Goal: Task Accomplishment & Management: Use online tool/utility

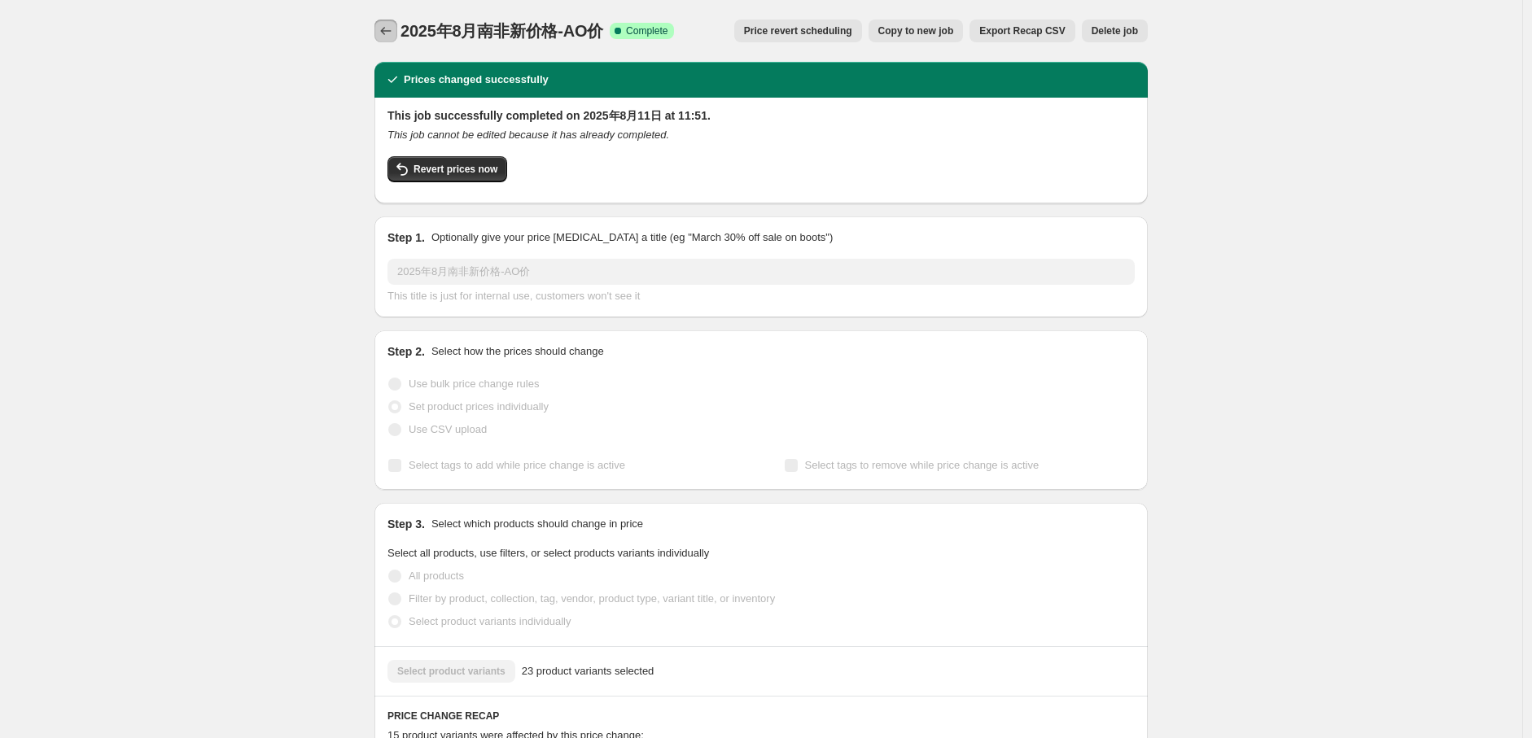
click at [385, 35] on icon "Price change jobs" at bounding box center [386, 31] width 16 height 16
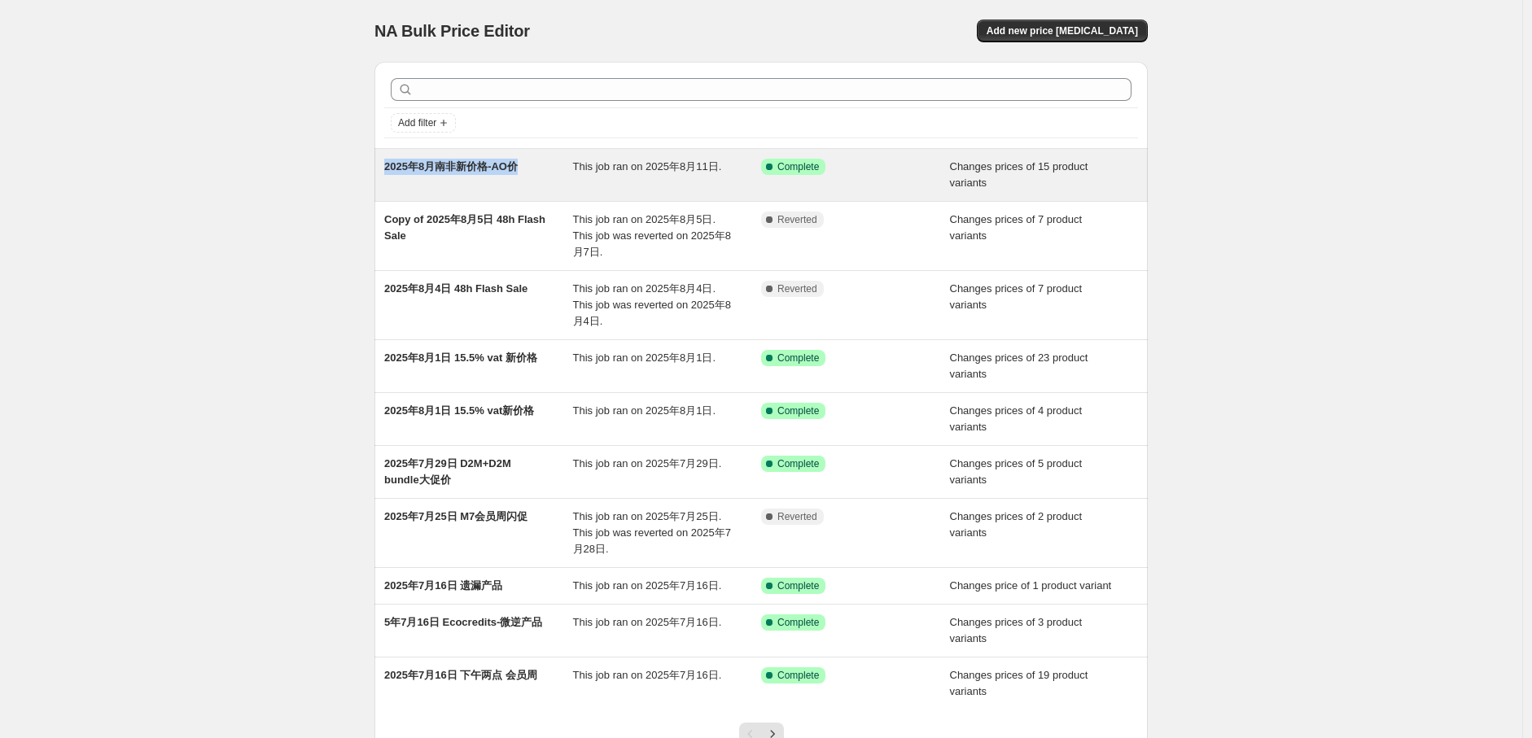
drag, startPoint x: 384, startPoint y: 164, endPoint x: 519, endPoint y: 191, distance: 137.8
click at [519, 191] on div "2025年8月南非新价格-AO价 This job ran on 2025年8月11日. Success Complete Complete Changes …" at bounding box center [760, 175] width 773 height 52
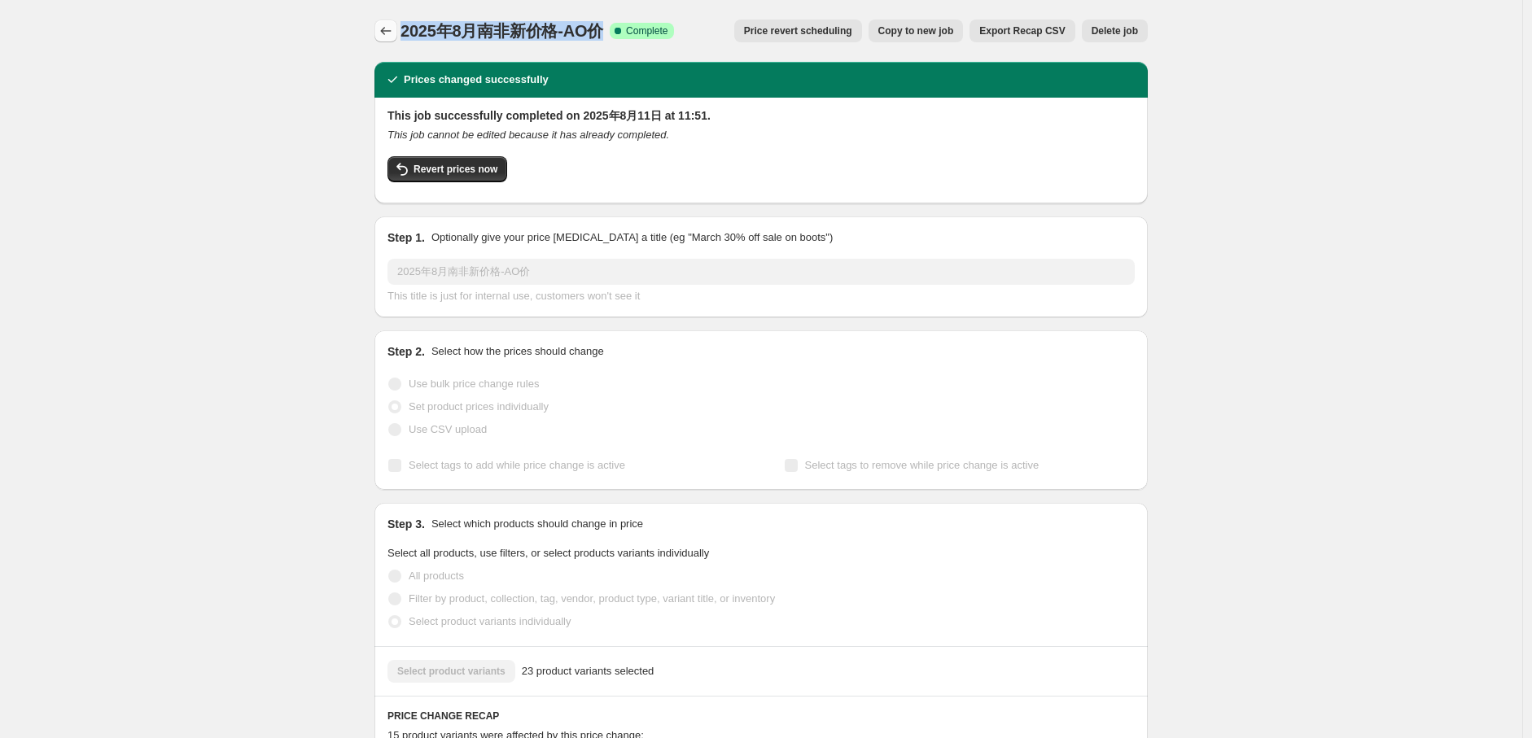
drag, startPoint x: 611, startPoint y: 31, endPoint x: 400, endPoint y: 28, distance: 210.8
click at [400, 28] on div "2025年8月南非新价格-AO价 Success Complete Complete Price revert scheduling Copy to new …" at bounding box center [760, 31] width 773 height 23
copy span "2025年8月南非新价格-AO价"
click at [379, 36] on button "Price change jobs" at bounding box center [385, 31] width 23 height 23
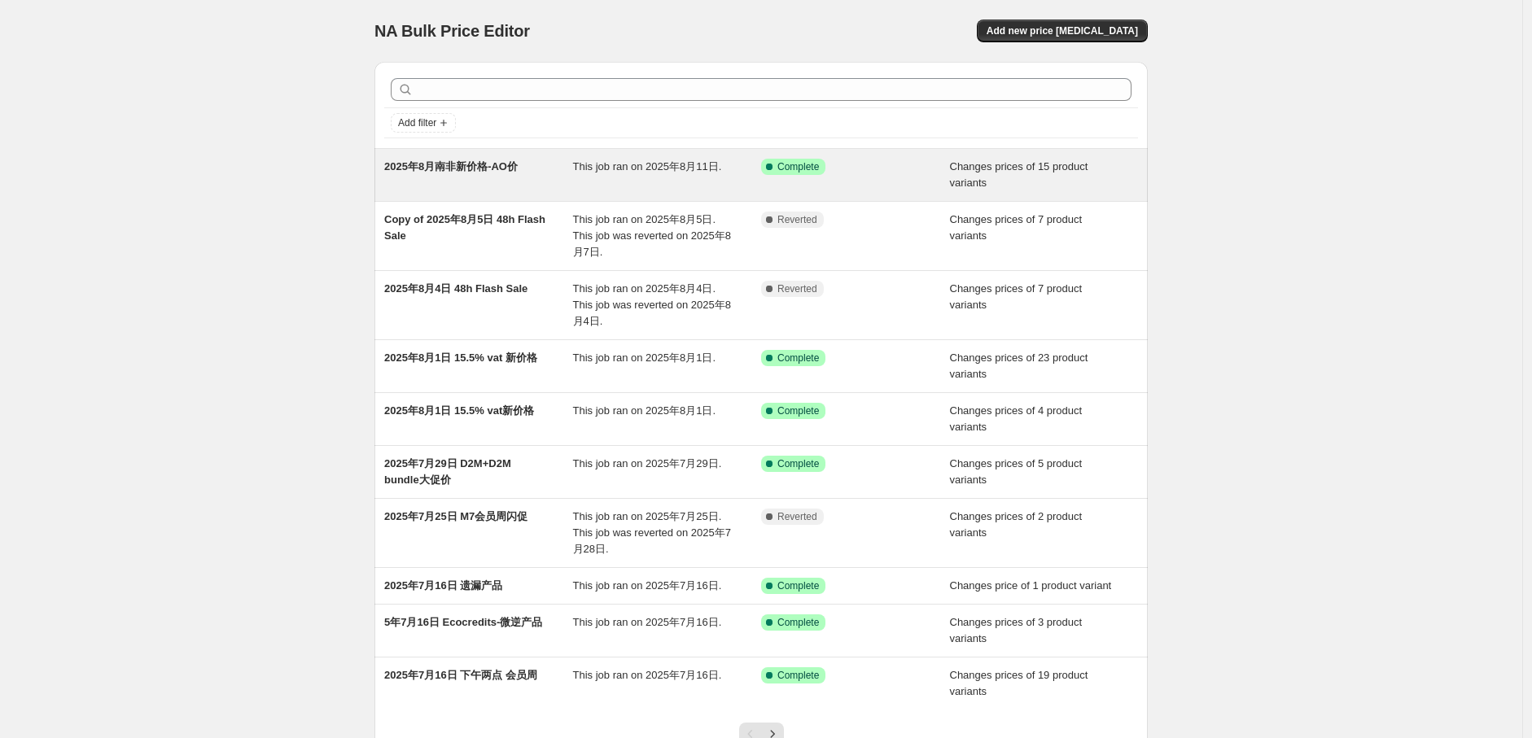
click at [933, 155] on div "2025年8月南非新价格-AO价 This job ran on 2025年8月11日. Success Complete Complete Changes …" at bounding box center [760, 175] width 773 height 52
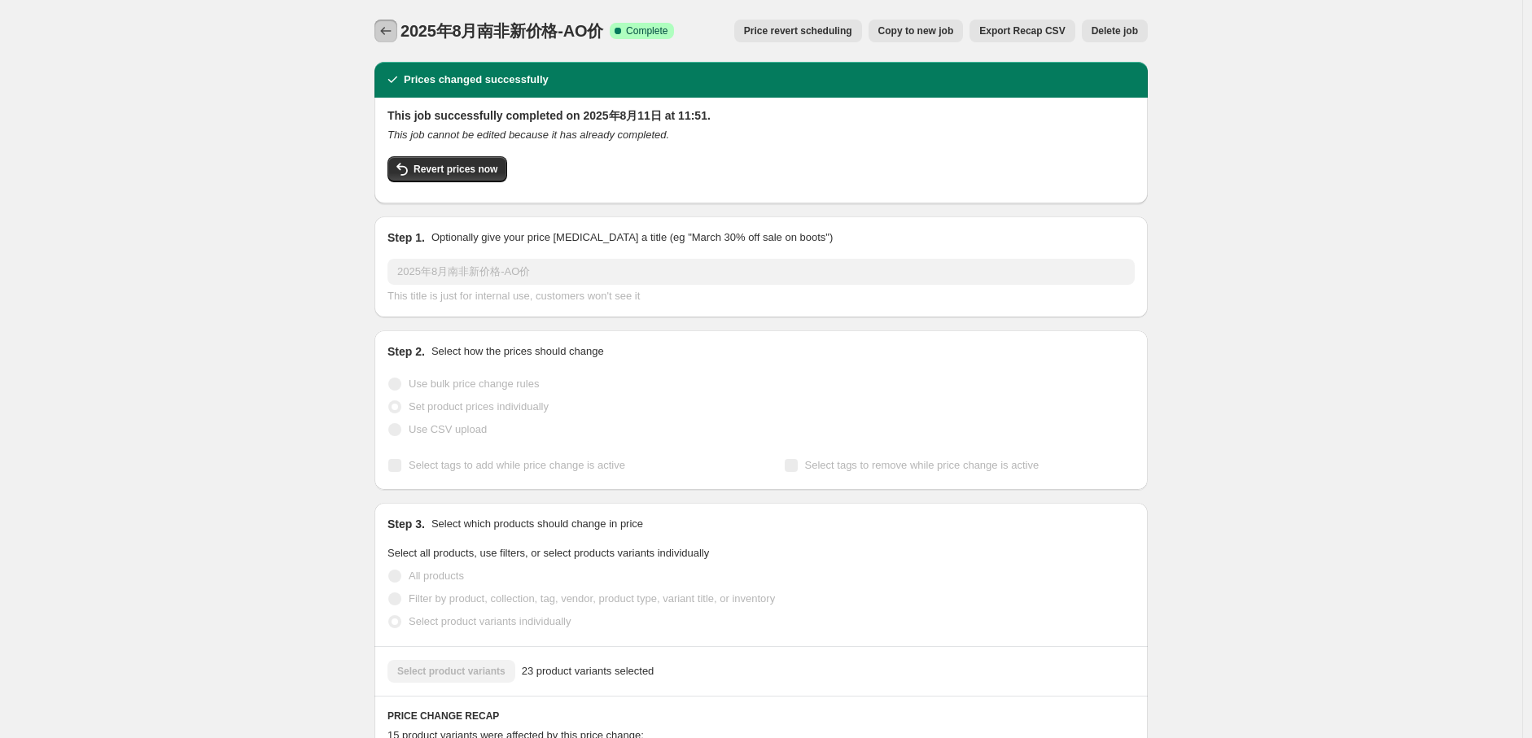
click at [389, 20] on button "Price change jobs" at bounding box center [385, 31] width 23 height 23
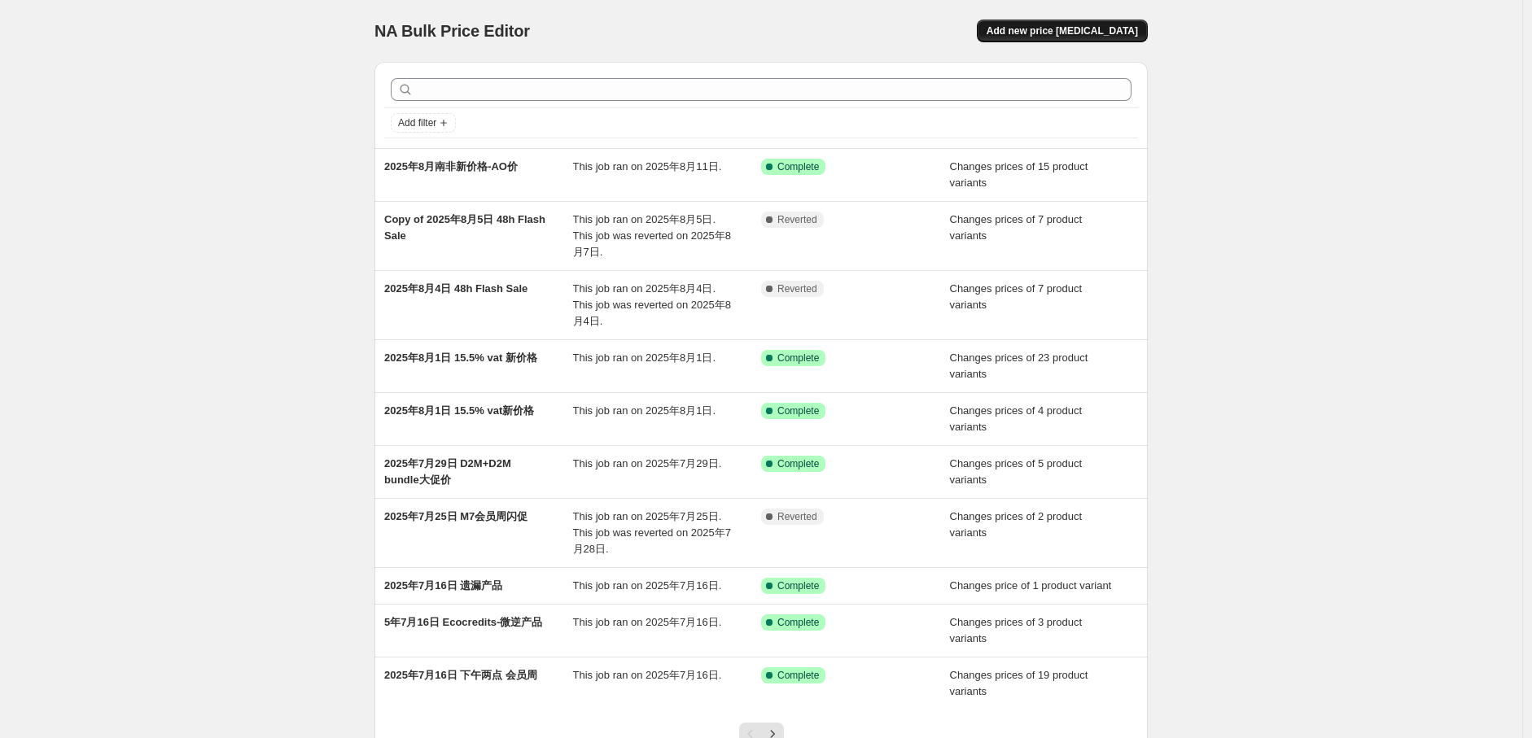
click at [1094, 35] on span "Add new price [MEDICAL_DATA]" at bounding box center [1062, 30] width 151 height 13
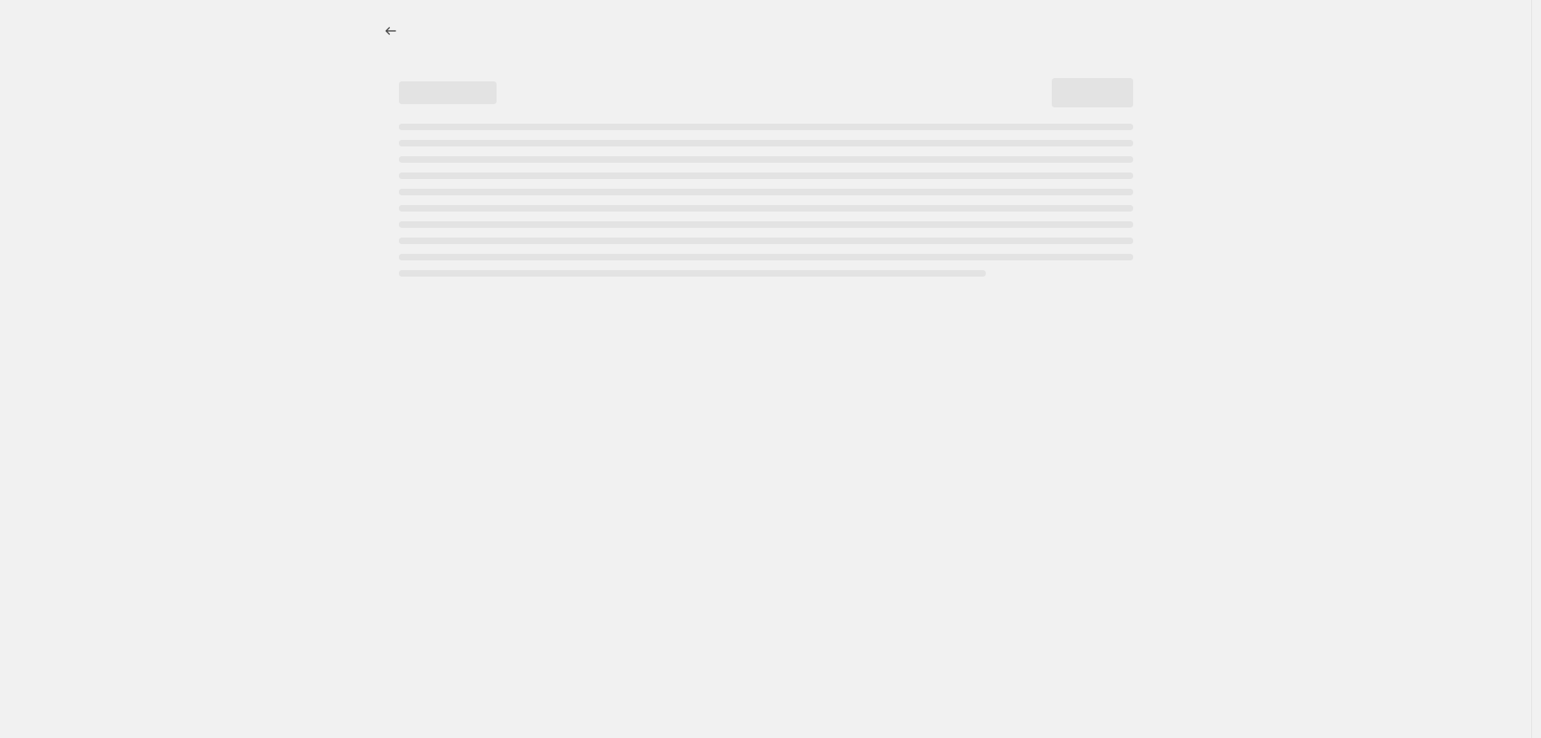
select select "percentage"
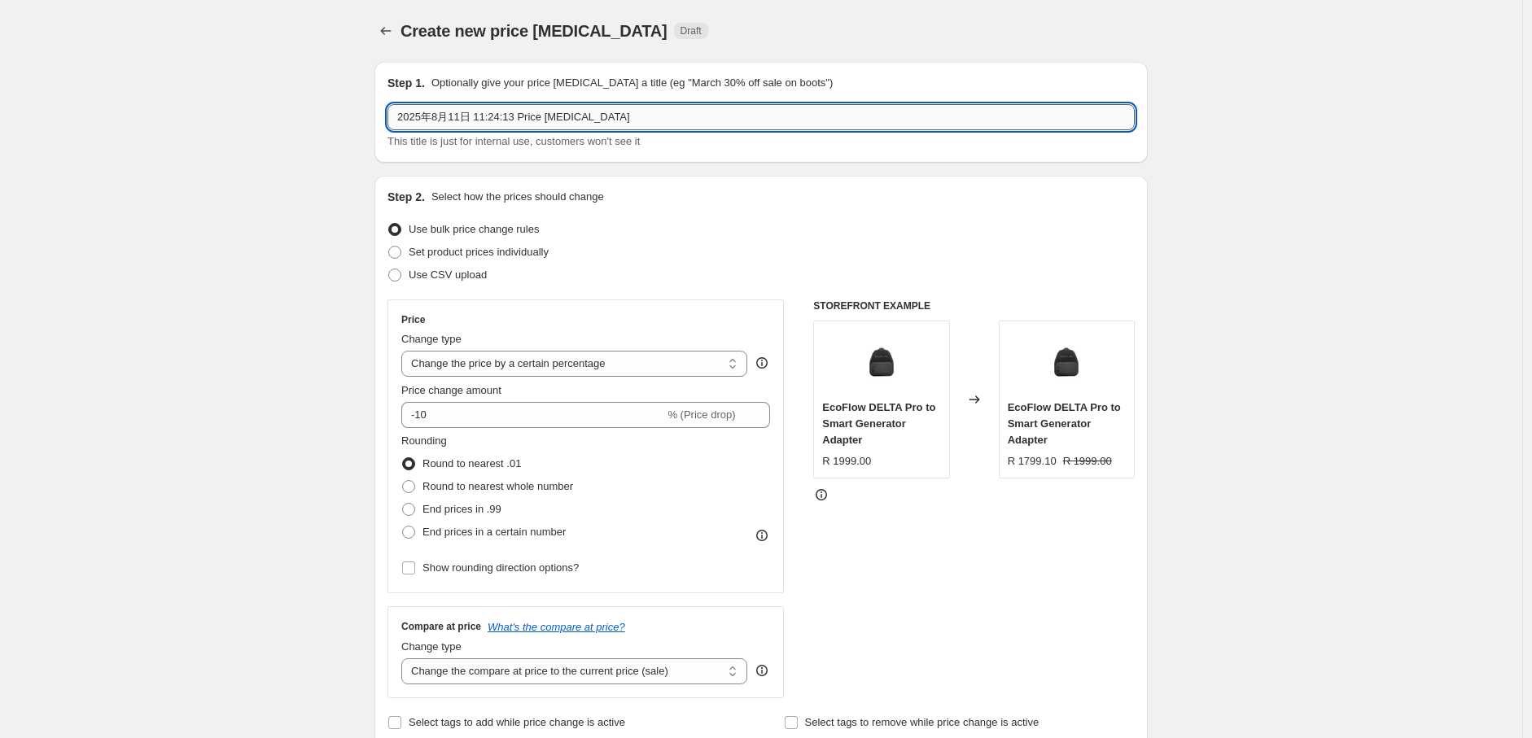
click at [611, 117] on input "2025年8月11日 11:24:13 Price [MEDICAL_DATA]" at bounding box center [760, 117] width 747 height 26
drag, startPoint x: 611, startPoint y: 117, endPoint x: 384, endPoint y: 88, distance: 229.0
click at [384, 88] on div "Step 1. Optionally give your price [MEDICAL_DATA] a title (eg "March 30% off sa…" at bounding box center [760, 112] width 773 height 101
paste input "南非新价格-AO价"
type input "2025年8月南非新价格-AO价-Solar panel+Bundle"
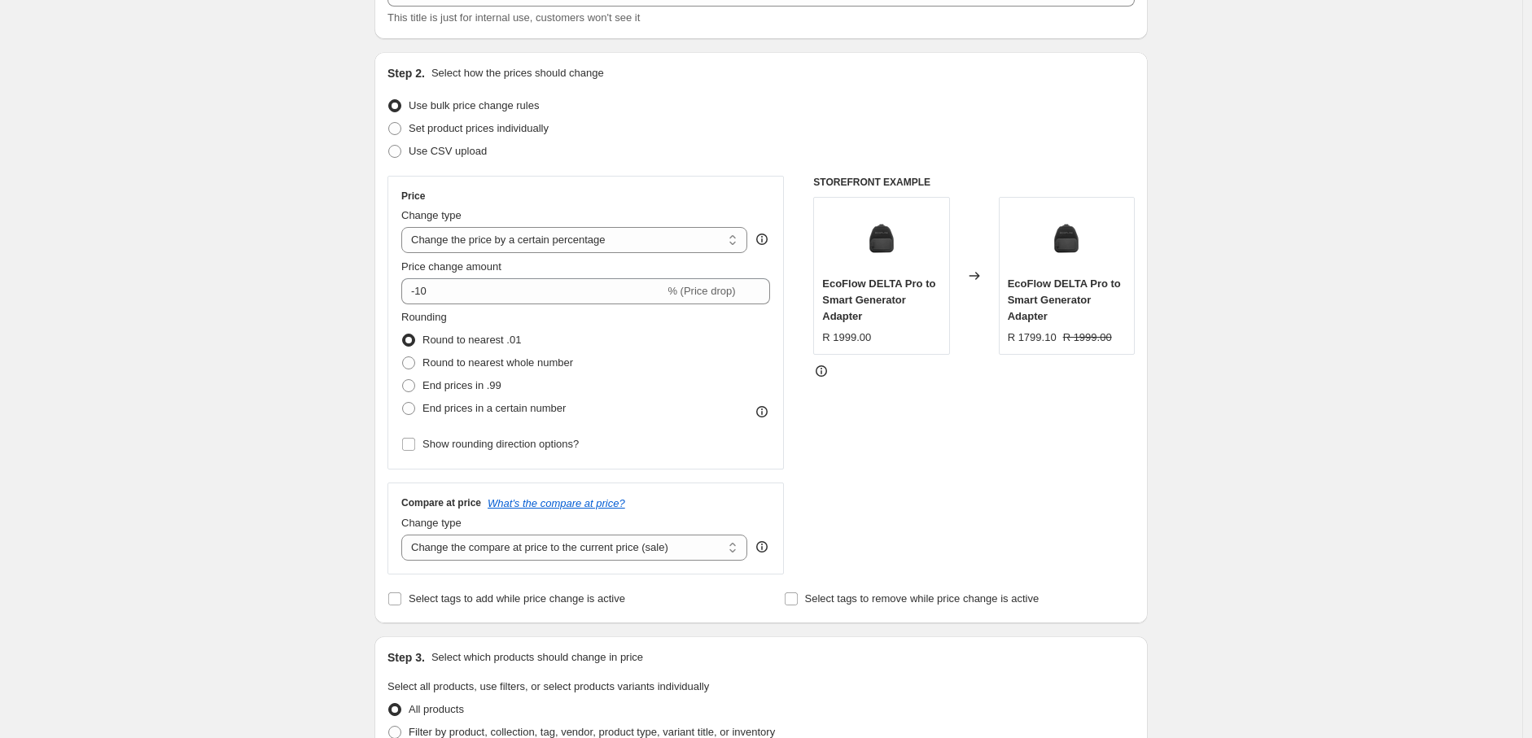
scroll to position [123, 0]
click at [401, 134] on span at bounding box center [394, 129] width 13 height 13
click at [389, 124] on input "Set product prices individually" at bounding box center [388, 123] width 1 height 1
radio input "true"
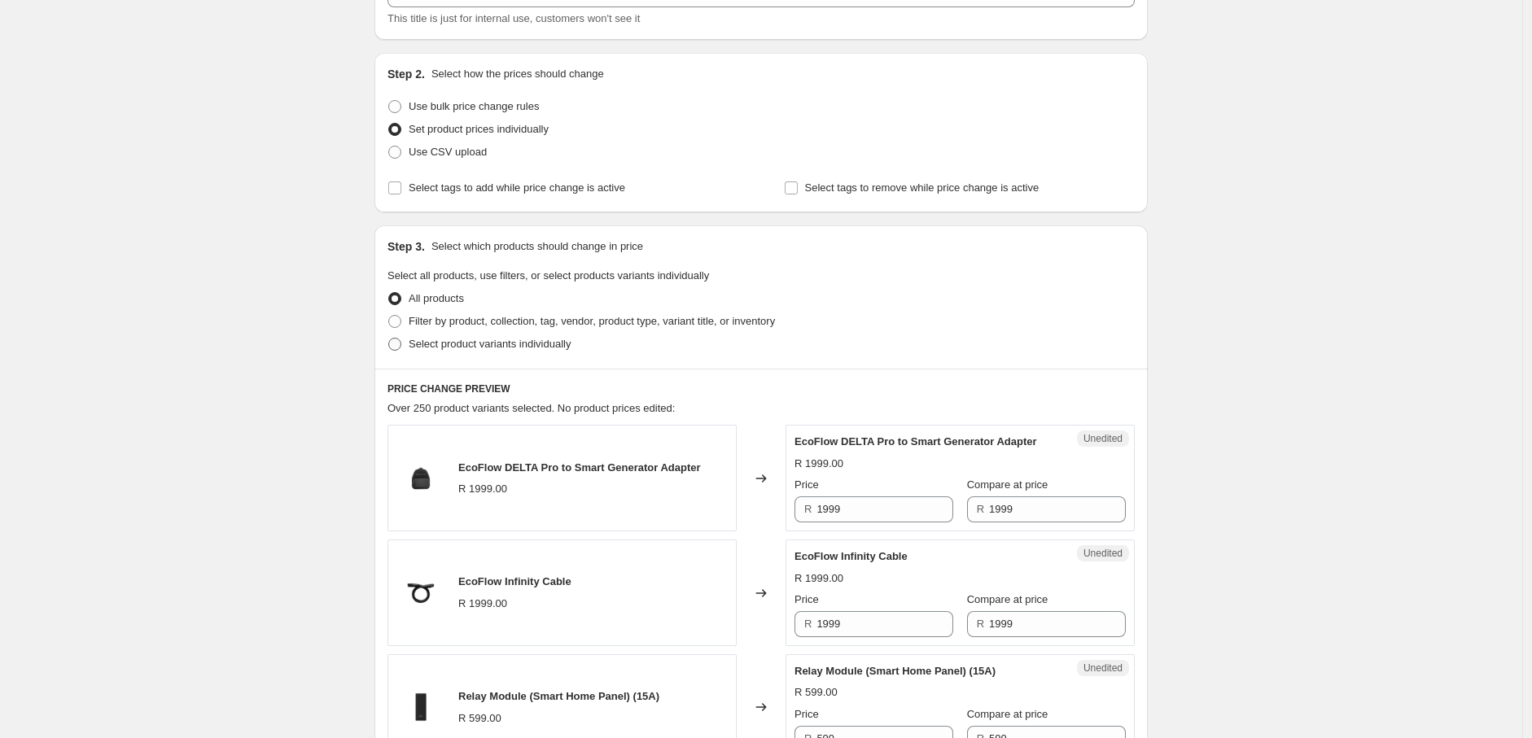
click at [396, 347] on span at bounding box center [394, 344] width 13 height 13
click at [389, 339] on input "Select product variants individually" at bounding box center [388, 338] width 1 height 1
radio input "true"
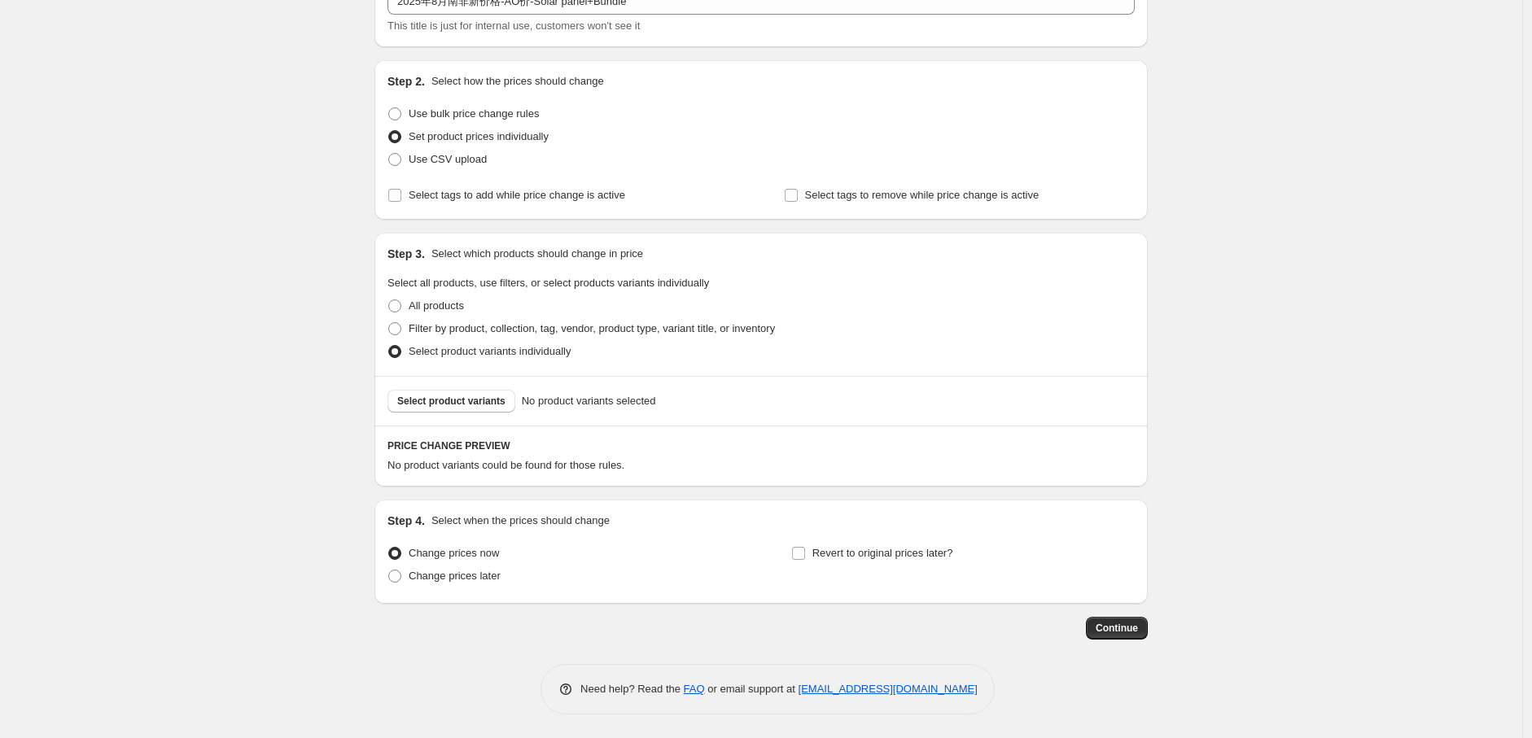
scroll to position [0, 0]
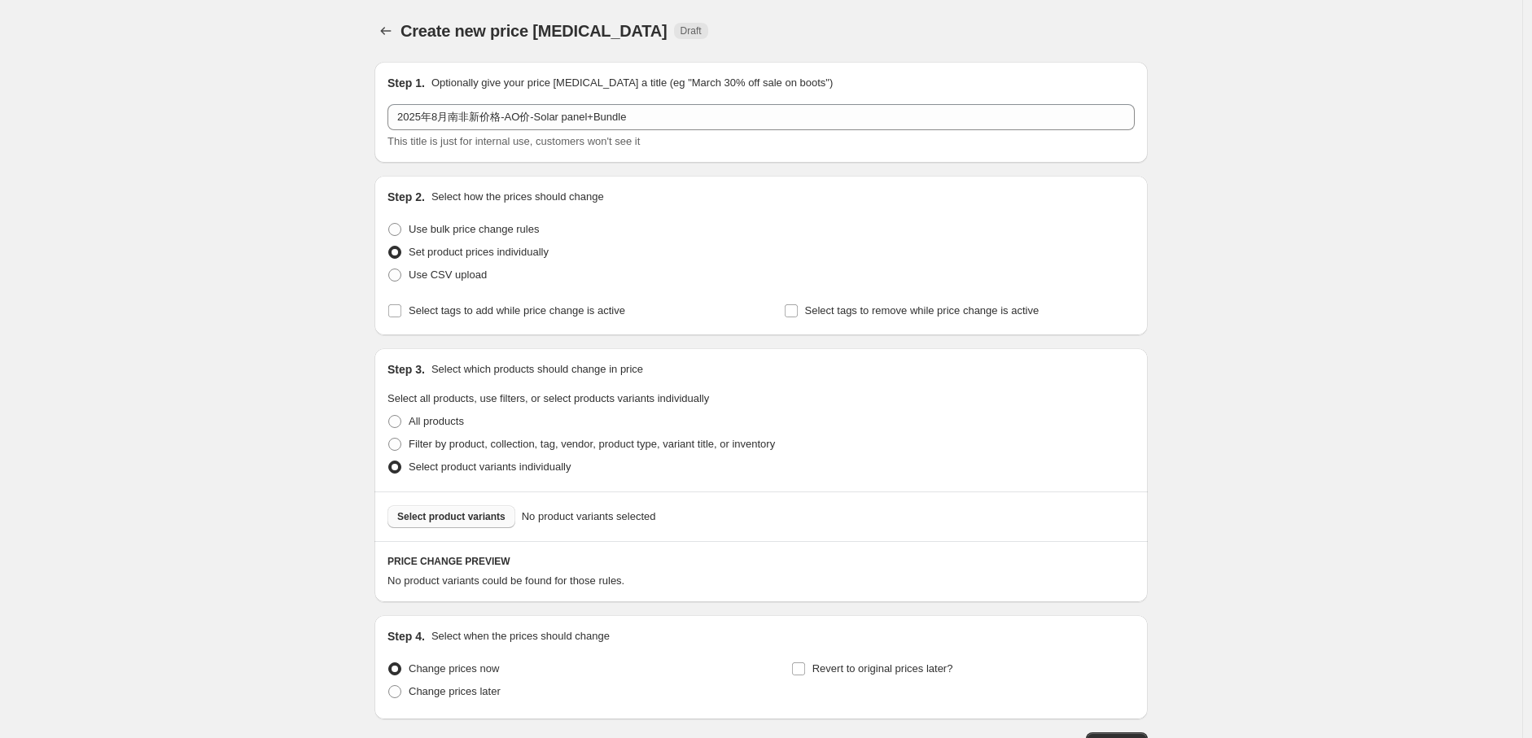
click at [456, 524] on button "Select product variants" at bounding box center [451, 516] width 128 height 23
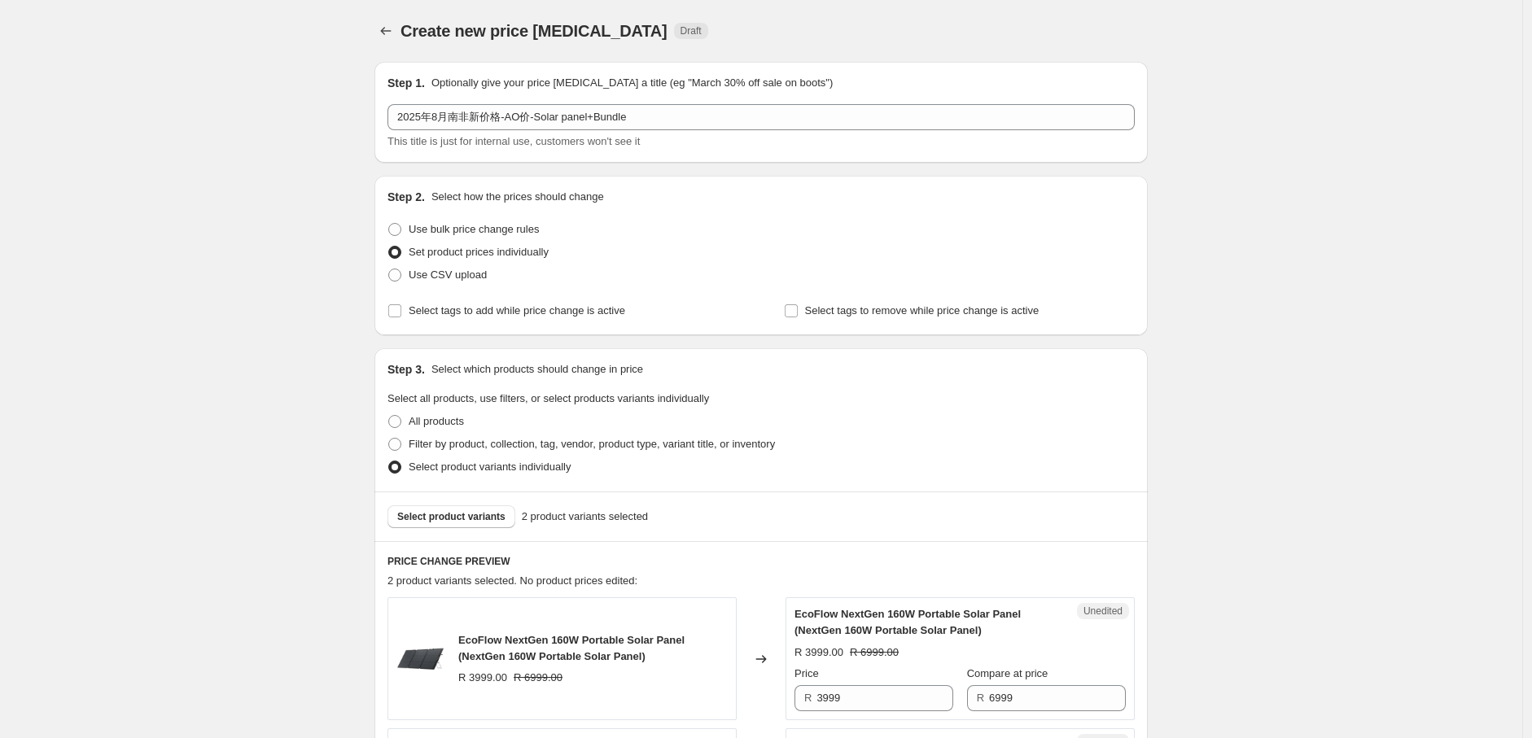
scroll to position [413, 0]
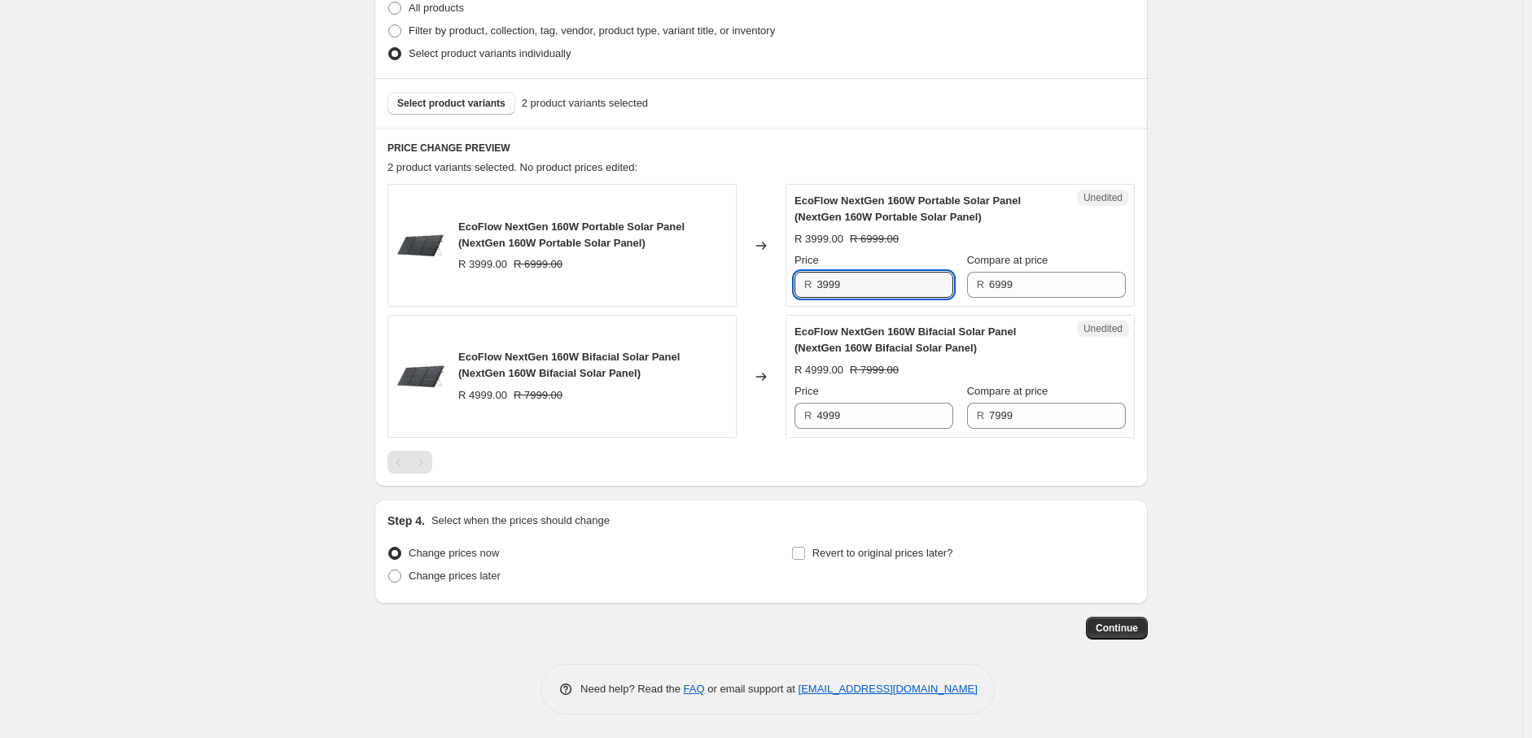
drag, startPoint x: 832, startPoint y: 284, endPoint x: 802, endPoint y: 288, distance: 30.4
click at [802, 288] on div "R 3999" at bounding box center [873, 285] width 159 height 26
type input "4299"
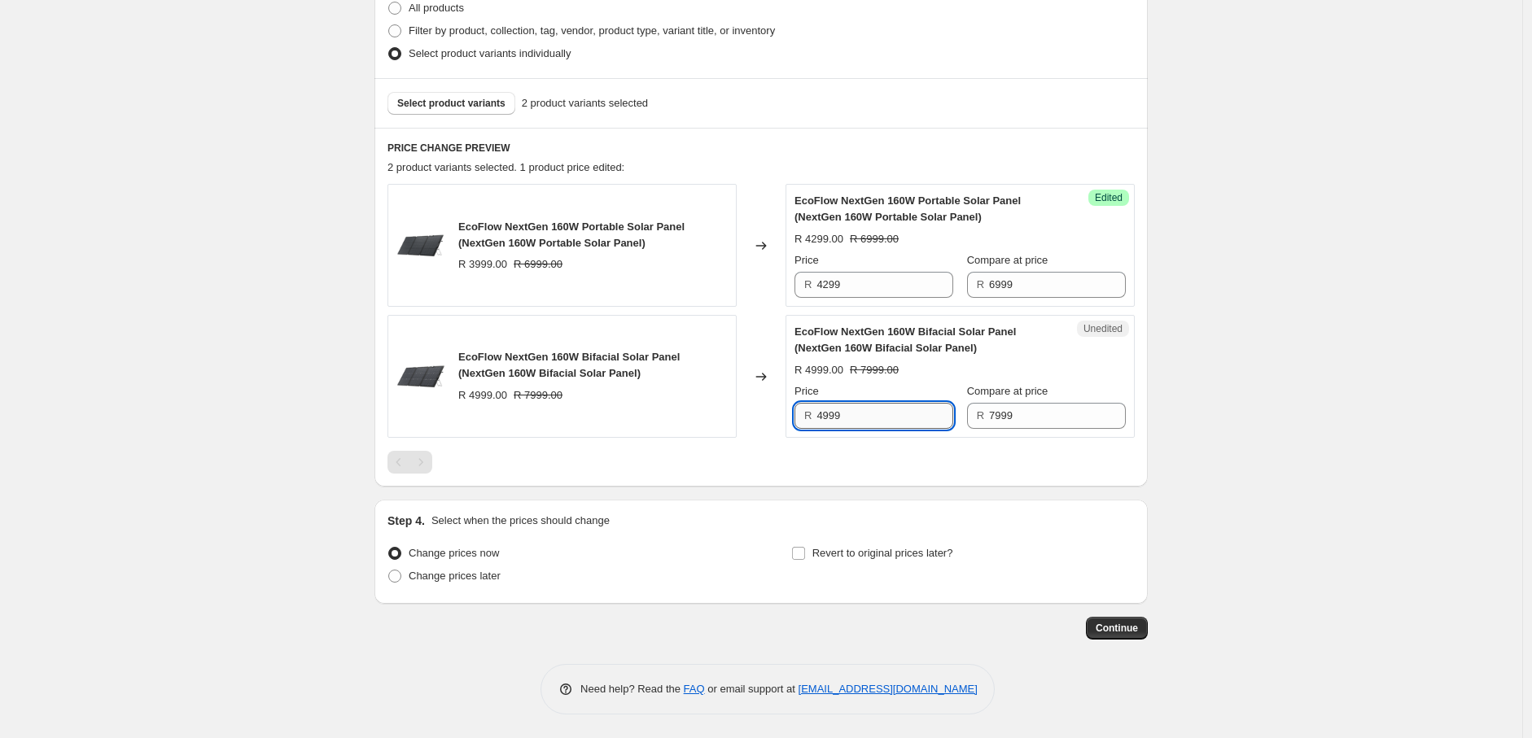
click at [864, 407] on input "4999" at bounding box center [884, 416] width 137 height 26
drag, startPoint x: 1022, startPoint y: 284, endPoint x: 973, endPoint y: 292, distance: 50.3
click at [973, 291] on div "R 6999" at bounding box center [1046, 285] width 159 height 26
click at [1047, 280] on input "6999" at bounding box center [1057, 285] width 137 height 26
drag, startPoint x: 1003, startPoint y: 286, endPoint x: 975, endPoint y: 291, distance: 28.1
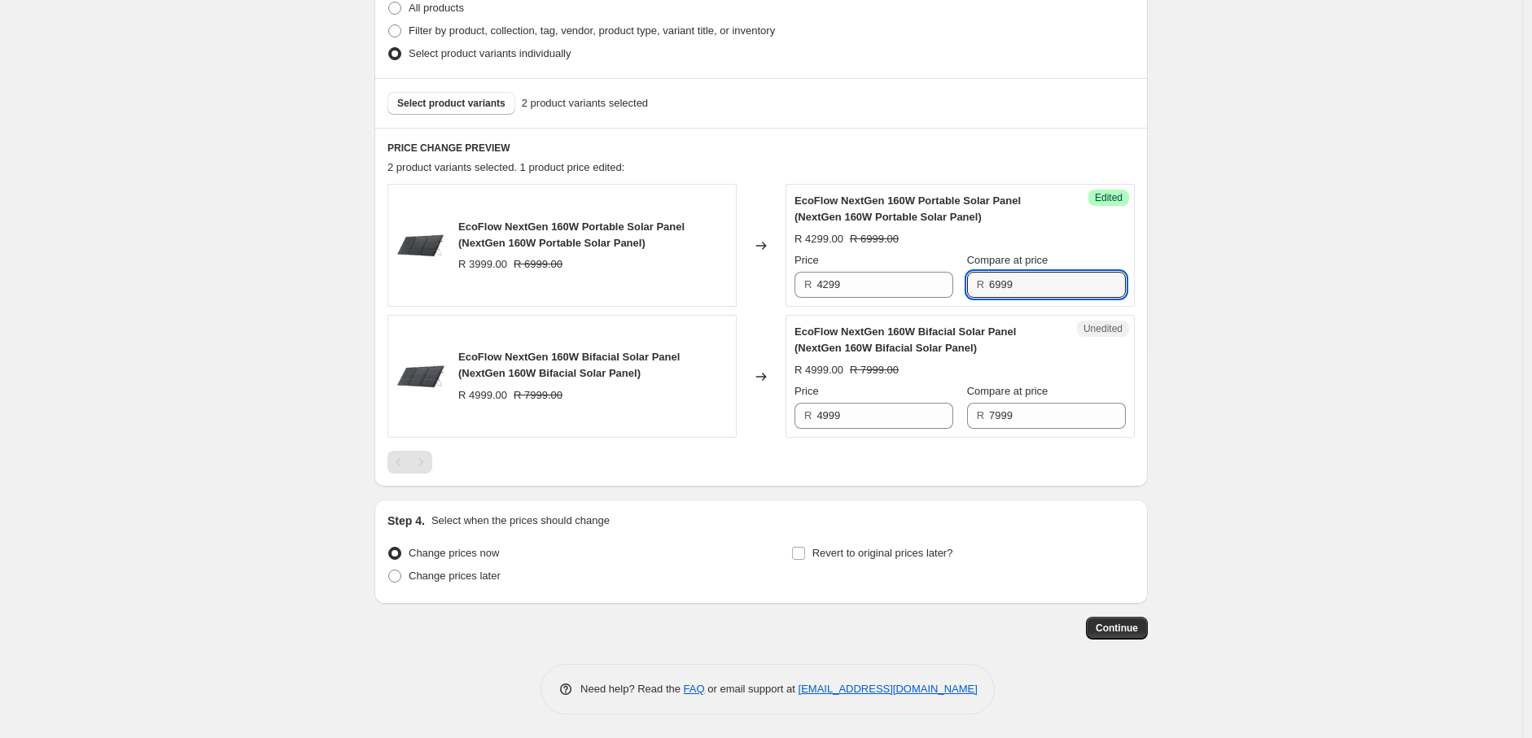
click at [975, 291] on div "R 6999" at bounding box center [1046, 285] width 159 height 26
type input "4299"
click at [811, 154] on div "PRICE CHANGE PREVIEW 2 product variants selected. 1 product price edited: EcoFl…" at bounding box center [760, 307] width 773 height 359
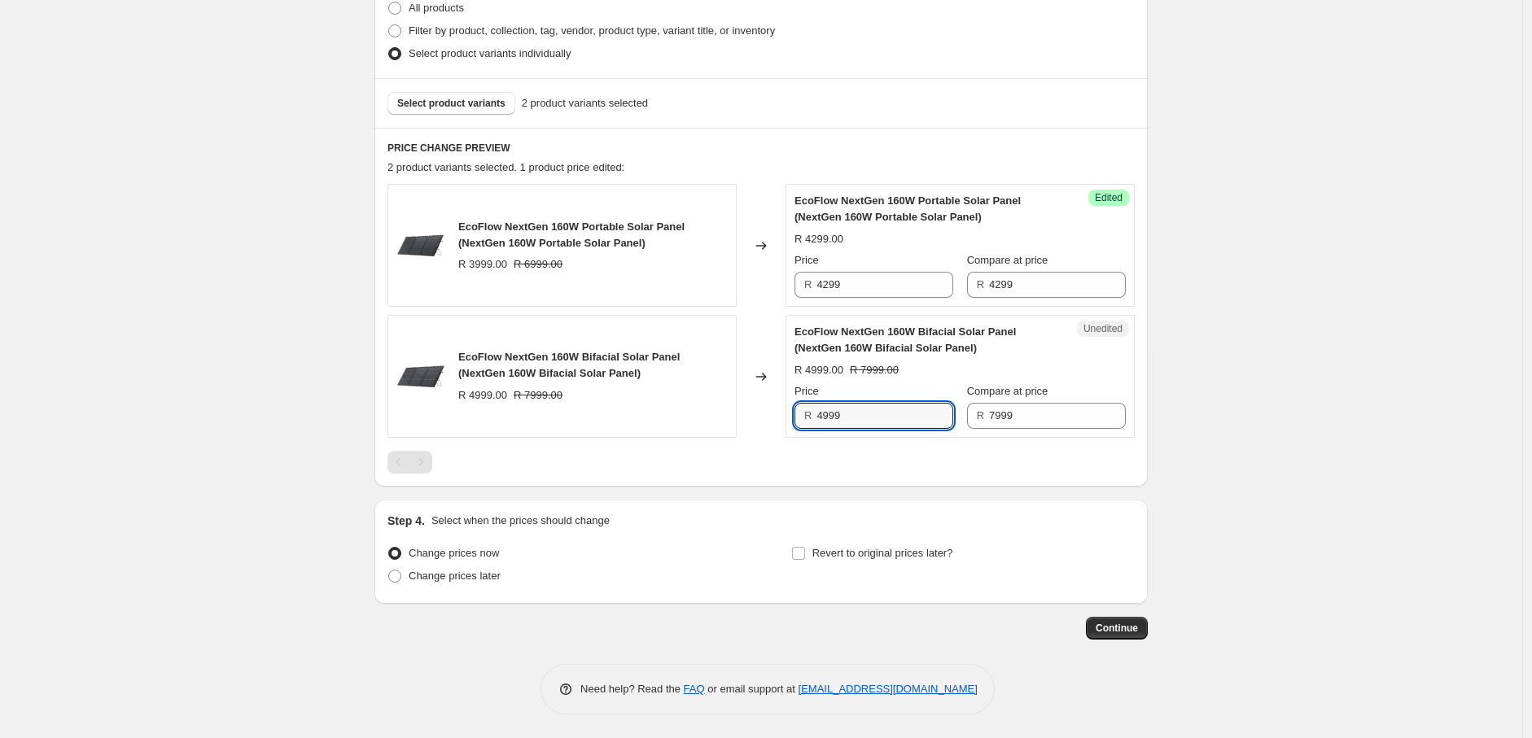
drag, startPoint x: 868, startPoint y: 422, endPoint x: 804, endPoint y: 423, distance: 64.3
click at [804, 423] on div "R 4999" at bounding box center [873, 416] width 159 height 26
type input "6399"
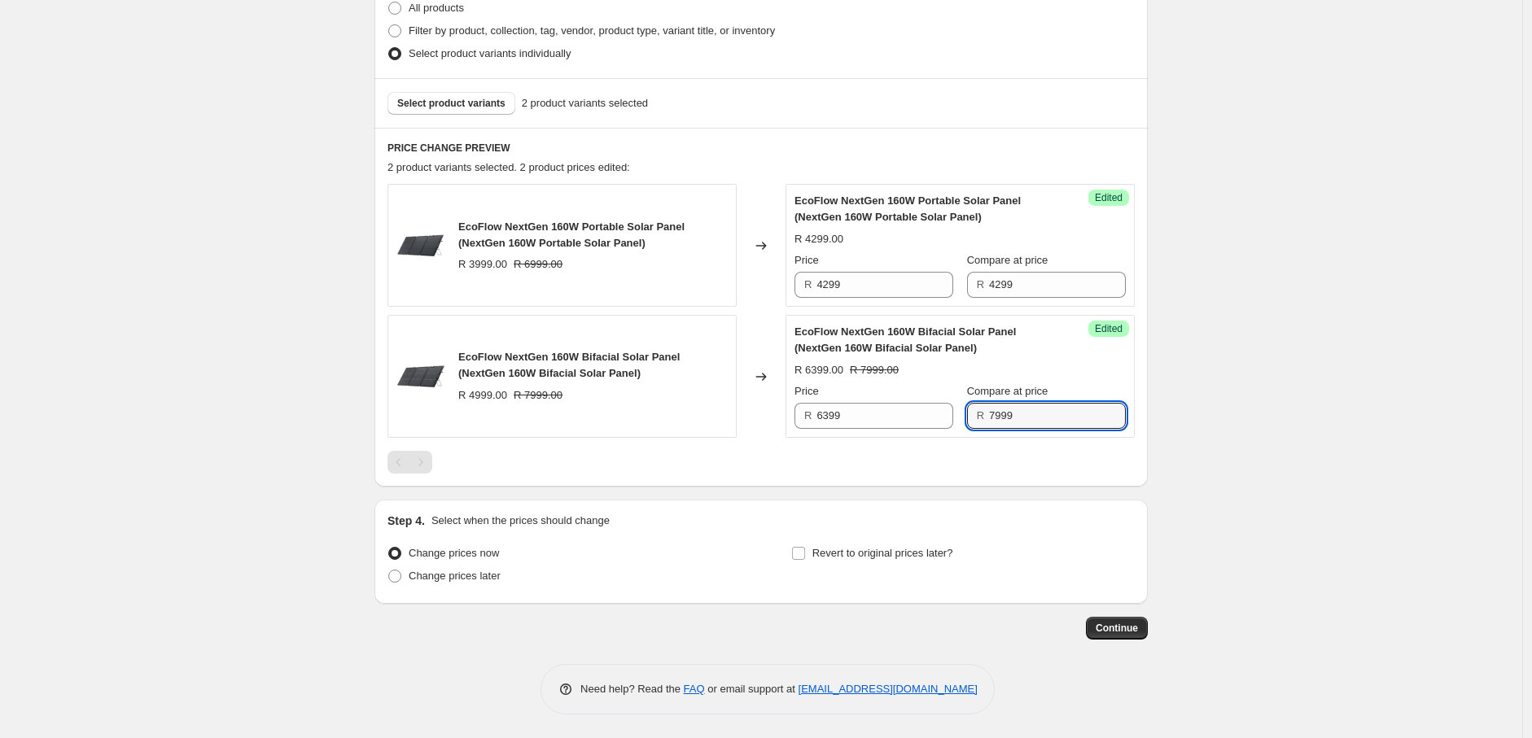
drag, startPoint x: 1028, startPoint y: 415, endPoint x: 979, endPoint y: 418, distance: 48.9
click at [979, 418] on div "R 7999" at bounding box center [1046, 416] width 159 height 26
type input "6399"
click at [1006, 466] on div at bounding box center [760, 462] width 747 height 23
click at [446, 102] on span "Select product variants" at bounding box center [451, 103] width 108 height 13
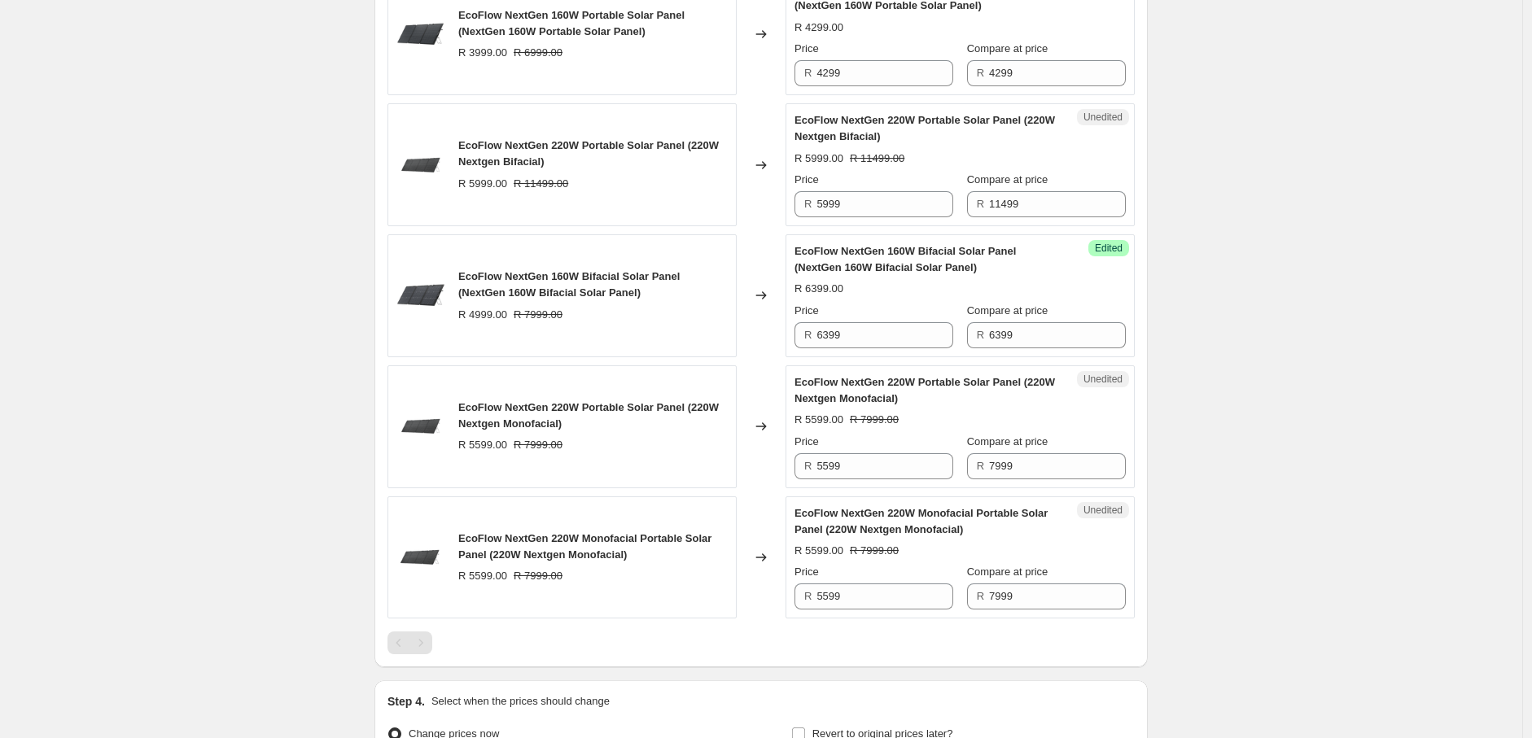
scroll to position [627, 0]
drag, startPoint x: 1030, startPoint y: 473, endPoint x: 983, endPoint y: 476, distance: 46.5
click at [983, 476] on div "R 7999" at bounding box center [1046, 465] width 159 height 26
type input "5599"
drag, startPoint x: 1029, startPoint y: 598, endPoint x: 969, endPoint y: 595, distance: 59.5
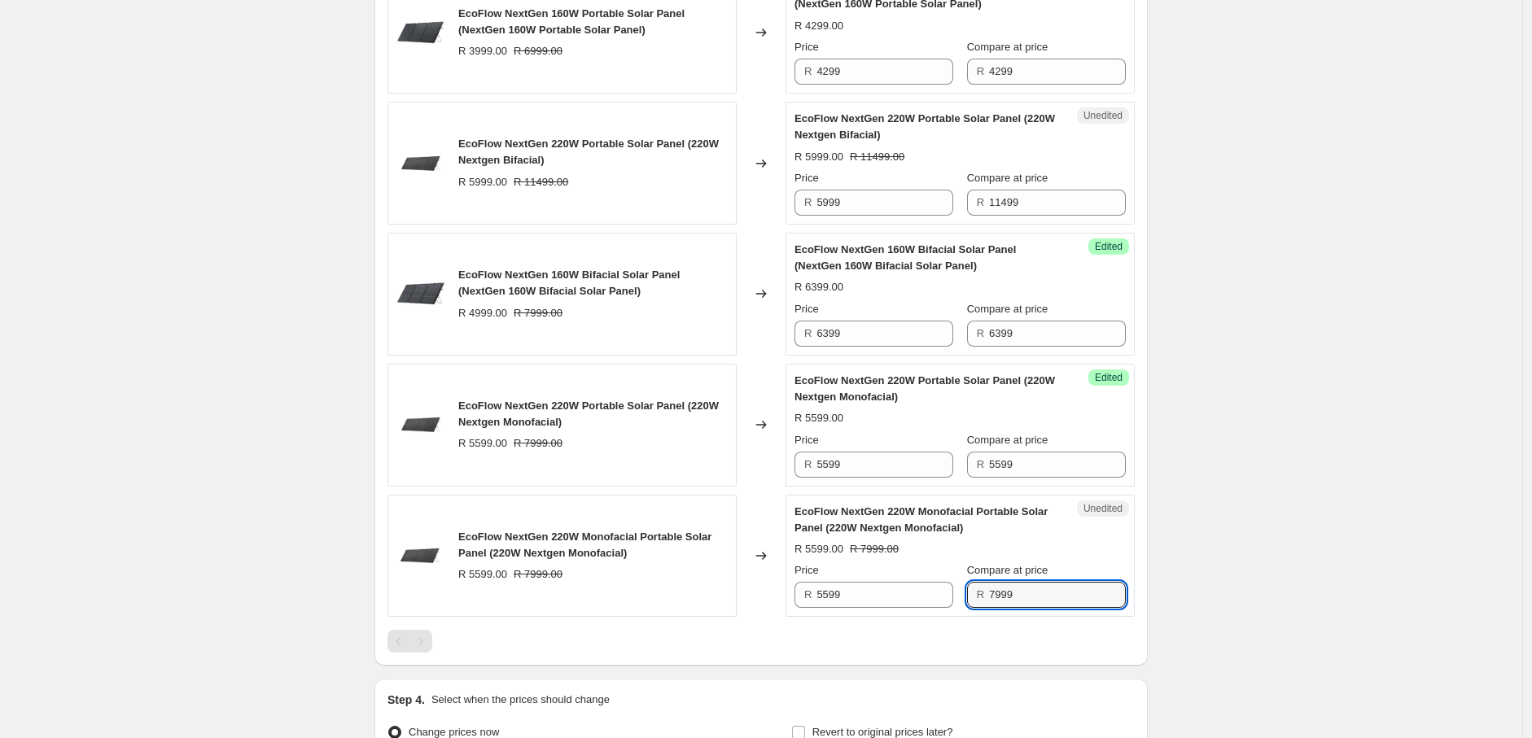
click at [969, 595] on div "Price R 5599 Compare at price R 7999" at bounding box center [959, 585] width 331 height 46
type input "5599"
click at [1223, 578] on div "Create new price [MEDICAL_DATA]. This page is ready Create new price [MEDICAL_D…" at bounding box center [761, 145] width 1522 height 1545
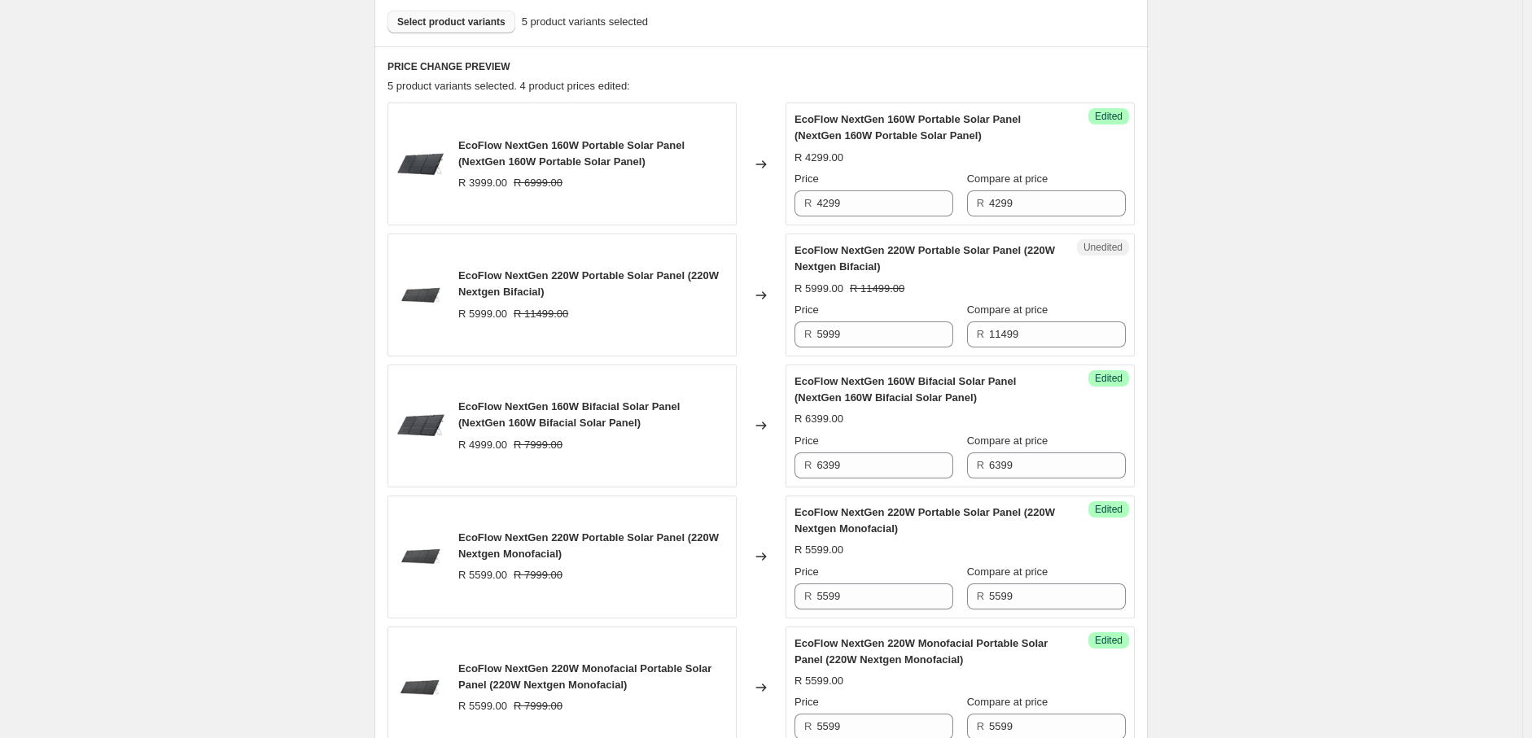
scroll to position [396, 0]
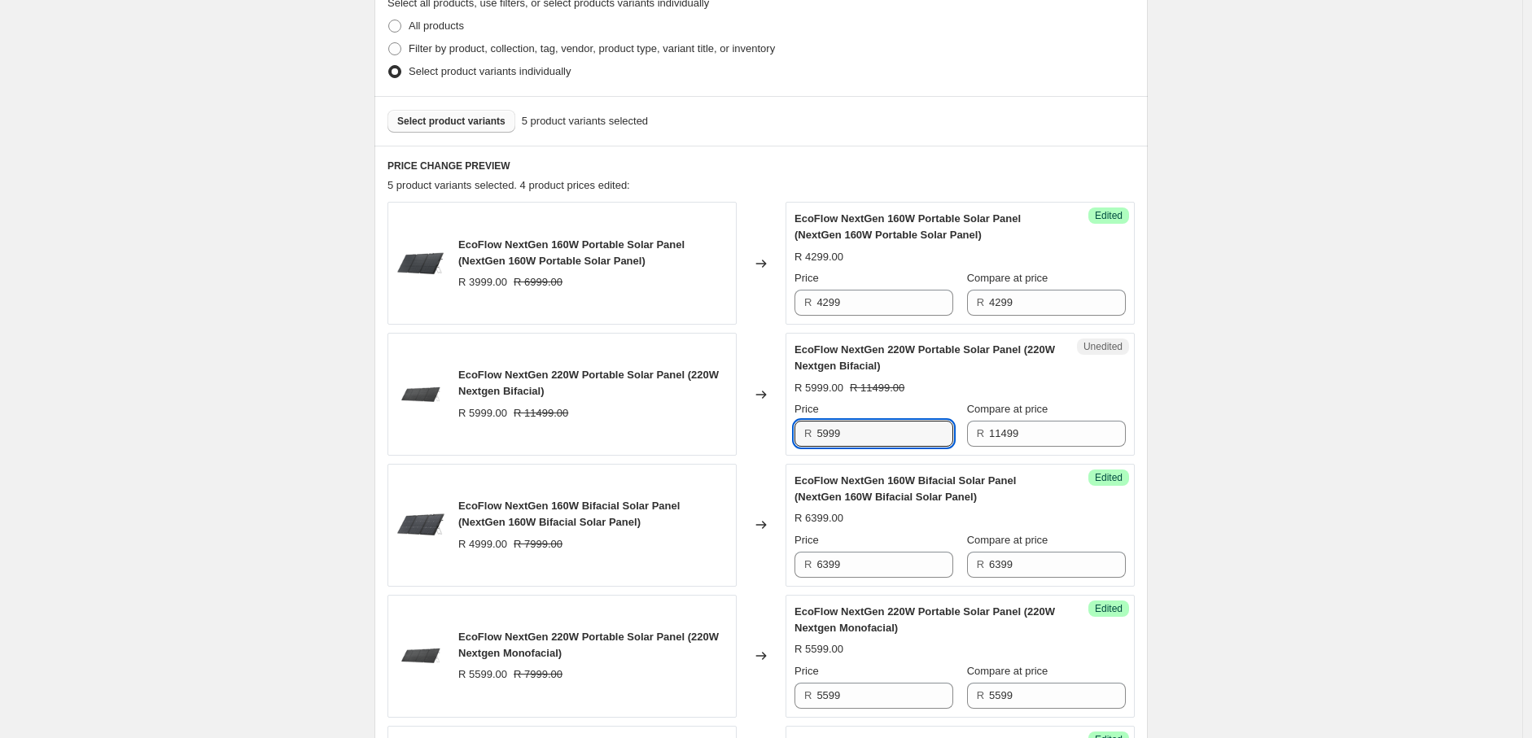
click at [815, 435] on div "R 5999" at bounding box center [873, 434] width 159 height 26
type input "6999"
click at [1286, 522] on div "Create new price [MEDICAL_DATA]. This page is ready Create new price [MEDICAL_D…" at bounding box center [761, 376] width 1522 height 1545
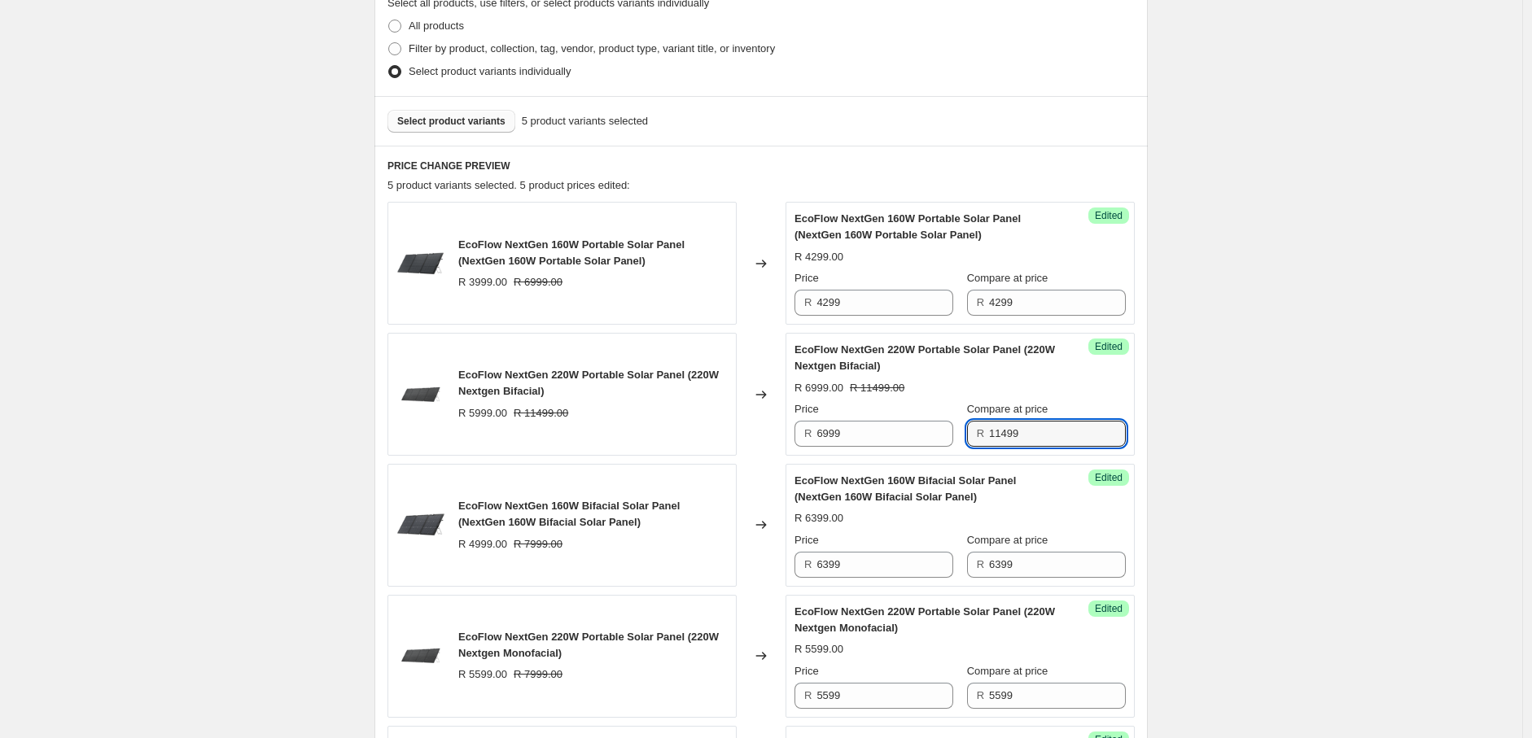
drag, startPoint x: 1035, startPoint y: 436, endPoint x: 980, endPoint y: 438, distance: 55.4
click at [980, 438] on div "R 11499" at bounding box center [1046, 434] width 159 height 26
type input "6999"
click at [1266, 466] on div "Create new price [MEDICAL_DATA]. This page is ready Create new price [MEDICAL_D…" at bounding box center [761, 376] width 1522 height 1545
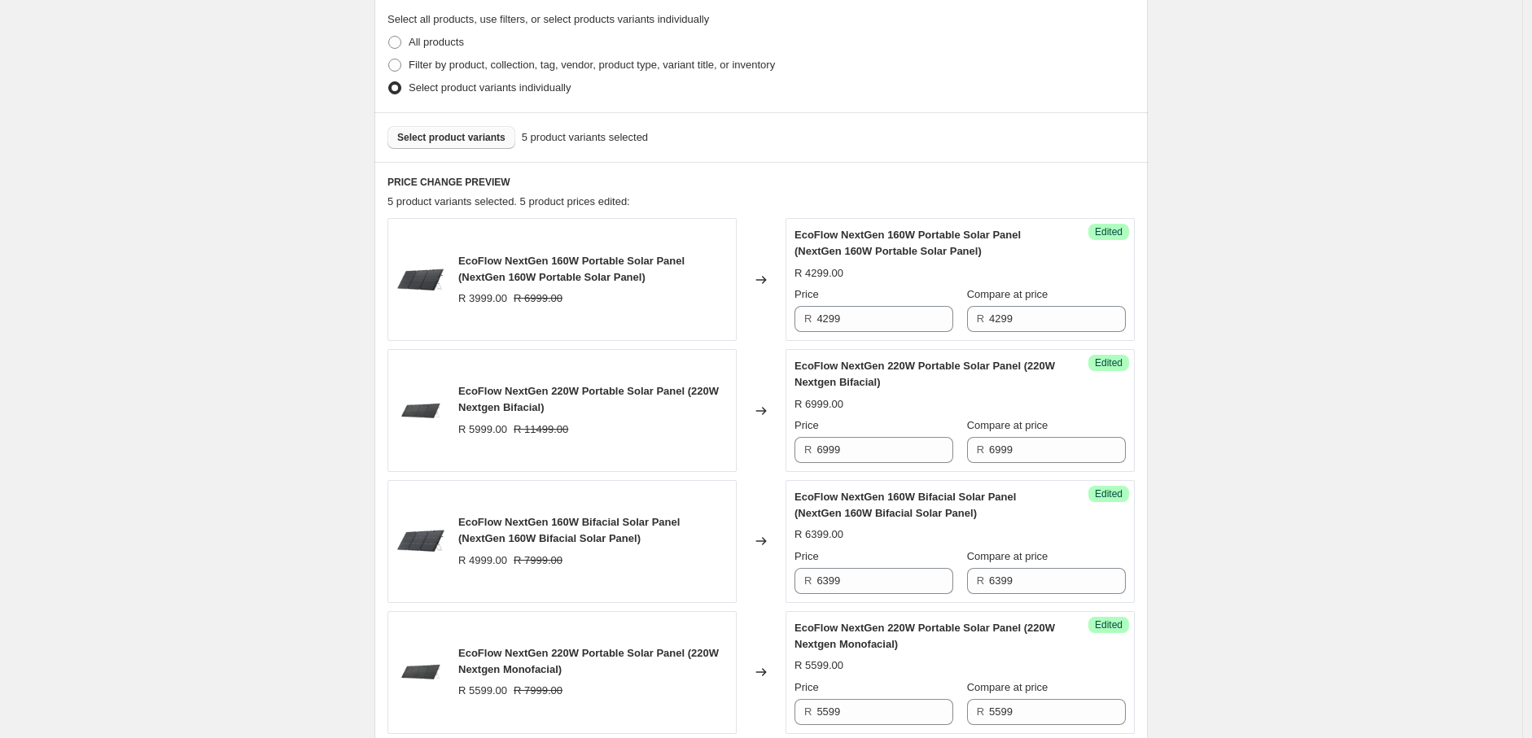
scroll to position [378, 0]
click at [481, 129] on button "Select product variants" at bounding box center [451, 138] width 128 height 23
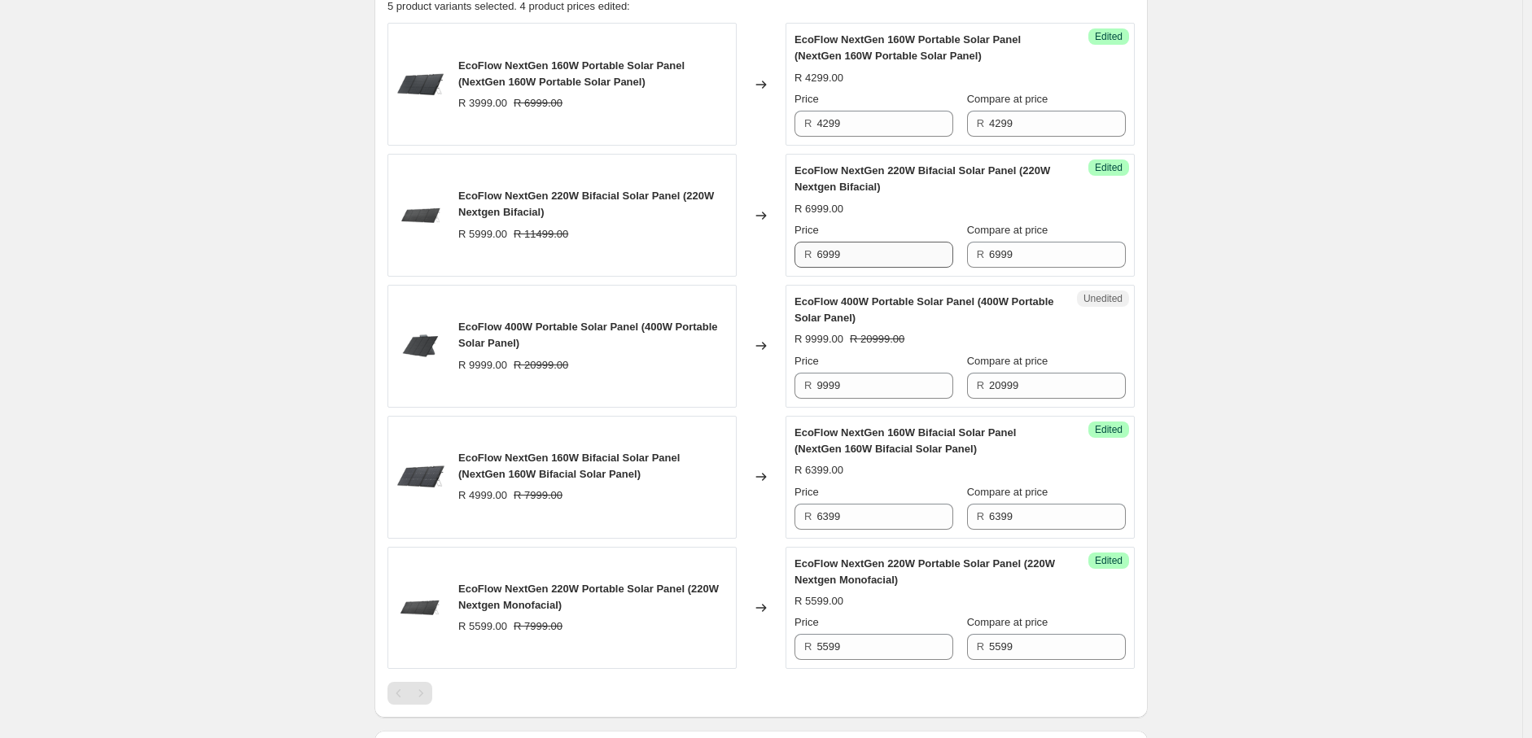
scroll to position [582, 0]
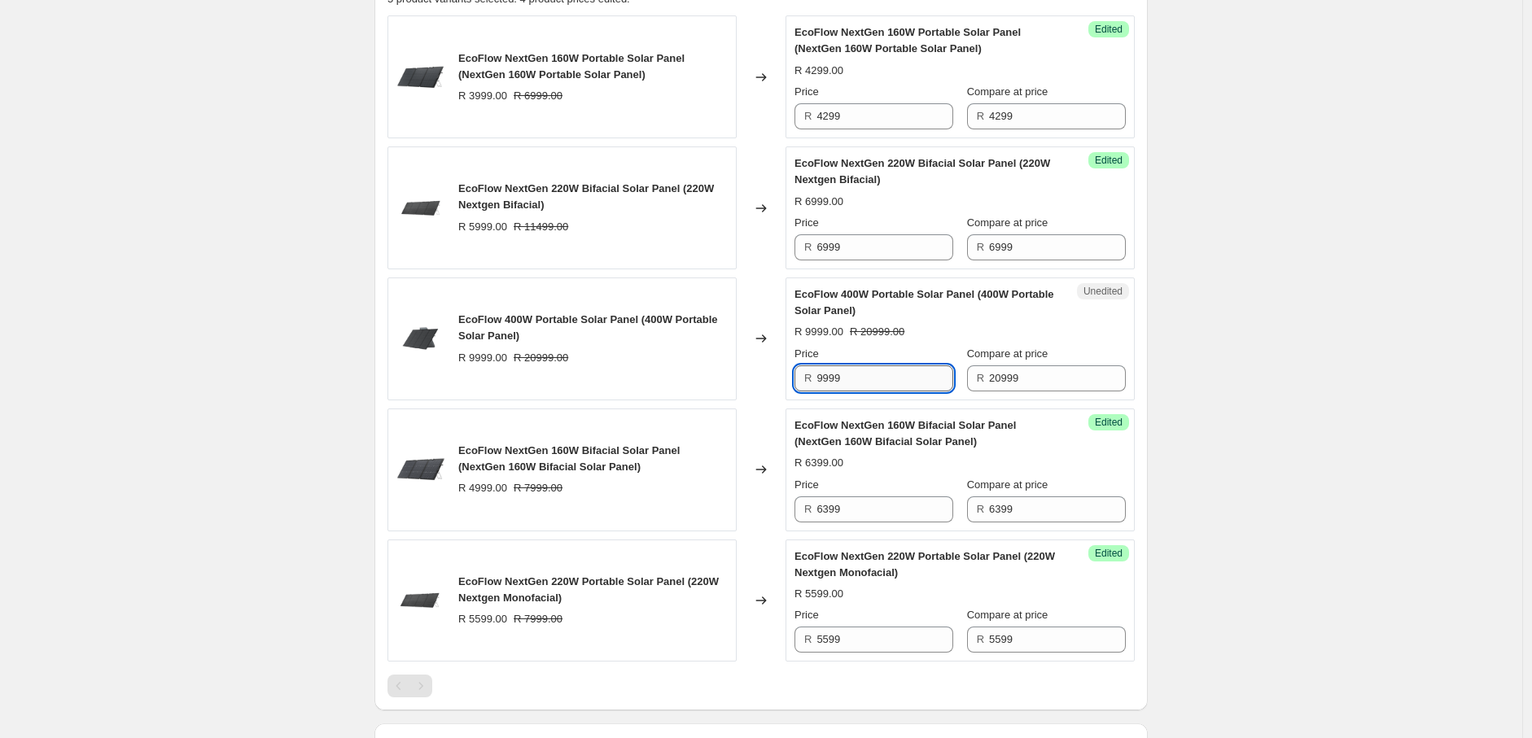
click at [824, 383] on input "9999" at bounding box center [884, 378] width 137 height 26
click at [861, 379] on input "9999" at bounding box center [884, 378] width 137 height 26
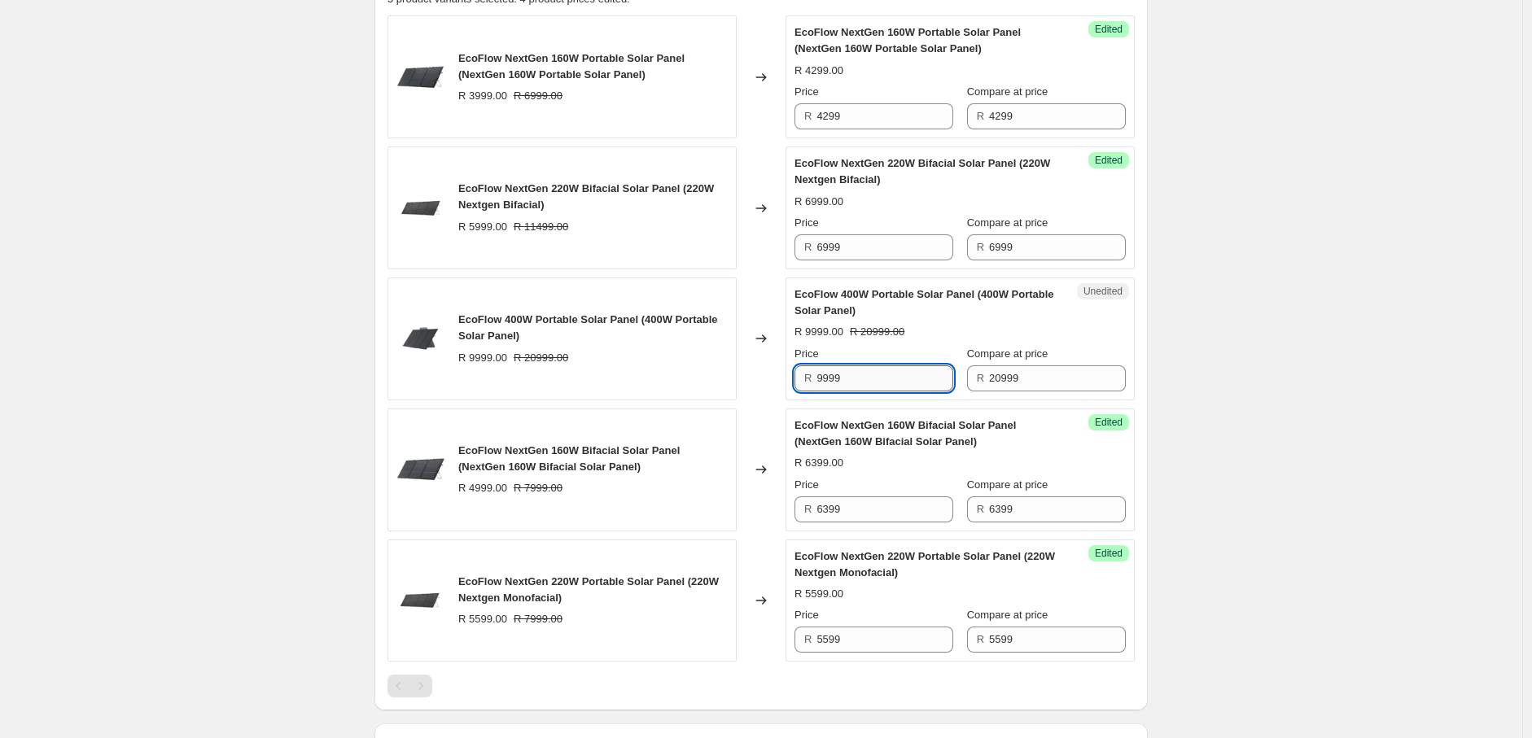
click at [825, 378] on input "9999" at bounding box center [884, 378] width 137 height 26
type input "10999"
click at [1333, 378] on div "Create new price [MEDICAL_DATA]. This page is ready Create new price [MEDICAL_D…" at bounding box center [761, 190] width 1522 height 1545
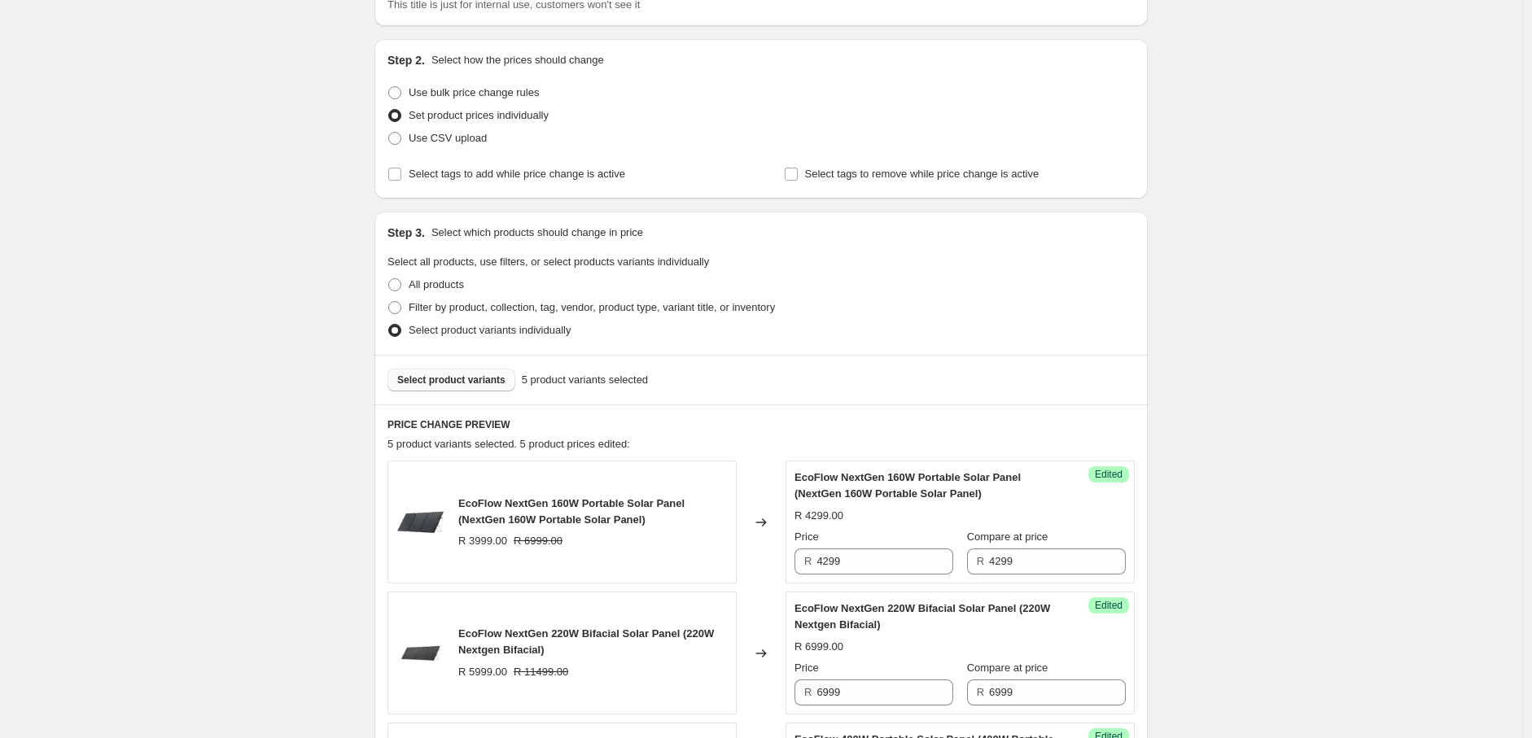
scroll to position [136, 0]
click at [457, 383] on span "Select product variants" at bounding box center [451, 380] width 108 height 13
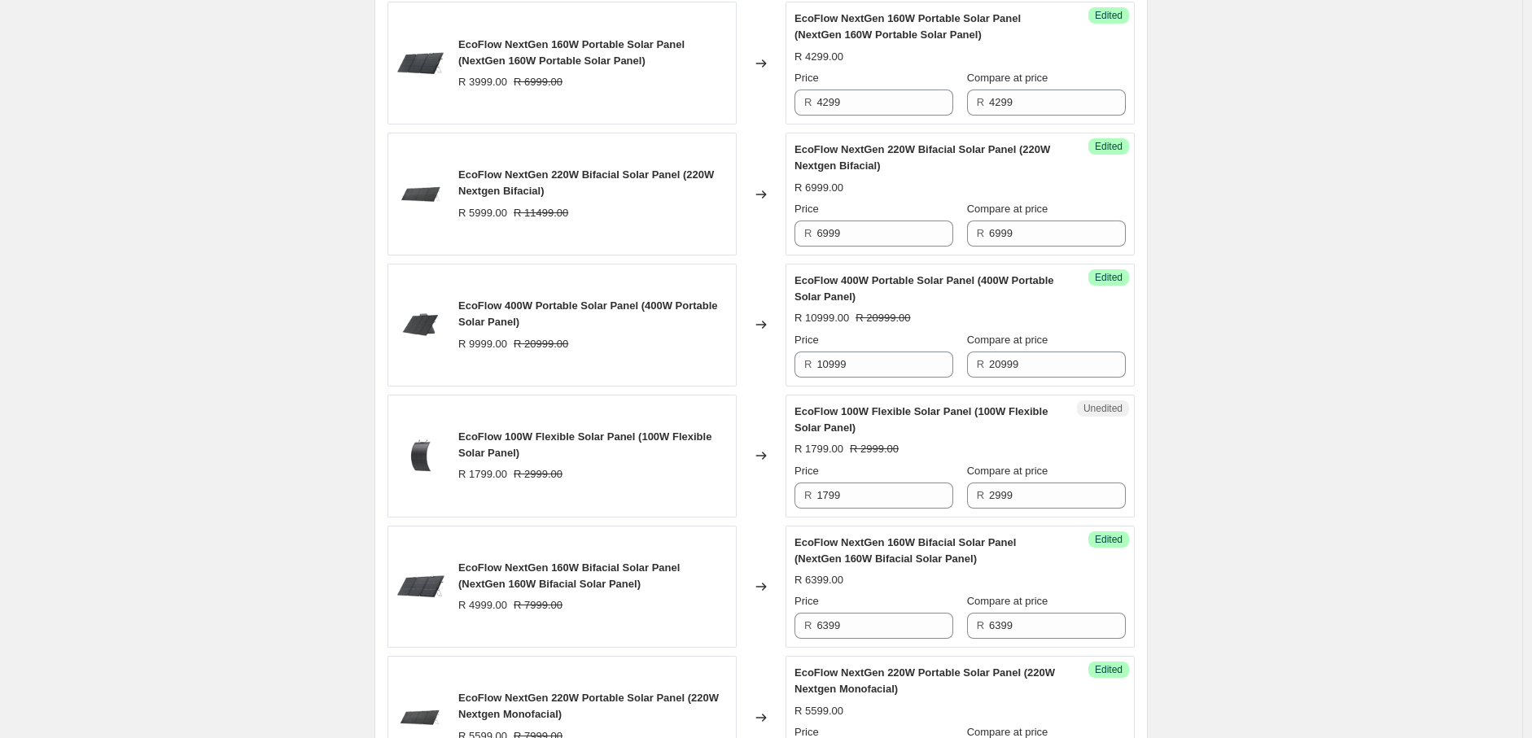
scroll to position [608, 0]
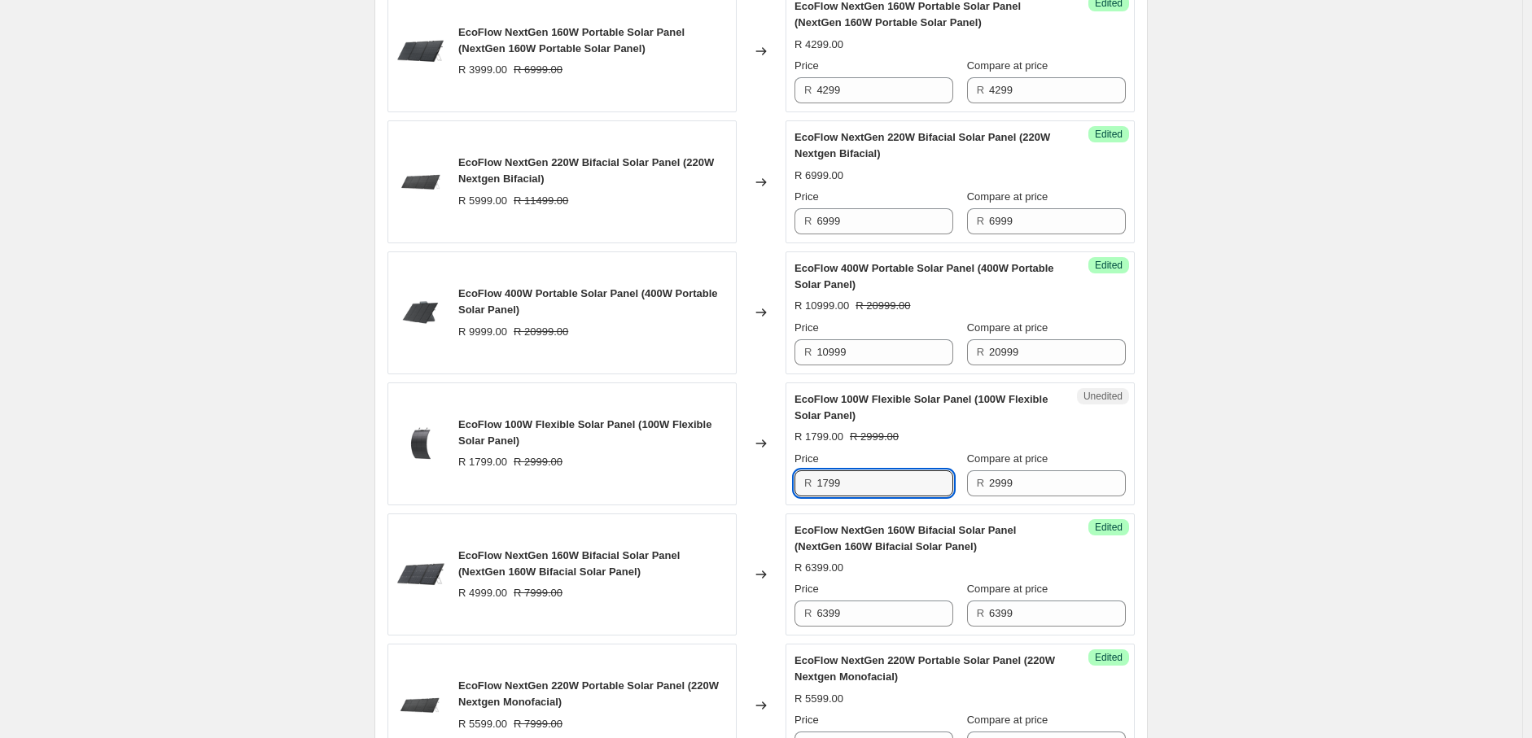
drag, startPoint x: 864, startPoint y: 482, endPoint x: 812, endPoint y: 483, distance: 52.1
click at [812, 483] on div "R 1799" at bounding box center [873, 483] width 159 height 26
type input "1999"
click at [1021, 487] on input "2999" at bounding box center [1057, 483] width 137 height 26
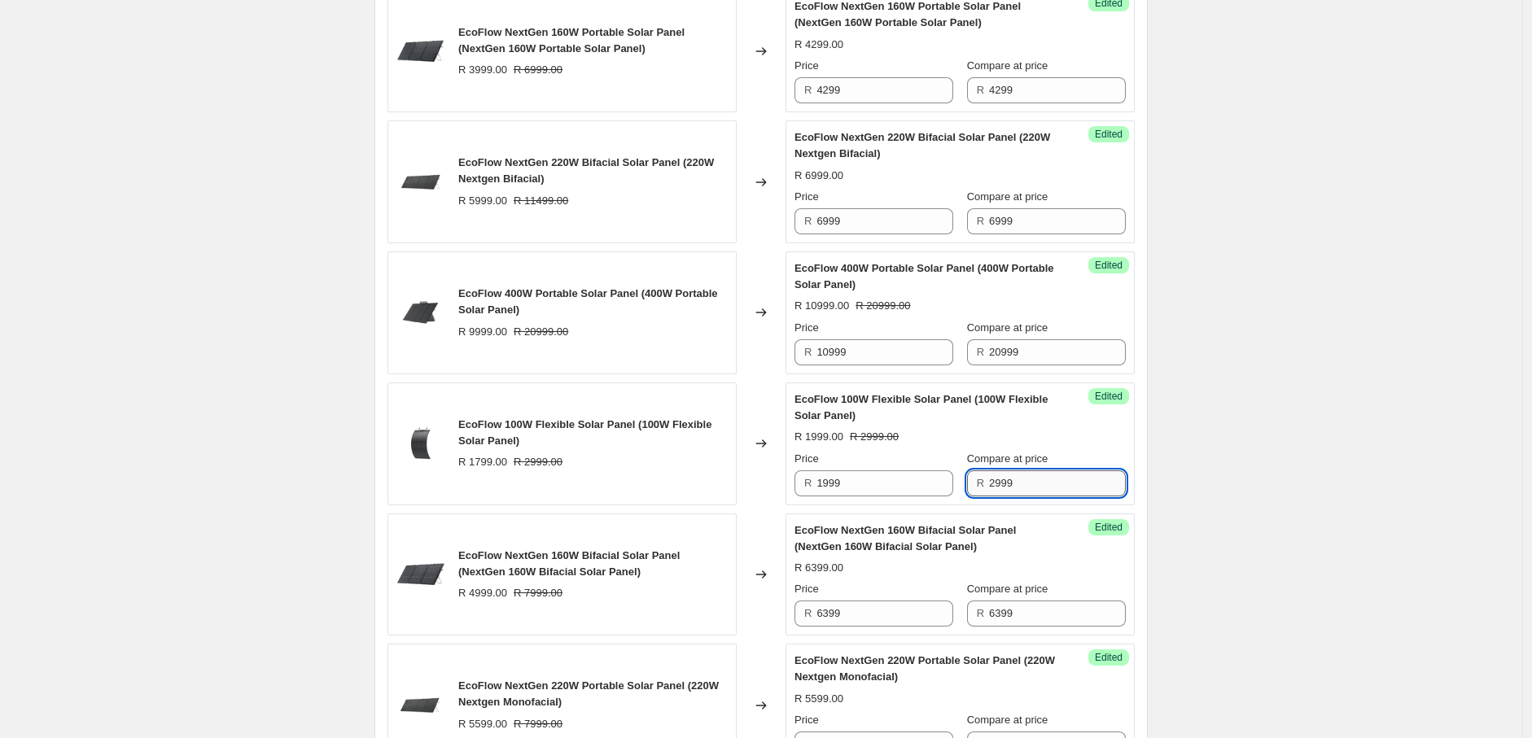
click at [1020, 486] on input "2999" at bounding box center [1057, 483] width 137 height 26
click at [1020, 487] on input "2999" at bounding box center [1057, 483] width 137 height 26
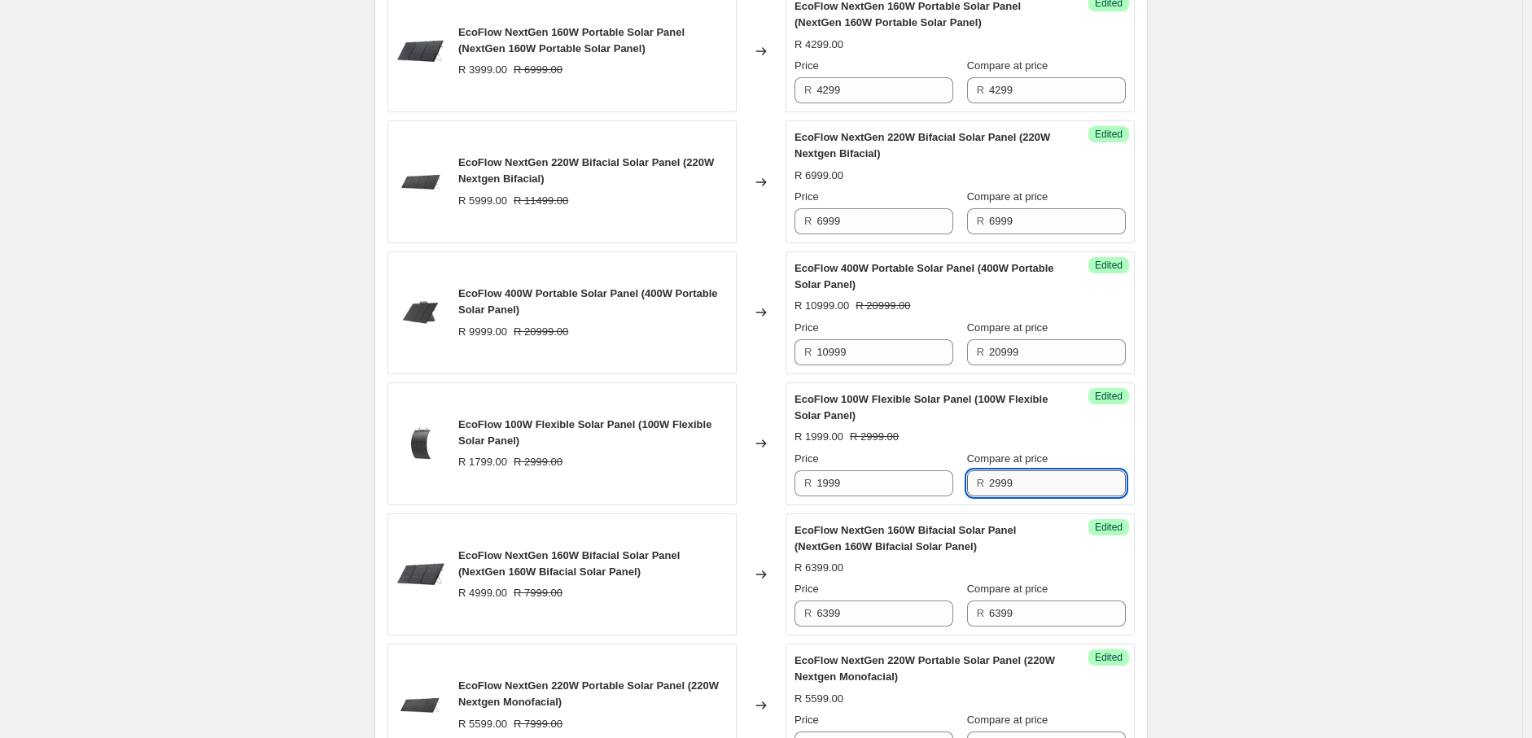
click at [989, 483] on input "2999" at bounding box center [1057, 483] width 137 height 26
type input "1999"
click at [1232, 463] on div "Create new price [MEDICAL_DATA]. This page is ready Create new price [MEDICAL_D…" at bounding box center [761, 230] width 1522 height 1676
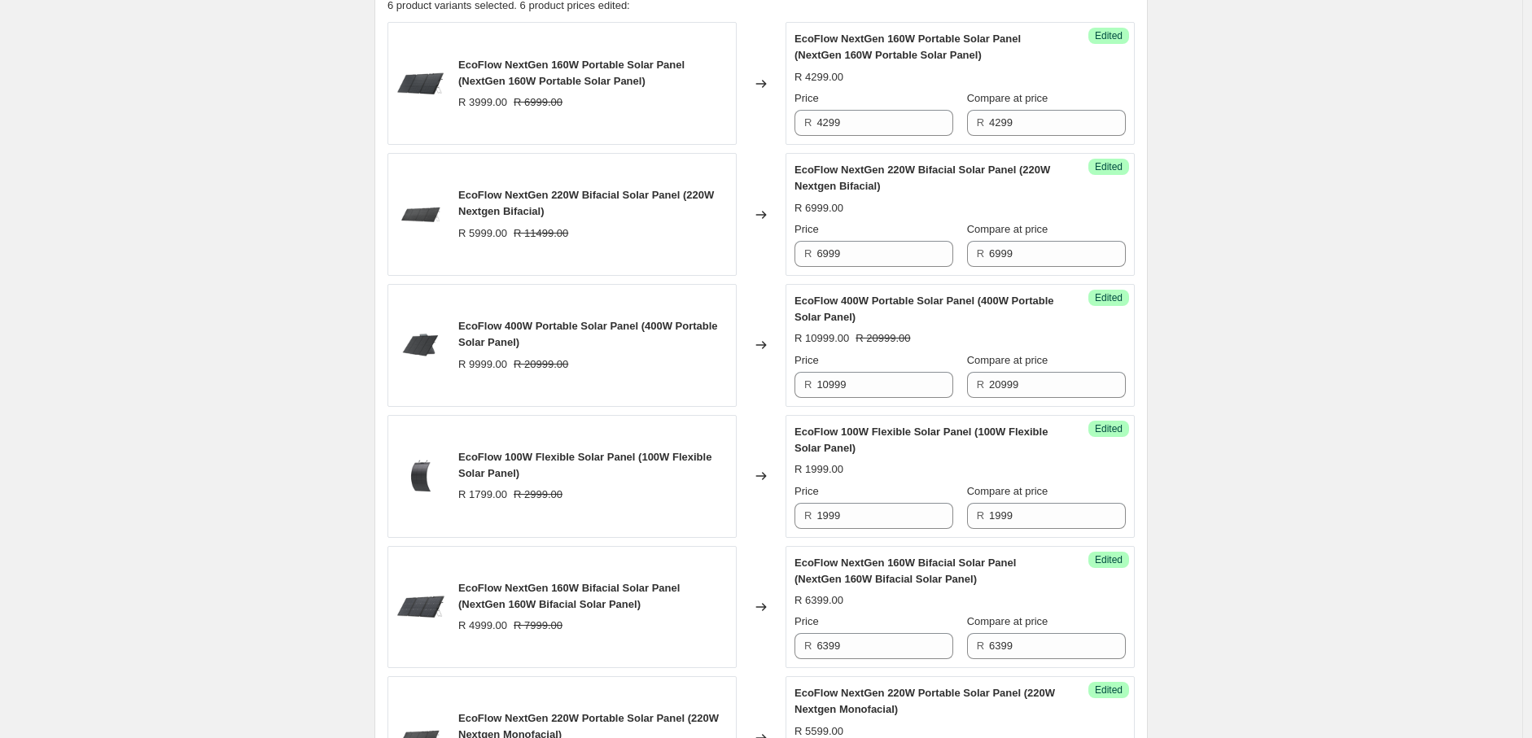
scroll to position [576, 0]
drag, startPoint x: 991, startPoint y: 384, endPoint x: 980, endPoint y: 381, distance: 11.9
click at [980, 381] on div "R 20999" at bounding box center [1046, 384] width 159 height 26
type input "10999"
click at [1233, 398] on div "Create new price [MEDICAL_DATA]. This page is ready Create new price [MEDICAL_D…" at bounding box center [761, 262] width 1522 height 1676
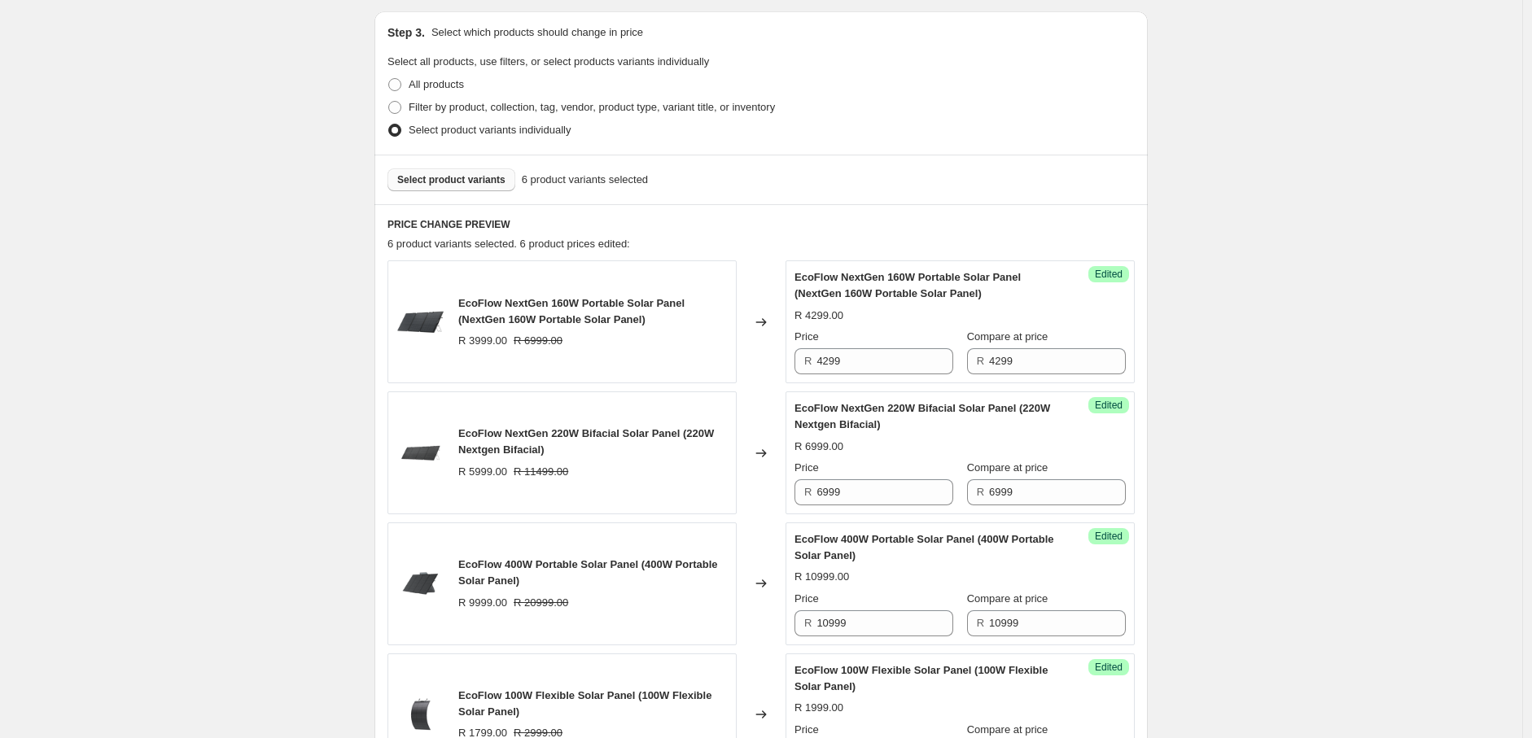
scroll to position [336, 0]
click at [483, 174] on span "Select product variants" at bounding box center [451, 180] width 108 height 13
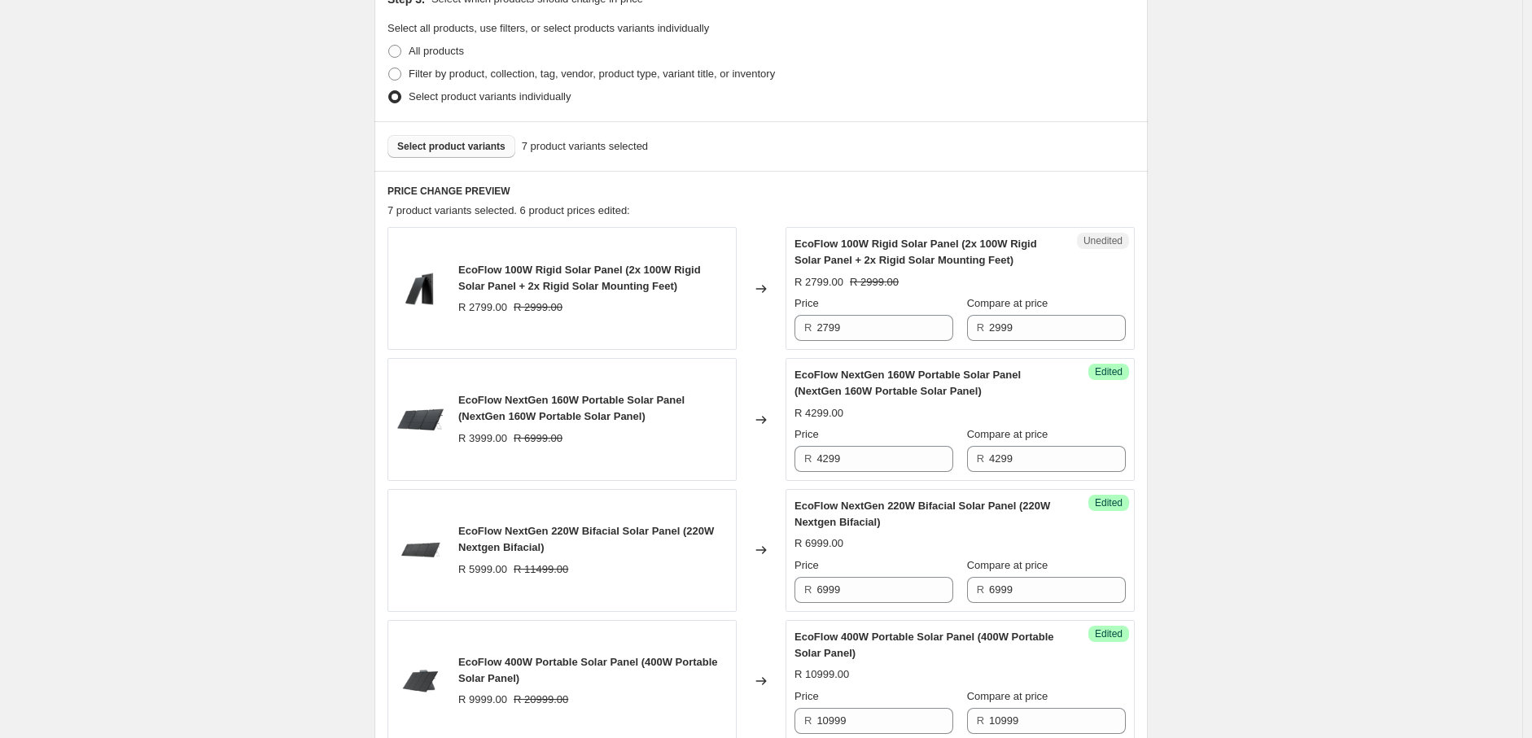
scroll to position [371, 0]
click at [829, 322] on input "2799" at bounding box center [884, 327] width 137 height 26
type input "2999"
click at [1364, 336] on div "Create new price [MEDICAL_DATA]. This page is ready Create new price [MEDICAL_D…" at bounding box center [761, 532] width 1522 height 1807
click at [454, 140] on span "Select product variants" at bounding box center [451, 145] width 108 height 13
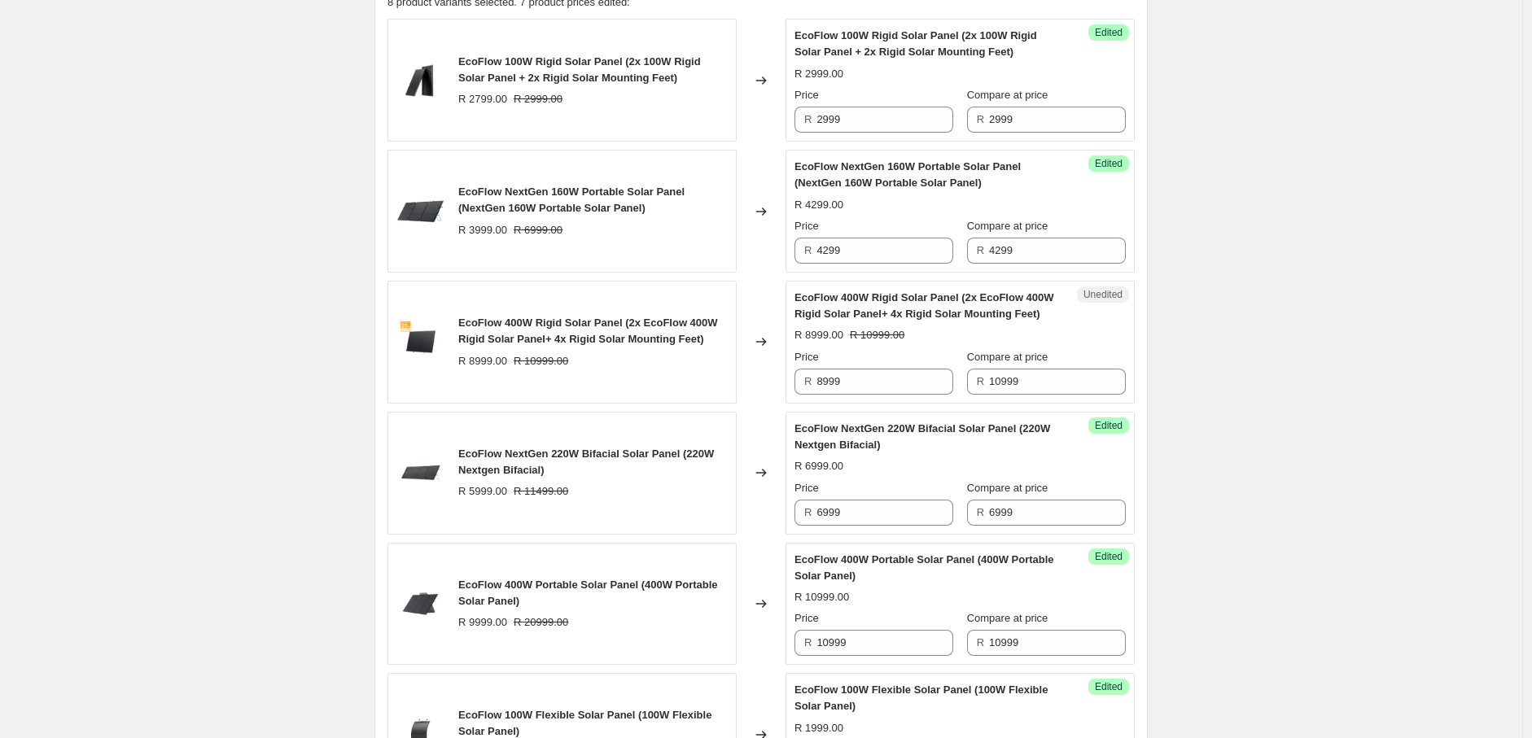
scroll to position [580, 0]
click at [825, 385] on input "8999" at bounding box center [884, 381] width 137 height 26
type input "9999"
click at [1005, 383] on input "10999" at bounding box center [1057, 381] width 137 height 26
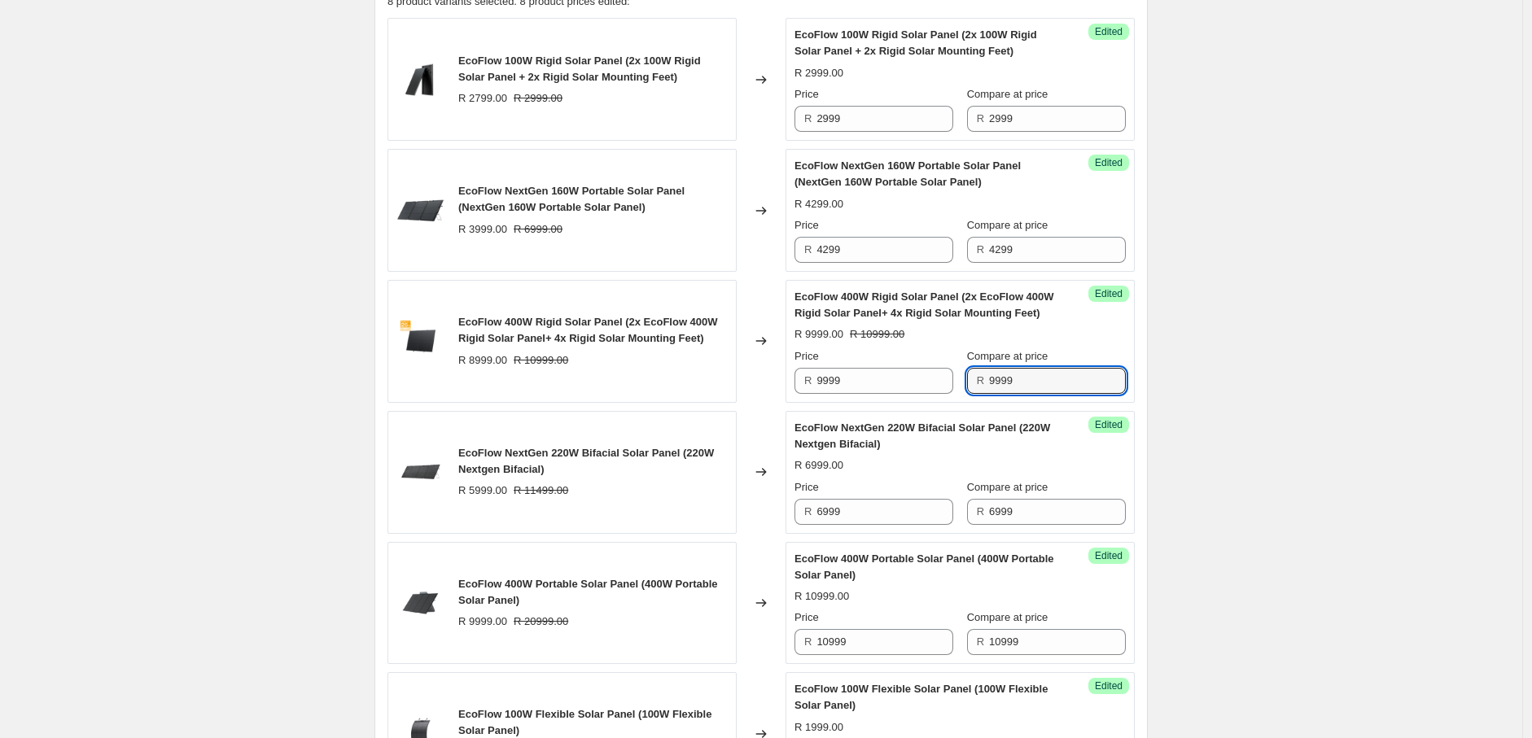
type input "9999"
click at [1210, 417] on div "Create new price [MEDICAL_DATA]. This page is ready Create new price [MEDICAL_D…" at bounding box center [761, 389] width 1522 height 1938
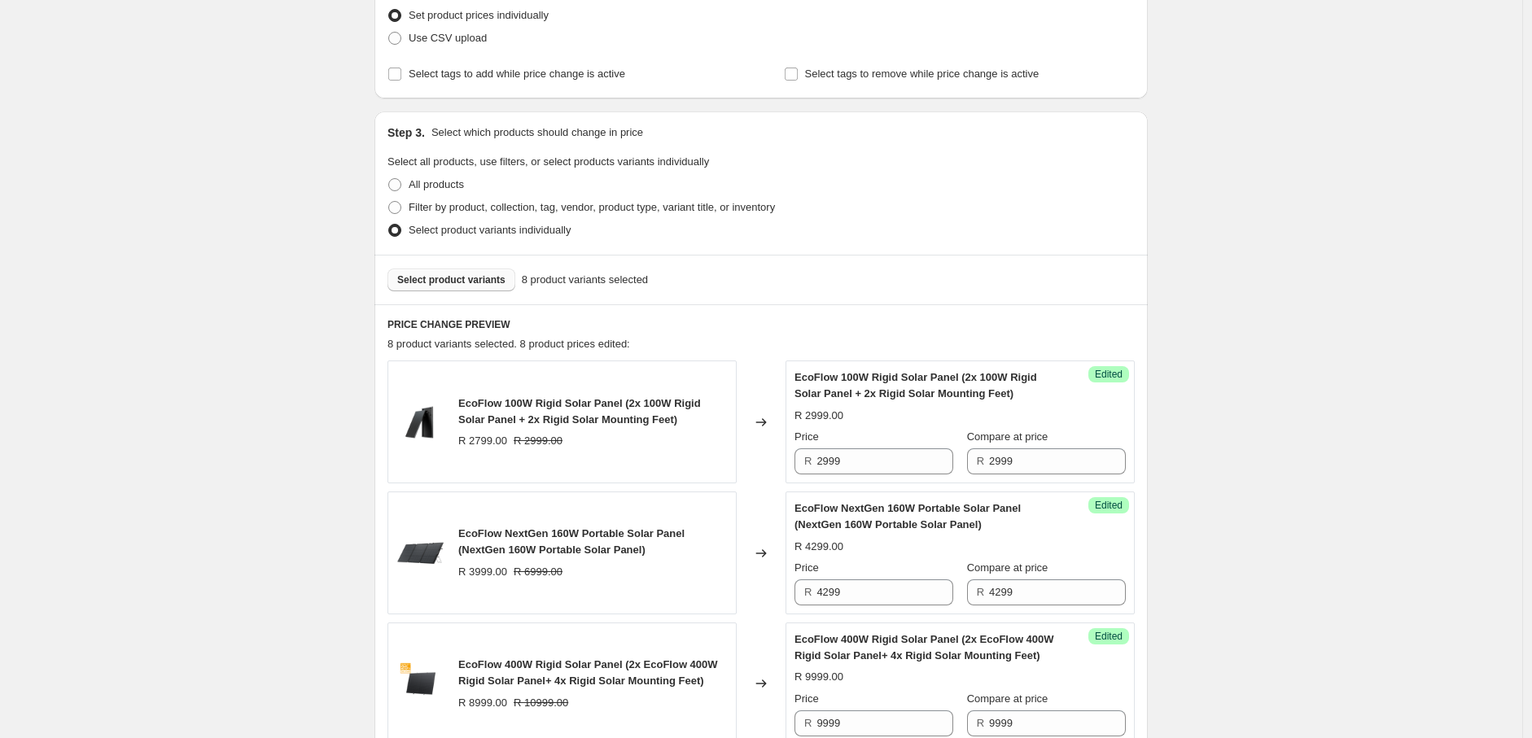
scroll to position [180, 0]
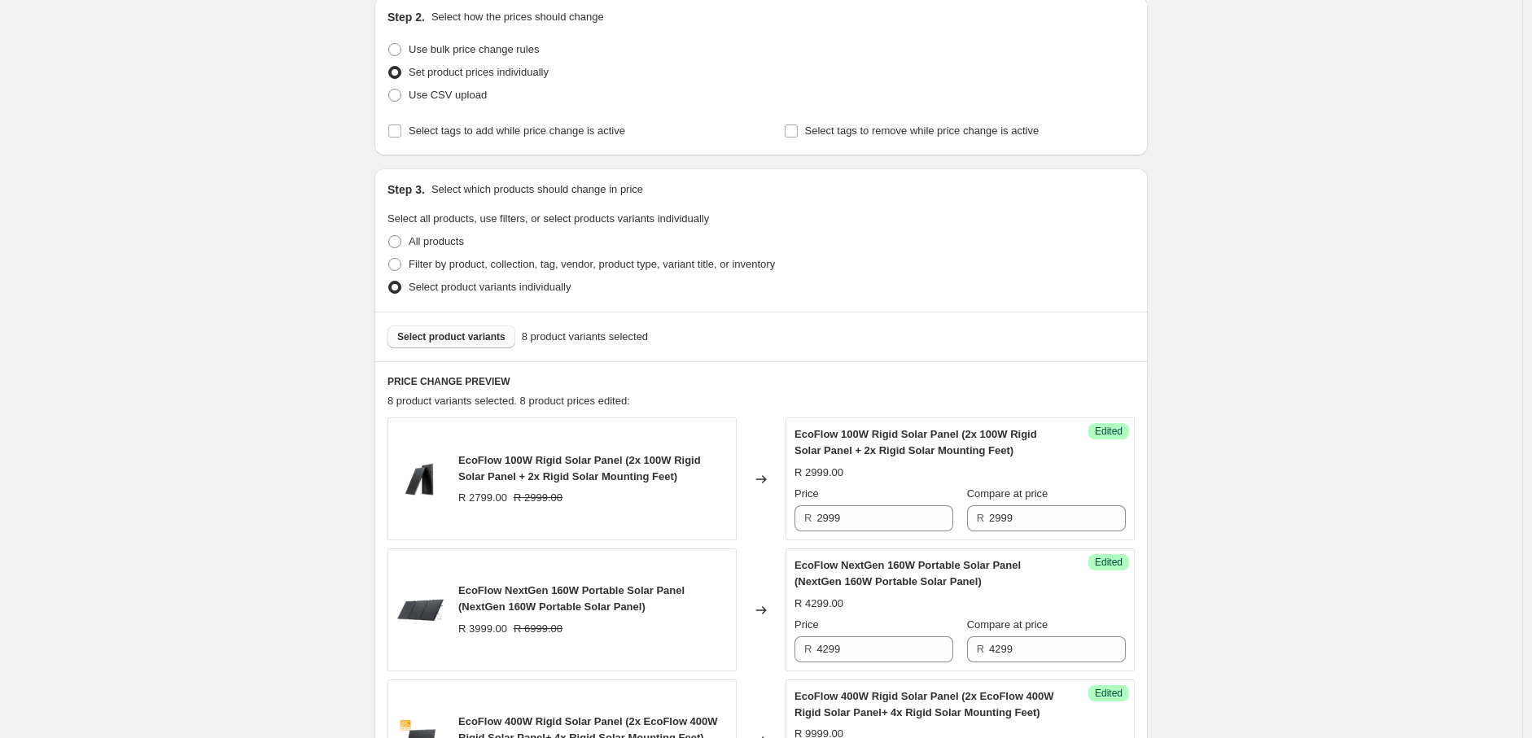
click at [486, 341] on span "Select product variants" at bounding box center [451, 336] width 108 height 13
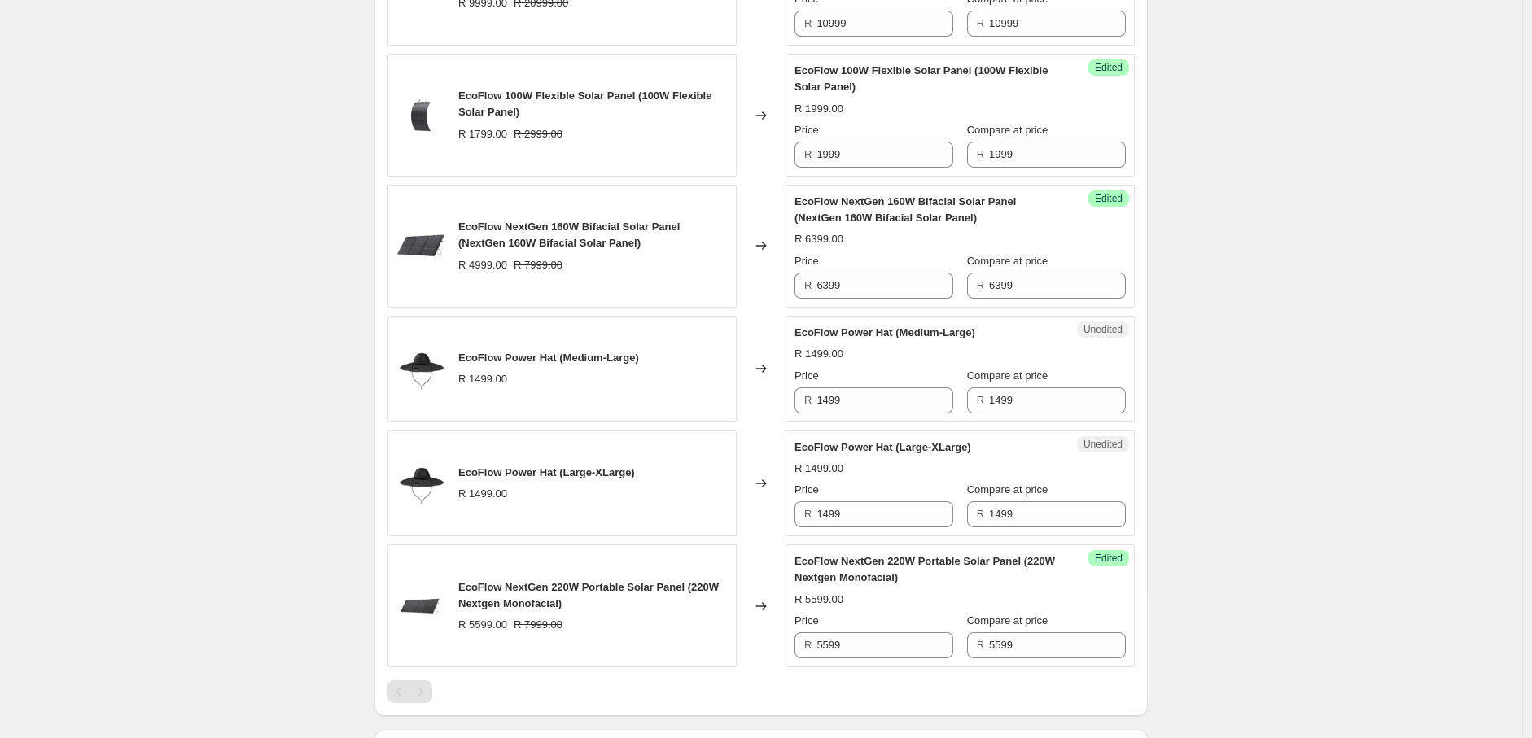
scroll to position [1201, 0]
click at [830, 401] on input "1499" at bounding box center [884, 398] width 137 height 26
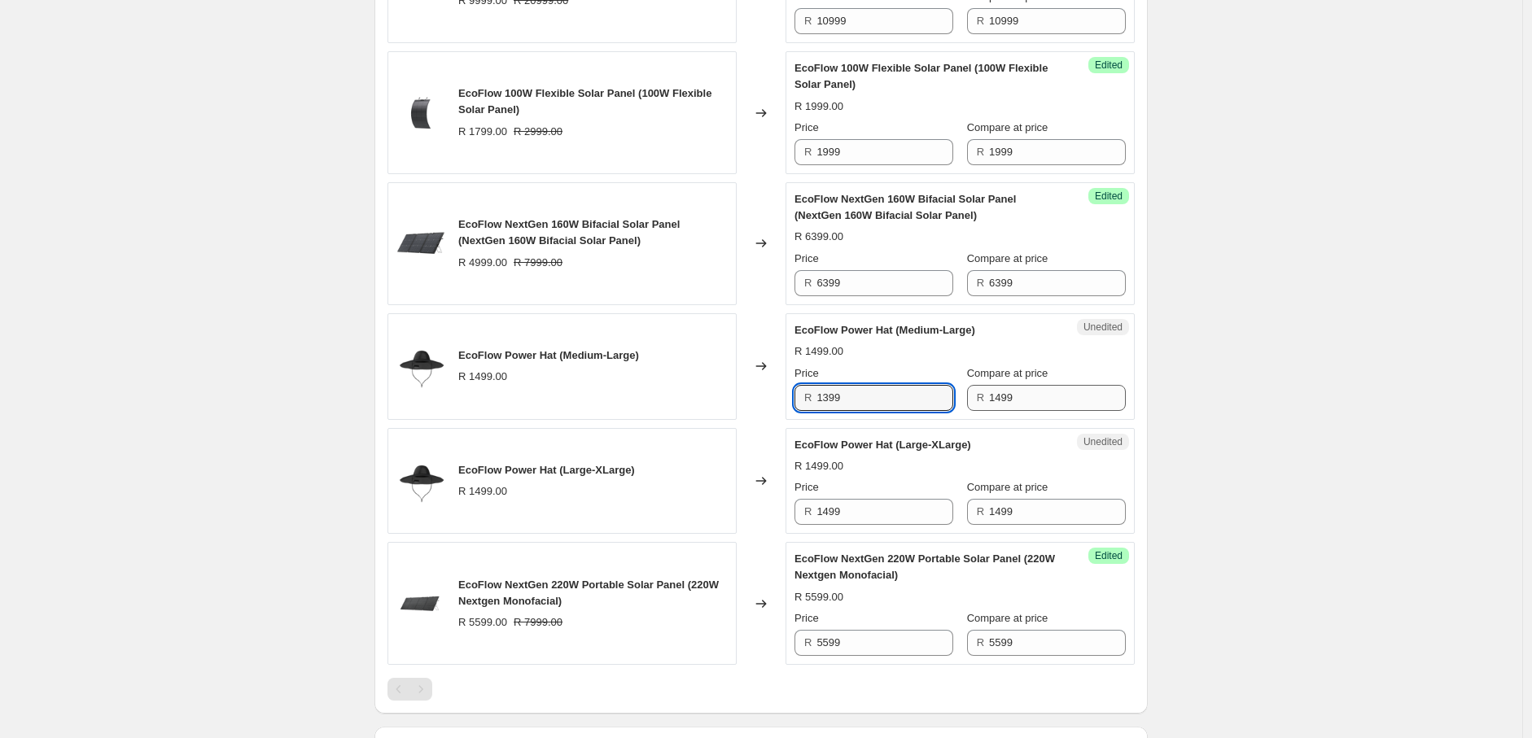
type input "1399"
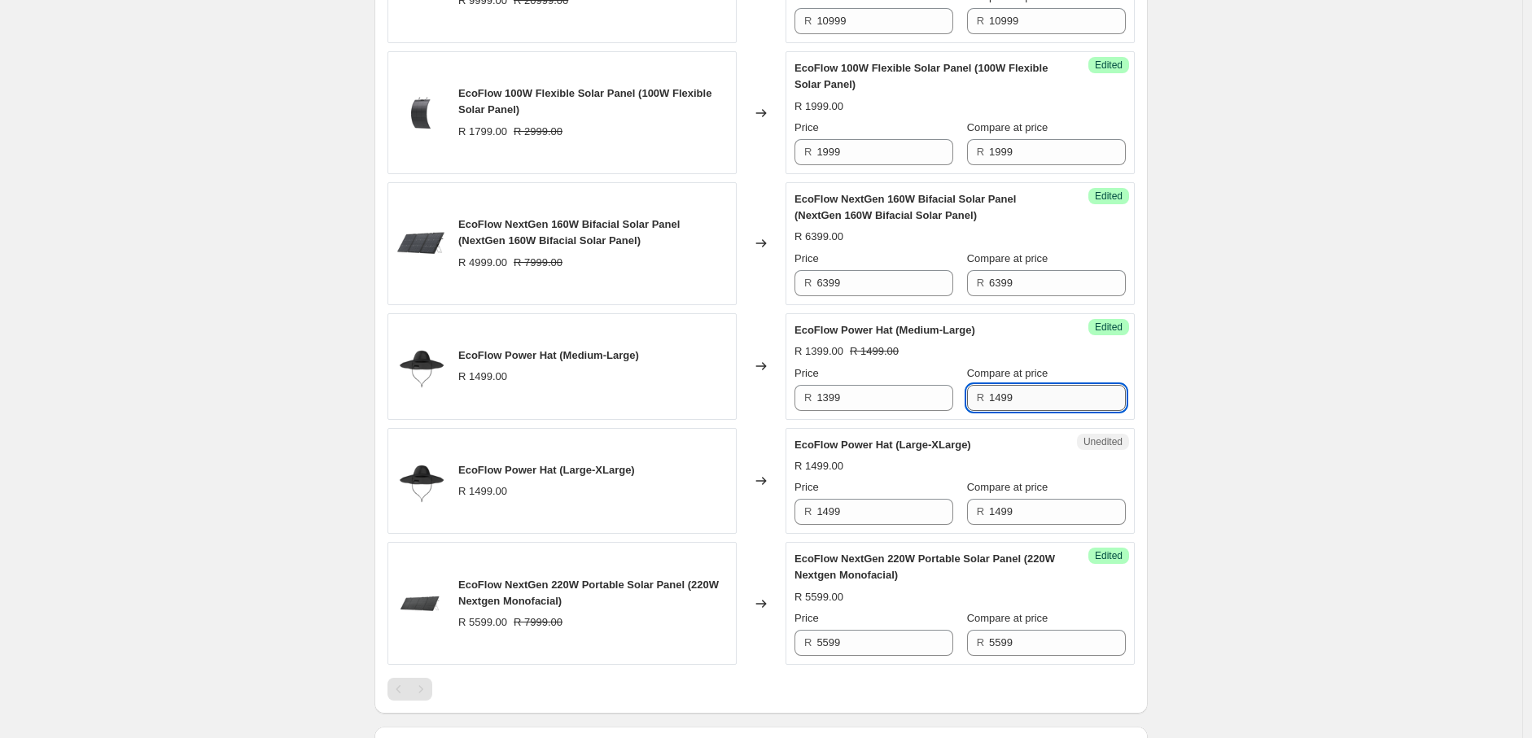
click at [989, 405] on input "1499" at bounding box center [1057, 398] width 137 height 26
type input "1399"
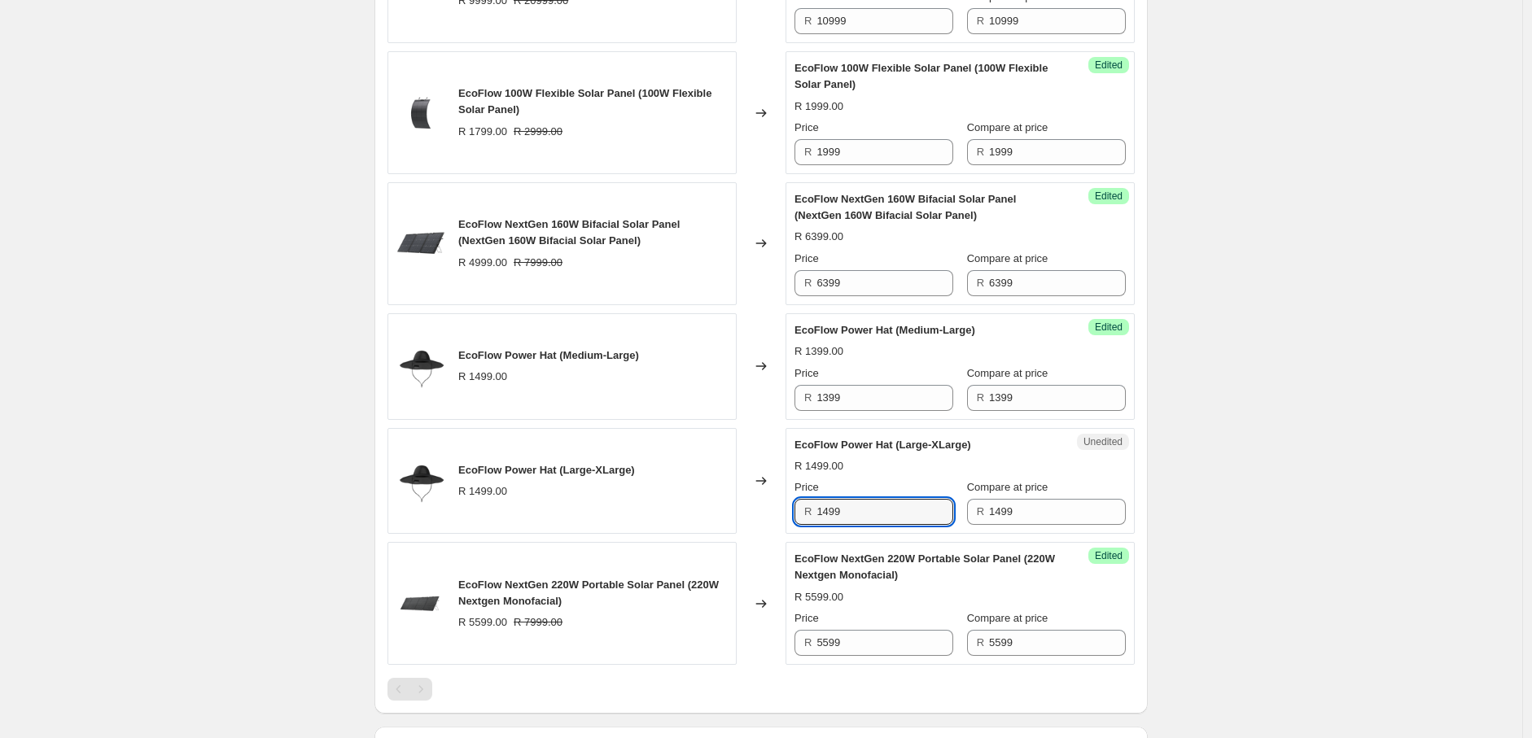
drag, startPoint x: 852, startPoint y: 512, endPoint x: 807, endPoint y: 514, distance: 45.6
click at [807, 514] on div "R 1499" at bounding box center [873, 512] width 159 height 26
type input "1399"
click at [1057, 514] on input "1499" at bounding box center [1057, 512] width 137 height 26
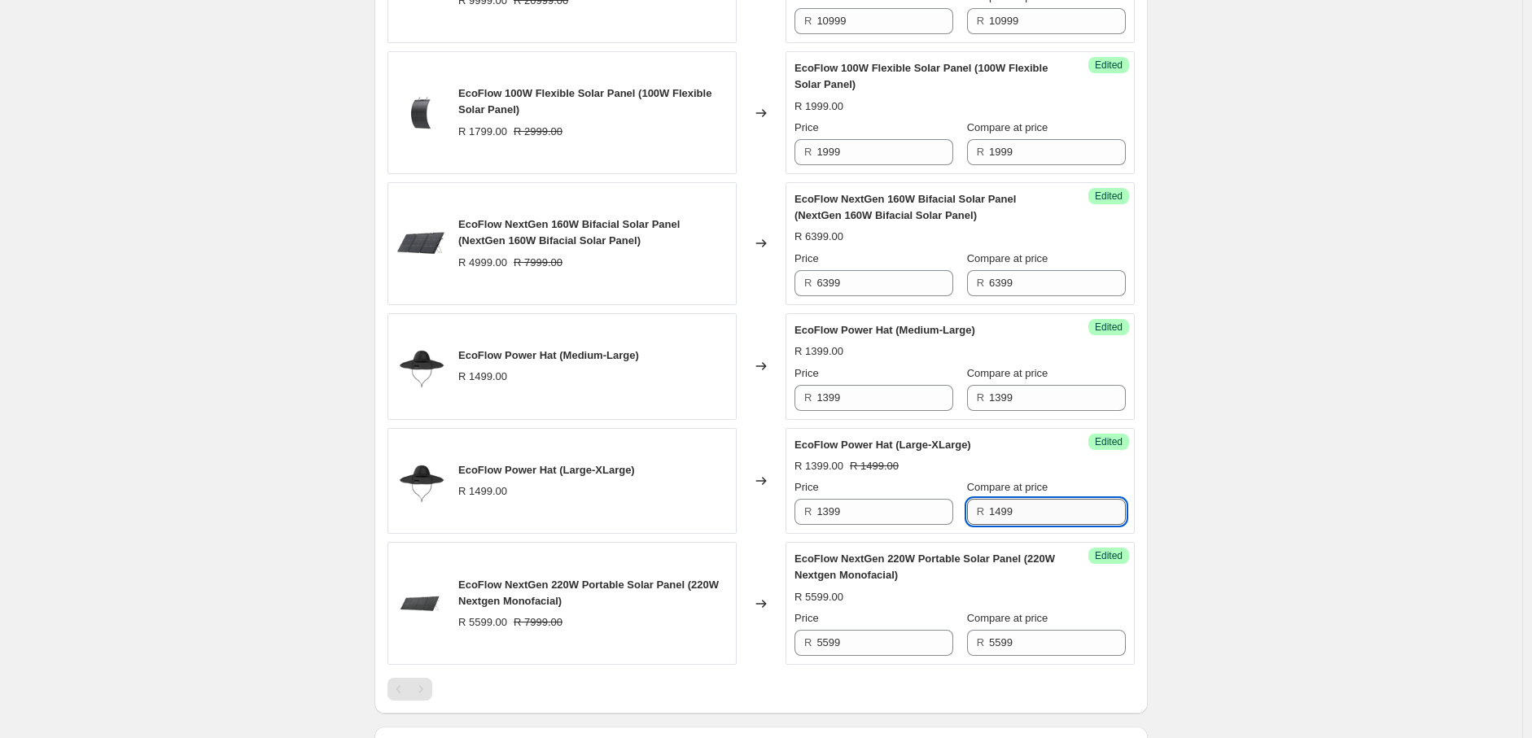
click at [989, 514] on input "1499" at bounding box center [1057, 512] width 137 height 26
type input "1399"
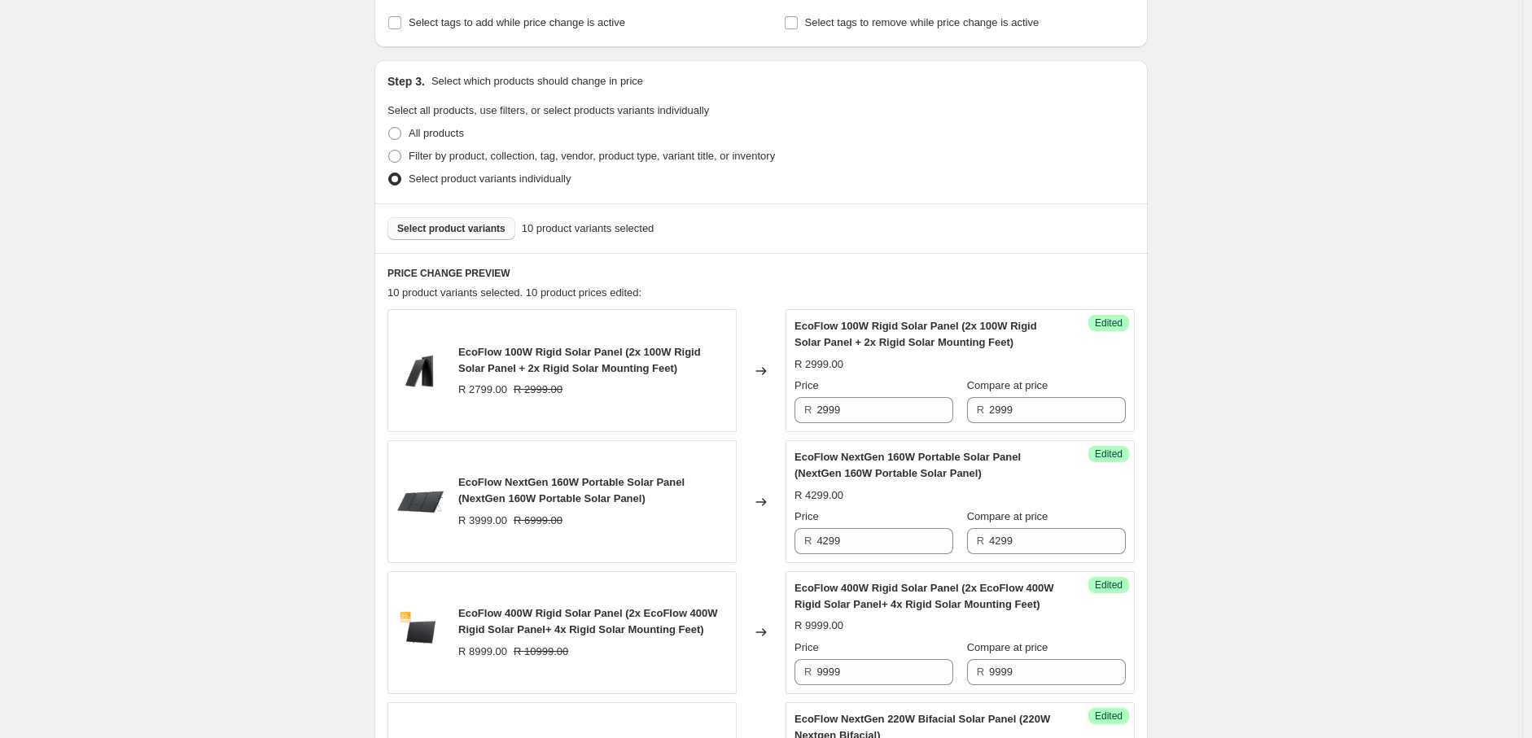
scroll to position [274, 0]
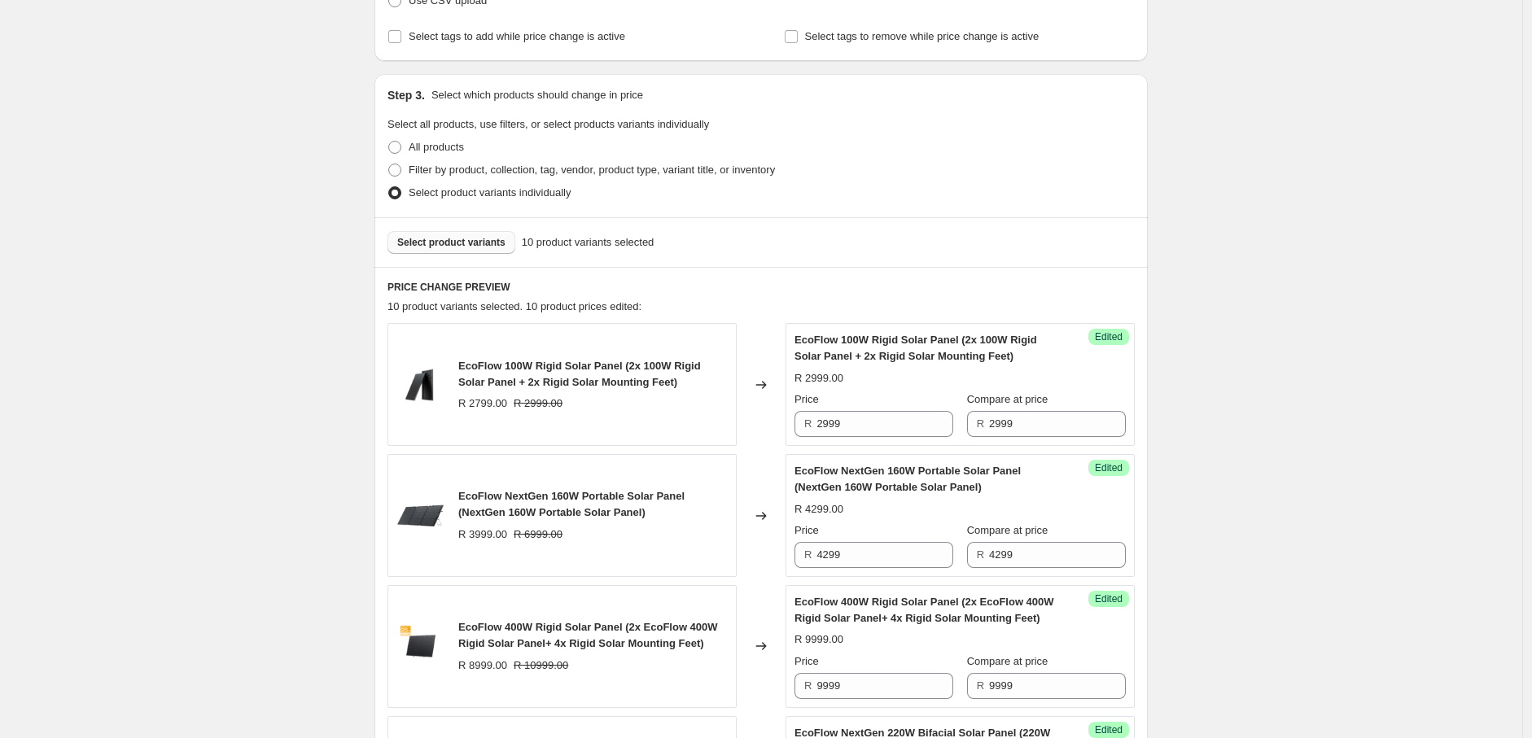
click at [465, 243] on span "Select product variants" at bounding box center [451, 242] width 108 height 13
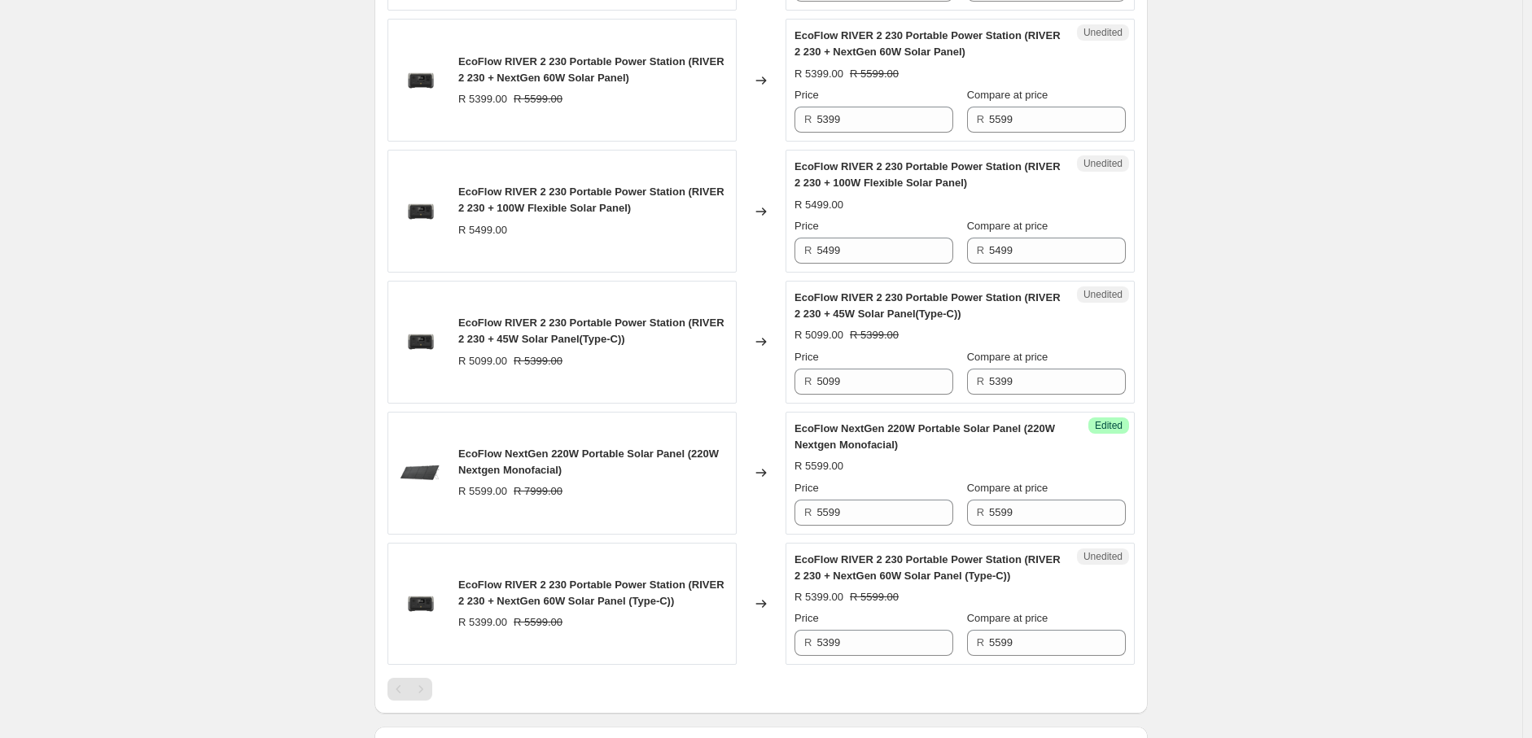
scroll to position [1726, 0]
drag, startPoint x: 832, startPoint y: 384, endPoint x: 820, endPoint y: 382, distance: 11.7
click at [820, 381] on input "5099" at bounding box center [884, 380] width 137 height 26
type input "4999"
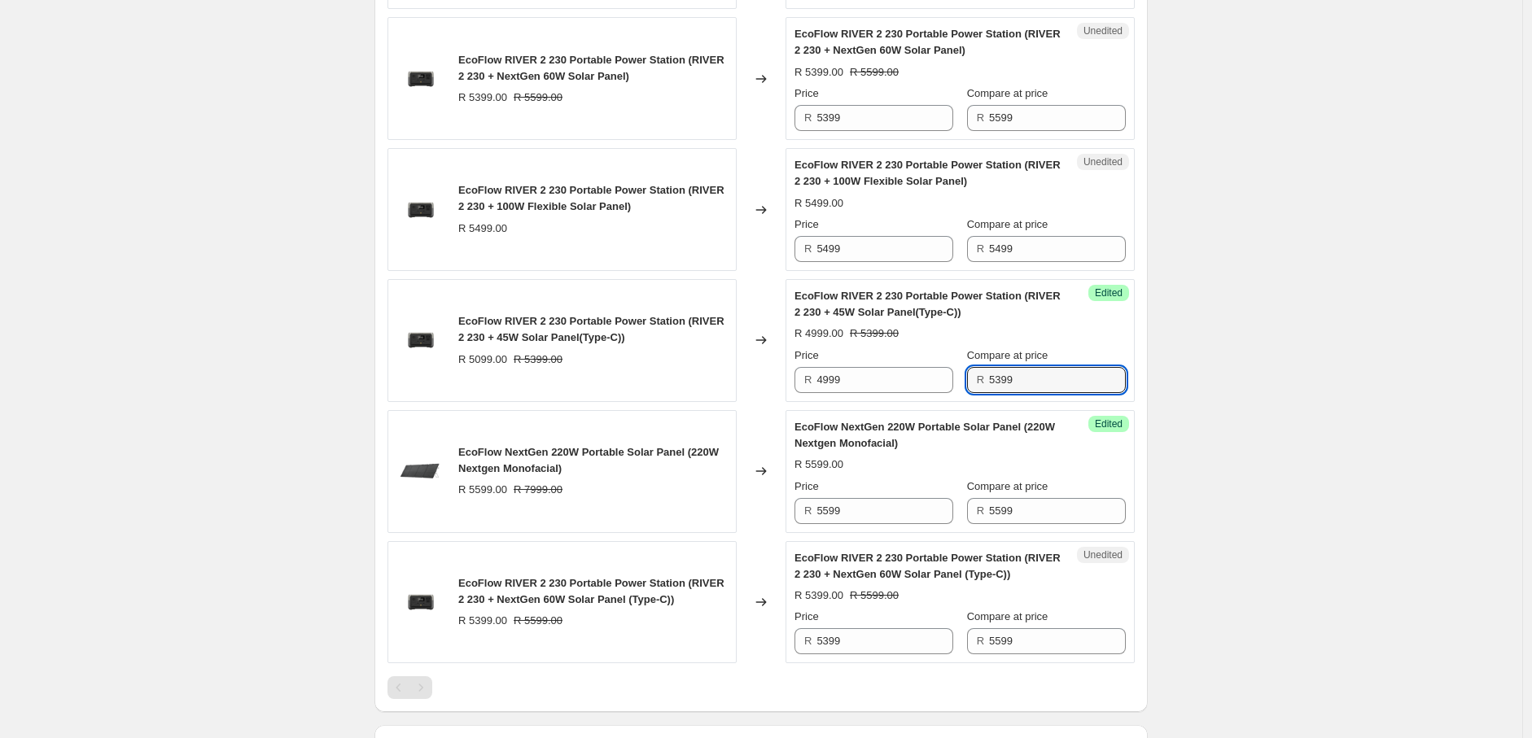
drag, startPoint x: 1003, startPoint y: 378, endPoint x: 983, endPoint y: 381, distance: 19.7
click at [983, 381] on div "R 5399" at bounding box center [1046, 380] width 159 height 26
type input "4999"
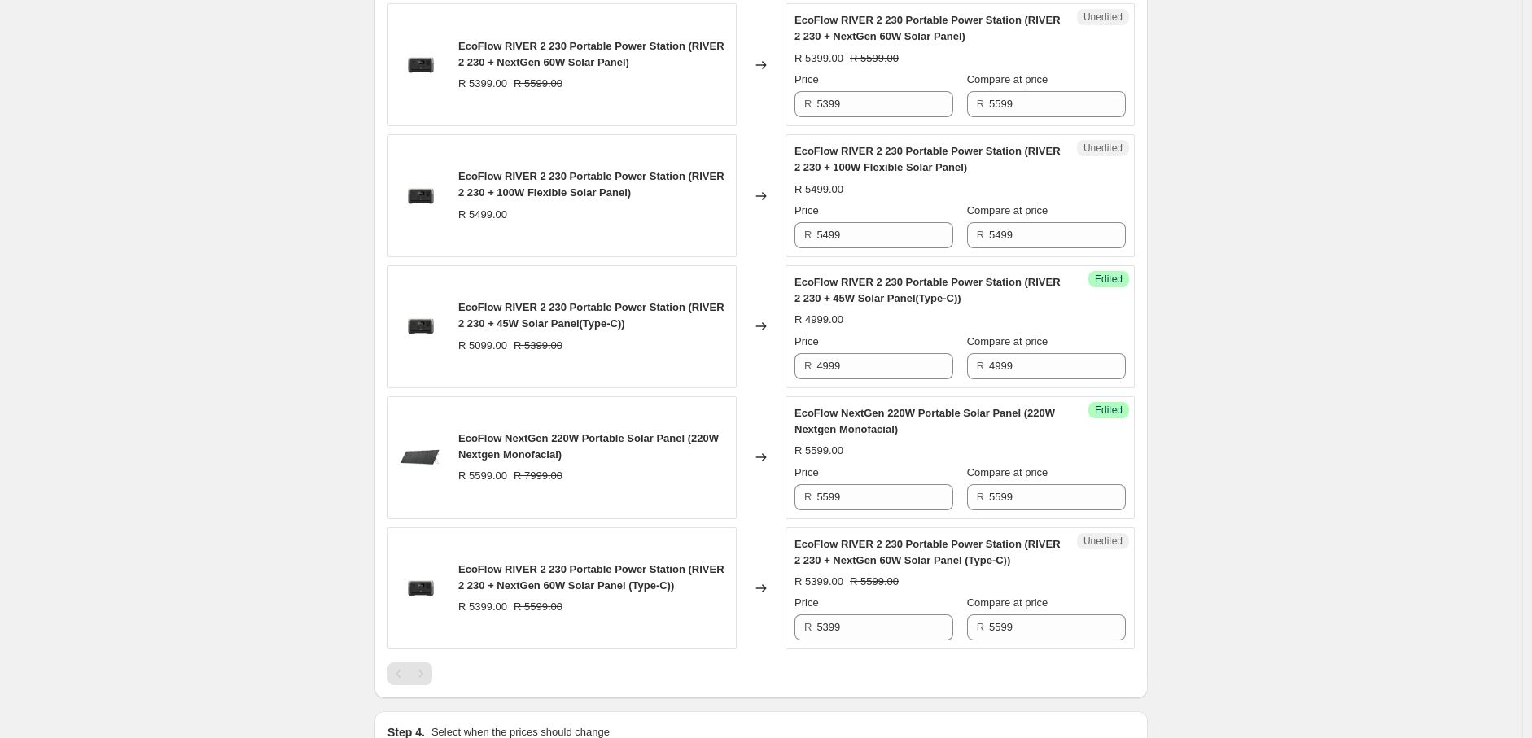
scroll to position [1740, 0]
click at [1003, 630] on input "5599" at bounding box center [1057, 627] width 137 height 26
type input "5399"
drag, startPoint x: 1021, startPoint y: 628, endPoint x: 973, endPoint y: 633, distance: 48.3
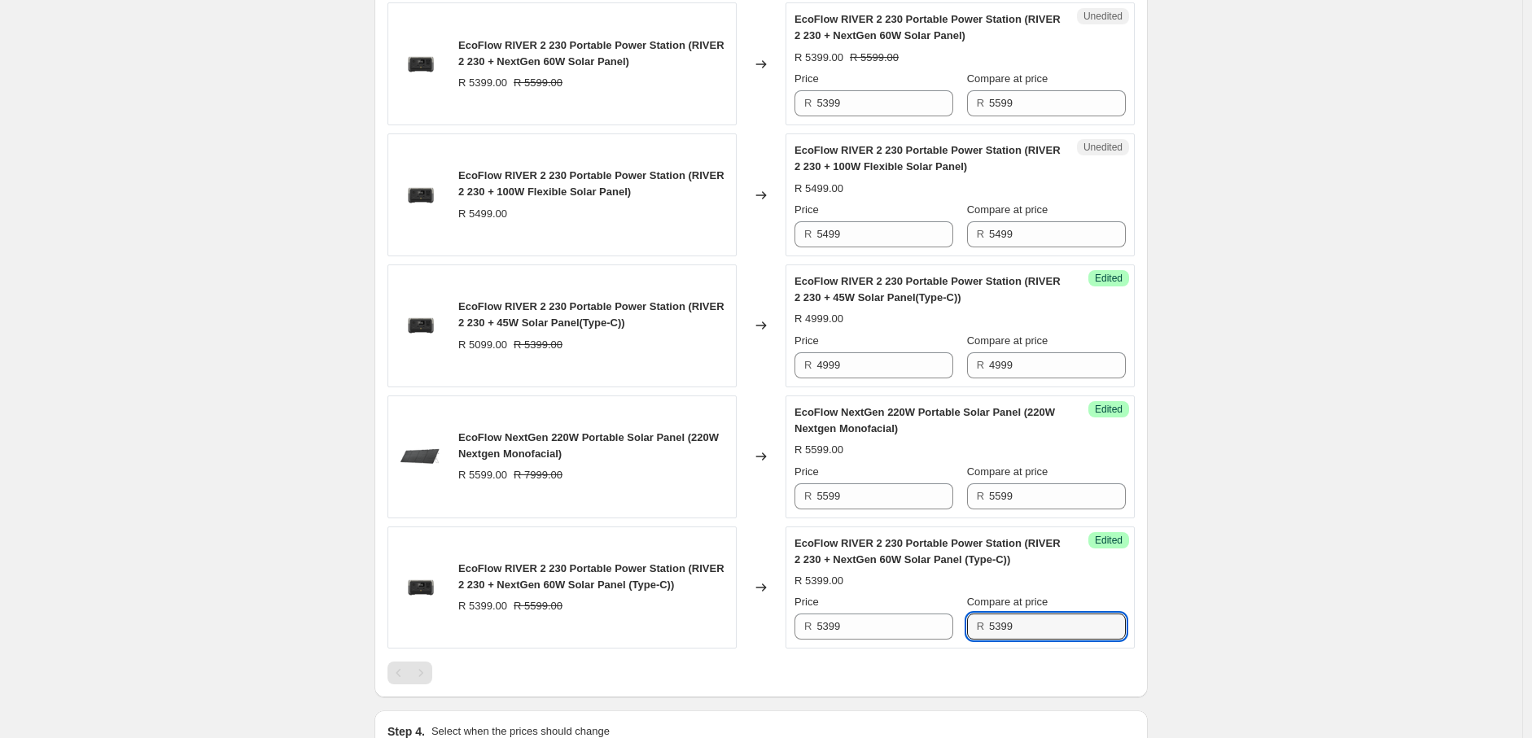
click at [973, 633] on div "R 5399" at bounding box center [1046, 627] width 159 height 26
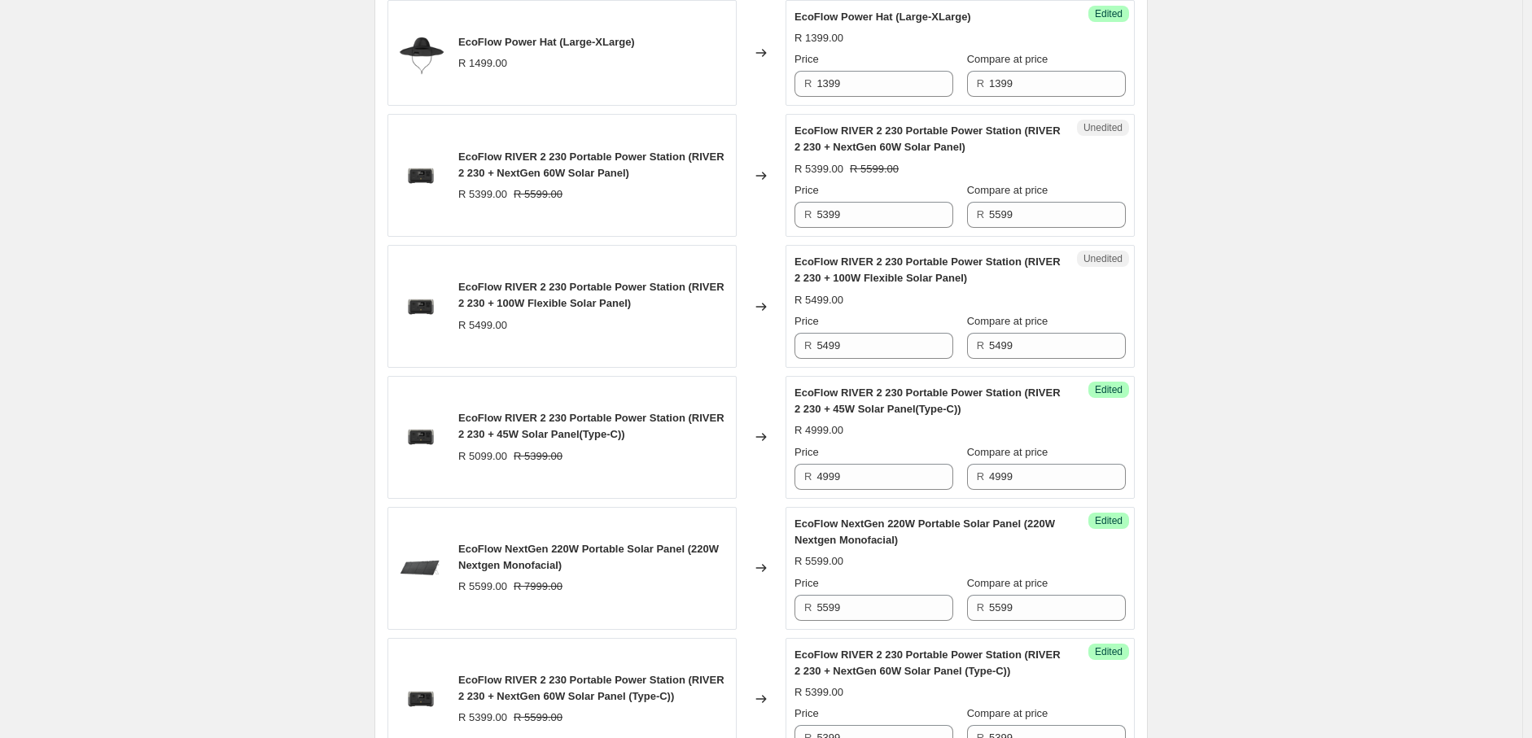
scroll to position [1628, 0]
drag, startPoint x: 1013, startPoint y: 211, endPoint x: 972, endPoint y: 224, distance: 43.5
click at [972, 224] on div "R 5599" at bounding box center [1046, 216] width 159 height 26
paste input "3"
type input "5399"
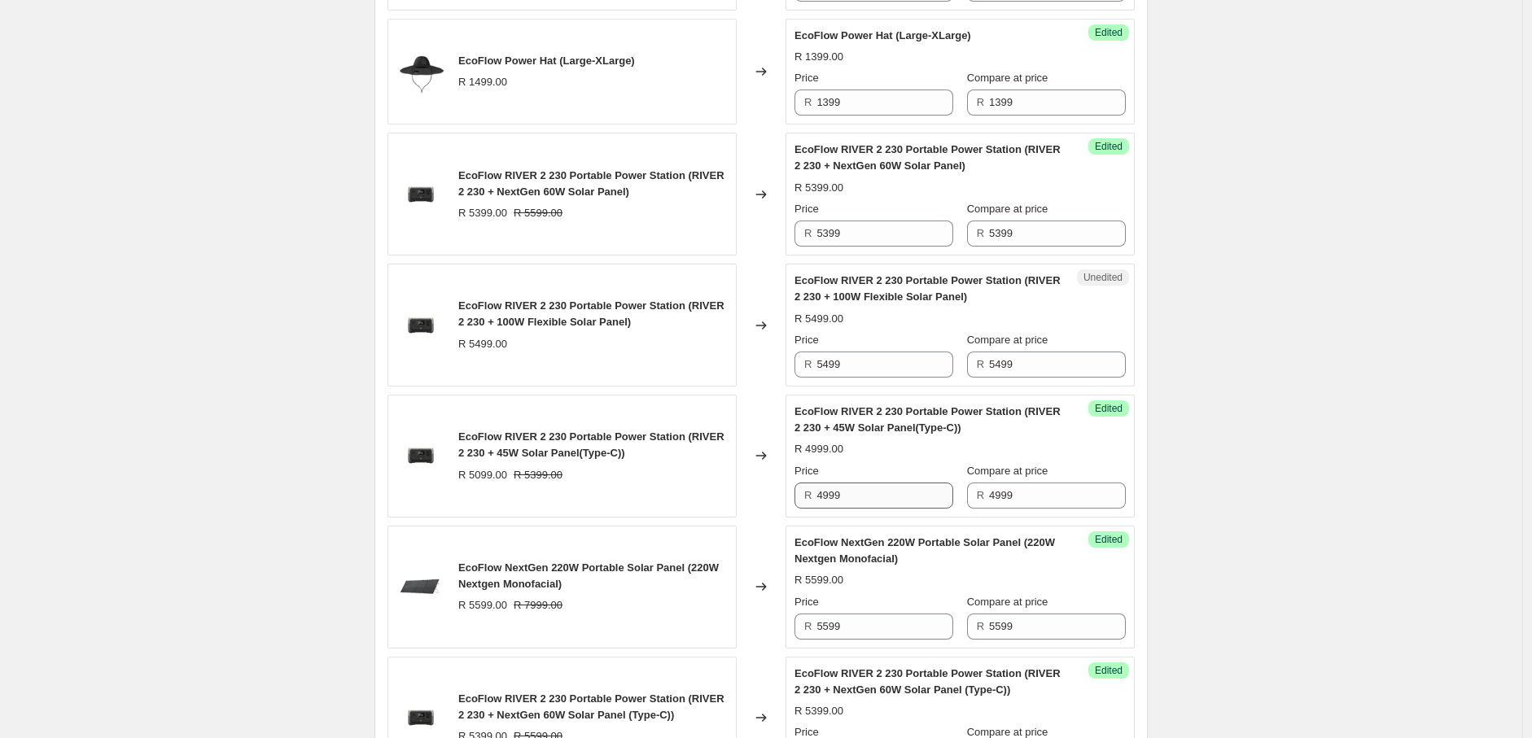
scroll to position [1612, 0]
click at [861, 360] on input "5499" at bounding box center [884, 363] width 137 height 26
type input "5218"
click at [1030, 370] on input "5499" at bounding box center [1057, 363] width 137 height 26
type input "5218"
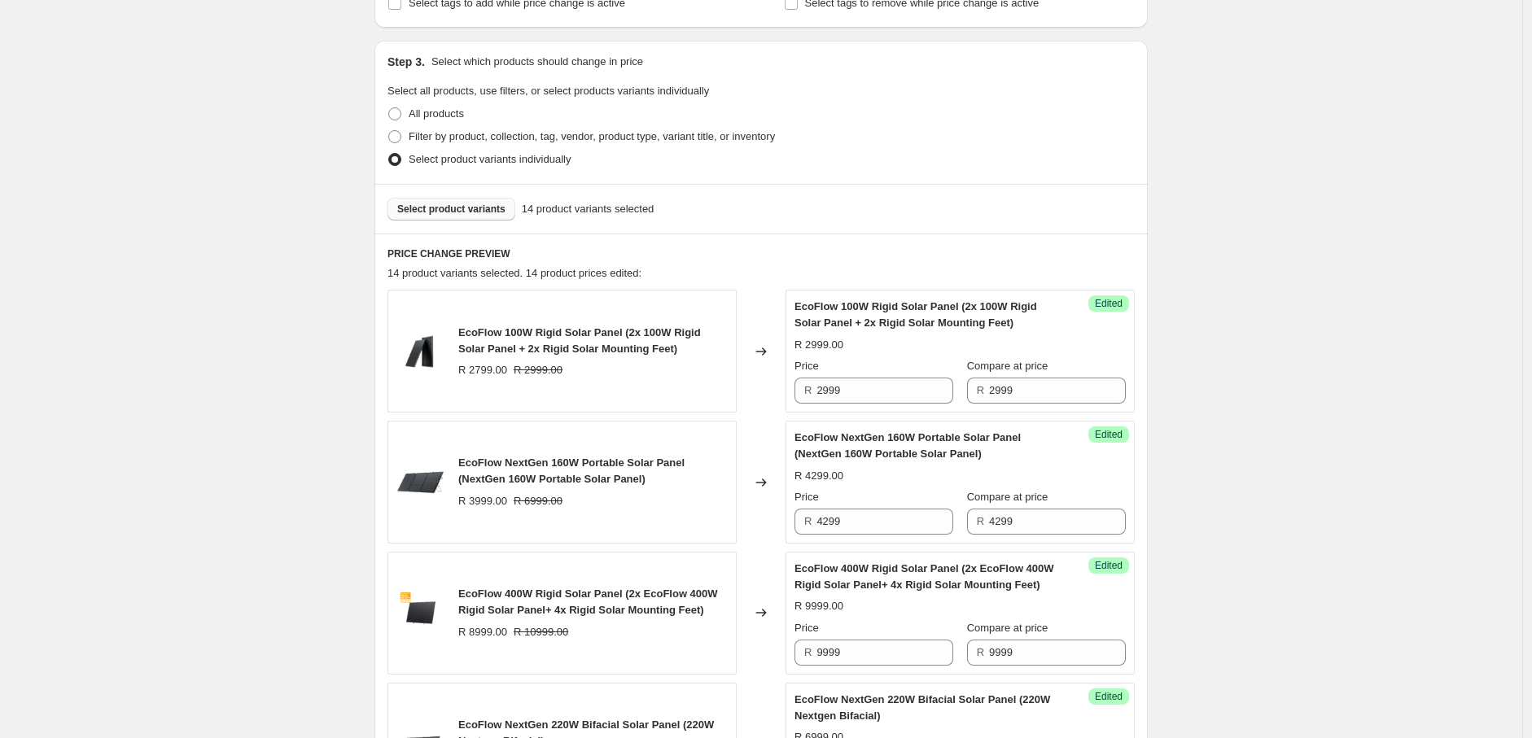
scroll to position [307, 0]
click at [470, 206] on span "Select product variants" at bounding box center [451, 209] width 108 height 13
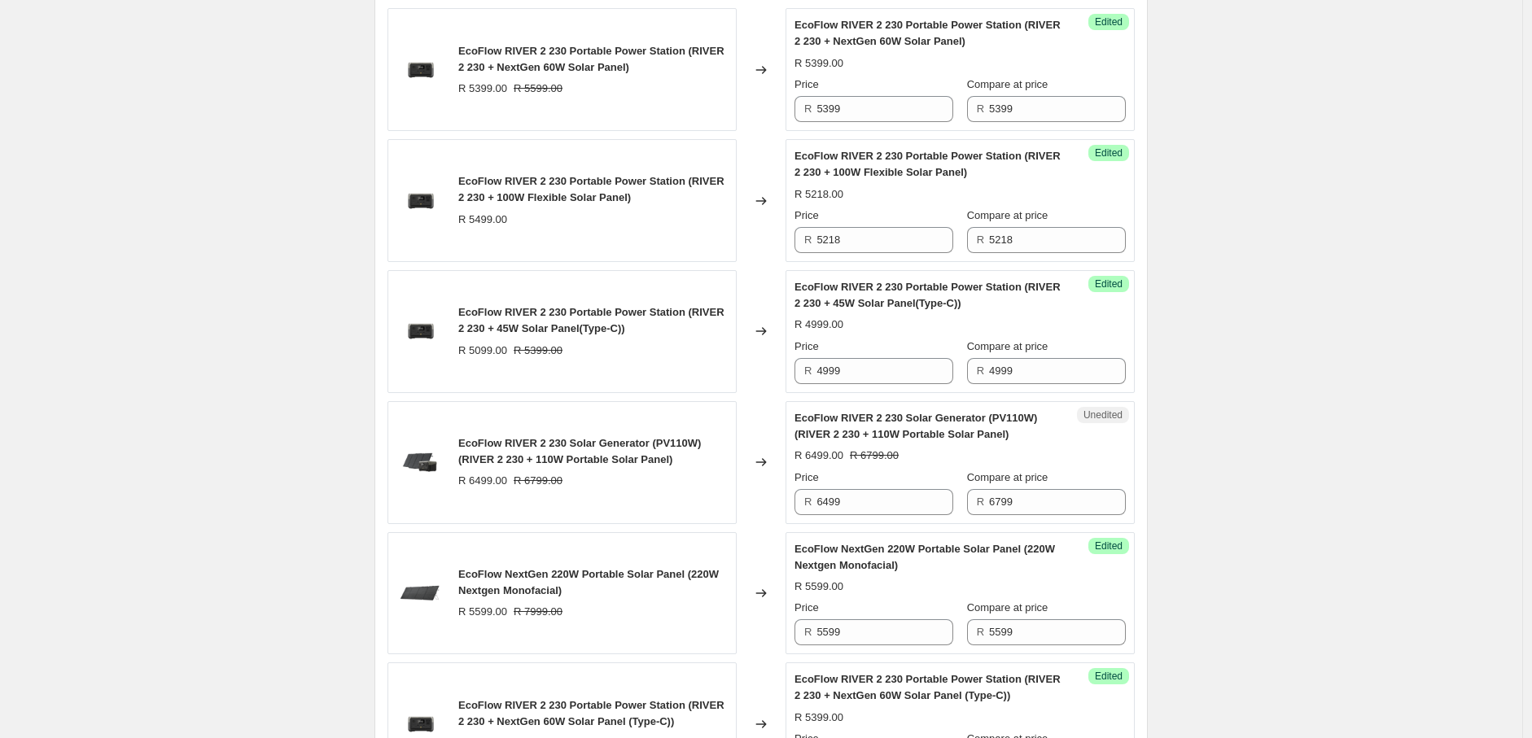
scroll to position [1739, 0]
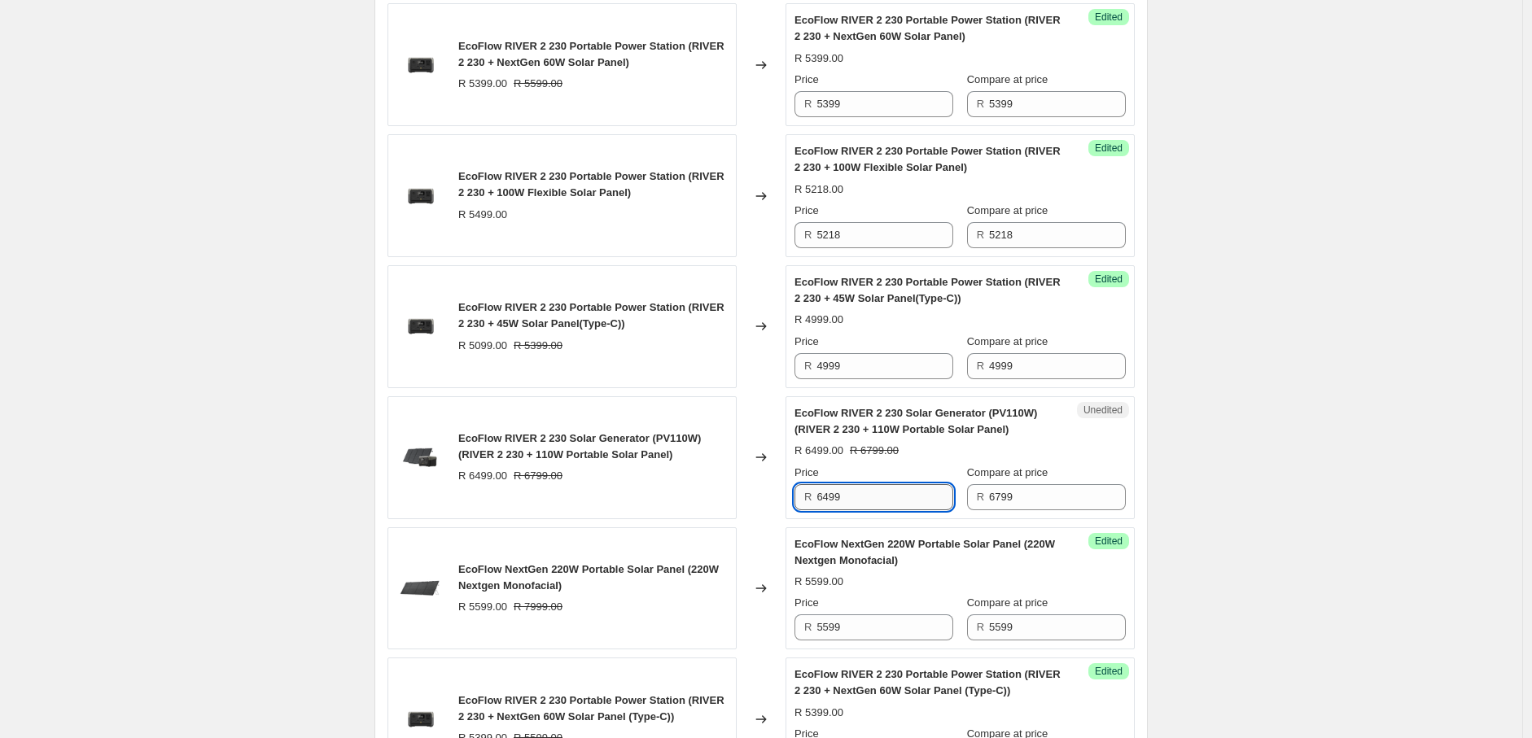
click at [869, 495] on input "6499" at bounding box center [884, 497] width 137 height 26
type input "6568"
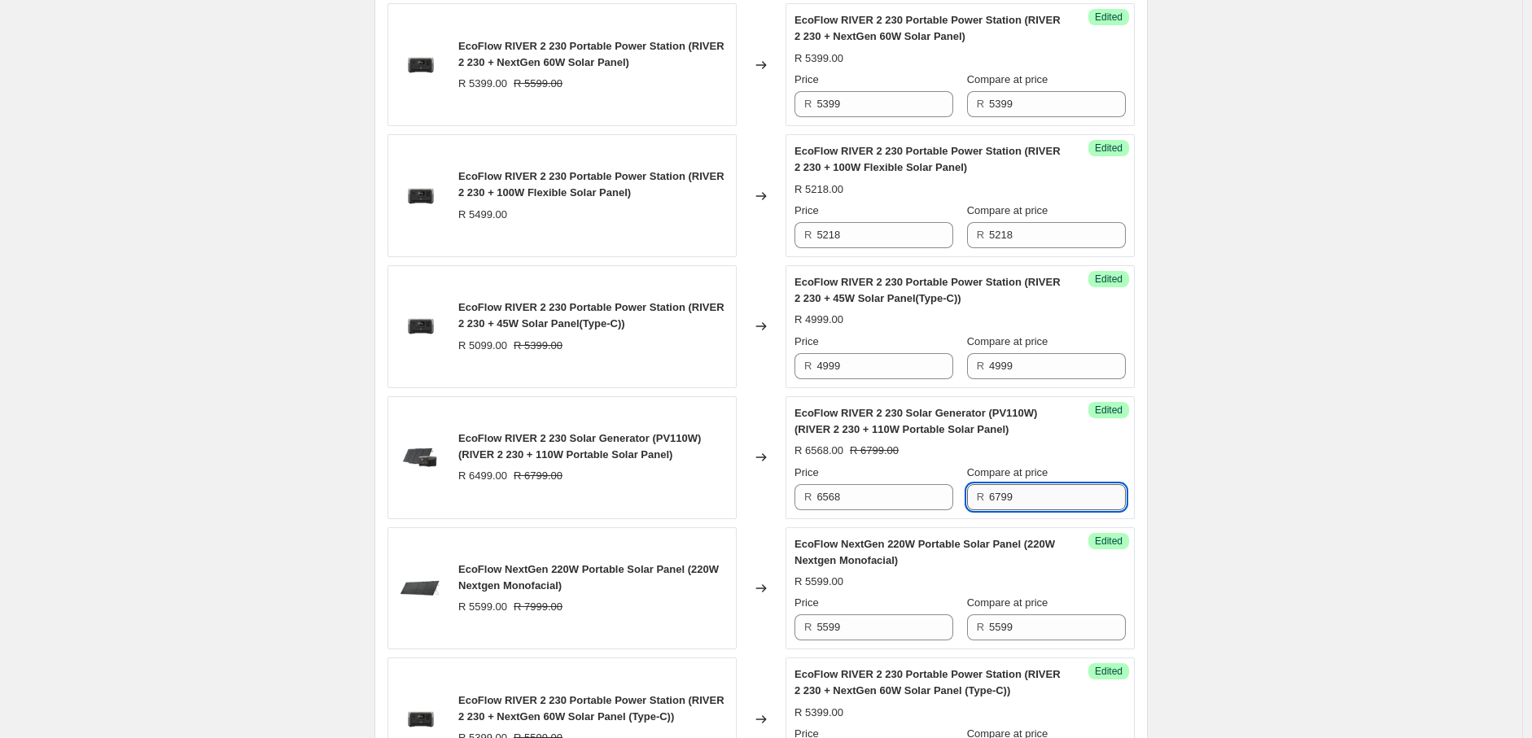
drag, startPoint x: 997, startPoint y: 500, endPoint x: 1046, endPoint y: 499, distance: 48.8
click at [1046, 499] on input "6799" at bounding box center [1057, 497] width 137 height 26
type input "6568"
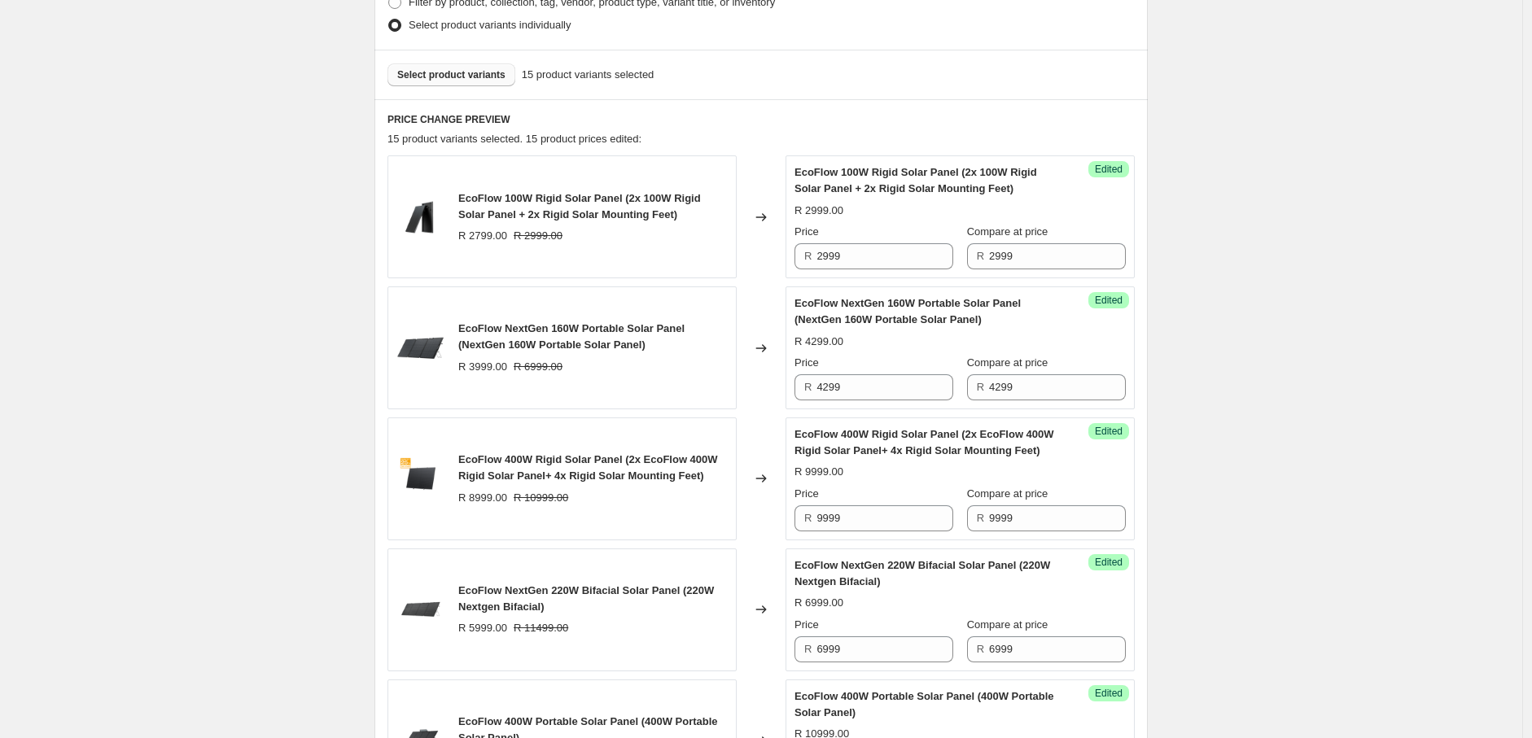
scroll to position [441, 0]
click at [435, 64] on button "Select product variants" at bounding box center [451, 75] width 128 height 23
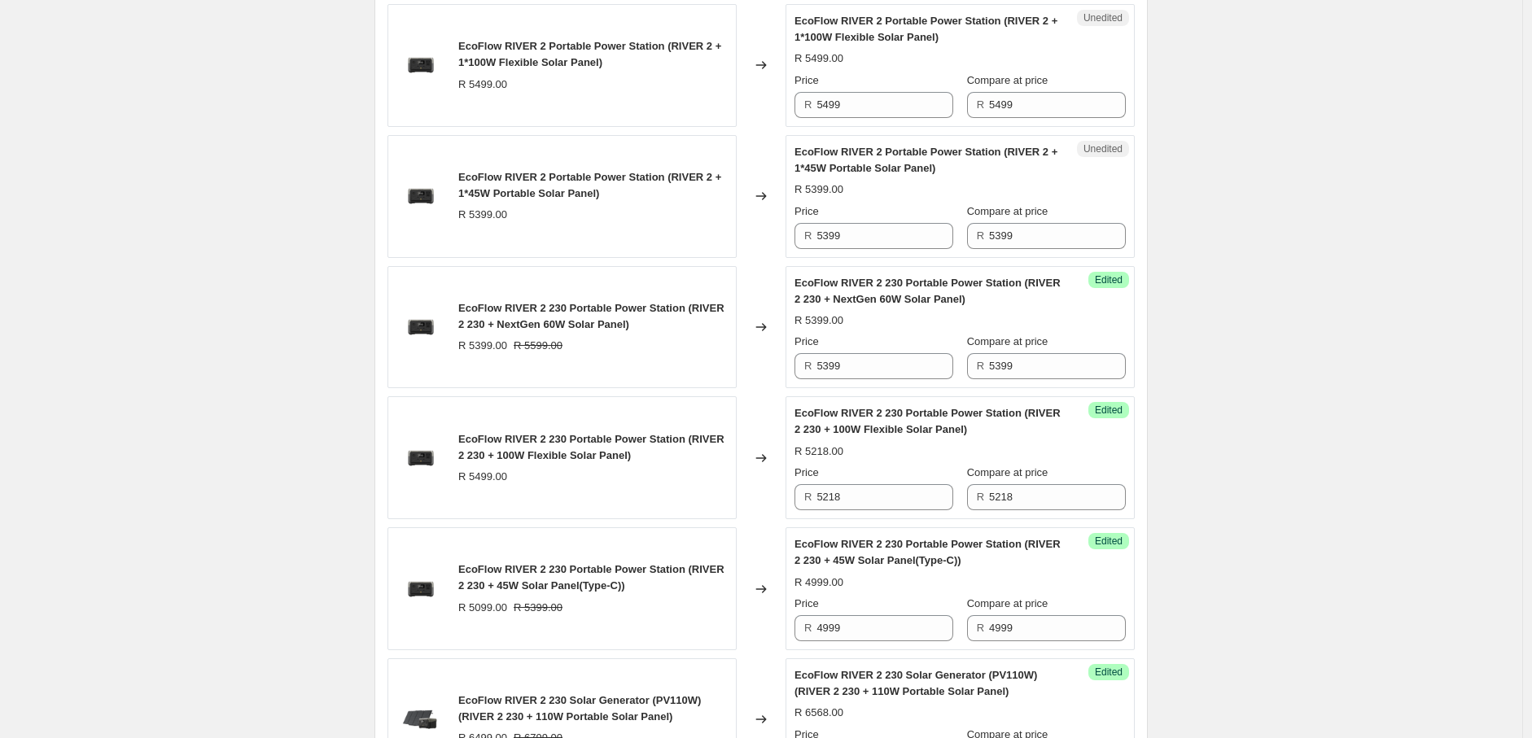
scroll to position [1956, 0]
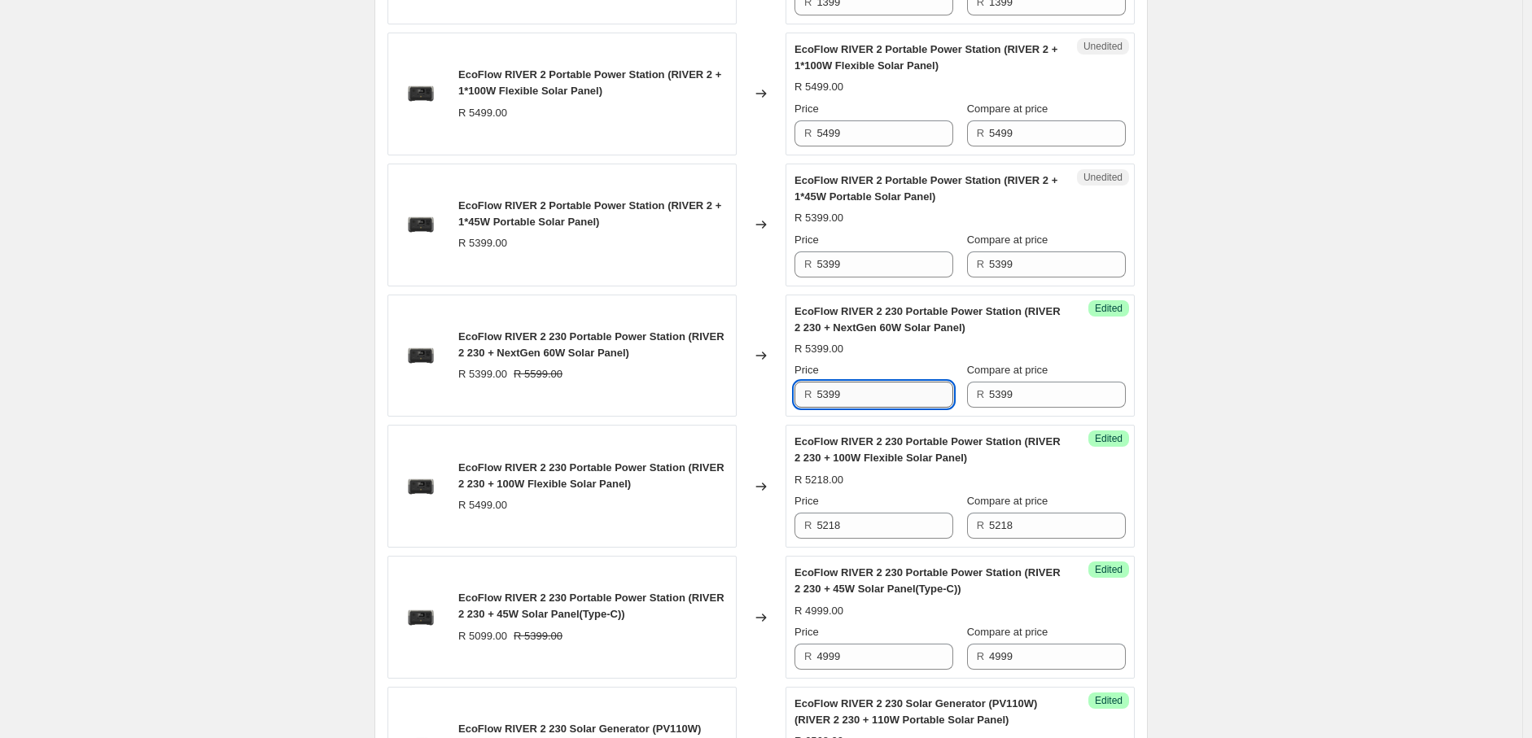
click at [871, 408] on input "5399" at bounding box center [884, 395] width 137 height 26
click at [892, 226] on div "R 5399.00" at bounding box center [959, 218] width 331 height 16
click at [877, 277] on input "5399" at bounding box center [884, 265] width 137 height 26
drag, startPoint x: 826, startPoint y: 283, endPoint x: 880, endPoint y: 281, distance: 53.8
click at [880, 278] on input "5399" at bounding box center [884, 265] width 137 height 26
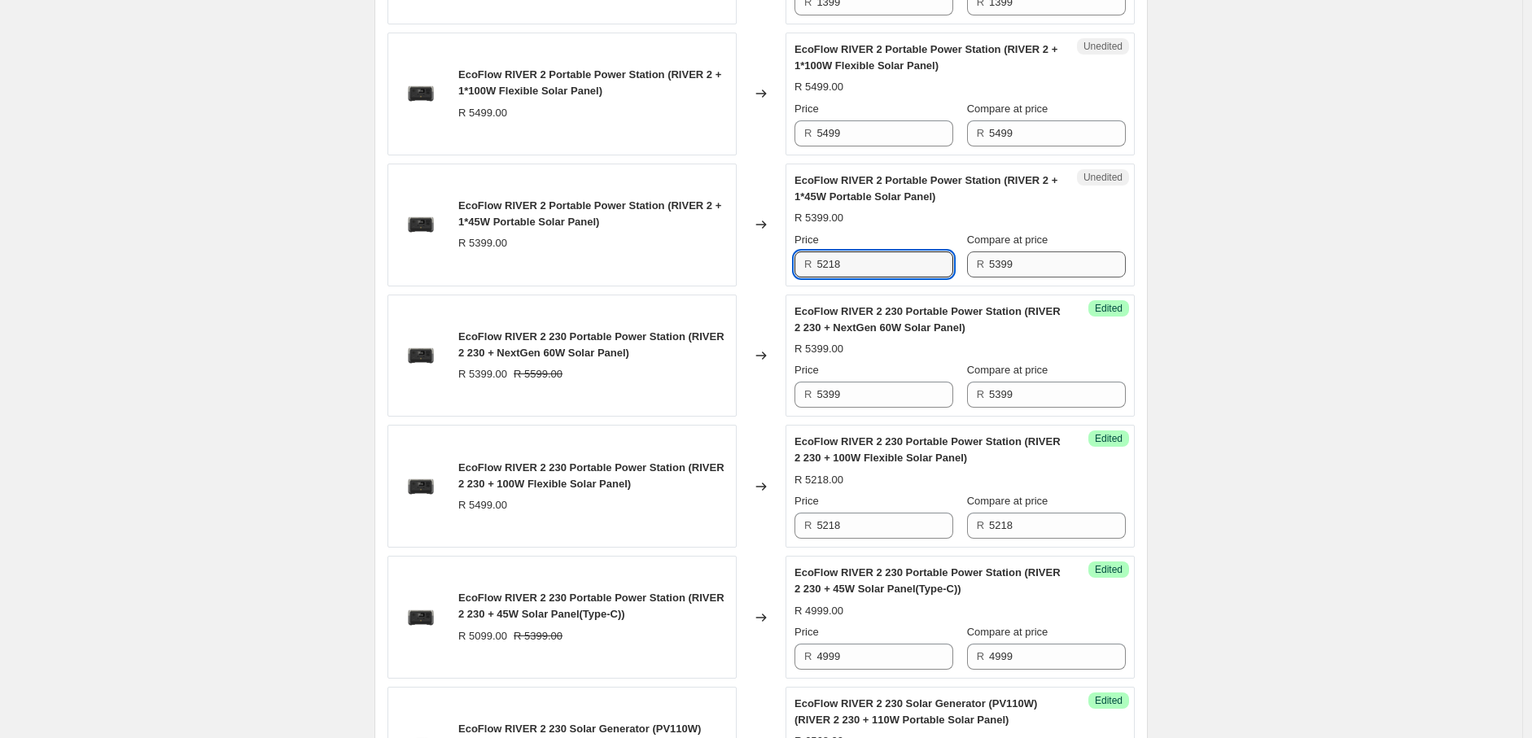
type input "5218"
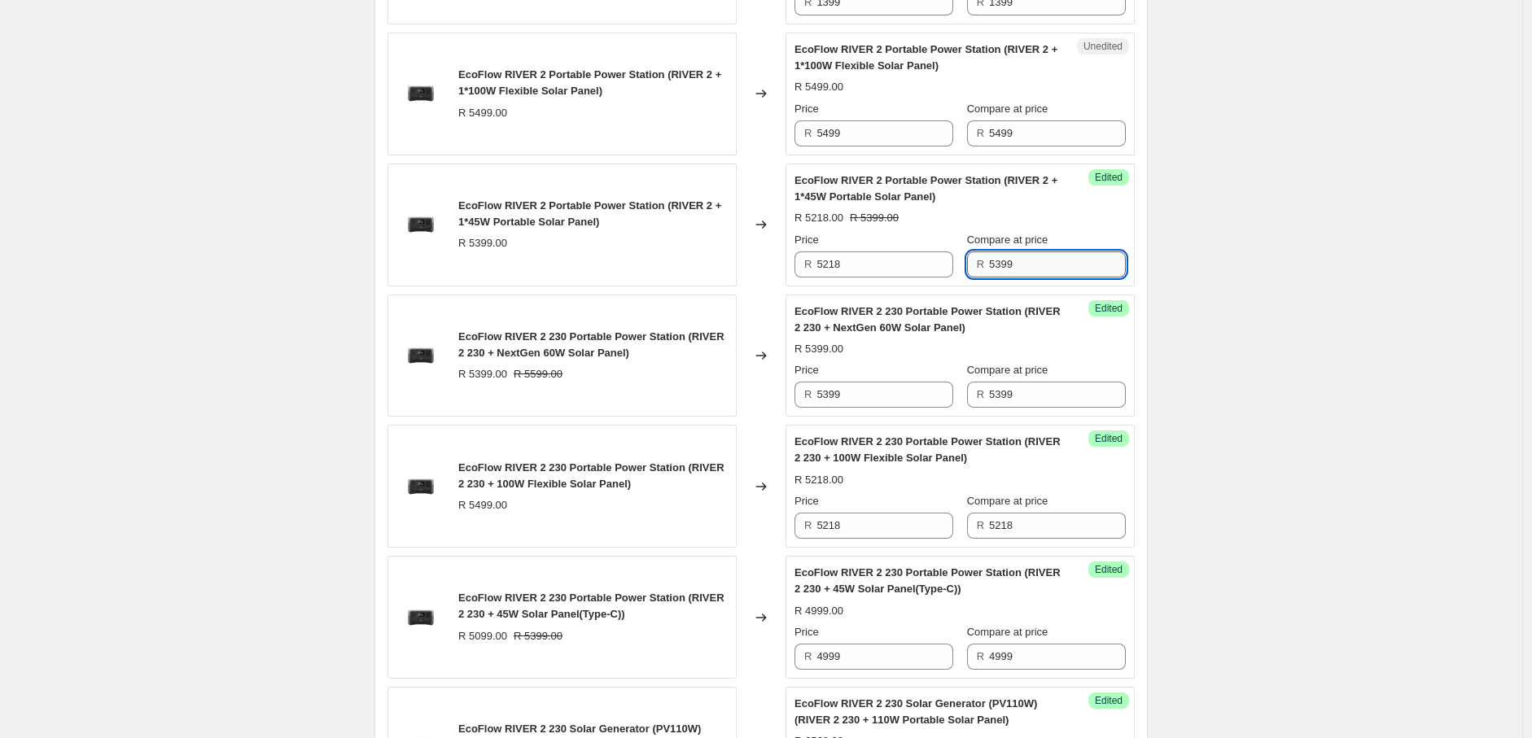
click at [1052, 278] on input "5399" at bounding box center [1057, 265] width 137 height 26
click at [1000, 278] on input "5399" at bounding box center [1057, 265] width 137 height 26
drag, startPoint x: 1000, startPoint y: 287, endPoint x: 1030, endPoint y: 283, distance: 31.1
click at [1030, 278] on input "5399" at bounding box center [1057, 265] width 137 height 26
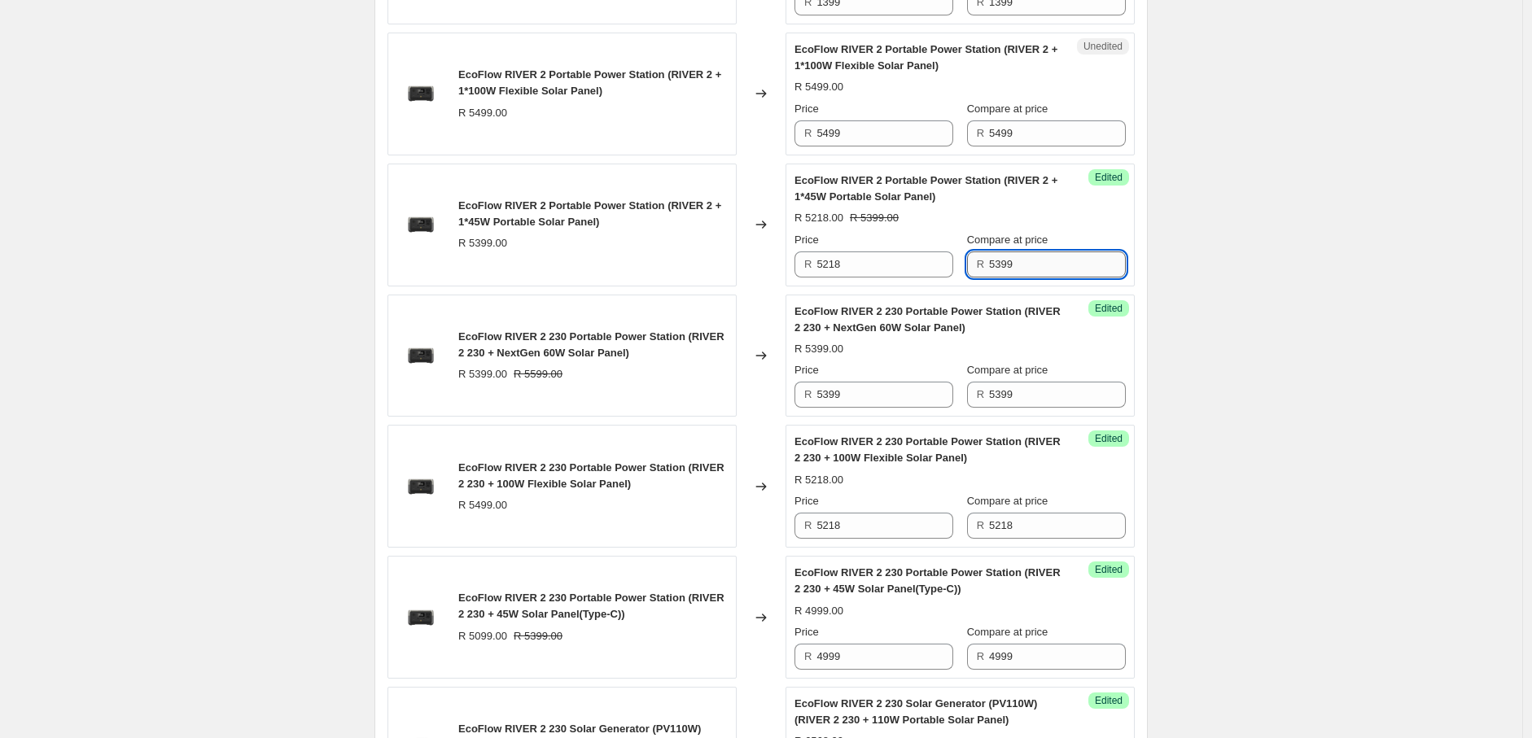
click at [1030, 278] on input "5399" at bounding box center [1057, 265] width 137 height 26
type input "5218"
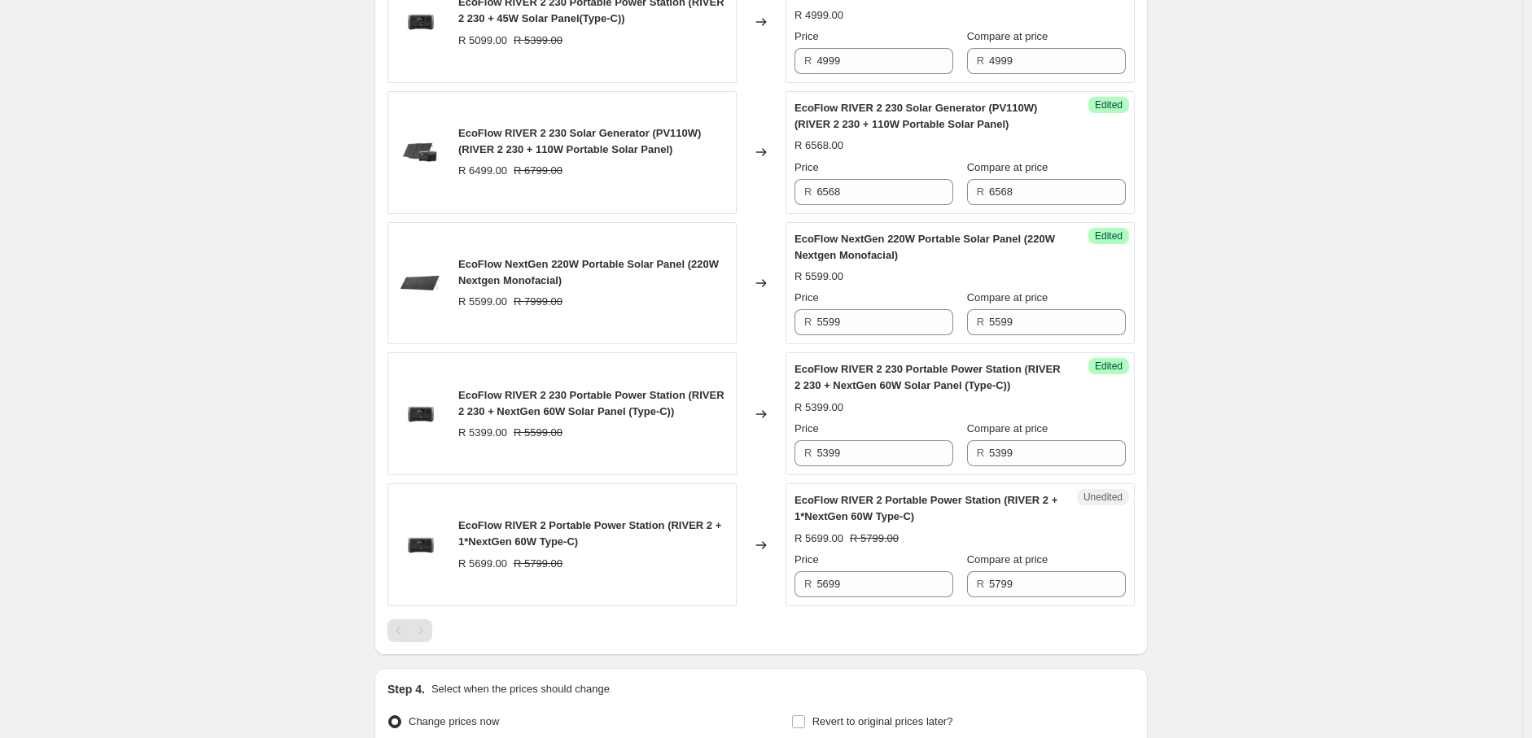
scroll to position [2553, 0]
click at [848, 597] on input "5699" at bounding box center [884, 584] width 137 height 26
type input "5308"
drag, startPoint x: 995, startPoint y: 605, endPoint x: 1060, endPoint y: 604, distance: 64.3
click at [1060, 597] on input "5799" at bounding box center [1057, 584] width 137 height 26
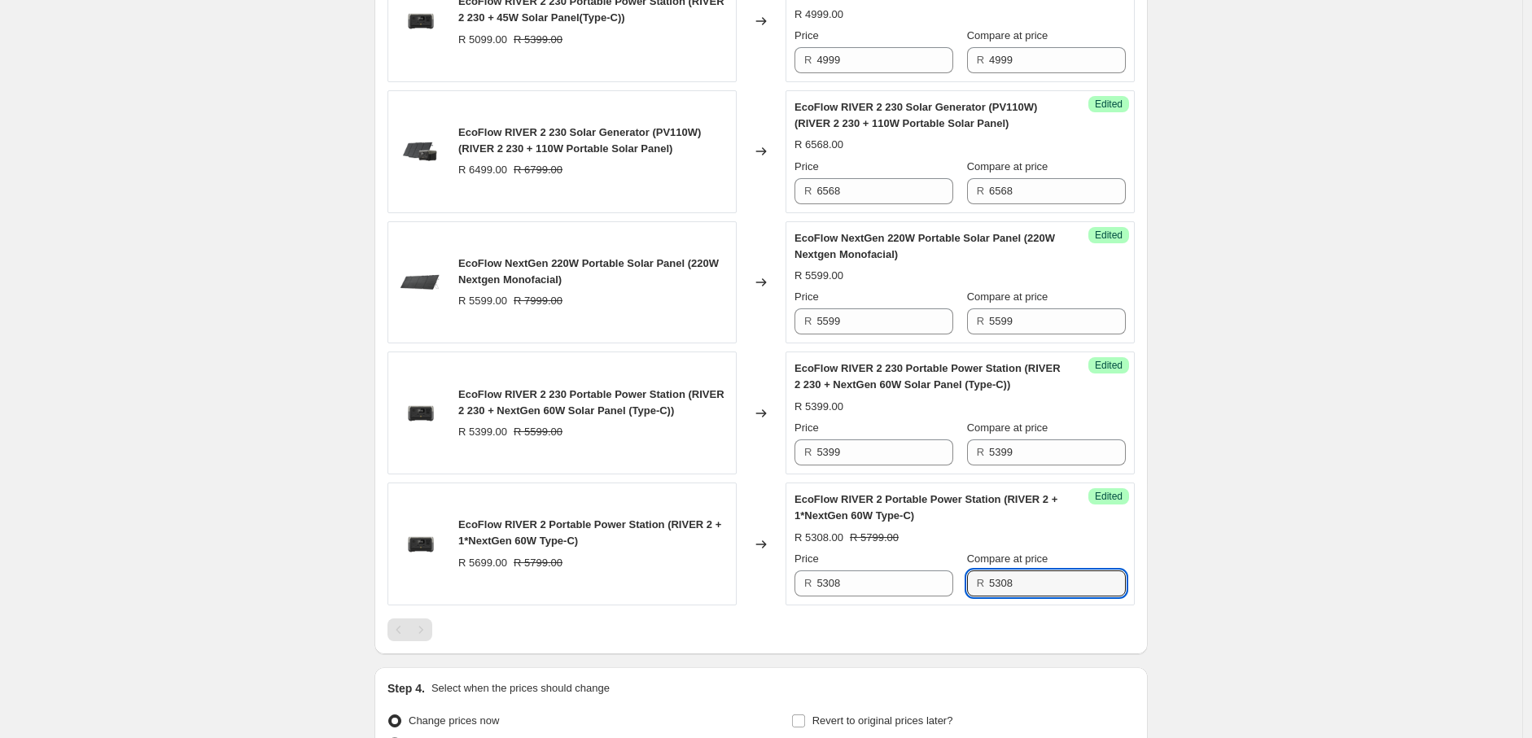
type input "5308"
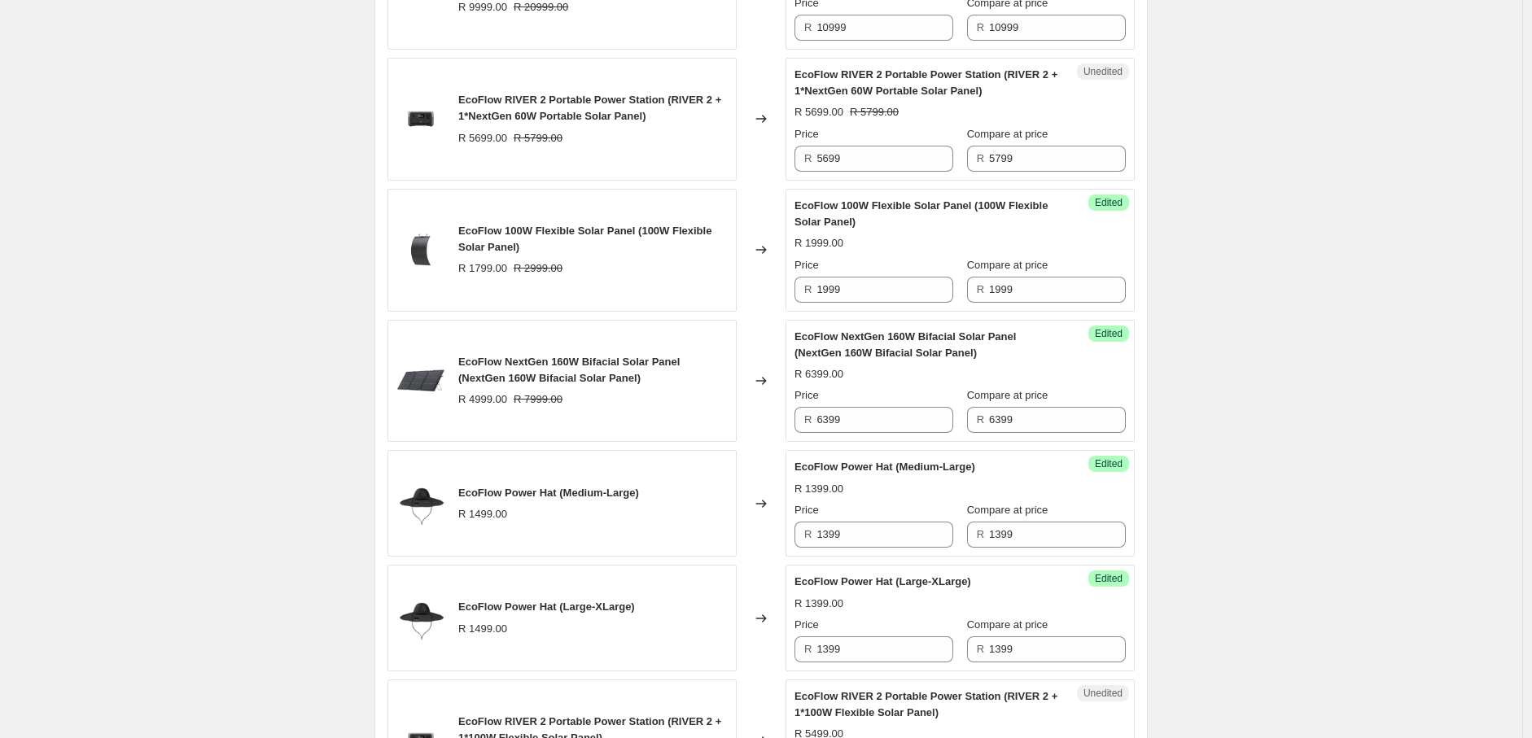
scroll to position [1307, 0]
click at [845, 173] on input "5699" at bounding box center [884, 160] width 137 height 26
type input "5308"
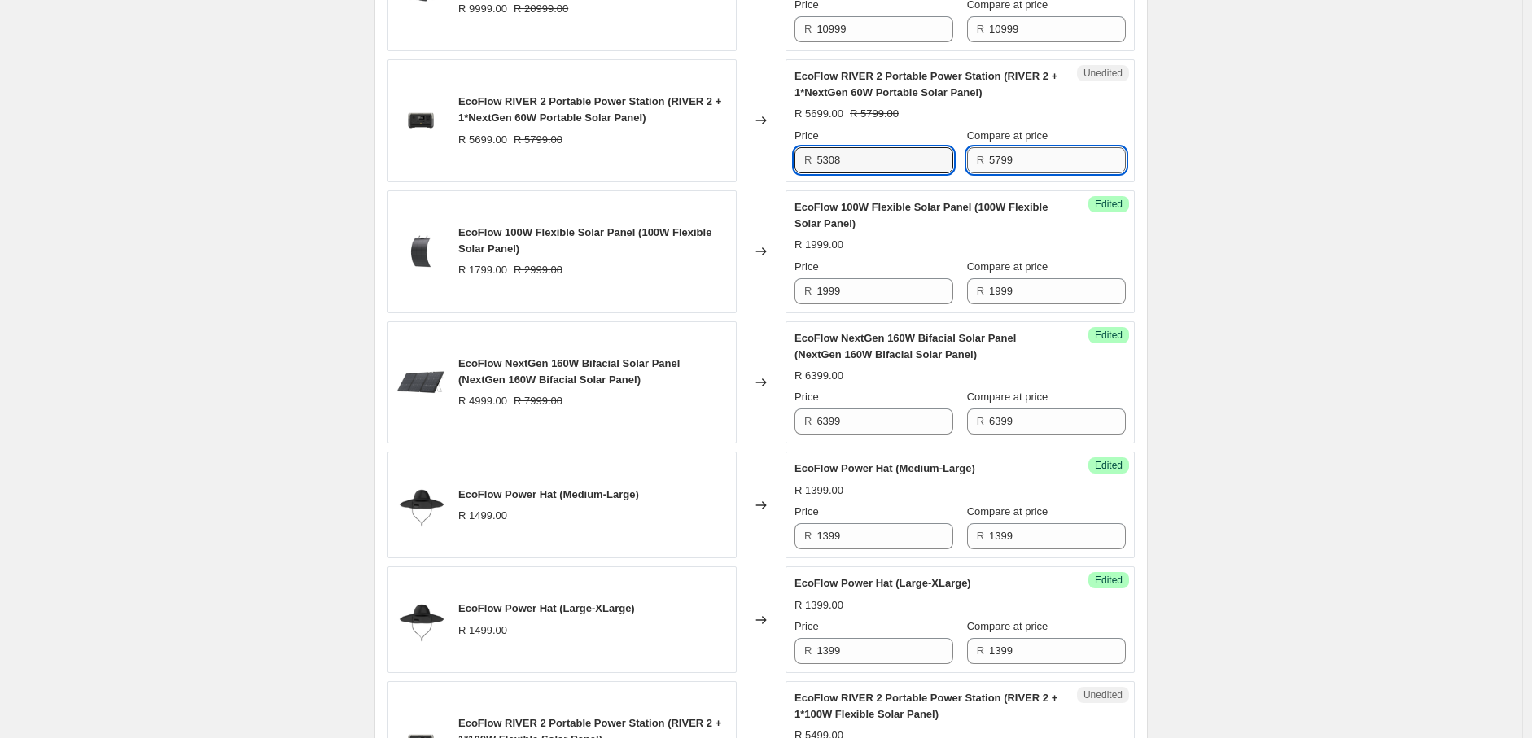
click at [1074, 173] on input "5799" at bounding box center [1057, 160] width 137 height 26
drag, startPoint x: 1001, startPoint y: 174, endPoint x: 1038, endPoint y: 174, distance: 36.6
click at [1038, 173] on input "5799" at bounding box center [1057, 160] width 137 height 26
type input "5308"
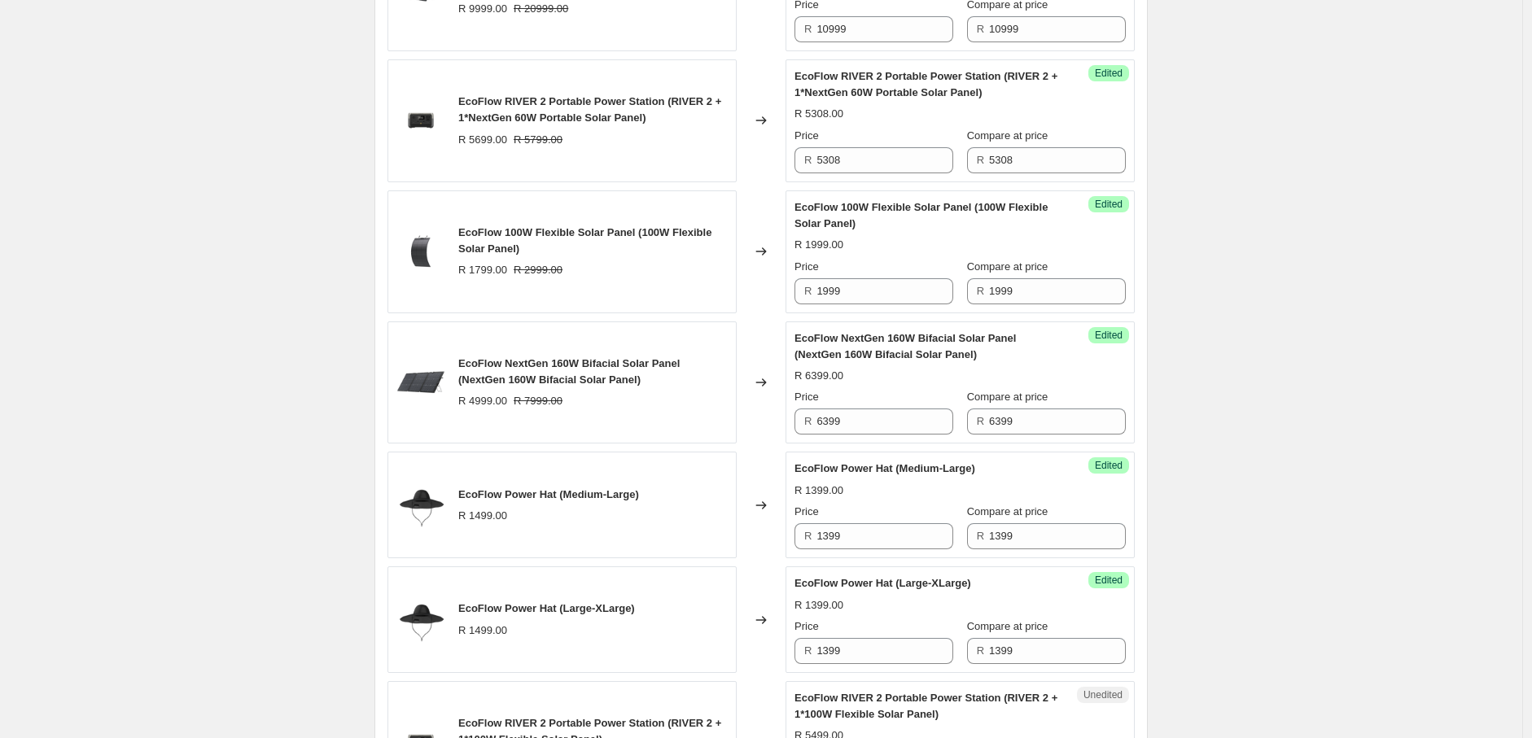
click at [1357, 290] on div "Create new price [MEDICAL_DATA]. This page is ready Create new price [MEDICAL_D…" at bounding box center [761, 422] width 1522 height 3459
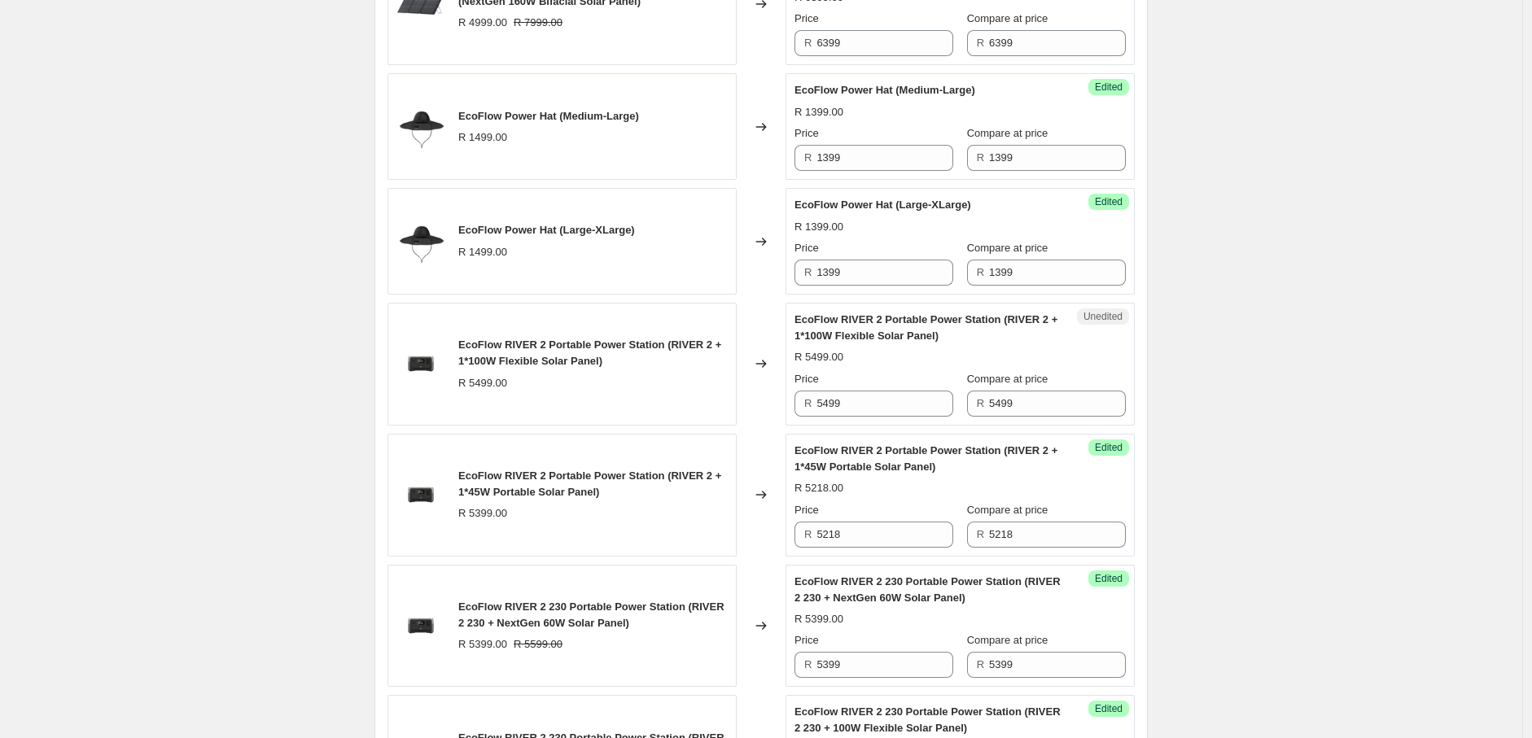
scroll to position [1688, 0]
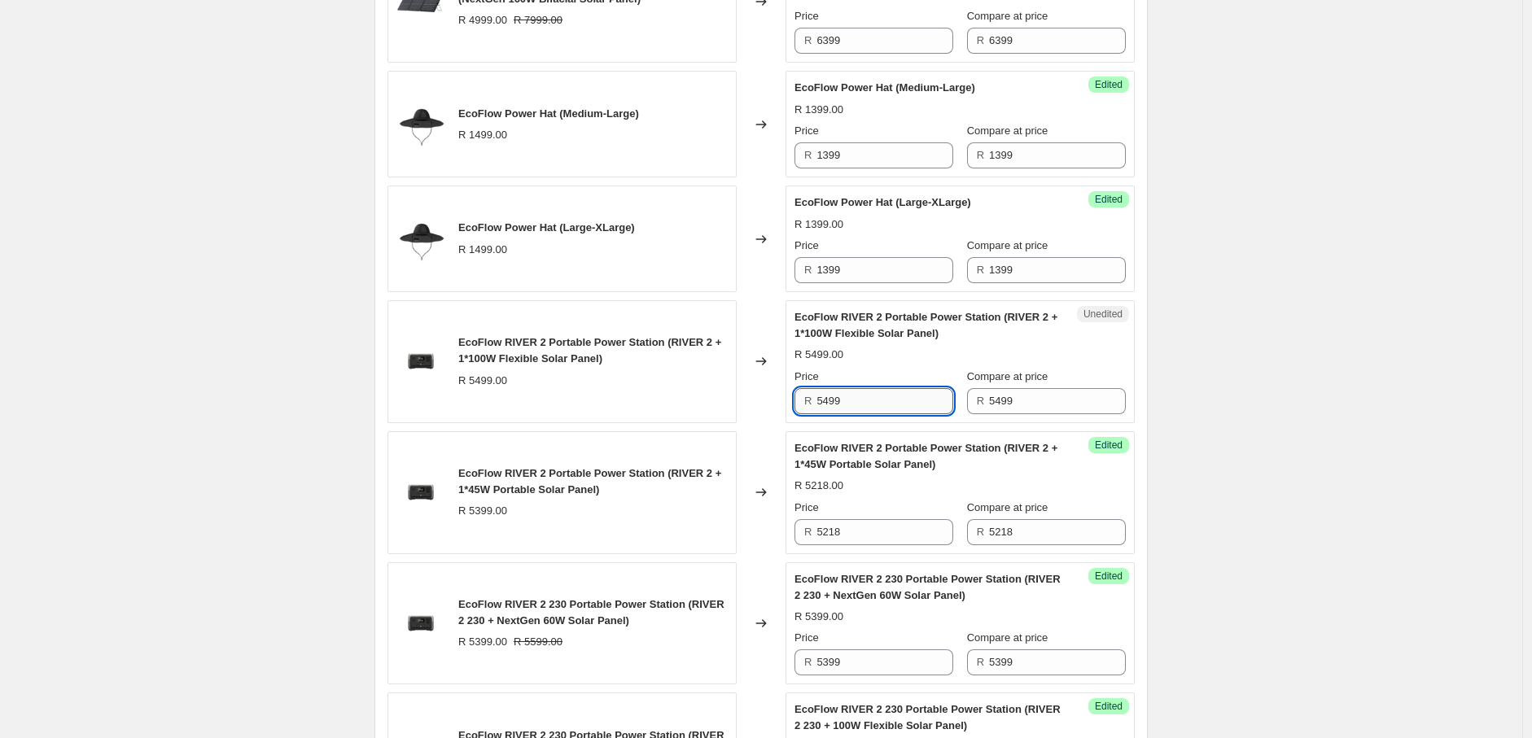
click at [866, 414] on input "5499" at bounding box center [884, 401] width 137 height 26
type input "5398"
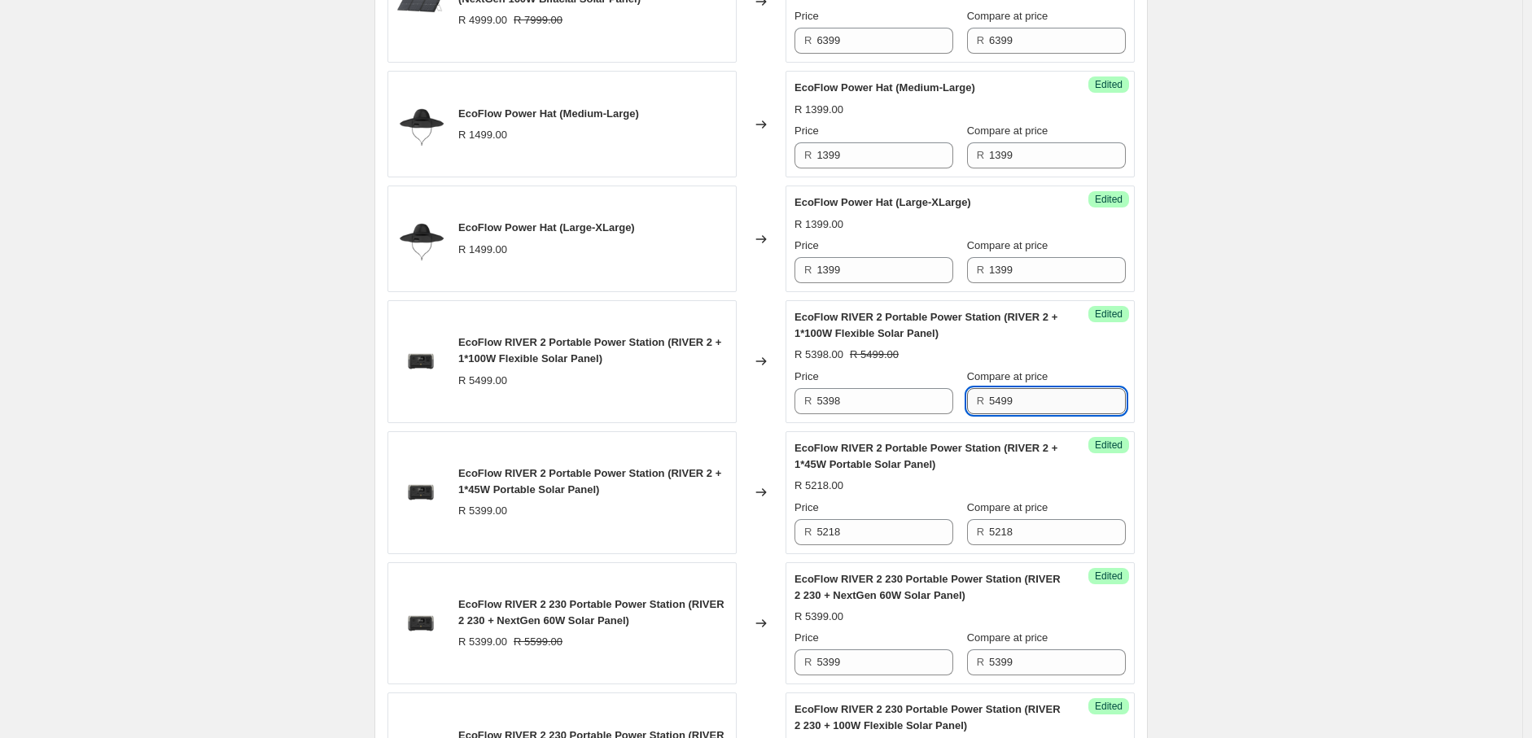
click at [1043, 414] on input "5499" at bounding box center [1057, 401] width 137 height 26
drag, startPoint x: 999, startPoint y: 419, endPoint x: 1054, endPoint y: 417, distance: 55.4
click at [1054, 414] on input "5499" at bounding box center [1057, 401] width 137 height 26
type input "5398"
click at [1306, 403] on div "Create new price [MEDICAL_DATA]. This page is ready Create new price [MEDICAL_D…" at bounding box center [761, 41] width 1522 height 3459
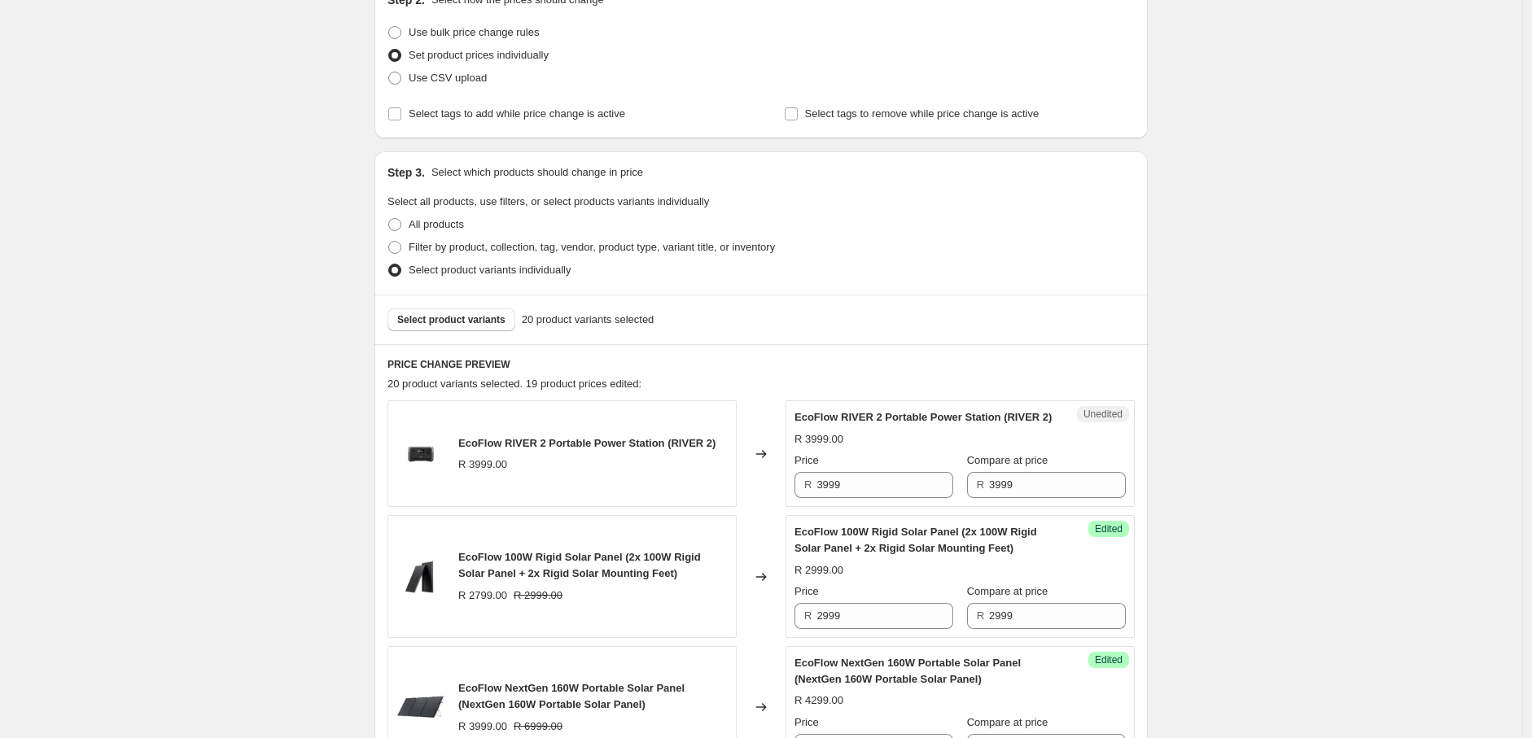
scroll to position [196, 0]
click at [441, 314] on span "Select product variants" at bounding box center [451, 320] width 108 height 13
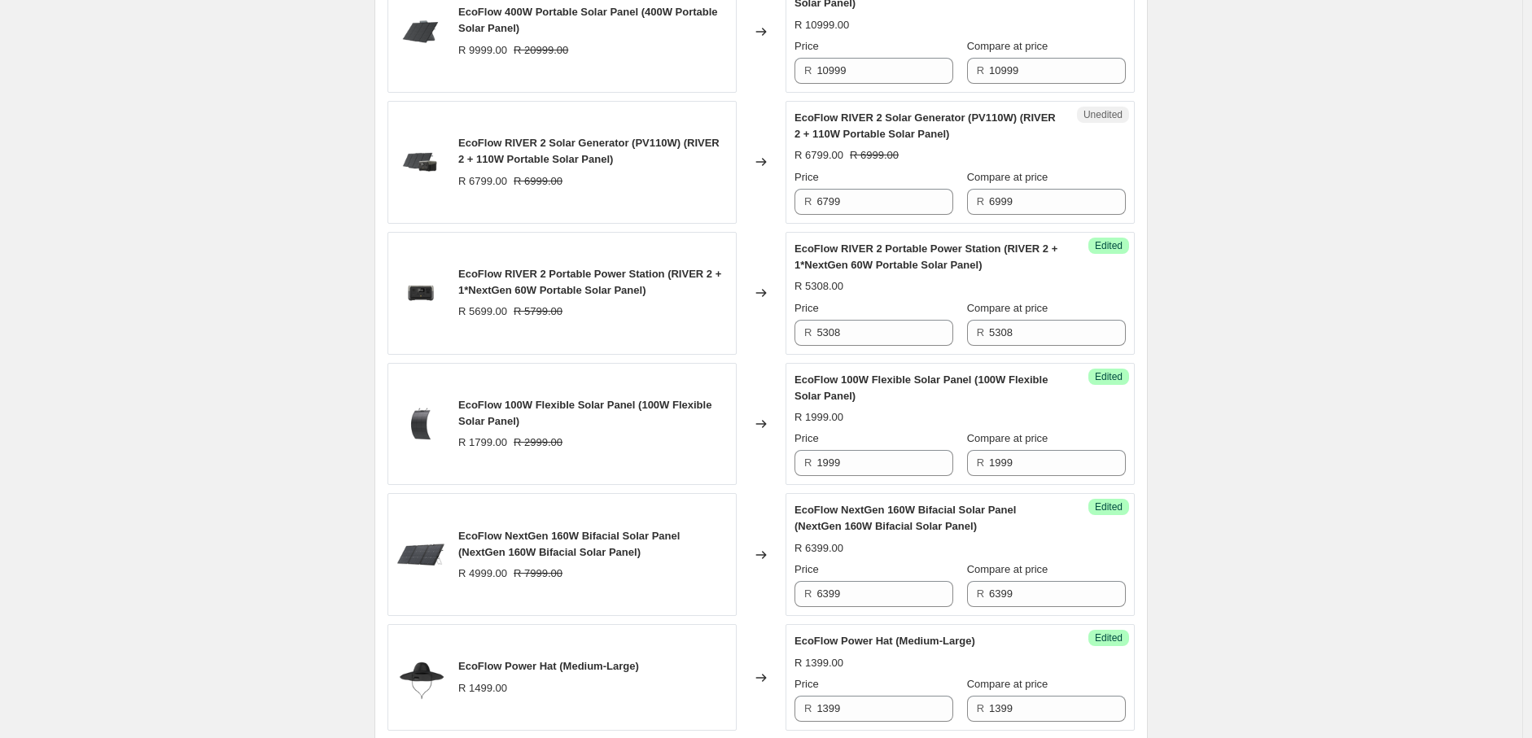
scroll to position [1218, 0]
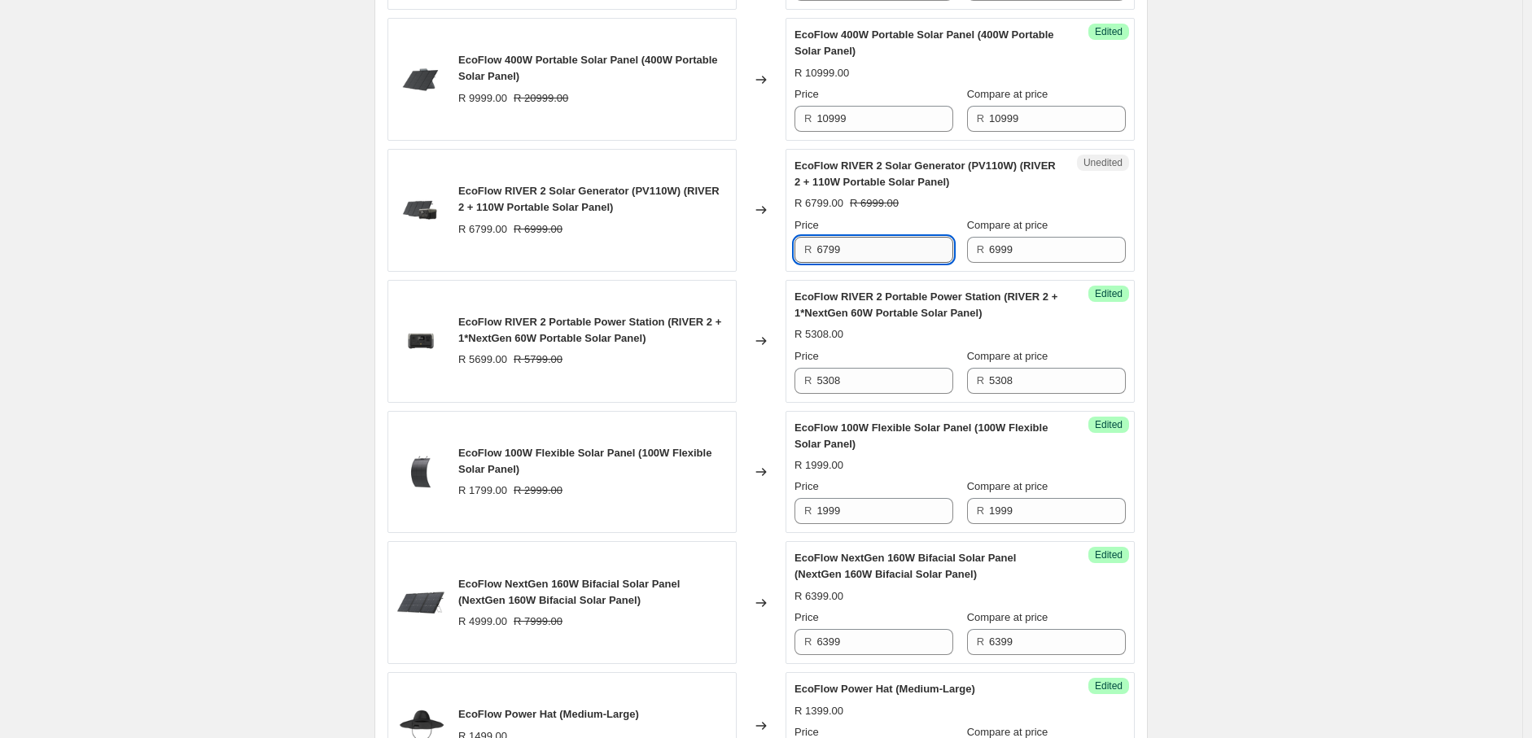
click at [859, 263] on input "6799" at bounding box center [884, 250] width 137 height 26
type input "6748"
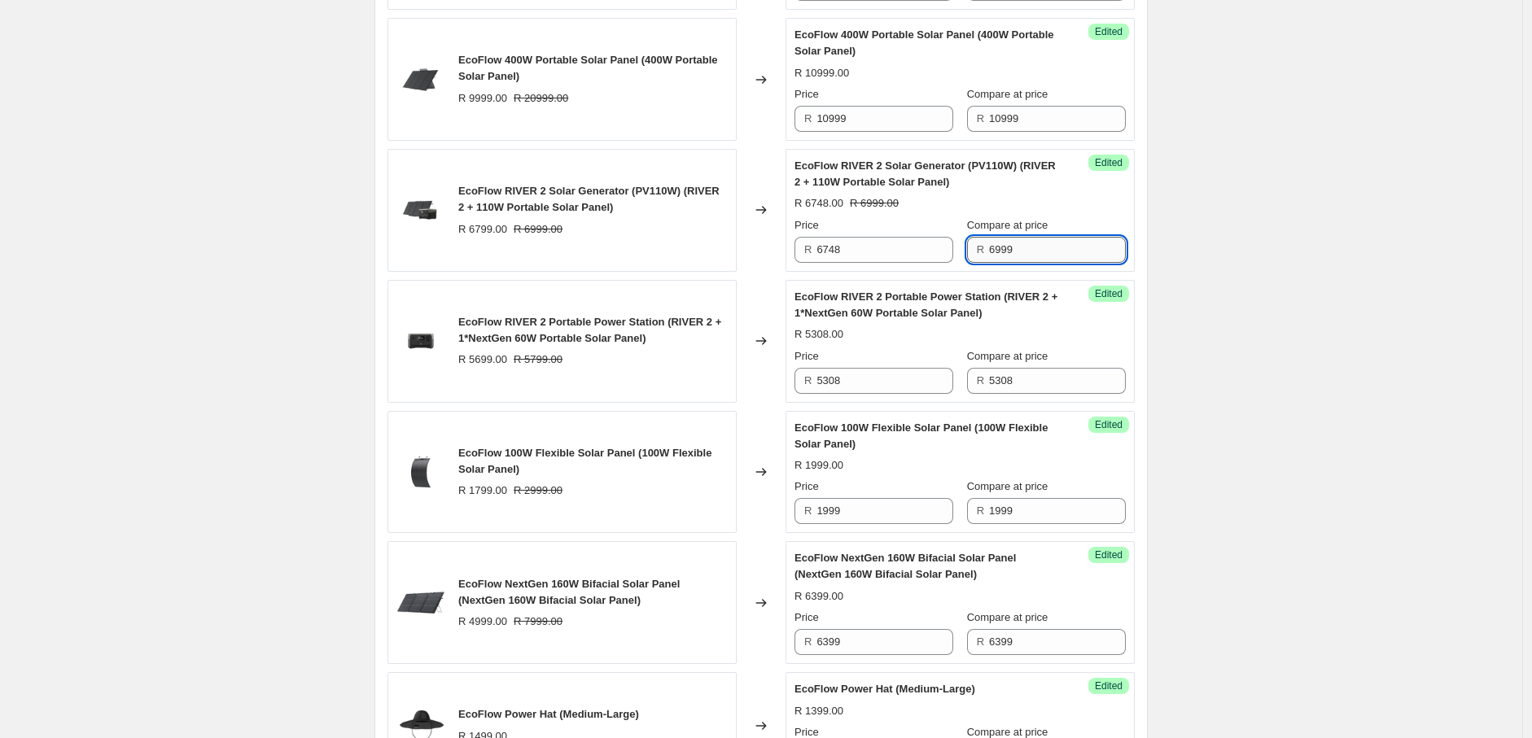
click at [1046, 263] on input "6999" at bounding box center [1057, 250] width 137 height 26
type input "6748"
click at [1270, 316] on div "Create new price [MEDICAL_DATA]. This page is ready Create new price [MEDICAL_D…" at bounding box center [761, 511] width 1522 height 3459
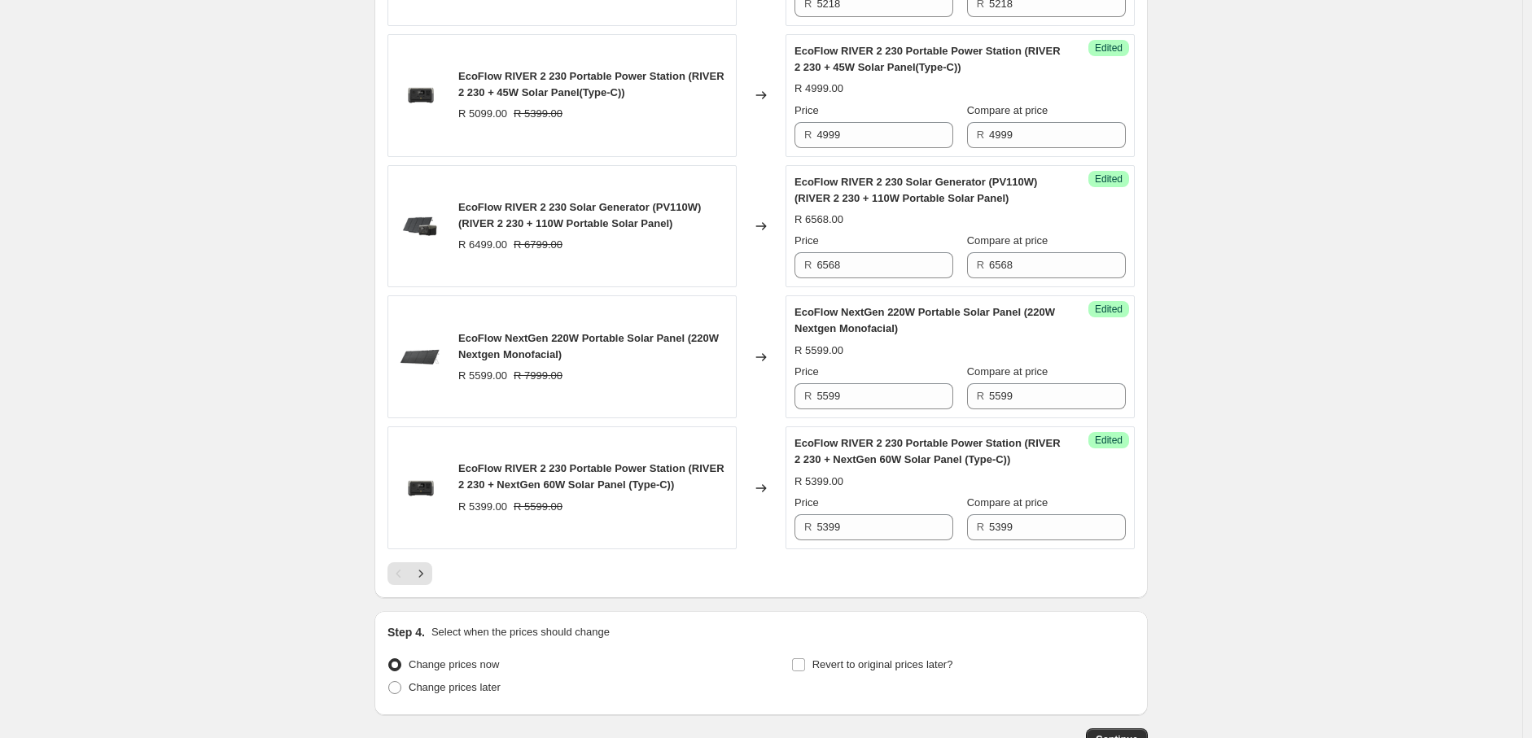
scroll to position [2610, 0]
click at [429, 581] on icon "Next" at bounding box center [421, 573] width 16 height 16
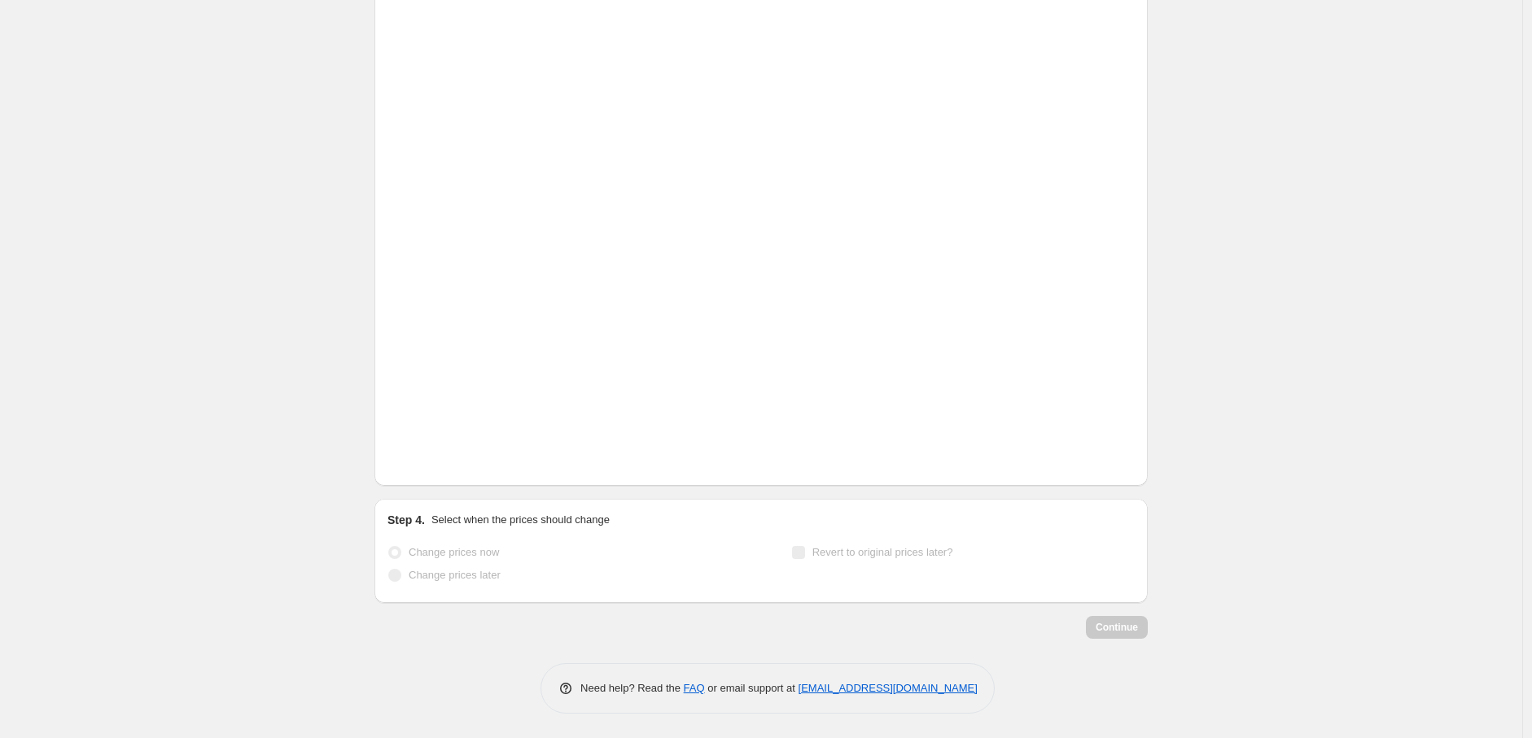
scroll to position [282, 0]
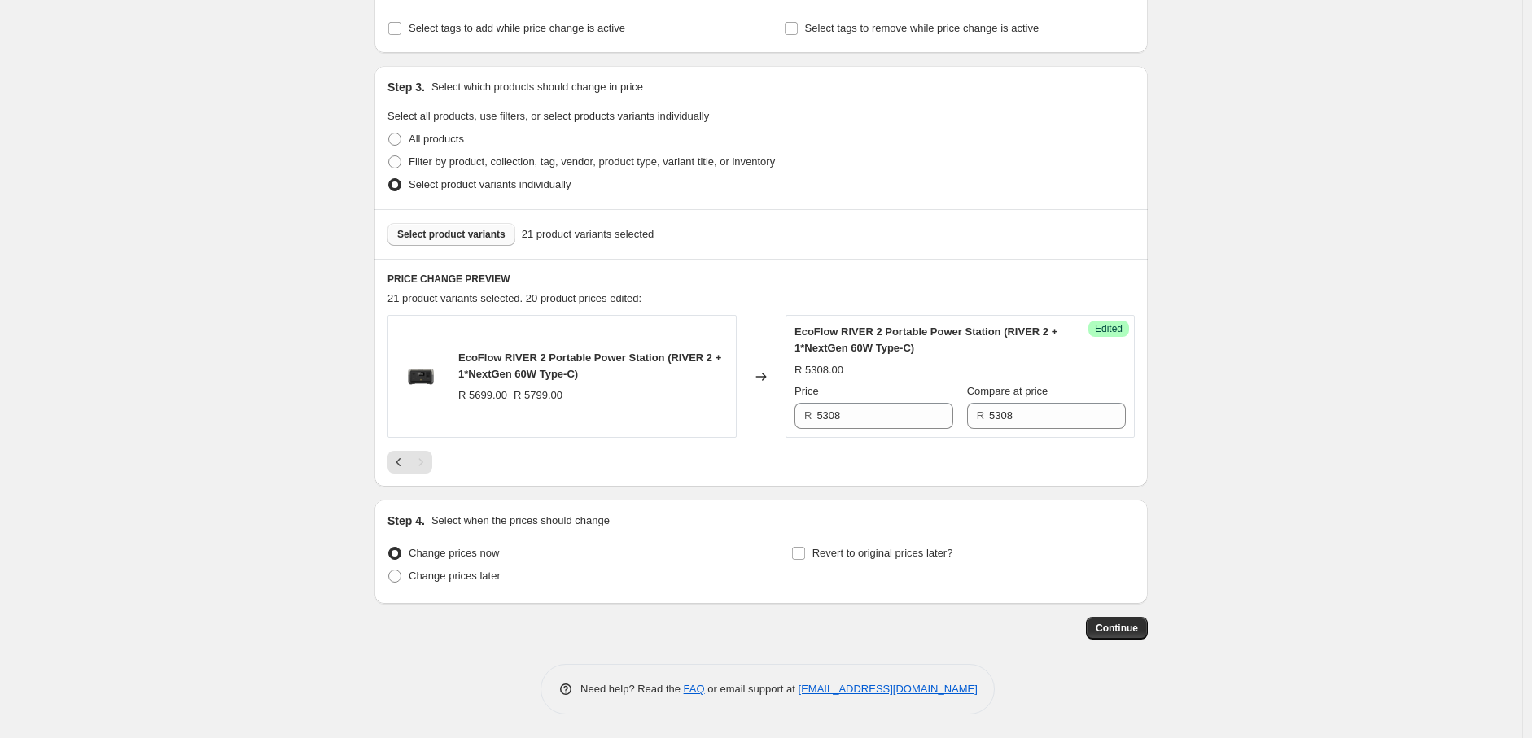
click at [475, 237] on span "Select product variants" at bounding box center [451, 234] width 108 height 13
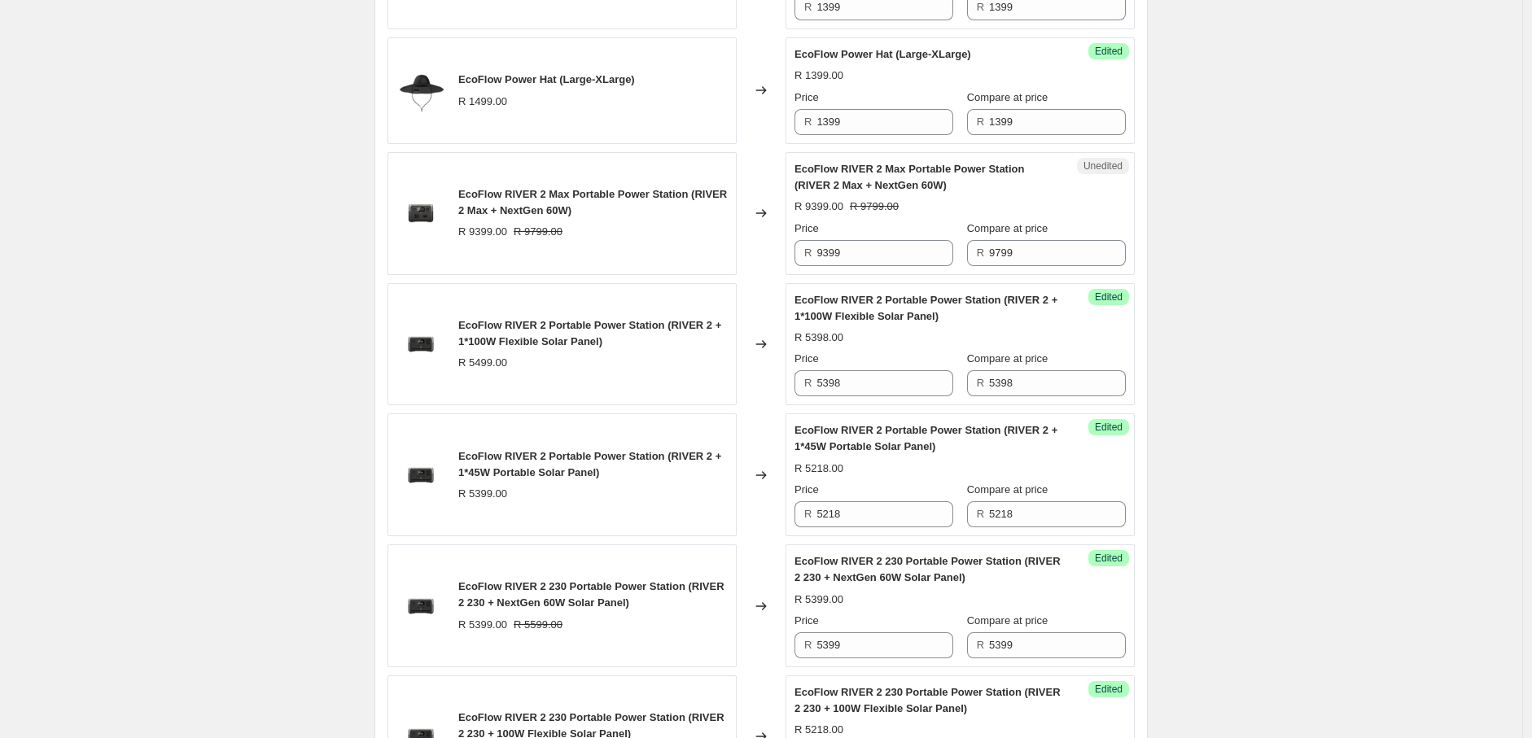
scroll to position [1968, 0]
drag, startPoint x: 850, startPoint y: 271, endPoint x: 804, endPoint y: 273, distance: 45.6
click at [804, 265] on div "R 9399" at bounding box center [873, 252] width 159 height 26
type input "8908"
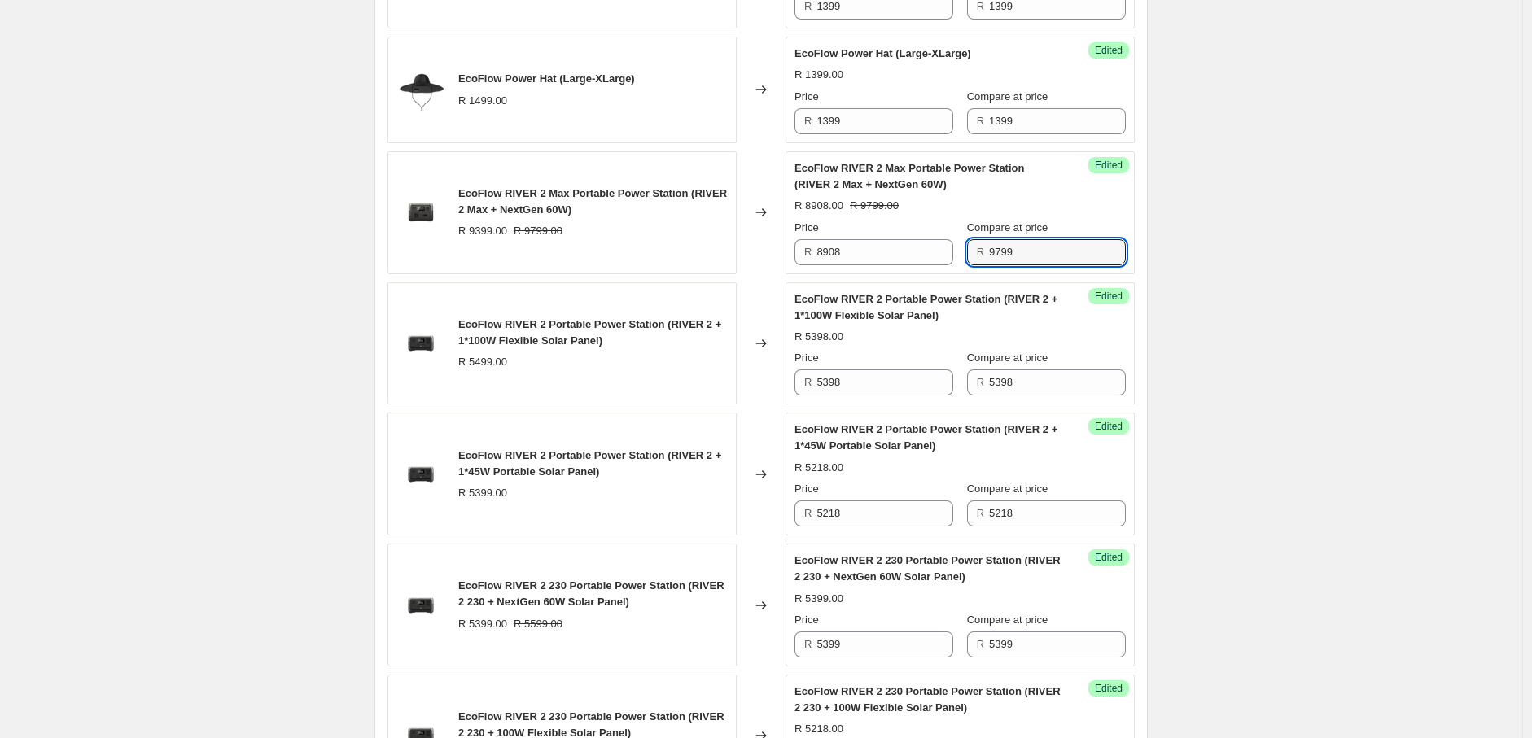
drag, startPoint x: 1024, startPoint y: 267, endPoint x: 974, endPoint y: 265, distance: 49.7
click at [974, 265] on div "R 9799" at bounding box center [1046, 252] width 159 height 26
type input "8908"
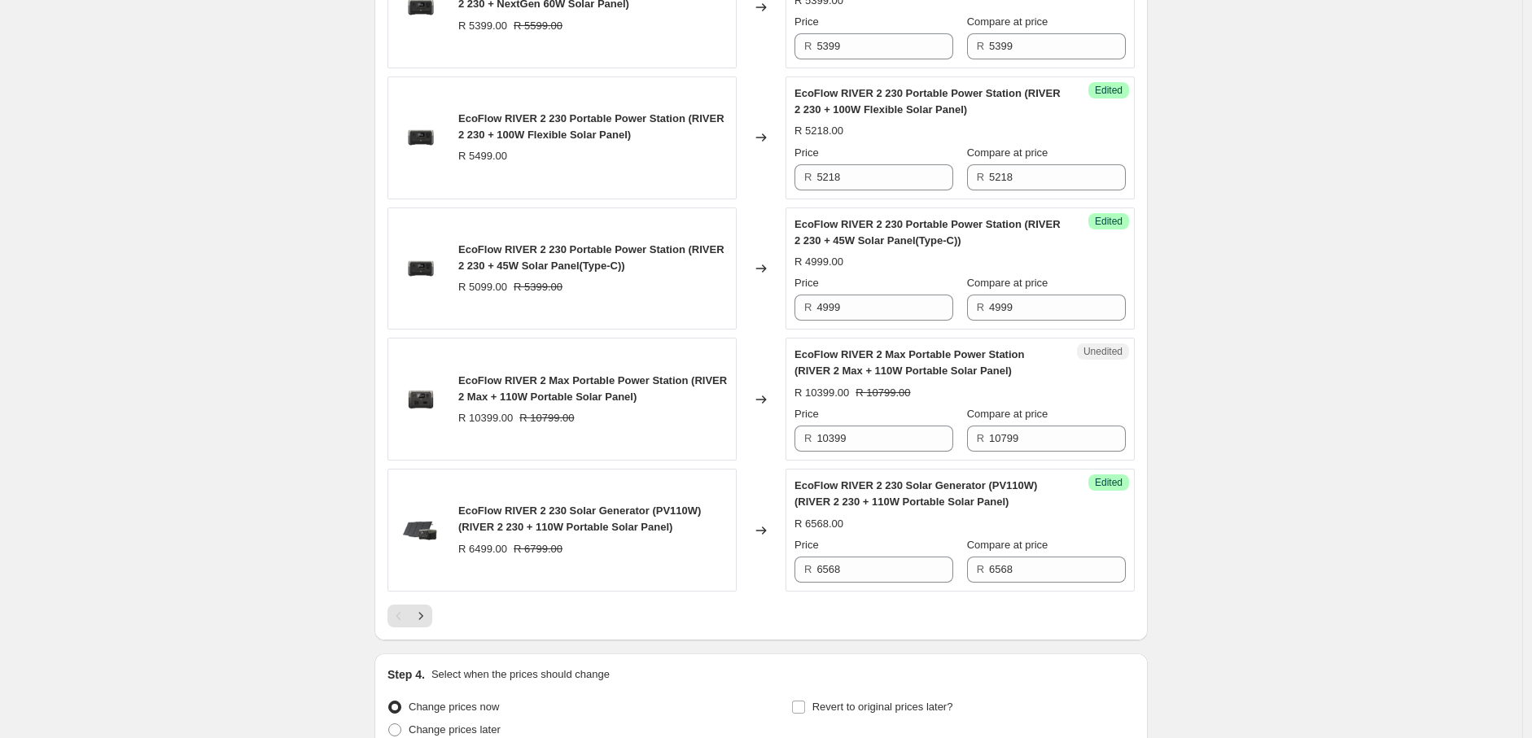
scroll to position [2567, 0]
click at [420, 623] on icon "Next" at bounding box center [421, 615] width 16 height 16
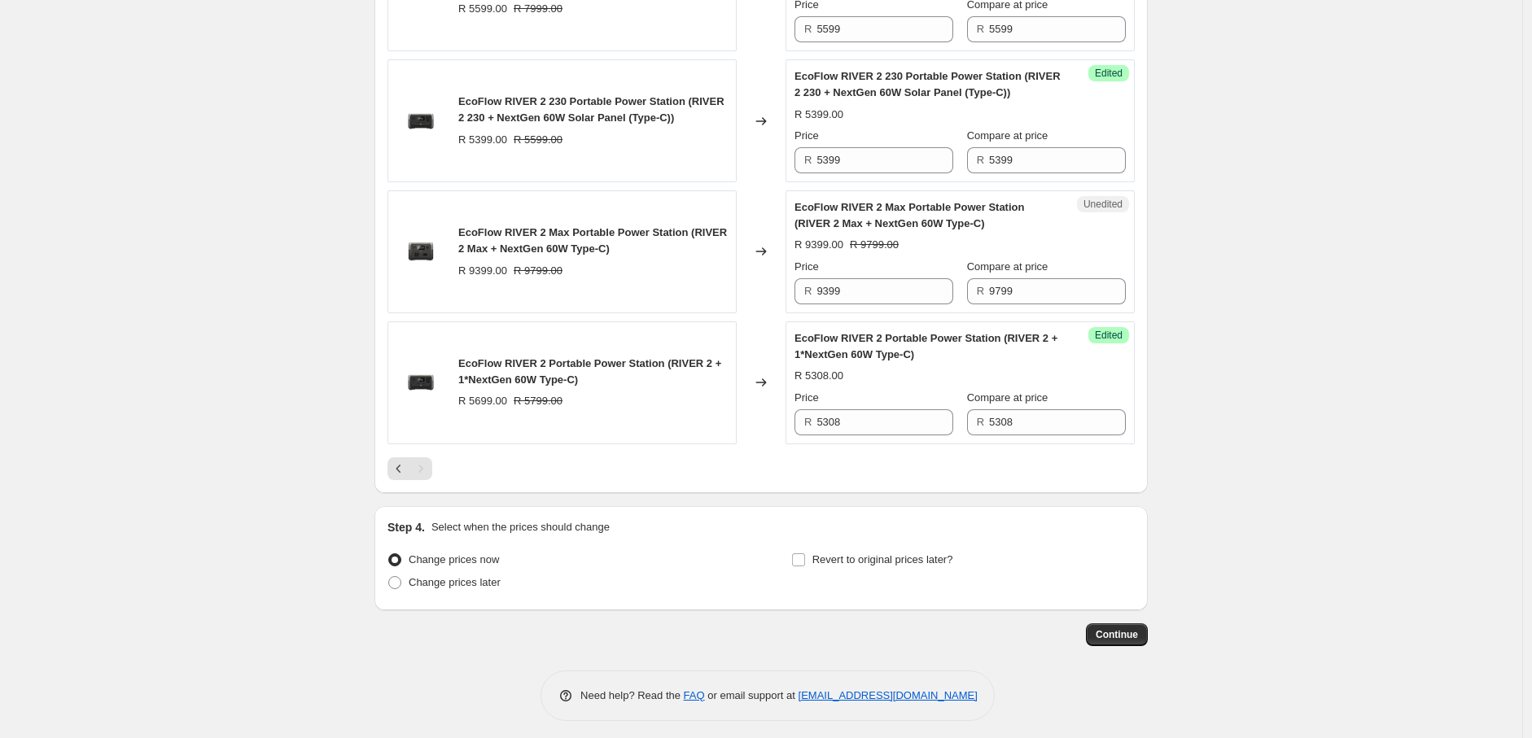
scroll to position [667, 0]
drag, startPoint x: 831, startPoint y: 295, endPoint x: 803, endPoint y: 295, distance: 28.5
click at [803, 295] on div "R 9399" at bounding box center [873, 293] width 159 height 26
click at [868, 298] on input "9399" at bounding box center [884, 293] width 137 height 26
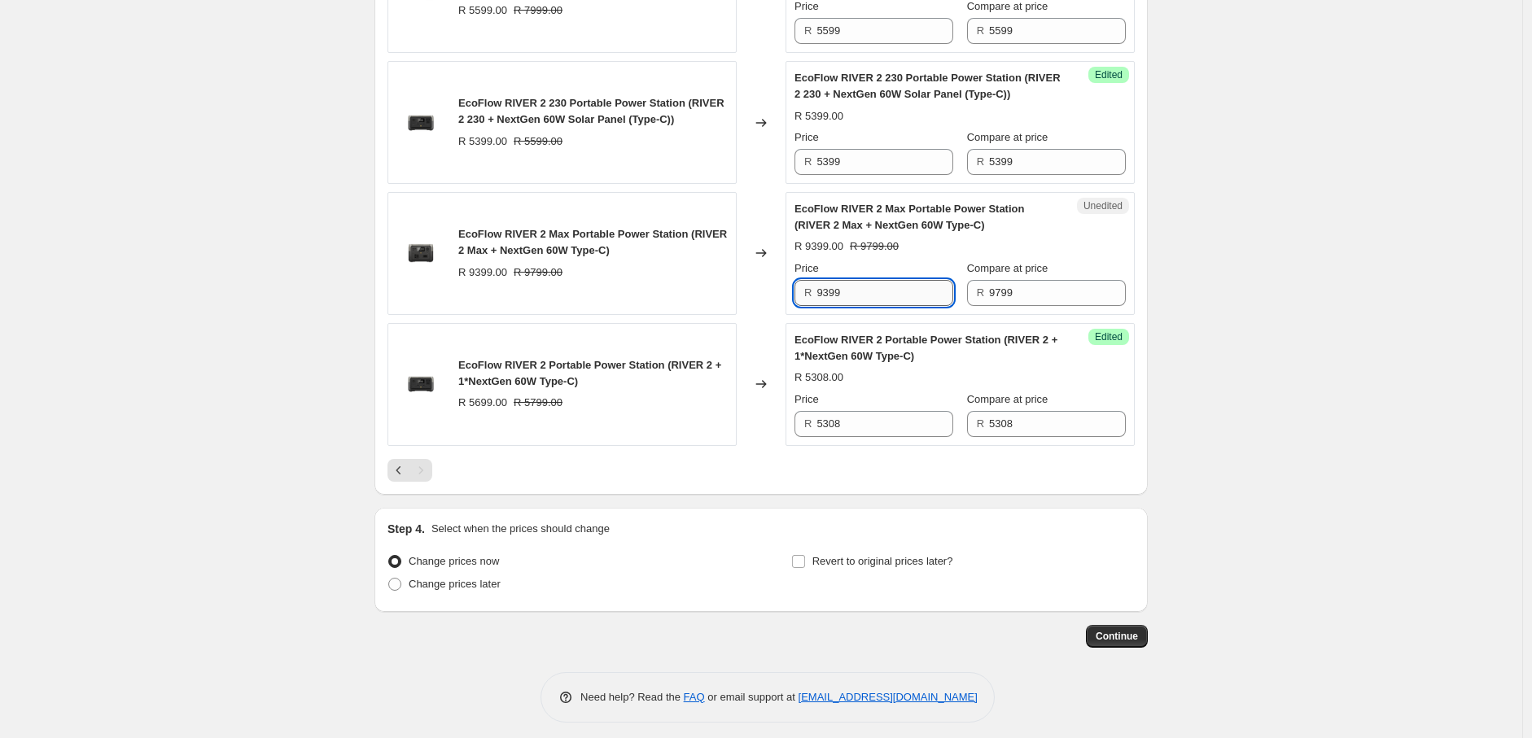
drag, startPoint x: 868, startPoint y: 298, endPoint x: 827, endPoint y: 299, distance: 40.7
click at [827, 299] on input "9399" at bounding box center [884, 293] width 137 height 26
type input "8908"
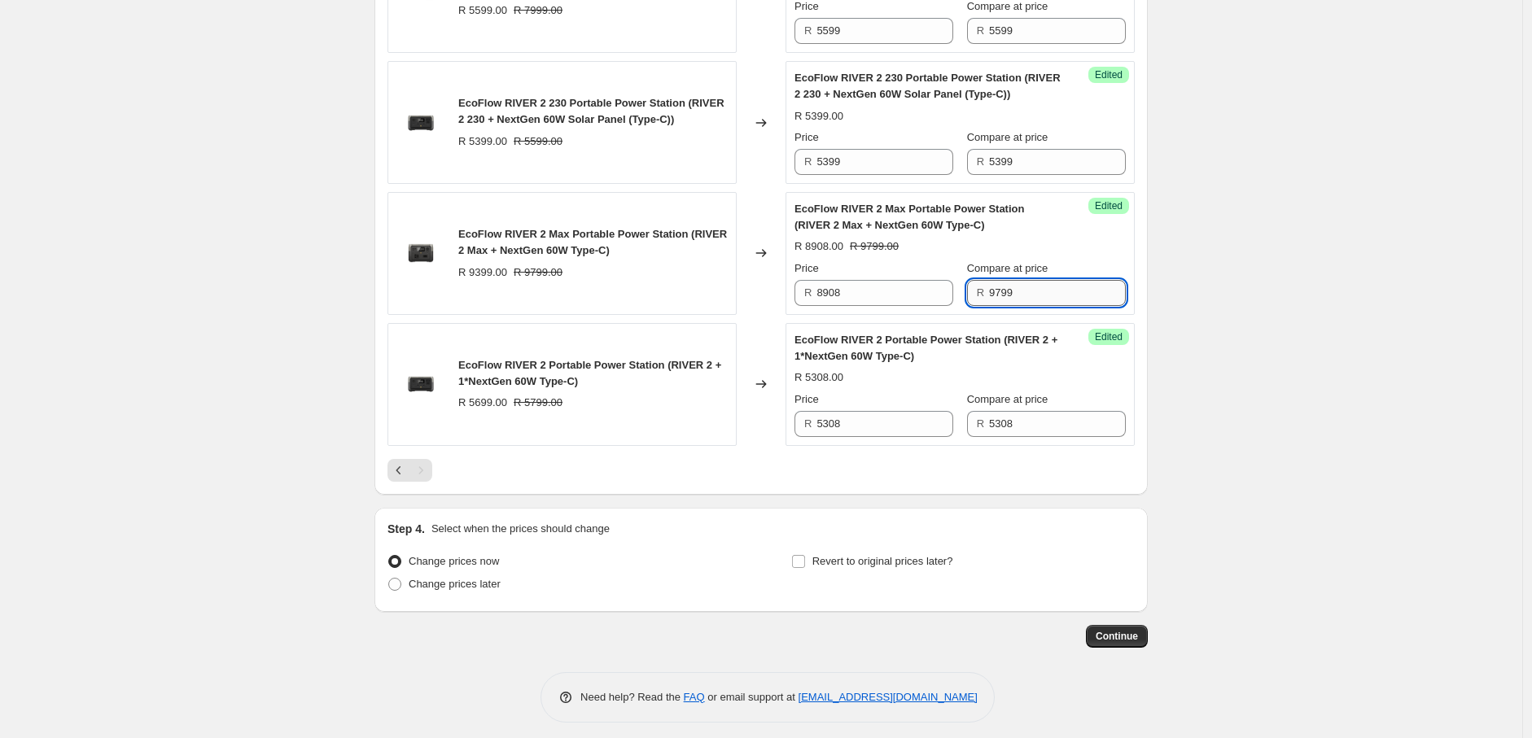
click at [1050, 286] on input "9799" at bounding box center [1057, 293] width 137 height 26
type input "9"
type input "8908"
click at [1324, 383] on div "Create new price [MEDICAL_DATA]. This page is ready Create new price [MEDICAL_D…" at bounding box center [761, 40] width 1522 height 1415
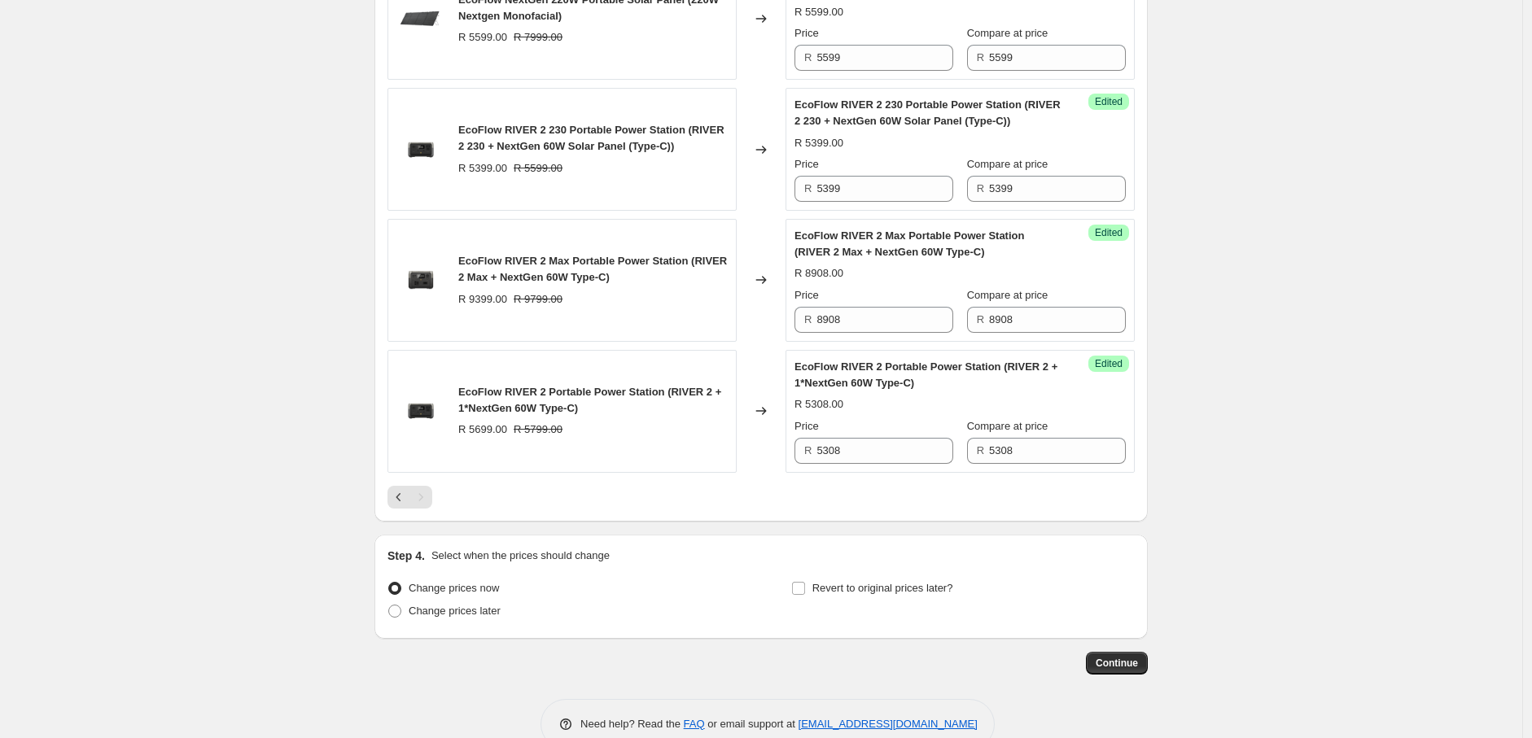
scroll to position [676, 0]
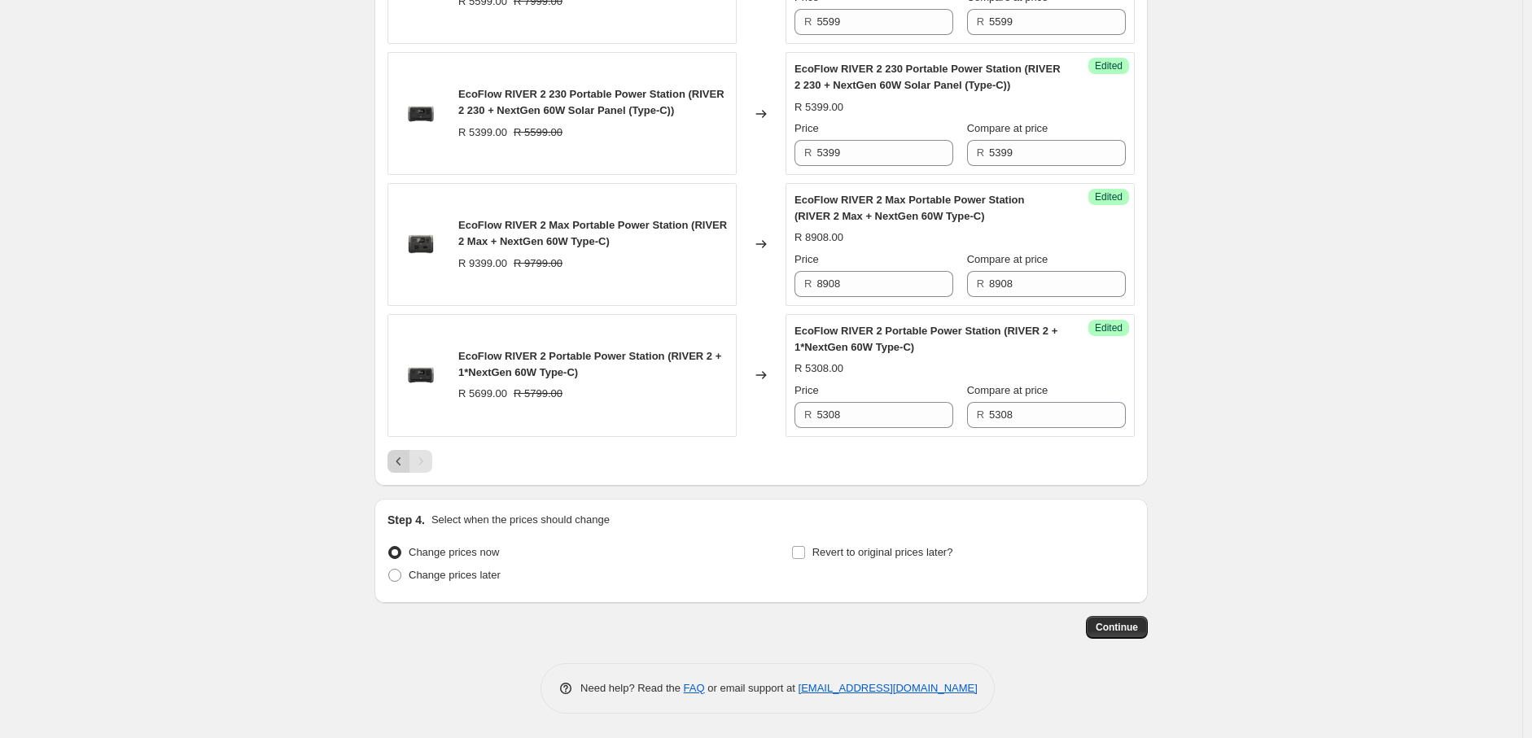
click at [397, 460] on icon "Previous" at bounding box center [399, 461] width 16 height 16
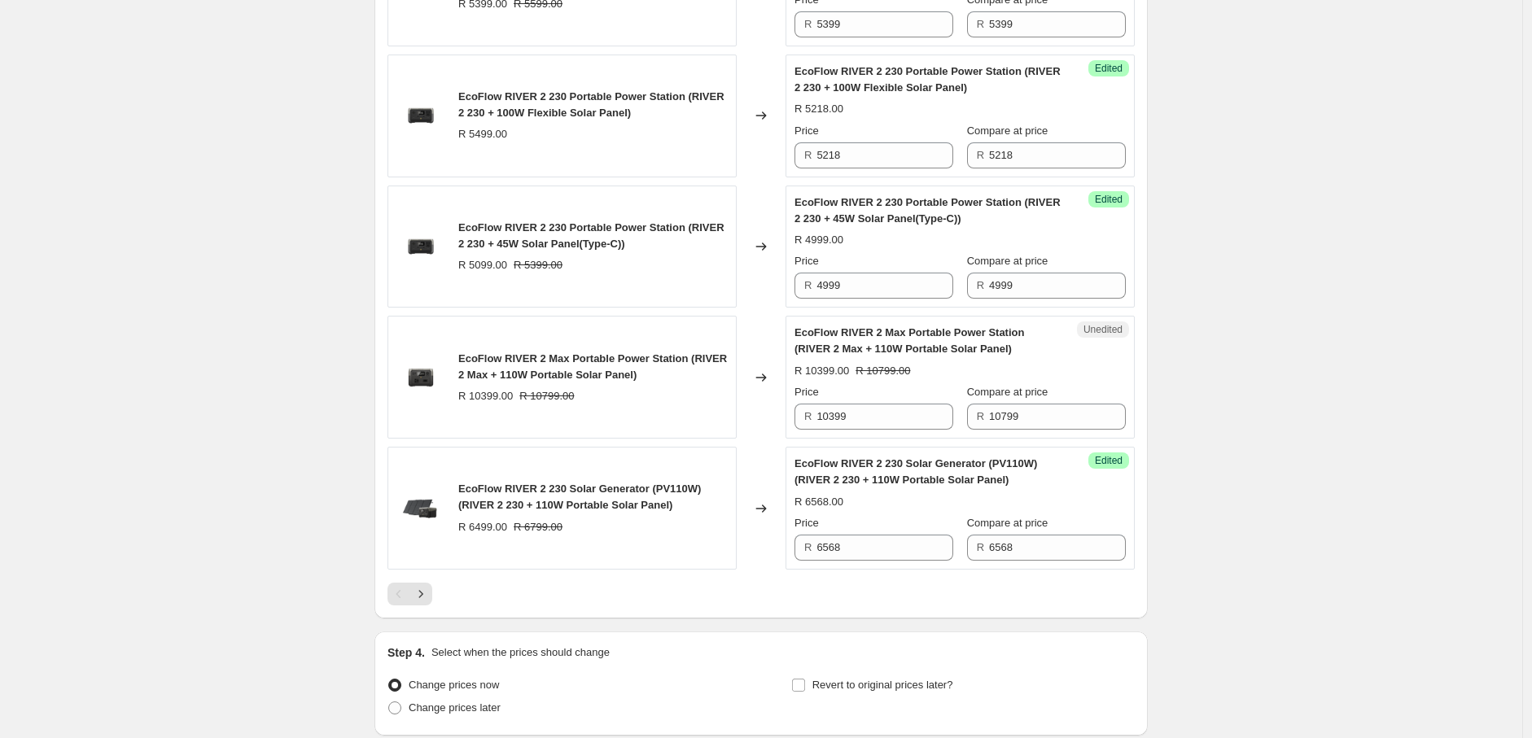
scroll to position [2589, 0]
click at [855, 429] on input "10399" at bounding box center [884, 416] width 137 height 26
type input "10348"
click at [1030, 429] on input "10799" at bounding box center [1057, 416] width 137 height 26
type input "10348"
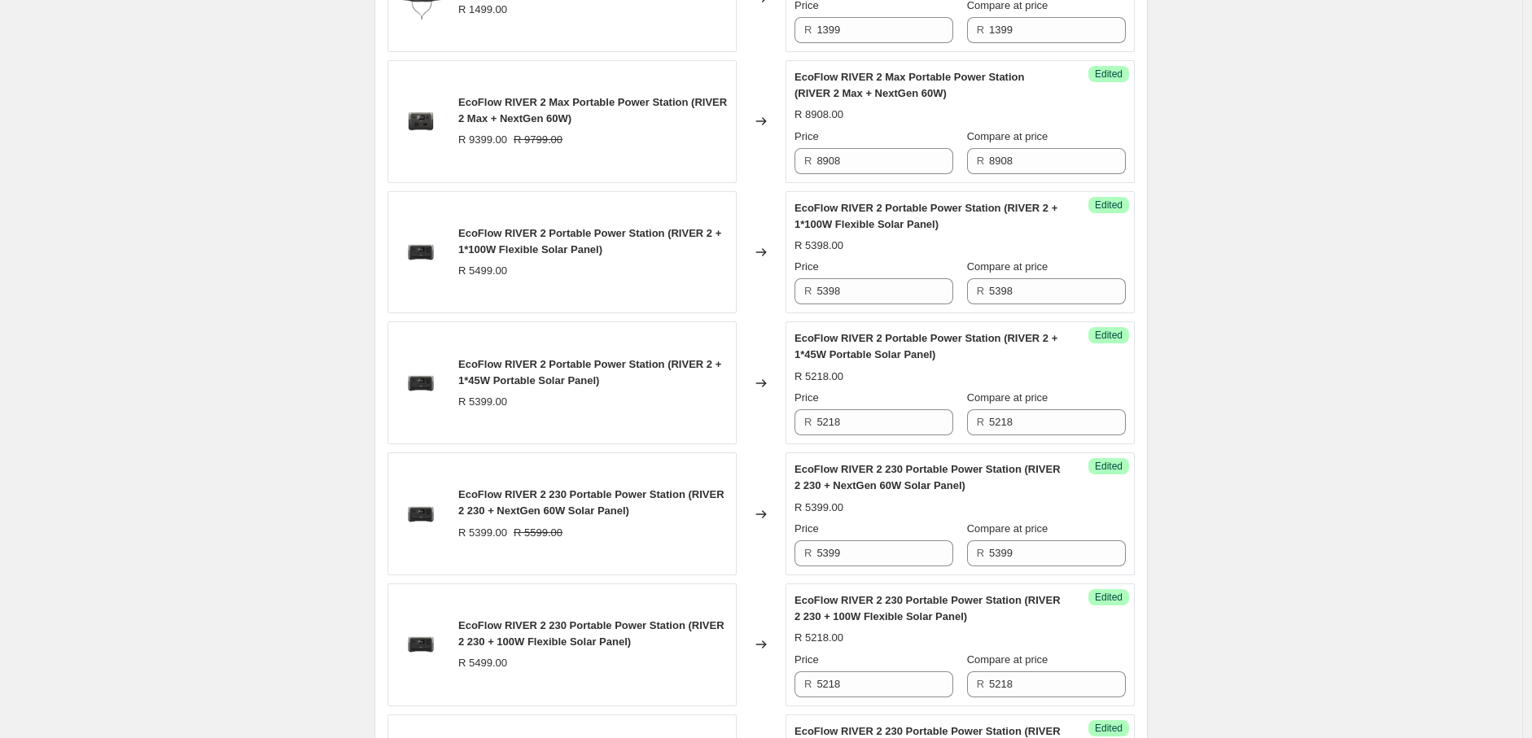
scroll to position [2740, 0]
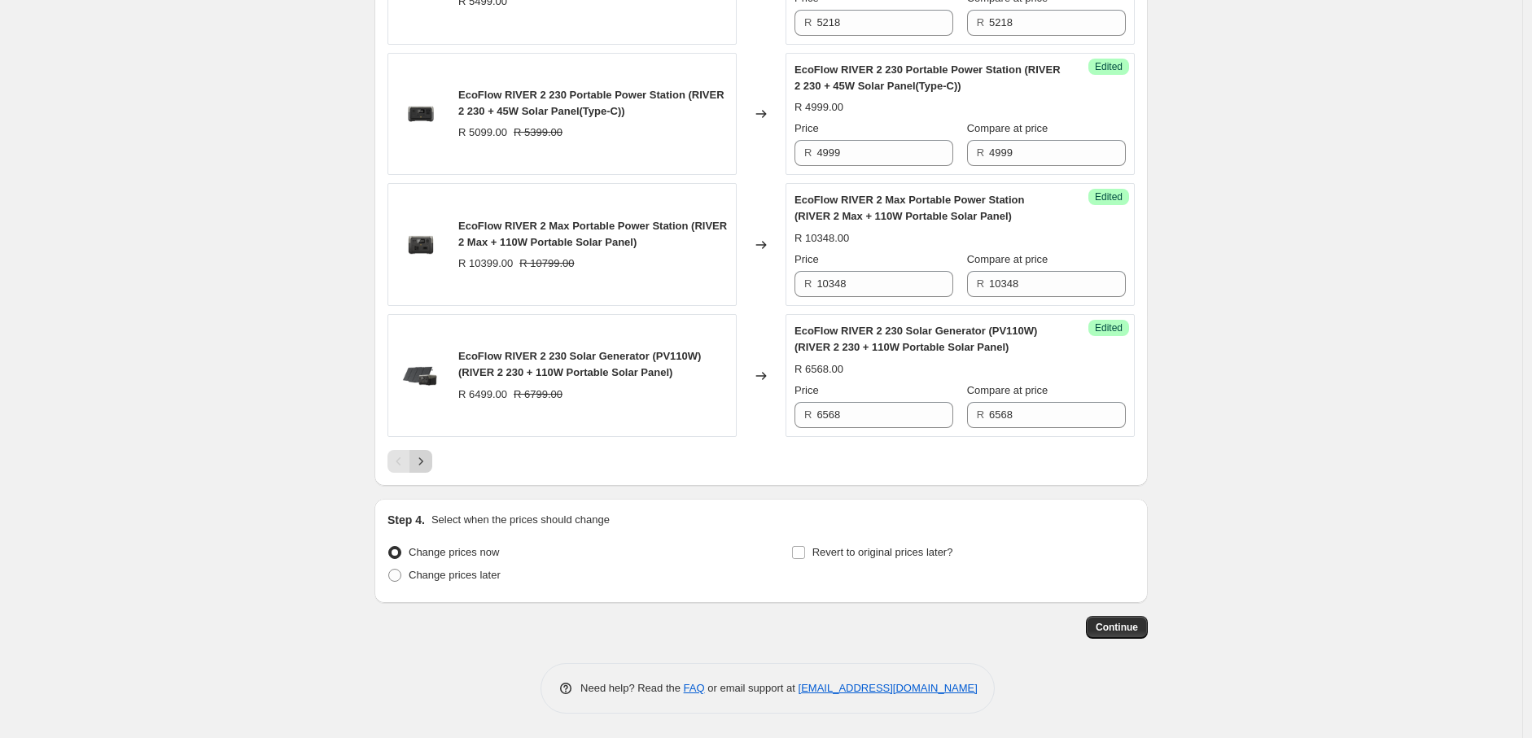
click at [425, 461] on icon "Next" at bounding box center [421, 461] width 16 height 16
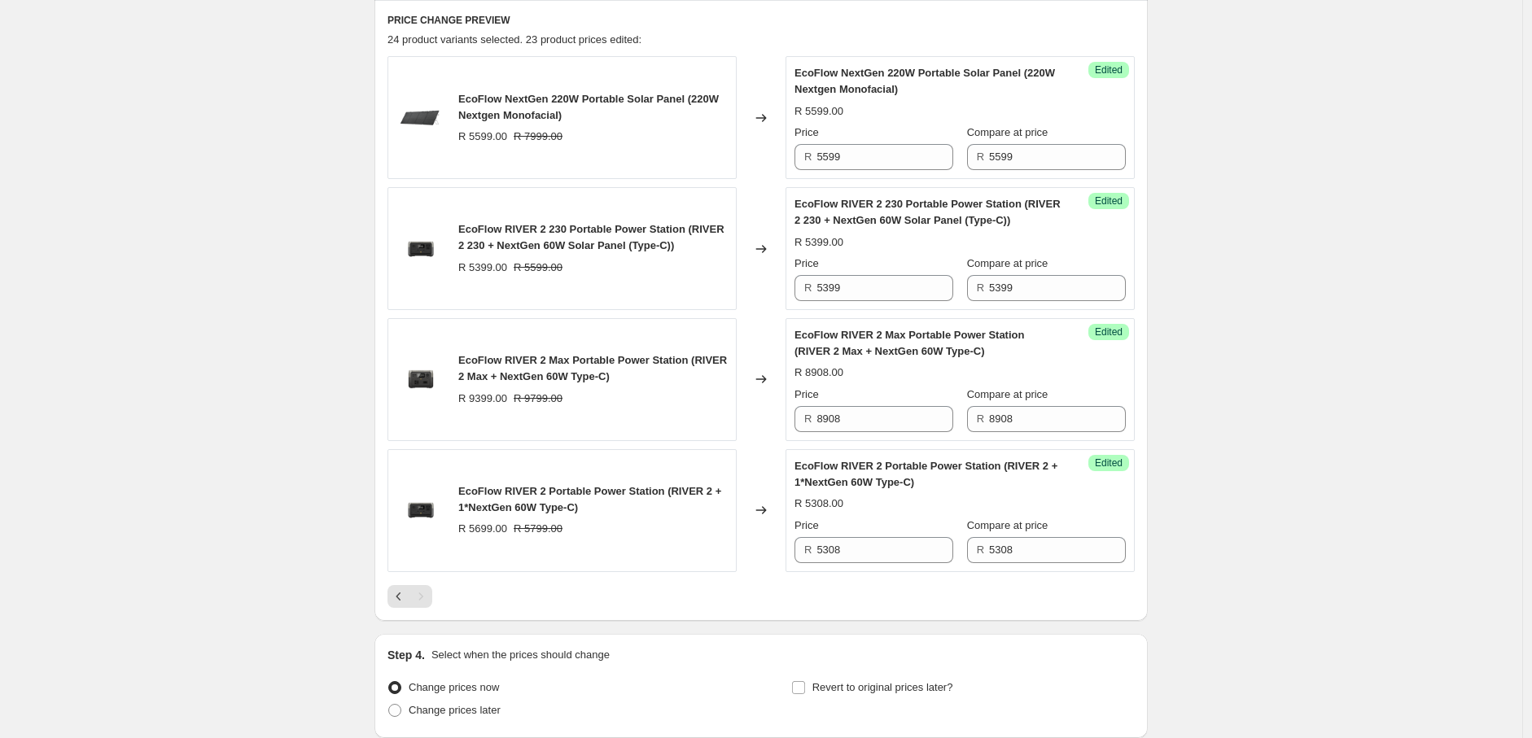
scroll to position [676, 0]
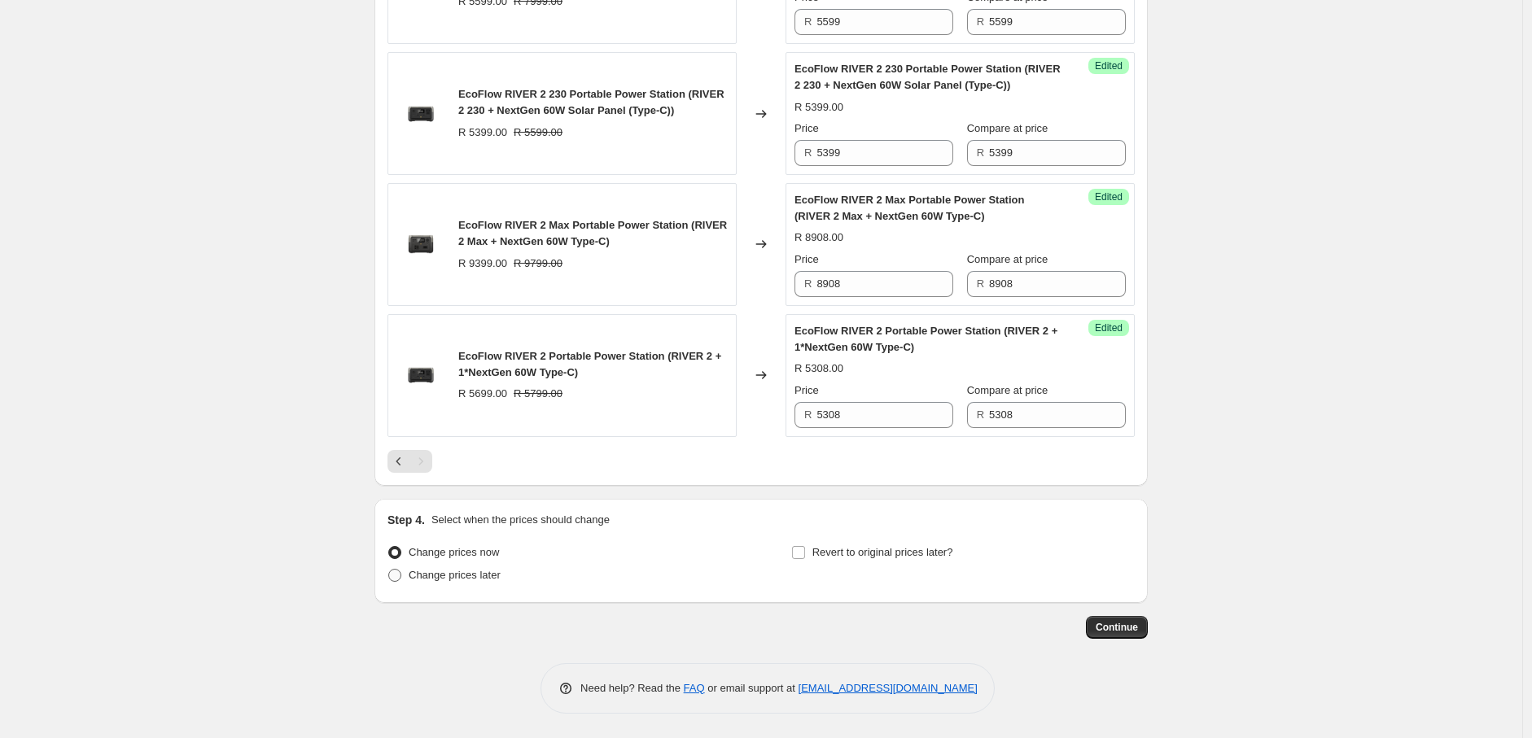
click at [400, 579] on span at bounding box center [394, 575] width 13 height 13
click at [389, 570] on input "Change prices later" at bounding box center [388, 569] width 1 height 1
radio input "true"
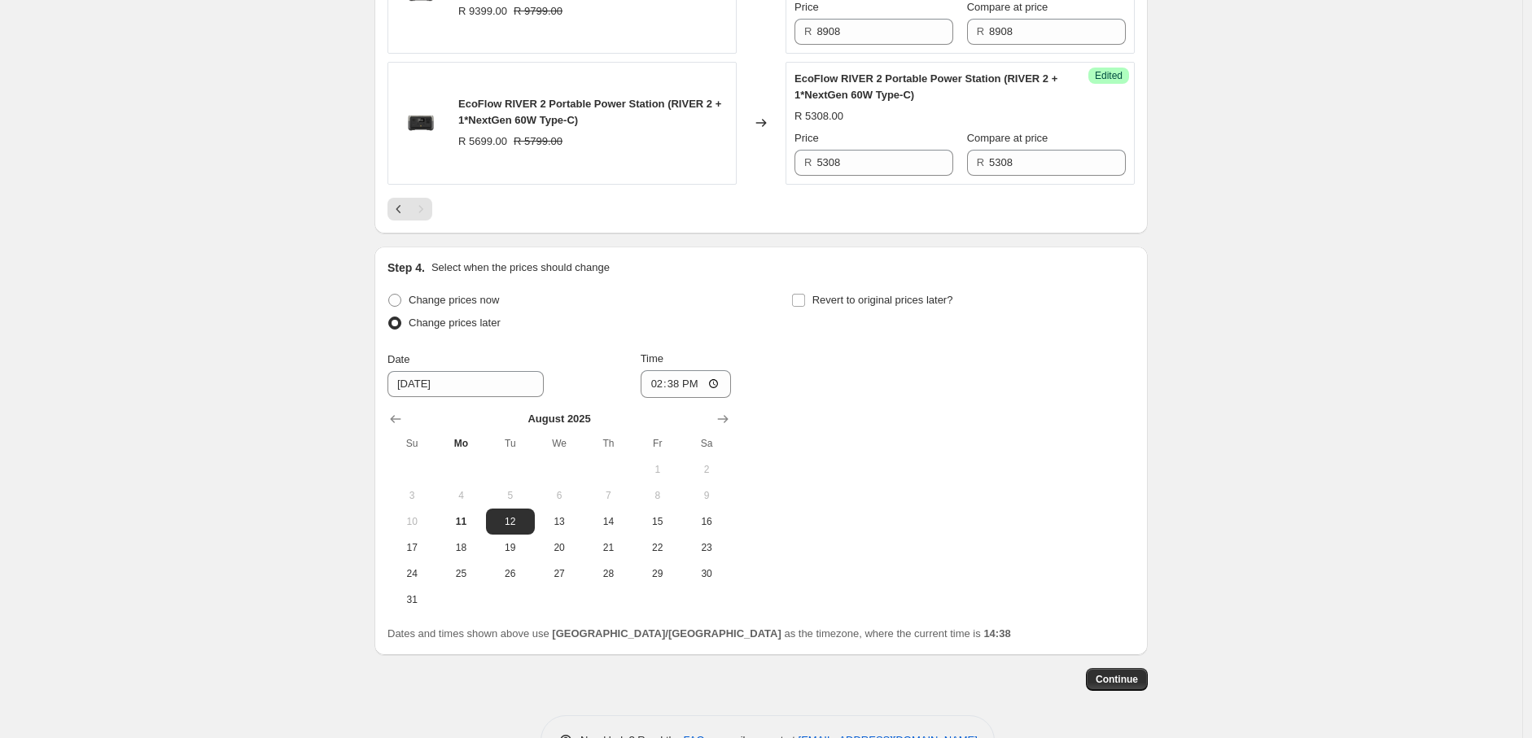
scroll to position [930, 0]
click at [682, 387] on input "14:38" at bounding box center [686, 384] width 91 height 28
type input "16:38"
click at [1138, 680] on span "Continue" at bounding box center [1117, 678] width 42 height 13
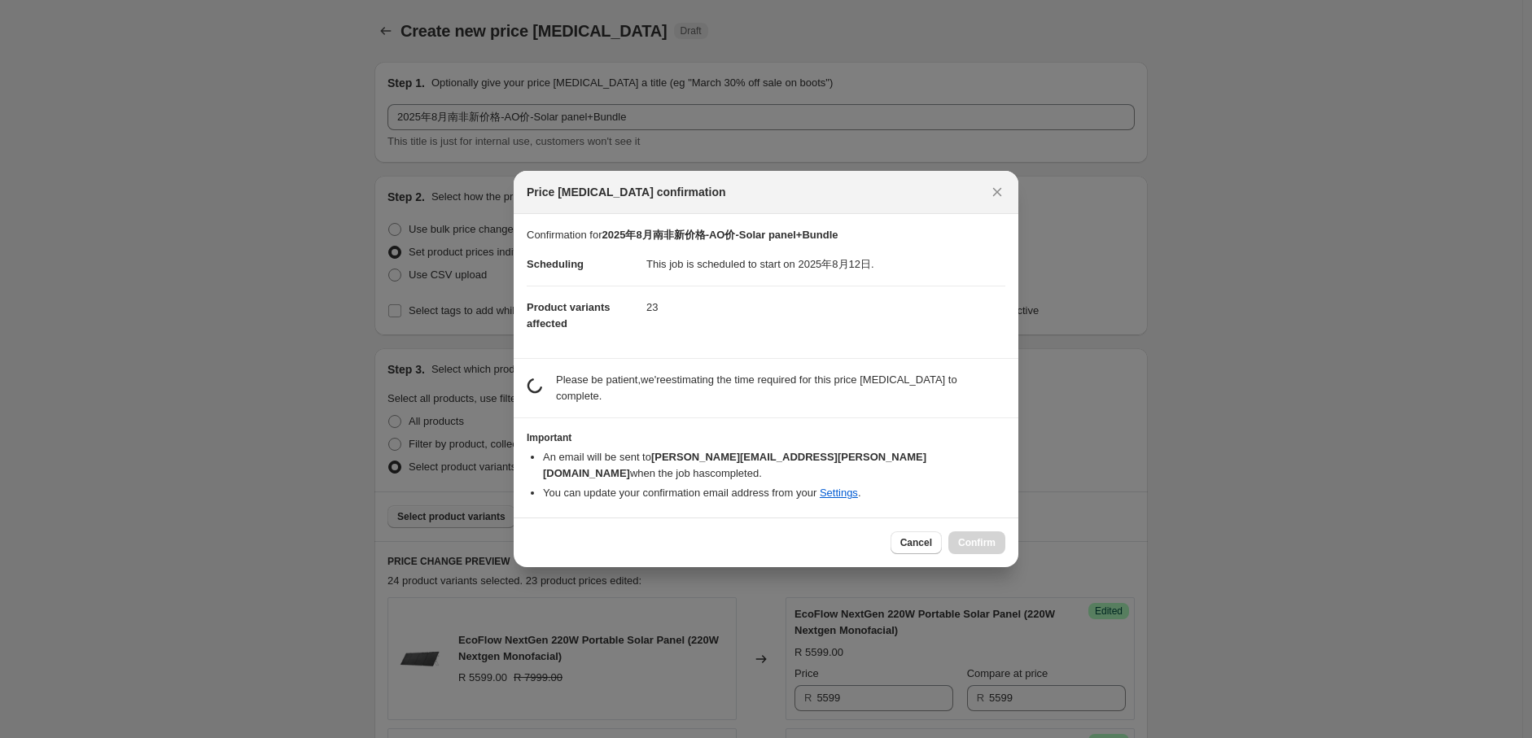
scroll to position [0, 0]
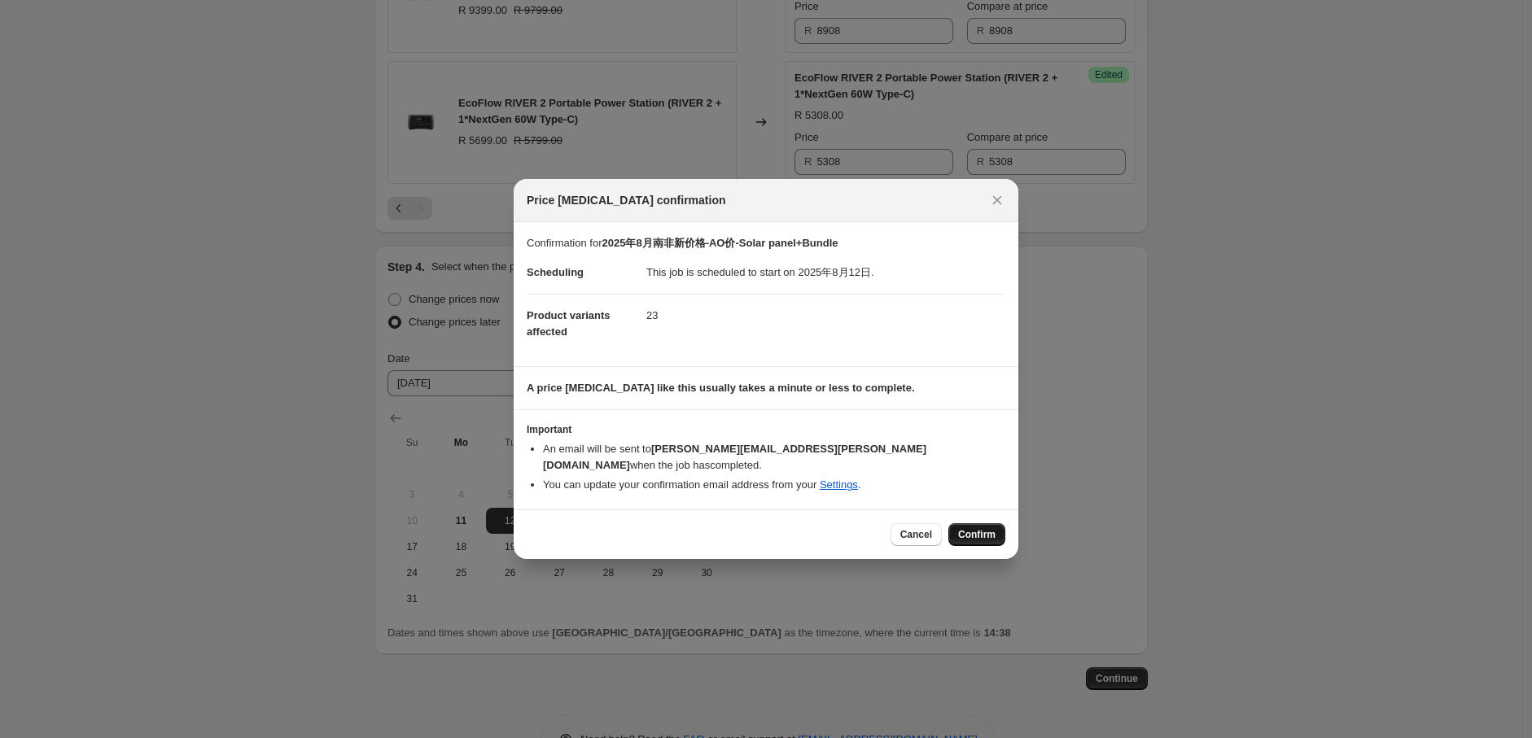
click at [978, 528] on span "Confirm" at bounding box center [976, 534] width 37 height 13
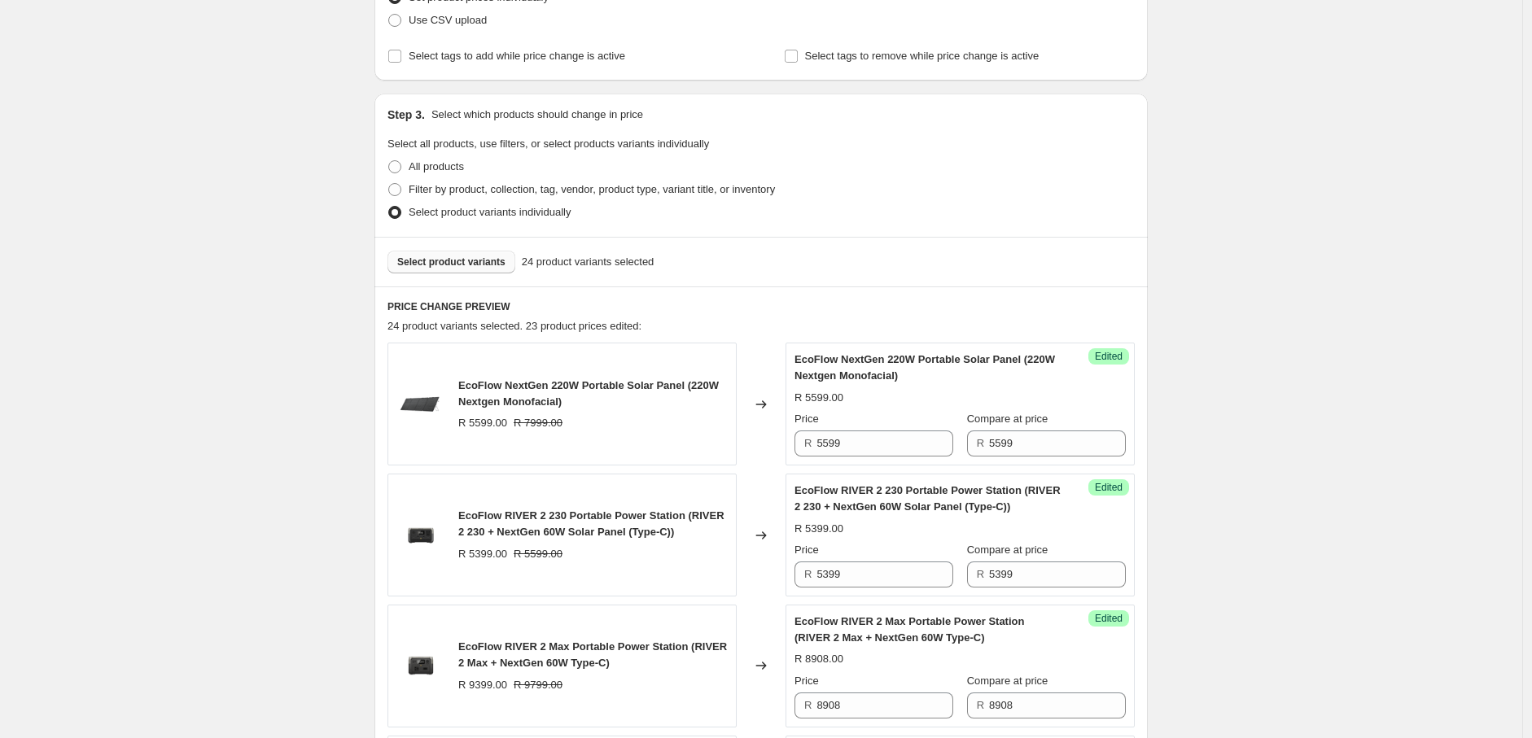
scroll to position [361, 0]
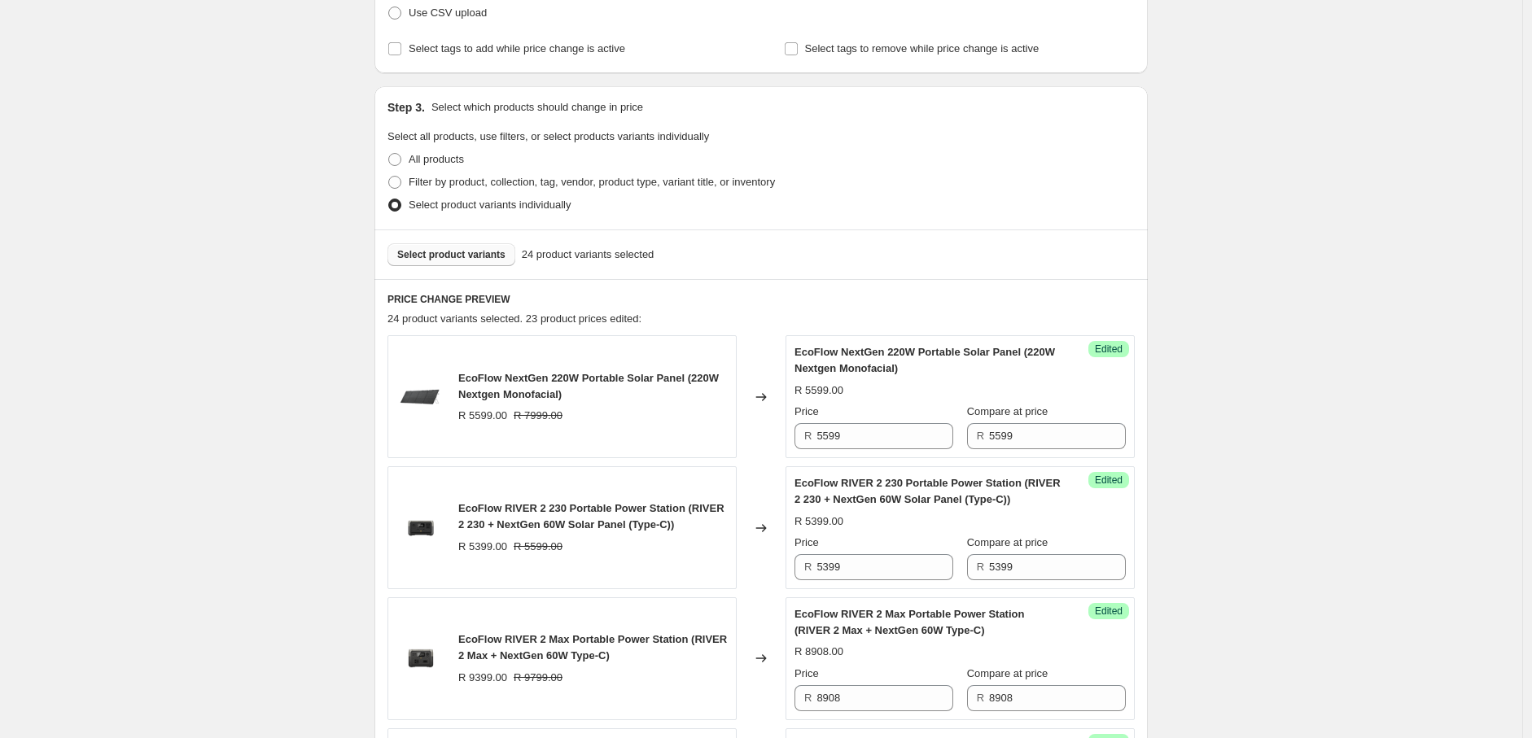
click at [483, 257] on span "Select product variants" at bounding box center [451, 254] width 108 height 13
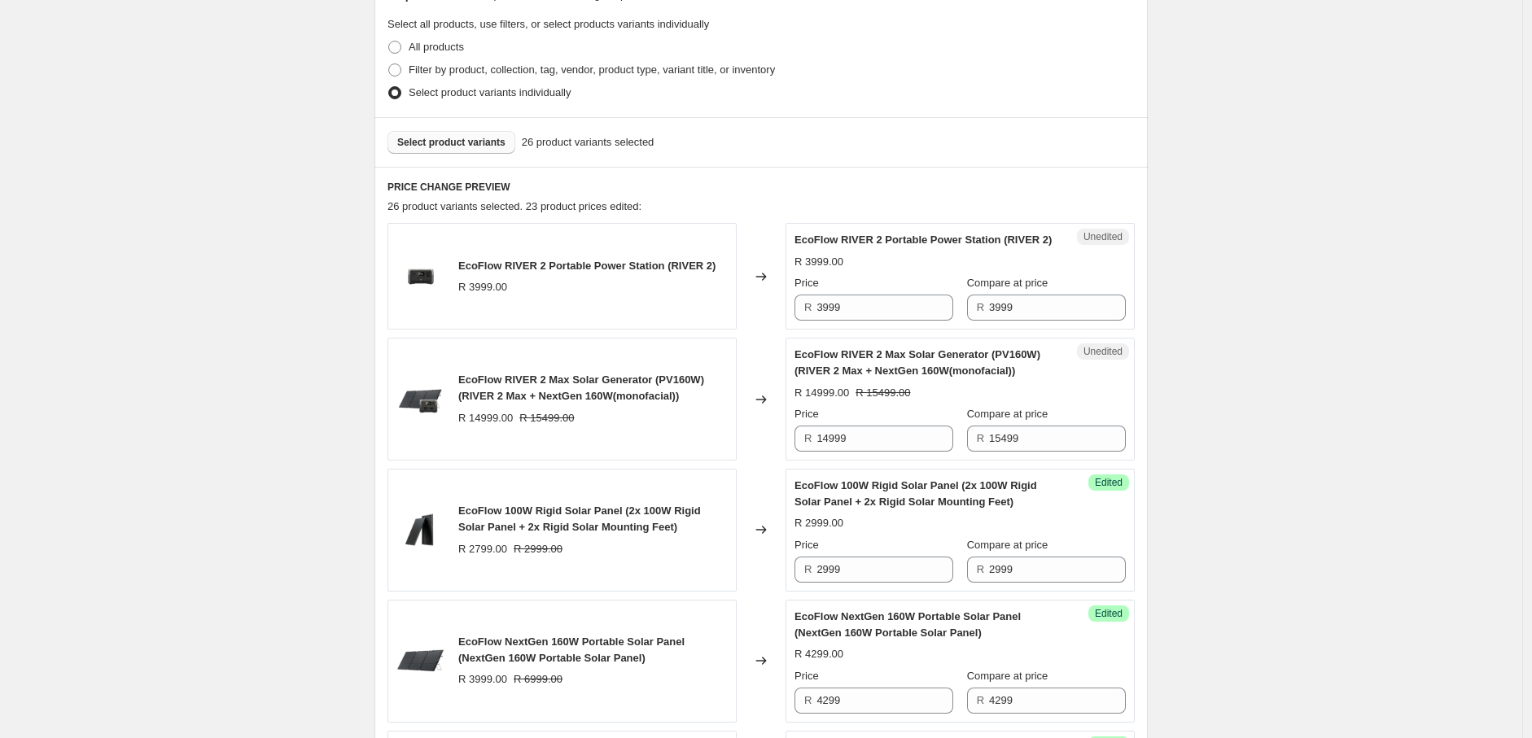
scroll to position [487, 0]
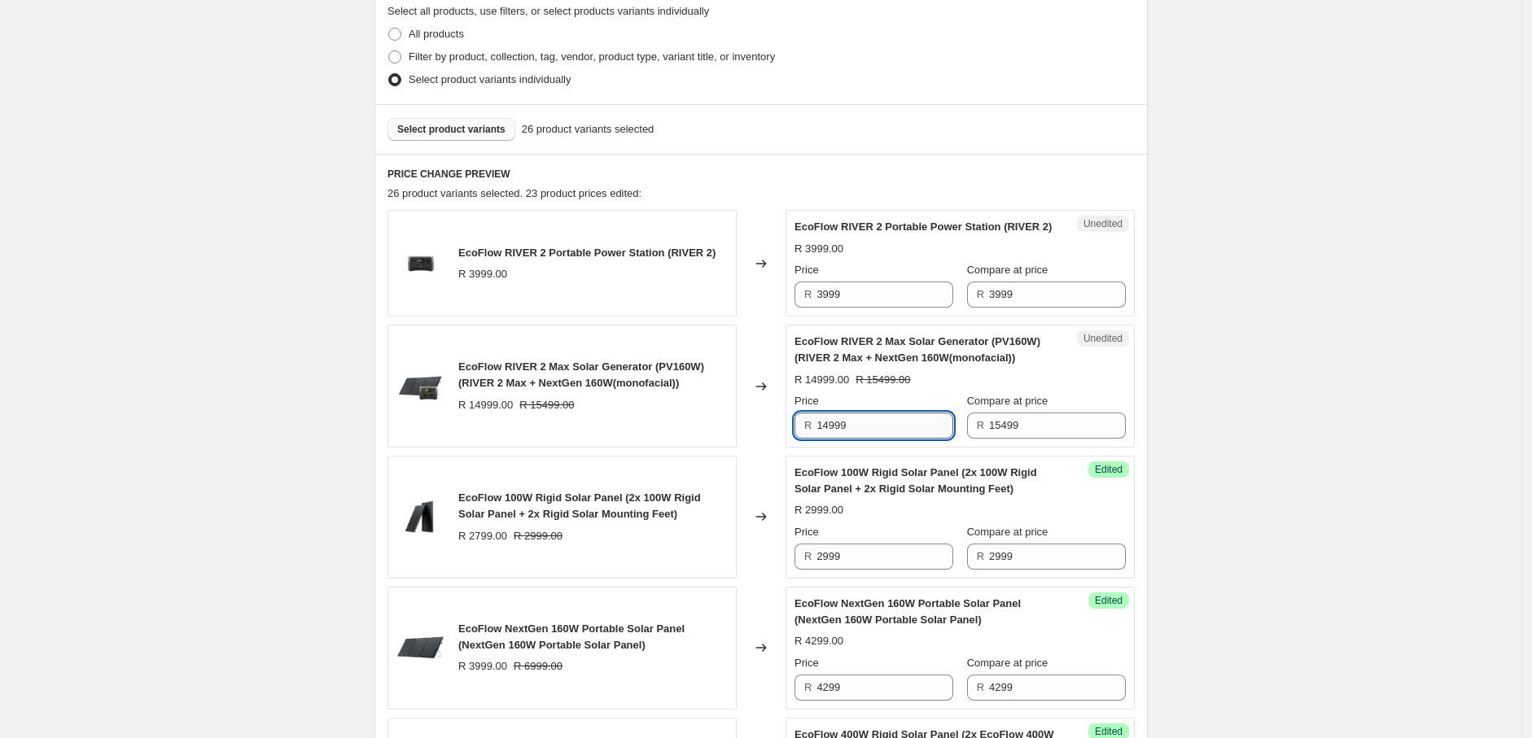
click at [830, 439] on input "14999" at bounding box center [884, 426] width 137 height 26
drag, startPoint x: 855, startPoint y: 442, endPoint x: 786, endPoint y: 440, distance: 69.2
click at [786, 440] on div "EcoFlow RIVER 2 Max Solar Generator (PV160W) (RIVER 2 Max + NextGen 160W(monofa…" at bounding box center [760, 386] width 747 height 123
type input "11068"
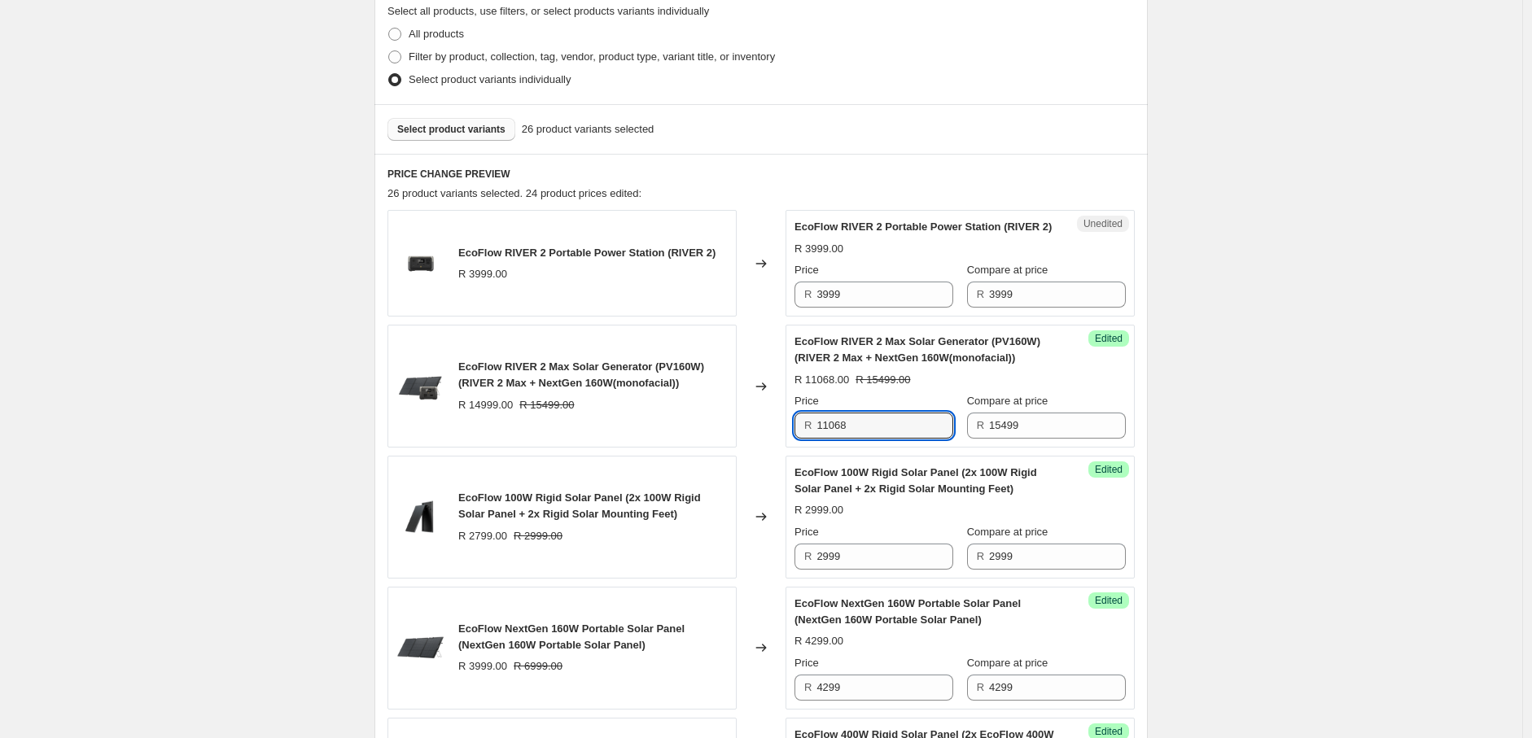
drag, startPoint x: 868, startPoint y: 449, endPoint x: 817, endPoint y: 452, distance: 50.5
click at [817, 439] on div "R 11068" at bounding box center [873, 426] width 159 height 26
click at [1038, 439] on input "15499" at bounding box center [1057, 426] width 137 height 26
drag, startPoint x: 1039, startPoint y: 440, endPoint x: 987, endPoint y: 444, distance: 52.3
click at [987, 439] on div "R 15499" at bounding box center [1046, 426] width 159 height 26
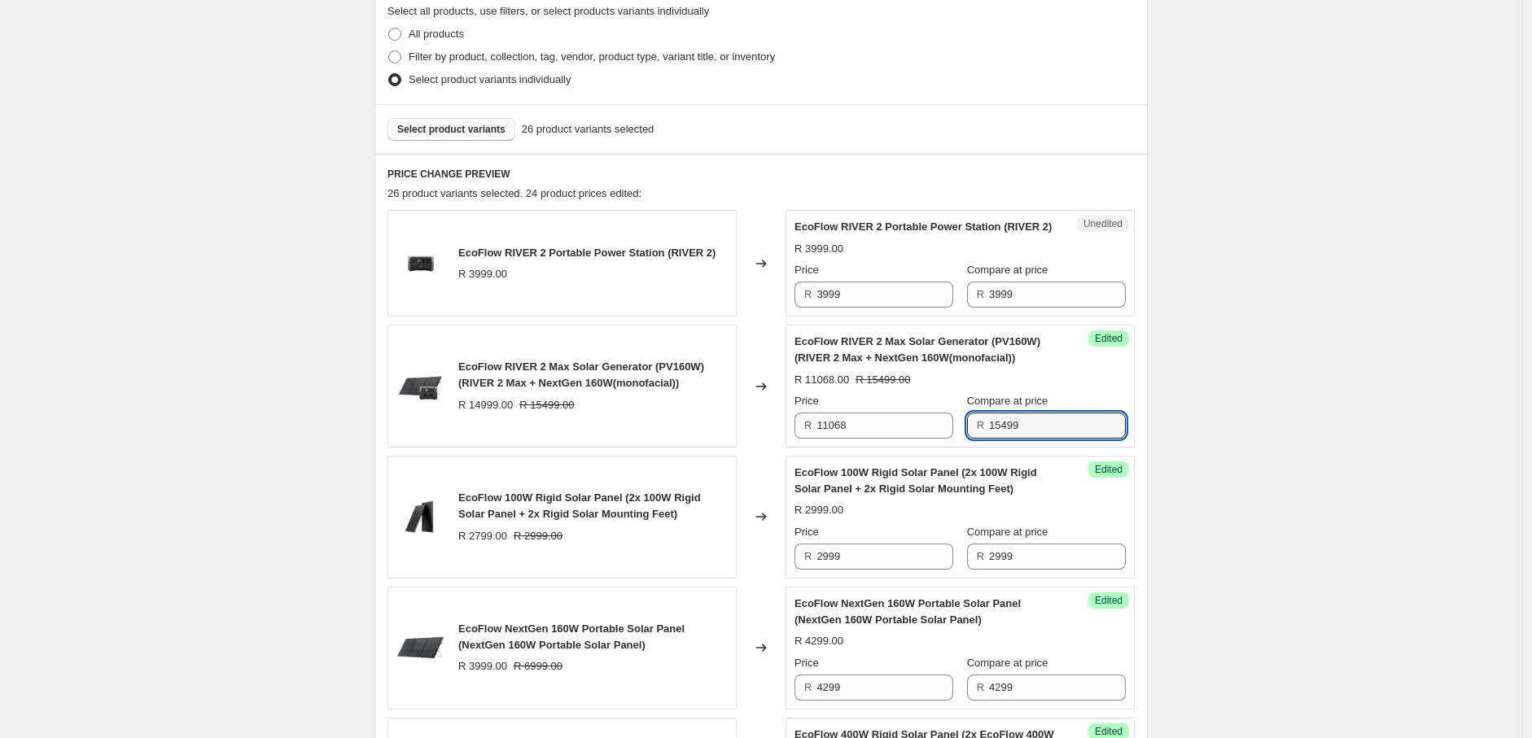
paste input "1068"
type input "11068"
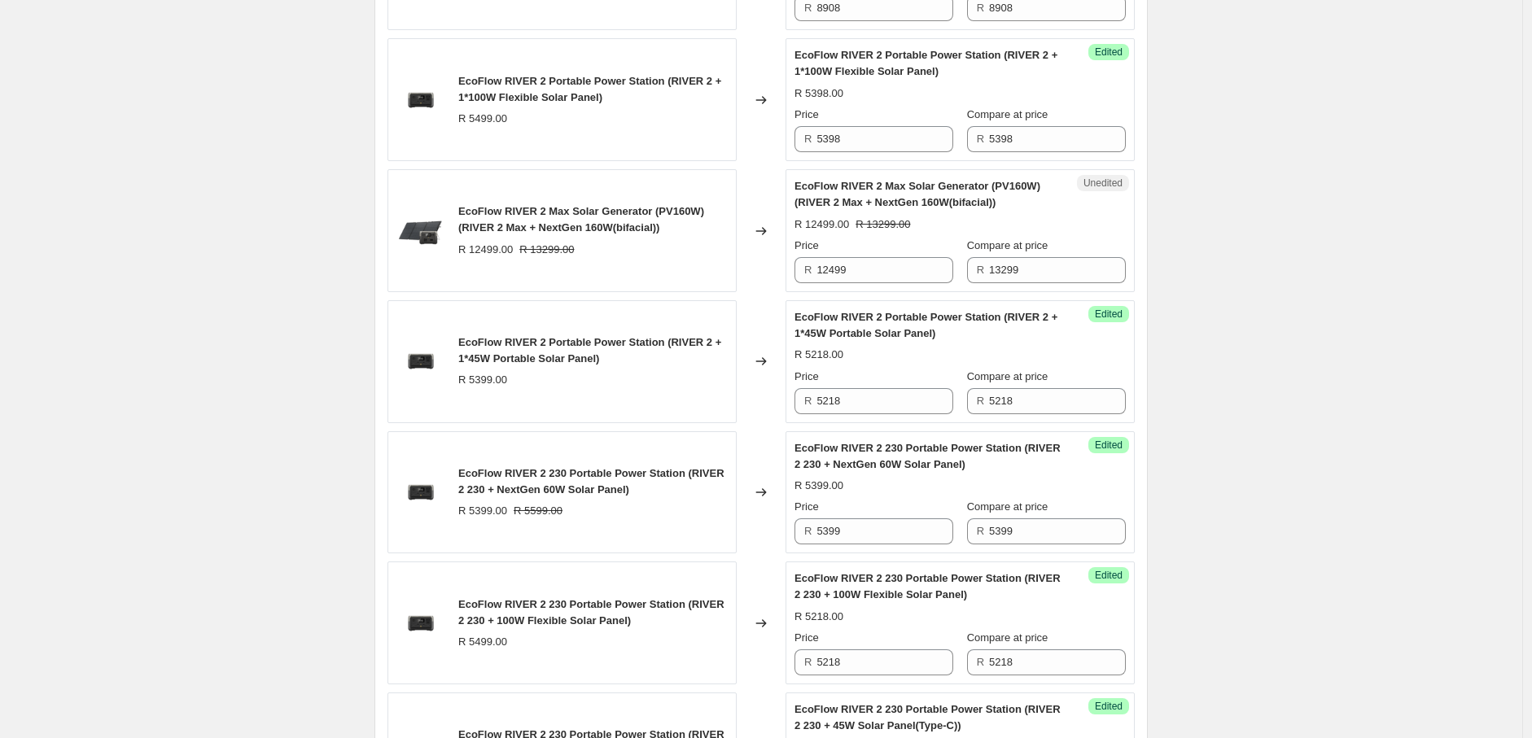
scroll to position [2438, 0]
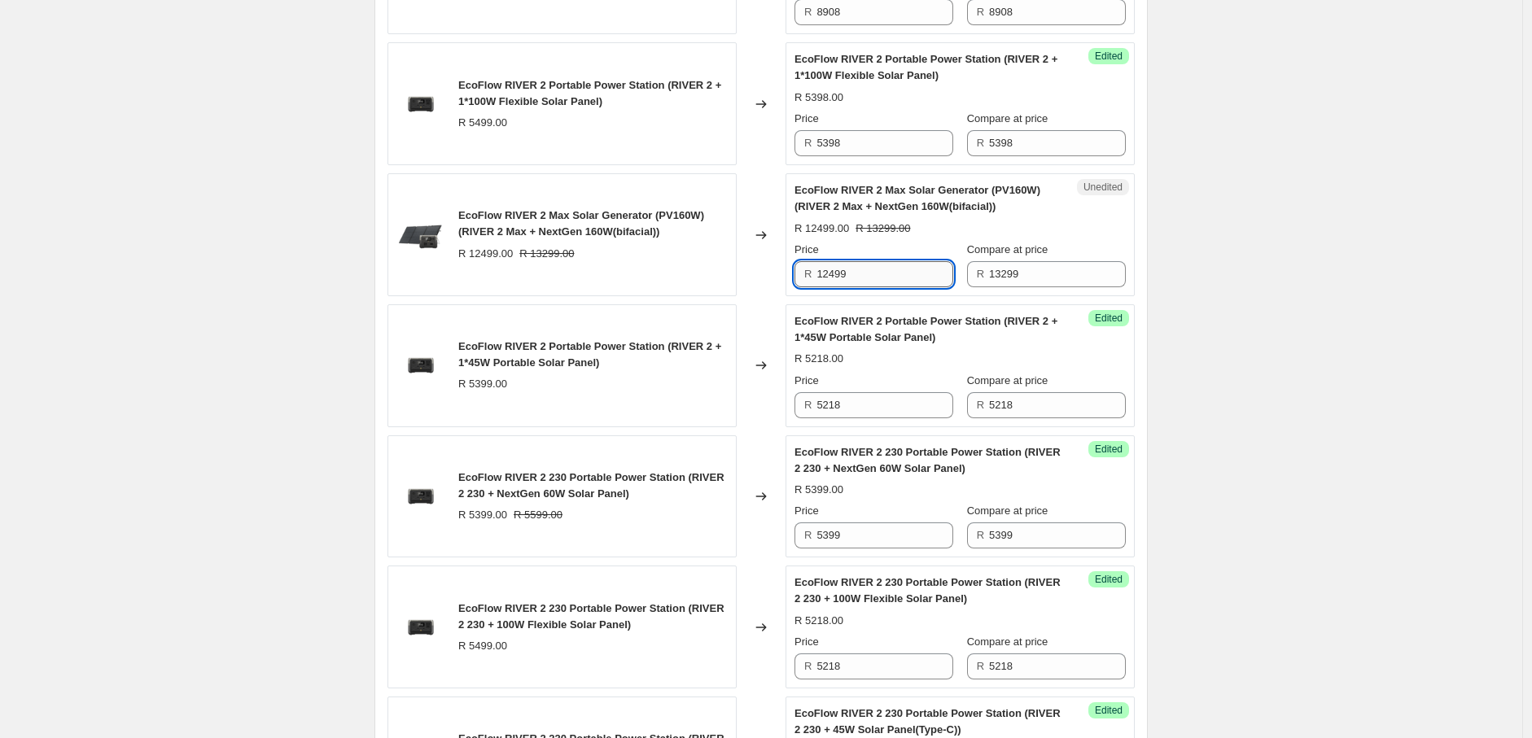
drag, startPoint x: 855, startPoint y: 291, endPoint x: 832, endPoint y: 295, distance: 23.0
click at [832, 287] on input "12499" at bounding box center [884, 274] width 137 height 26
drag, startPoint x: 855, startPoint y: 294, endPoint x: 803, endPoint y: 297, distance: 52.2
click at [803, 287] on div "R 12958" at bounding box center [873, 274] width 159 height 26
type input "12958"
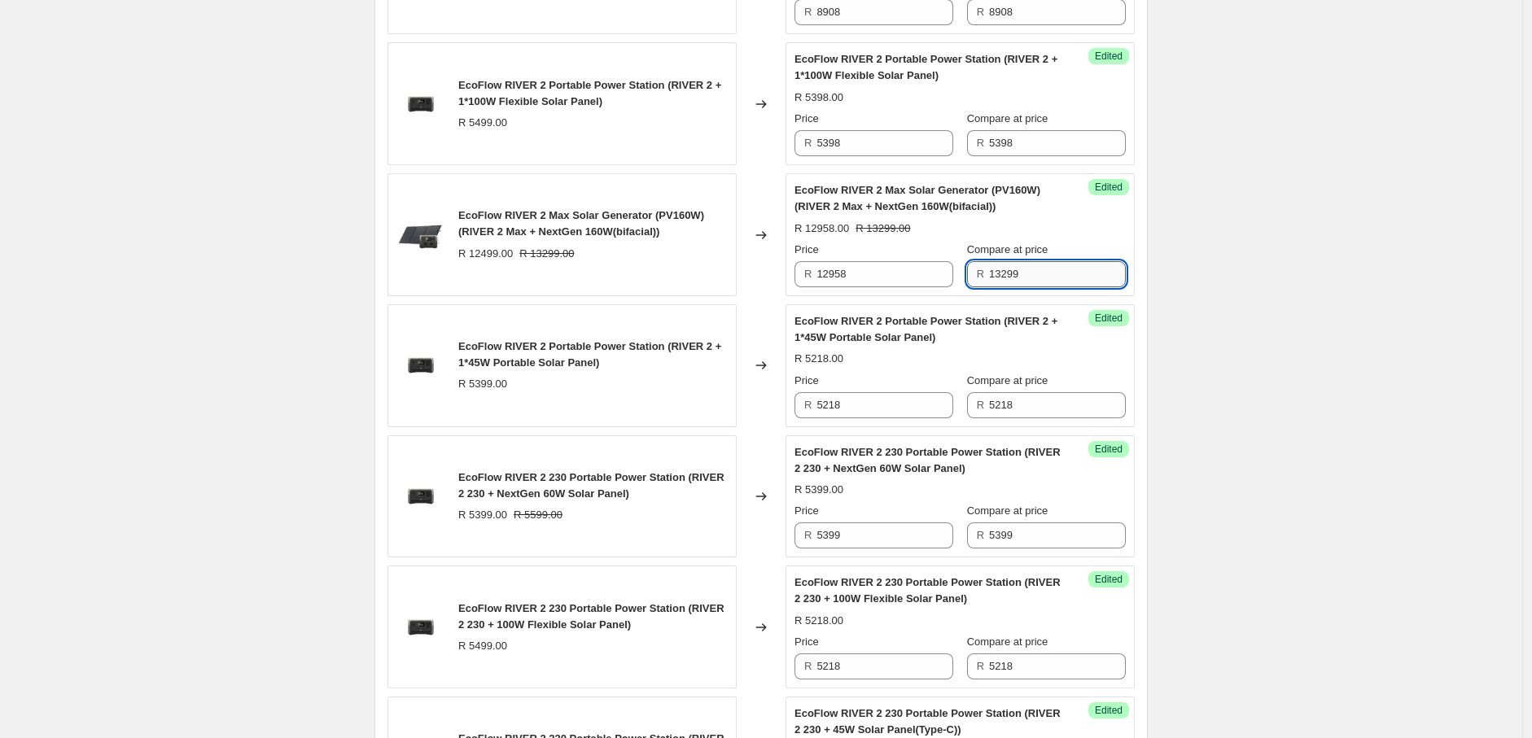
click at [1035, 287] on input "13299" at bounding box center [1057, 274] width 137 height 26
drag, startPoint x: 1037, startPoint y: 294, endPoint x: 977, endPoint y: 290, distance: 60.4
click at [977, 287] on div "R 13299" at bounding box center [1046, 274] width 159 height 26
paste input "2958"
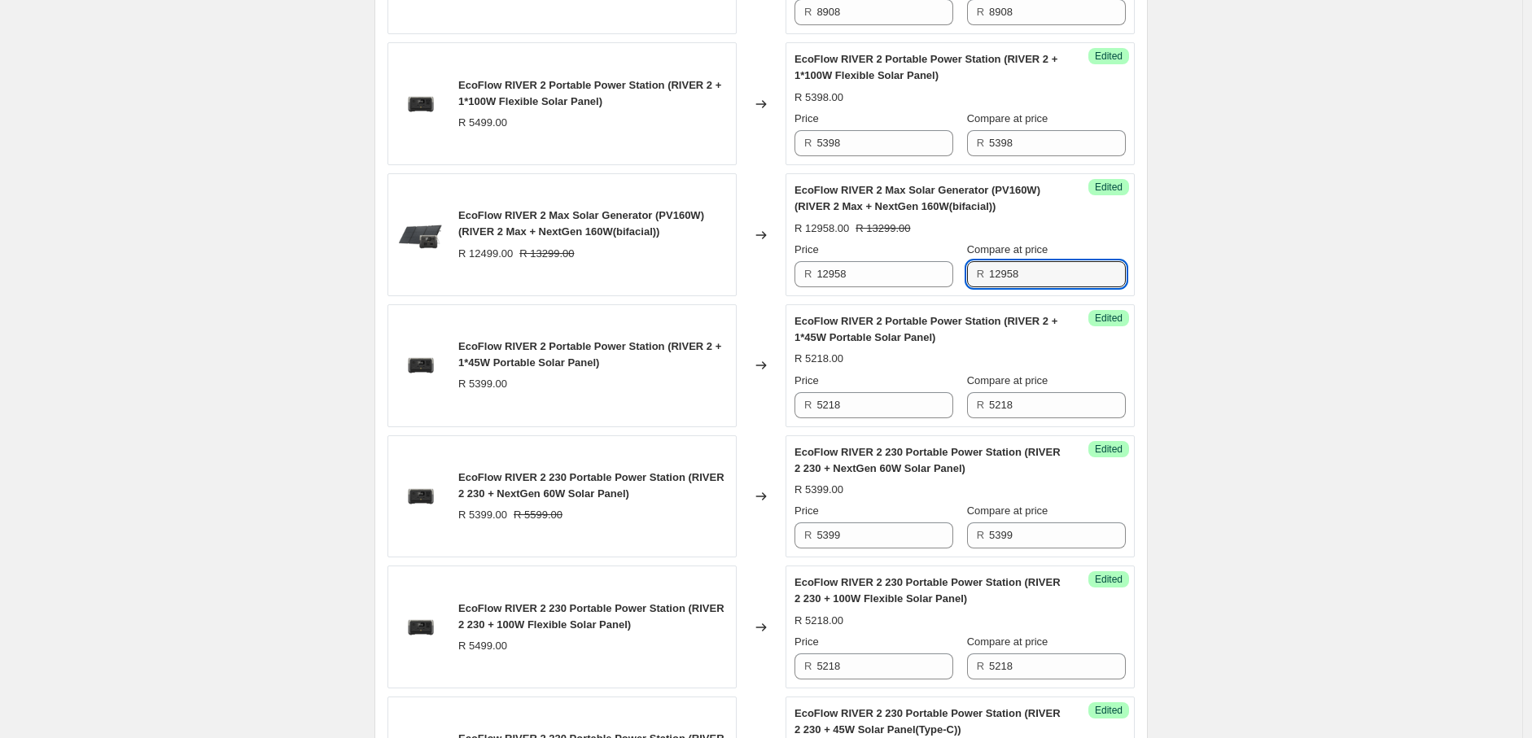
type input "12958"
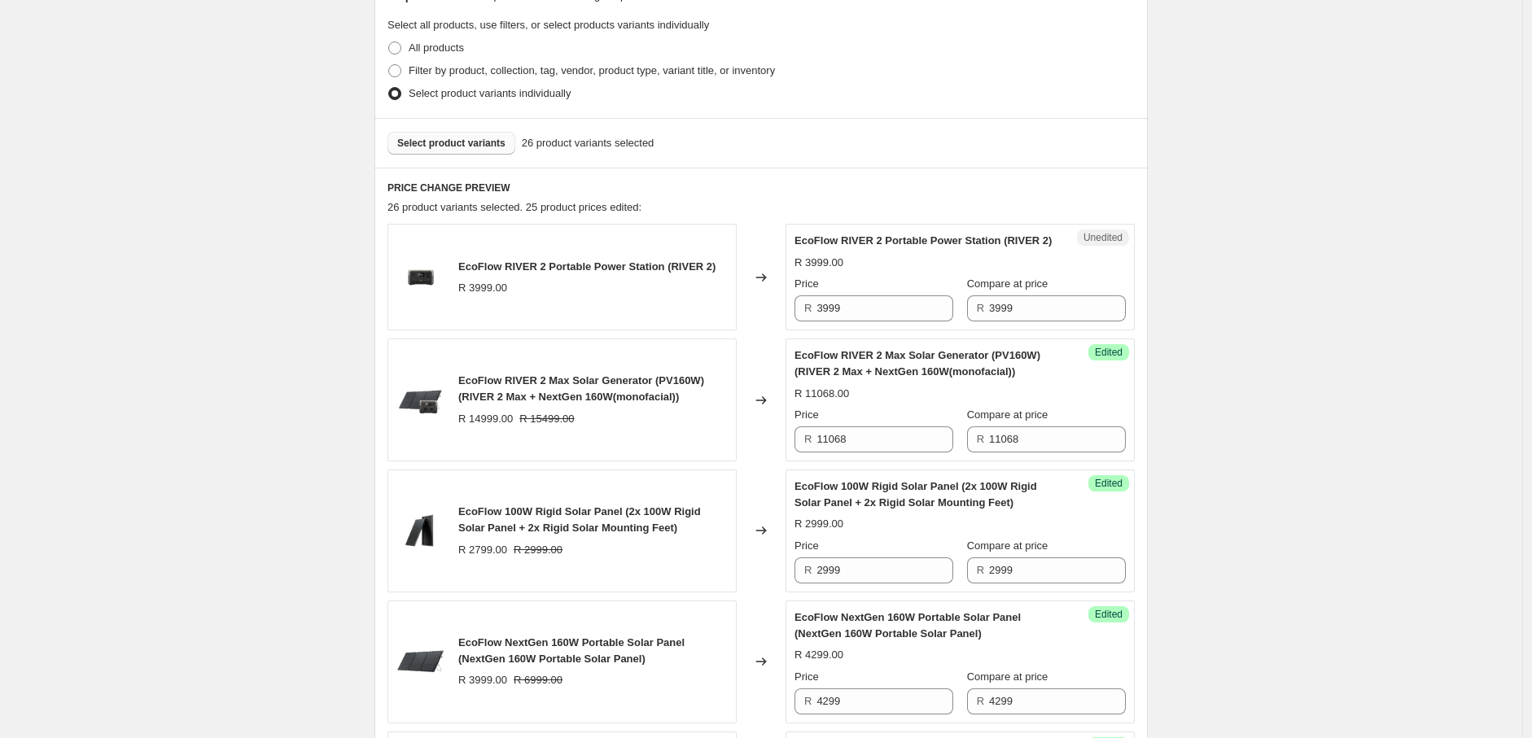
scroll to position [472, 0]
click at [452, 155] on button "Select product variants" at bounding box center [451, 144] width 128 height 23
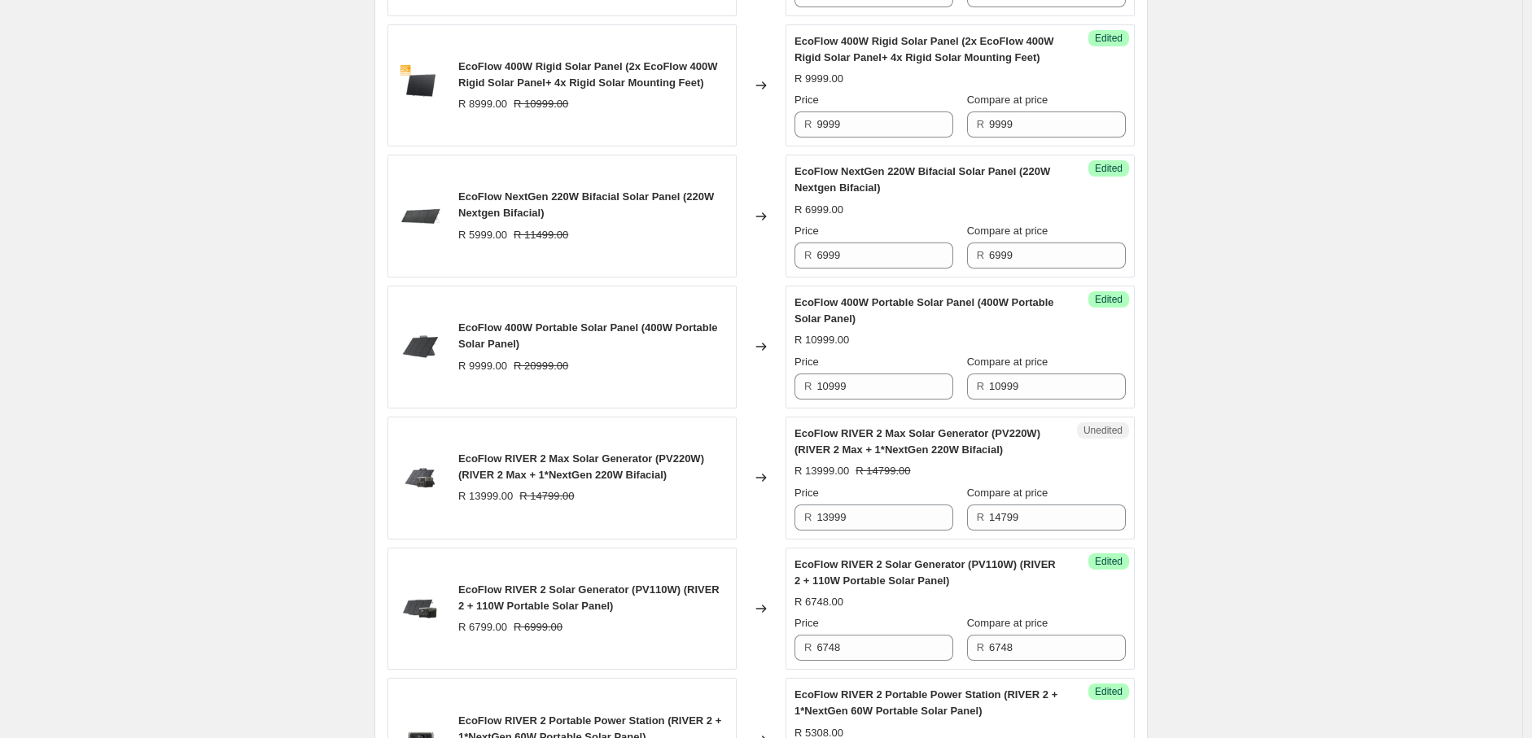
scroll to position [1197, 0]
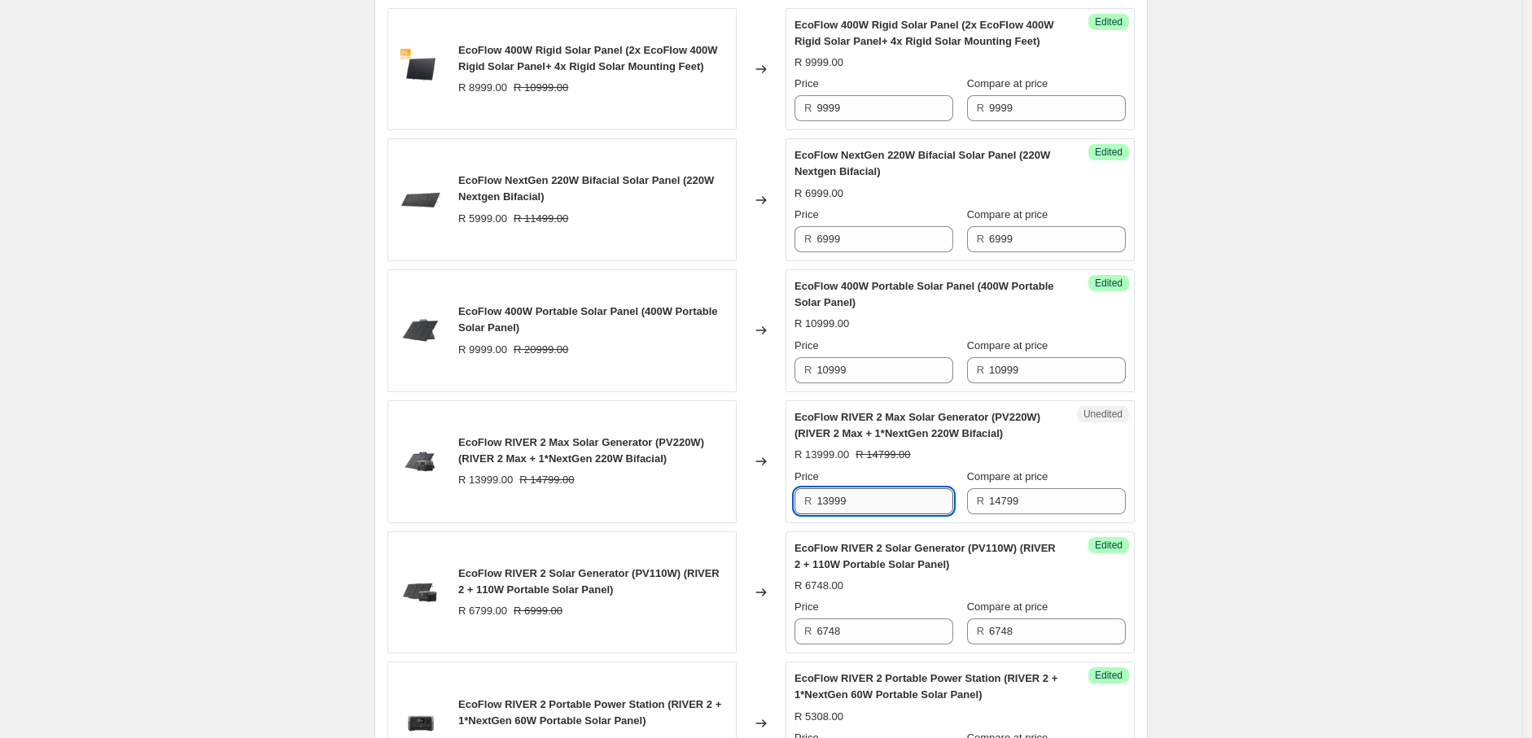
click at [837, 514] on input "13999" at bounding box center [884, 501] width 137 height 26
click at [869, 514] on input "13999" at bounding box center [884, 501] width 137 height 26
type input "13498"
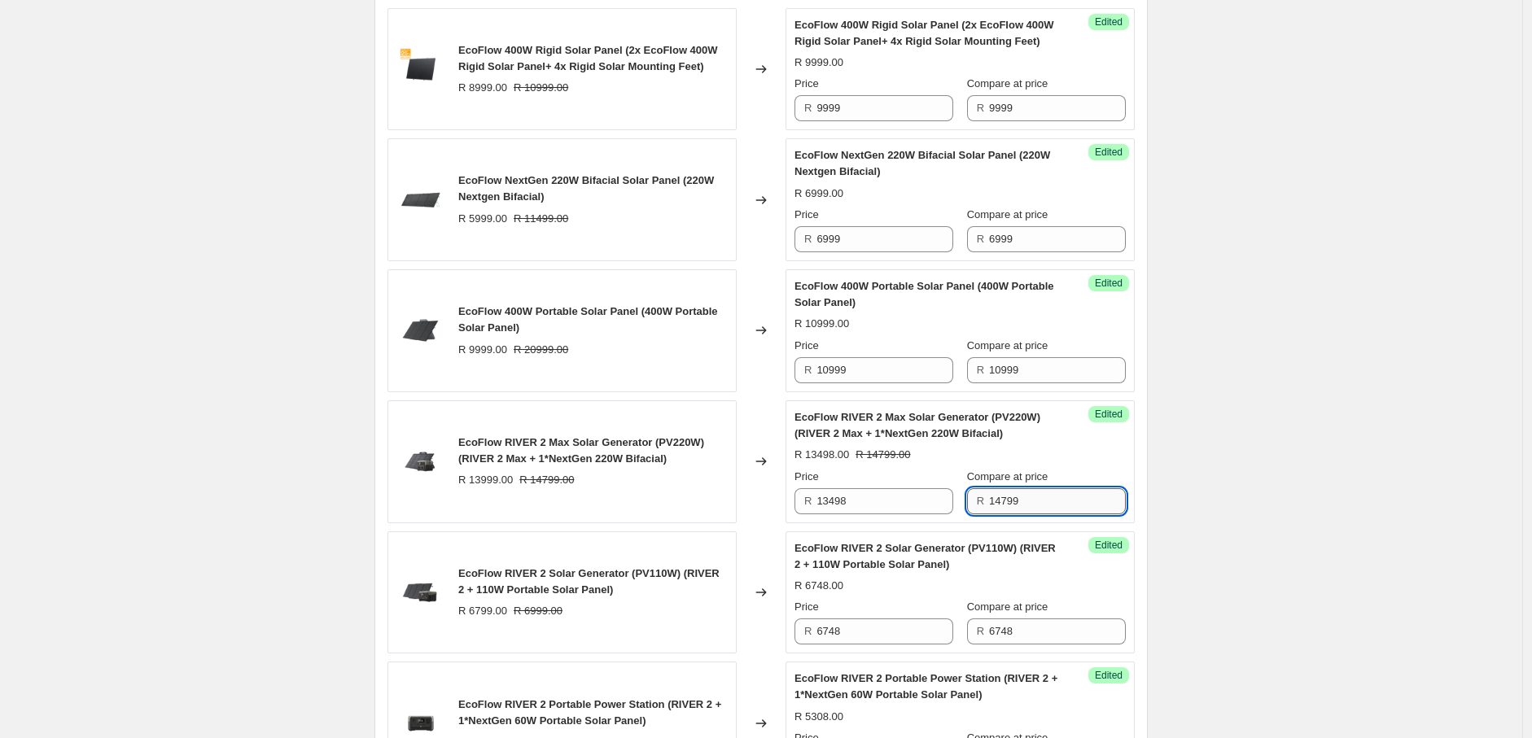
click at [1047, 514] on input "14799" at bounding box center [1057, 501] width 137 height 26
type input "13498"
click at [1232, 522] on div "2025年8月南非新价格-AO价-Solar panel+Bundle. This page is ready 2025年8月南非新价格-AO价-Solar …" at bounding box center [761, 734] width 1522 height 3863
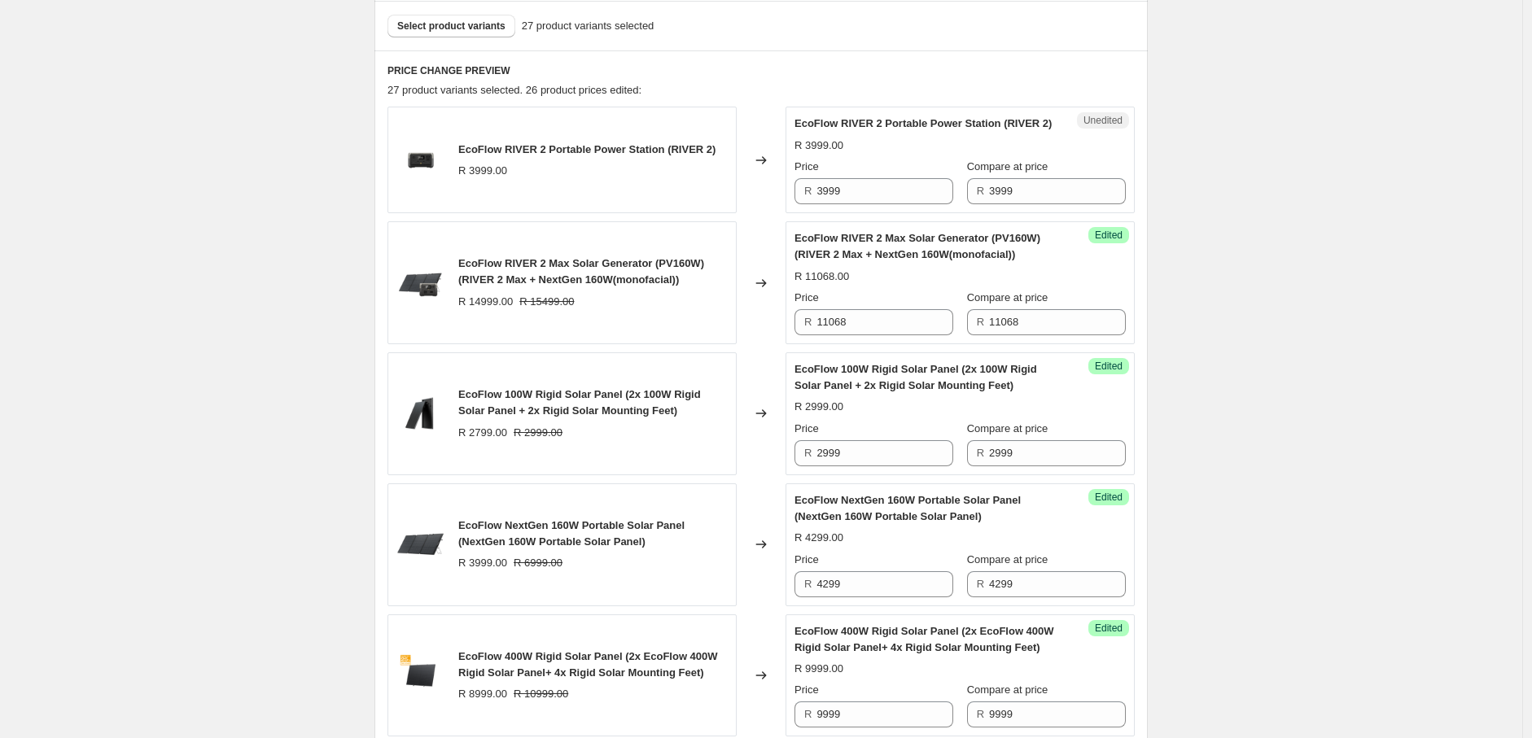
scroll to position [336, 0]
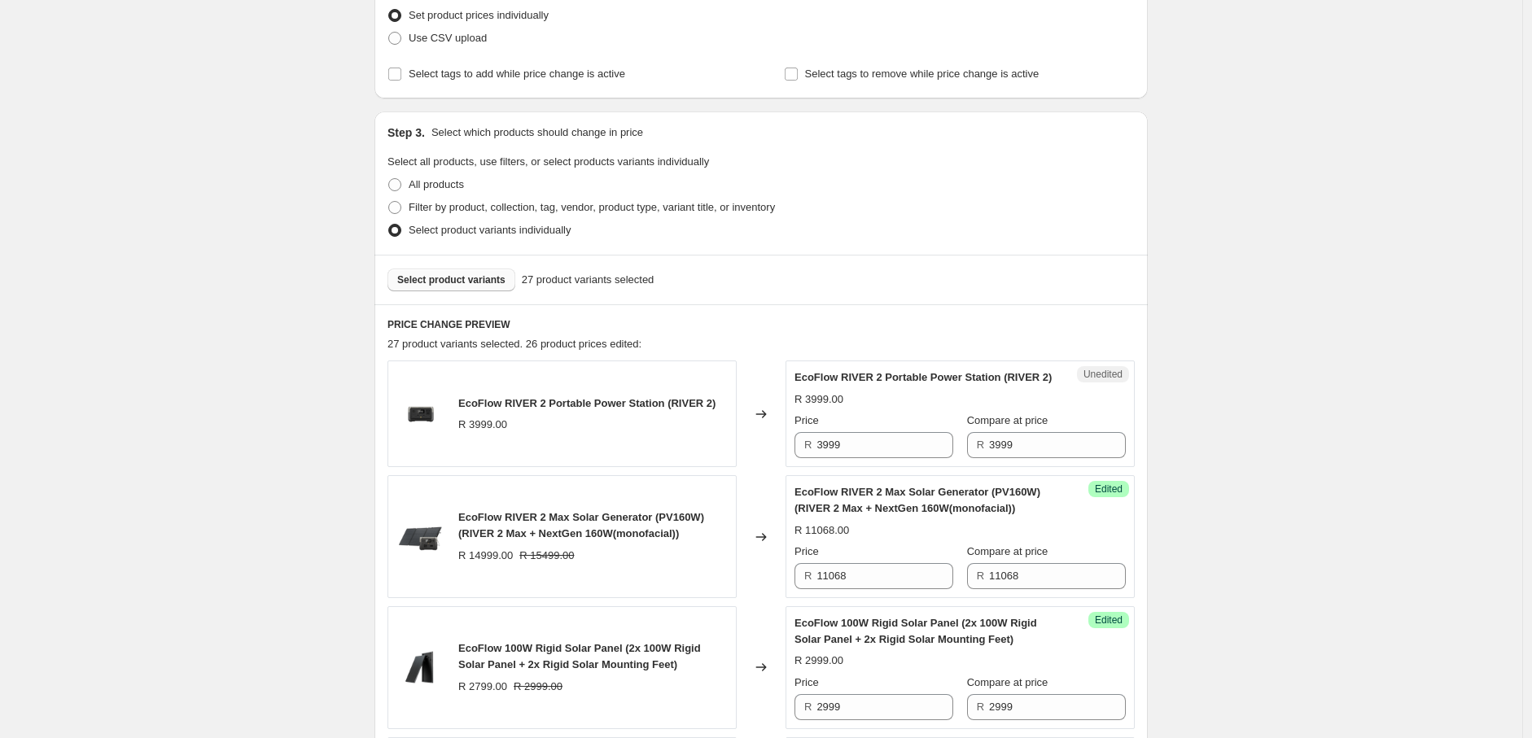
click at [489, 273] on span "Select product variants" at bounding box center [451, 279] width 108 height 13
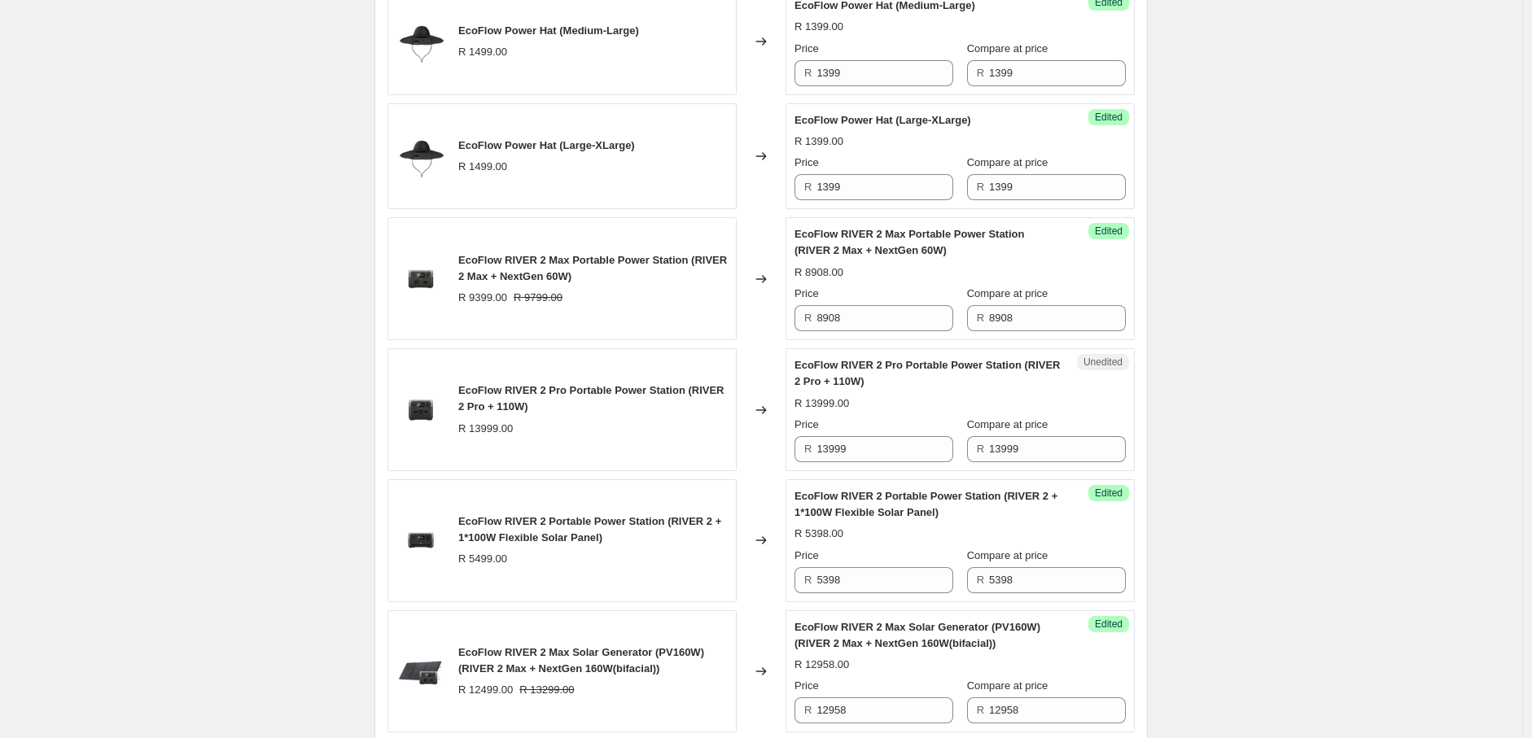
scroll to position [2264, 0]
drag, startPoint x: 860, startPoint y: 466, endPoint x: 833, endPoint y: 466, distance: 26.1
click at [833, 462] on input "13999" at bounding box center [884, 448] width 137 height 26
drag, startPoint x: 860, startPoint y: 472, endPoint x: 812, endPoint y: 474, distance: 48.1
click at [812, 462] on div "R 13228" at bounding box center [873, 448] width 159 height 26
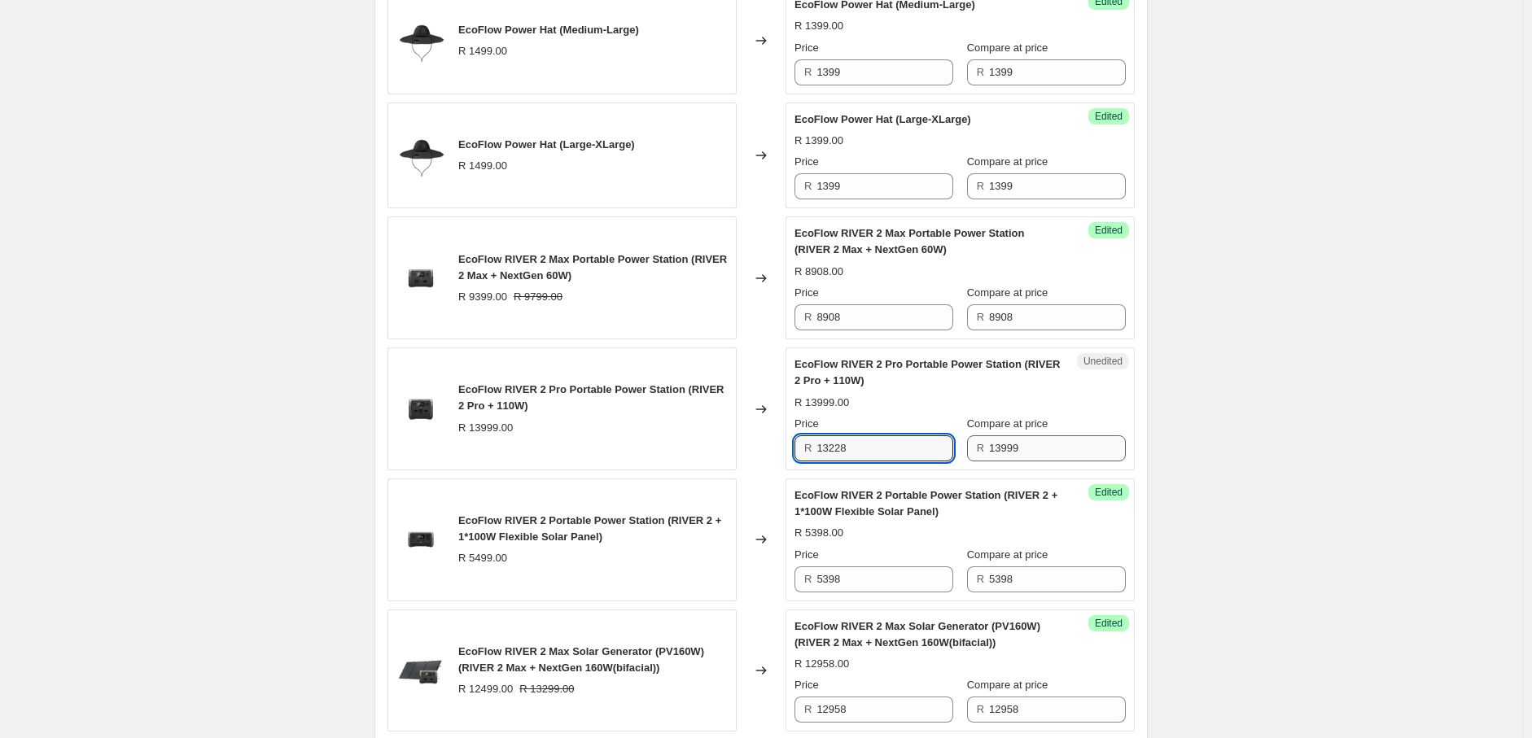
type input "13228"
click at [1059, 462] on input "13999" at bounding box center [1057, 448] width 137 height 26
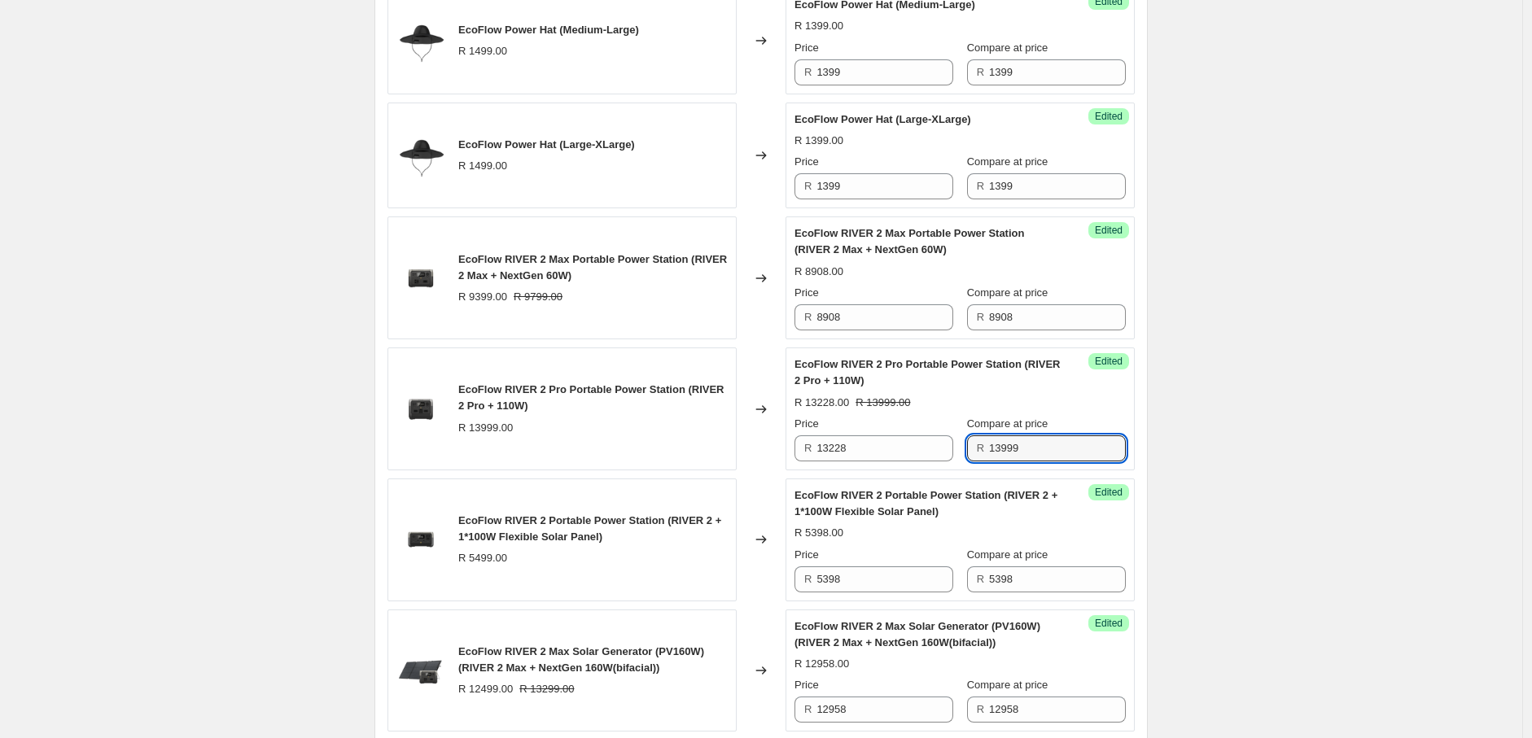
drag, startPoint x: 1053, startPoint y: 469, endPoint x: 969, endPoint y: 474, distance: 84.8
click at [969, 462] on div "Price R 13228 Compare at price R 13999" at bounding box center [959, 439] width 331 height 46
paste input "228"
type input "13228"
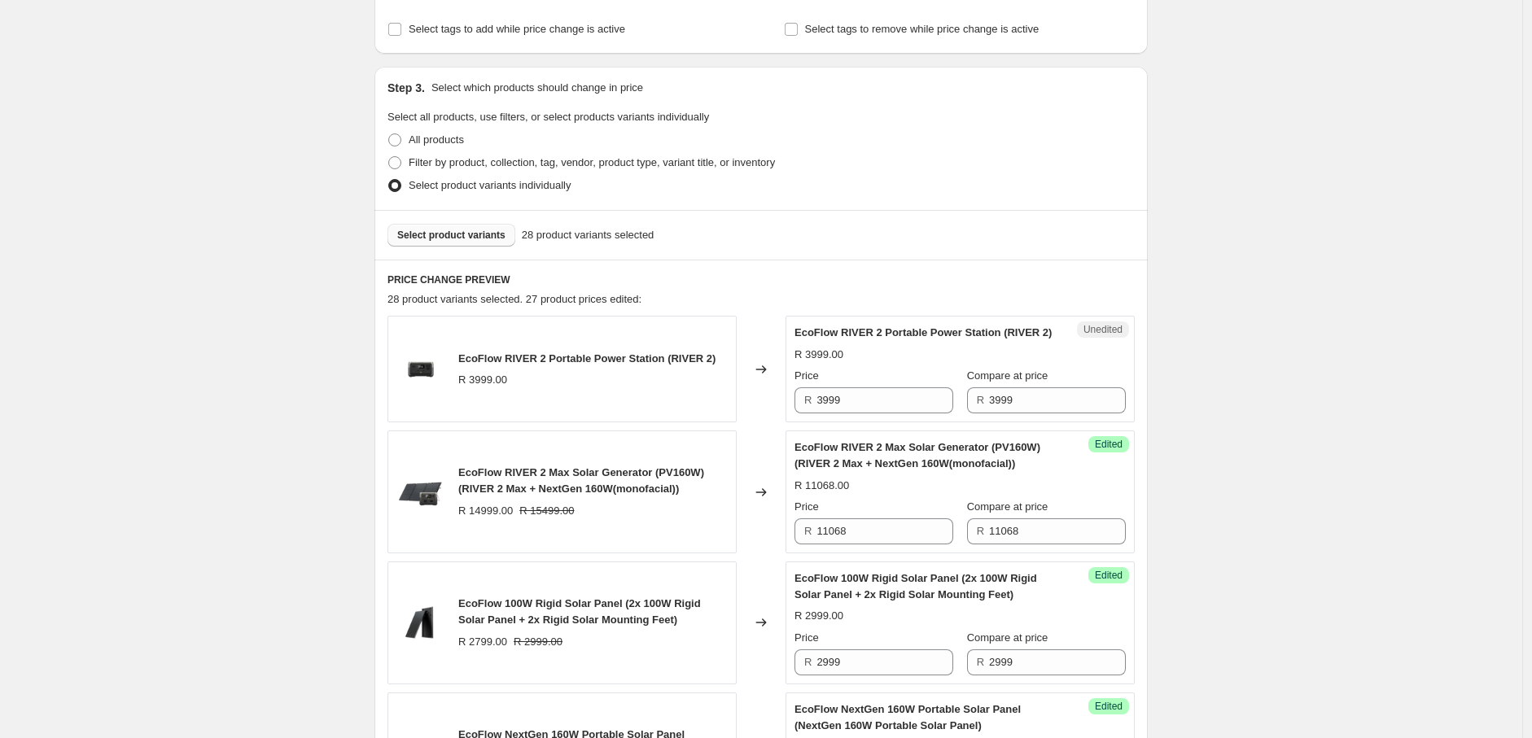
scroll to position [376, 0]
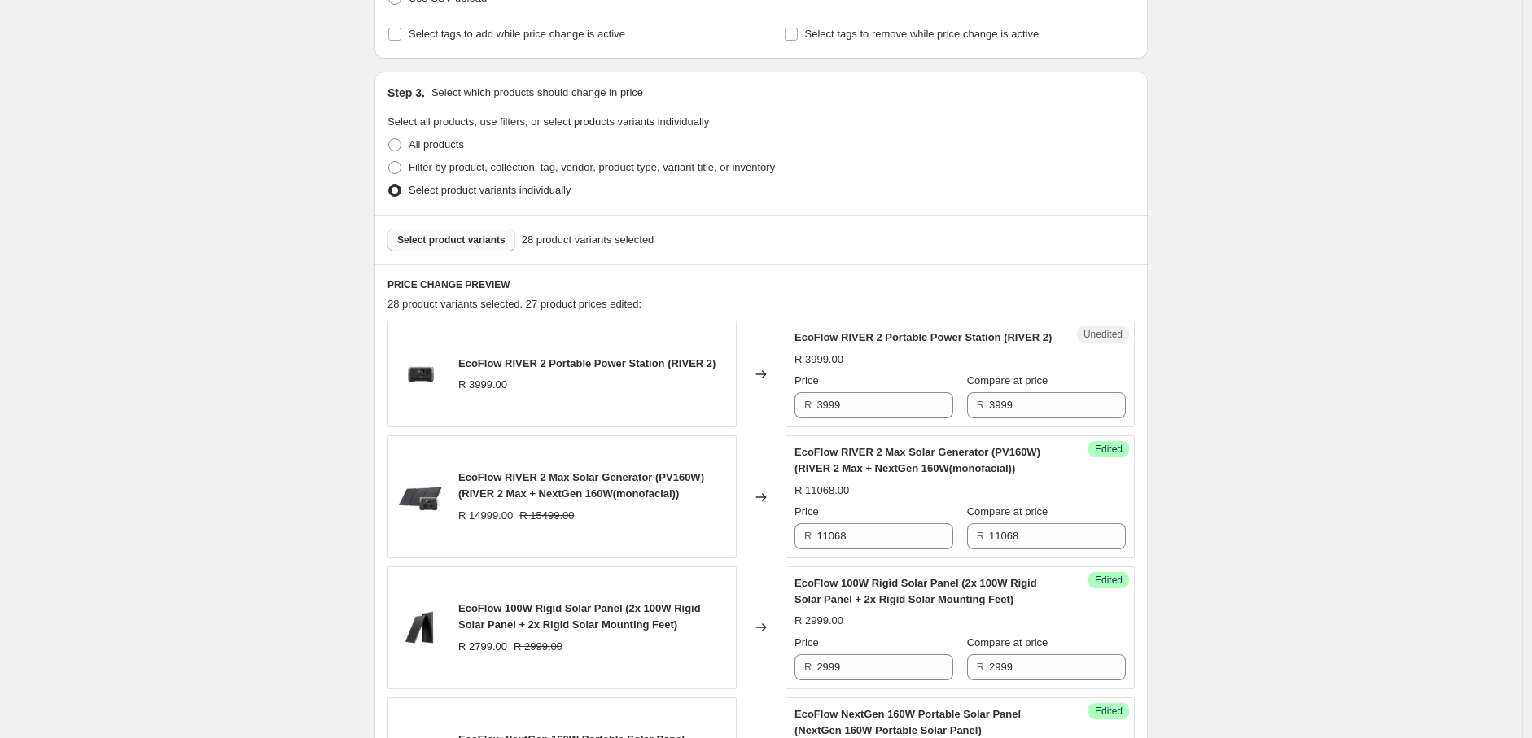
click at [482, 243] on span "Select product variants" at bounding box center [451, 240] width 108 height 13
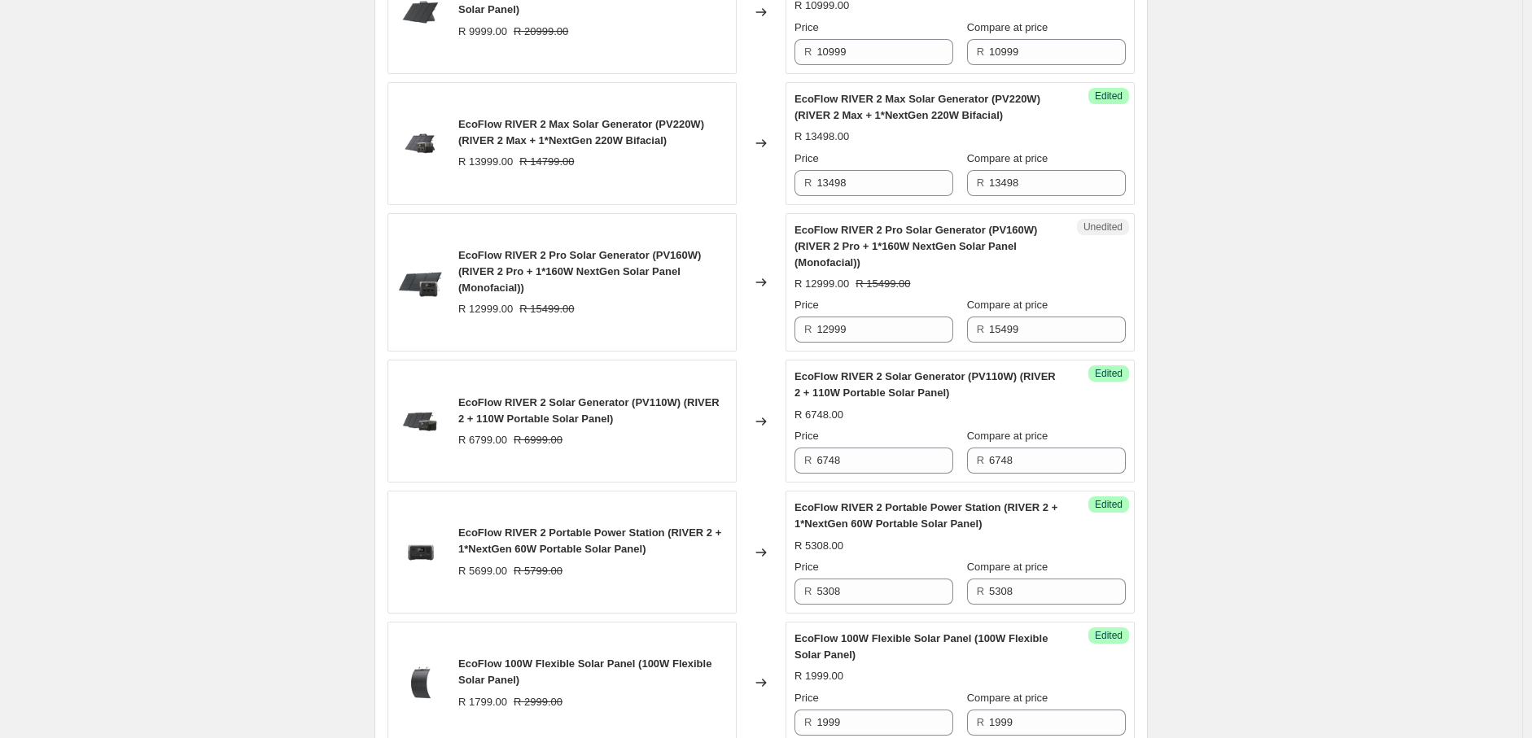
scroll to position [1520, 0]
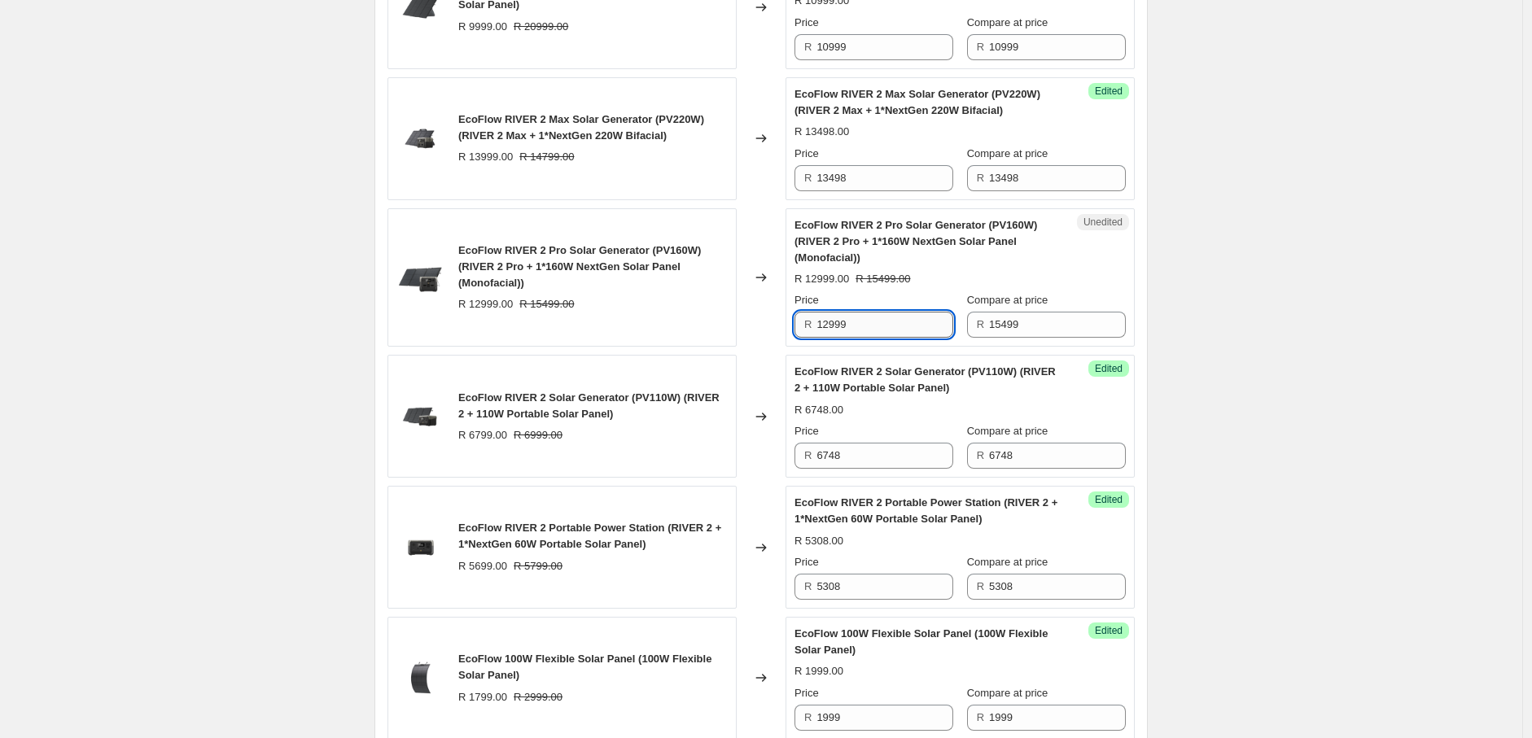
click at [874, 338] on input "12999" at bounding box center [884, 325] width 137 height 26
click at [831, 338] on input "12999" at bounding box center [884, 325] width 137 height 26
click at [873, 338] on input "13999" at bounding box center [884, 325] width 137 height 26
type input "13948"
click at [1344, 340] on div "2025年8月南非新价格-AO价-Solar panel+Bundle. This page is ready 2025年8月南非新价格-AO价-Solar …" at bounding box center [761, 428] width 1522 height 3896
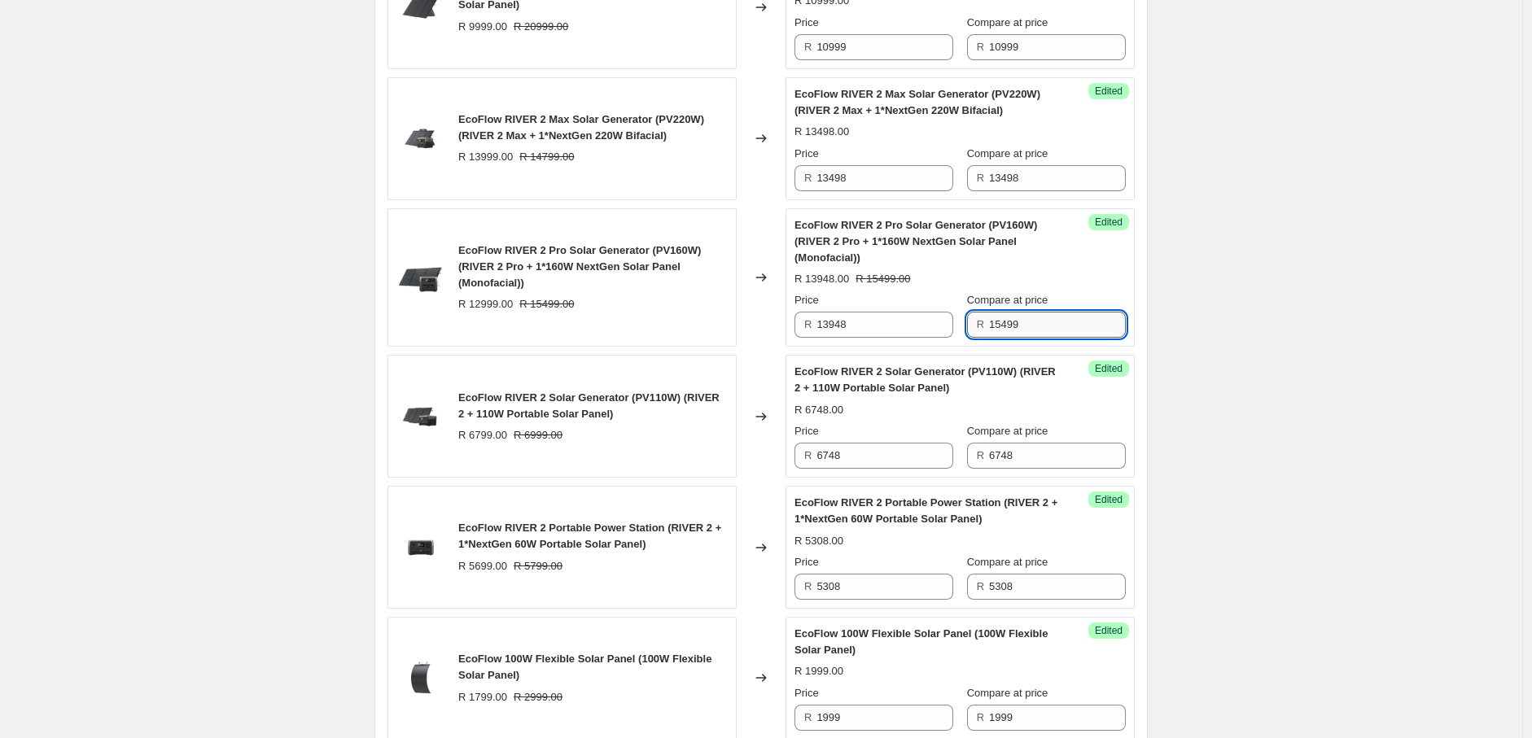
click at [1072, 338] on input "15499" at bounding box center [1057, 325] width 137 height 26
drag, startPoint x: 861, startPoint y: 342, endPoint x: 810, endPoint y: 340, distance: 51.3
click at [810, 338] on div "R 13948" at bounding box center [873, 325] width 159 height 26
click at [1037, 338] on input "15499" at bounding box center [1057, 325] width 137 height 26
drag, startPoint x: 1037, startPoint y: 343, endPoint x: 969, endPoint y: 343, distance: 68.4
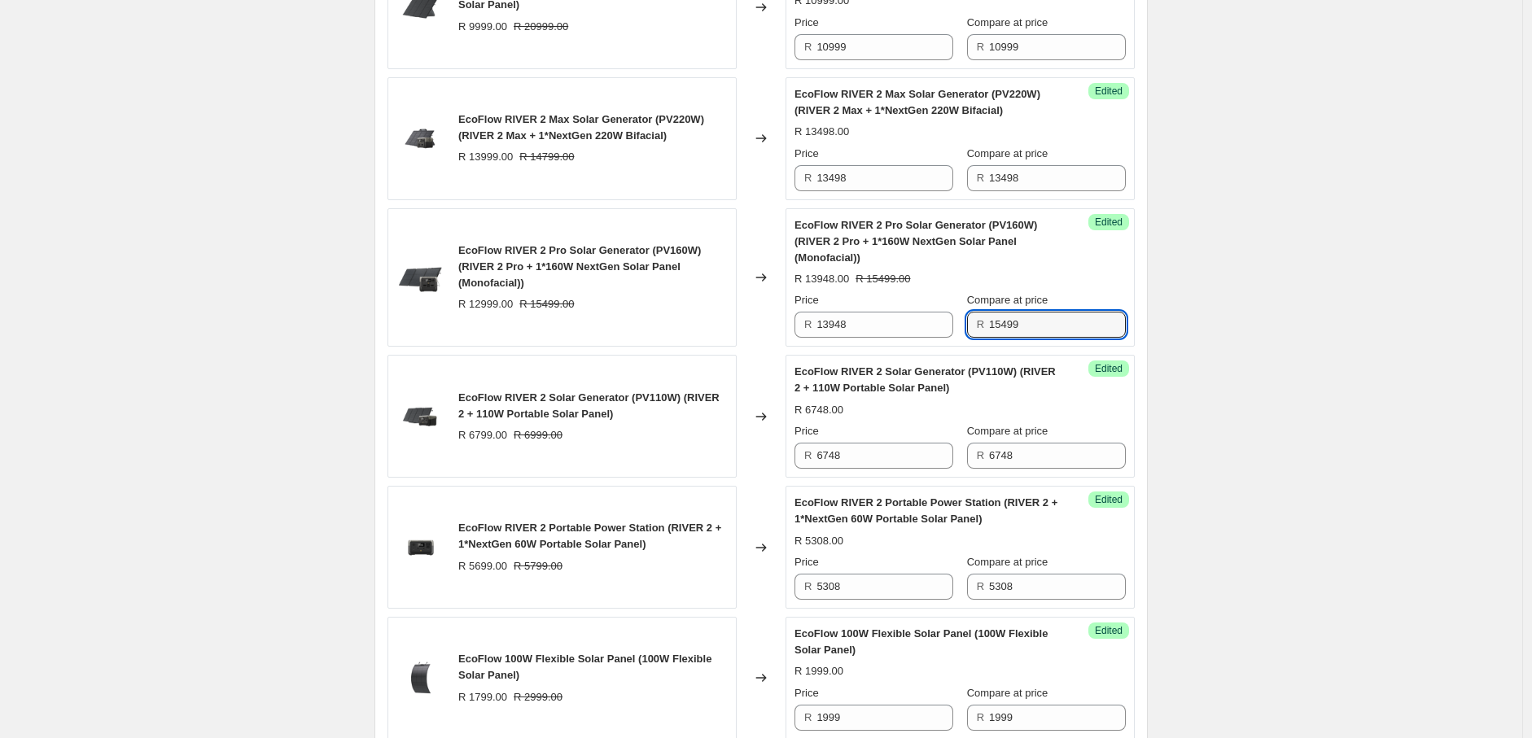
click at [969, 338] on div "Price R 13948 Compare at price R 15499" at bounding box center [959, 315] width 331 height 46
paste input "3948"
type input "13948"
click at [1328, 348] on div "2025年8月南非新价格-AO价-Solar panel+Bundle. This page is ready 2025年8月南非新价格-AO价-Solar …" at bounding box center [761, 428] width 1522 height 3896
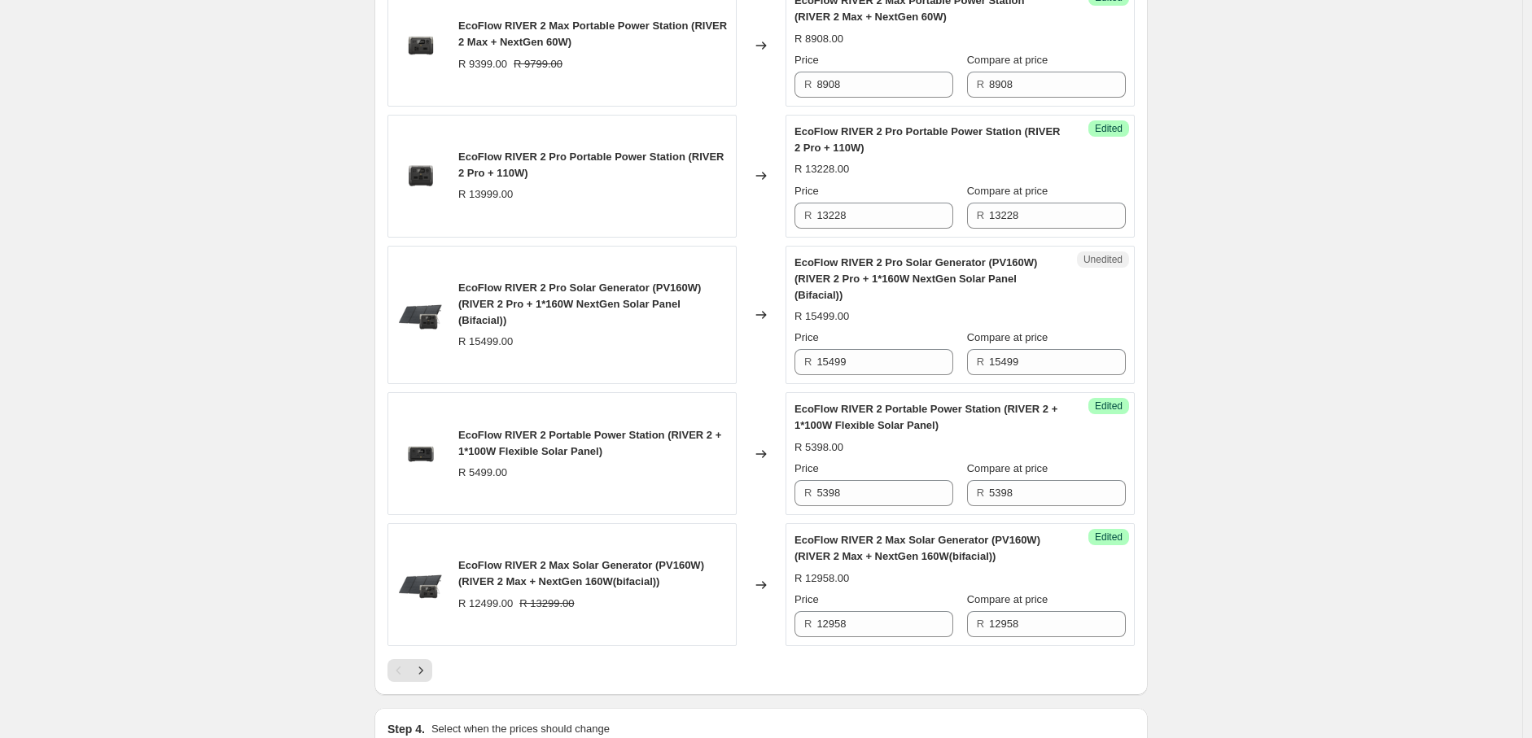
scroll to position [2649, 0]
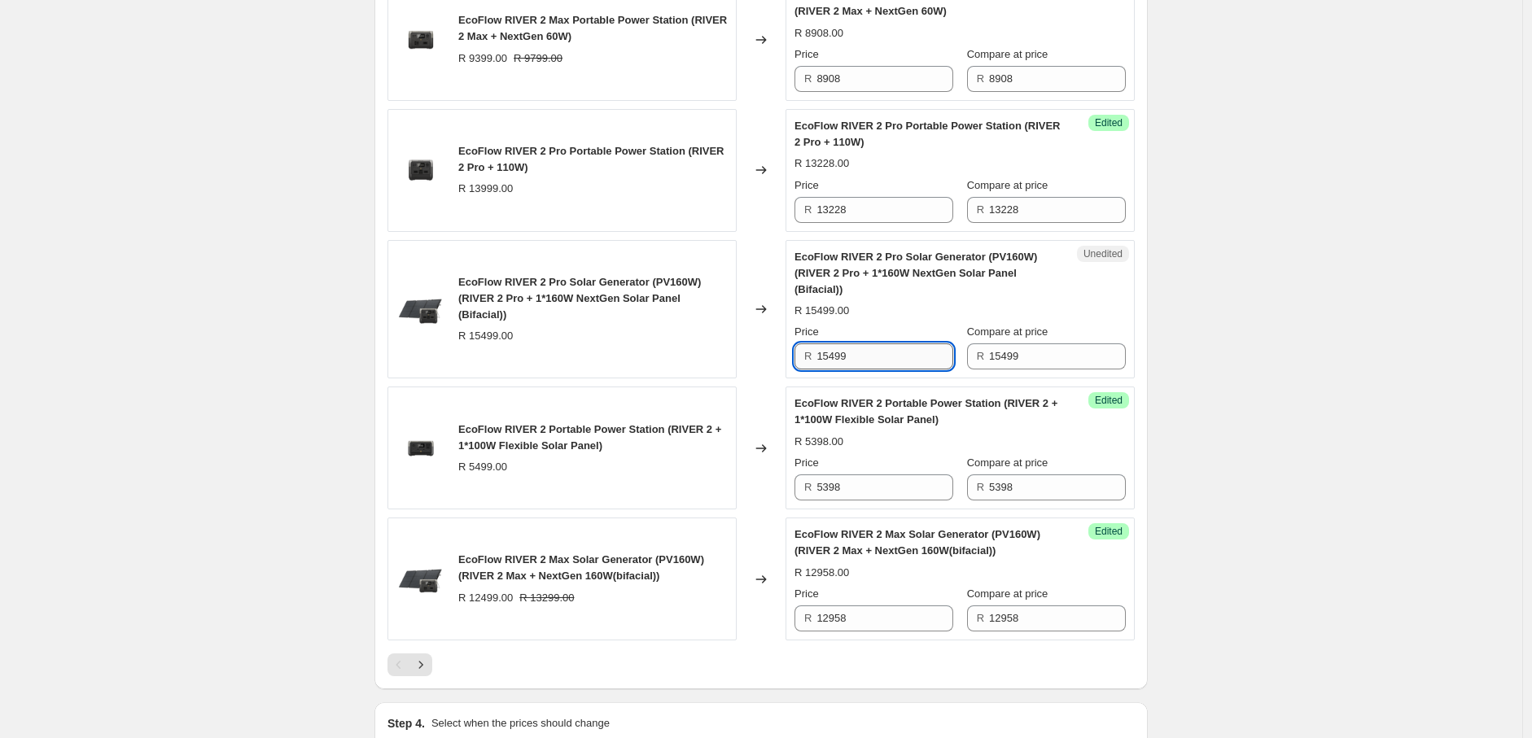
click at [866, 369] on input "15499" at bounding box center [884, 356] width 137 height 26
drag, startPoint x: 832, startPoint y: 378, endPoint x: 875, endPoint y: 375, distance: 43.3
click at [875, 370] on input "15499" at bounding box center [884, 356] width 137 height 26
drag, startPoint x: 864, startPoint y: 374, endPoint x: 816, endPoint y: 378, distance: 48.2
click at [816, 370] on div "R 15838" at bounding box center [873, 356] width 159 height 26
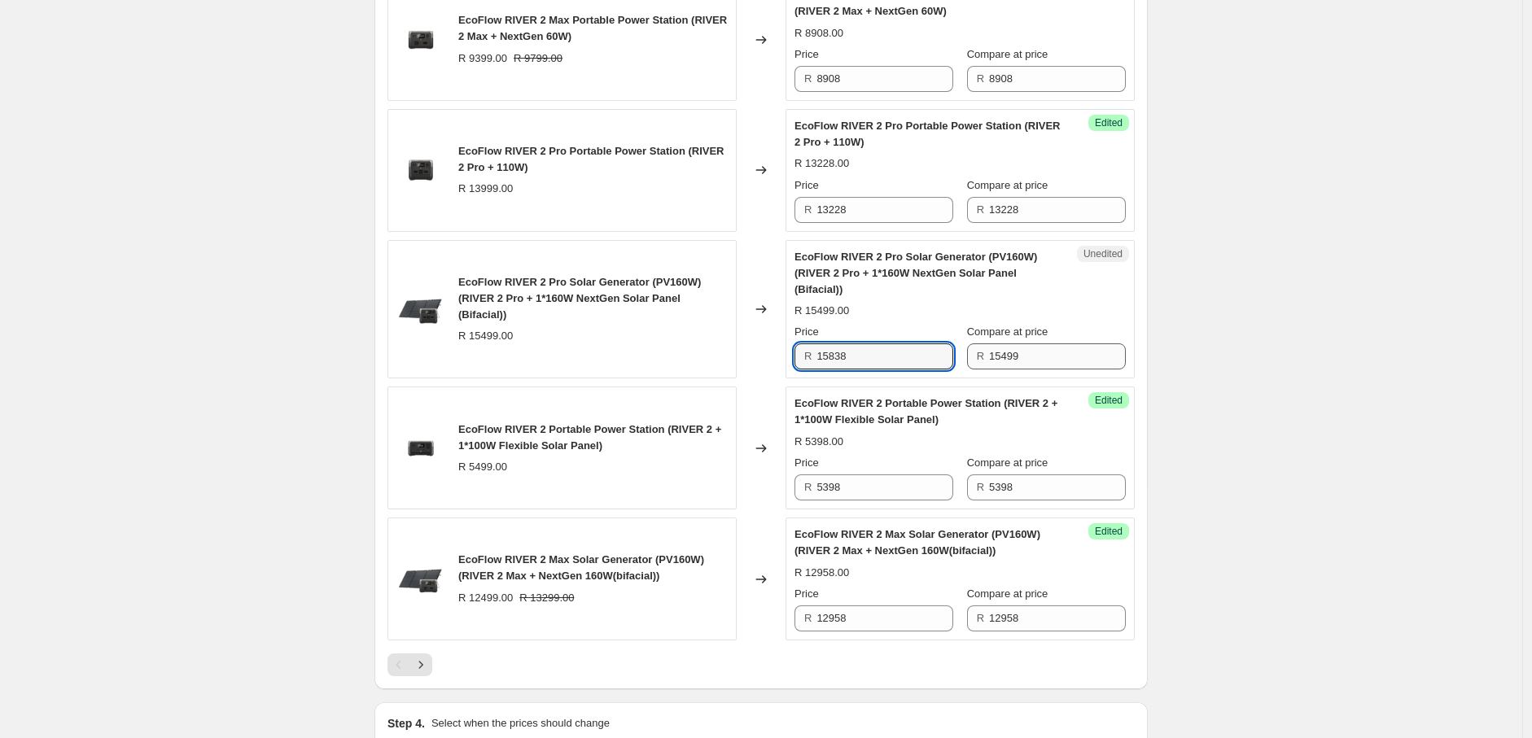
type input "15838"
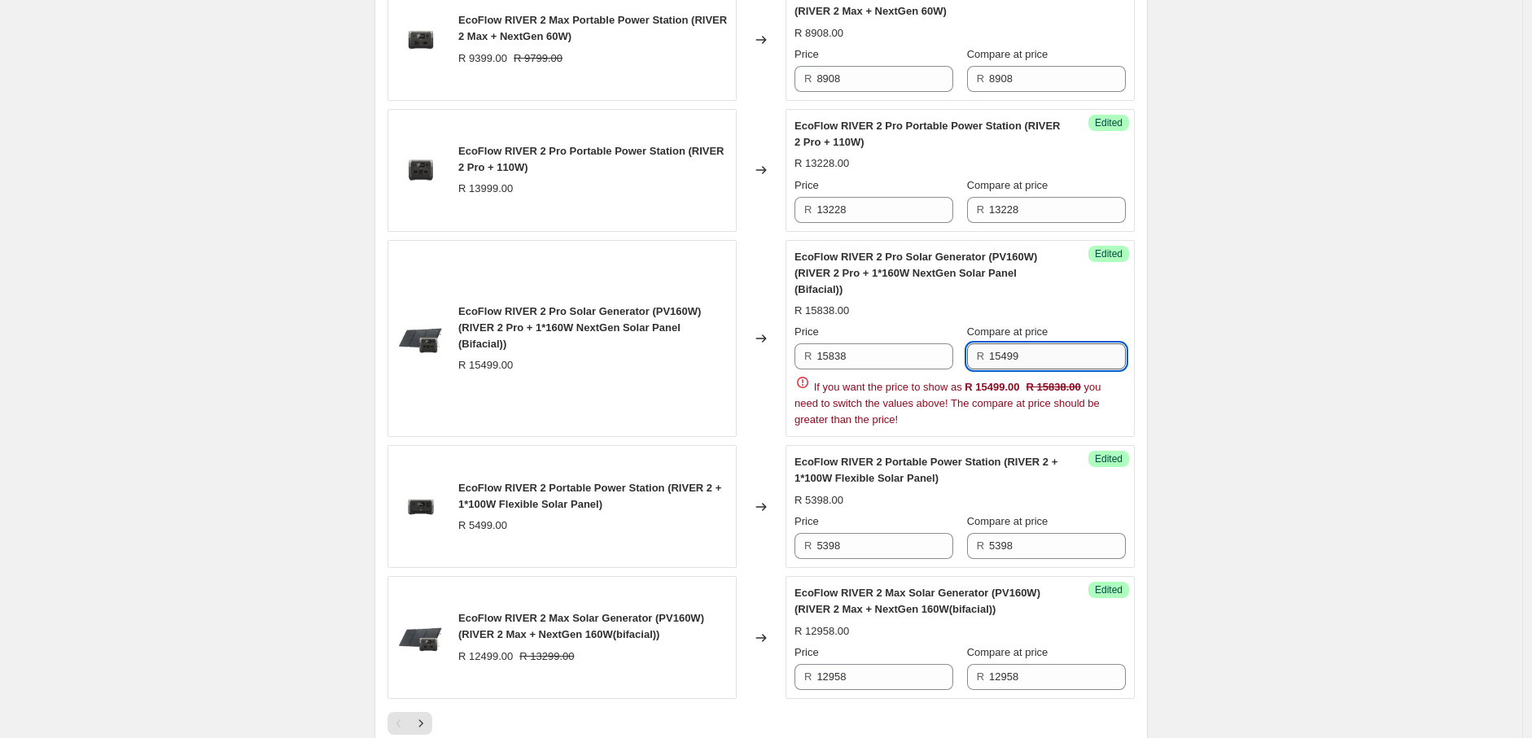
click at [1051, 370] on input "15499" at bounding box center [1057, 356] width 137 height 26
drag, startPoint x: 1044, startPoint y: 373, endPoint x: 964, endPoint y: 378, distance: 80.7
click at [964, 370] on div "Price R 15838 Compare at price R 15499" at bounding box center [959, 347] width 331 height 46
paste input "838"
type input "15838"
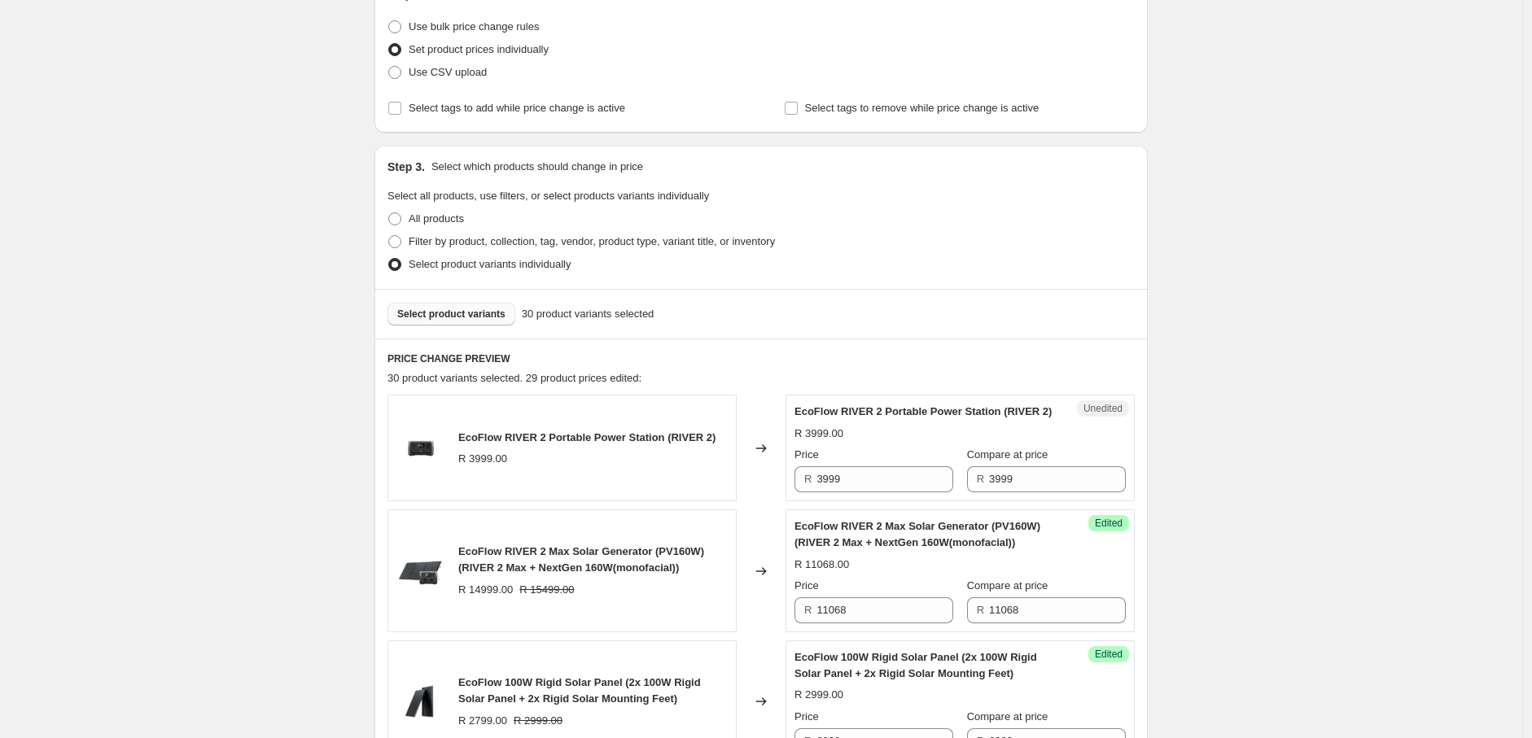
scroll to position [301, 0]
click at [488, 312] on span "Select product variants" at bounding box center [451, 314] width 108 height 13
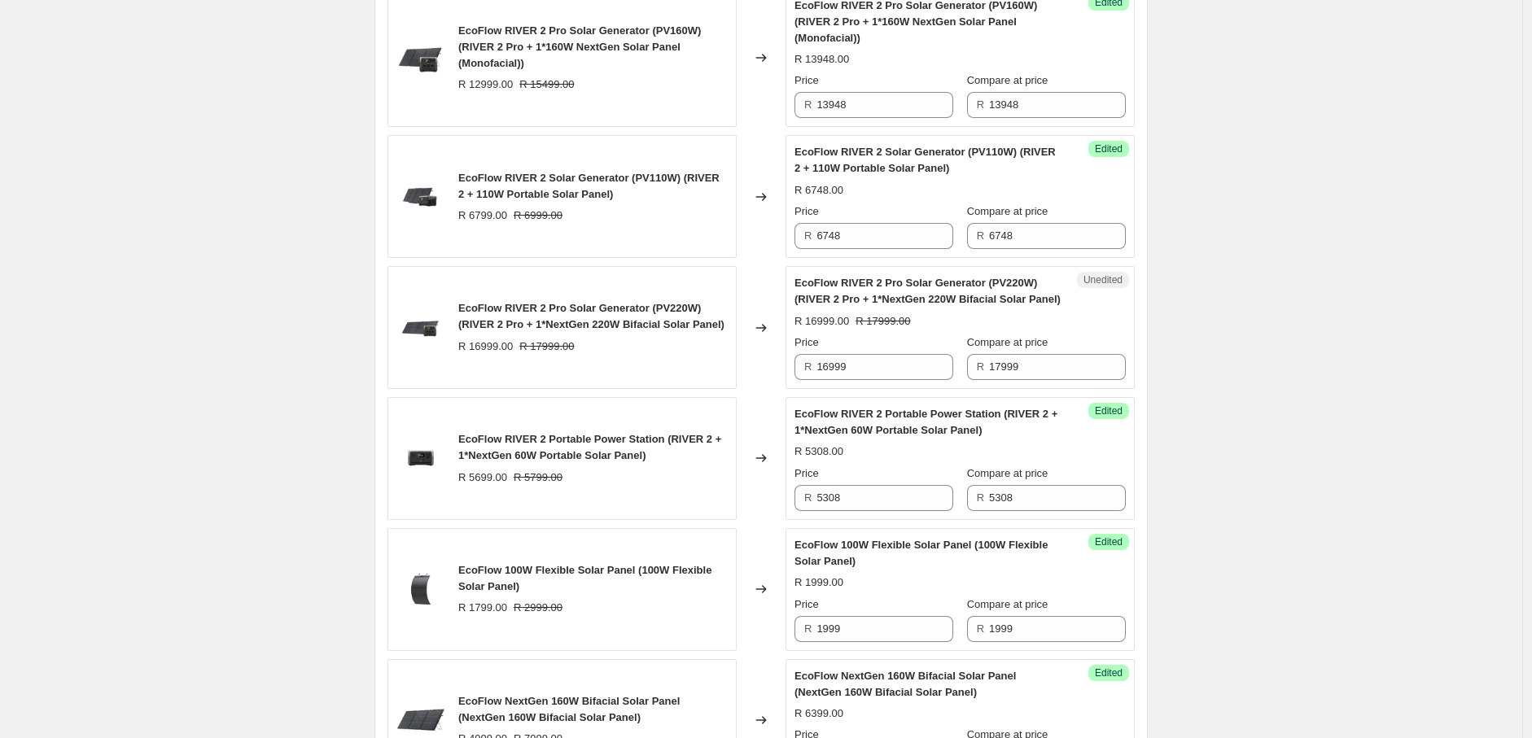
scroll to position [1740, 0]
click at [852, 379] on input "16999" at bounding box center [884, 366] width 137 height 26
type input "16378"
click at [1039, 379] on input "17999" at bounding box center [1057, 366] width 137 height 26
type input "16378"
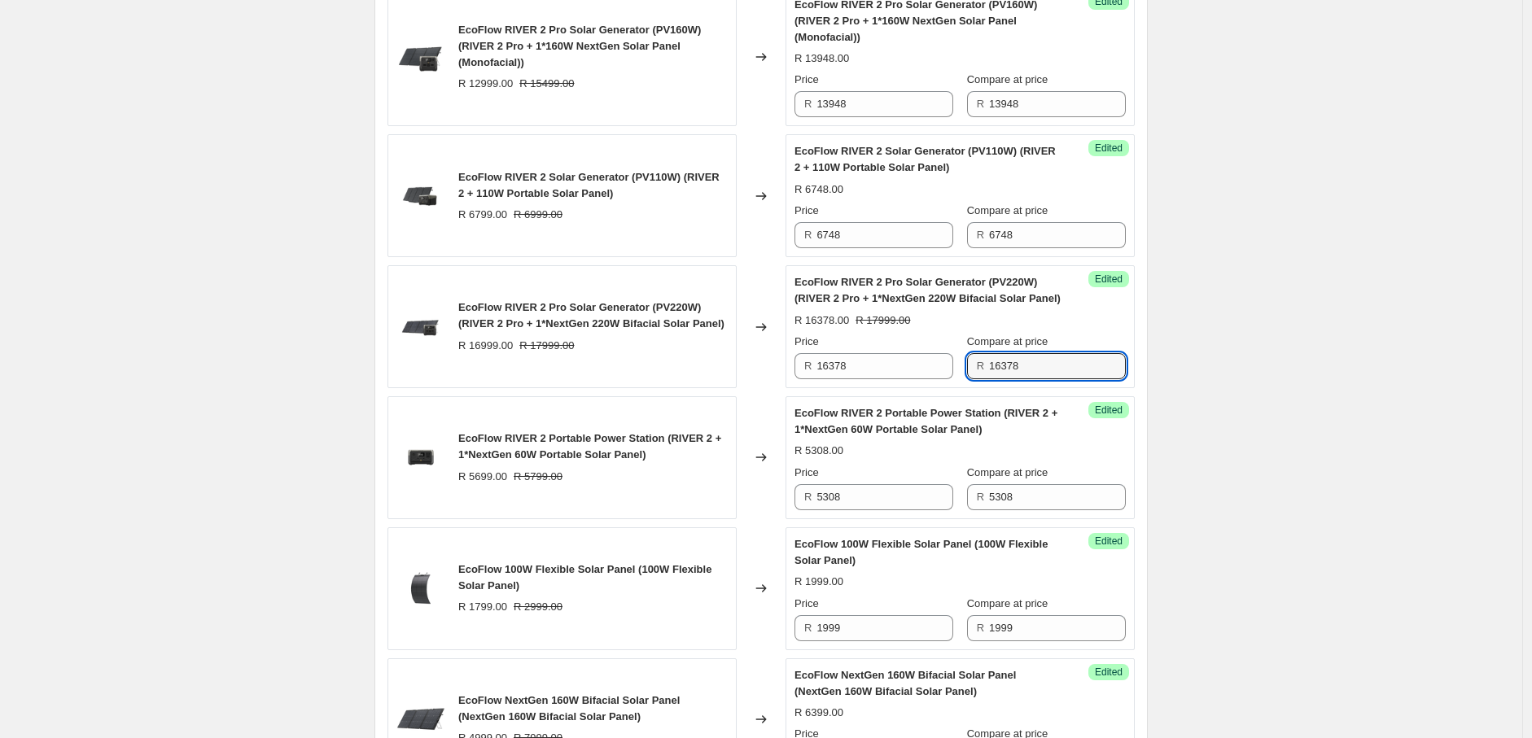
click at [1260, 414] on div "2025年8月南非新价格-AO价-Solar panel+Bundle. This page is ready 2025年8月南非新价格-AO价-Solar …" at bounding box center [761, 208] width 1522 height 3896
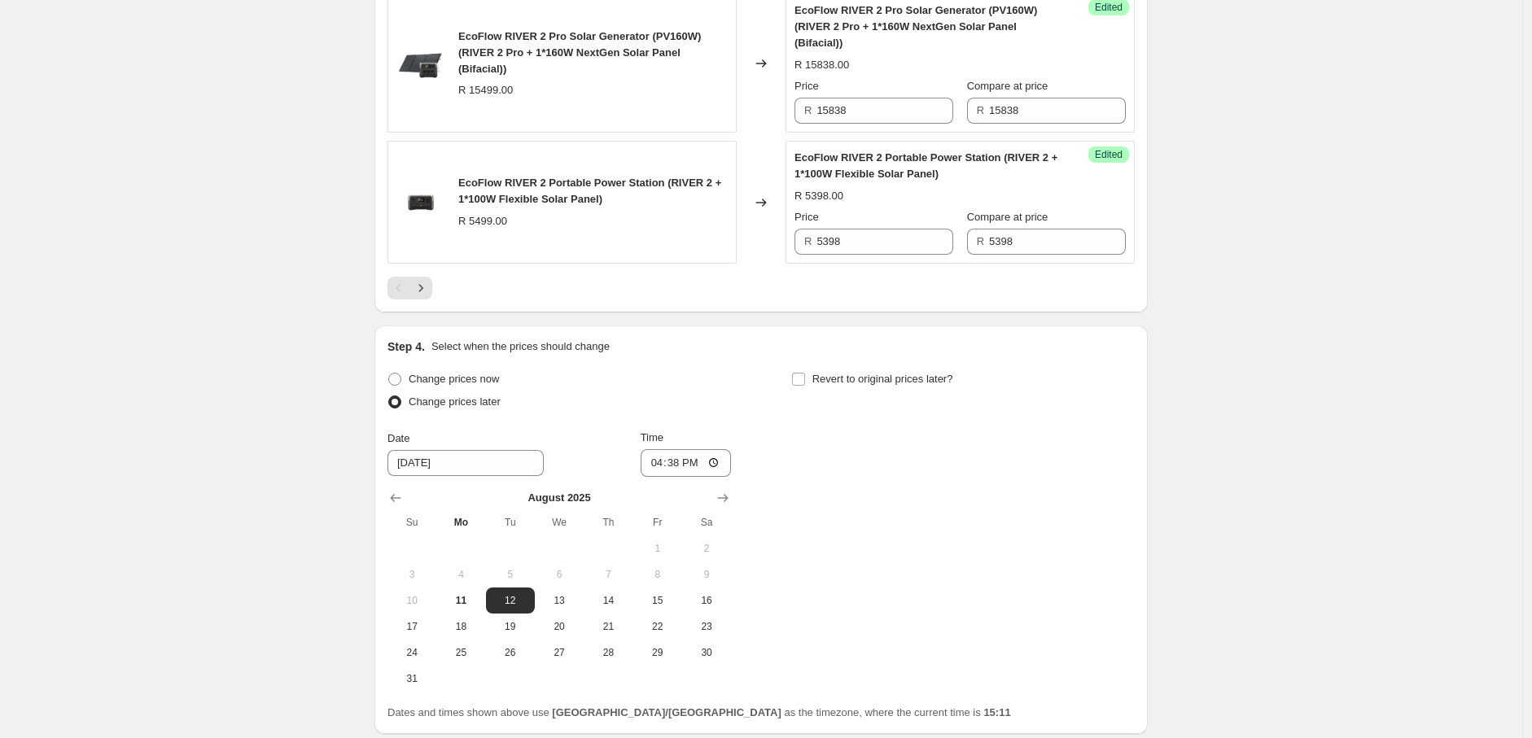
scroll to position [3070, 0]
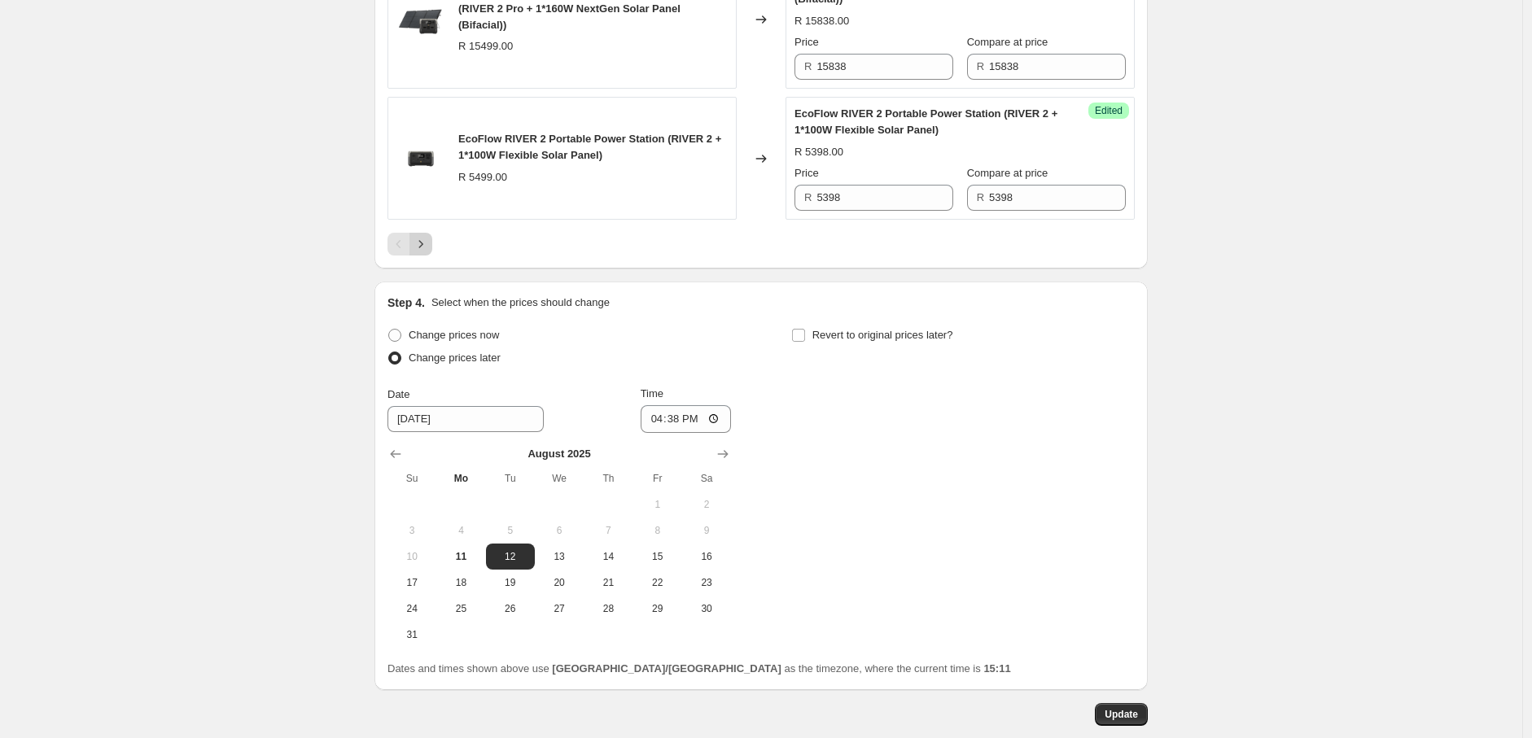
click at [423, 252] on icon "Next" at bounding box center [421, 244] width 16 height 16
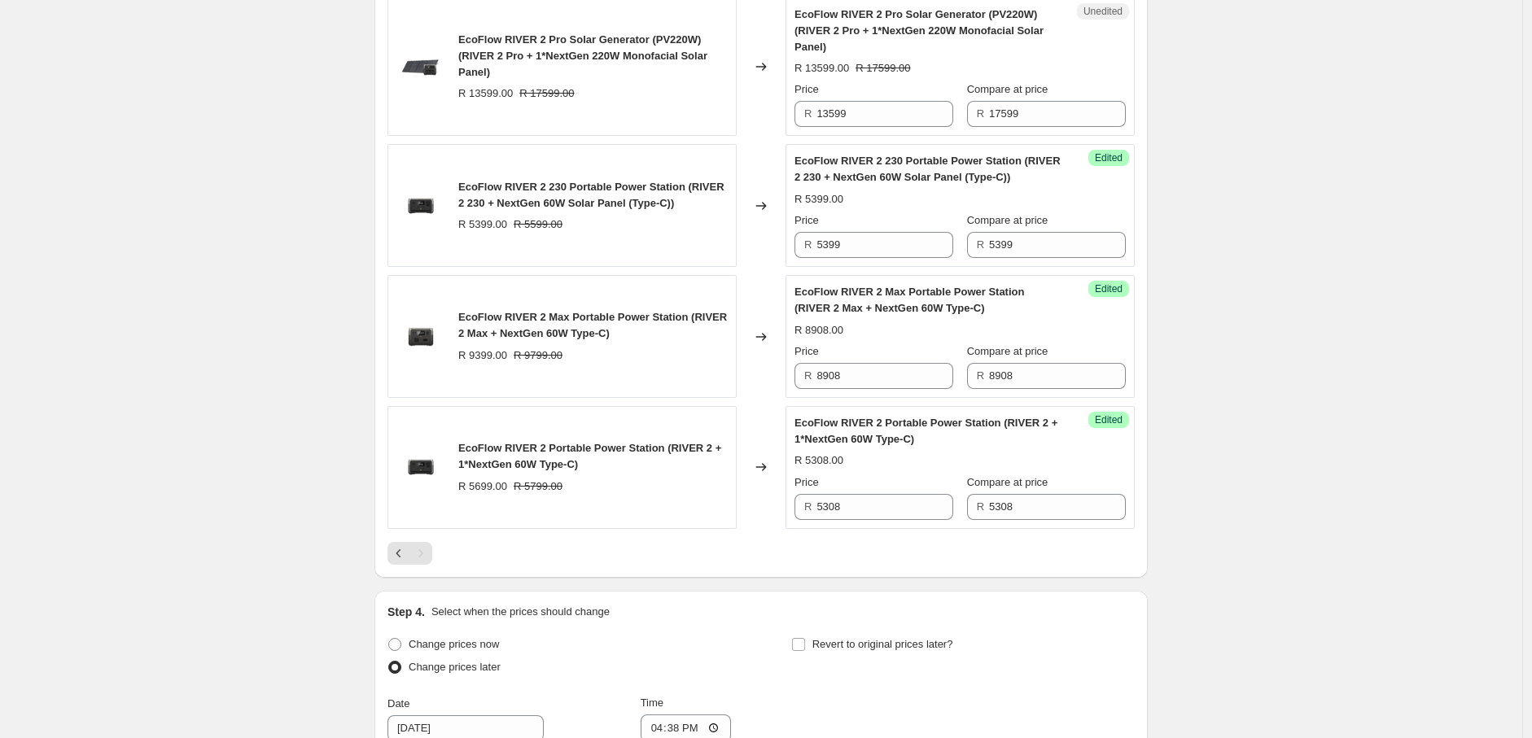
scroll to position [1498, 0]
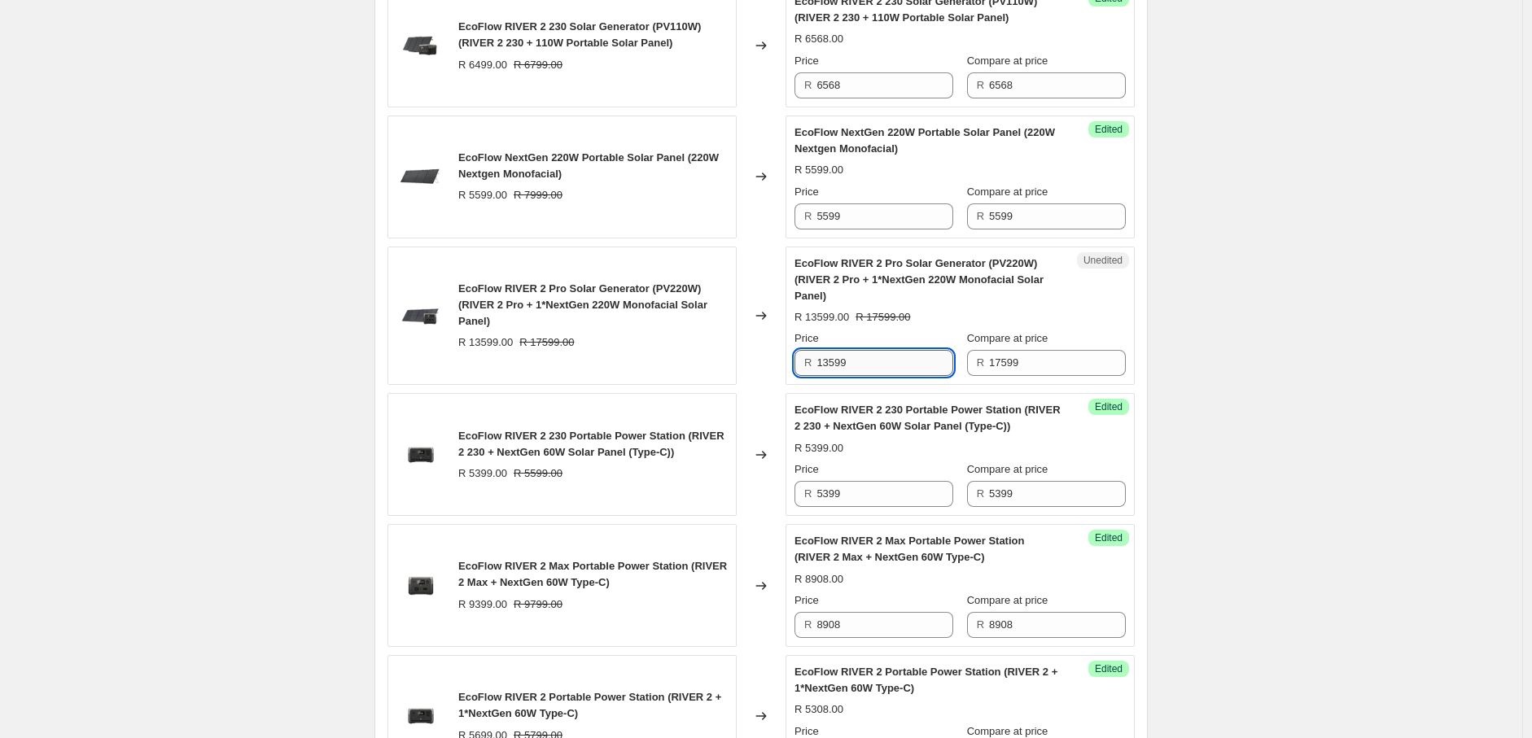
drag, startPoint x: 826, startPoint y: 367, endPoint x: 904, endPoint y: 365, distance: 78.2
click at [904, 365] on input "13599" at bounding box center [884, 363] width 137 height 26
drag, startPoint x: 868, startPoint y: 365, endPoint x: 803, endPoint y: 366, distance: 65.1
click at [803, 366] on div "R 15118" at bounding box center [873, 363] width 159 height 26
type input "15118"
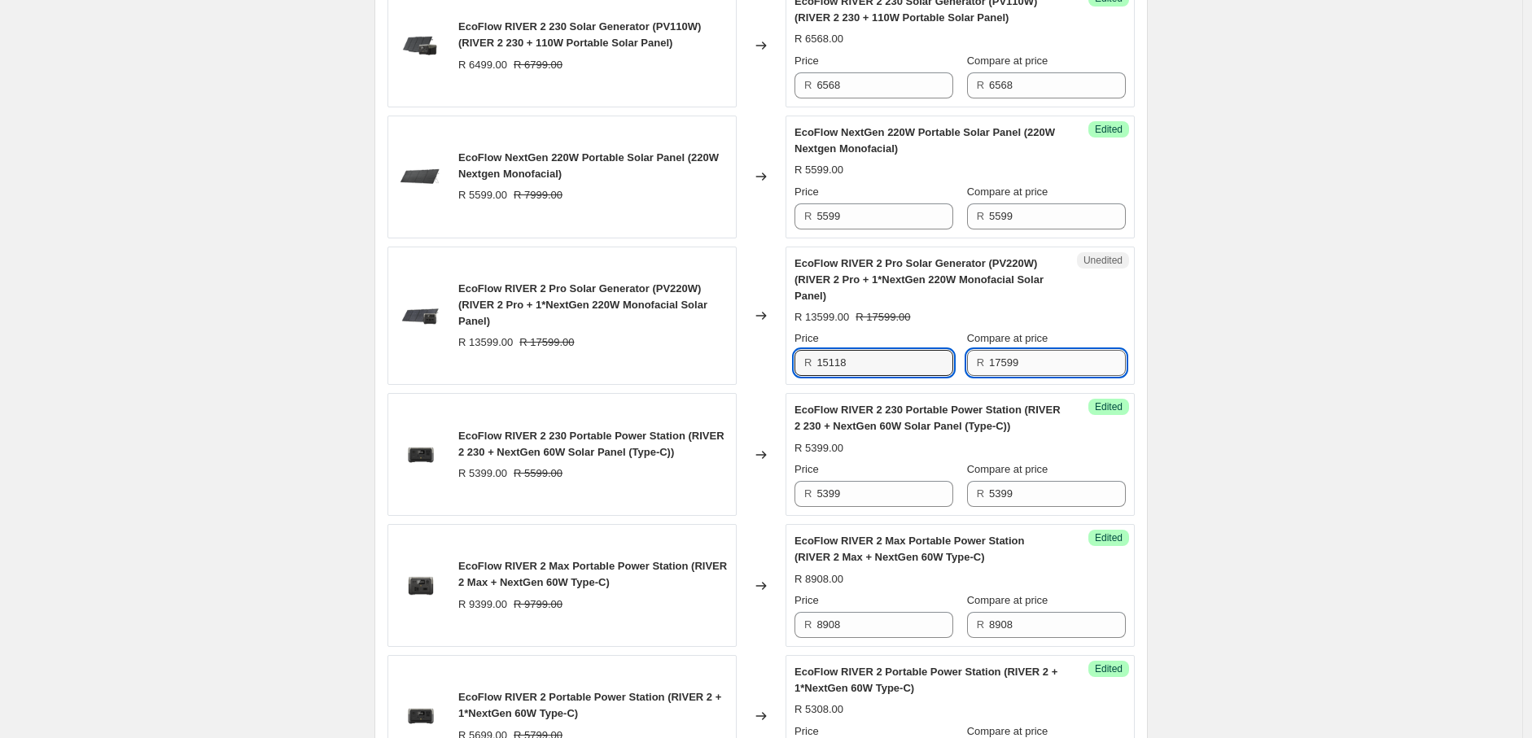
click at [1057, 366] on input "17599" at bounding box center [1057, 363] width 137 height 26
type input "1"
paste input "15118"
type input "15118"
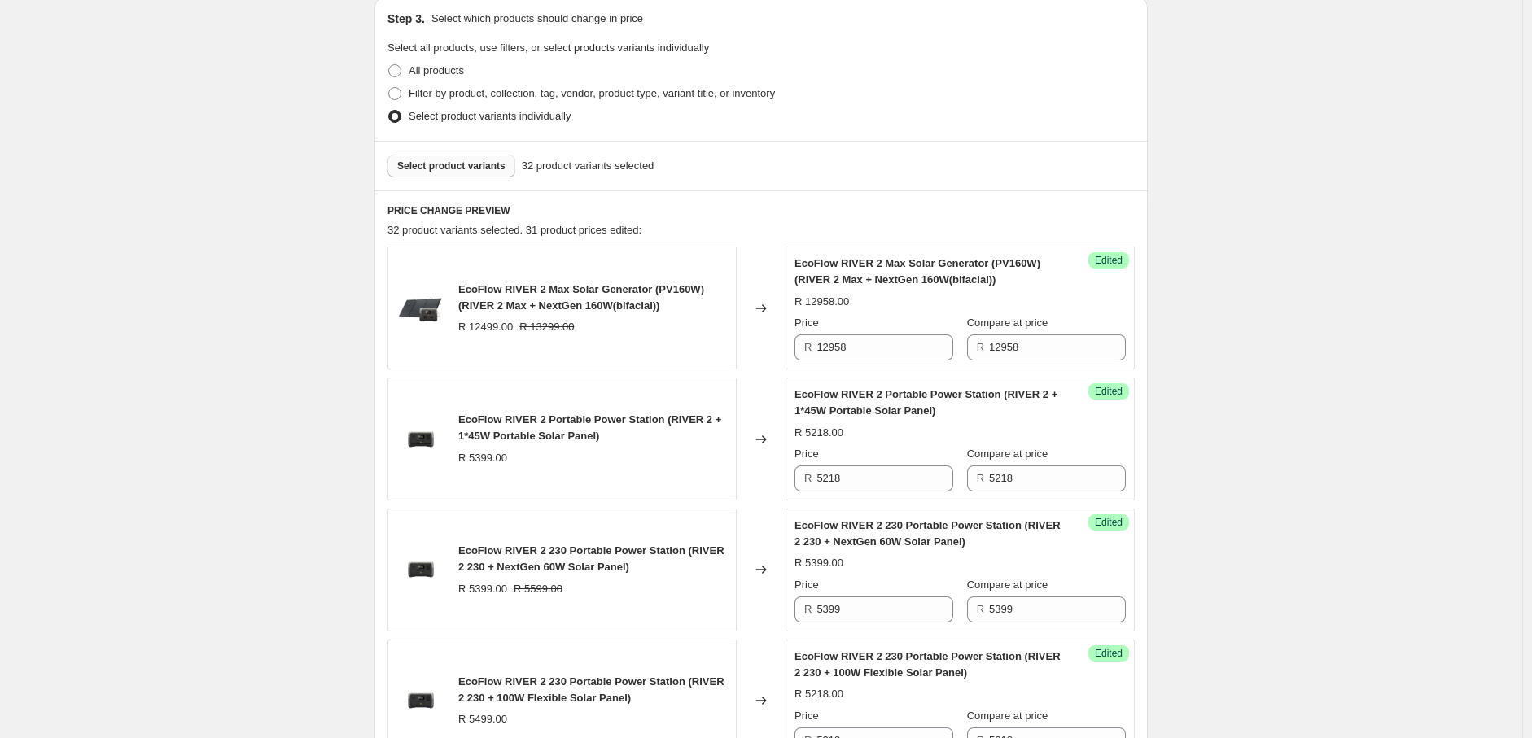
scroll to position [448, 0]
click at [453, 173] on span "Select product variants" at bounding box center [451, 168] width 108 height 13
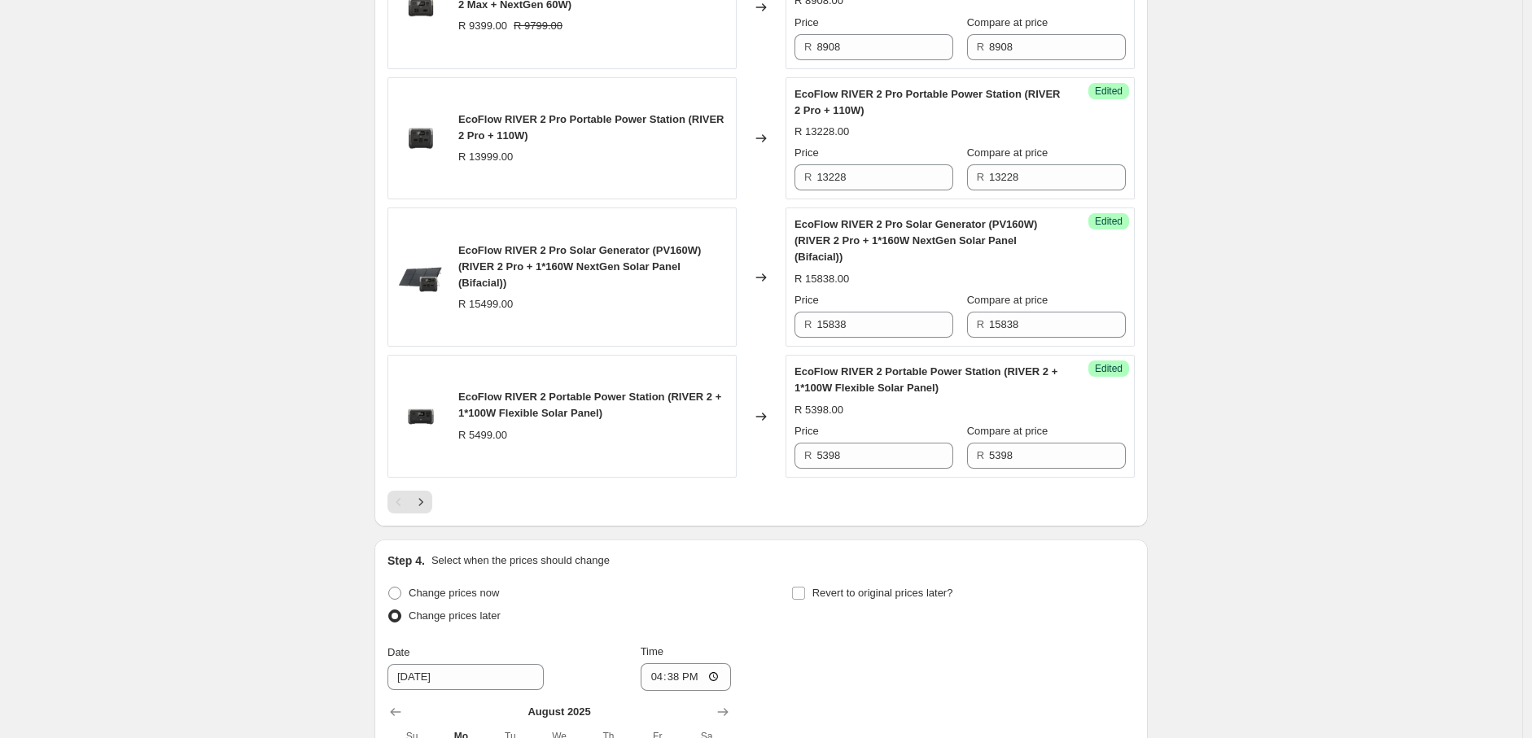
scroll to position [2826, 0]
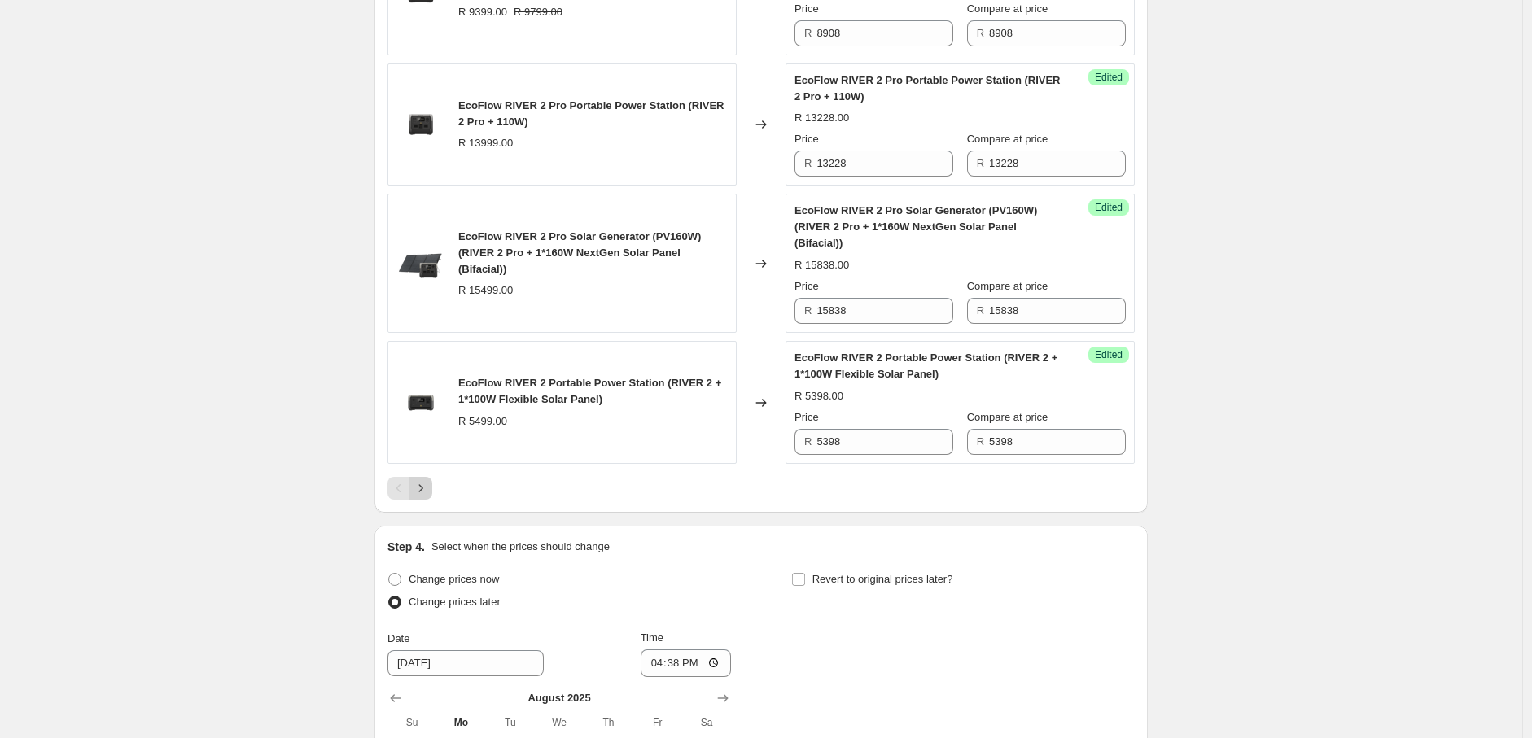
click at [425, 497] on icon "Next" at bounding box center [421, 488] width 16 height 16
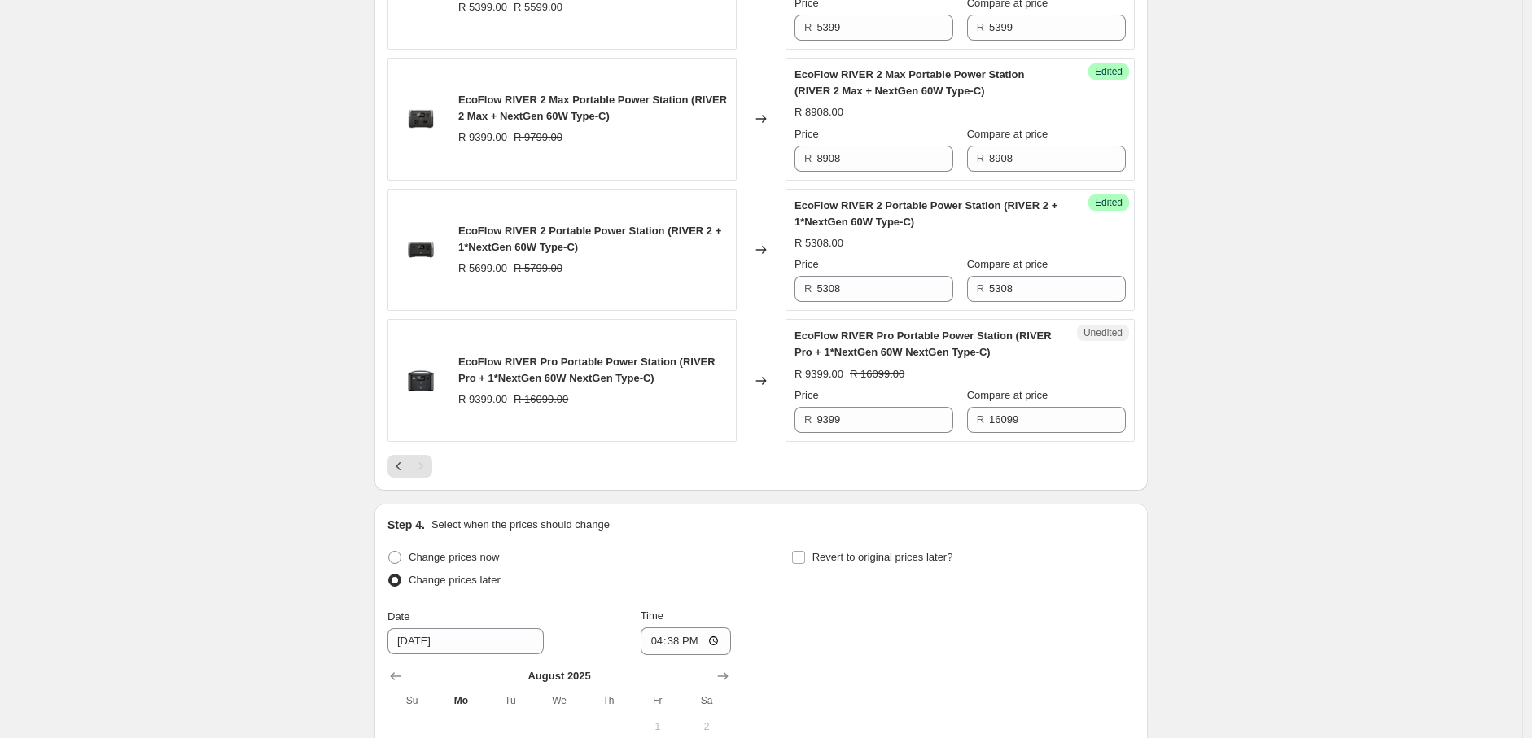
scroll to position [2225, 0]
drag, startPoint x: 863, startPoint y: 416, endPoint x: 800, endPoint y: 424, distance: 63.2
click at [800, 424] on div "R 9399" at bounding box center [873, 421] width 159 height 26
type input "8548"
click at [1056, 428] on input "16099" at bounding box center [1057, 421] width 137 height 26
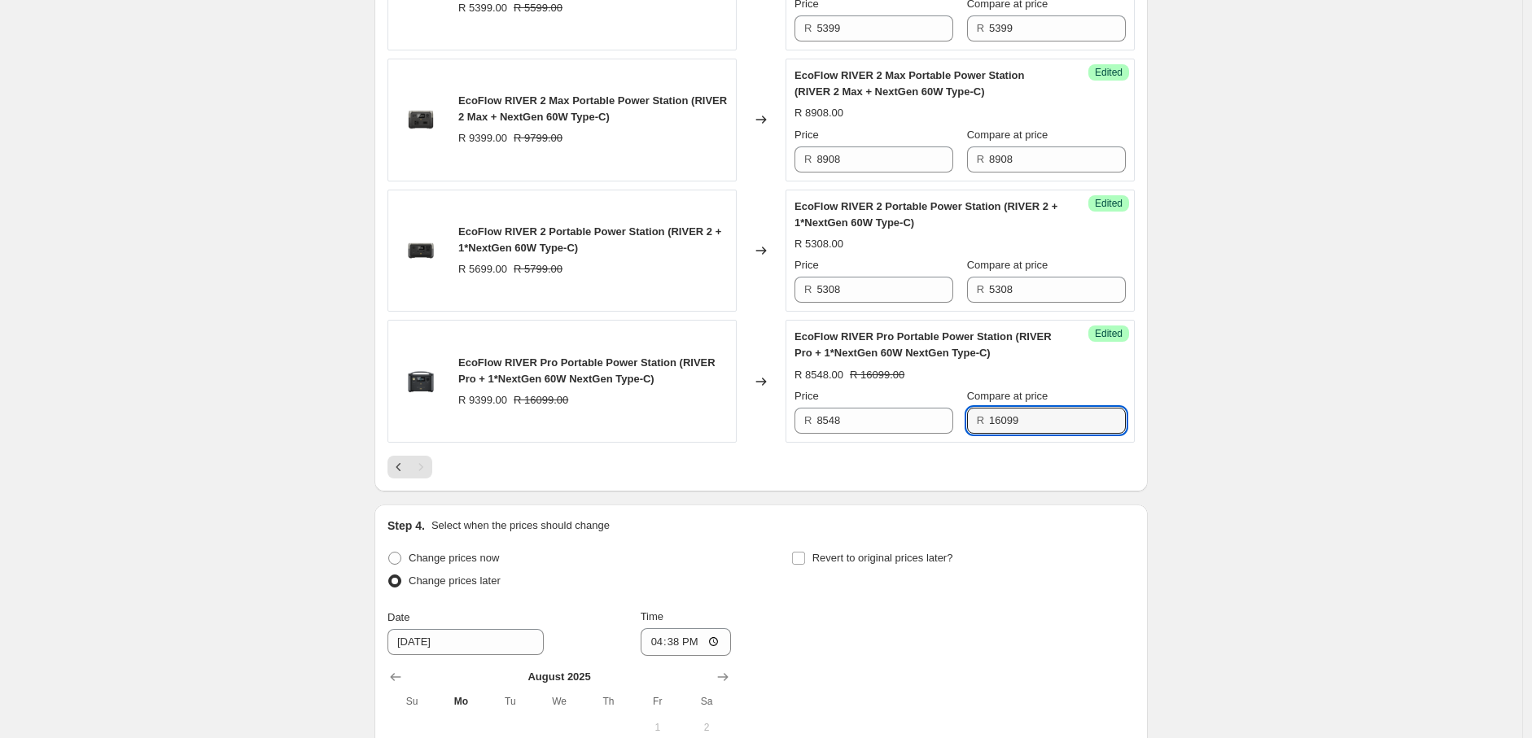
drag, startPoint x: 1038, startPoint y: 419, endPoint x: 965, endPoint y: 428, distance: 73.0
click at [965, 428] on div "Price R 8548 Compare at price R 16099" at bounding box center [959, 411] width 331 height 46
click at [975, 466] on div at bounding box center [760, 467] width 747 height 23
click at [1005, 422] on input "8648" at bounding box center [1057, 421] width 137 height 26
type input "8548"
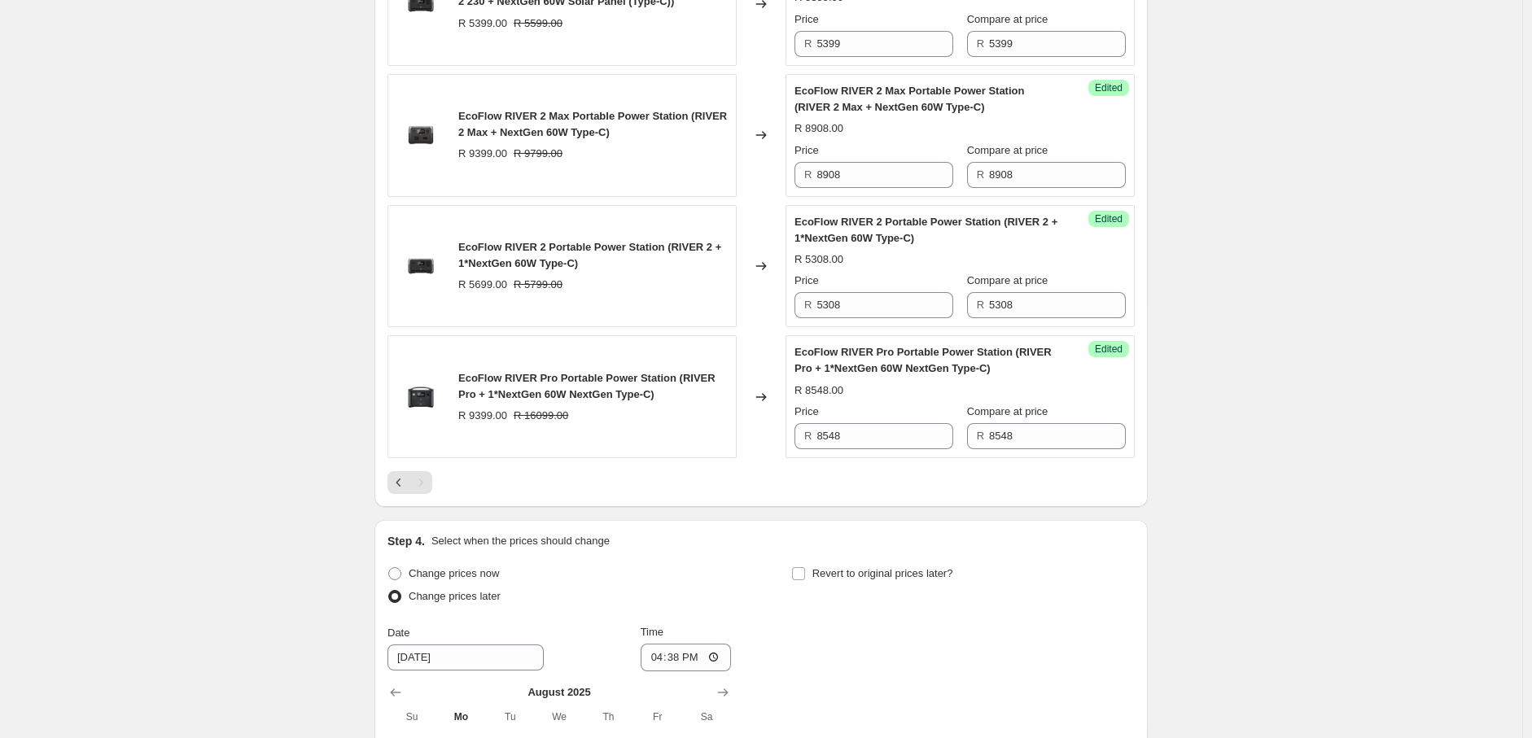
scroll to position [2211, 0]
drag, startPoint x: 847, startPoint y: 440, endPoint x: 804, endPoint y: 445, distance: 42.7
click at [804, 445] on div "R 8548" at bounding box center [873, 435] width 159 height 26
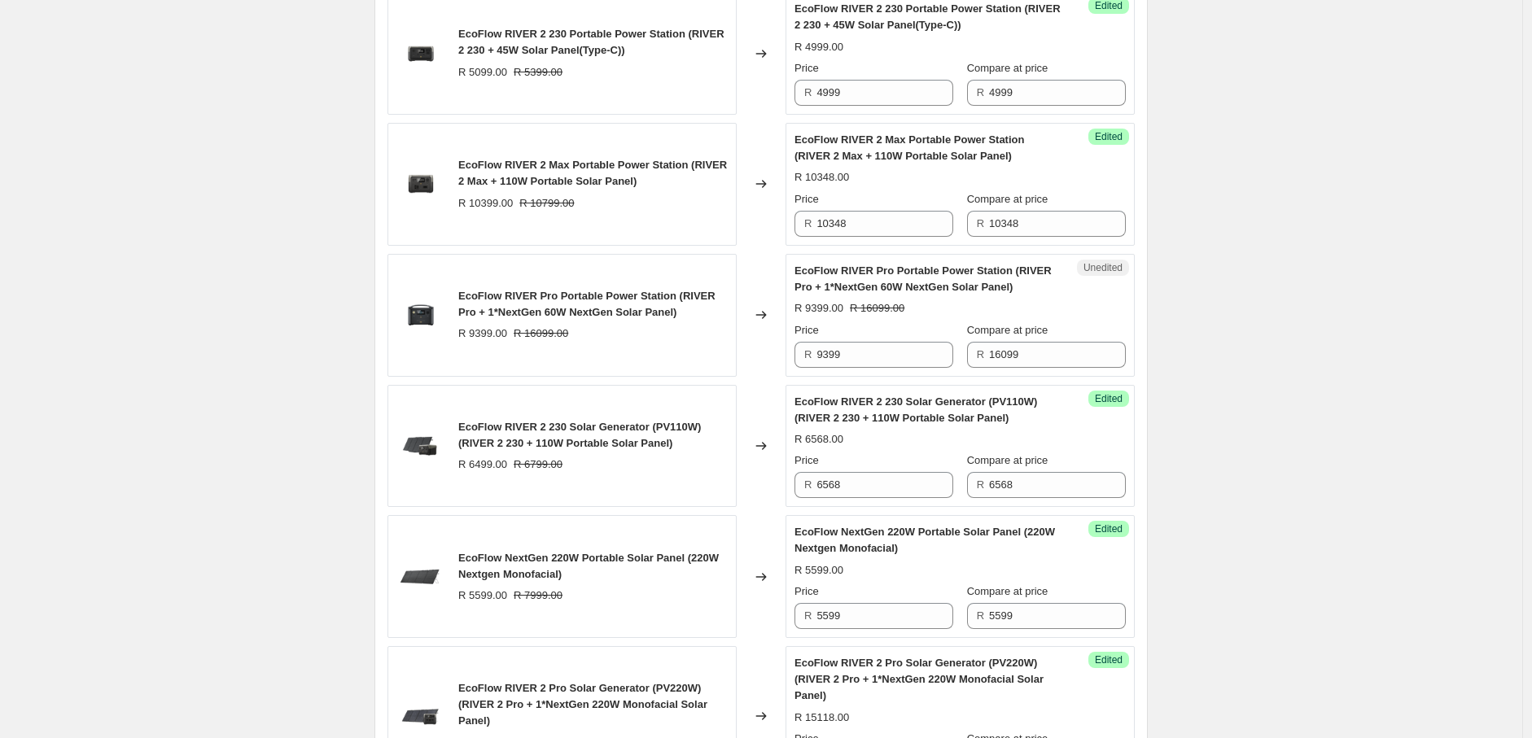
scroll to position [1358, 0]
drag, startPoint x: 855, startPoint y: 352, endPoint x: 807, endPoint y: 367, distance: 50.2
click at [807, 367] on div "R 9399" at bounding box center [873, 356] width 159 height 26
paste input "8548"
type input "8548"
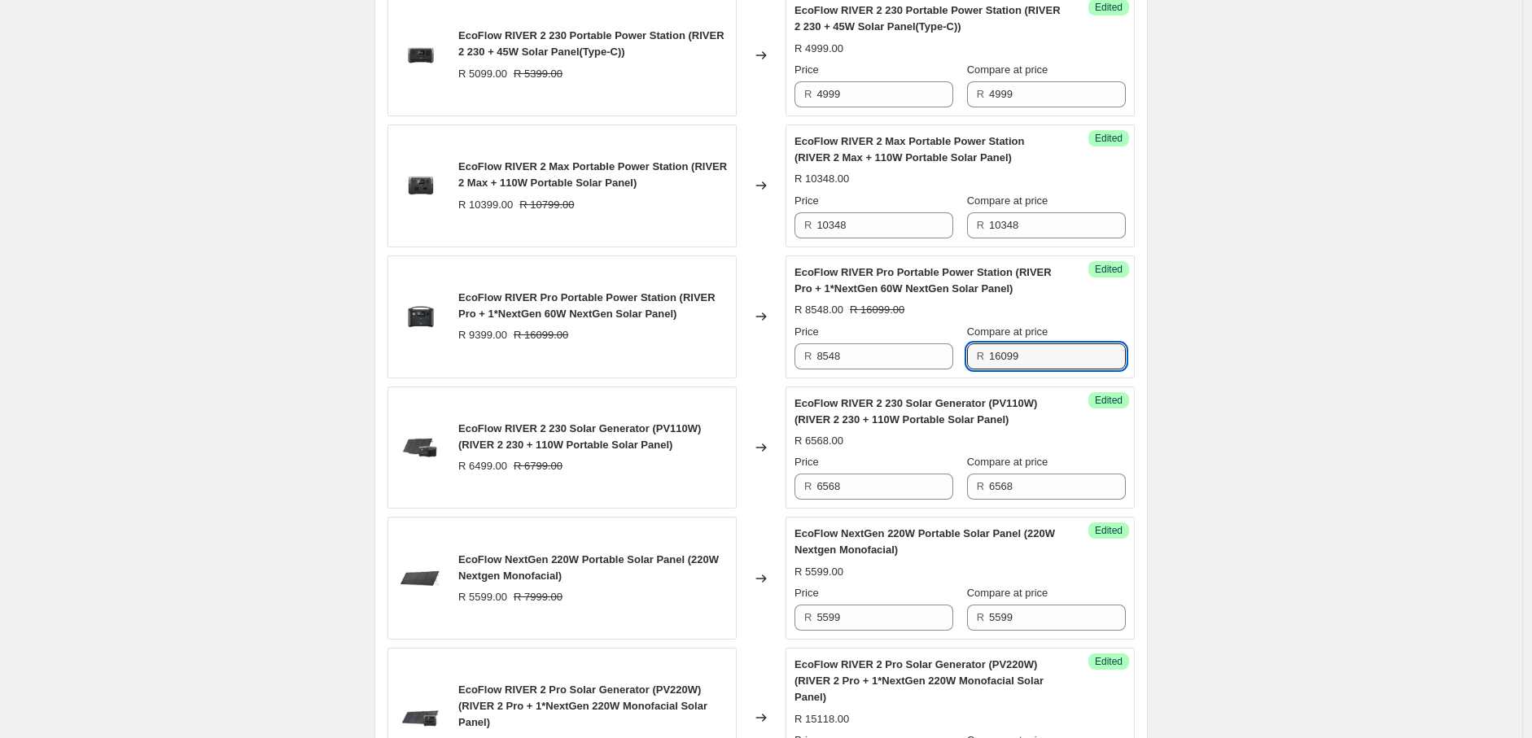
drag, startPoint x: 1031, startPoint y: 361, endPoint x: 974, endPoint y: 361, distance: 57.0
click at [974, 361] on div "R 16099" at bounding box center [1046, 356] width 159 height 26
paste input "8548"
type input "8548"
click at [1278, 335] on div "2025年8月南非新价格-AO价-Solar panel+Bundle. This page is ready 2025年8月南非新价格-AO价-Solar …" at bounding box center [761, 279] width 1522 height 3274
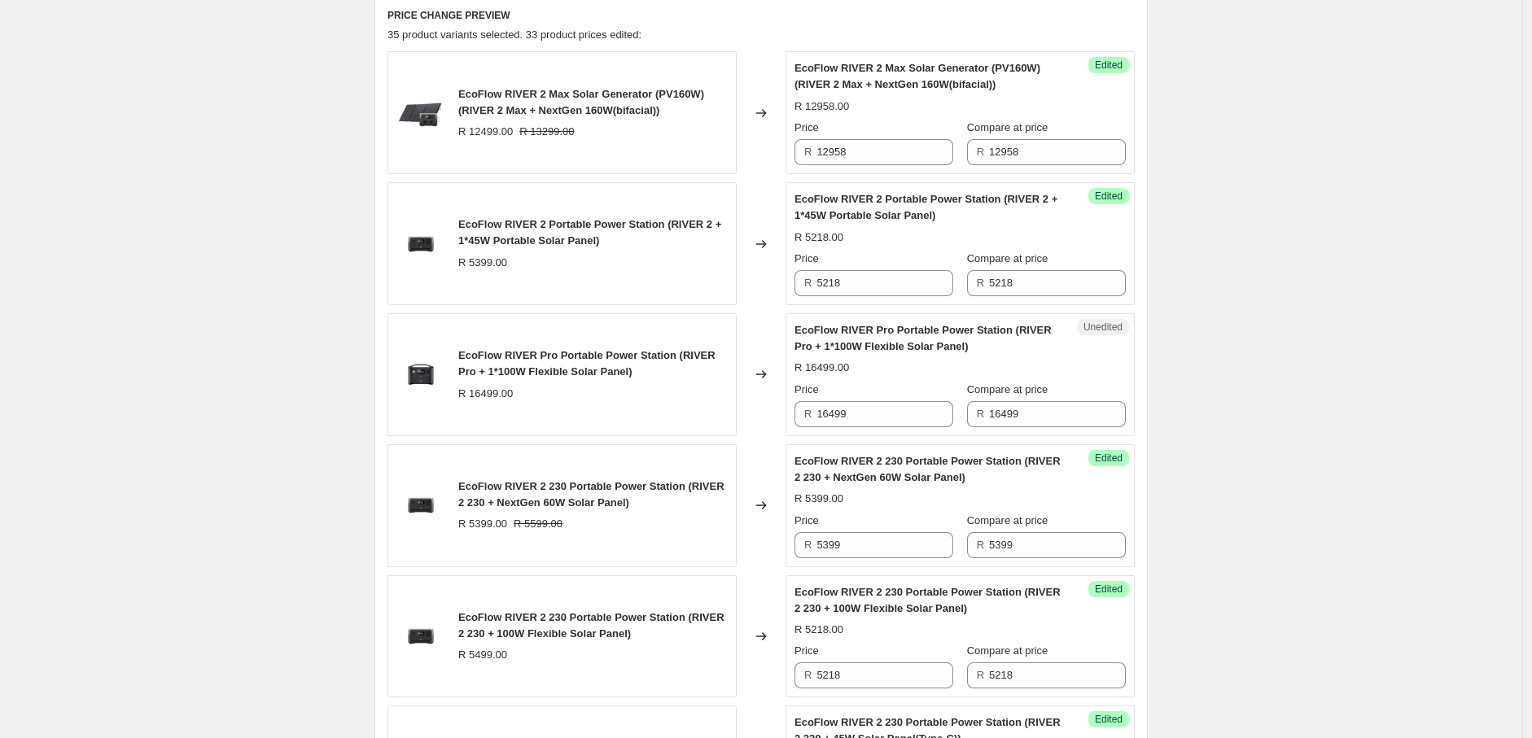
scroll to position [645, 0]
drag, startPoint x: 858, startPoint y: 416, endPoint x: 808, endPoint y: 420, distance: 49.8
click at [808, 420] on div "R 16499" at bounding box center [873, 415] width 159 height 26
type input "8638"
drag, startPoint x: 1045, startPoint y: 418, endPoint x: 969, endPoint y: 413, distance: 75.9
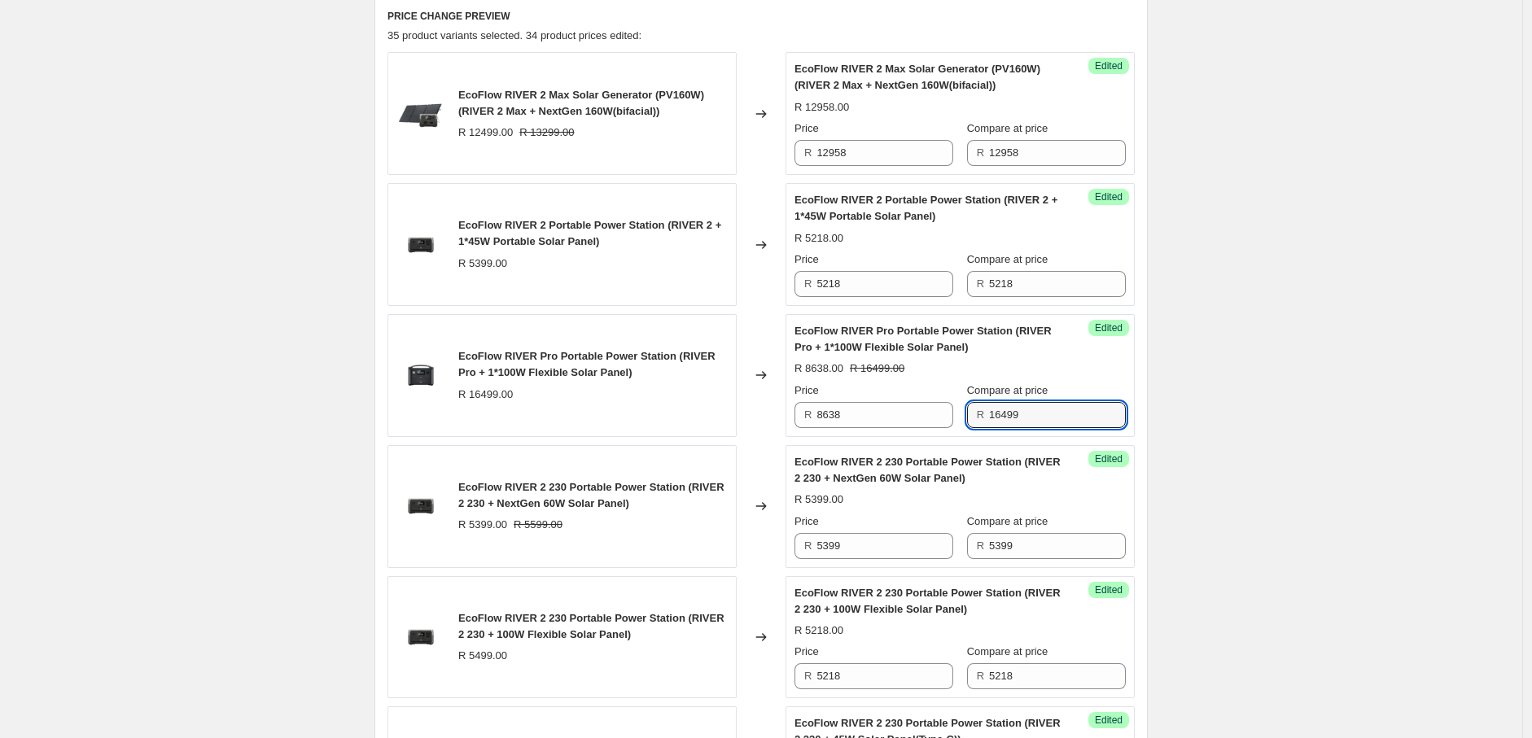
click at [969, 413] on div "Price R 8638 Compare at price R 16499" at bounding box center [959, 406] width 331 height 46
type input "8638"
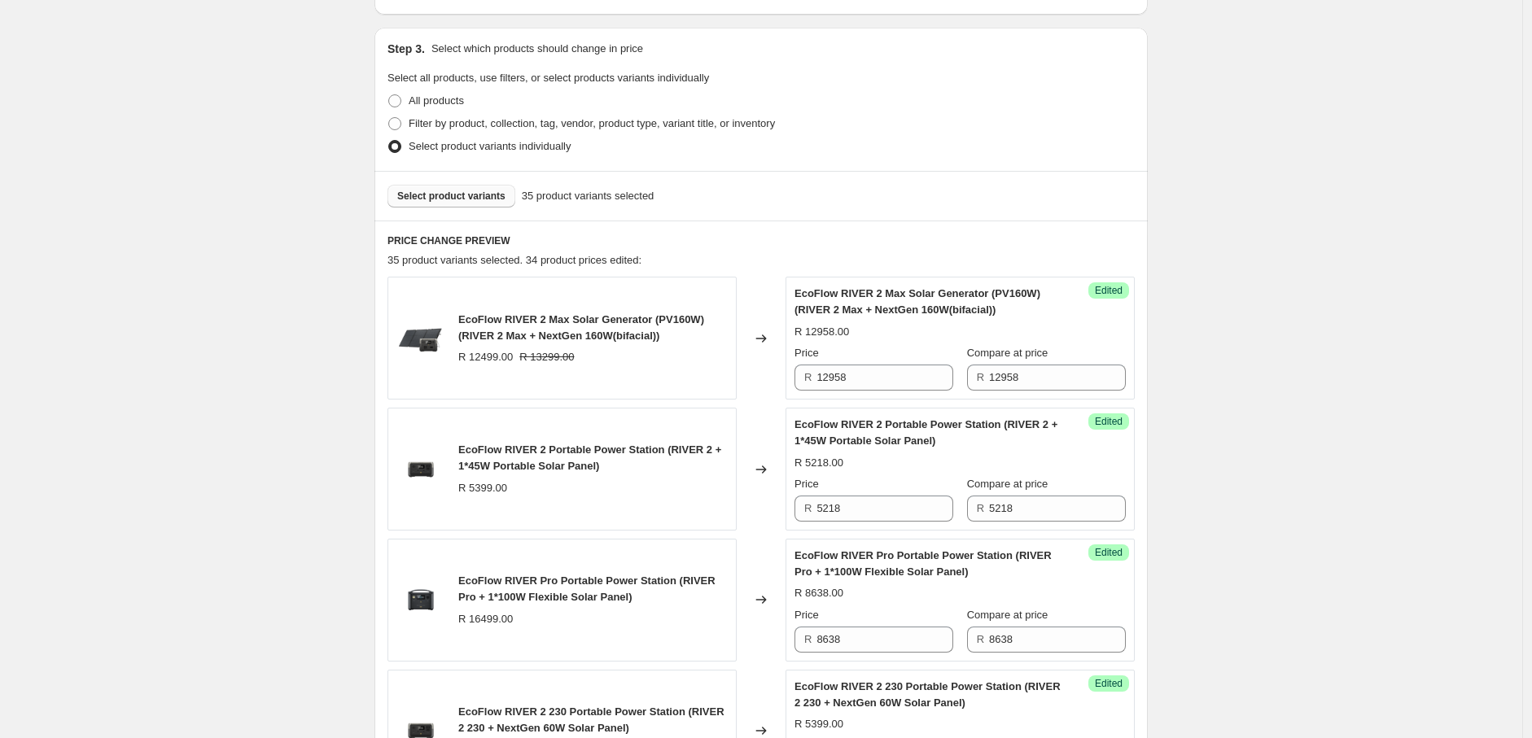
scroll to position [419, 0]
click at [458, 199] on span "Select product variants" at bounding box center [451, 196] width 108 height 13
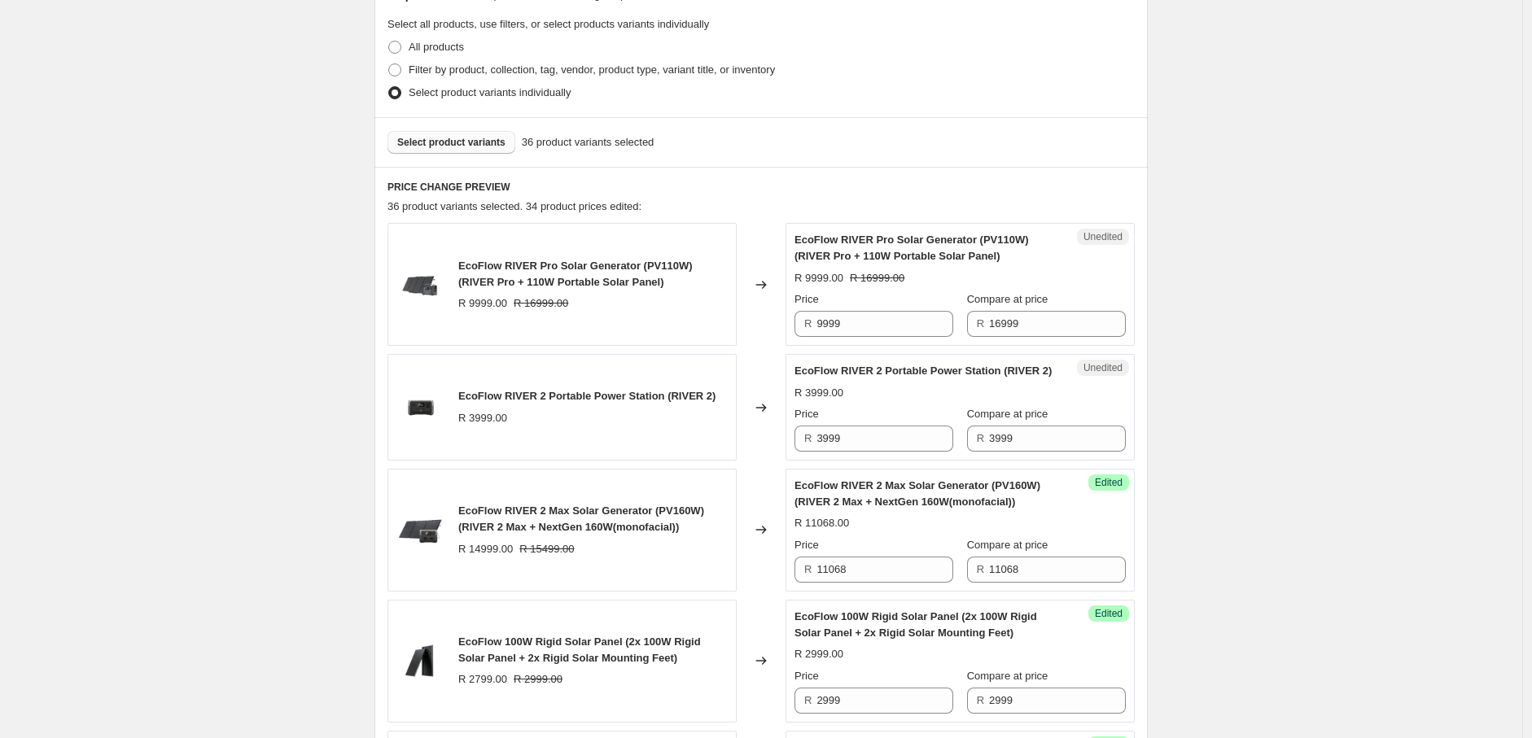
scroll to position [475, 0]
click at [855, 322] on input "9999" at bounding box center [884, 323] width 137 height 26
type input "9988"
drag, startPoint x: 1008, startPoint y: 325, endPoint x: 985, endPoint y: 324, distance: 22.8
click at [985, 324] on div "R 16999" at bounding box center [1046, 323] width 159 height 26
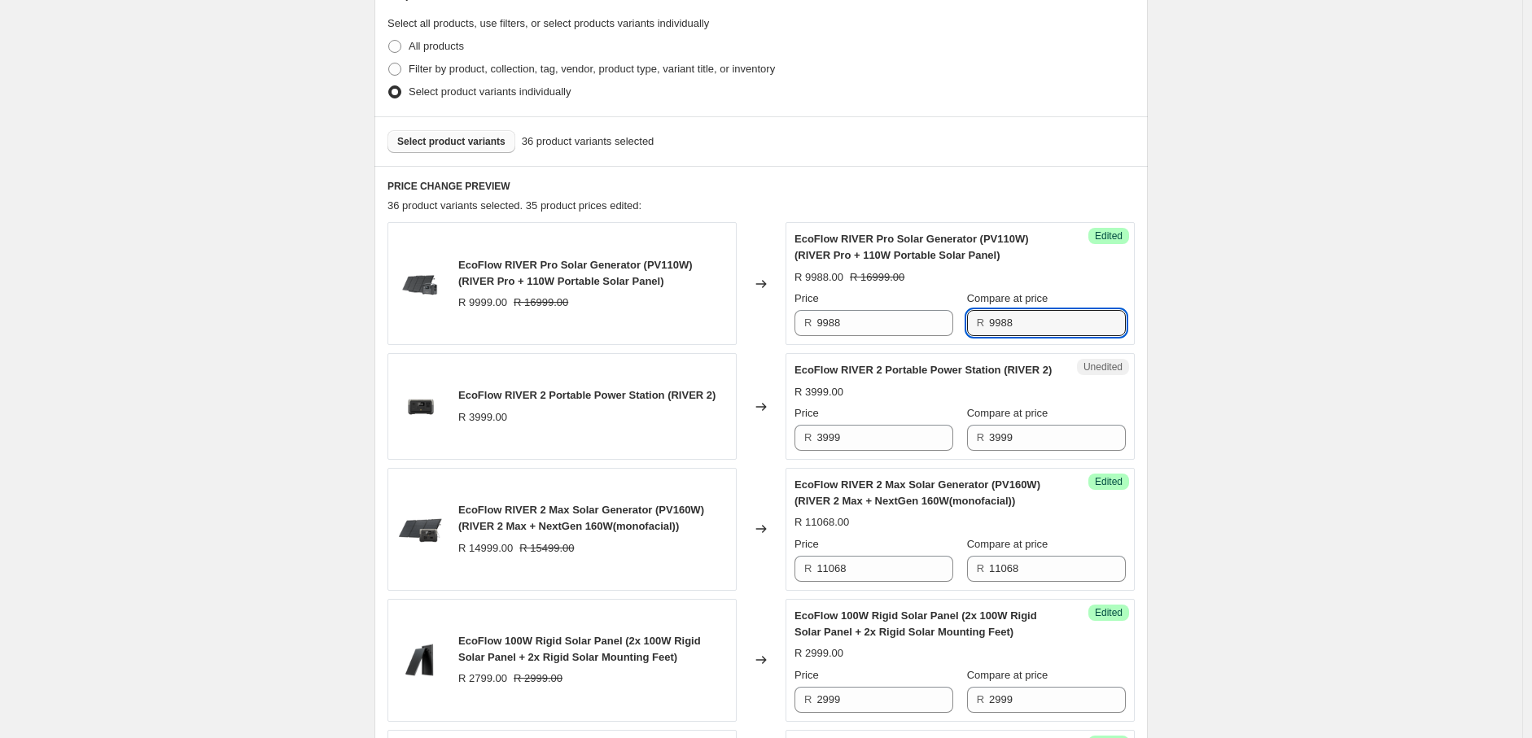
type input "9988"
click at [472, 135] on span "Select product variants" at bounding box center [451, 141] width 108 height 13
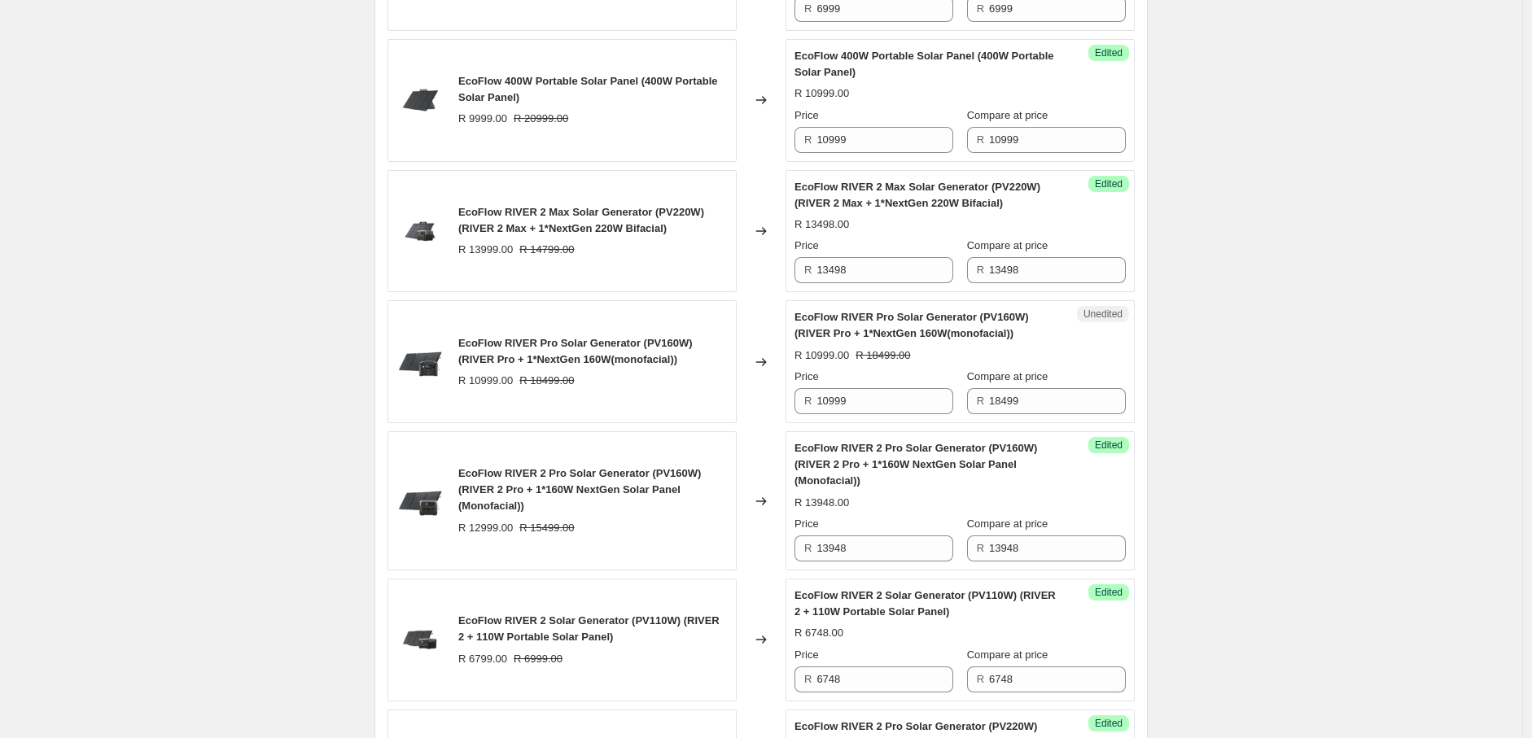
scroll to position [1560, 0]
click at [861, 413] on input "10999" at bounding box center [884, 400] width 137 height 26
drag, startPoint x: 861, startPoint y: 418, endPoint x: 812, endPoint y: 419, distance: 49.7
click at [812, 413] on div "R 10708" at bounding box center [873, 400] width 159 height 26
type input "10708"
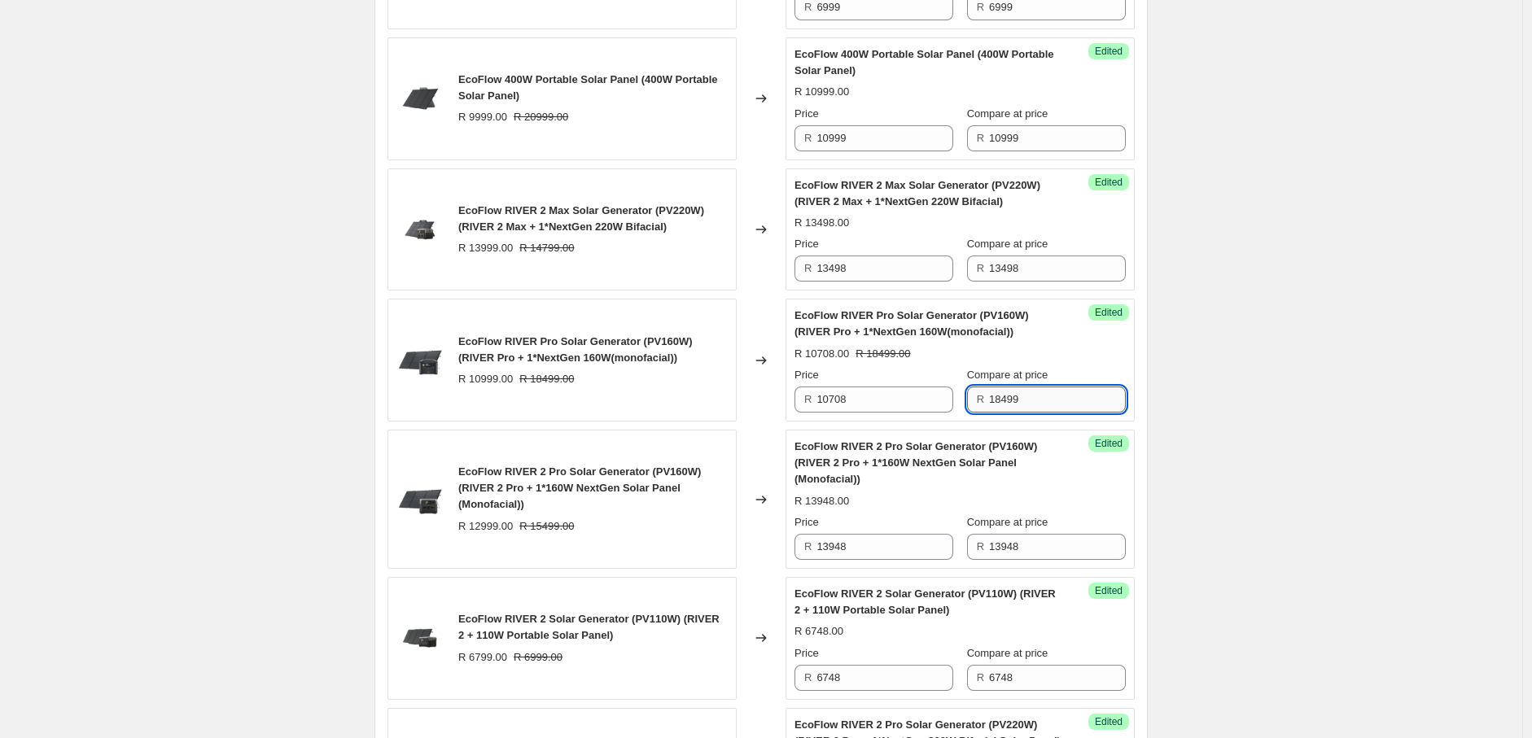
click at [1048, 413] on input "18499" at bounding box center [1057, 400] width 137 height 26
drag, startPoint x: 1042, startPoint y: 420, endPoint x: 969, endPoint y: 420, distance: 73.3
click at [969, 413] on div "Price R 10708 Compare at price R 18499" at bounding box center [959, 390] width 331 height 46
paste input "0708"
type input "10708"
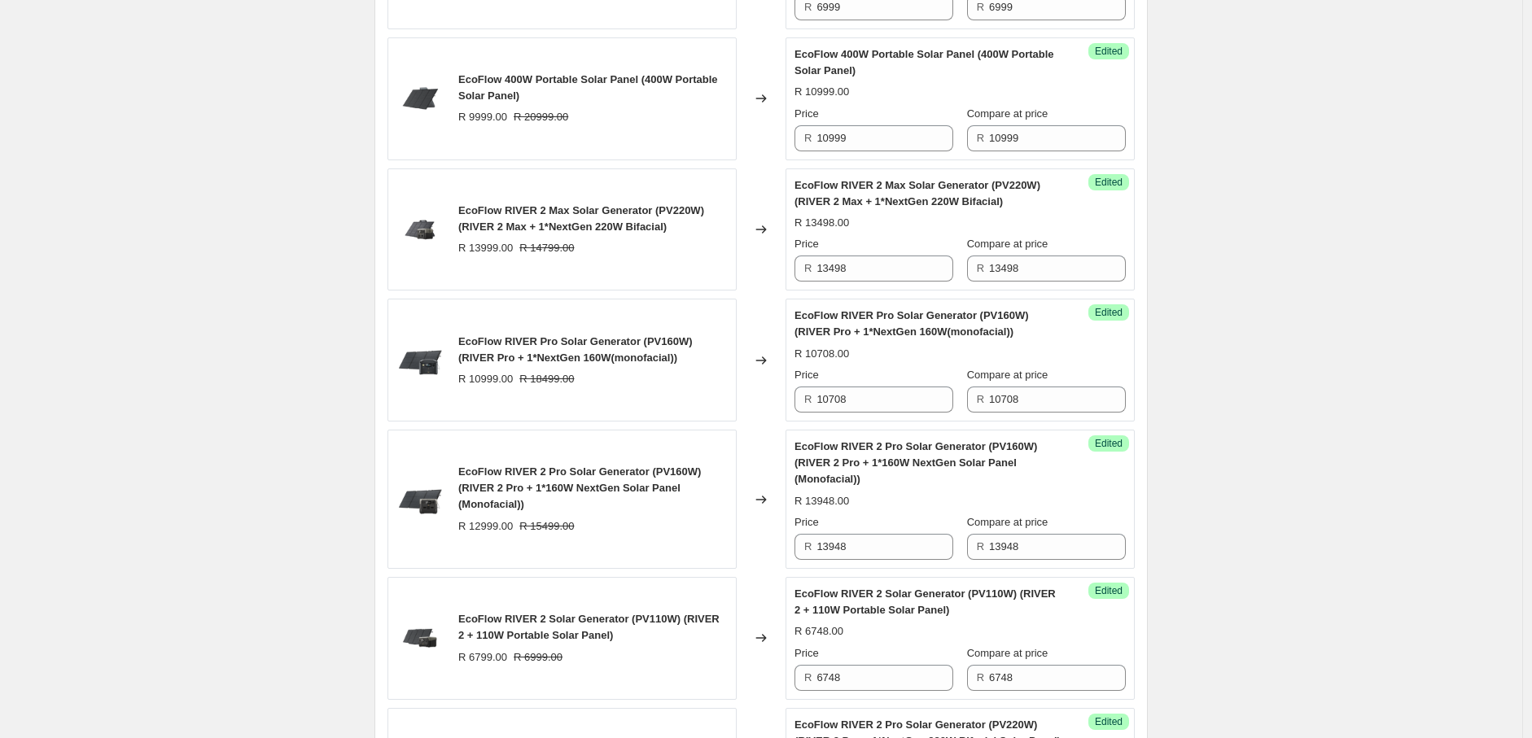
click at [1347, 477] on div "2025年8月南非新价格-AO价-Solar panel+Bundle. This page is ready 2025年8月南非新价格-AO价-Solar …" at bounding box center [761, 379] width 1522 height 3879
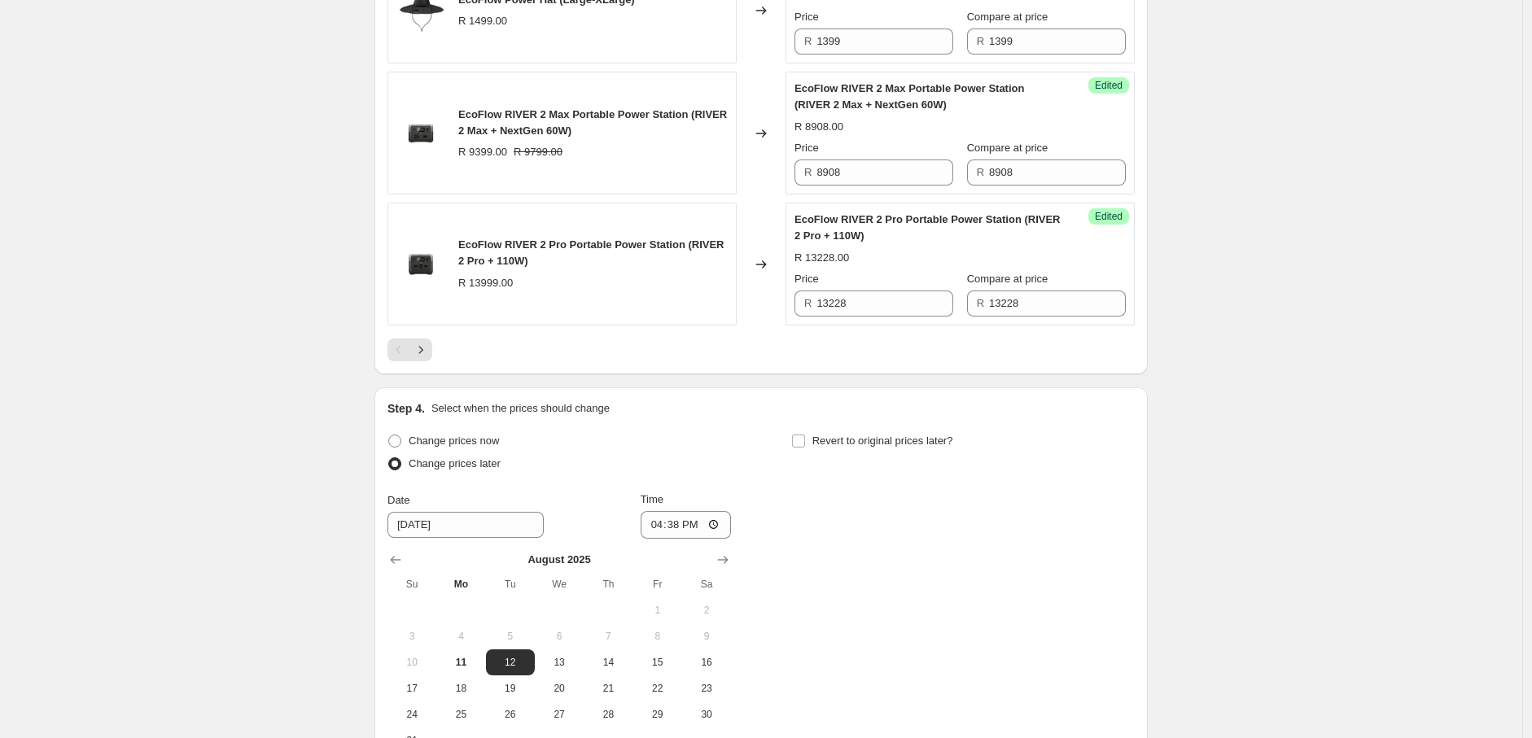
scroll to position [2949, 0]
click at [426, 357] on icon "Next" at bounding box center [421, 349] width 16 height 16
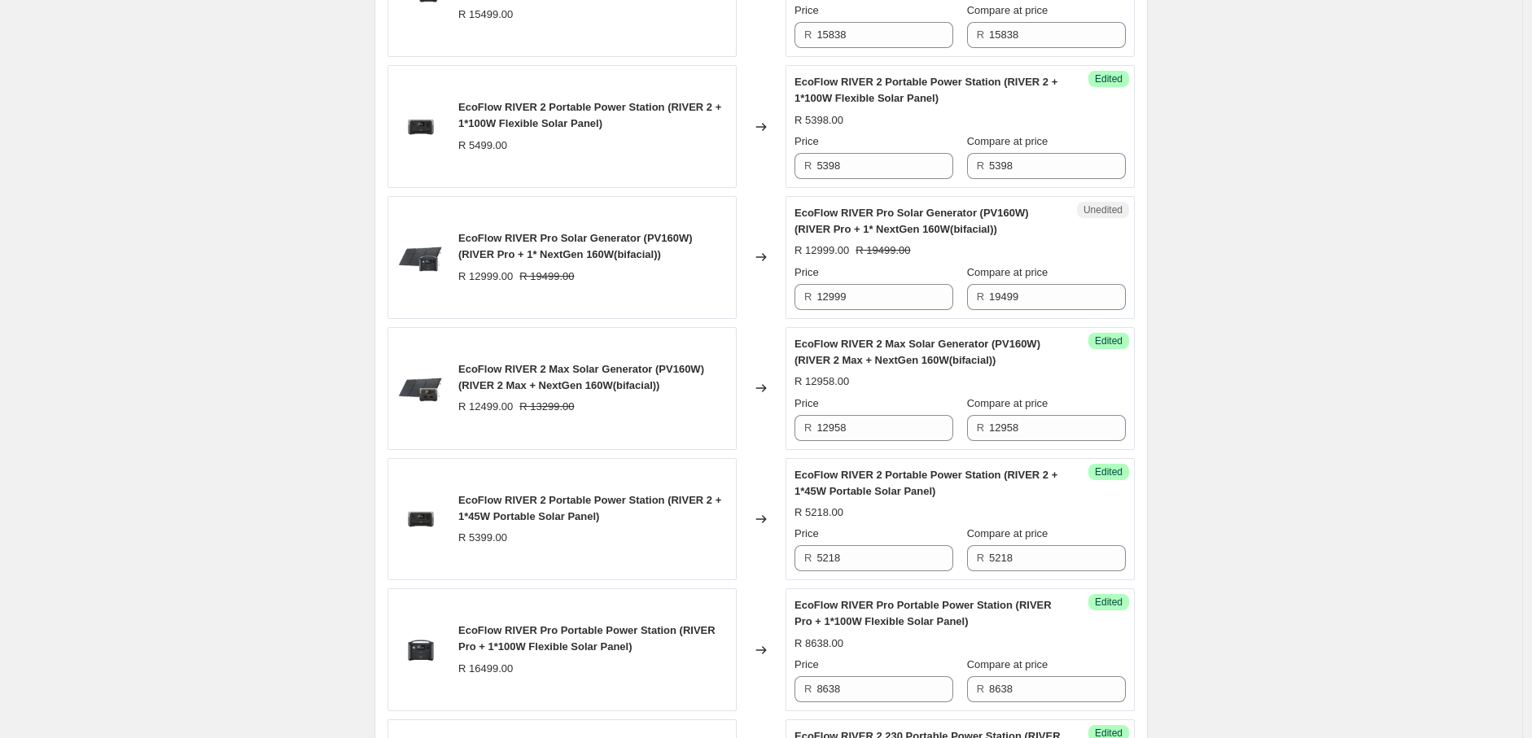
scroll to position [778, 0]
click at [864, 303] on input "12999" at bounding box center [884, 298] width 137 height 26
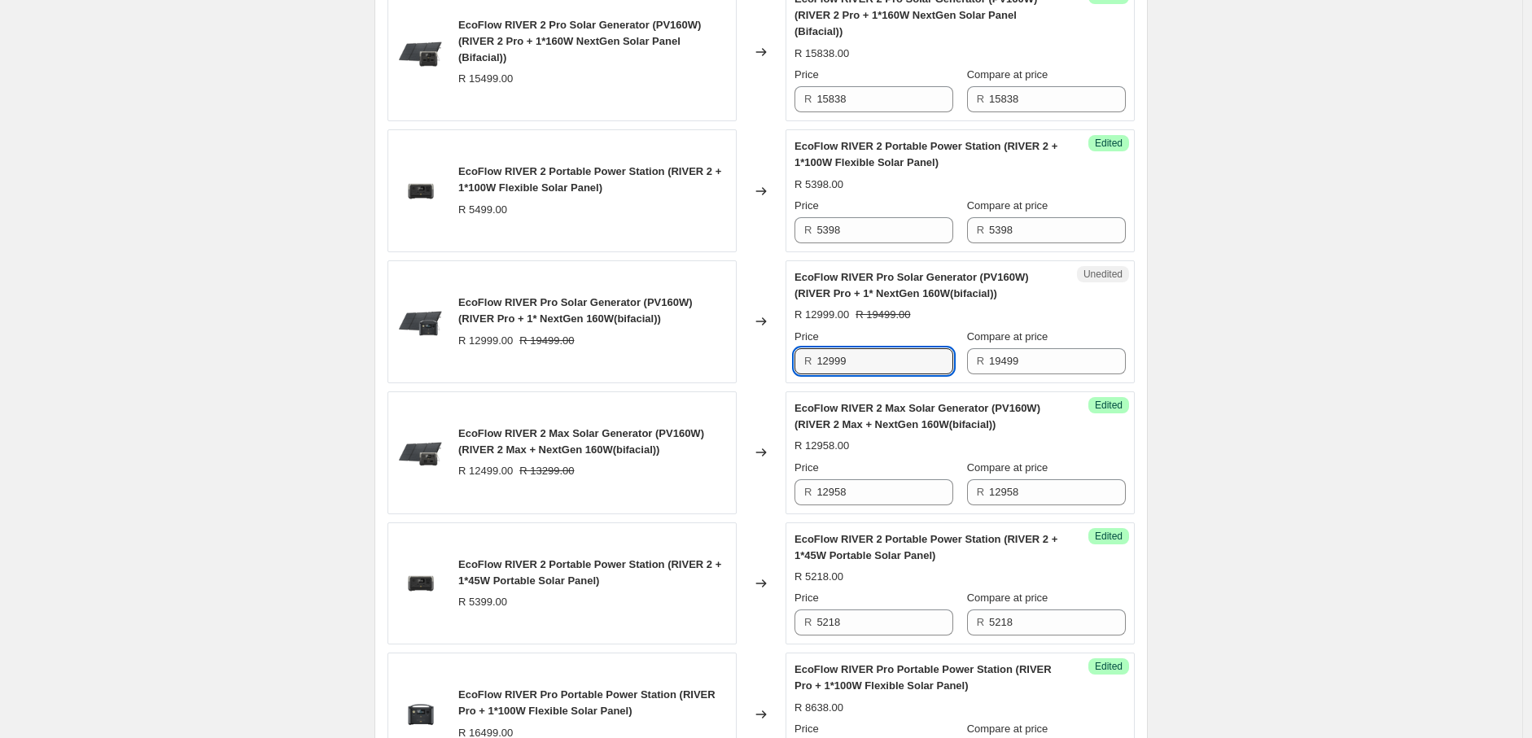
scroll to position [720, 0]
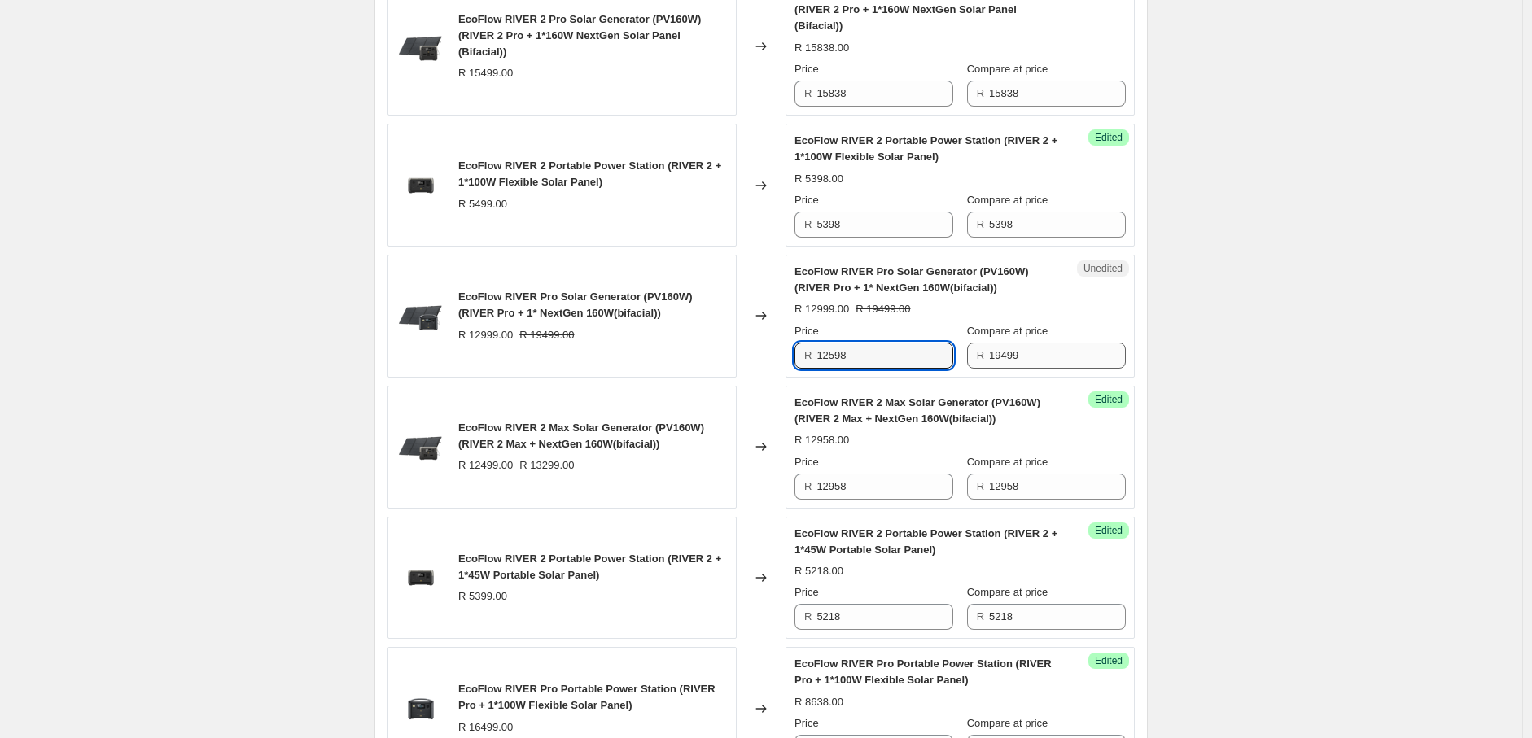
type input "12598"
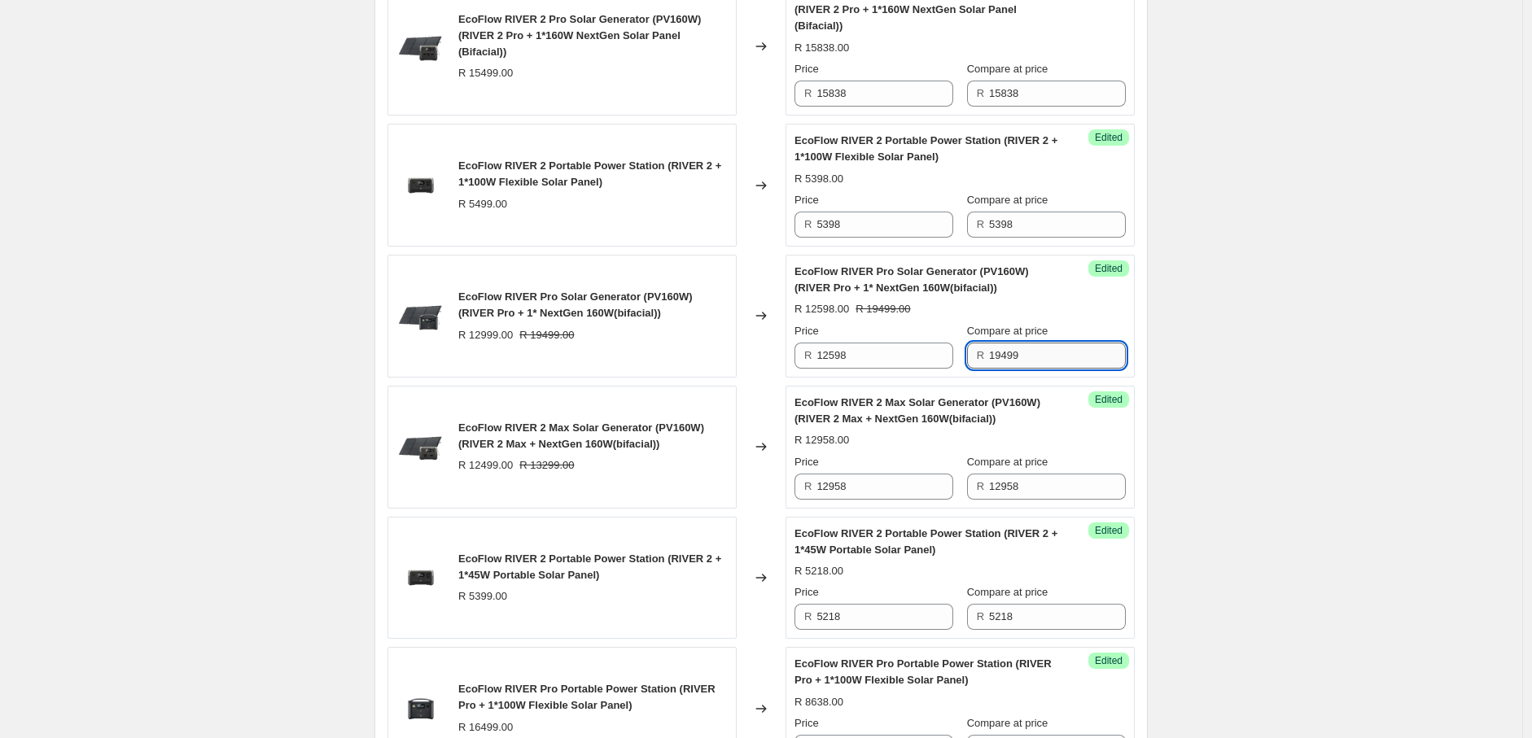
drag, startPoint x: 996, startPoint y: 357, endPoint x: 1076, endPoint y: 359, distance: 79.8
click at [1076, 359] on input "19499" at bounding box center [1057, 356] width 137 height 26
type input "12598"
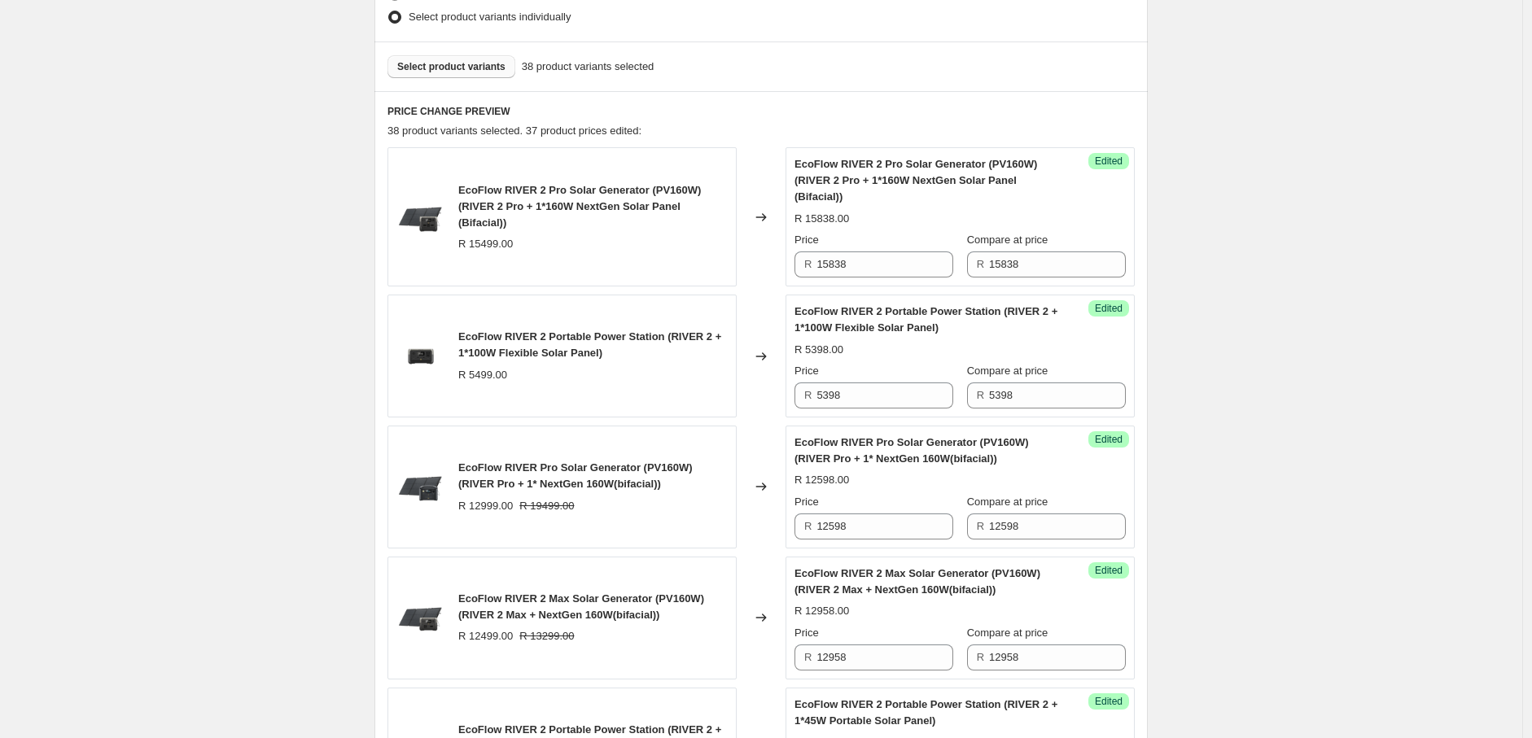
scroll to position [549, 0]
click at [454, 63] on span "Select product variants" at bounding box center [451, 67] width 108 height 13
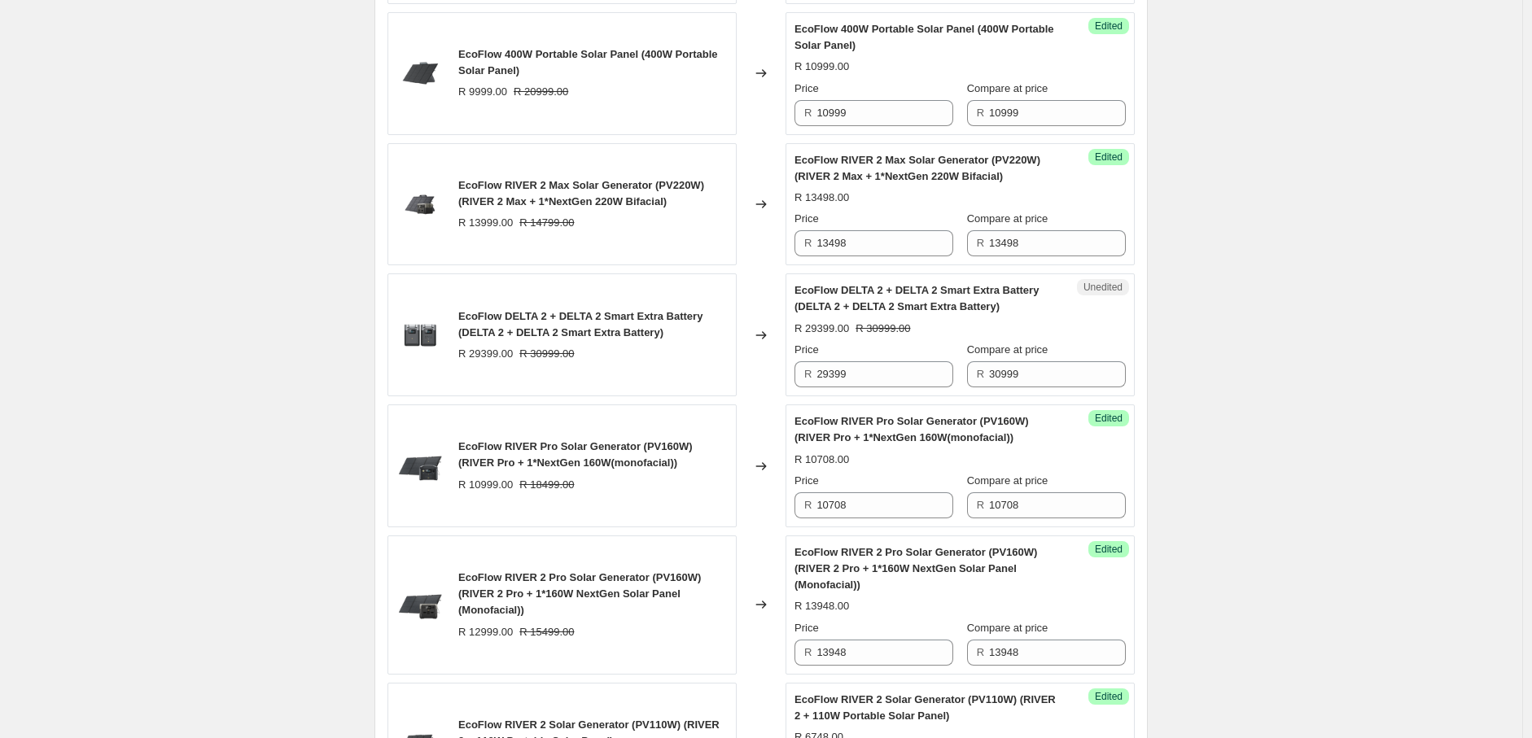
scroll to position [1586, 0]
click at [834, 387] on input "29399" at bounding box center [884, 374] width 137 height 26
drag, startPoint x: 868, startPoint y: 393, endPoint x: 828, endPoint y: 388, distance: 41.0
click at [828, 387] on input "29399" at bounding box center [884, 374] width 137 height 26
type input "27898"
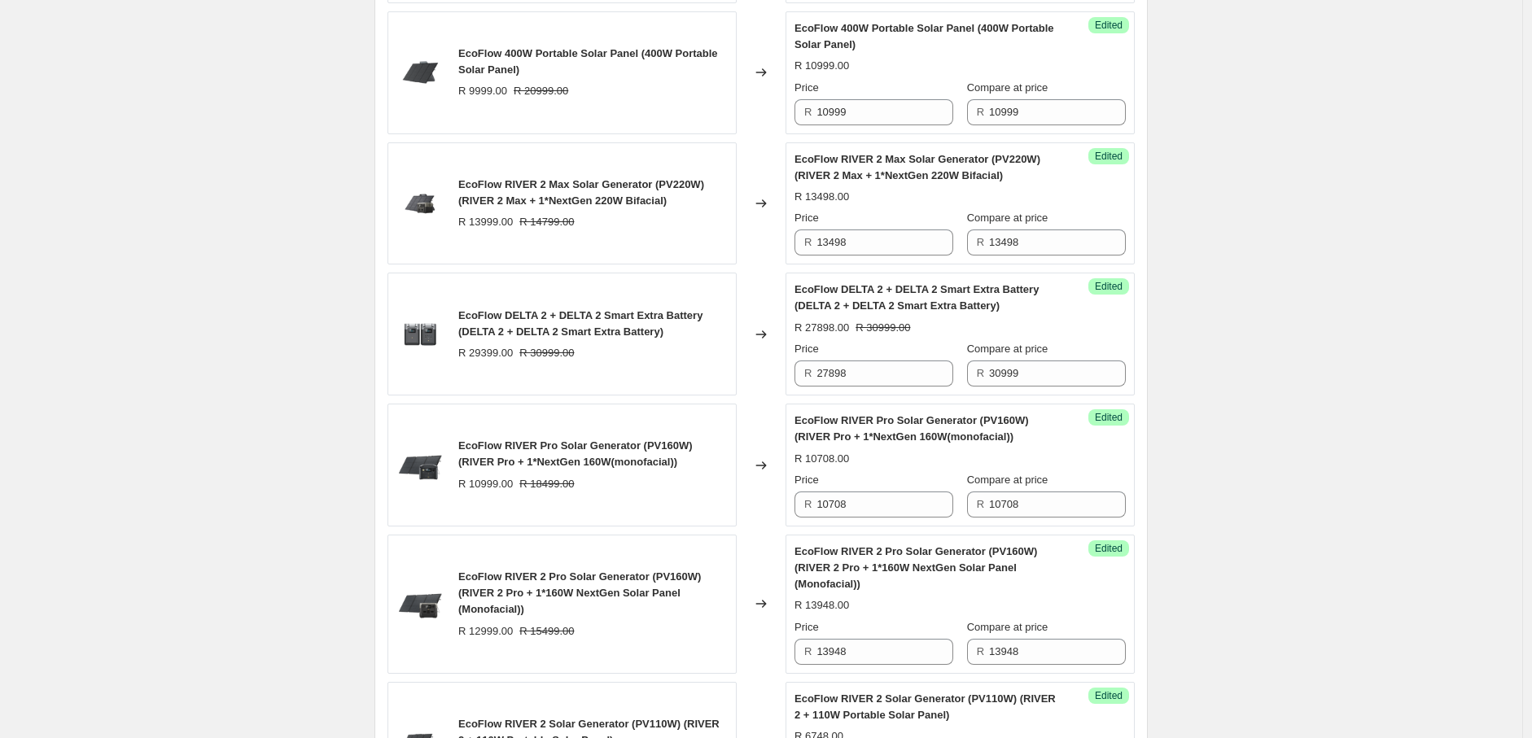
click at [1275, 448] on div "2025年8月南非新价格-AO价-Solar panel+Bundle. This page is ready 2025年8月南非新价格-AO价-Solar …" at bounding box center [761, 353] width 1522 height 3879
drag, startPoint x: 1057, startPoint y: 384, endPoint x: 975, endPoint y: 386, distance: 81.4
click at [975, 386] on div "R 30999" at bounding box center [1046, 374] width 159 height 26
type input "27898"
click at [1238, 441] on div "2025年8月南非新价格-AO价-Solar panel+Bundle. This page is ready 2025年8月南非新价格-AO价-Solar …" at bounding box center [761, 353] width 1522 height 3879
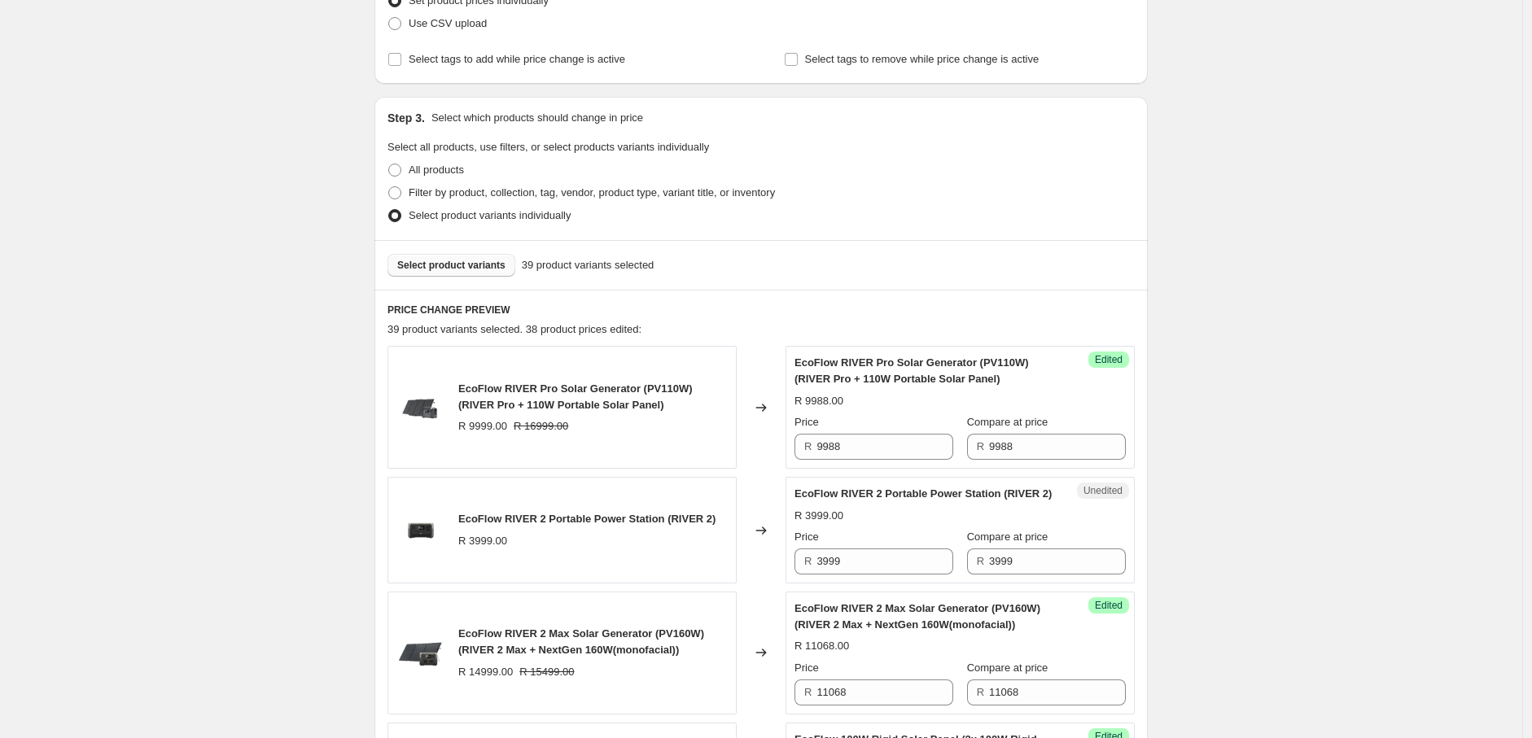
scroll to position [218, 0]
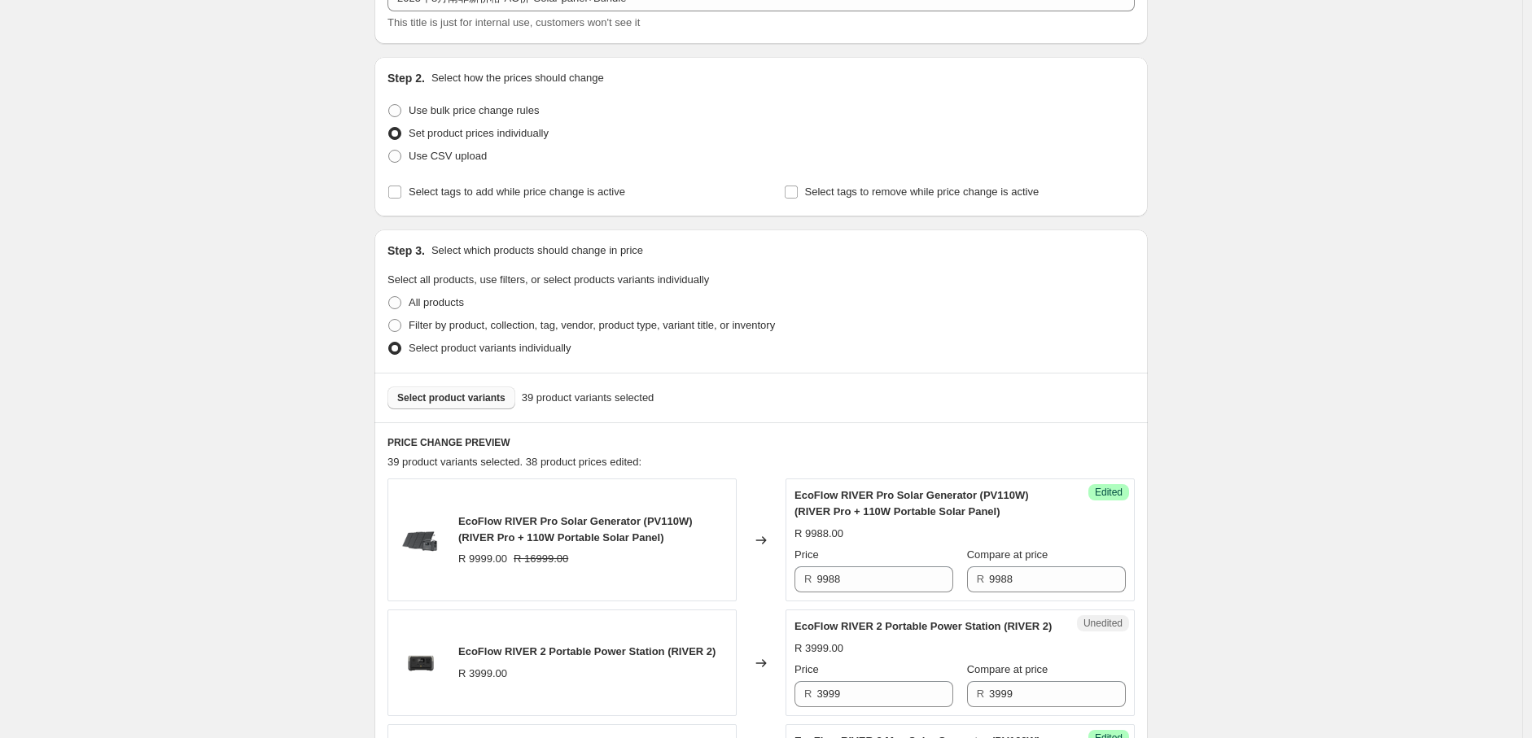
click at [440, 397] on span "Select product variants" at bounding box center [451, 398] width 108 height 13
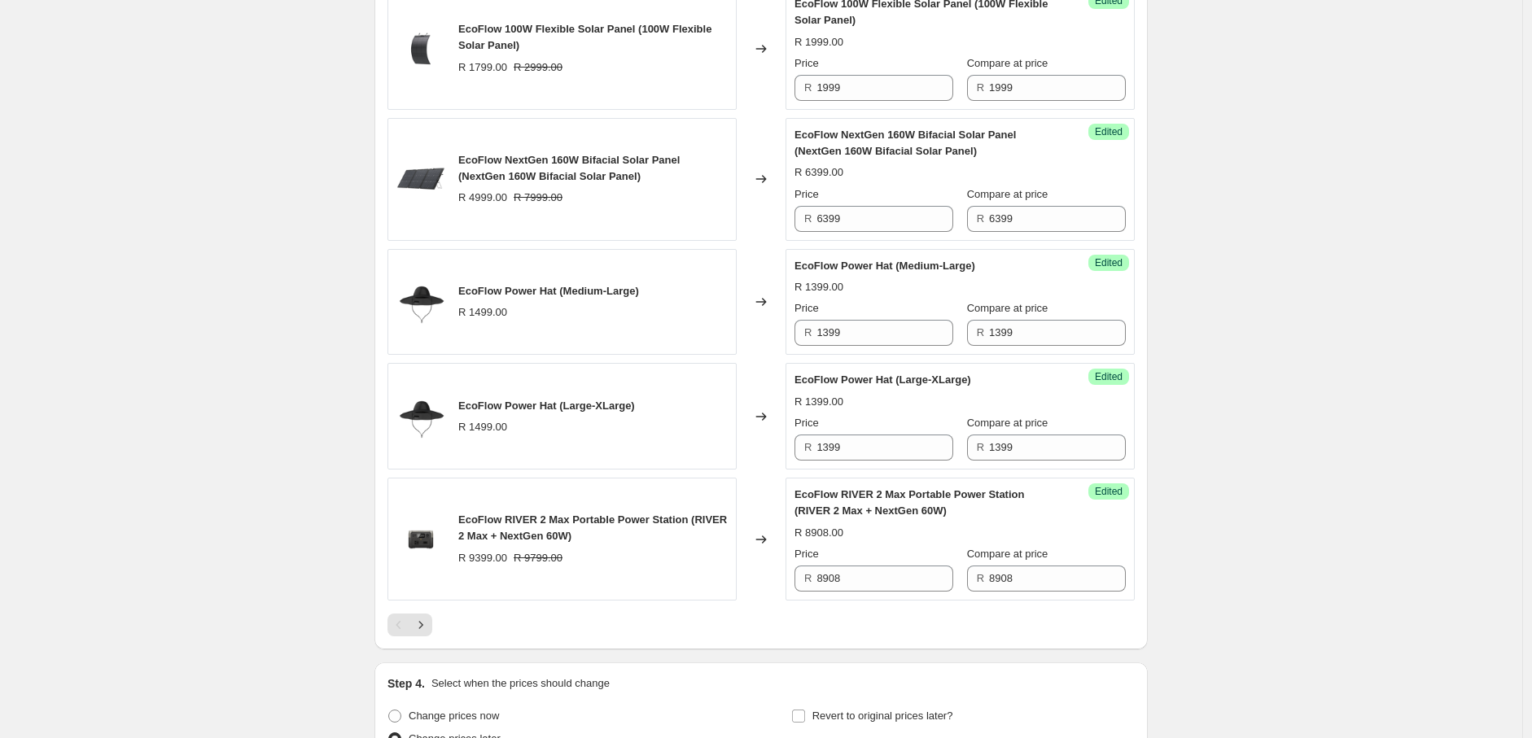
scroll to position [2709, 0]
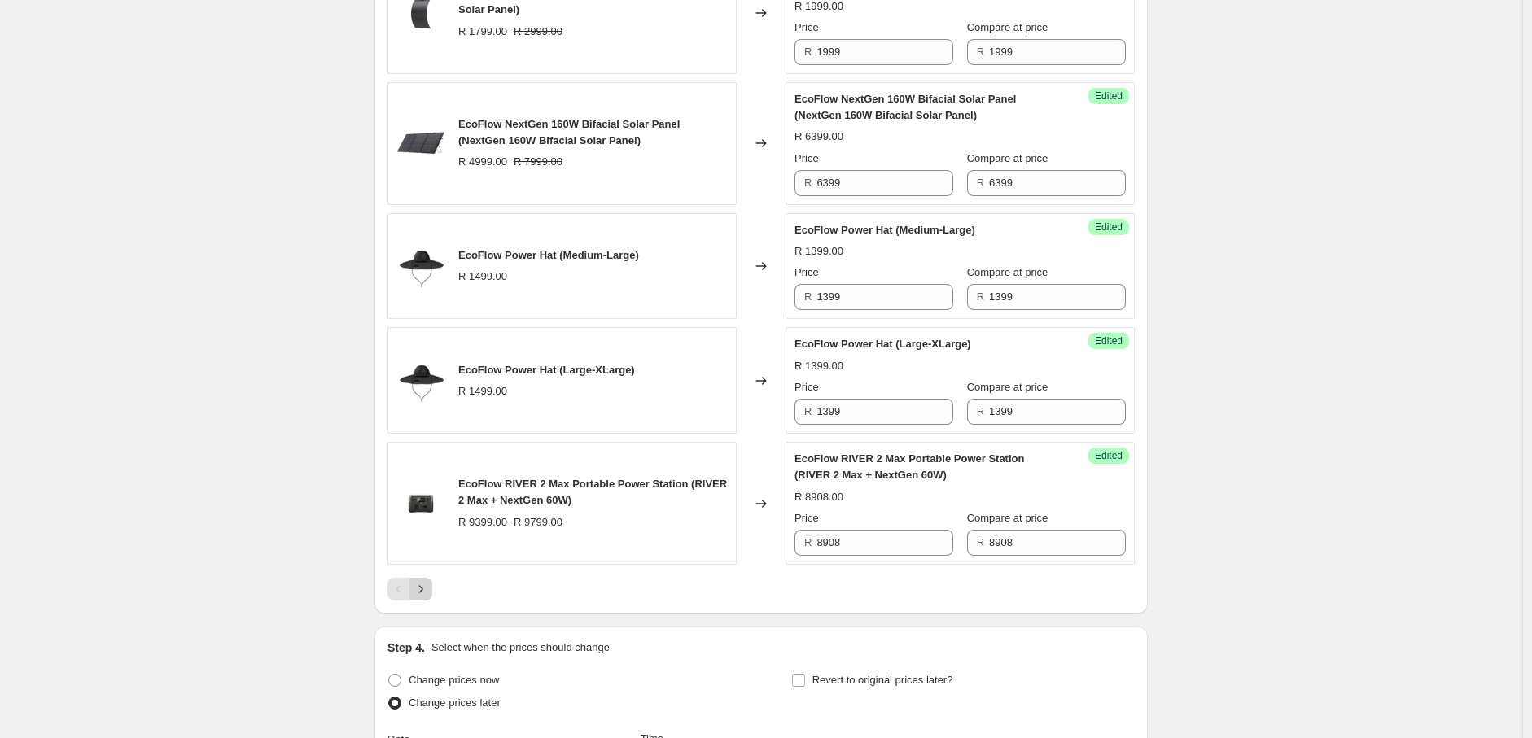
click at [421, 597] on icon "Next" at bounding box center [421, 589] width 16 height 16
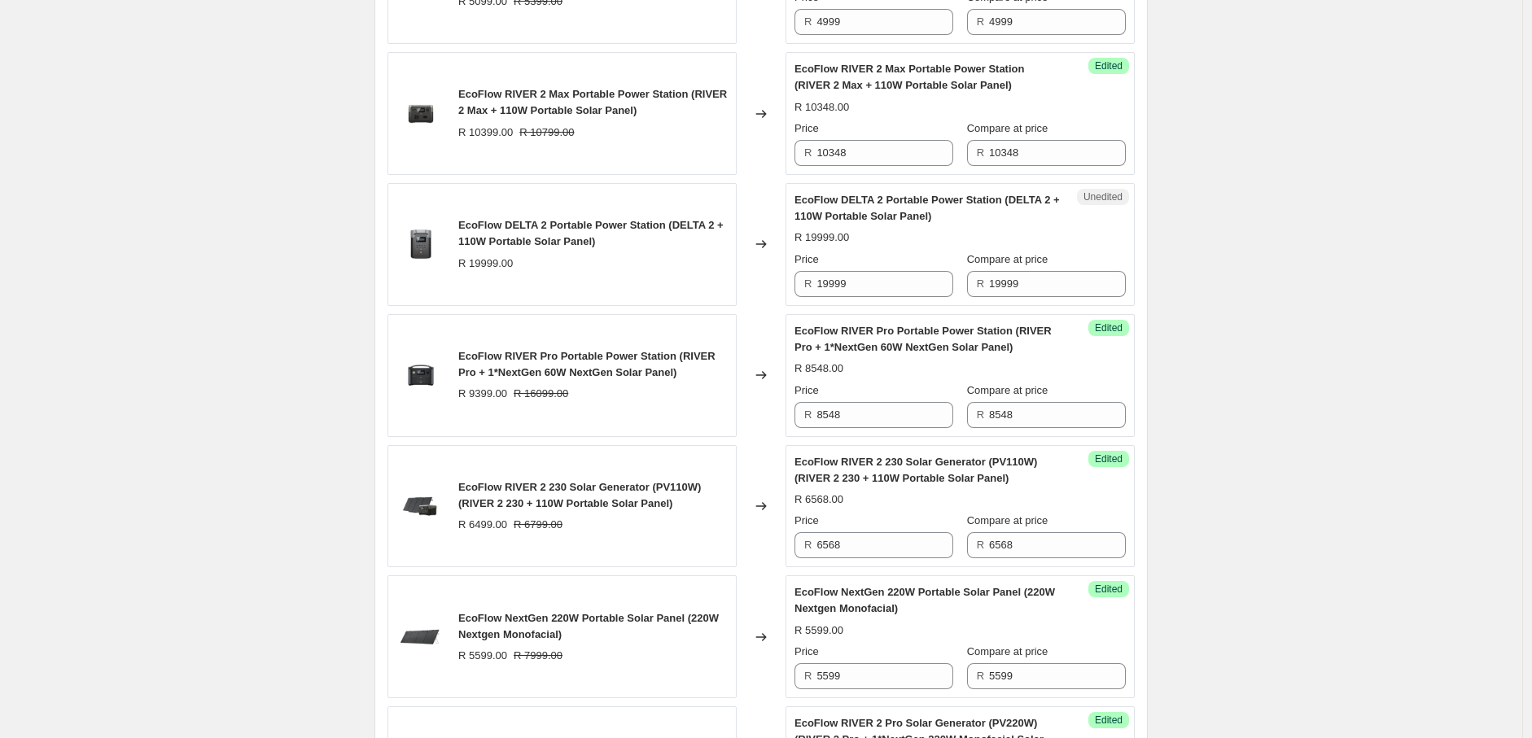
scroll to position [1964, 0]
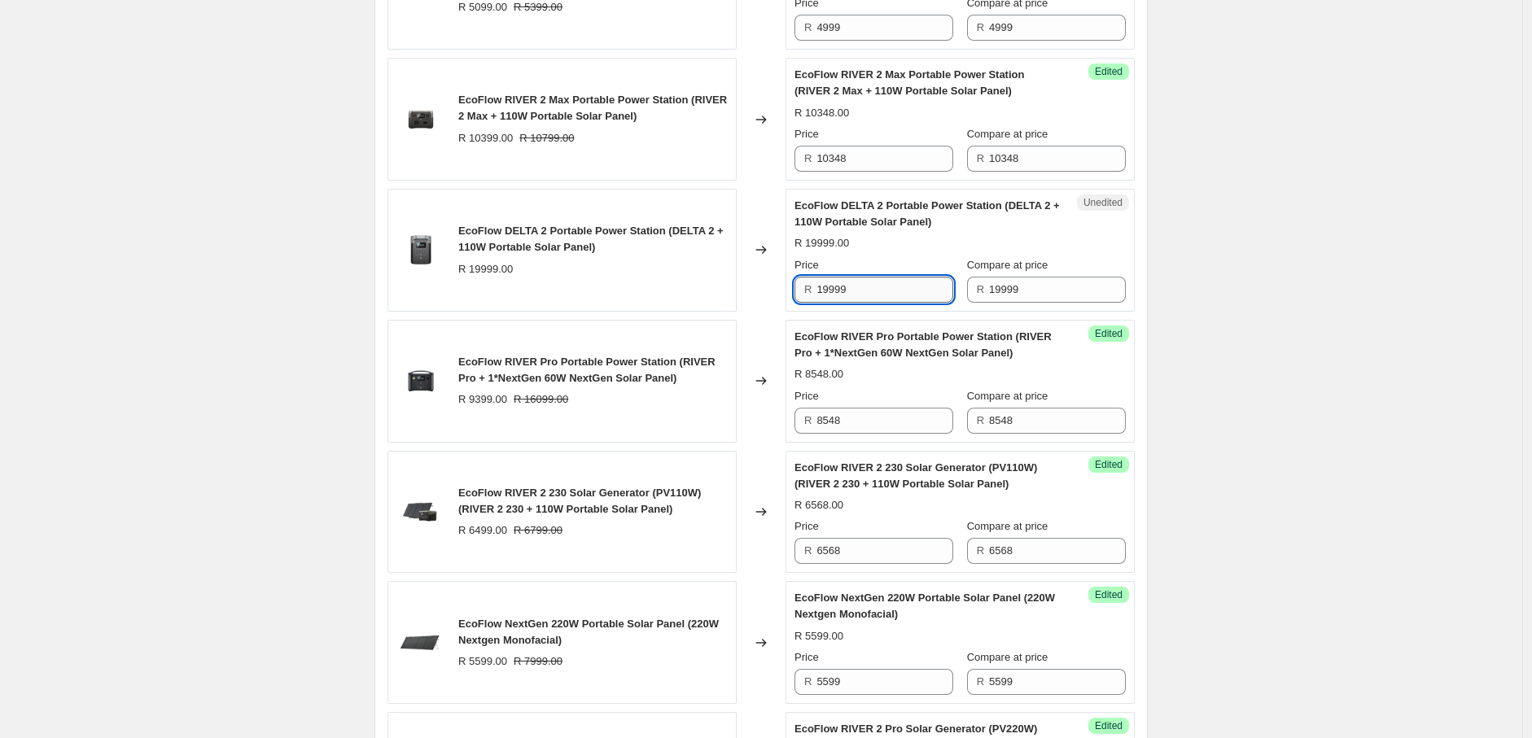
drag, startPoint x: 852, startPoint y: 291, endPoint x: 833, endPoint y: 295, distance: 19.2
click at [833, 295] on input "19999" at bounding box center [884, 290] width 137 height 26
drag, startPoint x: 861, startPoint y: 291, endPoint x: 811, endPoint y: 296, distance: 50.7
click at [811, 296] on div "R 19348" at bounding box center [873, 290] width 159 height 26
type input "19348"
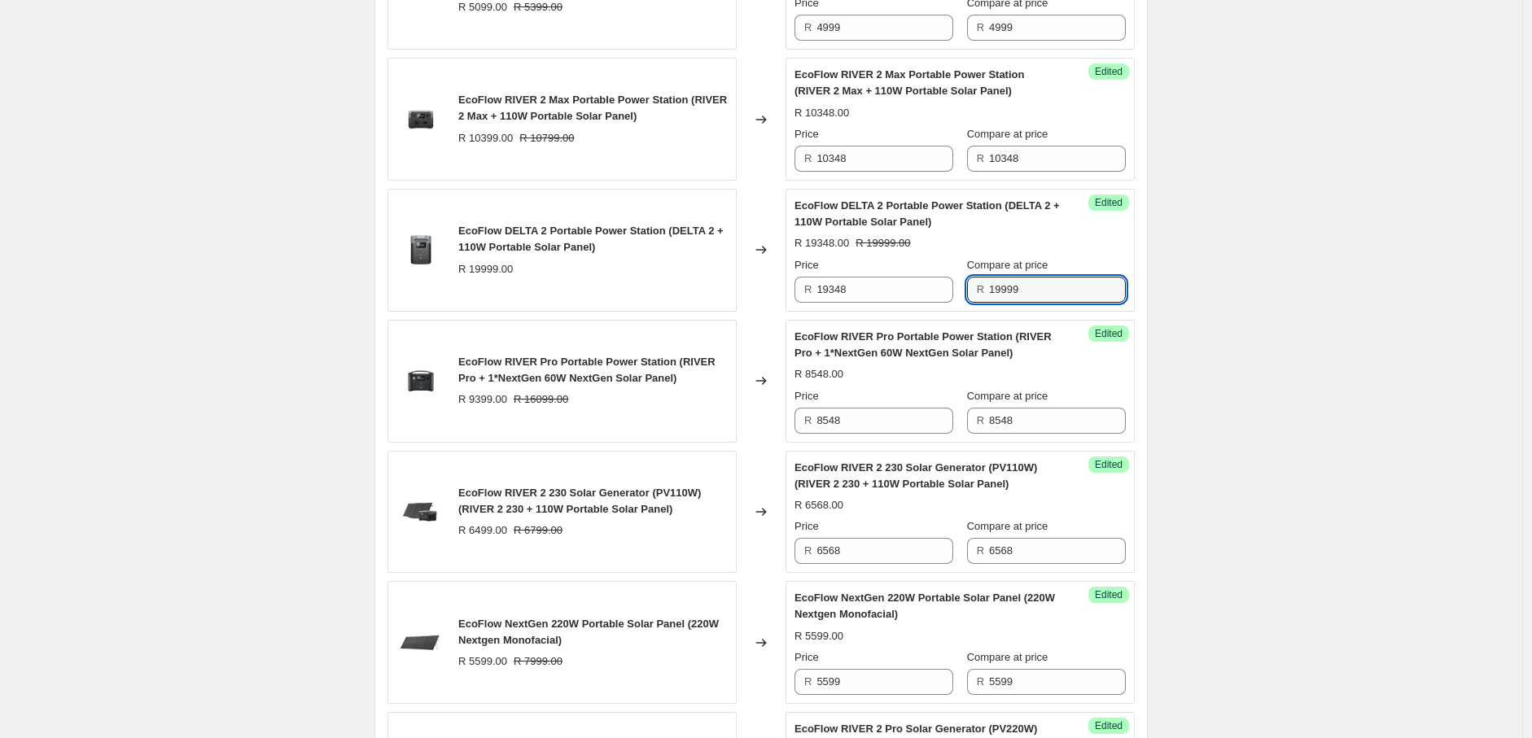
drag, startPoint x: 1048, startPoint y: 297, endPoint x: 972, endPoint y: 295, distance: 76.5
click at [972, 295] on div "R 19999" at bounding box center [1046, 290] width 159 height 26
paste input "348"
type input "19348"
click at [1335, 327] on div "2025年8月南非新价格-AO价-Solar panel+Bundle. This page is ready 2025年8月南非新价格-AO价-Solar …" at bounding box center [761, 8] width 1522 height 3944
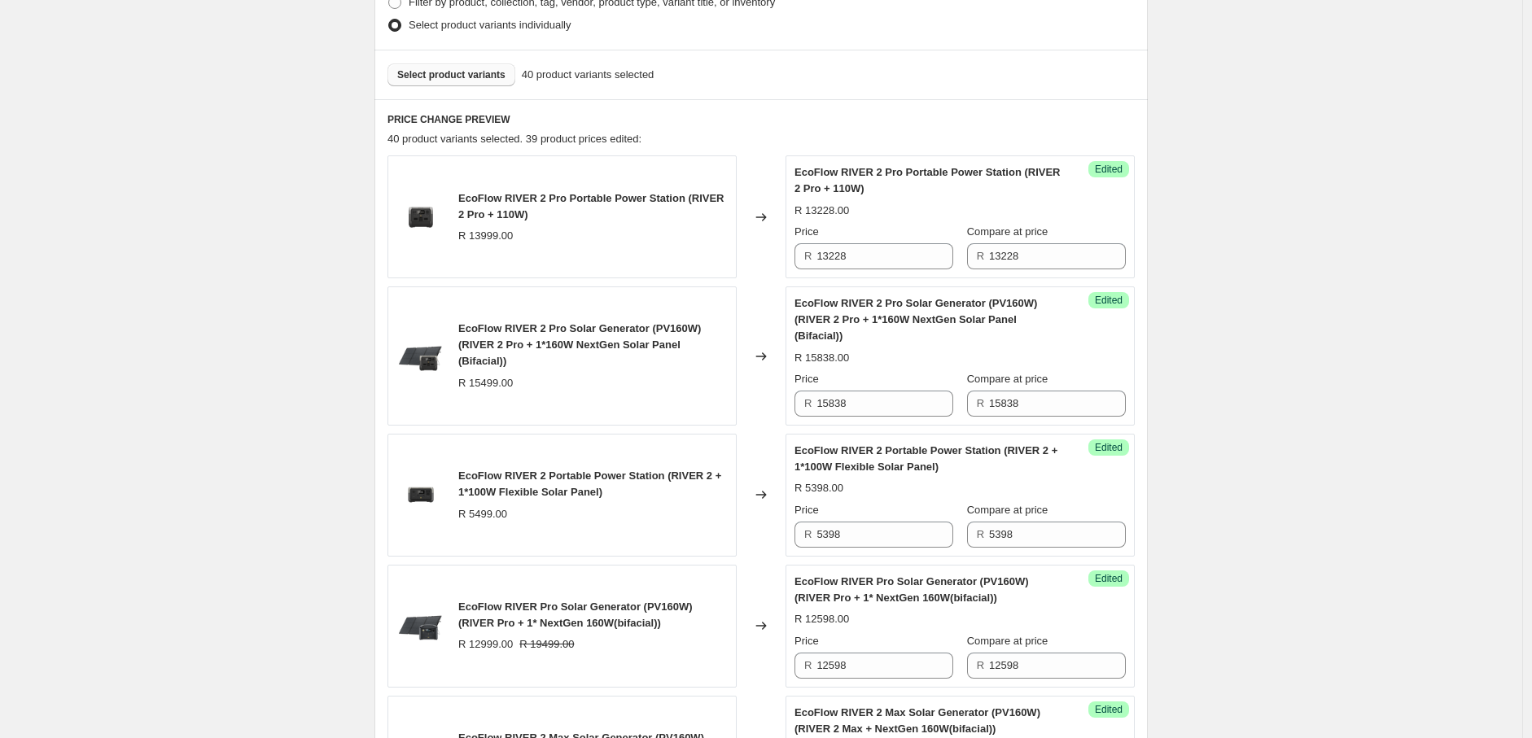
scroll to position [539, 0]
click at [453, 66] on button "Select product variants" at bounding box center [451, 77] width 128 height 23
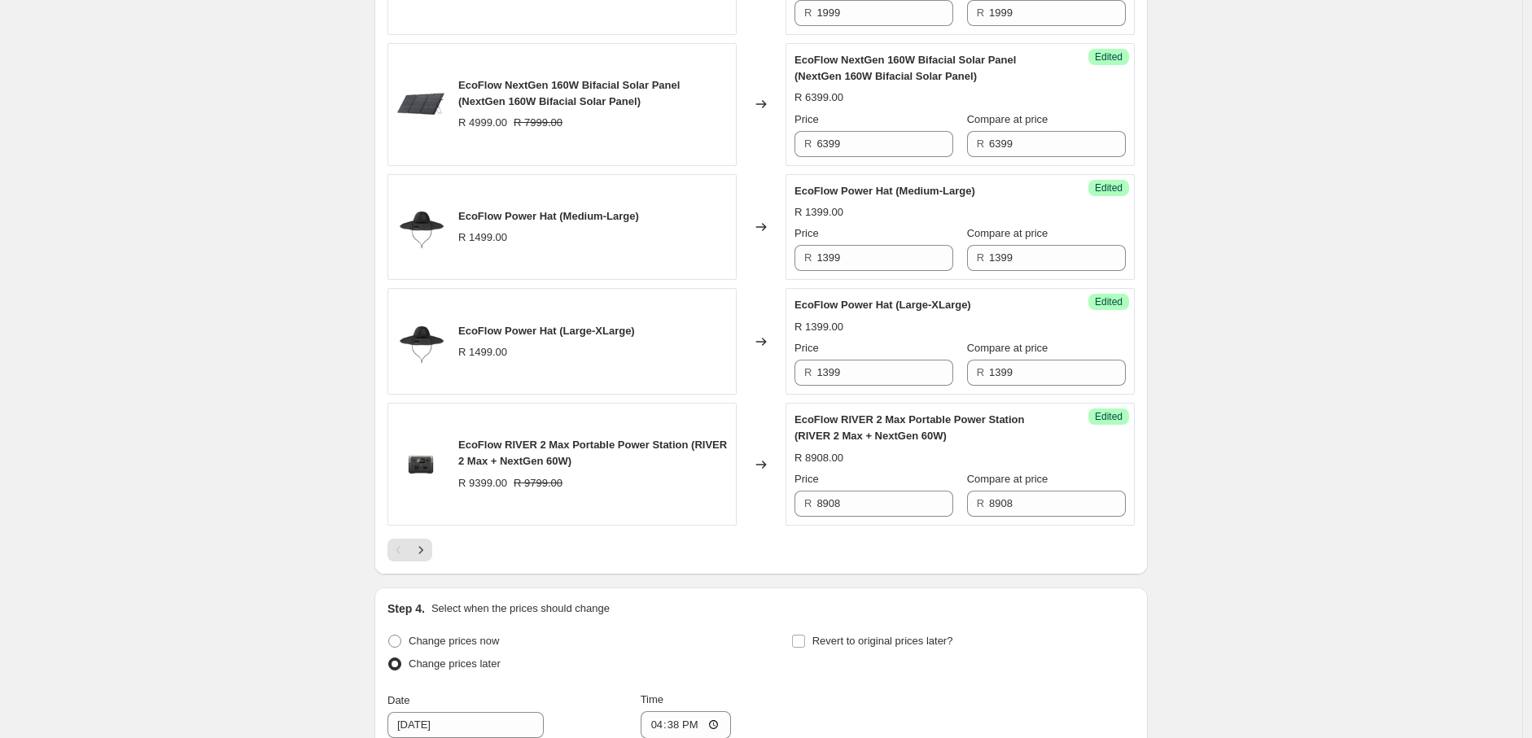
scroll to position [2747, 0]
click at [426, 559] on icon "Next" at bounding box center [421, 551] width 16 height 16
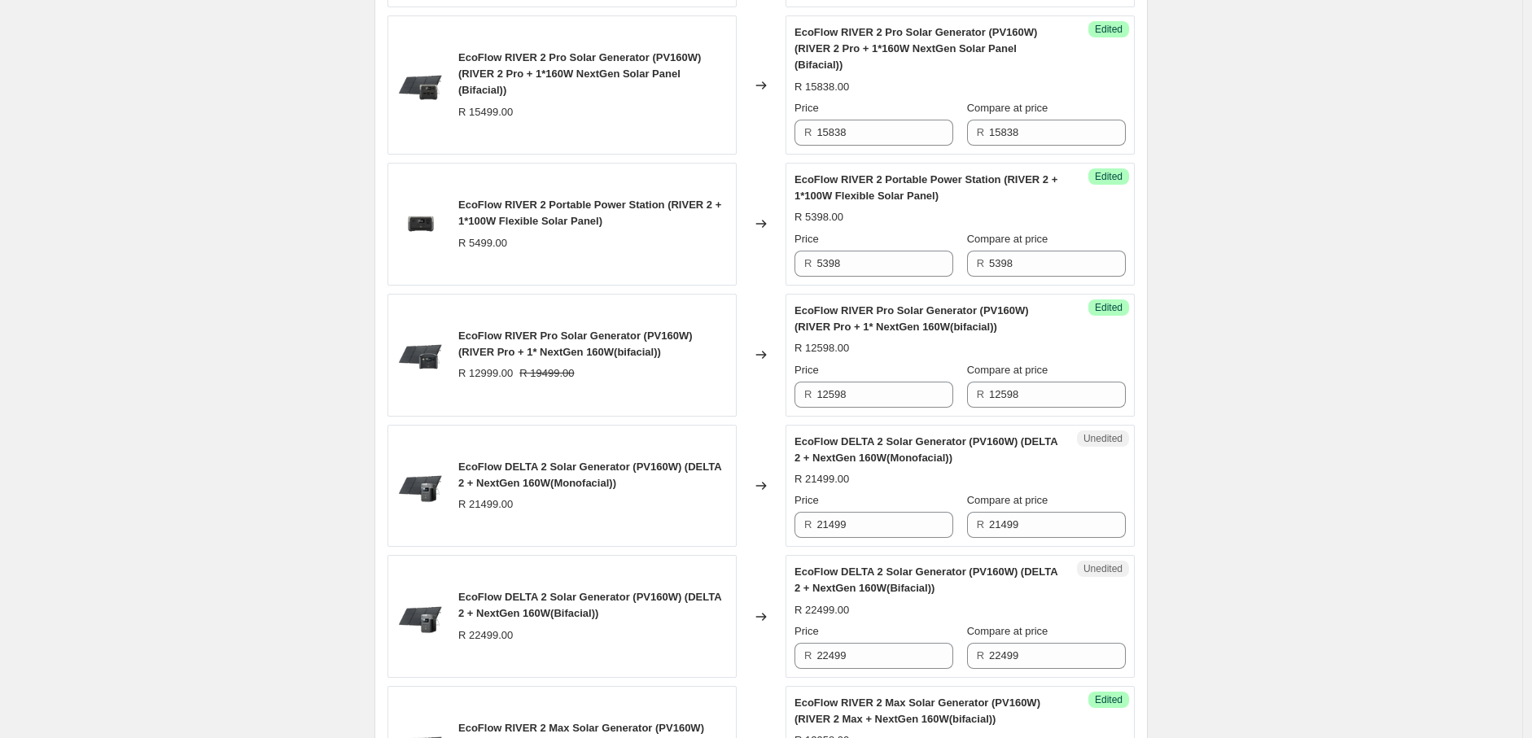
scroll to position [814, 0]
drag, startPoint x: 855, startPoint y: 521, endPoint x: 826, endPoint y: 526, distance: 29.7
click at [826, 526] on input "21499" at bounding box center [884, 523] width 137 height 26
drag, startPoint x: 856, startPoint y: 524, endPoint x: 807, endPoint y: 529, distance: 49.9
click at [807, 529] on div "R 20068" at bounding box center [873, 523] width 159 height 26
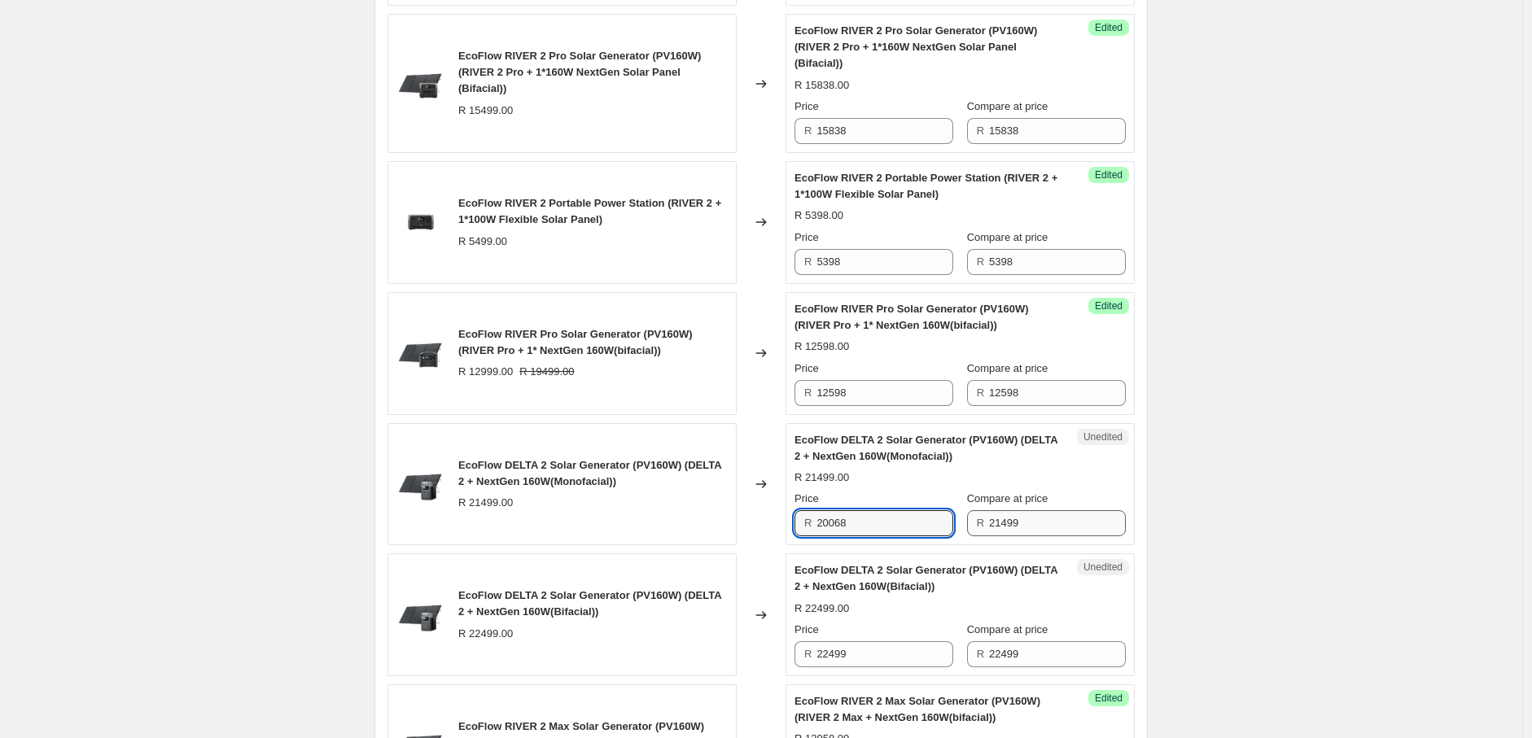
type input "20068"
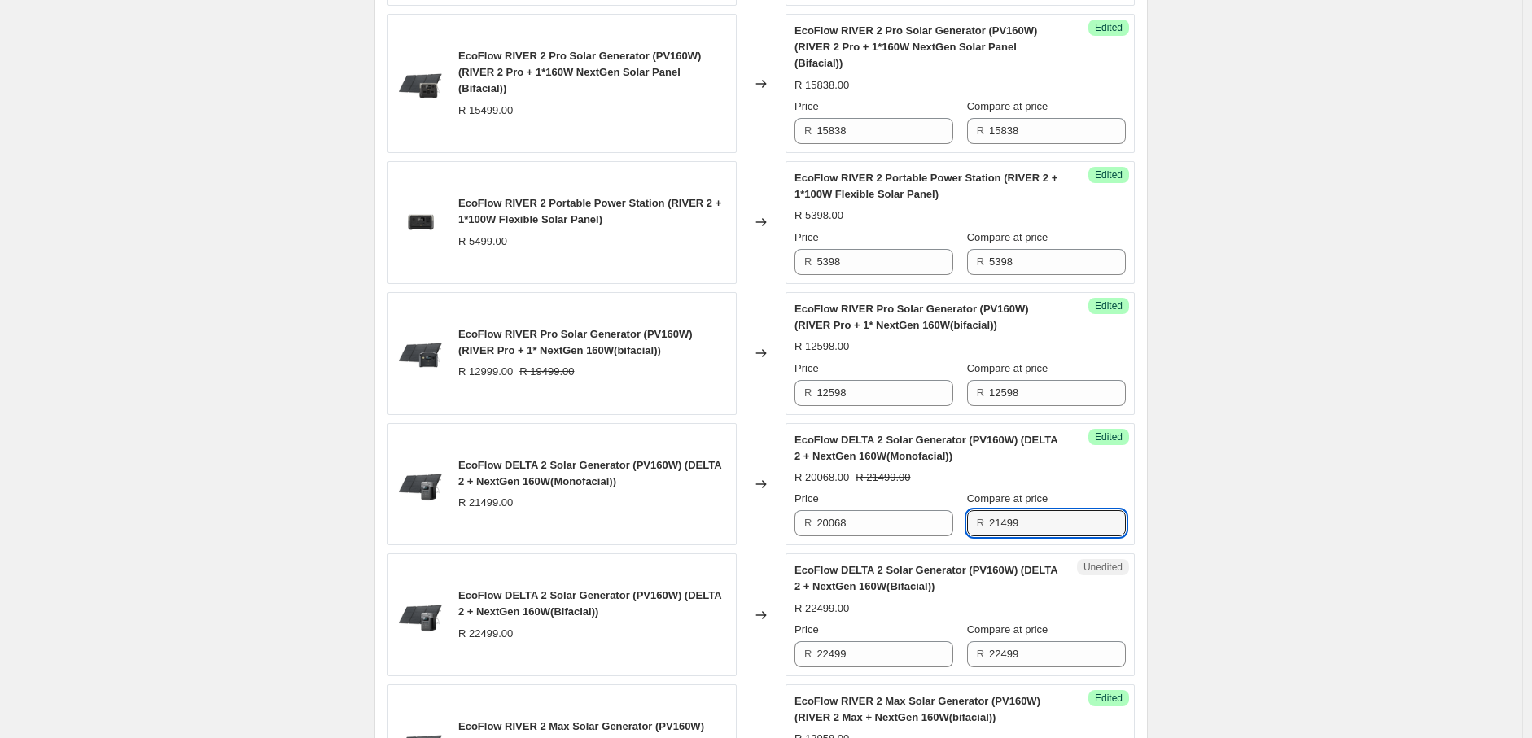
drag, startPoint x: 1052, startPoint y: 530, endPoint x: 972, endPoint y: 530, distance: 79.8
click at [972, 530] on div "R 21499" at bounding box center [1046, 523] width 159 height 26
paste input "0068"
type input "20068"
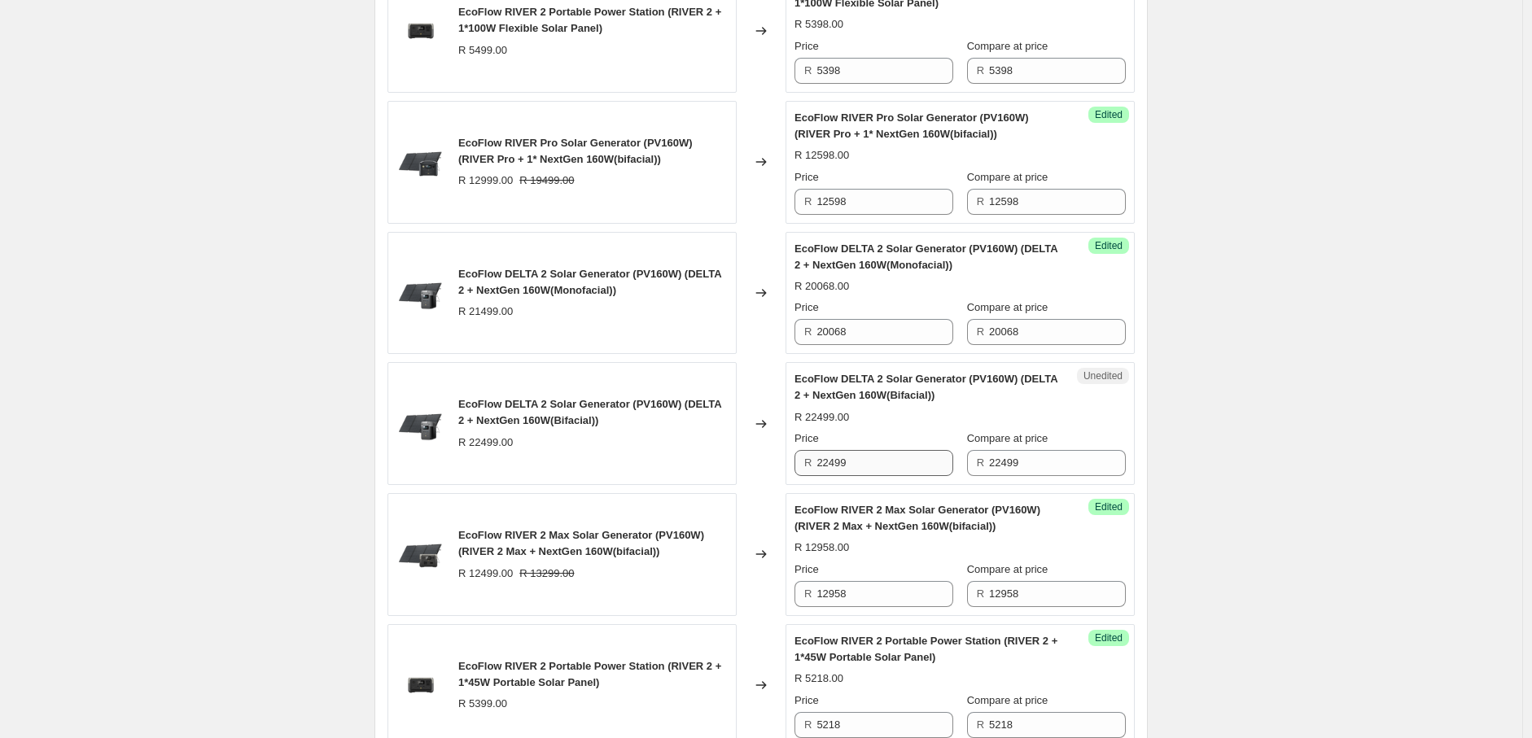
scroll to position [1005, 0]
drag, startPoint x: 825, startPoint y: 466, endPoint x: 865, endPoint y: 465, distance: 39.9
click at [865, 465] on input "22499" at bounding box center [884, 463] width 137 height 26
drag, startPoint x: 863, startPoint y: 464, endPoint x: 791, endPoint y: 468, distance: 71.7
click at [791, 468] on div "Unedited EcoFlow DELTA 2 Solar Generator (PV160W) (DELTA 2 + NextGen 160W(Bifac…" at bounding box center [959, 423] width 349 height 123
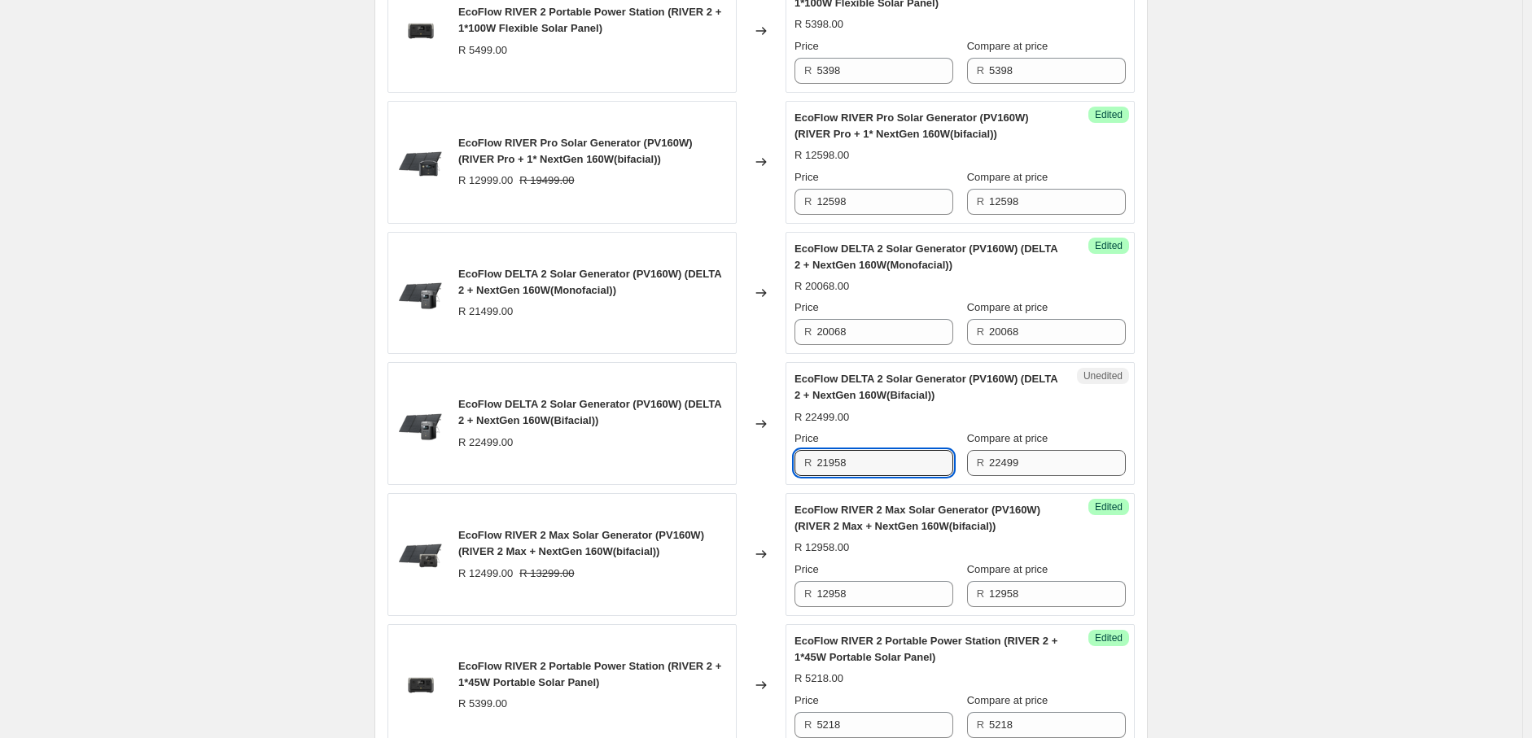
type input "21958"
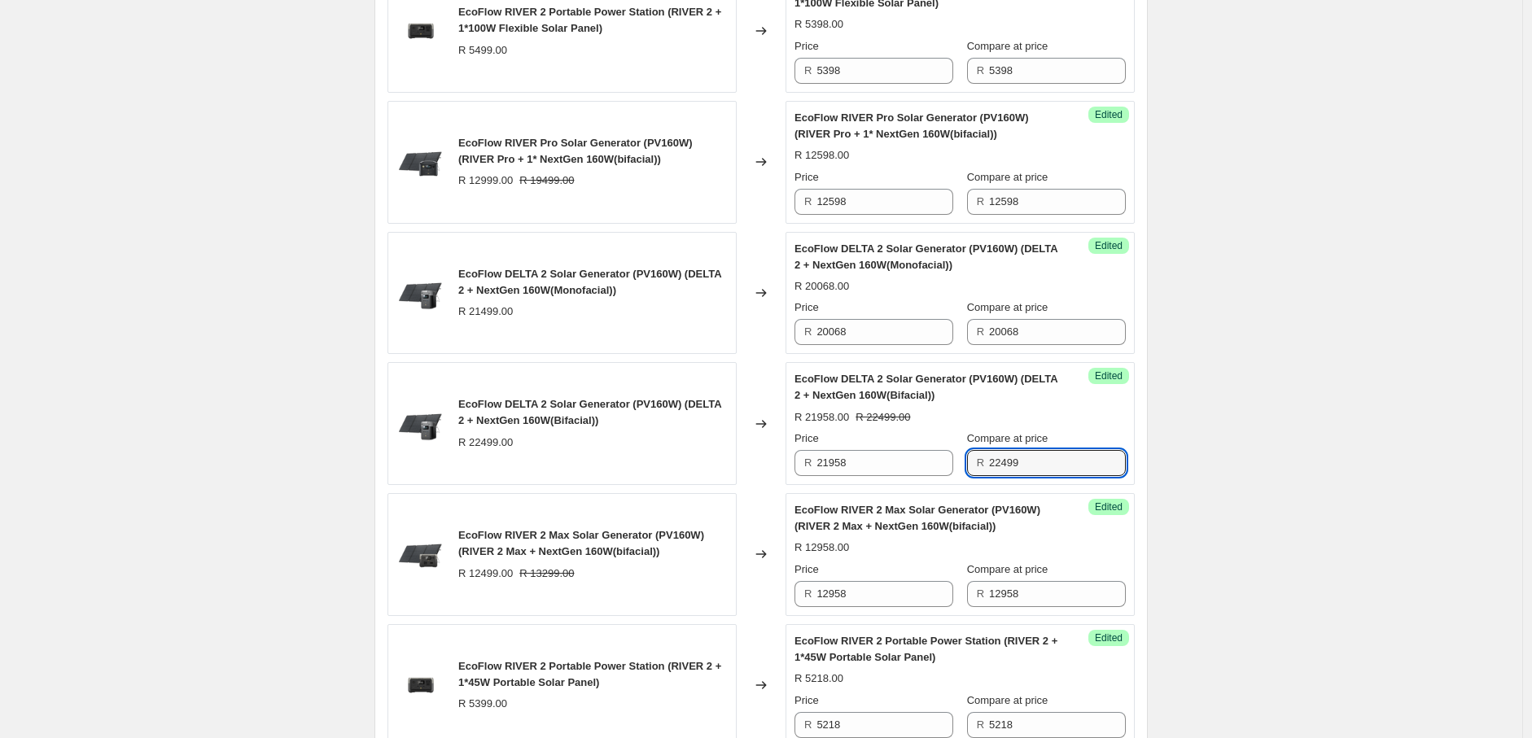
drag, startPoint x: 1030, startPoint y: 468, endPoint x: 982, endPoint y: 467, distance: 48.0
click at [982, 467] on div "R 22499" at bounding box center [1046, 463] width 159 height 26
paste input "1958"
type input "21958"
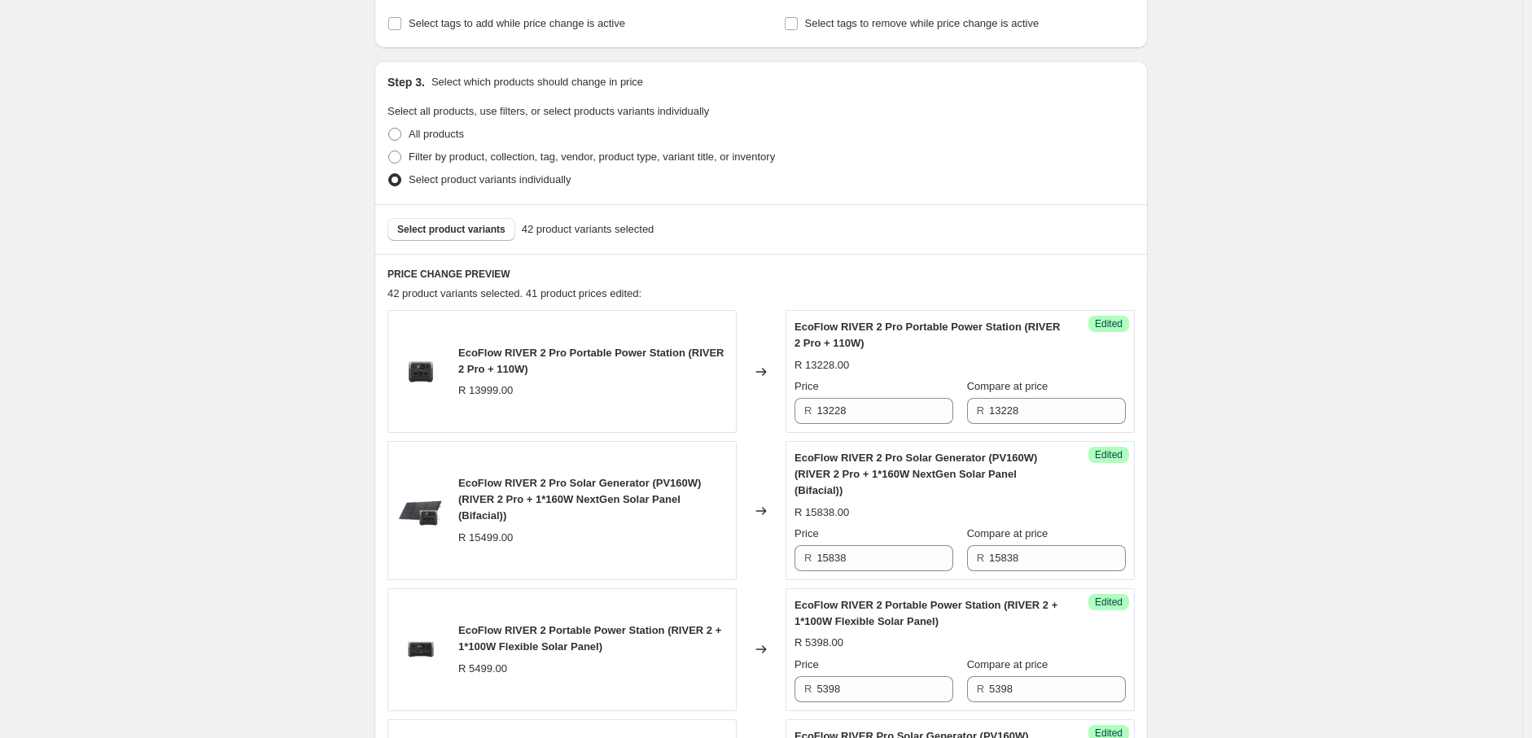
scroll to position [386, 0]
click at [474, 229] on span "Select product variants" at bounding box center [451, 230] width 108 height 13
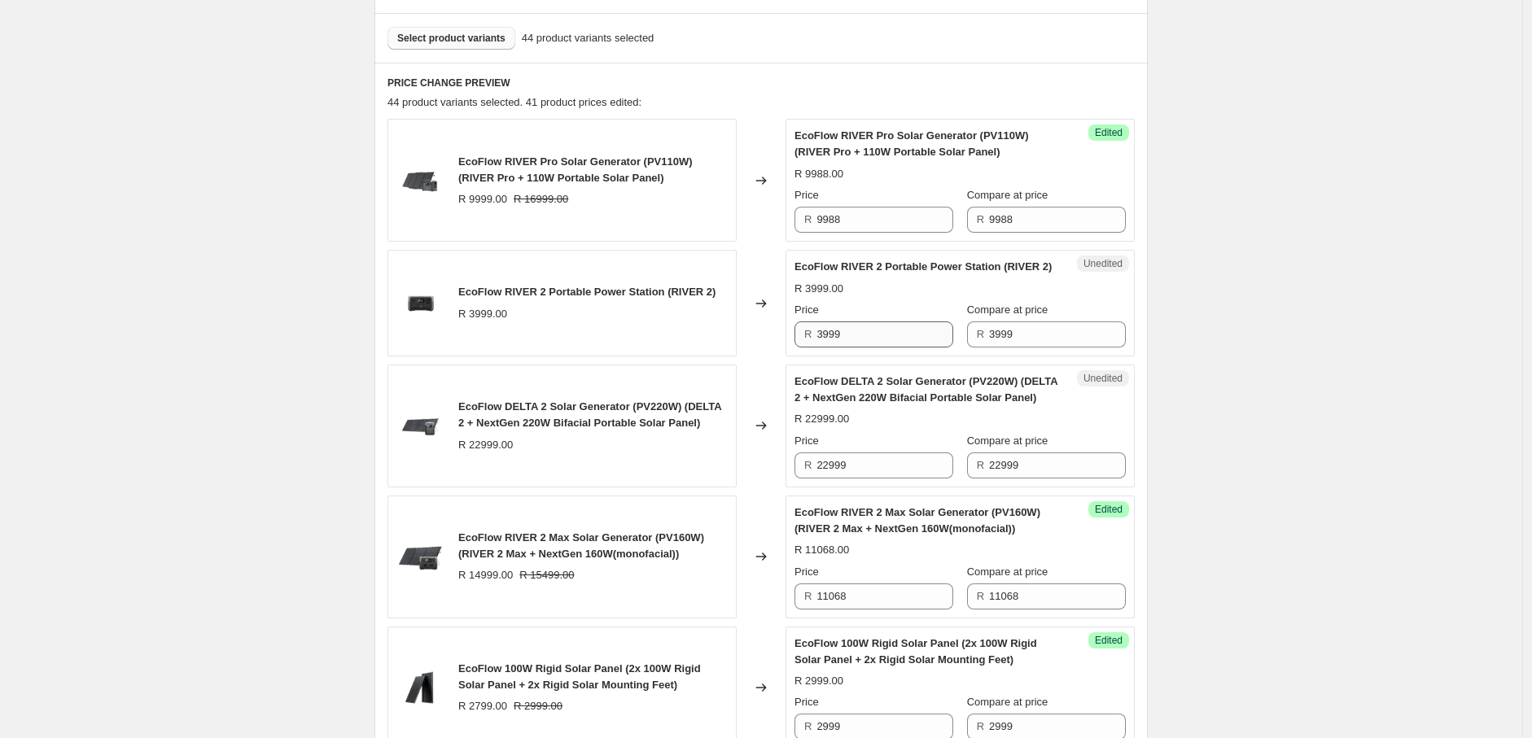
scroll to position [612, 0]
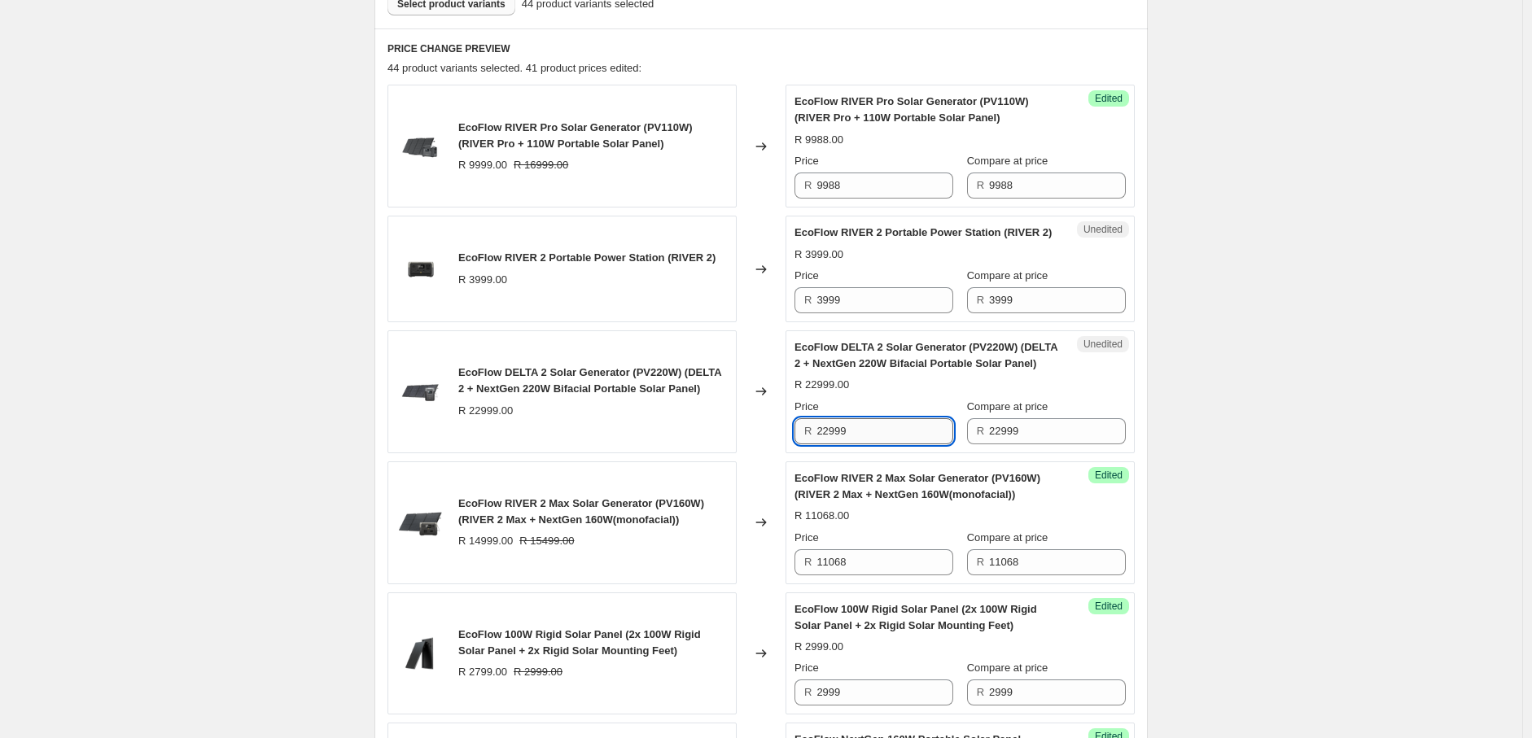
click at [864, 444] on input "22999" at bounding box center [884, 431] width 137 height 26
type input "22498"
click at [1083, 444] on input "22999" at bounding box center [1057, 431] width 137 height 26
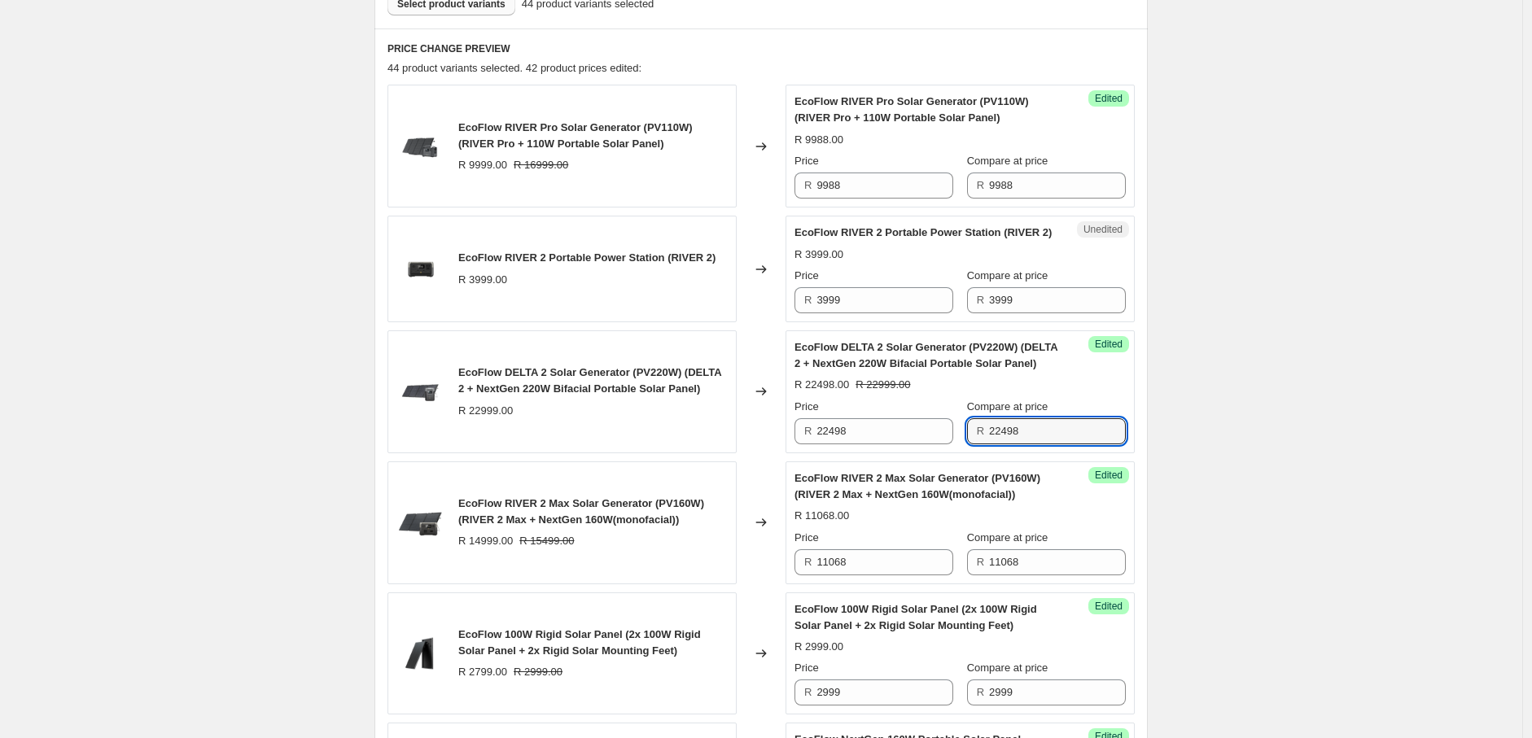
type input "22498"
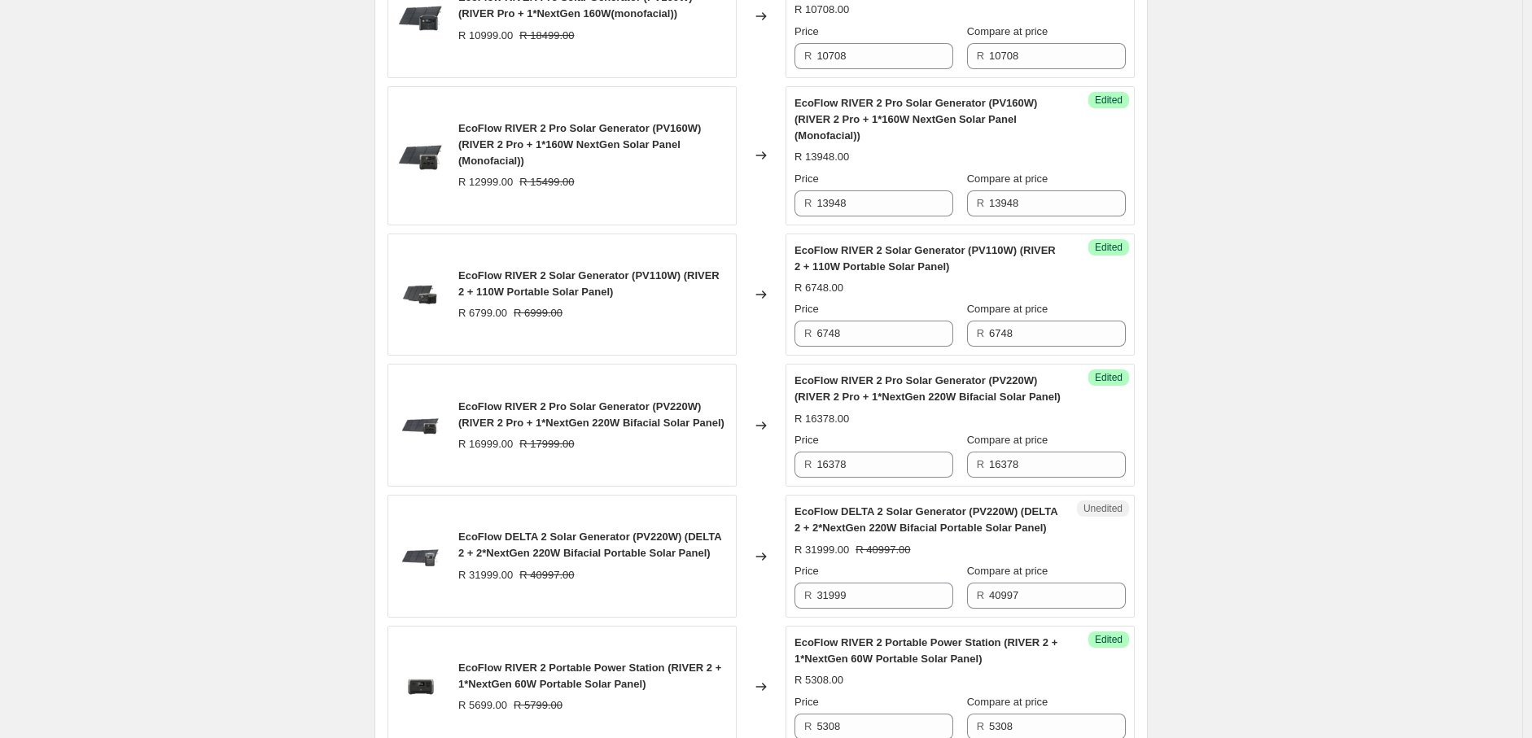
scroll to position [2222, 0]
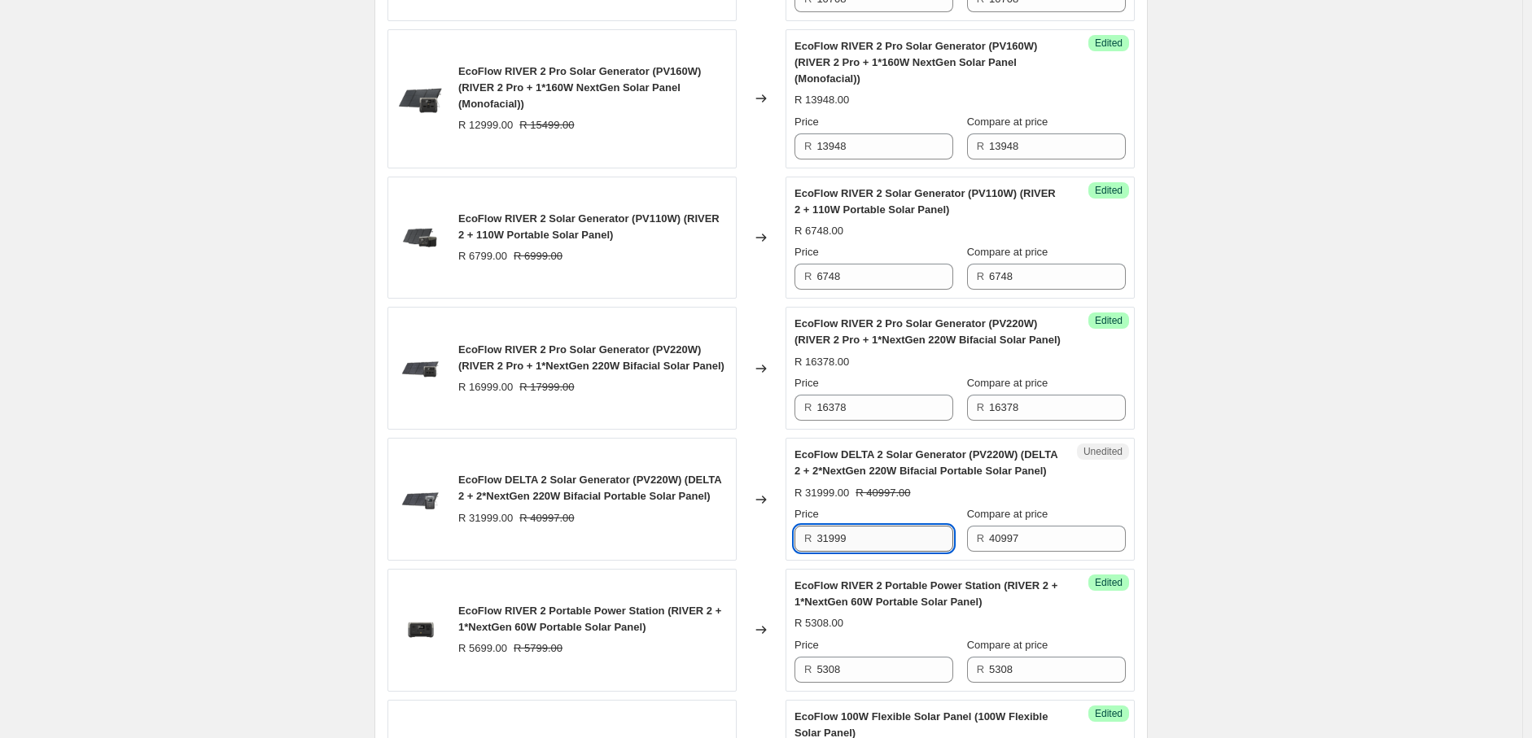
click at [863, 552] on input "31999" at bounding box center [884, 539] width 137 height 26
type input "3"
type input "28797"
click at [1047, 549] on input "40997" at bounding box center [1057, 539] width 137 height 26
type input "4"
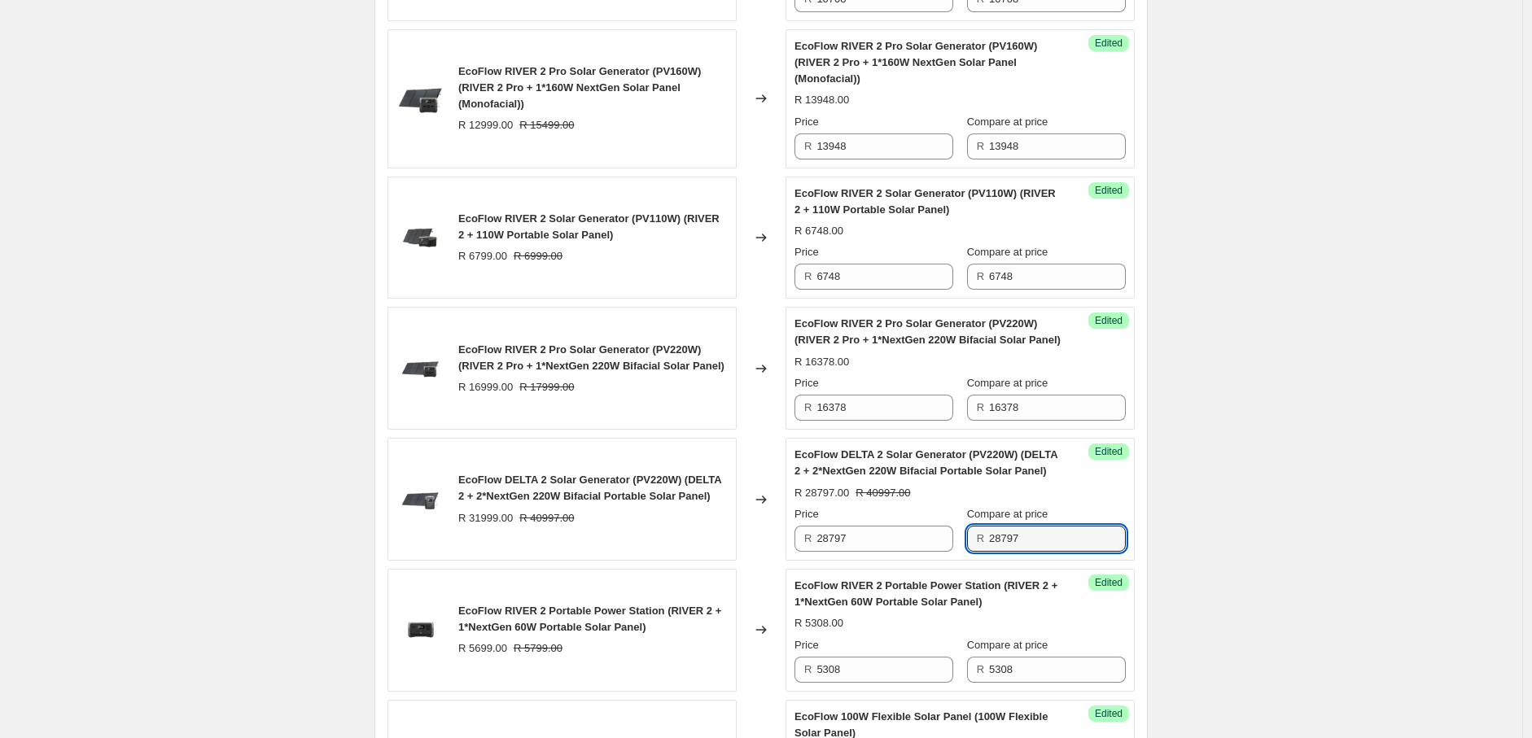
type input "28797"
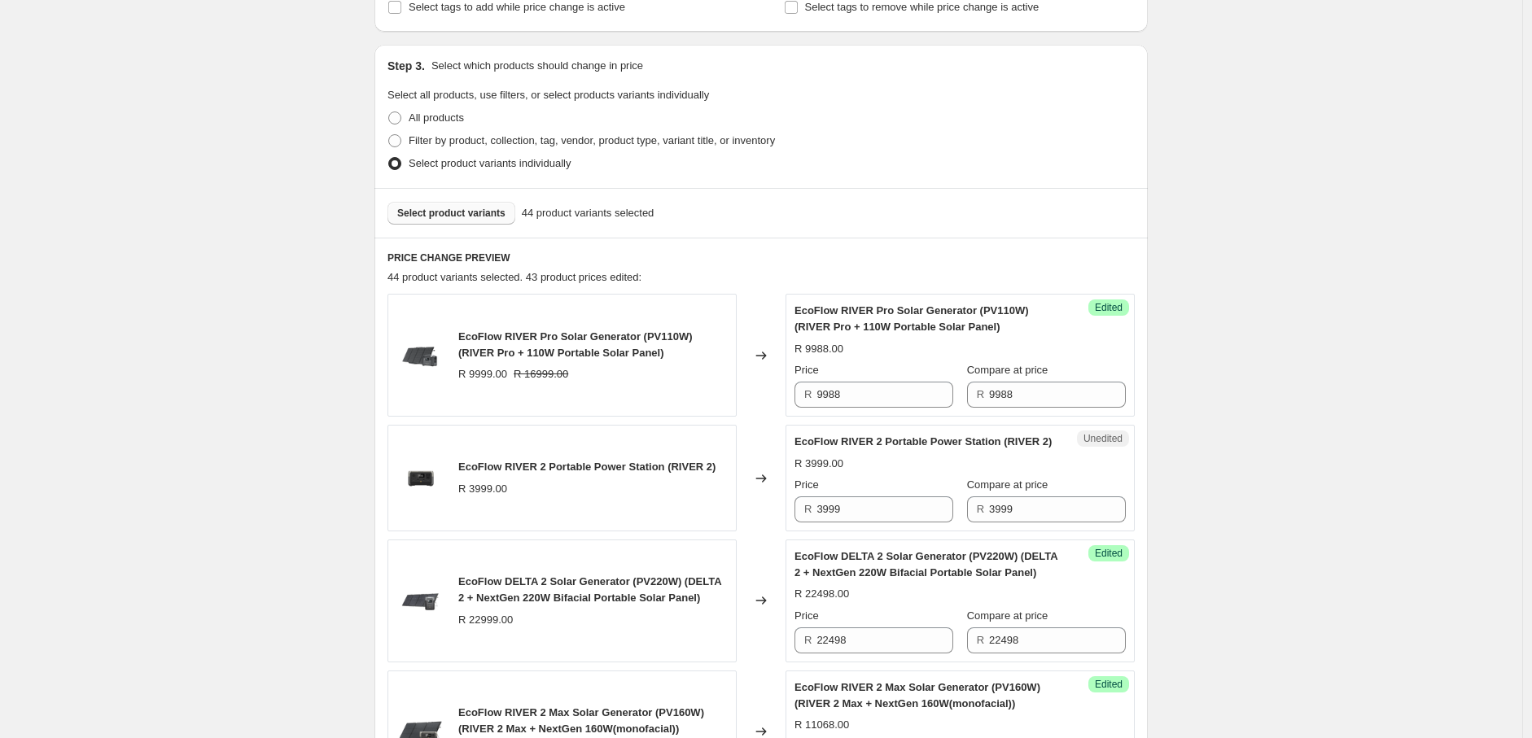
scroll to position [401, 0]
click at [476, 218] on span "Select product variants" at bounding box center [451, 214] width 108 height 13
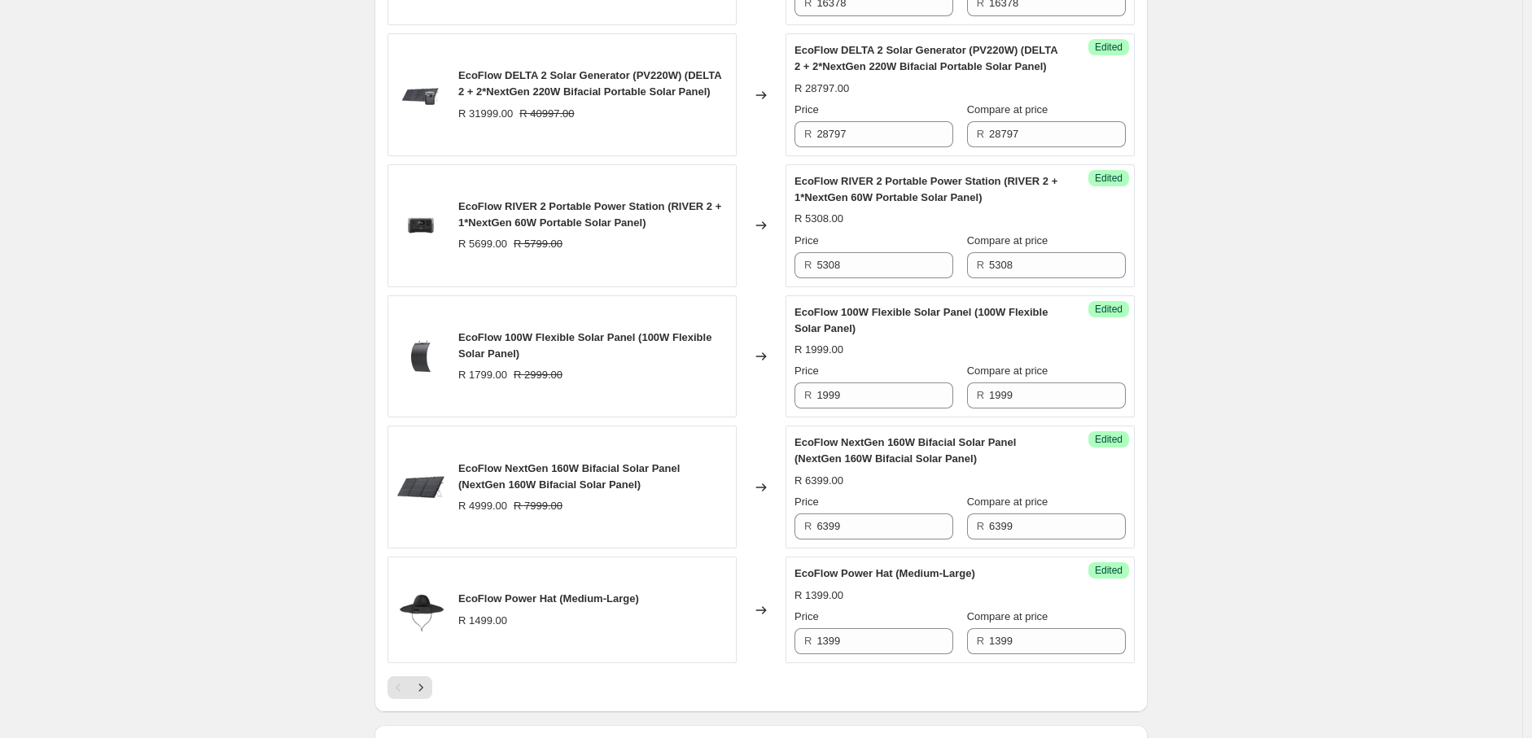
scroll to position [3176, 0]
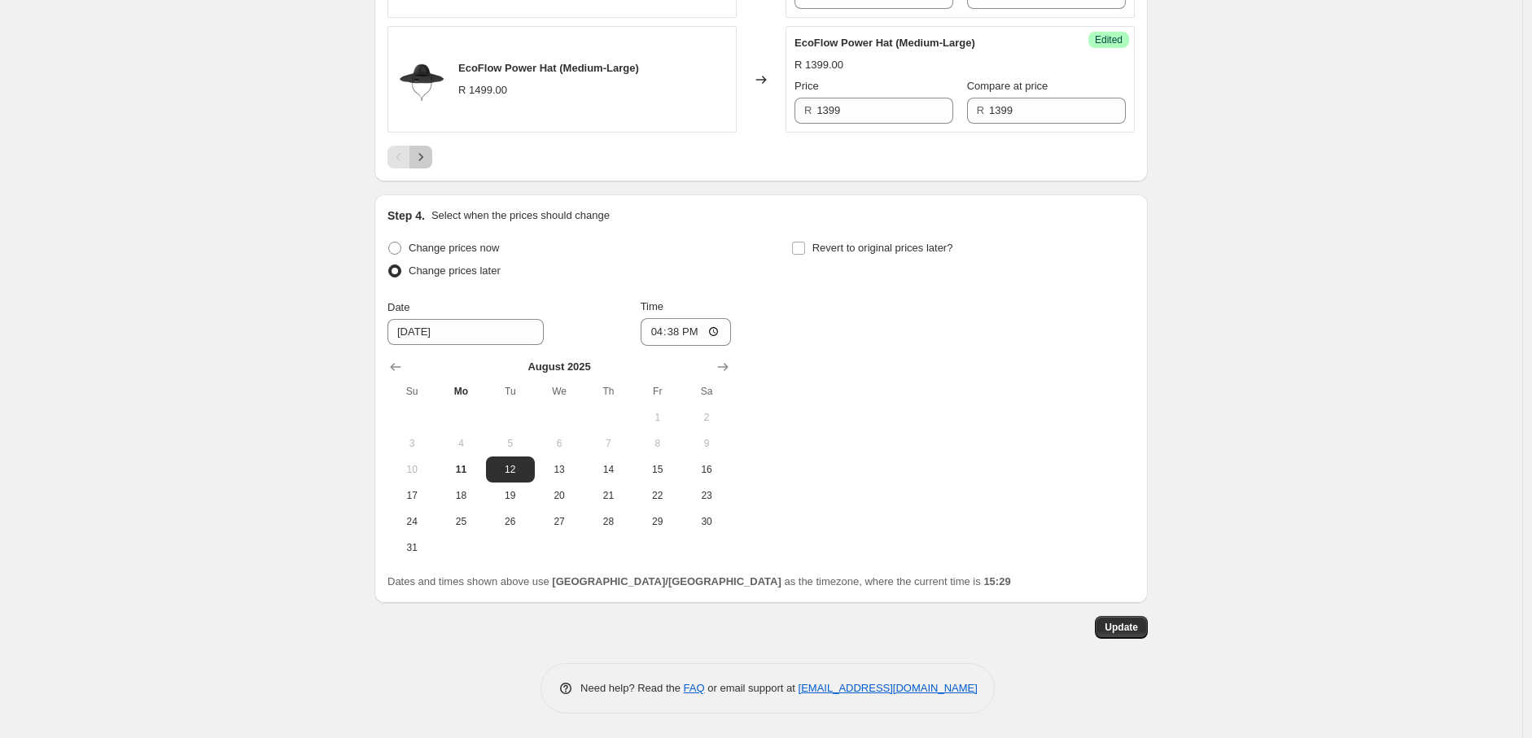
click at [426, 147] on button "Next" at bounding box center [420, 157] width 23 height 23
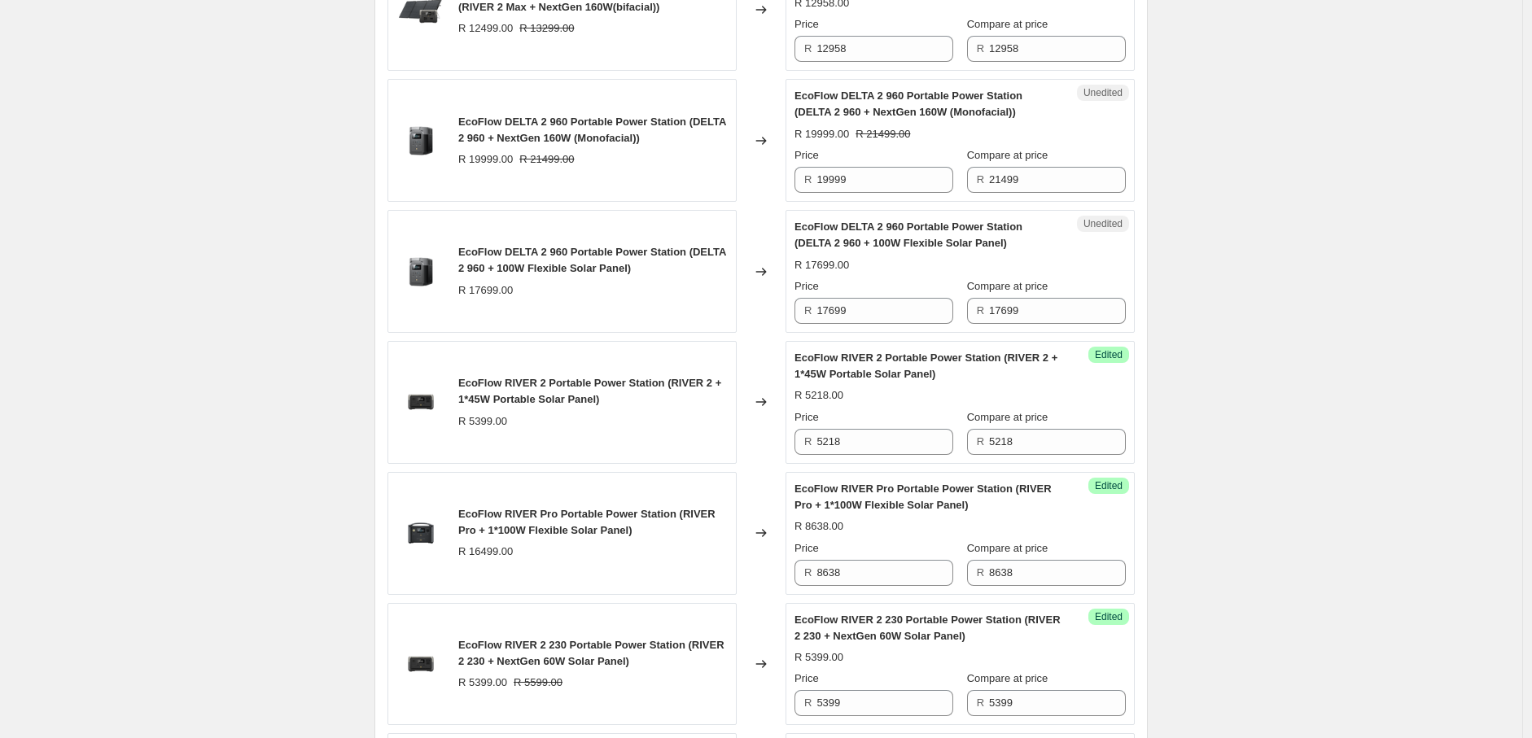
scroll to position [1800, 0]
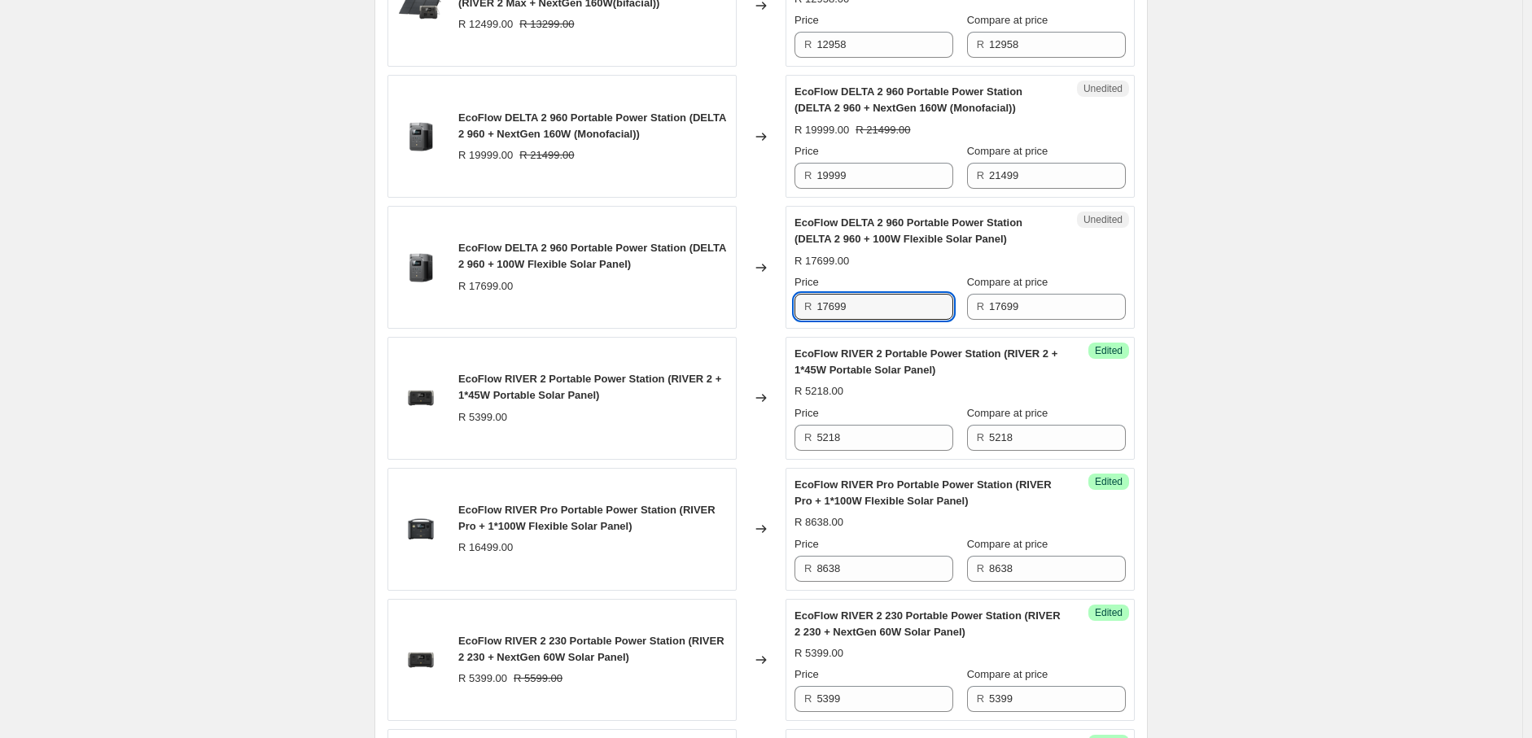
drag, startPoint x: 859, startPoint y: 313, endPoint x: 801, endPoint y: 314, distance: 57.8
click at [801, 314] on div "R 17699" at bounding box center [873, 307] width 159 height 26
paste input "098"
type input "17098"
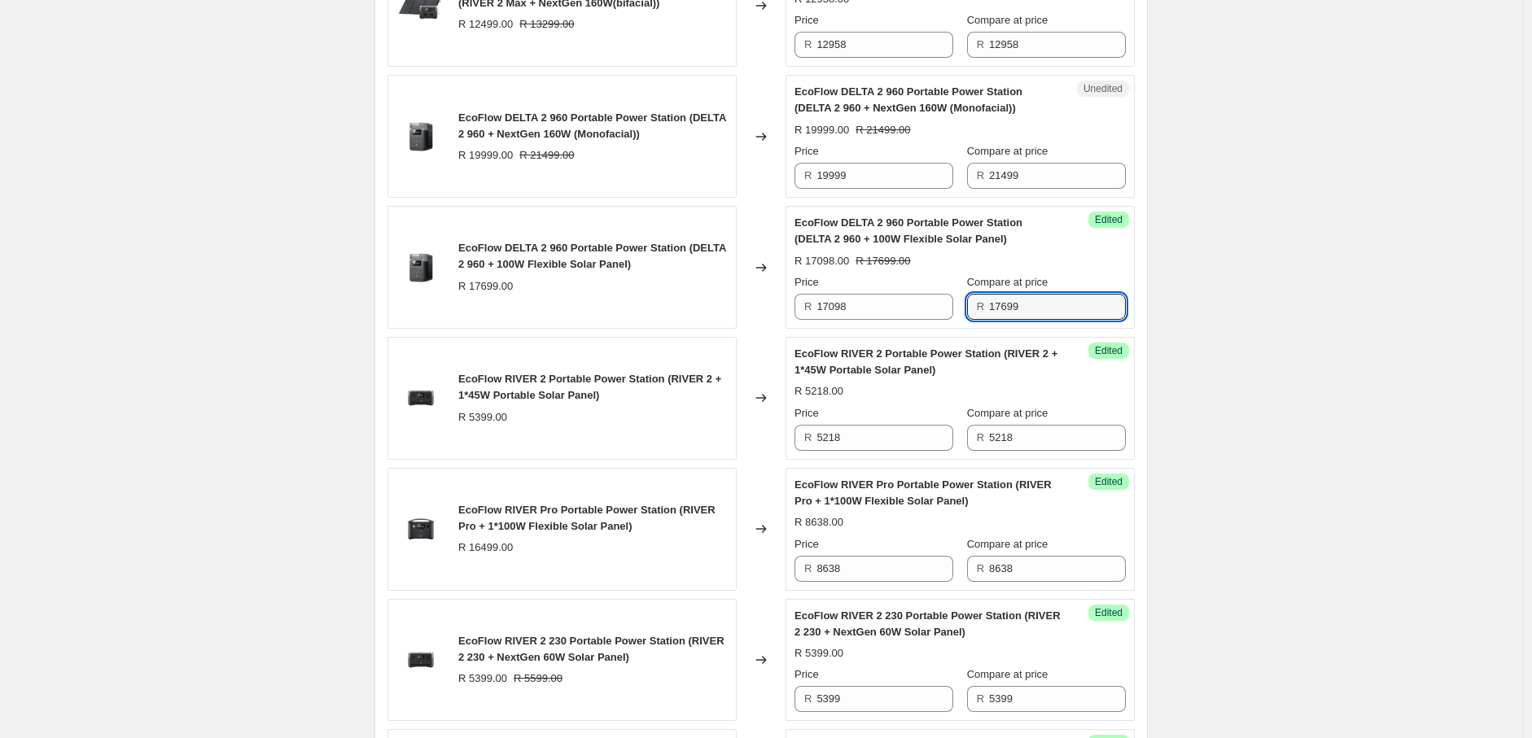
drag, startPoint x: 1038, startPoint y: 308, endPoint x: 989, endPoint y: 310, distance: 48.9
click at [989, 310] on div "R 17699" at bounding box center [1046, 307] width 159 height 26
paste input "098"
type input "17098"
click at [1338, 317] on div "2025年8月南非新价格-AO价-Solar panel+Bundle. This page is ready 2025年8月南非新价格-AO价-Solar …" at bounding box center [761, 156] width 1522 height 3912
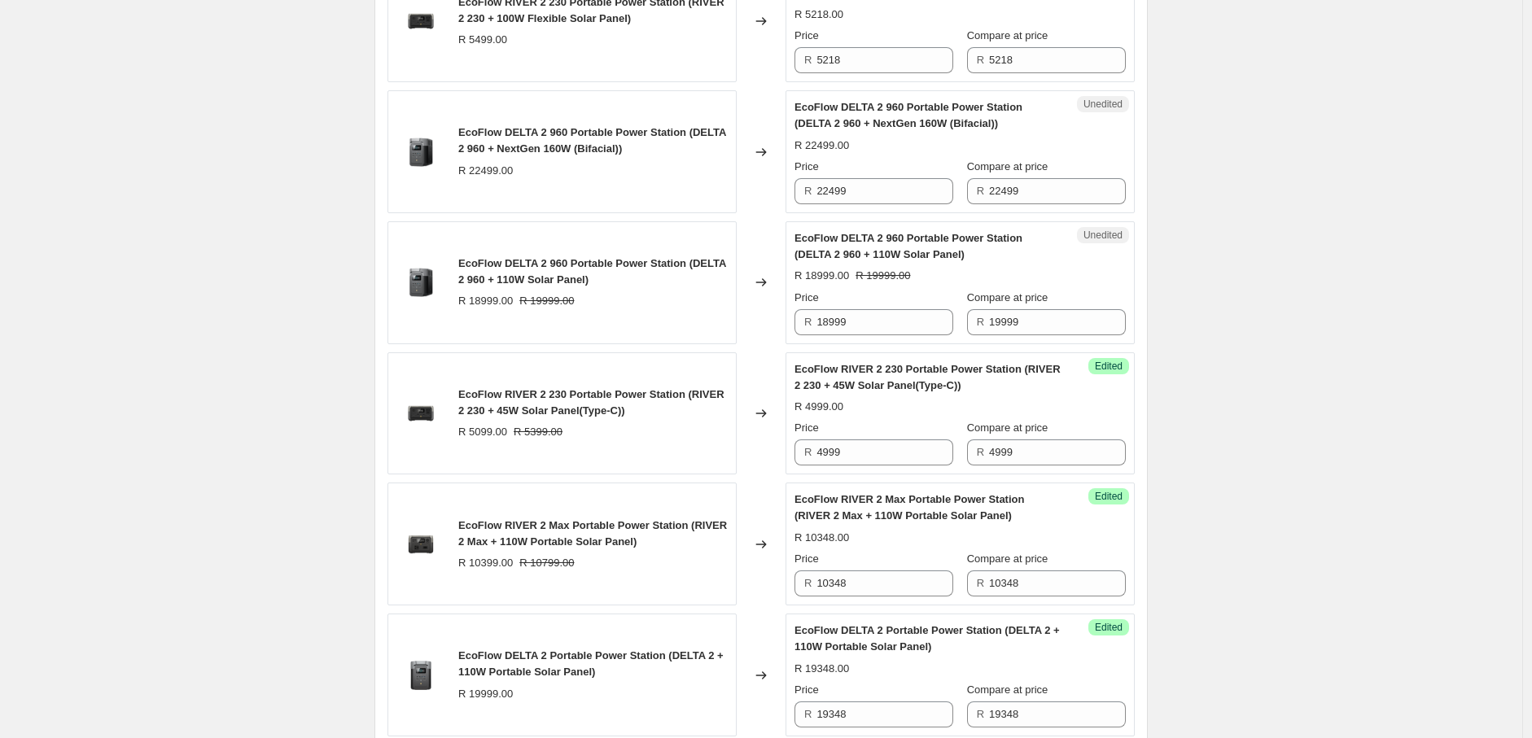
scroll to position [2574, 0]
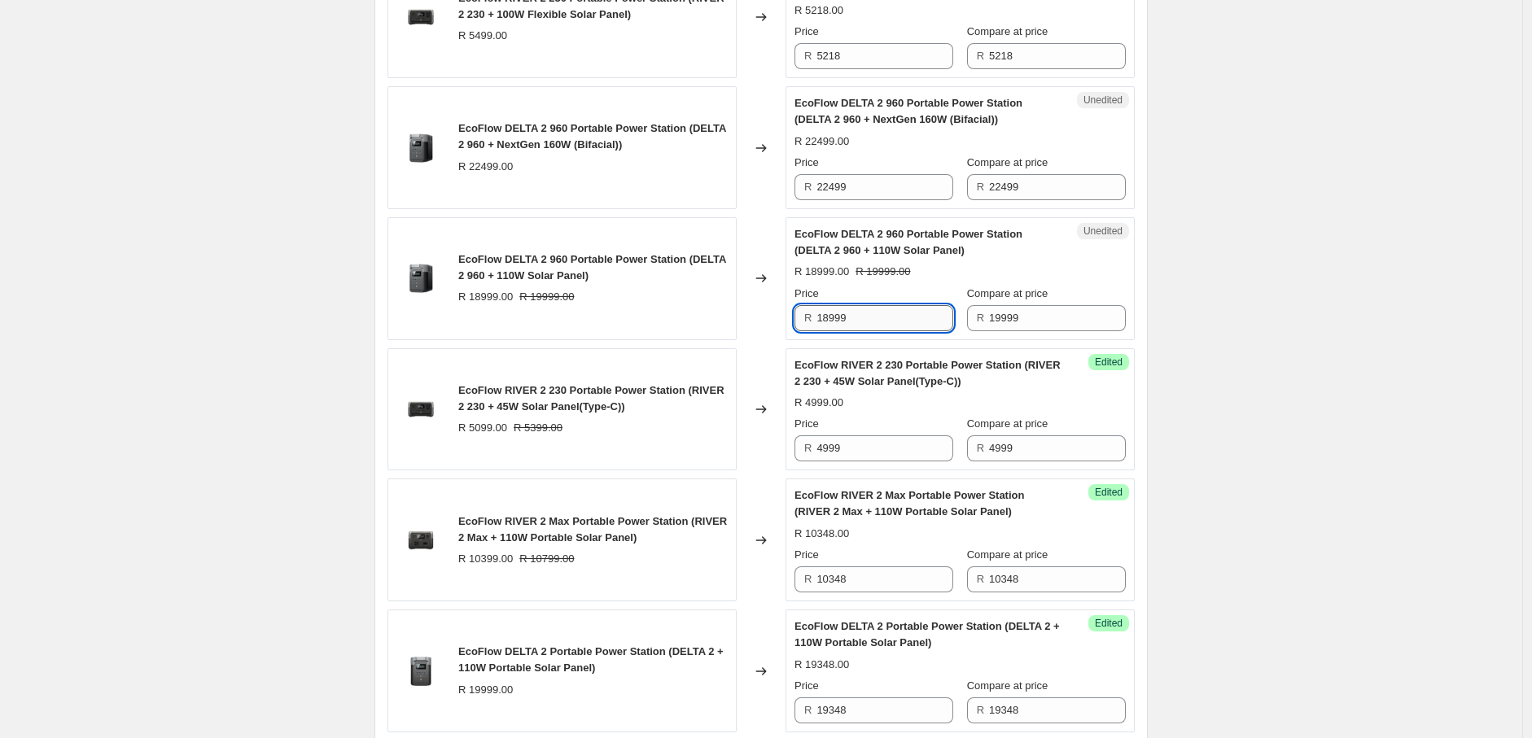
click at [842, 322] on input "18999" at bounding box center [884, 318] width 137 height 26
click at [857, 322] on input "18999" at bounding box center [884, 318] width 137 height 26
drag, startPoint x: 857, startPoint y: 322, endPoint x: 808, endPoint y: 322, distance: 48.8
click at [808, 322] on div "R 18448" at bounding box center [873, 318] width 159 height 26
type input "18448"
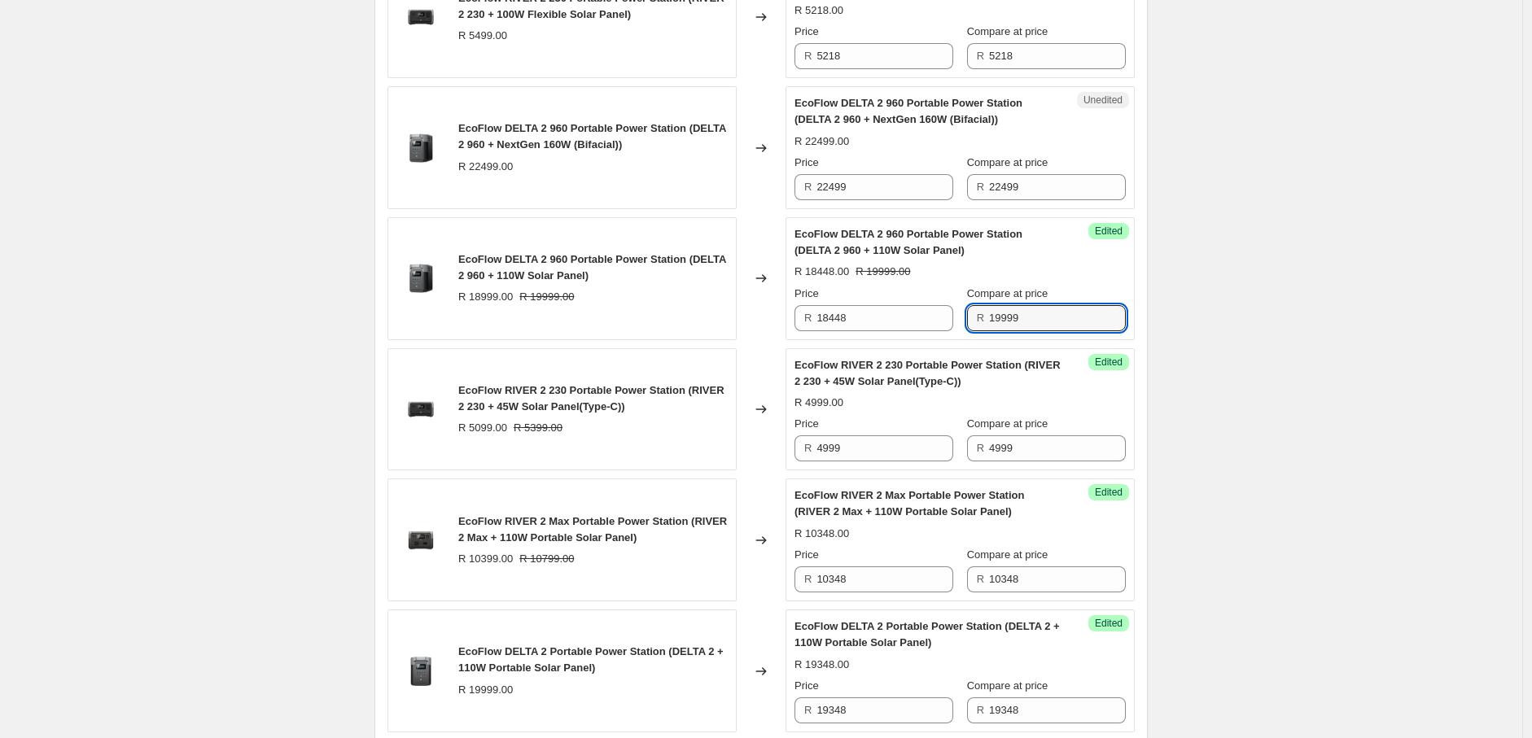
drag, startPoint x: 1050, startPoint y: 326, endPoint x: 965, endPoint y: 327, distance: 85.5
click at [965, 327] on div "Price R 18448 Compare at price R 19999" at bounding box center [959, 309] width 331 height 46
paste input "8448"
type input "18448"
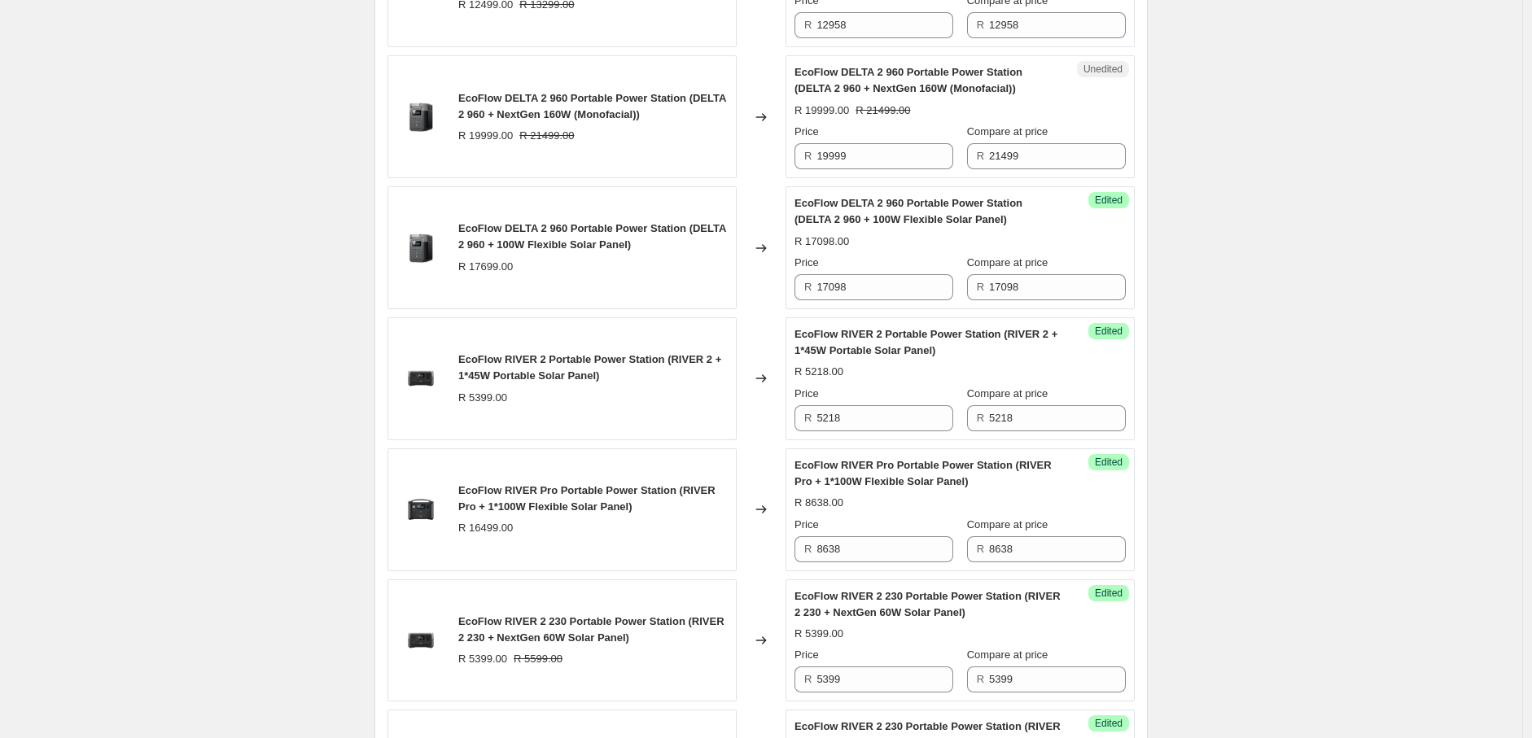
scroll to position [1803, 0]
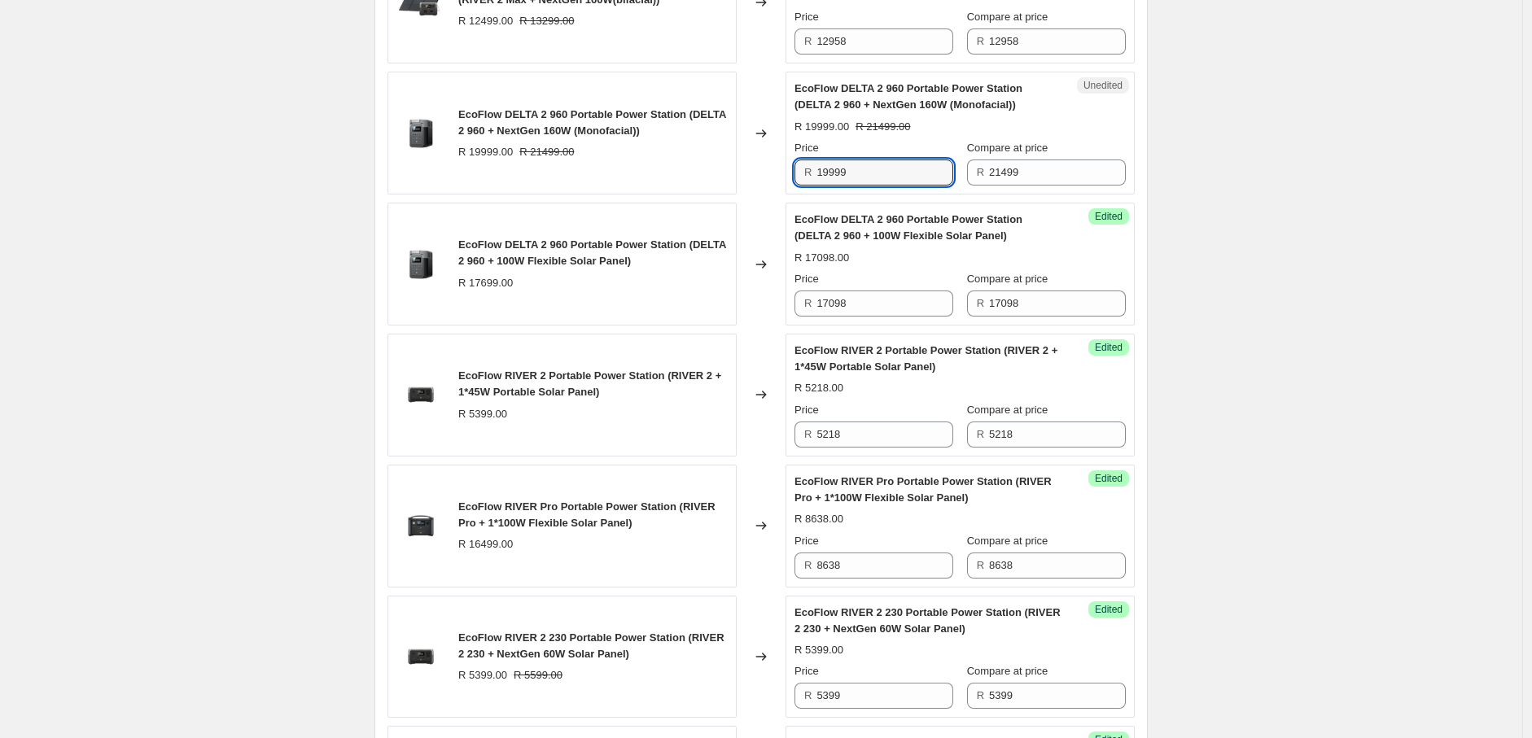
drag, startPoint x: 871, startPoint y: 175, endPoint x: 816, endPoint y: 175, distance: 54.5
click at [816, 175] on div "R 19999" at bounding box center [873, 173] width 159 height 26
paste input "168"
type input "19168"
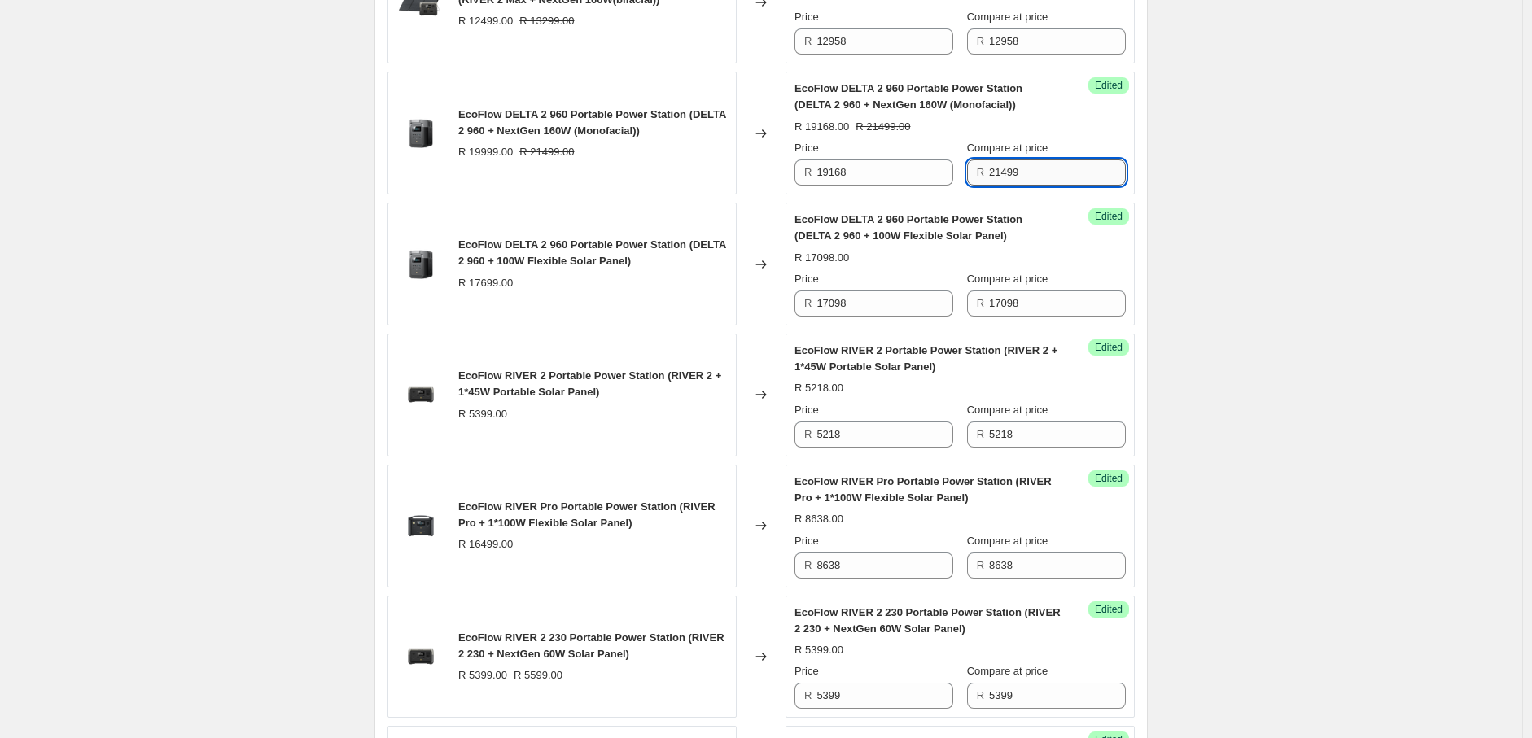
click at [1052, 178] on input "21499" at bounding box center [1057, 173] width 137 height 26
drag, startPoint x: 1052, startPoint y: 178, endPoint x: 973, endPoint y: 179, distance: 79.0
click at [973, 179] on div "R 21499" at bounding box center [1046, 173] width 159 height 26
paste input "19168"
type input "19168"
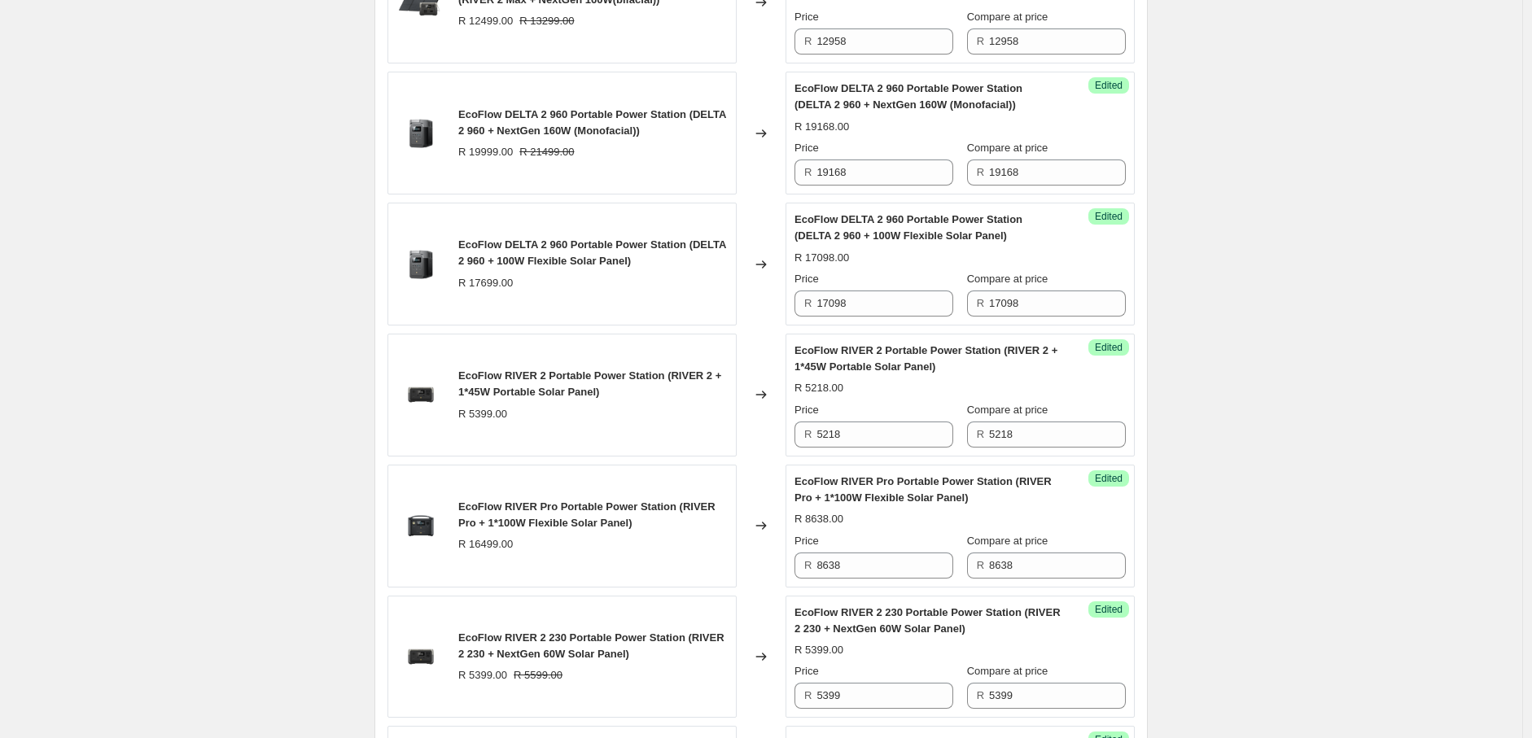
click at [1498, 252] on div "2025年8月南非新价格-AO价-Solar panel+Bundle. This page is ready 2025年8月南非新价格-AO价-Solar …" at bounding box center [761, 153] width 1522 height 3912
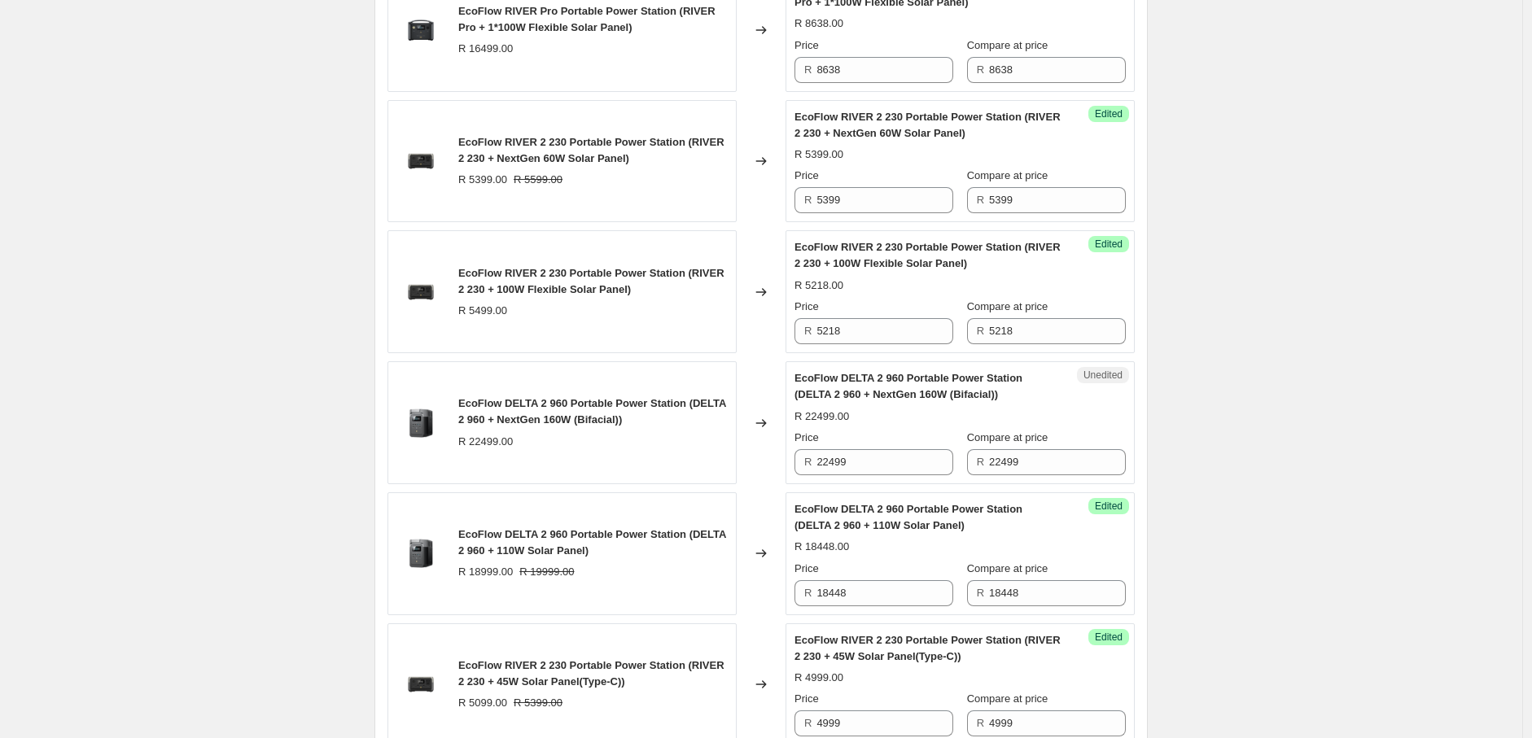
scroll to position [2299, 0]
click at [852, 461] on input "22499" at bounding box center [884, 461] width 137 height 26
drag, startPoint x: 852, startPoint y: 461, endPoint x: 796, endPoint y: 466, distance: 56.5
click at [796, 466] on div "Unedited EcoFlow DELTA 2 960 Portable Power Station (DELTA 2 960 + NextGen 160W…" at bounding box center [959, 422] width 349 height 123
paste input "1058"
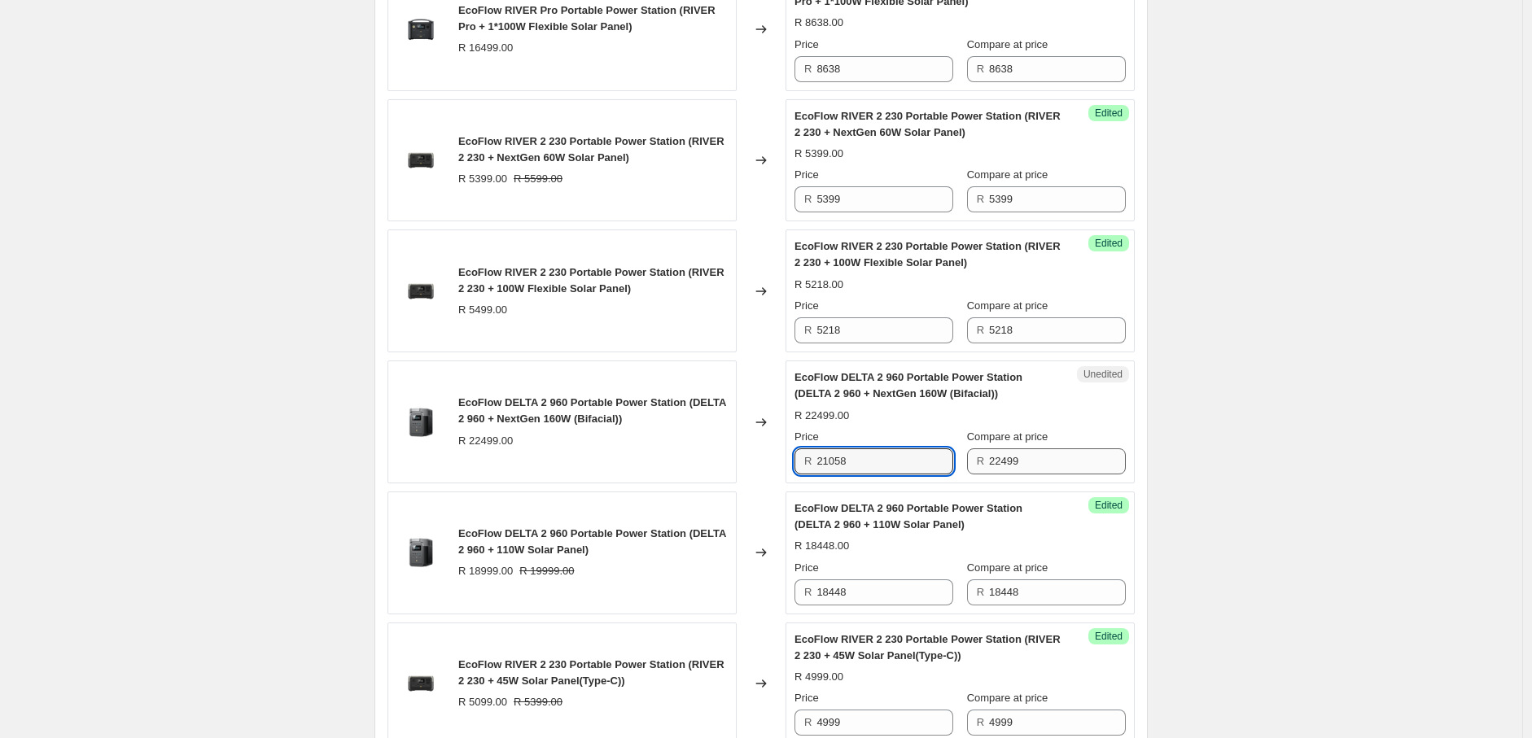
type input "21058"
click at [1036, 466] on input "22499" at bounding box center [1057, 461] width 137 height 26
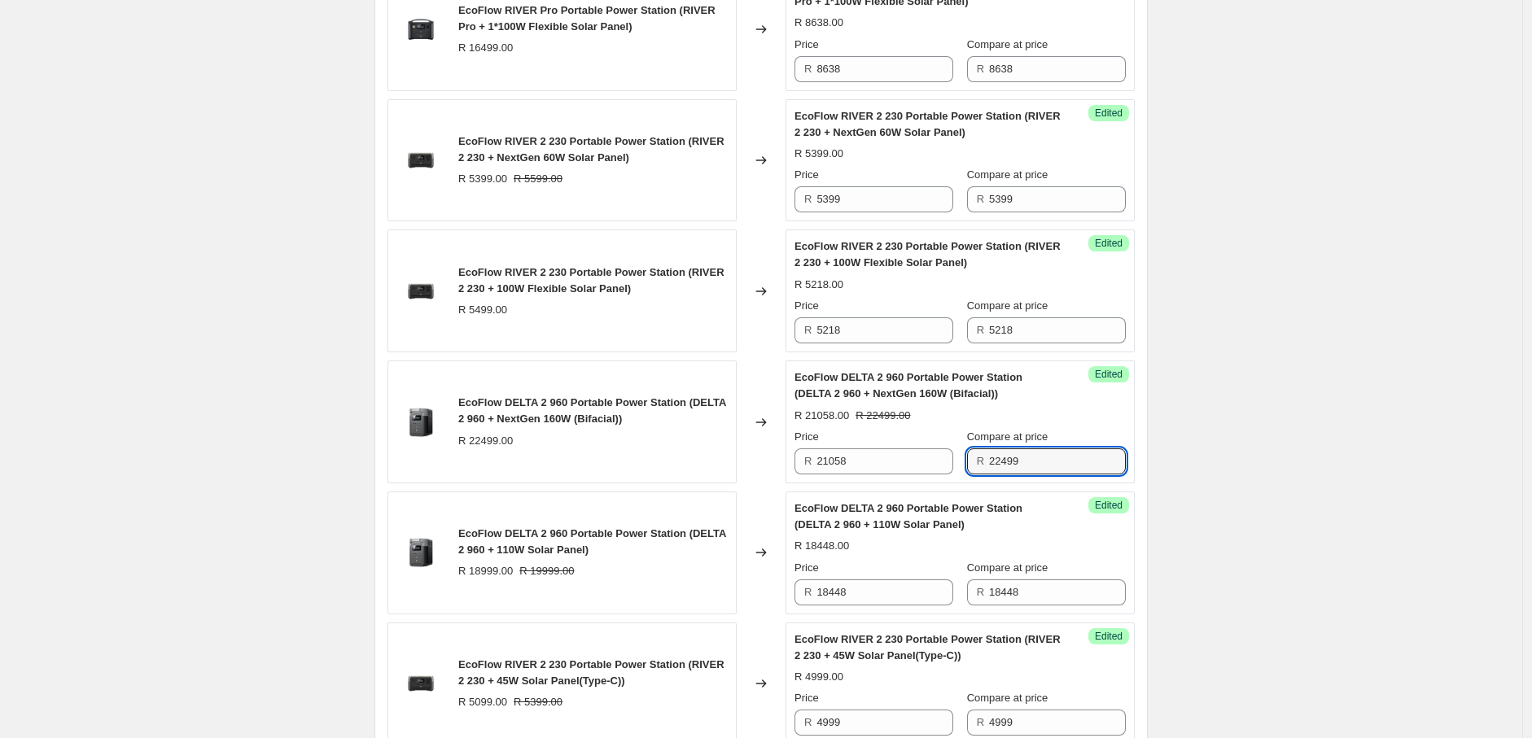
drag, startPoint x: 1036, startPoint y: 466, endPoint x: 987, endPoint y: 466, distance: 48.8
click at [987, 466] on div "R 22499" at bounding box center [1046, 461] width 159 height 26
paste input "1058"
type input "21058"
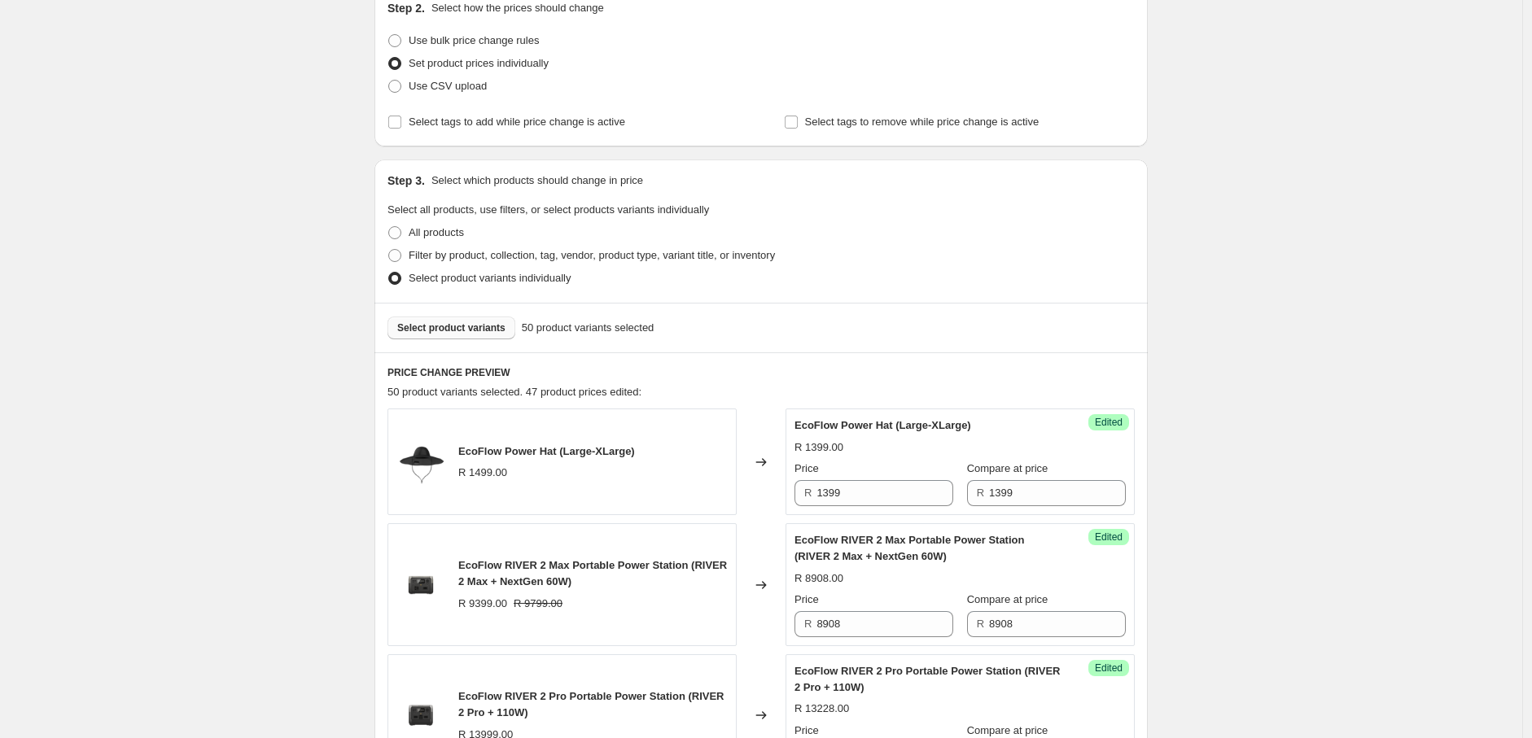
scroll to position [287, 0]
click at [478, 322] on span "Select product variants" at bounding box center [451, 328] width 108 height 13
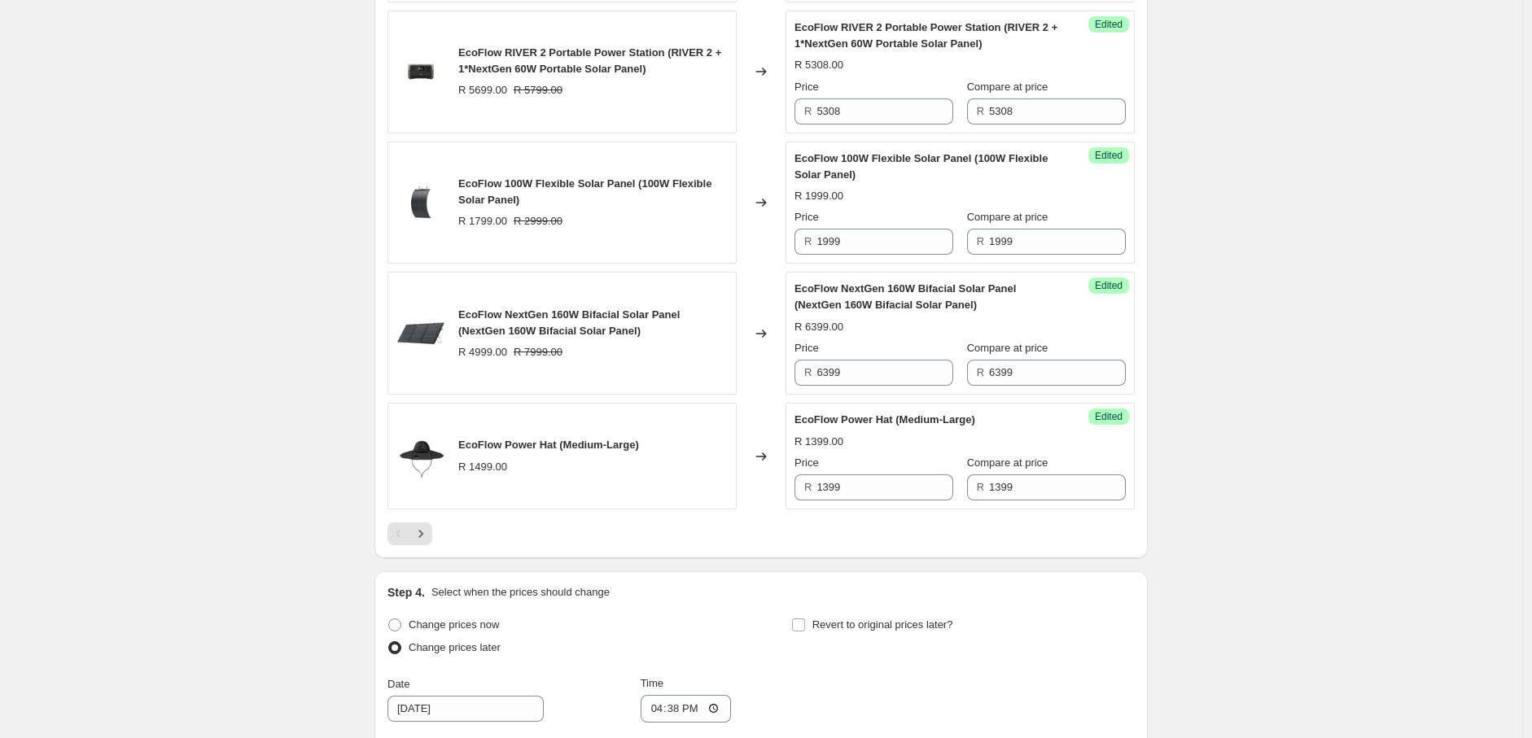
scroll to position [2781, 0]
click at [427, 541] on icon "Next" at bounding box center [421, 533] width 16 height 16
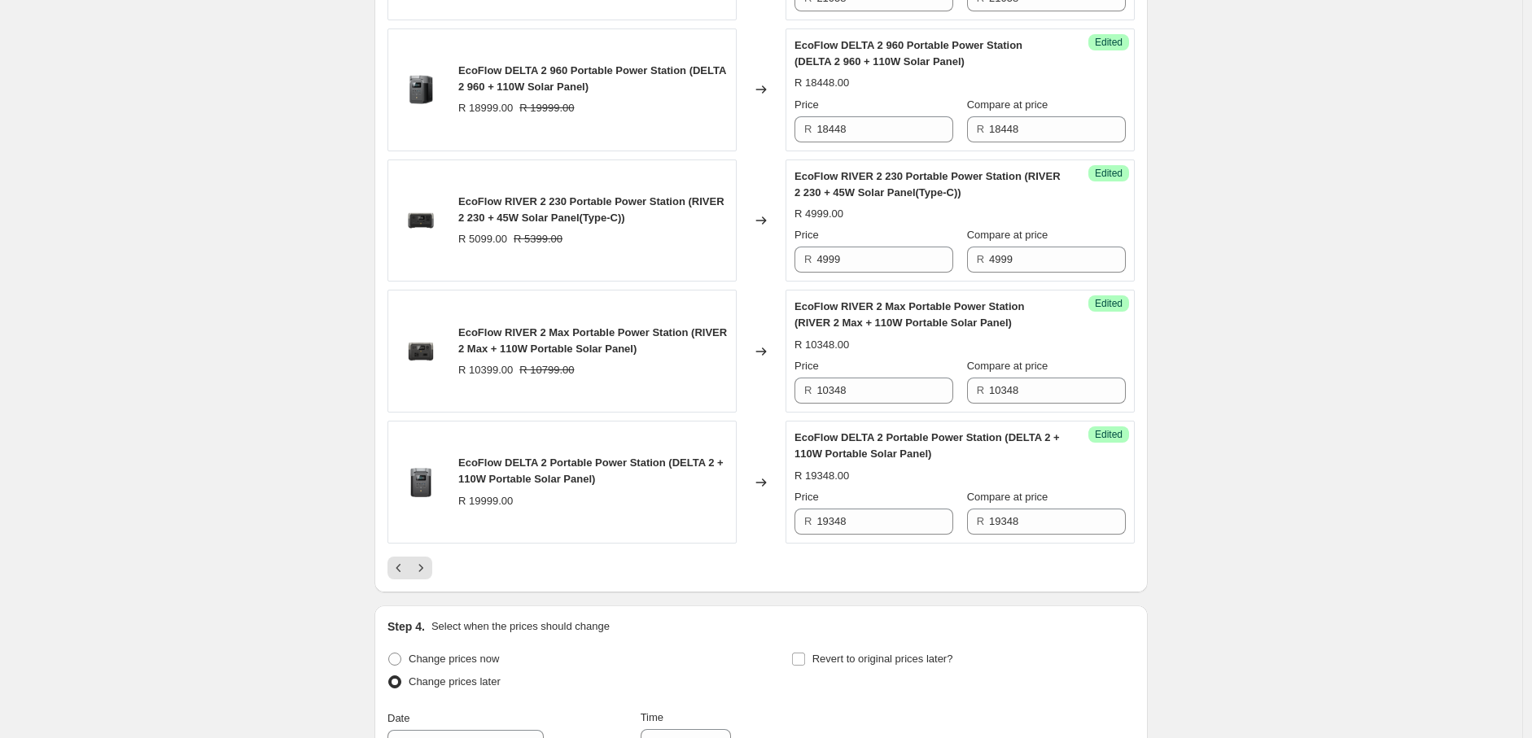
scroll to position [2763, 0]
click at [427, 575] on icon "Next" at bounding box center [421, 567] width 16 height 16
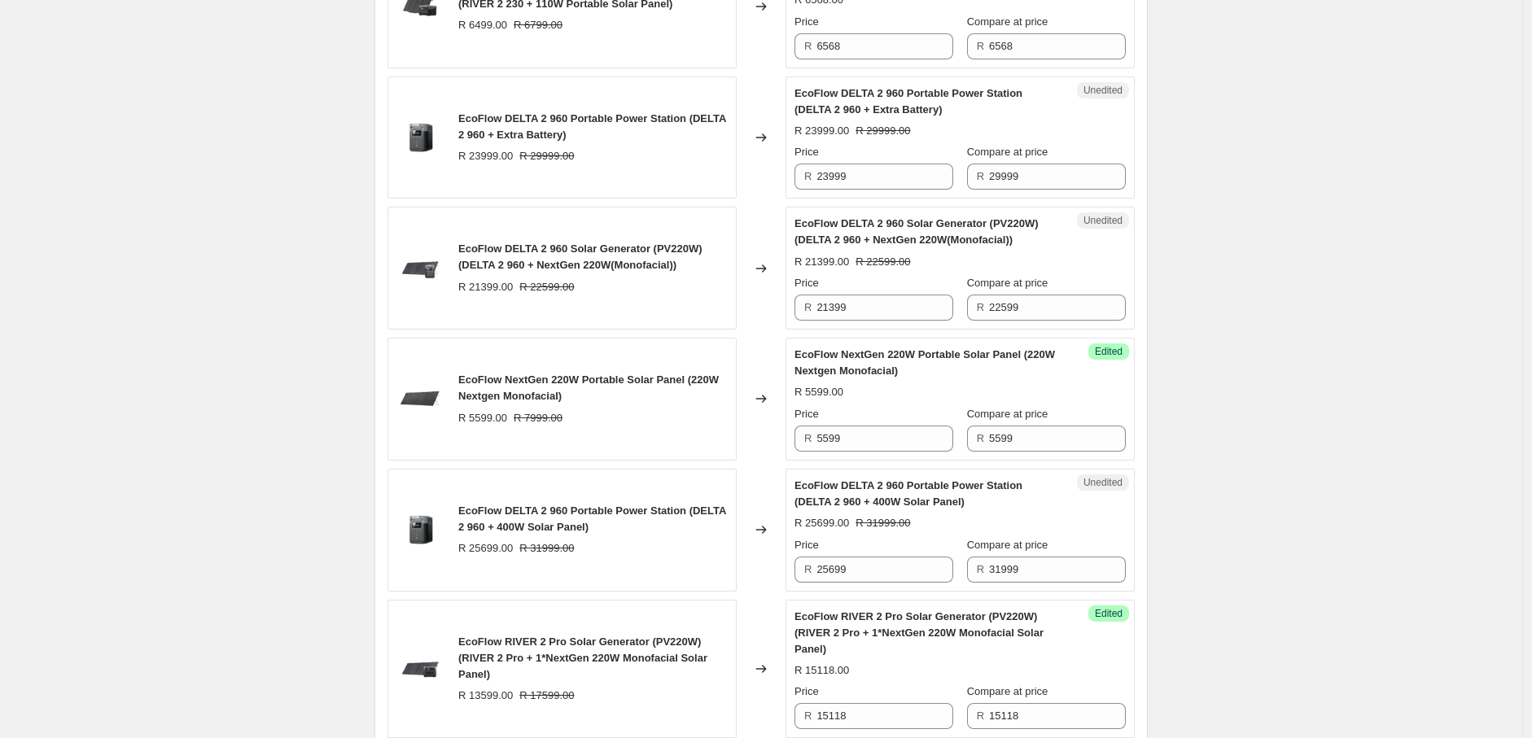
scroll to position [1145, 0]
drag, startPoint x: 867, startPoint y: 301, endPoint x: 809, endPoint y: 302, distance: 57.8
click at [809, 302] on div "R 21399" at bounding box center [873, 307] width 159 height 26
paste input "0338"
type input "20338"
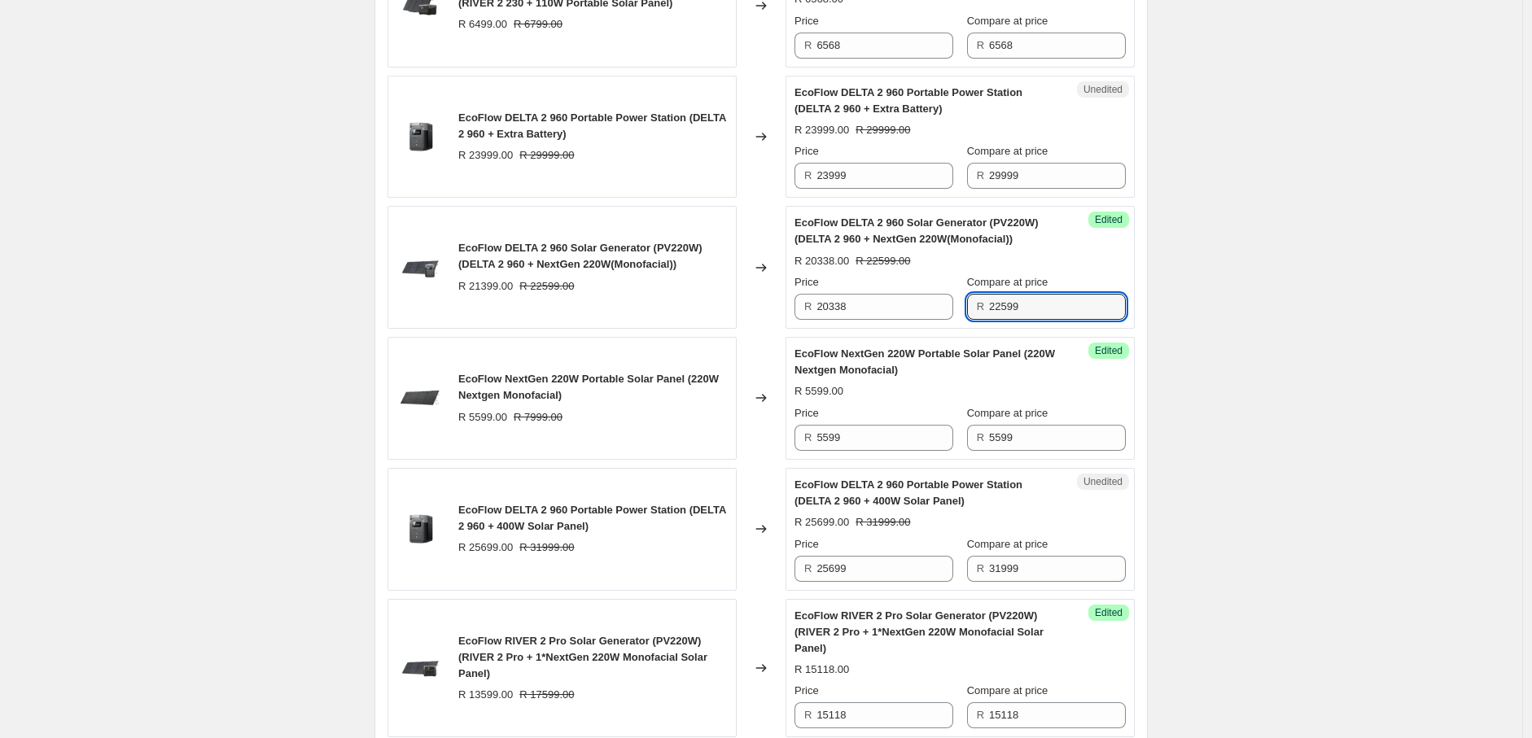
drag, startPoint x: 1030, startPoint y: 309, endPoint x: 977, endPoint y: 312, distance: 53.8
click at [977, 312] on div "R 22599" at bounding box center [1046, 307] width 159 height 26
paste input "0338"
type input "20338"
click at [1248, 367] on div "2025年8月南非新价格-AO价-Solar panel+Bundle. This page is ready 2025年8月南非新价格-AO价-Solar …" at bounding box center [761, 426] width 1522 height 3143
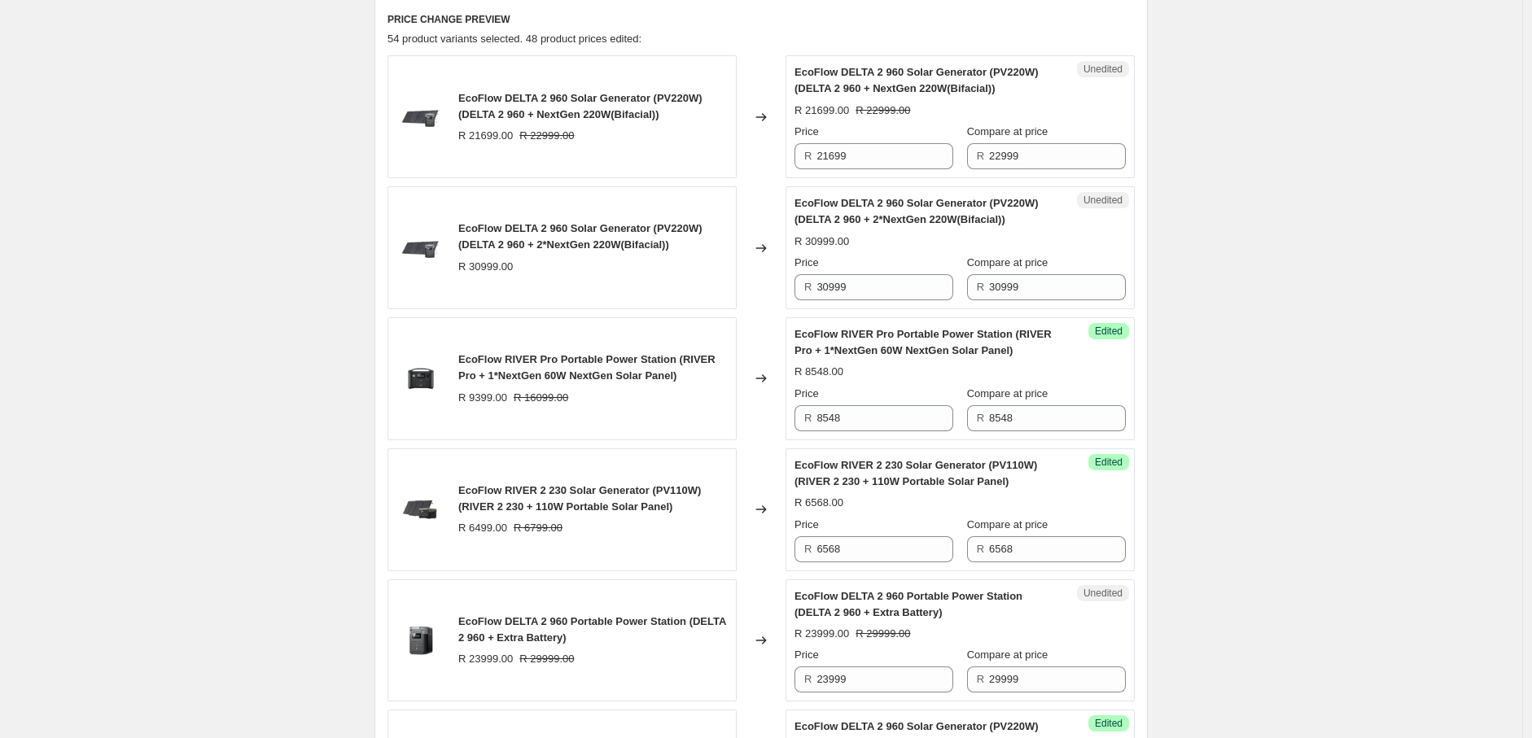
scroll to position [639, 0]
drag, startPoint x: 857, startPoint y: 155, endPoint x: 807, endPoint y: 157, distance: 50.5
click at [807, 157] on div "R 21699" at bounding box center [873, 159] width 159 height 26
paste input "598"
type input "21598"
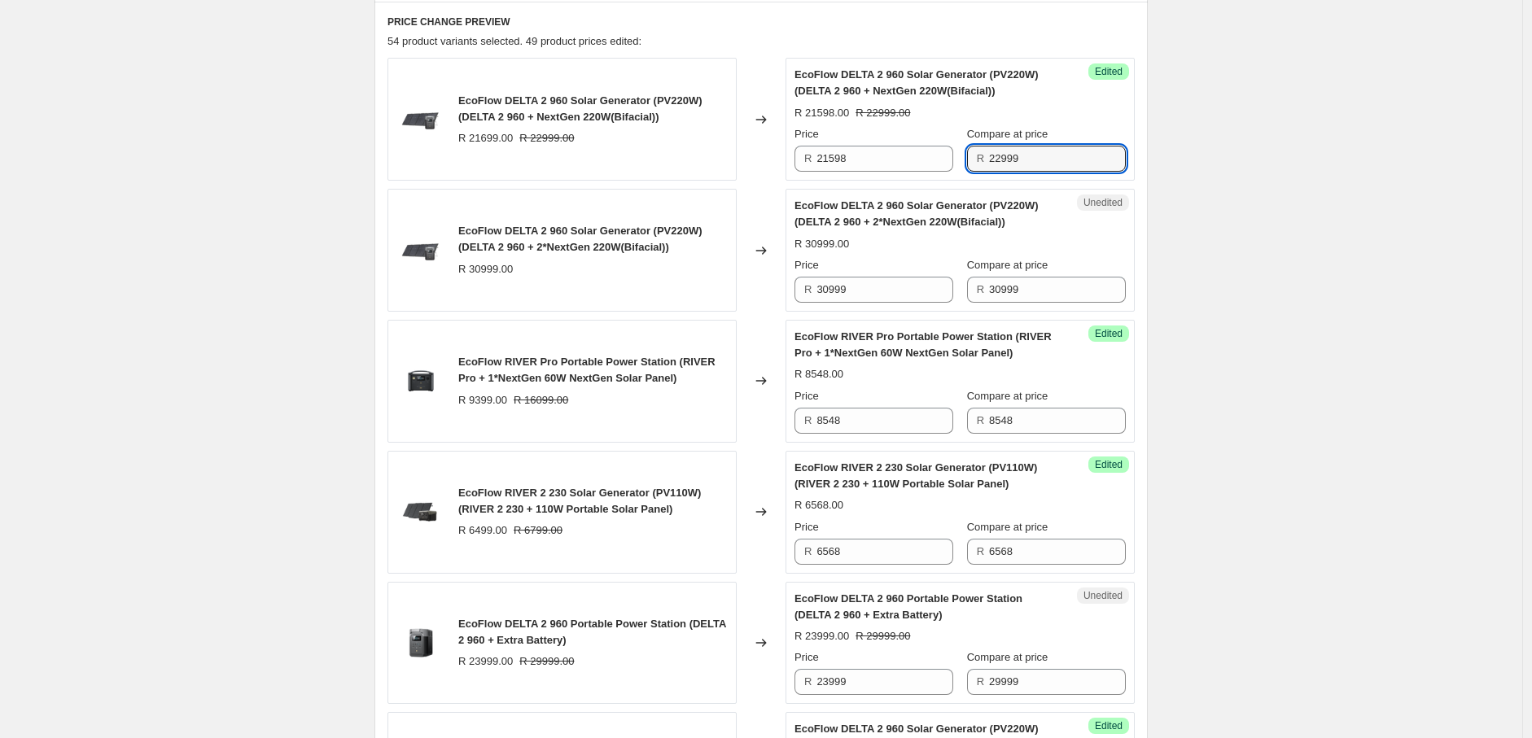
drag, startPoint x: 1022, startPoint y: 163, endPoint x: 973, endPoint y: 163, distance: 49.7
click at [973, 163] on div "R 22999" at bounding box center [1046, 159] width 159 height 26
paste input "1598"
type input "21598"
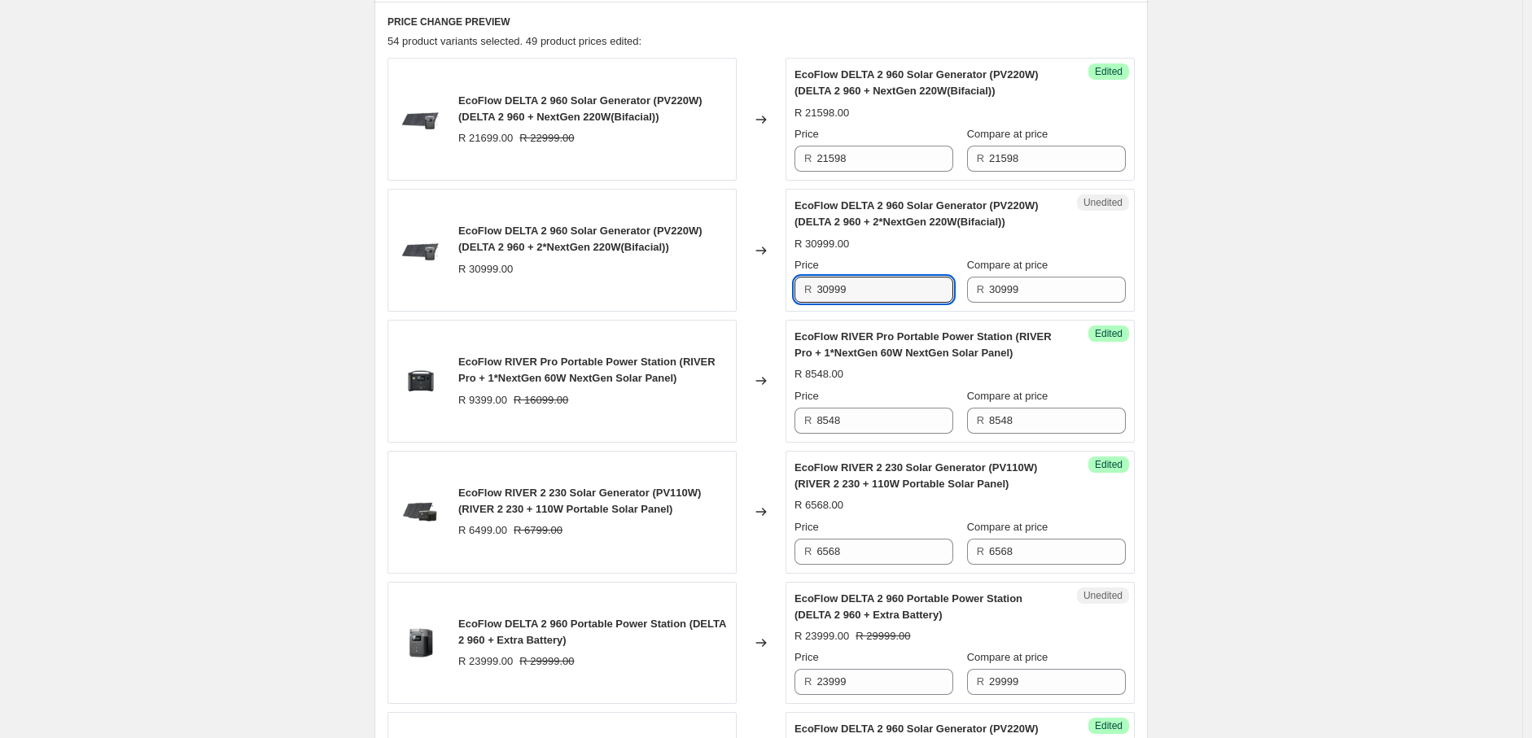
drag, startPoint x: 853, startPoint y: 287, endPoint x: 796, endPoint y: 292, distance: 57.3
click at [796, 291] on div "Unedited EcoFlow DELTA 2 960 Solar Generator (PV220W) (DELTA 2 960 + 2*NextGen …" at bounding box center [959, 250] width 349 height 123
paste input "27897"
type input "27897"
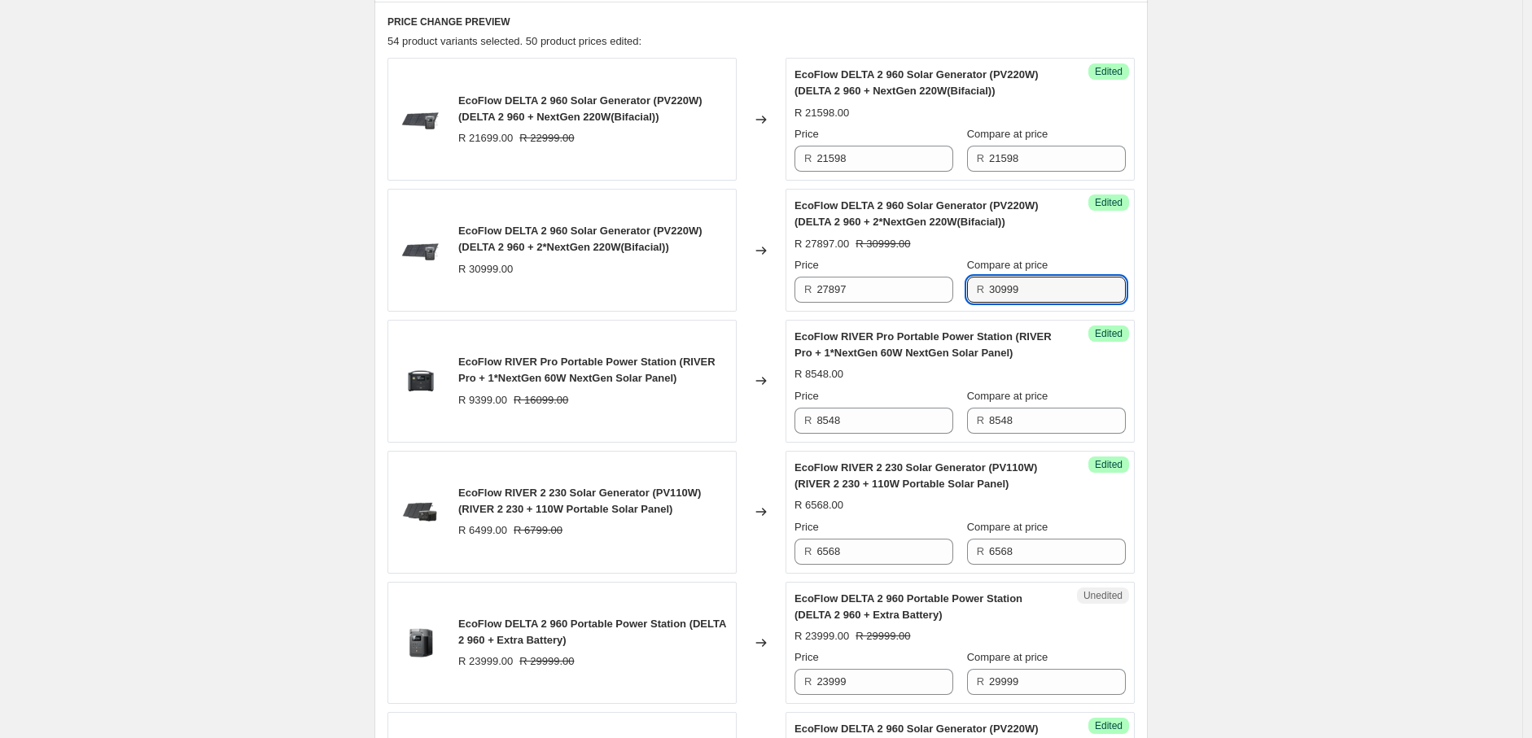
drag, startPoint x: 1050, startPoint y: 293, endPoint x: 969, endPoint y: 295, distance: 80.6
click at [969, 295] on div "Price R 27897 Compare at price R 30999" at bounding box center [959, 280] width 331 height 46
paste input "27897"
type input "27897"
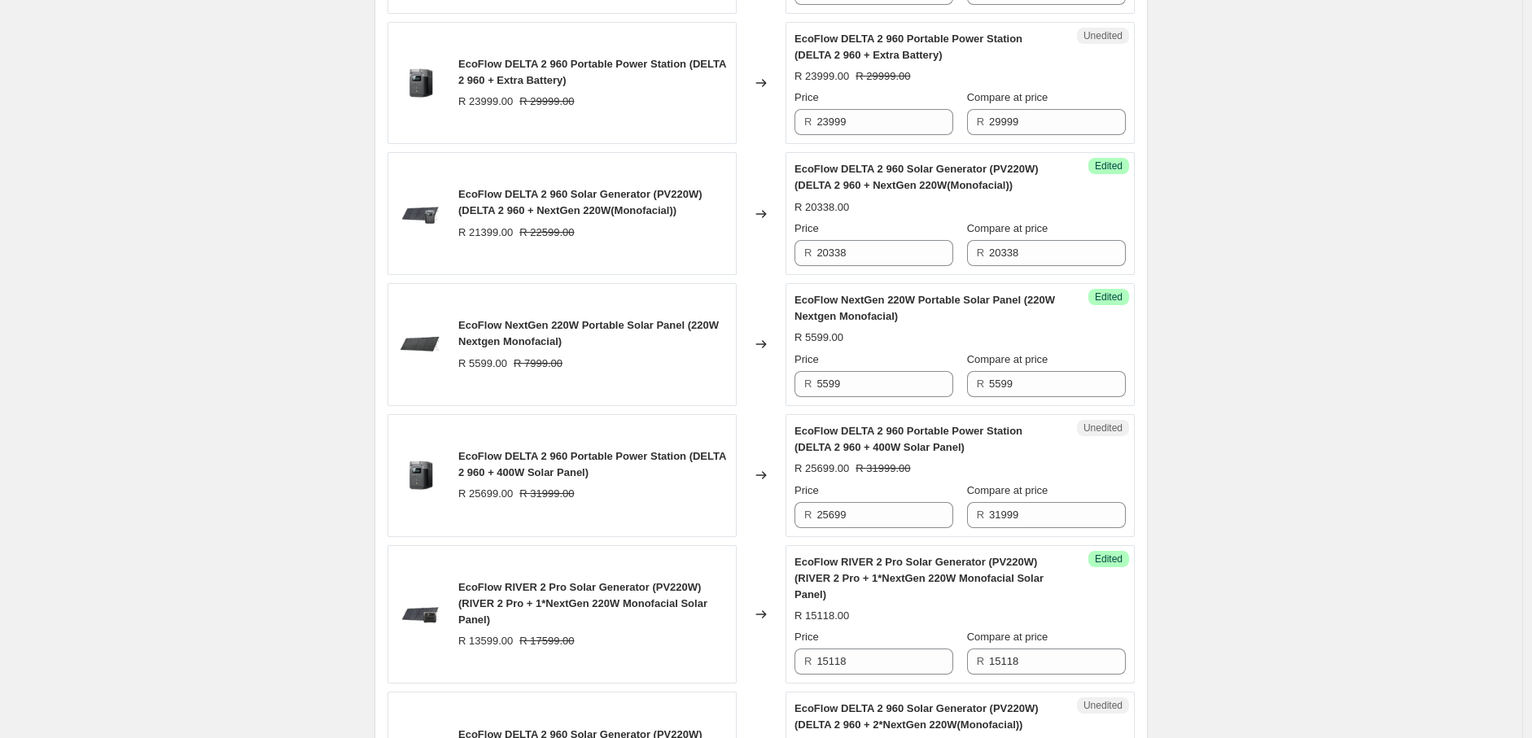
scroll to position [1249, 0]
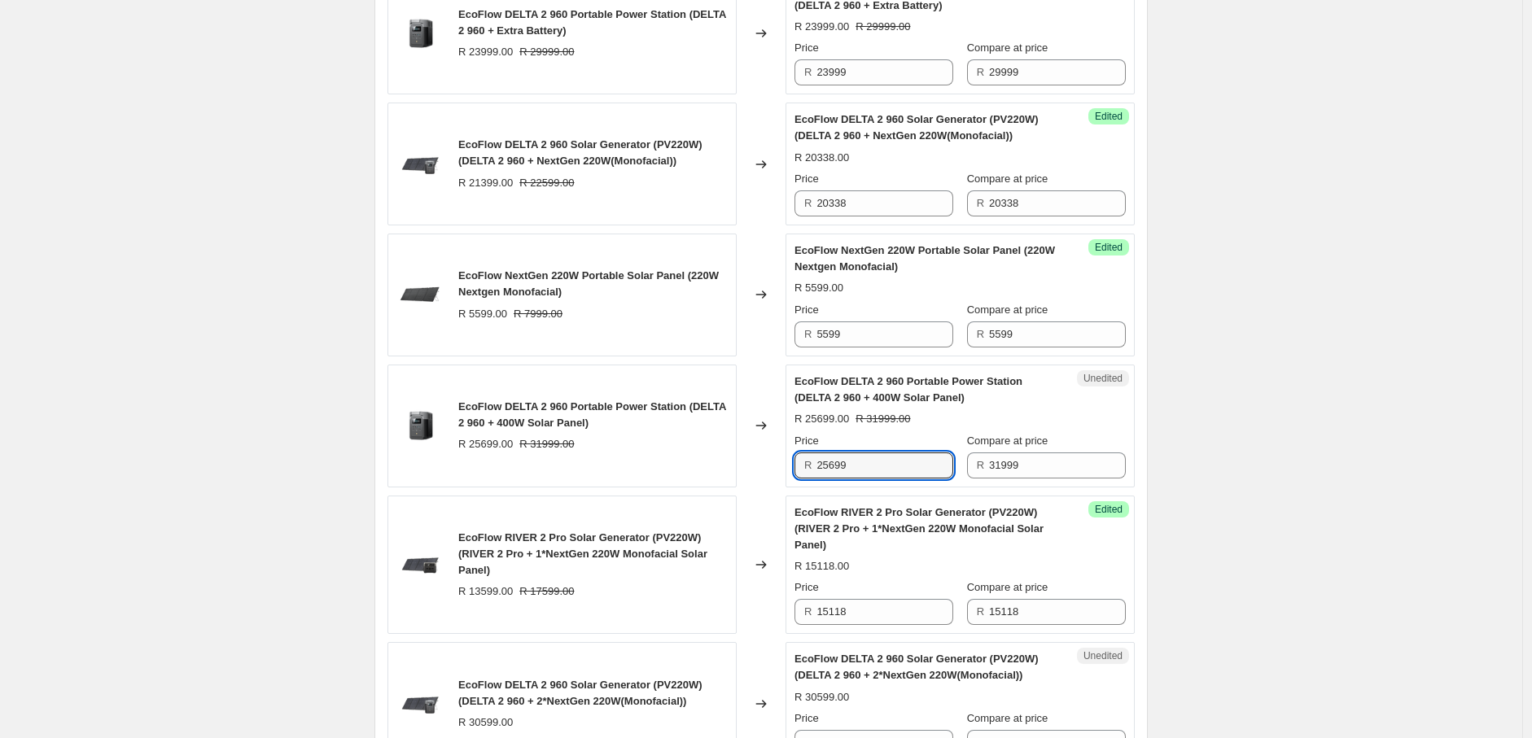
drag, startPoint x: 861, startPoint y: 467, endPoint x: 779, endPoint y: 475, distance: 82.5
click at [779, 475] on div "EcoFlow DELTA 2 960 Portable Power Station (DELTA 2 960 + 400W Solar Panel) R 2…" at bounding box center [760, 426] width 747 height 123
paste input "198"
type input "25198"
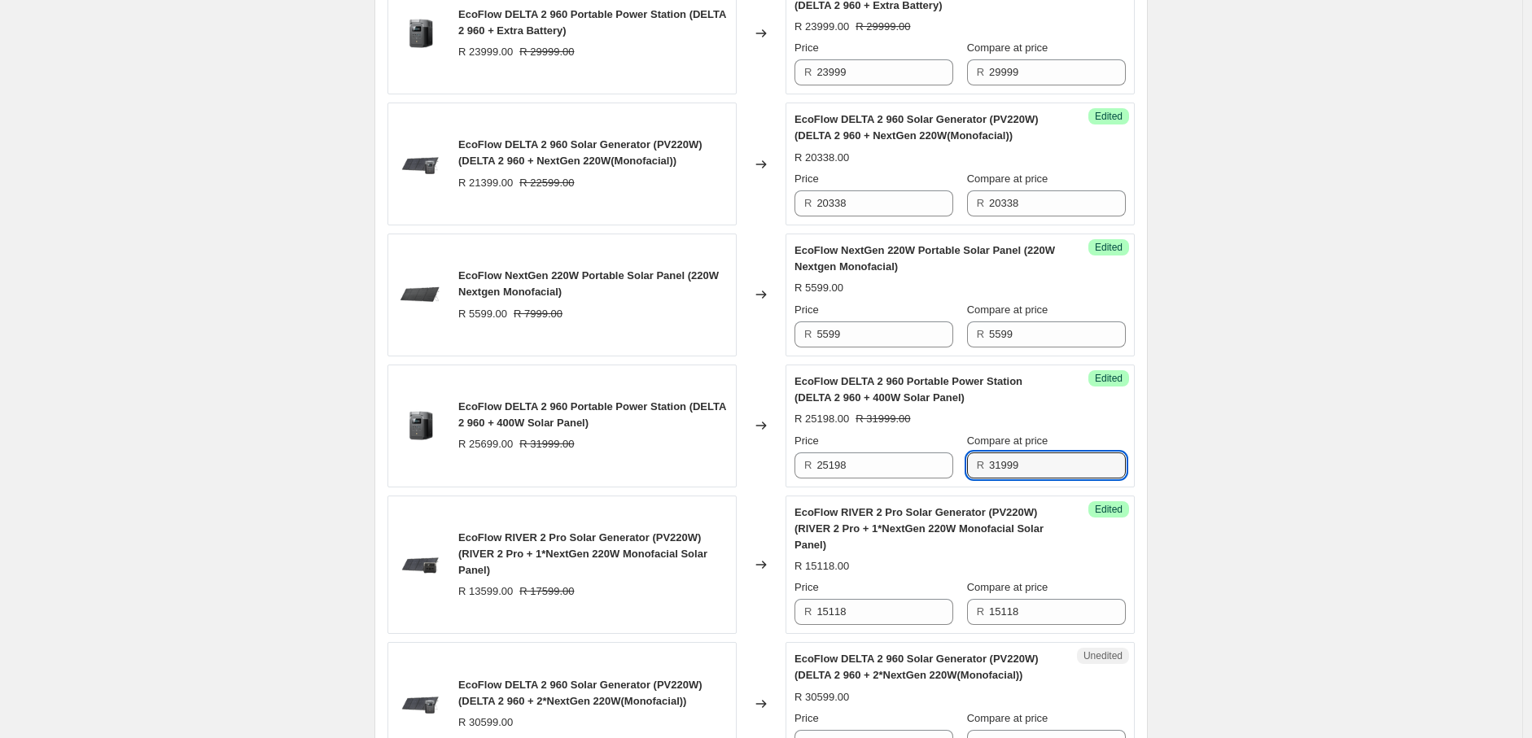
drag, startPoint x: 1040, startPoint y: 474, endPoint x: 977, endPoint y: 466, distance: 63.9
click at [977, 466] on div "R 31999" at bounding box center [1046, 466] width 159 height 26
paste input "25198"
type input "25198"
click at [1251, 488] on div "2025年8月南非新价格-AO价-Solar panel+Bundle. This page is ready 2025年8月南非新价格-AO价-Solar …" at bounding box center [761, 322] width 1522 height 3143
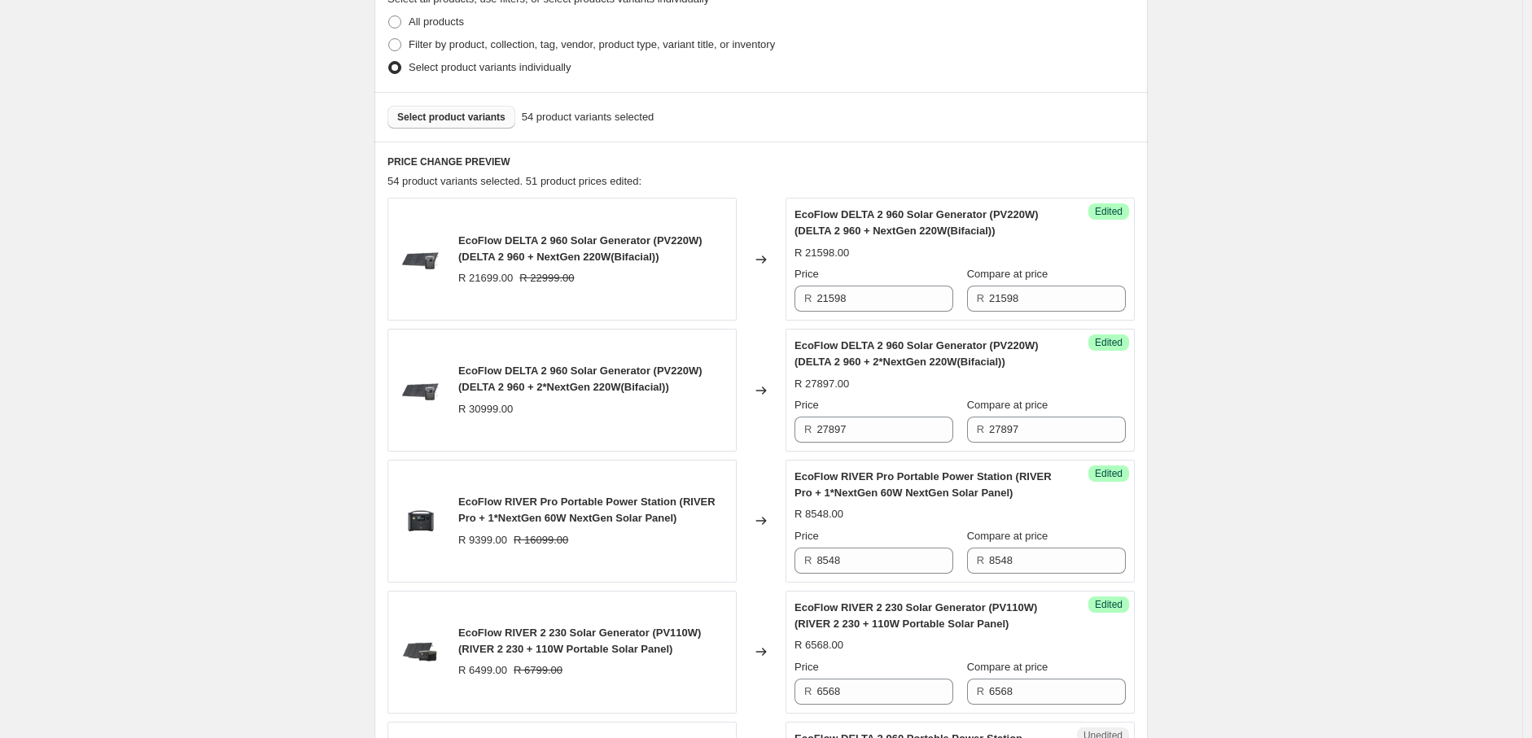
scroll to position [755, 0]
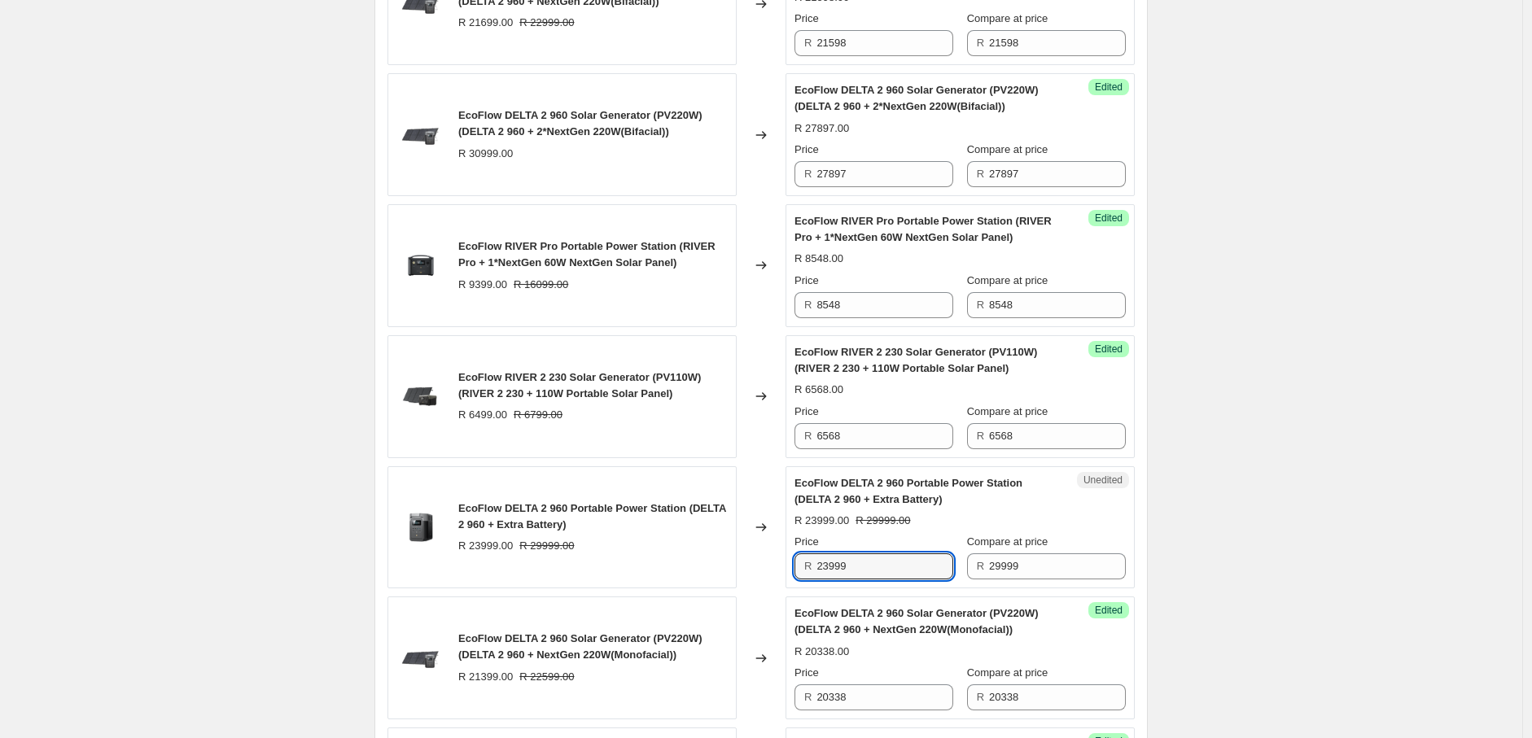
drag, startPoint x: 860, startPoint y: 565, endPoint x: 794, endPoint y: 562, distance: 65.2
click at [794, 562] on div "Unedited EcoFlow DELTA 2 960 Portable Power Station (DELTA 2 960 + Extra Batter…" at bounding box center [959, 527] width 349 height 123
paste input "6998"
type input "26998"
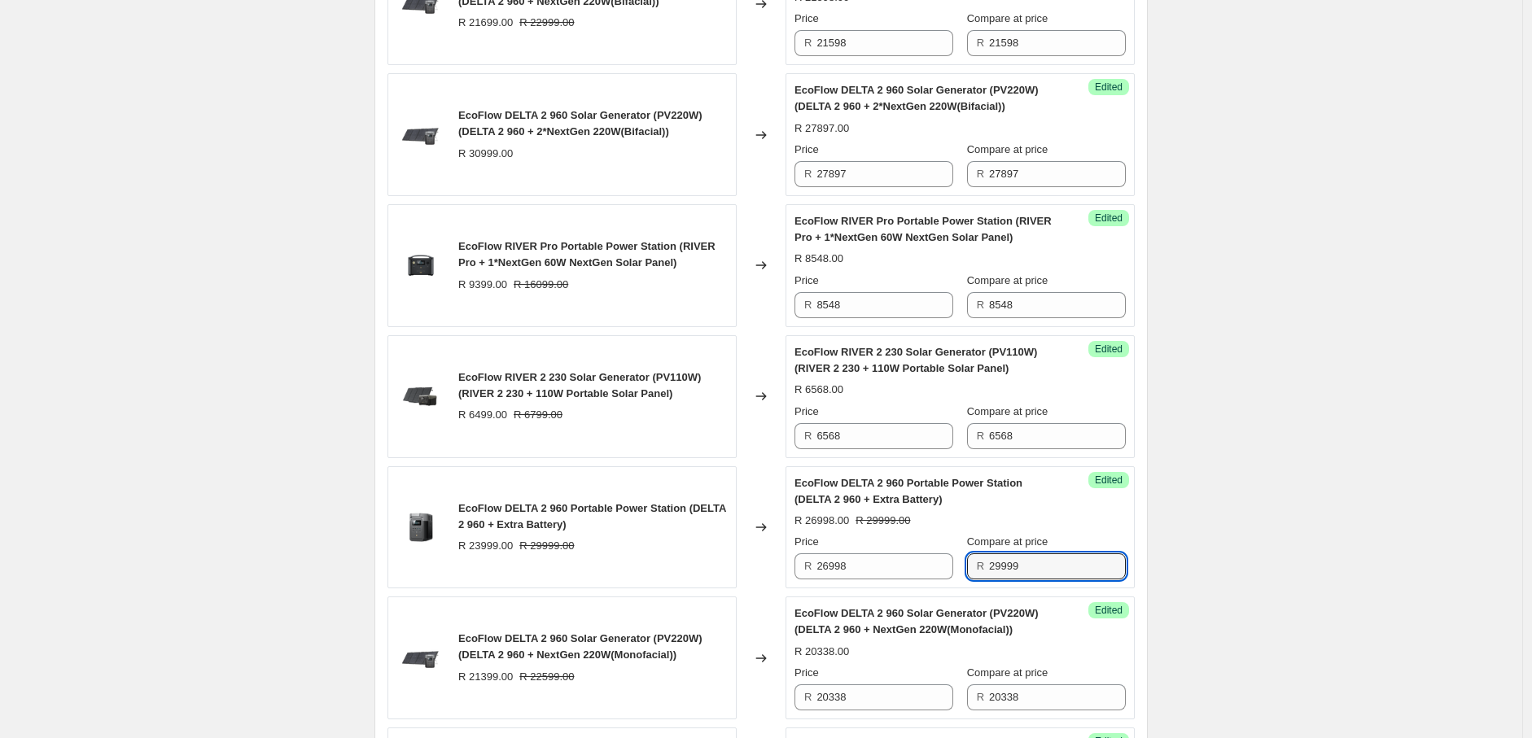
drag, startPoint x: 1039, startPoint y: 572, endPoint x: 965, endPoint y: 567, distance: 75.1
click at [965, 567] on div "Price R 26998 Compare at price R 29999" at bounding box center [959, 557] width 331 height 46
paste input "6998"
type input "26998"
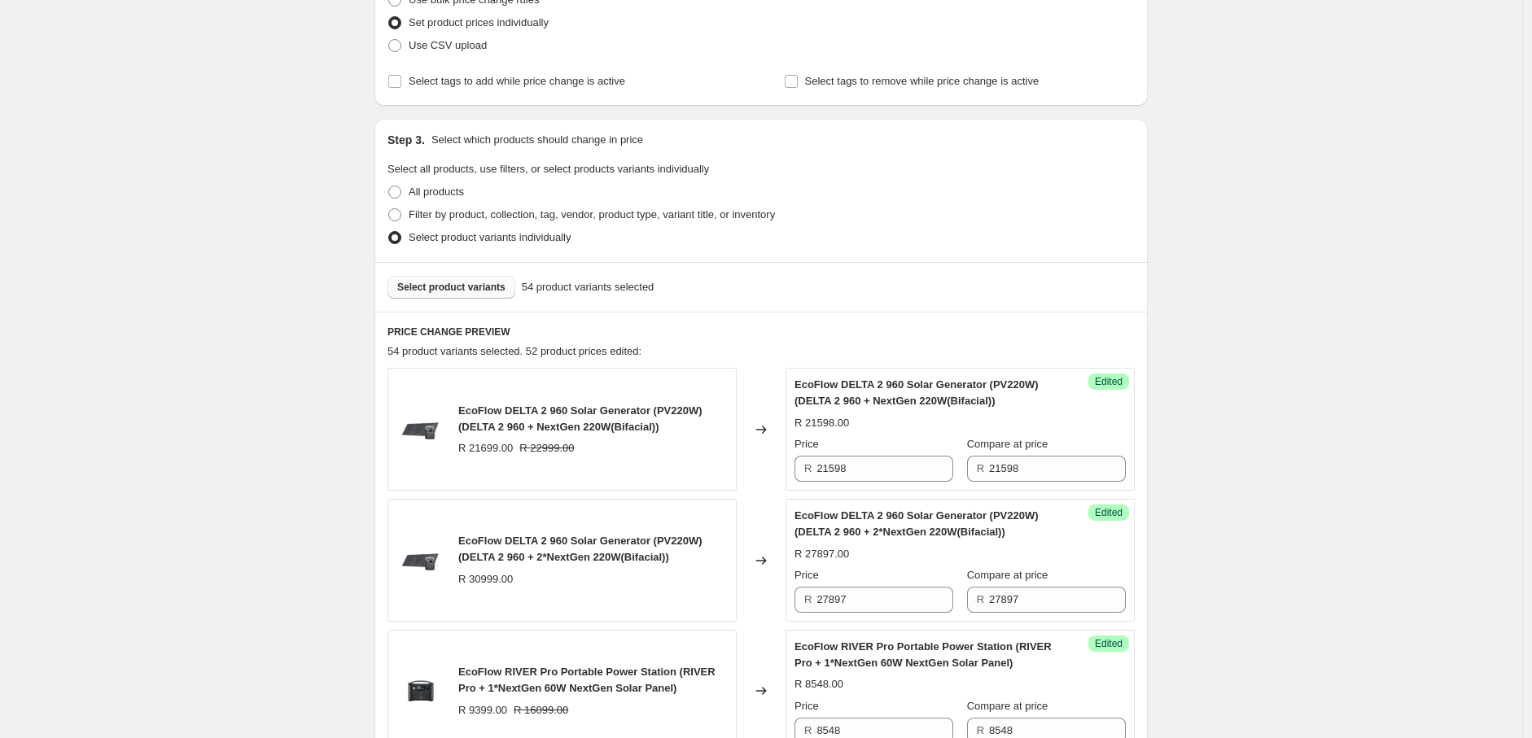
scroll to position [326, 0]
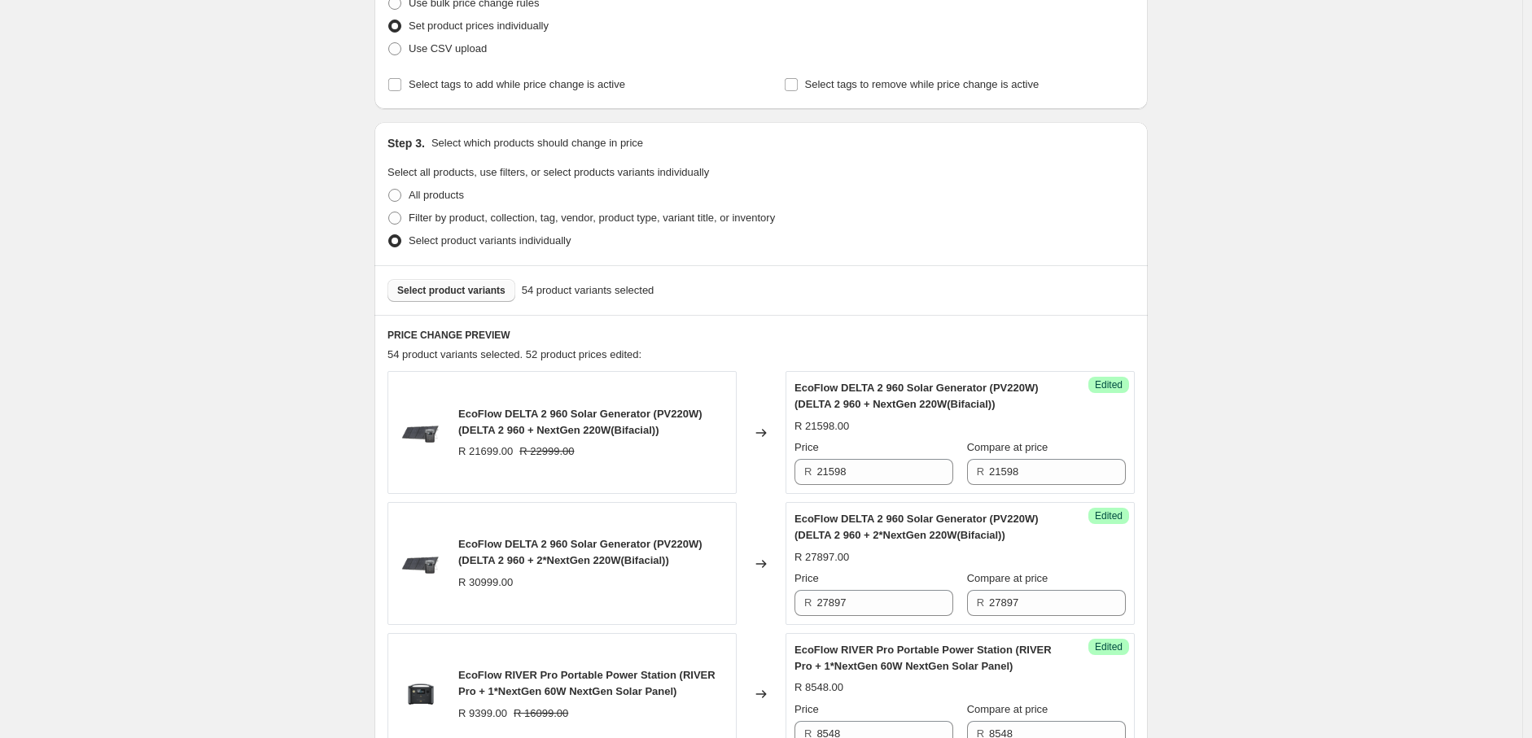
click at [481, 297] on button "Select product variants" at bounding box center [451, 290] width 128 height 23
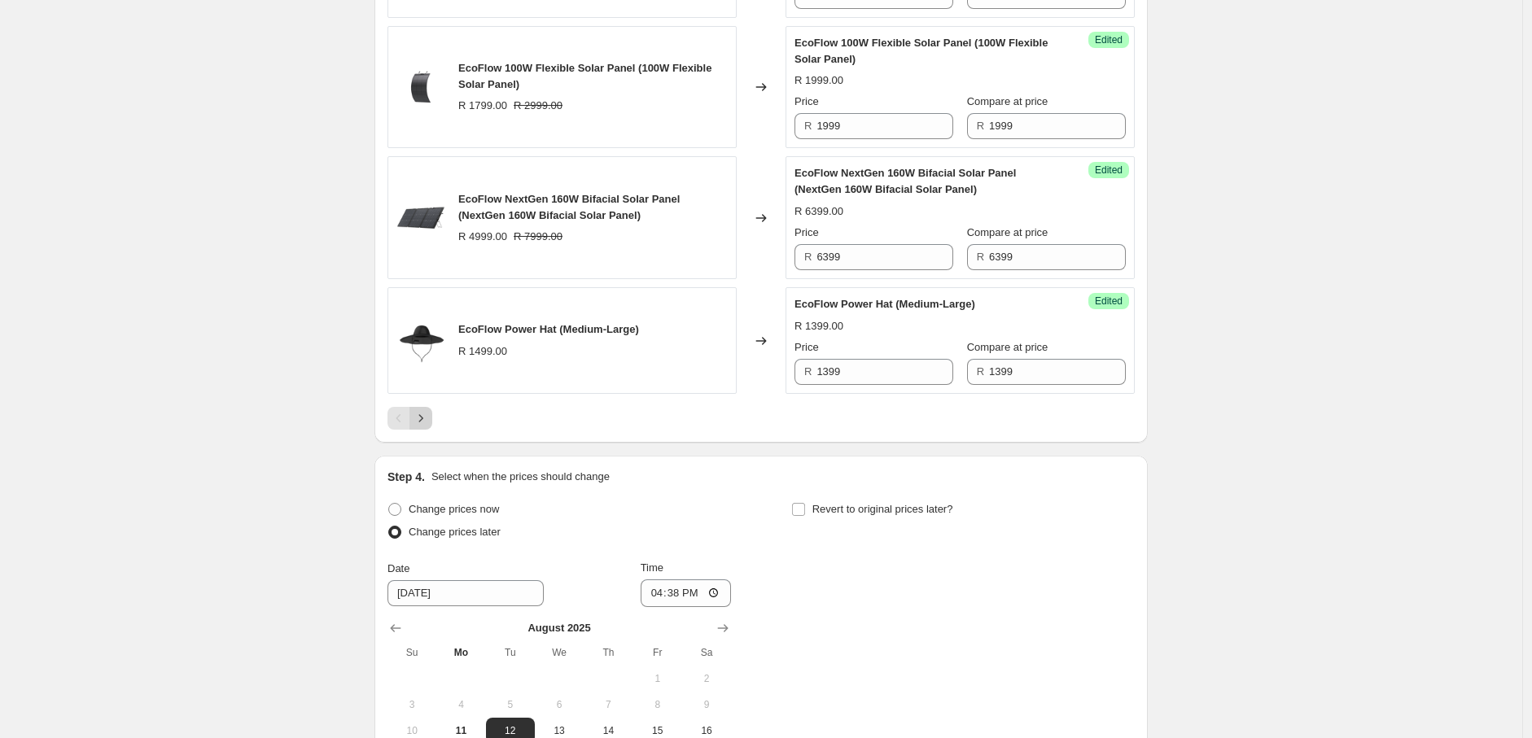
click at [419, 427] on icon "Next" at bounding box center [421, 418] width 16 height 16
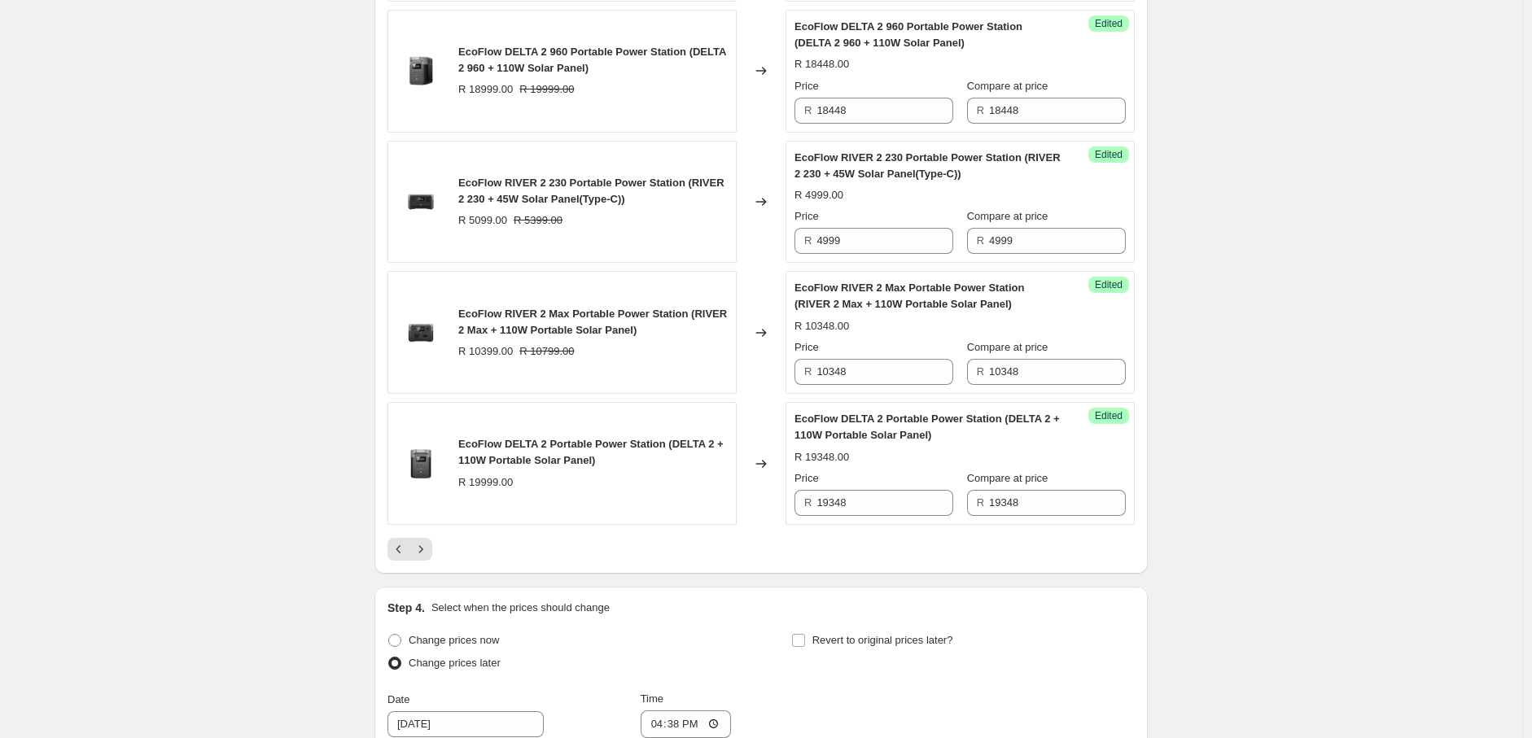
scroll to position [2782, 0]
click at [425, 548] on icon "Next" at bounding box center [421, 548] width 16 height 16
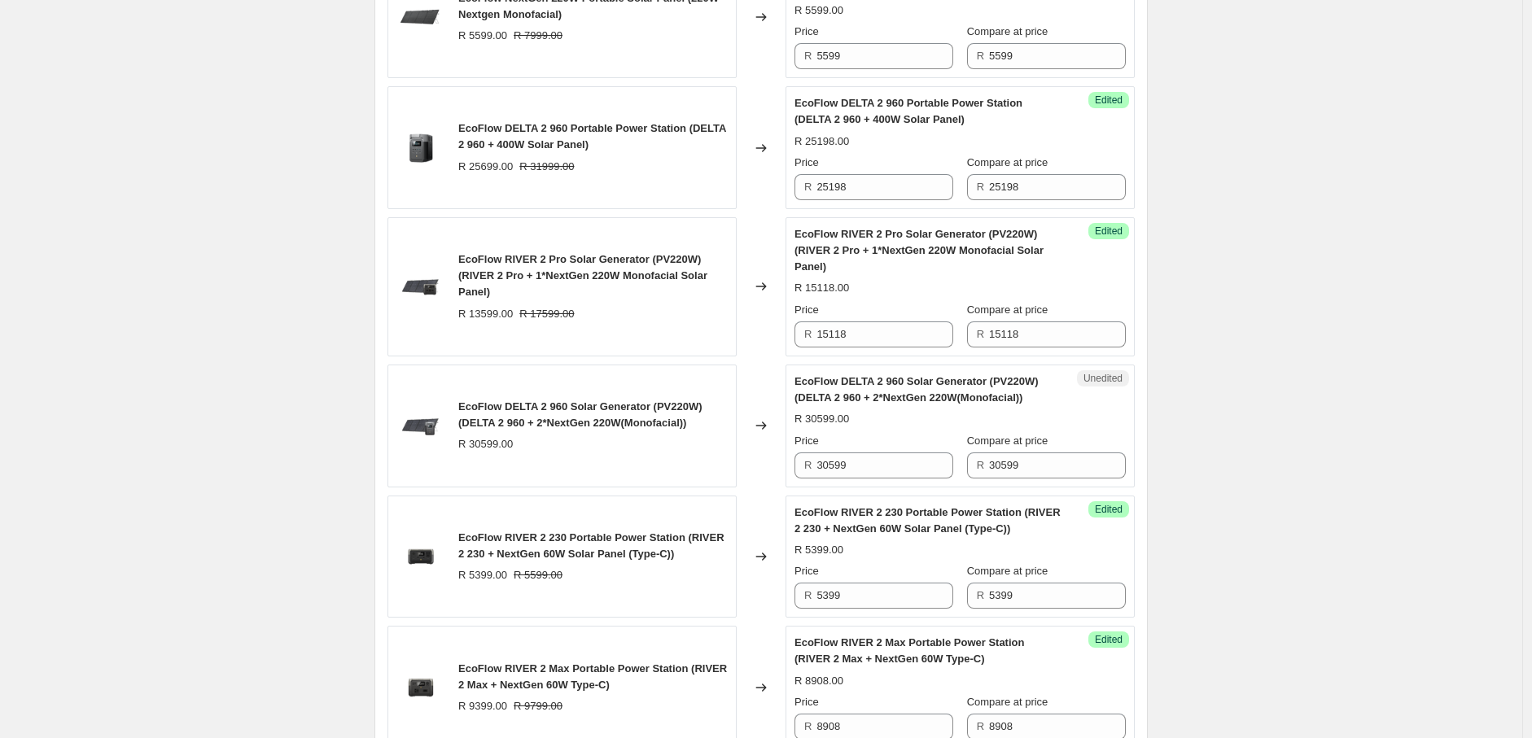
scroll to position [1918, 0]
drag, startPoint x: 863, startPoint y: 469, endPoint x: 794, endPoint y: 472, distance: 68.4
click at [794, 472] on div "Unedited EcoFlow DELTA 2 960 Solar Generator (PV220W) (DELTA 2 960 + 2*NextGen …" at bounding box center [959, 426] width 349 height 123
paste input "2037"
type input "32037"
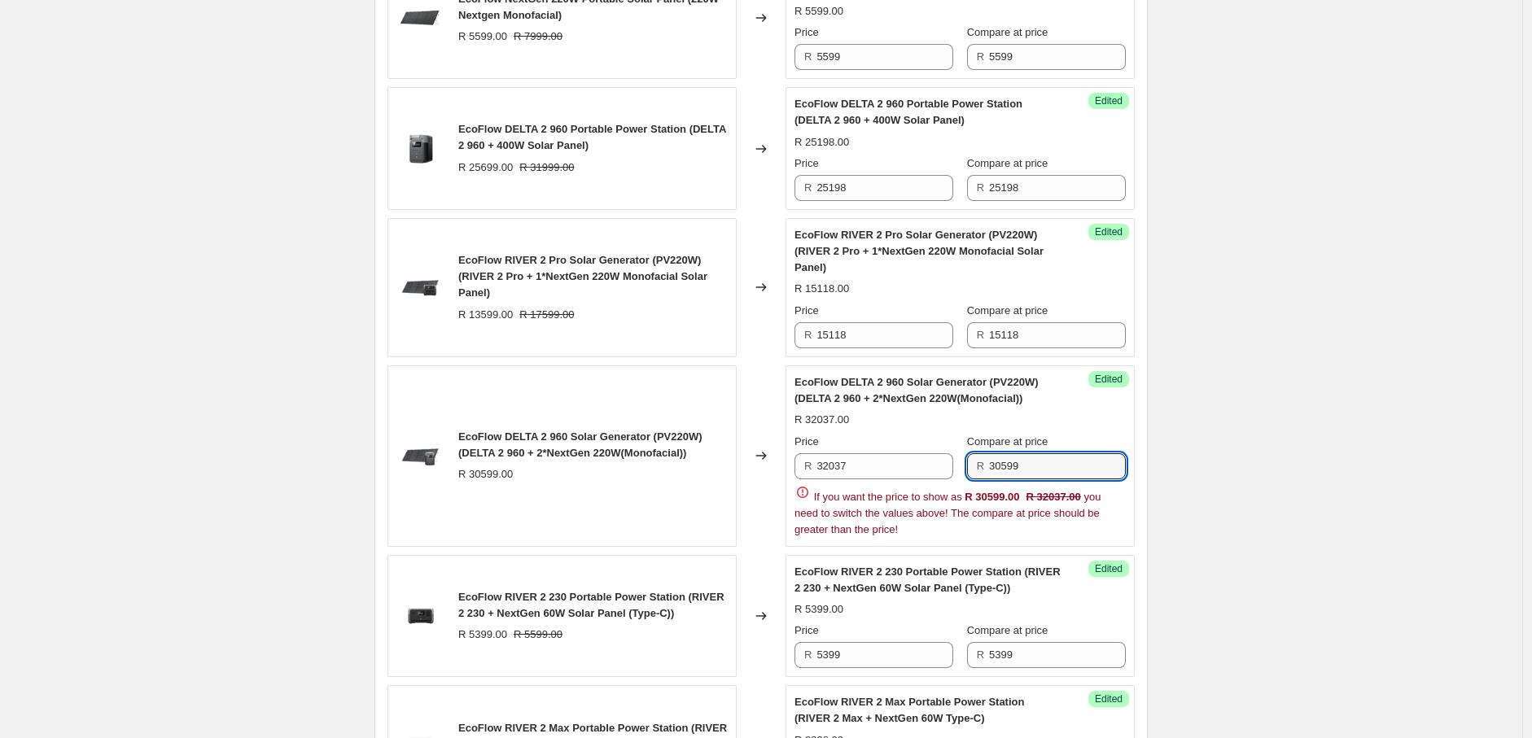
drag, startPoint x: 1031, startPoint y: 475, endPoint x: 973, endPoint y: 473, distance: 58.6
click at [973, 473] on div "R 30599" at bounding box center [1046, 466] width 159 height 26
paste input "2037"
type input "32037"
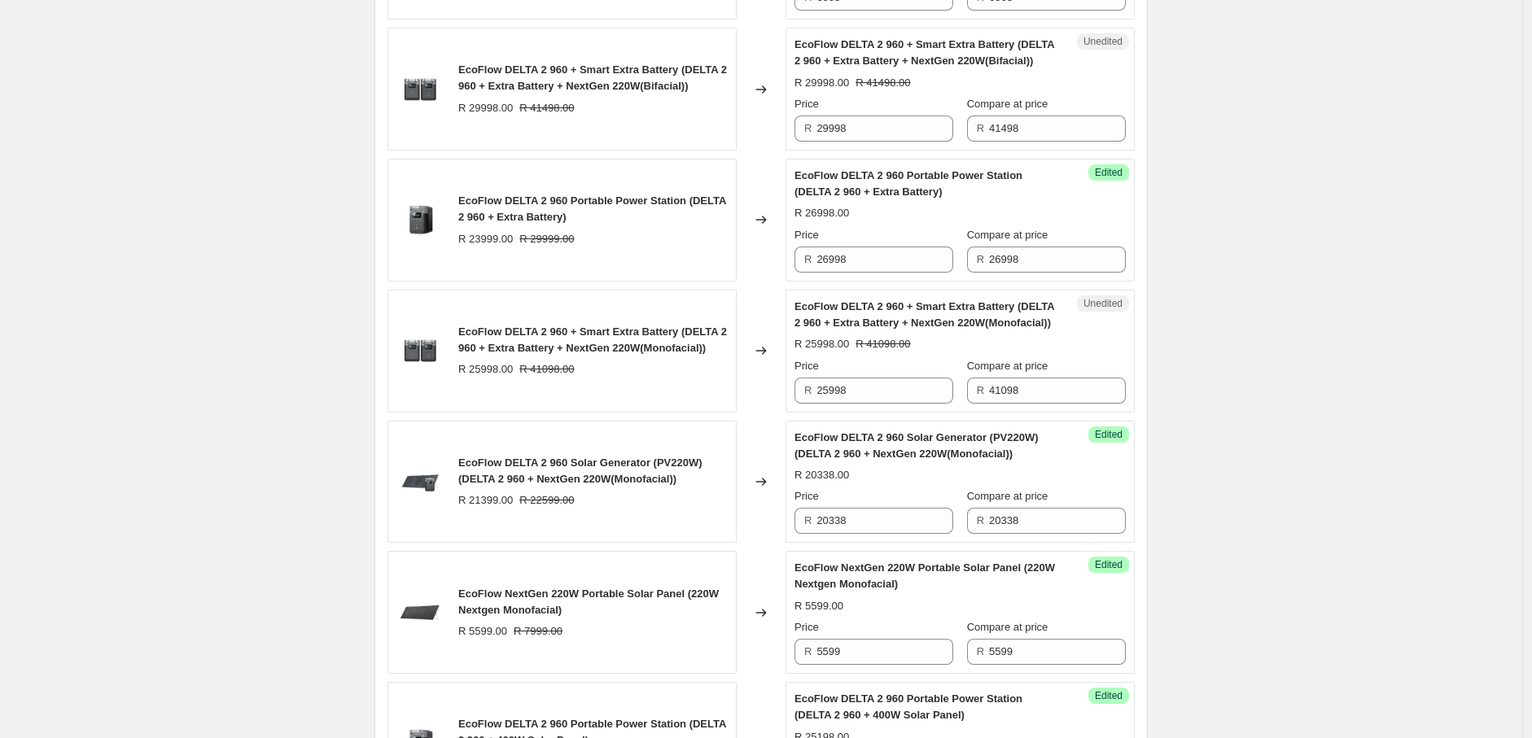
scroll to position [1323, 0]
drag, startPoint x: 864, startPoint y: 395, endPoint x: 783, endPoint y: 392, distance: 80.6
click at [783, 392] on div "EcoFlow DELTA 2 960 + Smart Extra Battery (DELTA 2 960 + Extra Battery + NextGe…" at bounding box center [760, 352] width 747 height 123
paste input "32037"
type input "32037"
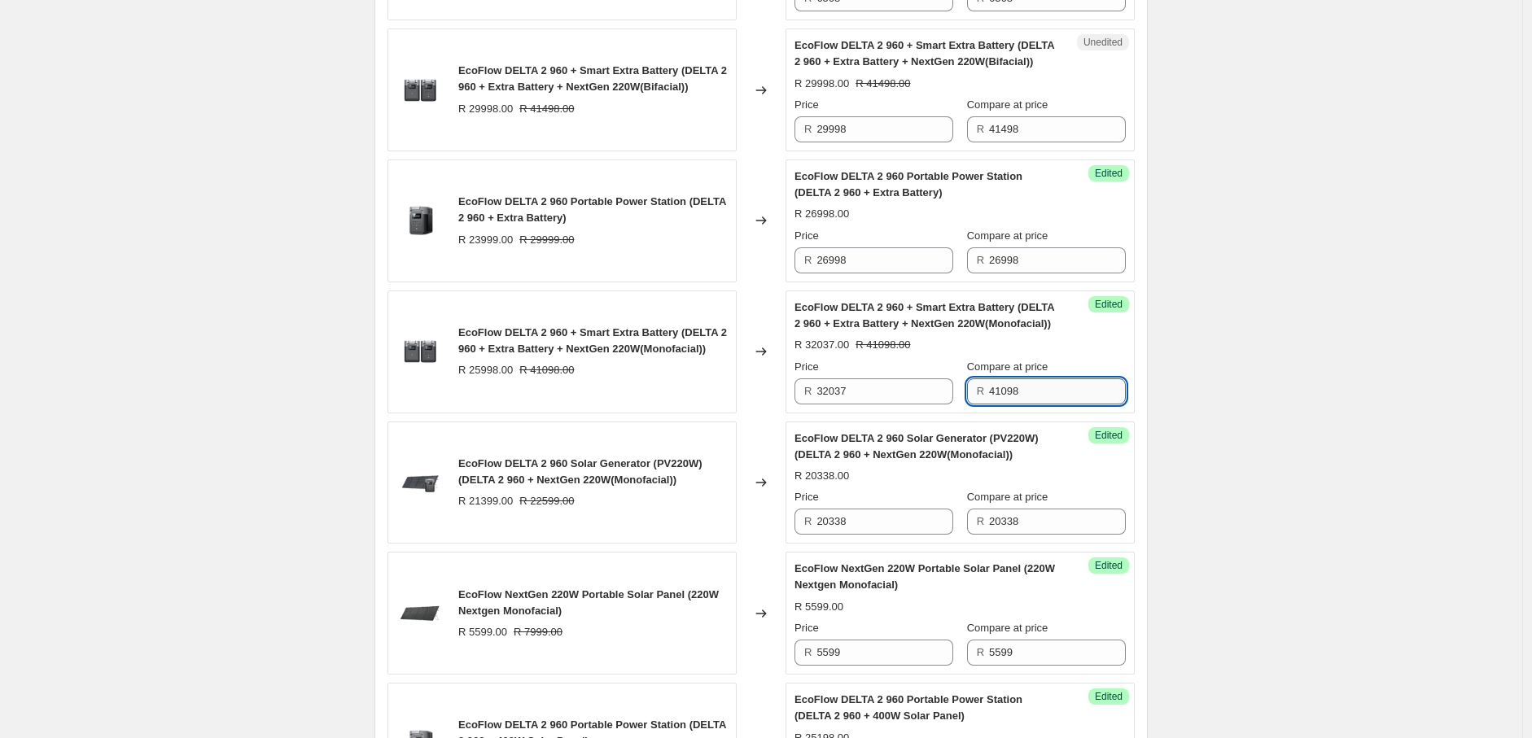
click at [1048, 392] on input "41098" at bounding box center [1057, 391] width 137 height 26
paste input "32037"
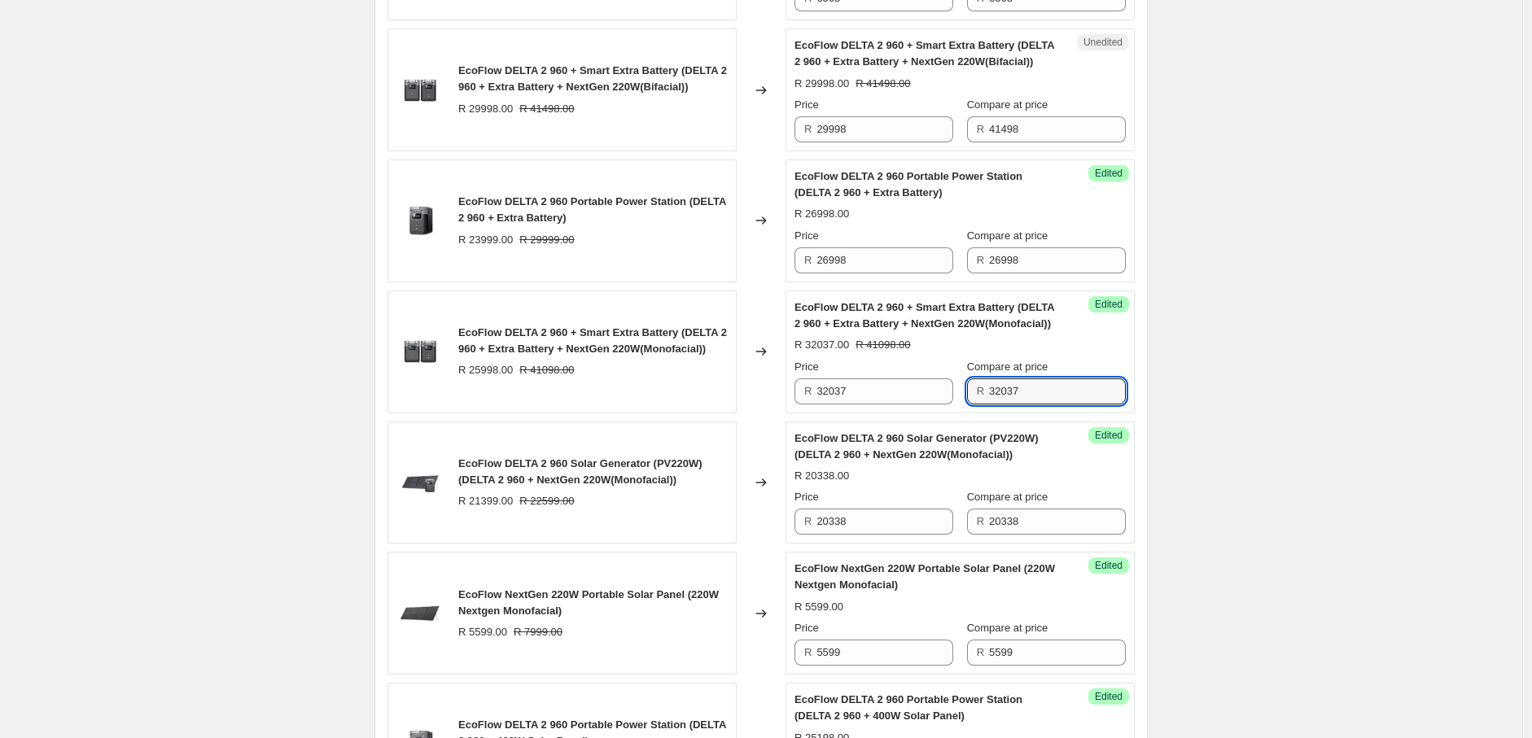
type input "32037"
click at [1214, 376] on div "2025年8月南非新价格-AO价-Solar panel+Bundle. This page is ready 2025年8月南非新价格-AO价-Solar …" at bounding box center [761, 445] width 1522 height 3536
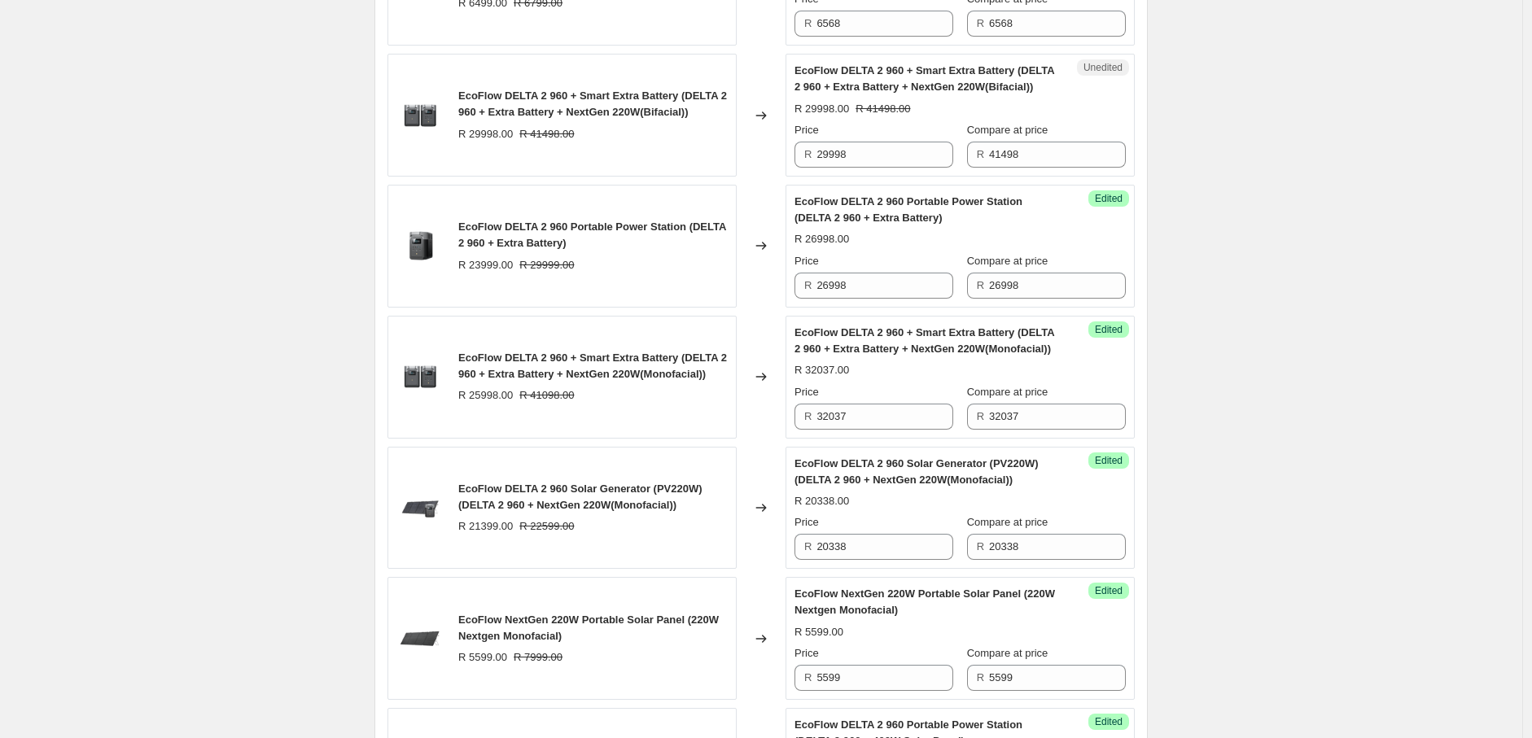
scroll to position [1295, 0]
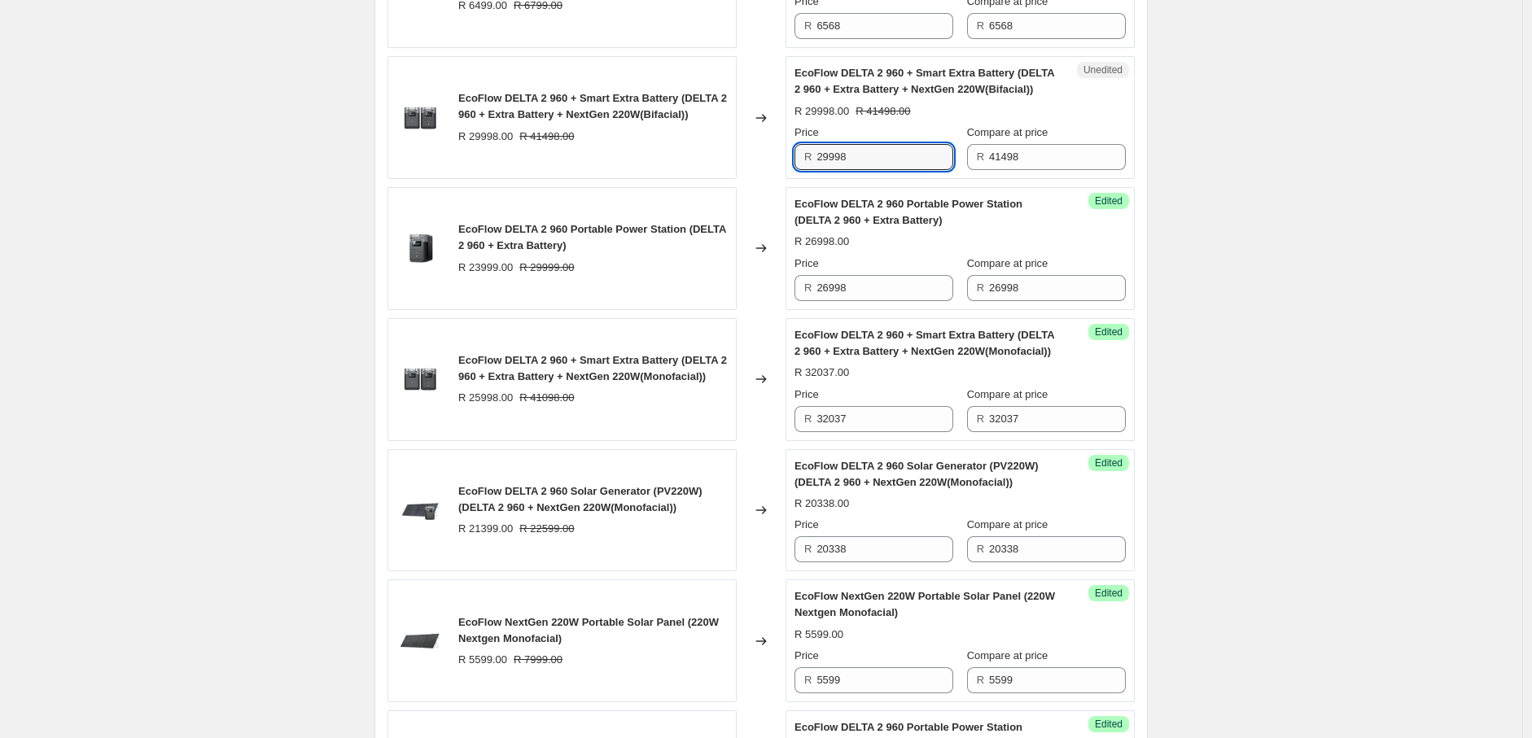
drag, startPoint x: 864, startPoint y: 159, endPoint x: 790, endPoint y: 163, distance: 74.2
click at [790, 163] on div "Unedited EcoFlow DELTA 2 960 + Smart Extra Battery (DELTA 2 960 + Extra Battery…" at bounding box center [959, 117] width 349 height 123
paste input "33297"
type input "33297"
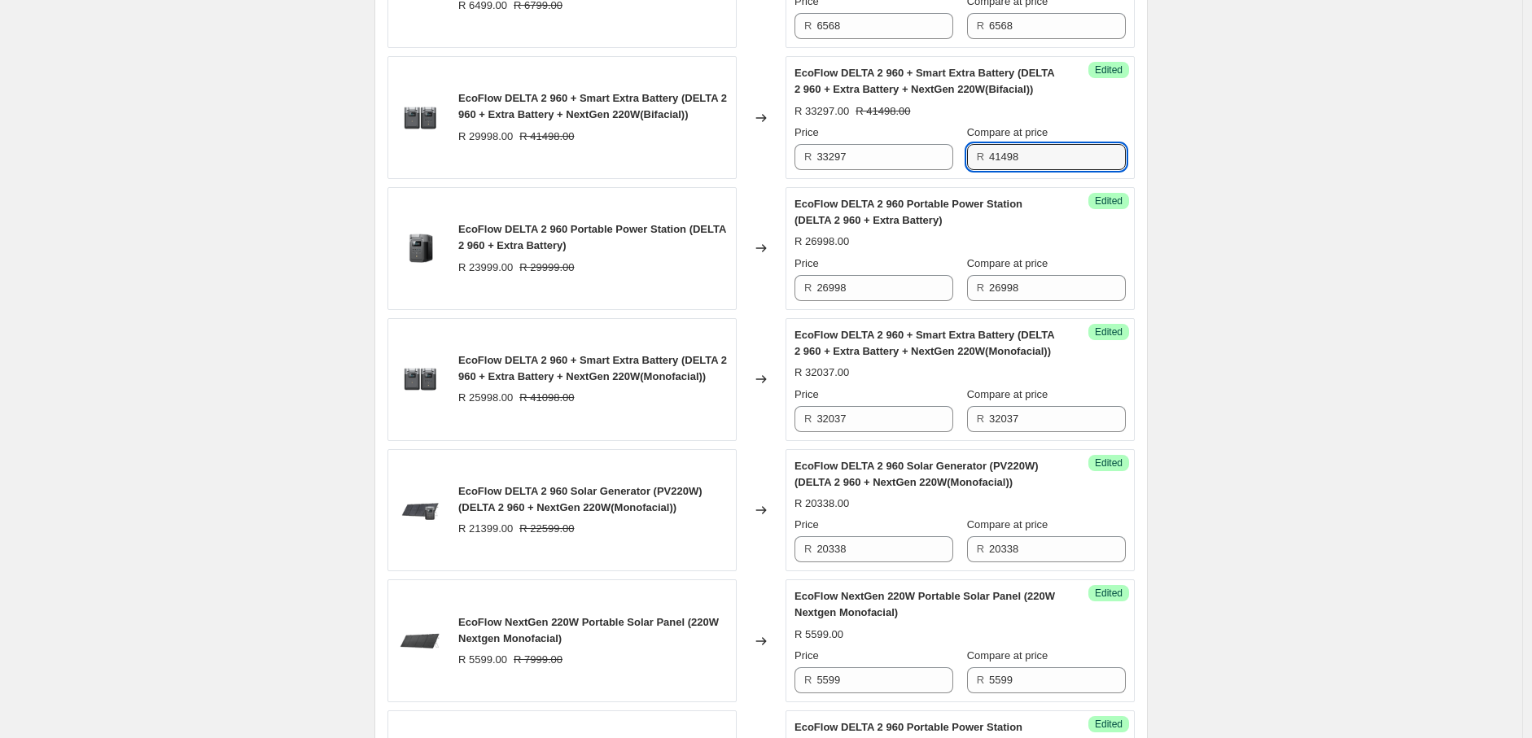
drag, startPoint x: 1050, startPoint y: 160, endPoint x: 965, endPoint y: 165, distance: 85.7
click at [965, 165] on div "Price R 33297 Compare at price R 41498" at bounding box center [959, 148] width 331 height 46
paste input "33297"
type input "33297"
click at [1255, 194] on div "2025年8月南非新价格-AO价-Solar panel+Bundle. This page is ready 2025年8月南非新价格-AO价-Solar …" at bounding box center [761, 473] width 1522 height 3536
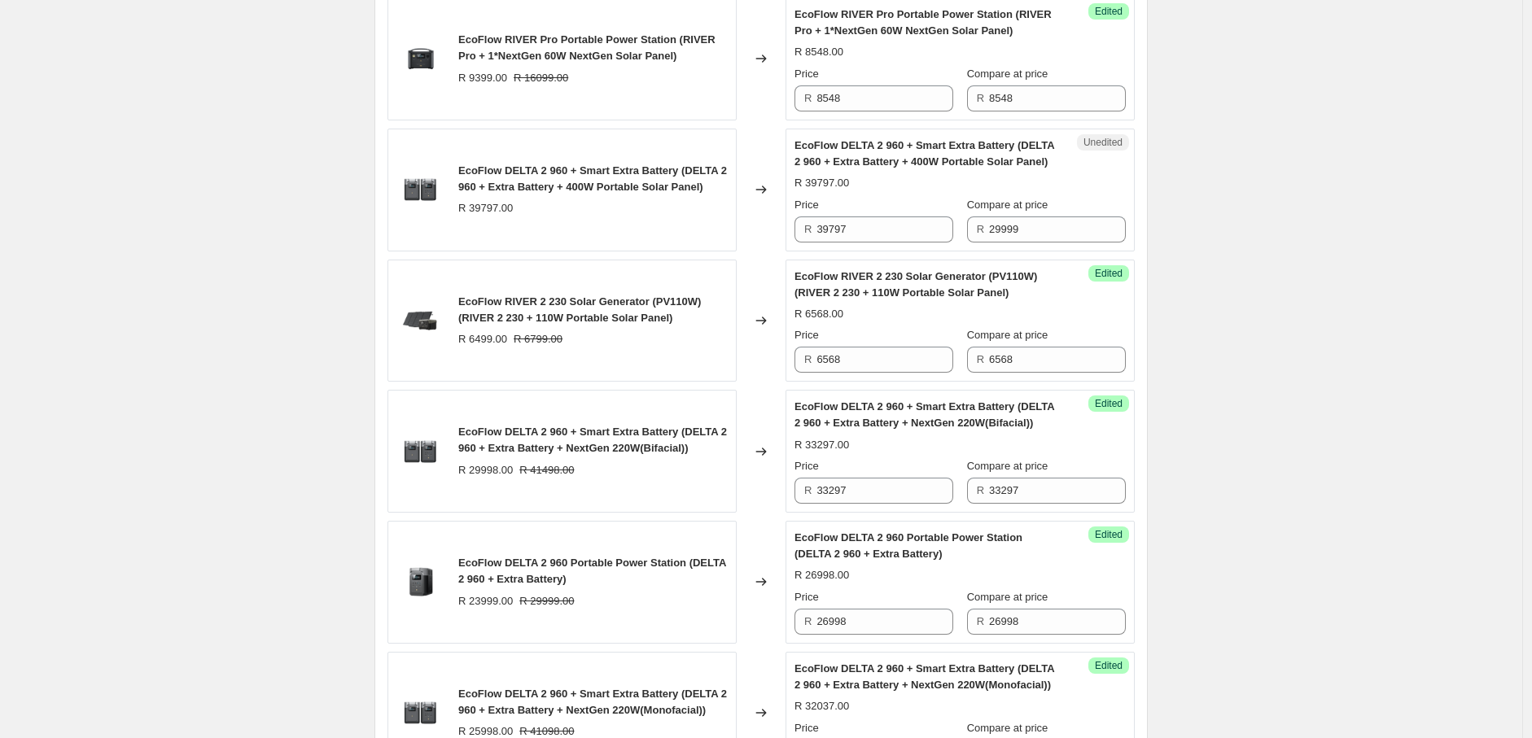
scroll to position [960, 0]
click at [868, 230] on input "39797" at bounding box center [884, 230] width 137 height 26
paste input "68"
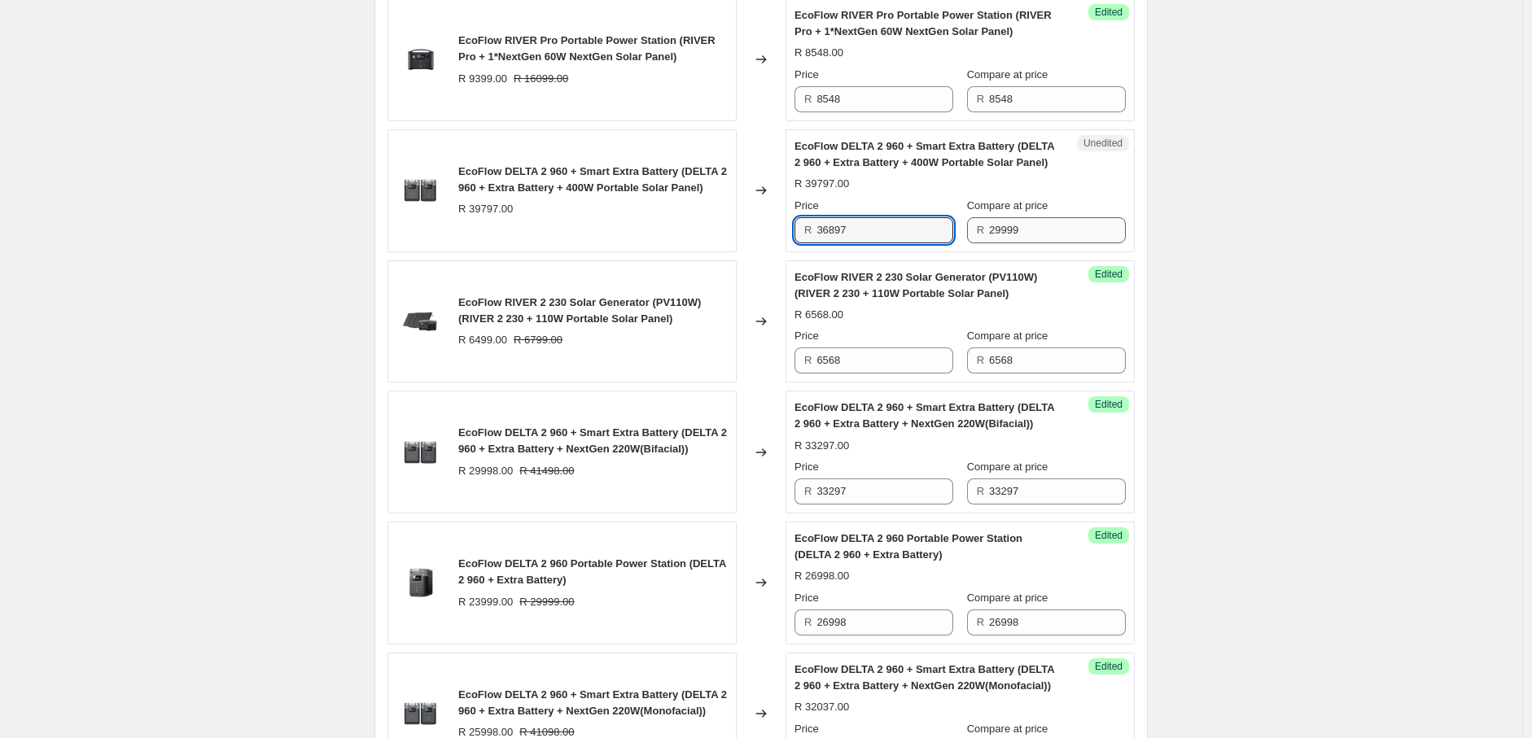
type input "36897"
click at [1039, 226] on input "29999" at bounding box center [1057, 230] width 137 height 26
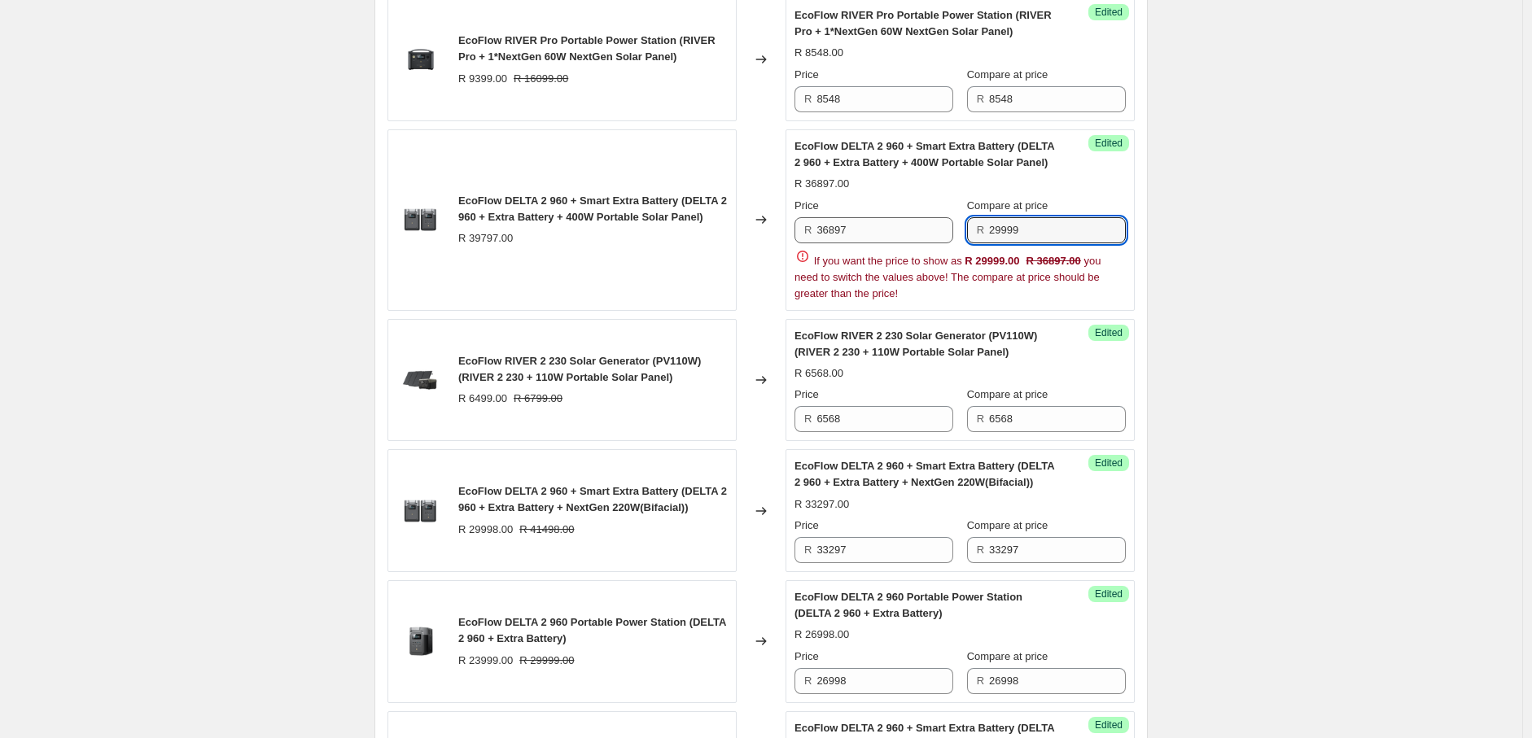
drag, startPoint x: 1039, startPoint y: 226, endPoint x: 957, endPoint y: 238, distance: 83.1
click at [957, 238] on div "Price R 36897 Compare at price R 29999" at bounding box center [959, 221] width 331 height 46
paste input "36897"
type input "36897"
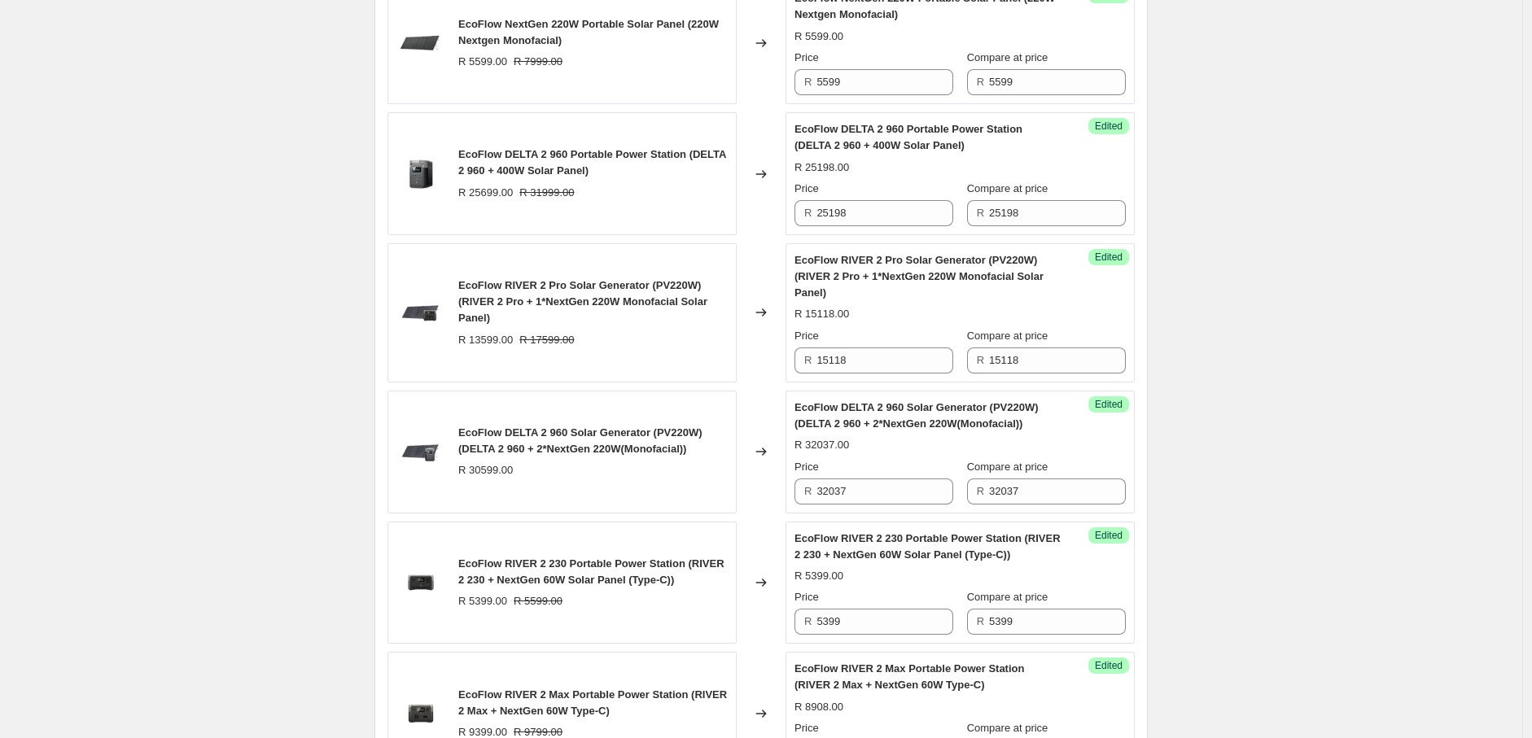
scroll to position [1894, 0]
drag, startPoint x: 851, startPoint y: 495, endPoint x: 809, endPoint y: 497, distance: 42.4
click at [809, 497] on div "R 32037" at bounding box center [873, 491] width 159 height 26
drag, startPoint x: 860, startPoint y: 492, endPoint x: 812, endPoint y: 492, distance: 48.8
click at [812, 492] on div "R 25377" at bounding box center [873, 491] width 159 height 26
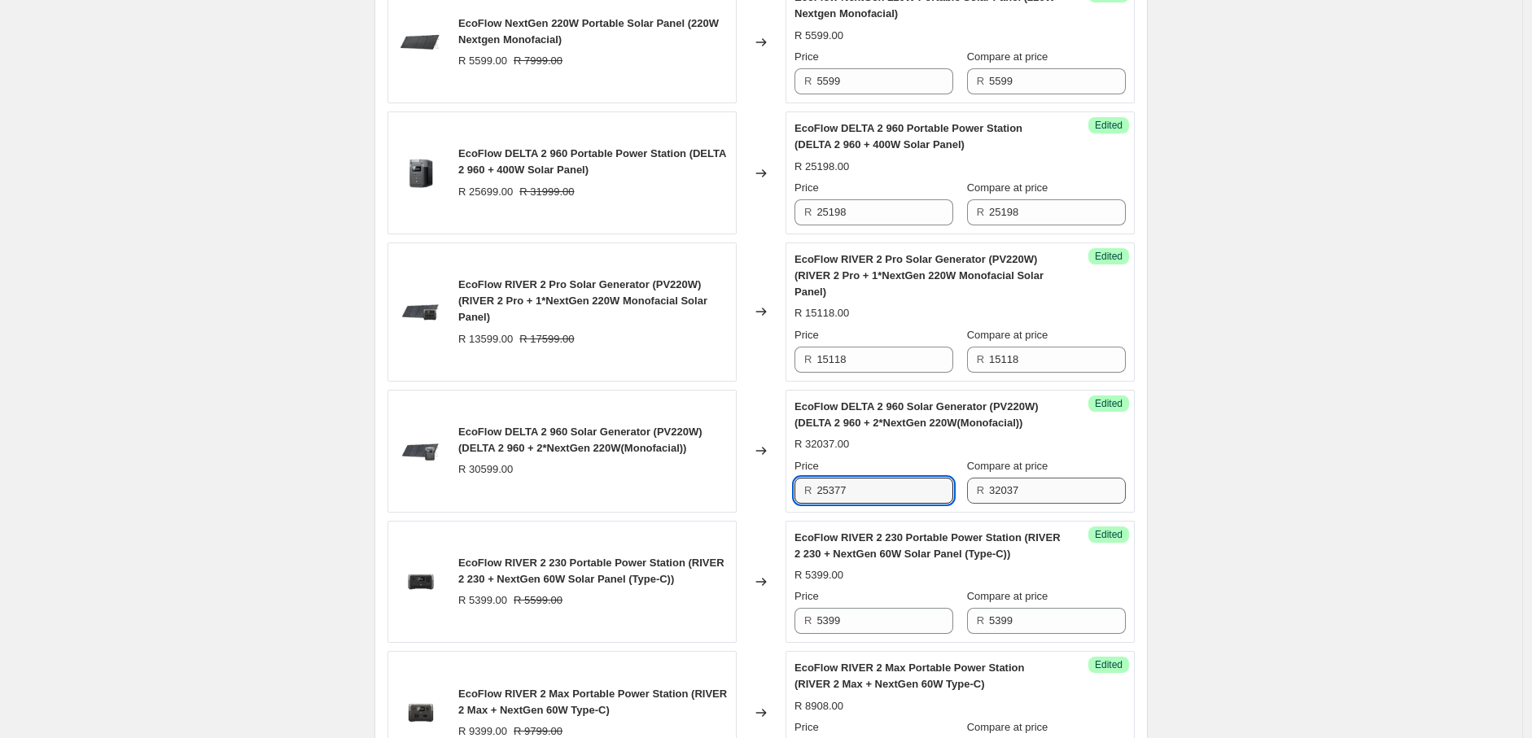
type input "25377"
click at [1053, 492] on input "32037" at bounding box center [1057, 491] width 137 height 26
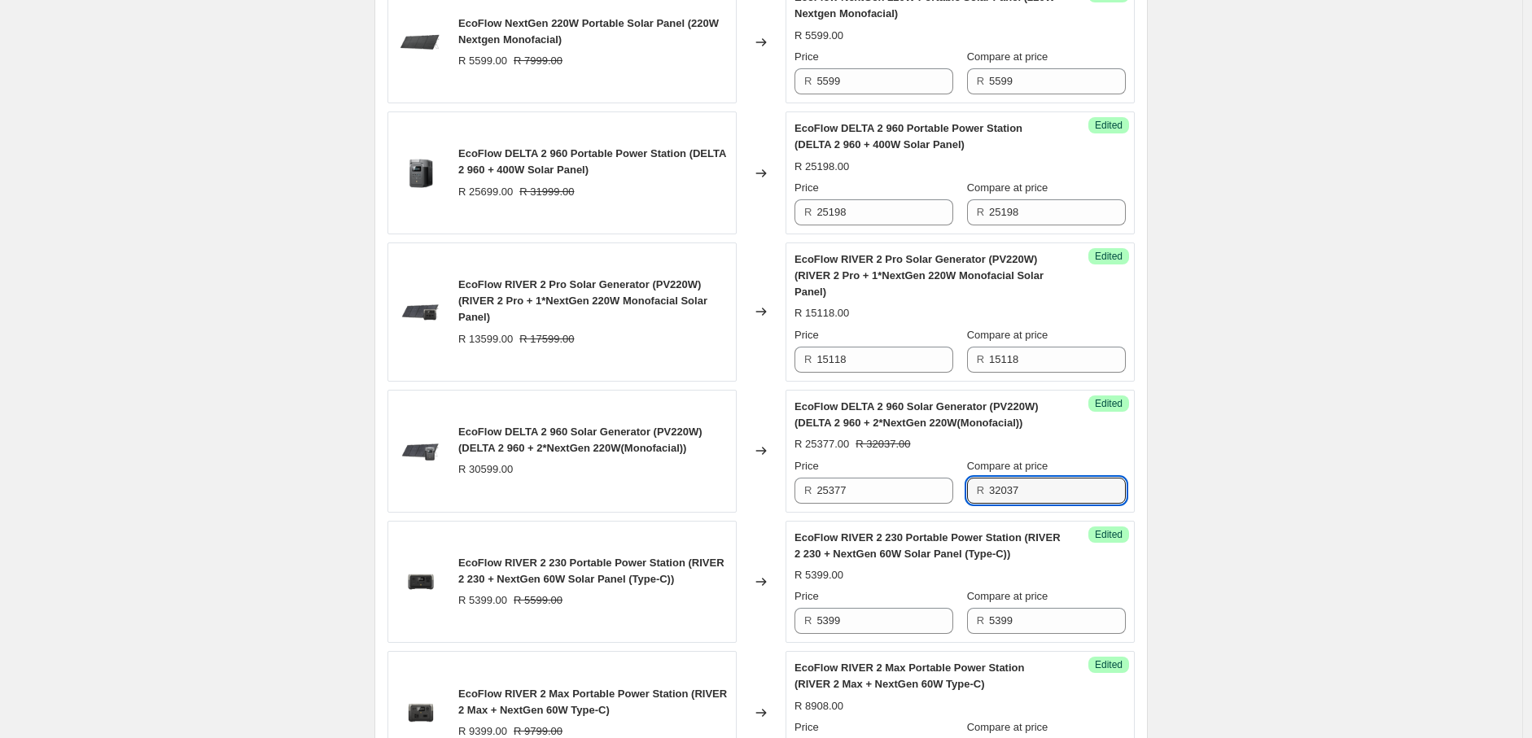
drag, startPoint x: 1045, startPoint y: 492, endPoint x: 978, endPoint y: 498, distance: 67.1
click at [978, 498] on div "R 32037" at bounding box center [1046, 491] width 159 height 26
paste input "2537"
type input "25377"
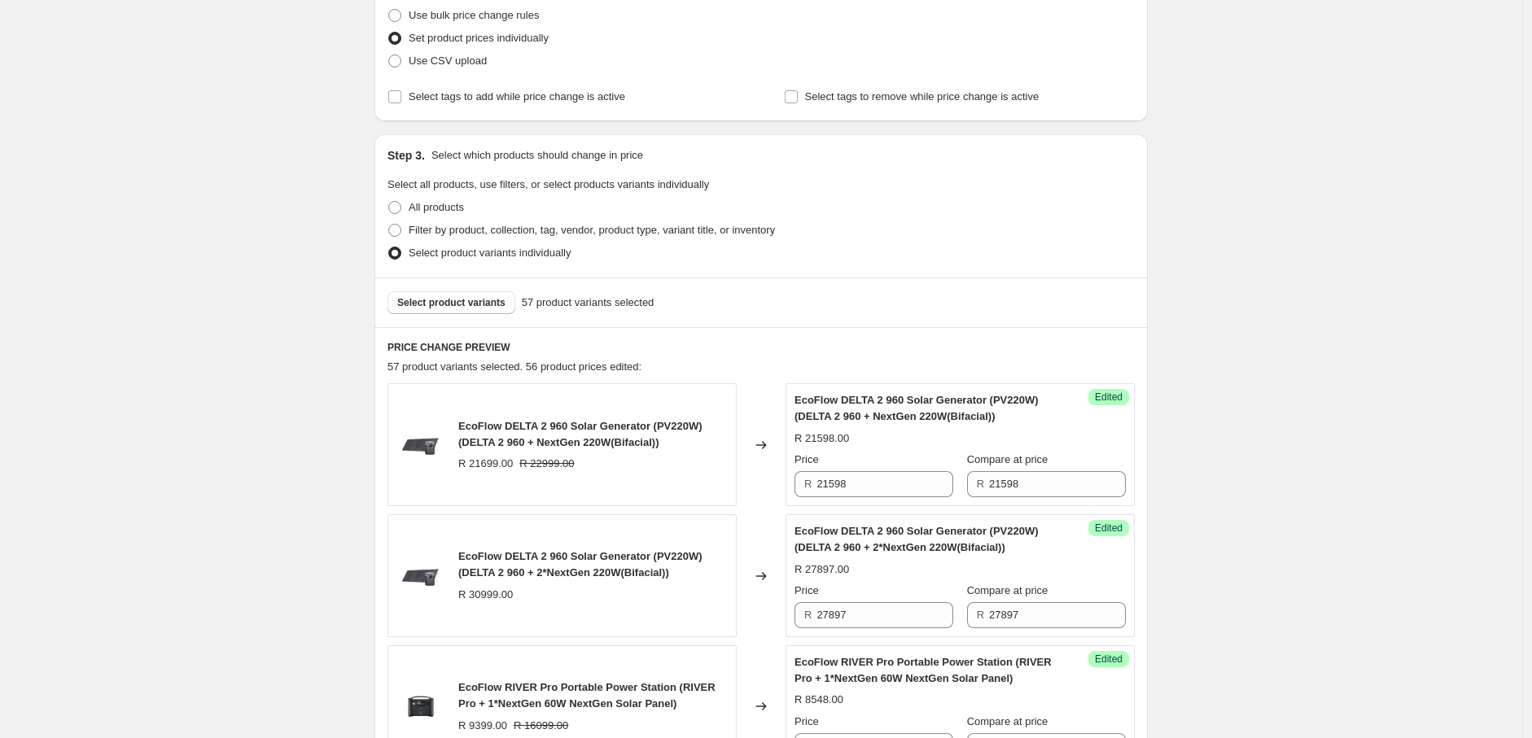
scroll to position [306, 0]
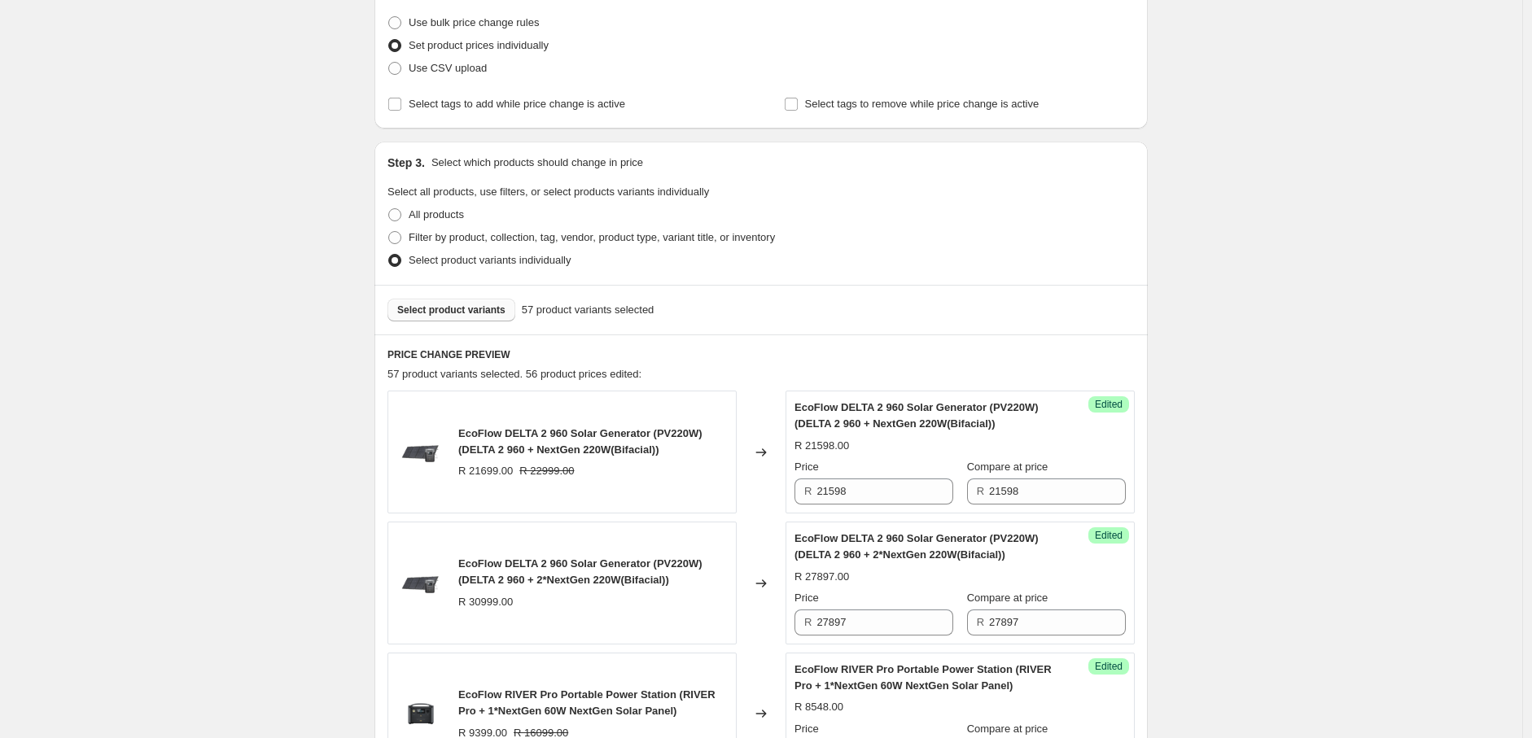
click at [482, 317] on button "Select product variants" at bounding box center [451, 310] width 128 height 23
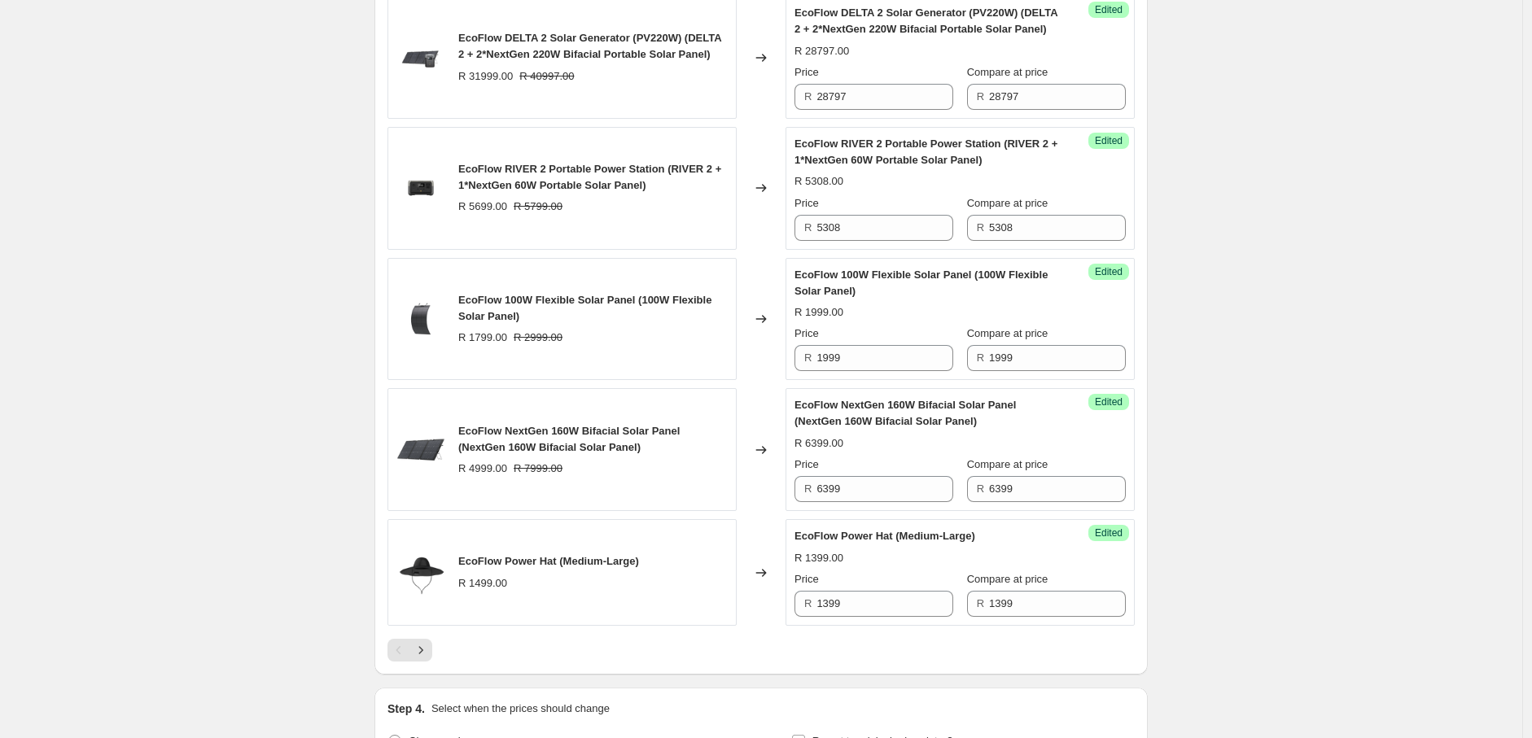
scroll to position [2665, 0]
click at [421, 658] on icon "Next" at bounding box center [421, 649] width 16 height 16
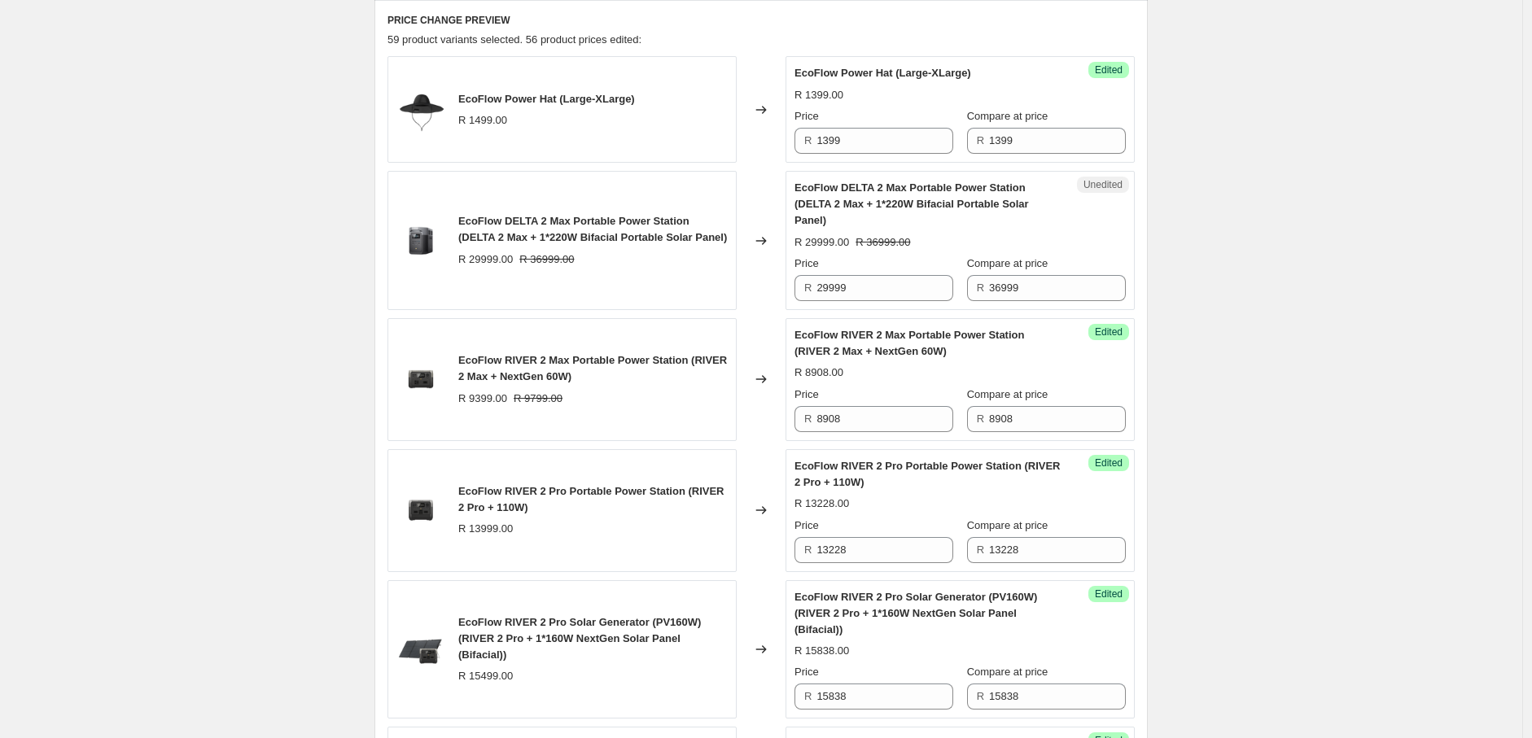
scroll to position [640, 0]
drag, startPoint x: 864, startPoint y: 275, endPoint x: 785, endPoint y: 266, distance: 79.5
click at [785, 266] on div "EcoFlow DELTA 2 Max Portable Power Station (DELTA 2 Max + 1*220W Bifacial Porta…" at bounding box center [760, 241] width 747 height 139
paste input "30598"
type input "30598"
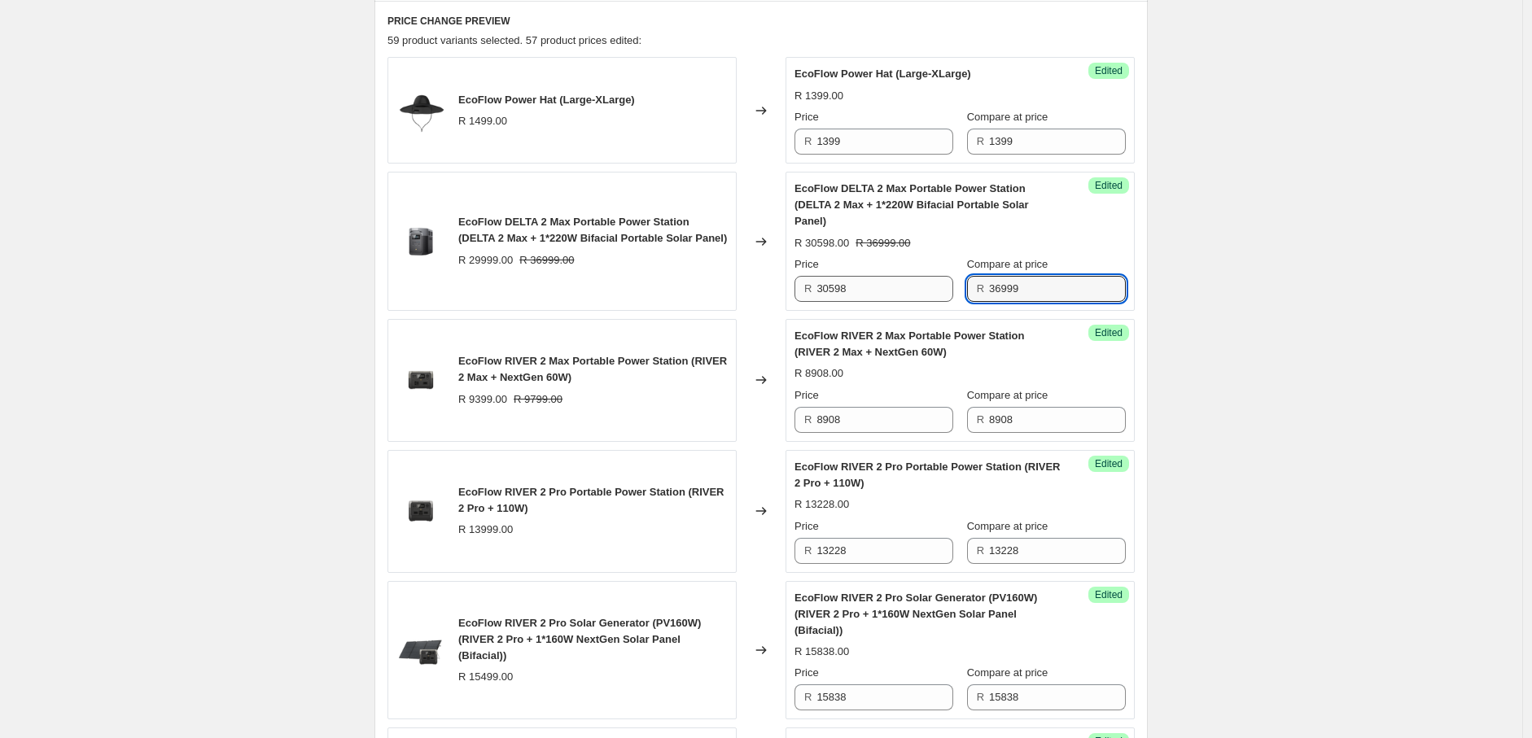
drag, startPoint x: 1040, startPoint y: 273, endPoint x: 953, endPoint y: 269, distance: 87.2
click at [953, 269] on div "Price R 30598 Compare at price R 36999" at bounding box center [959, 279] width 331 height 46
paste input "0598"
type input "30598"
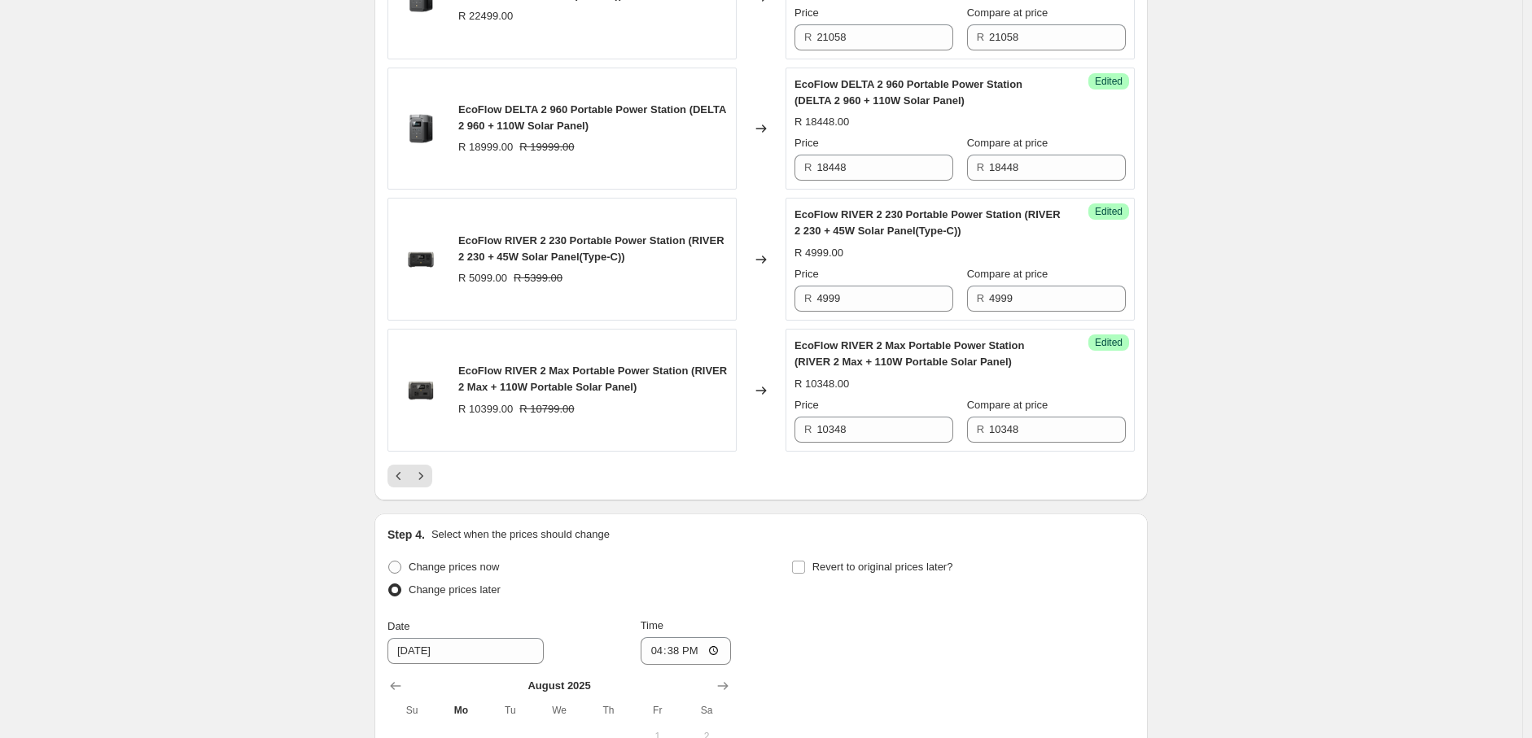
scroll to position [2885, 0]
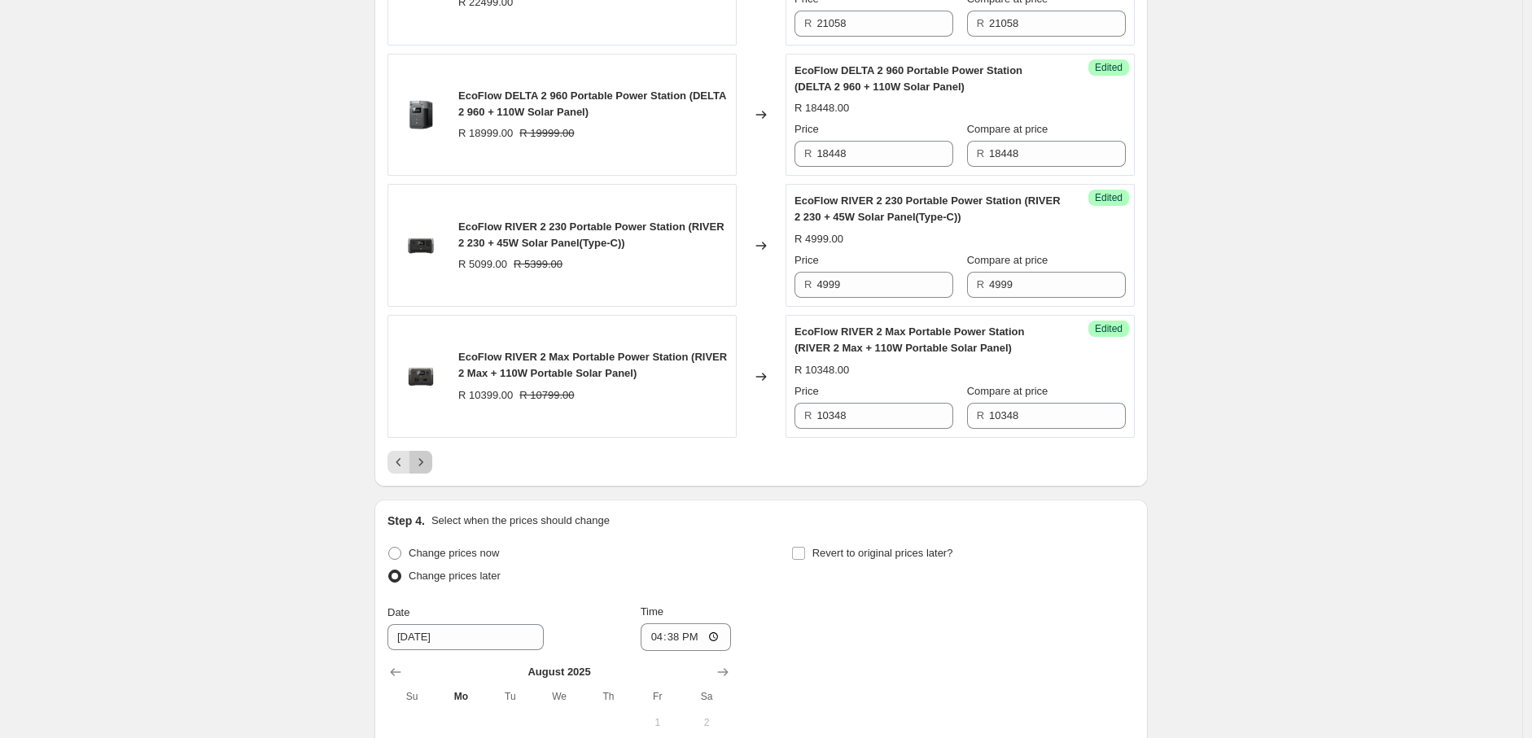
click at [431, 457] on button "Next" at bounding box center [420, 462] width 23 height 23
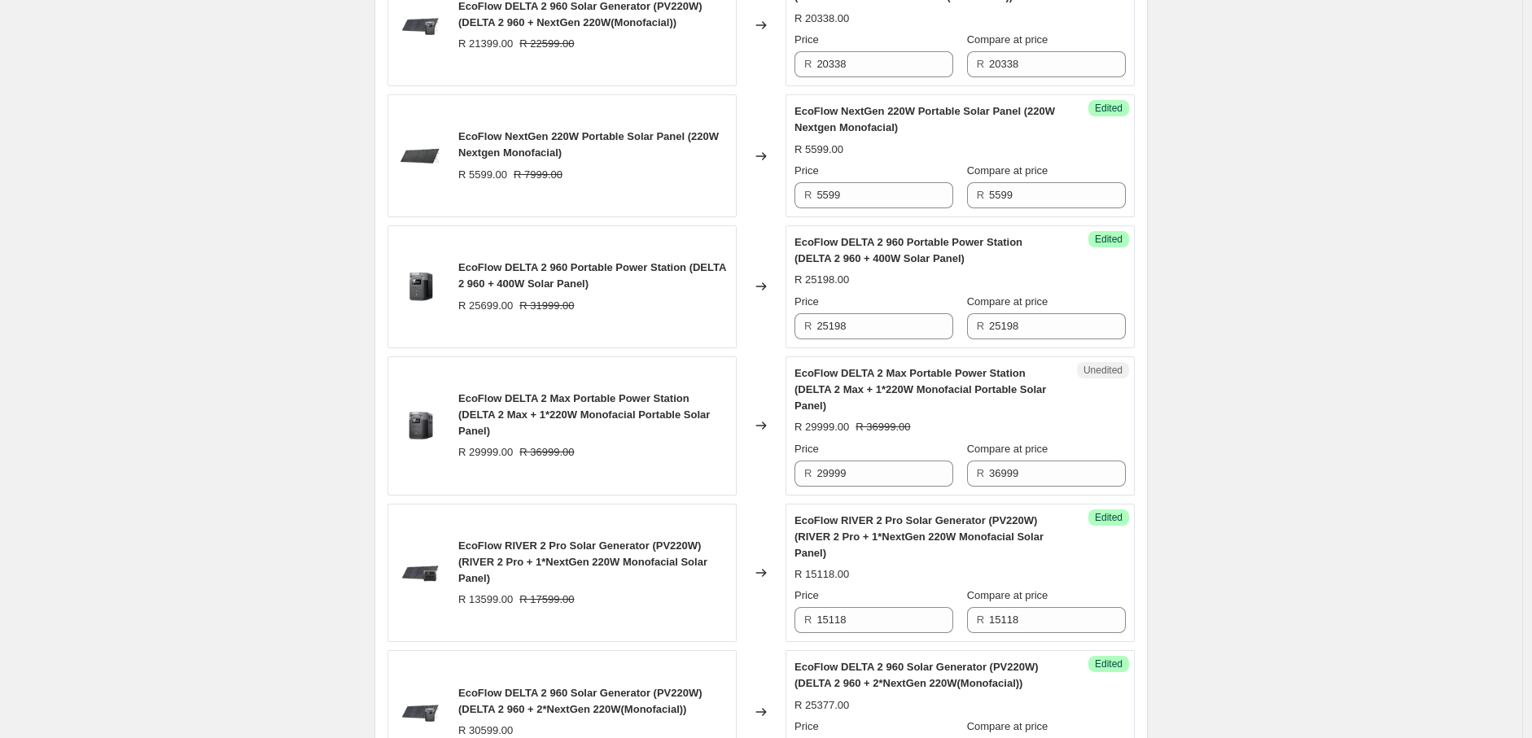
scroll to position [1910, 0]
drag, startPoint x: 850, startPoint y: 462, endPoint x: 833, endPoint y: 462, distance: 17.1
click at [833, 462] on input "29999" at bounding box center [884, 475] width 137 height 26
drag, startPoint x: 851, startPoint y: 458, endPoint x: 812, endPoint y: 460, distance: 39.1
click at [812, 462] on div "R 29338" at bounding box center [873, 475] width 159 height 26
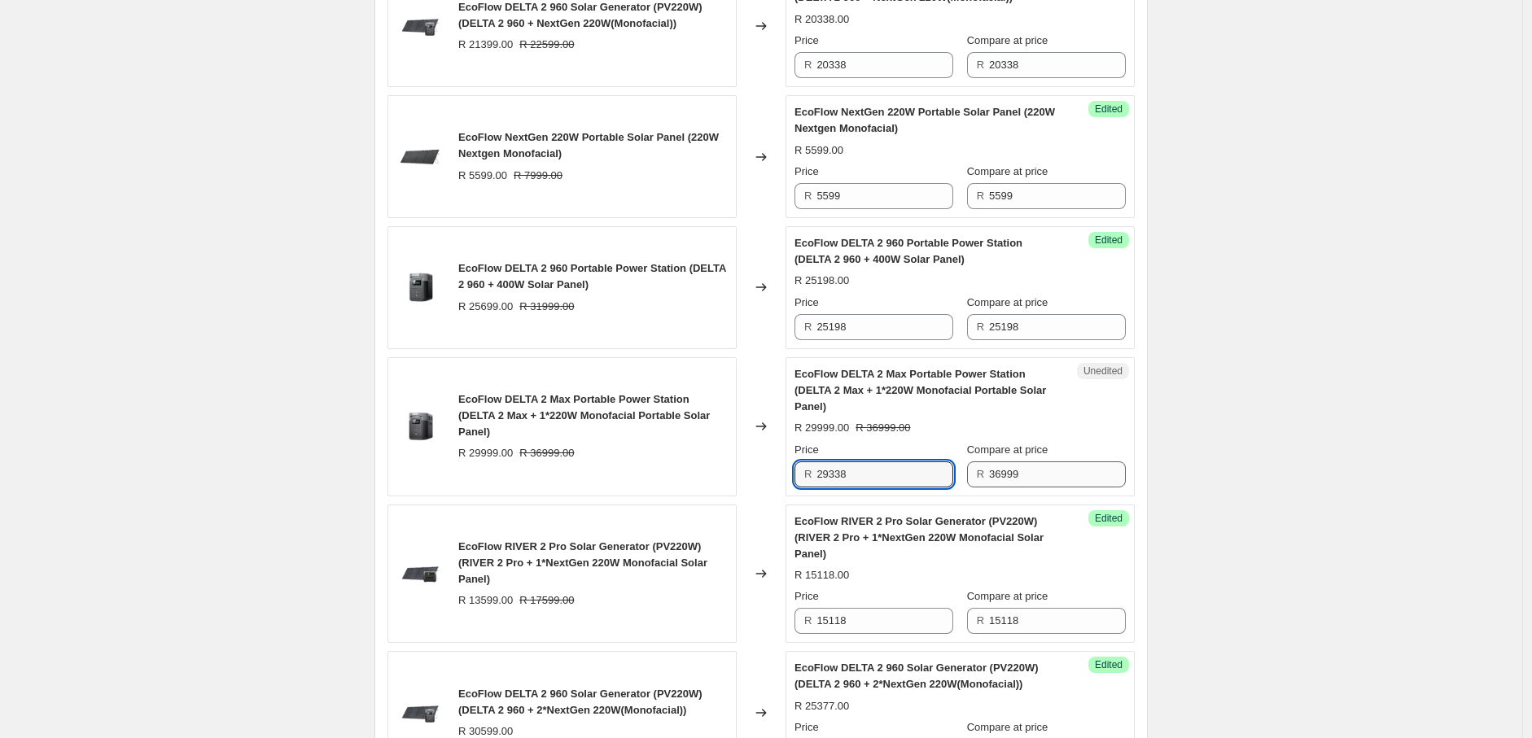
type input "29338"
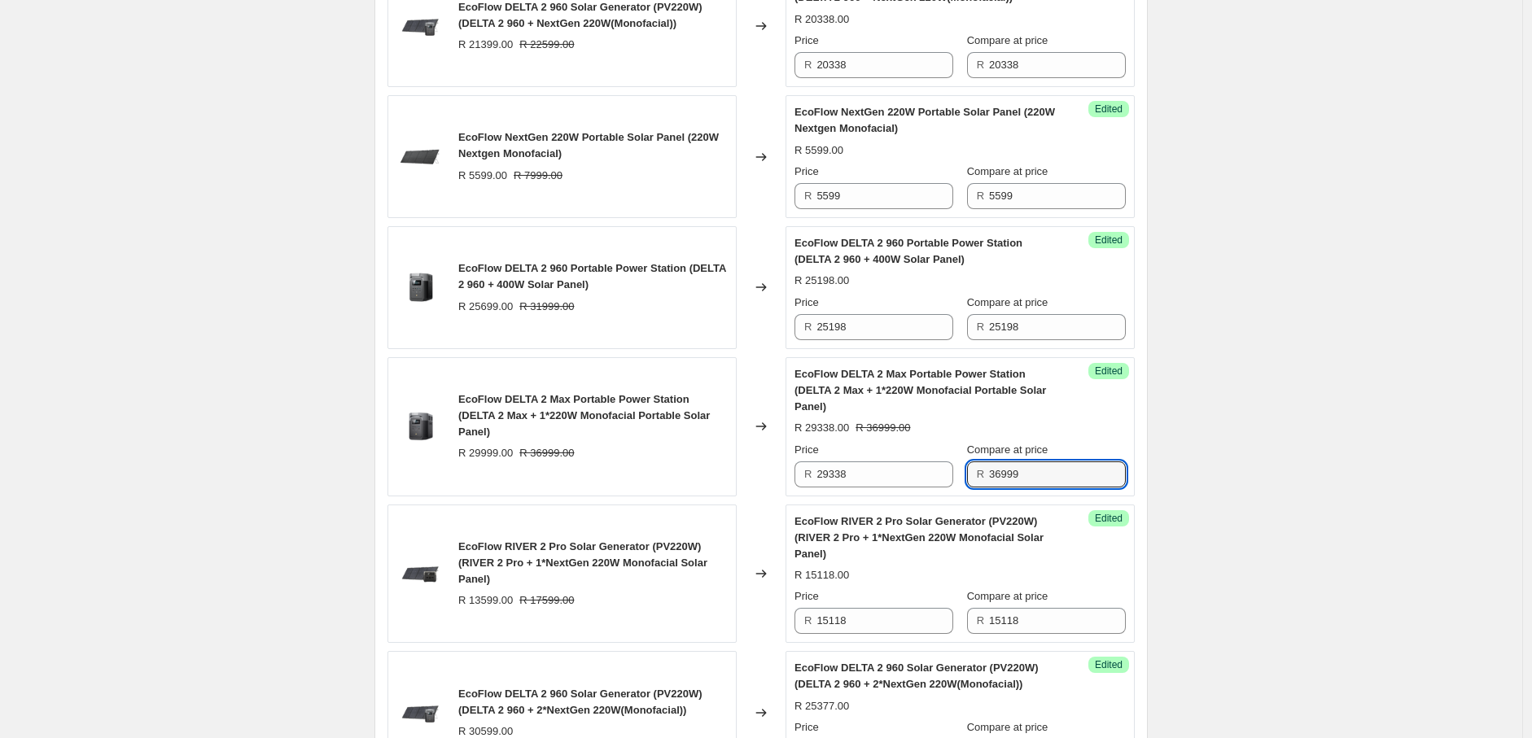
drag, startPoint x: 1042, startPoint y: 455, endPoint x: 988, endPoint y: 469, distance: 55.5
click at [988, 469] on div "R 36999" at bounding box center [1046, 475] width 159 height 26
paste input "29338"
type input "29338"
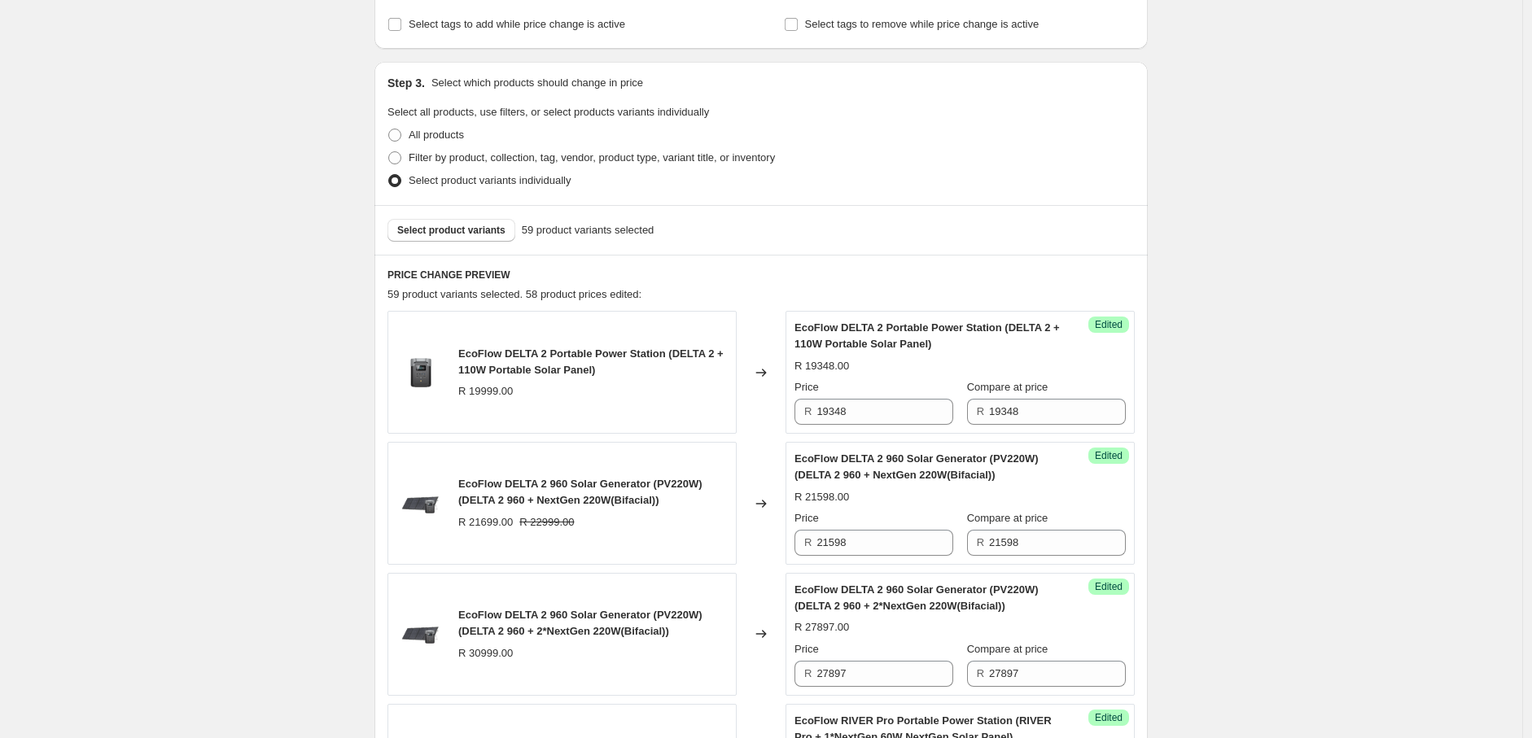
scroll to position [385, 0]
click at [465, 234] on span "Select product variants" at bounding box center [451, 231] width 108 height 13
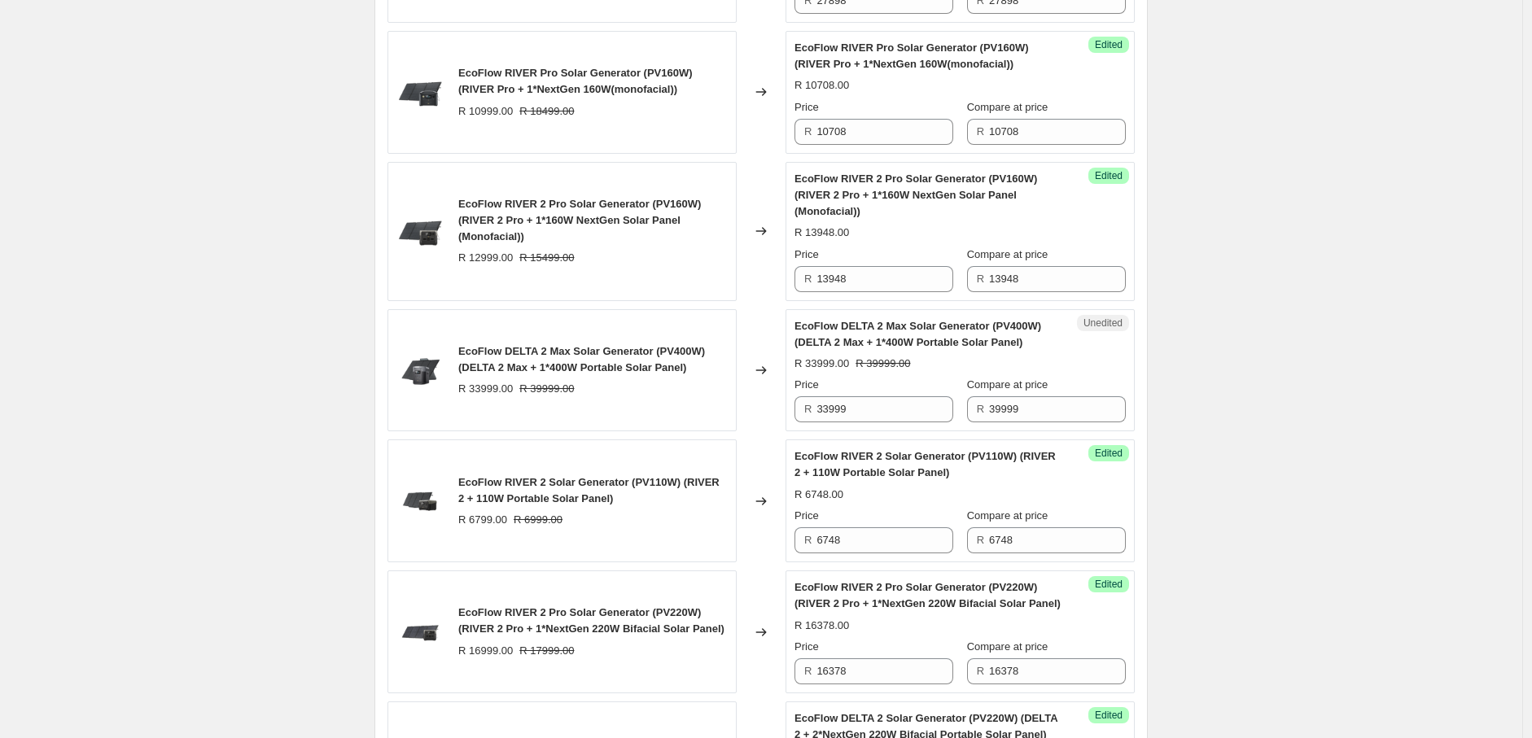
scroll to position [2127, 0]
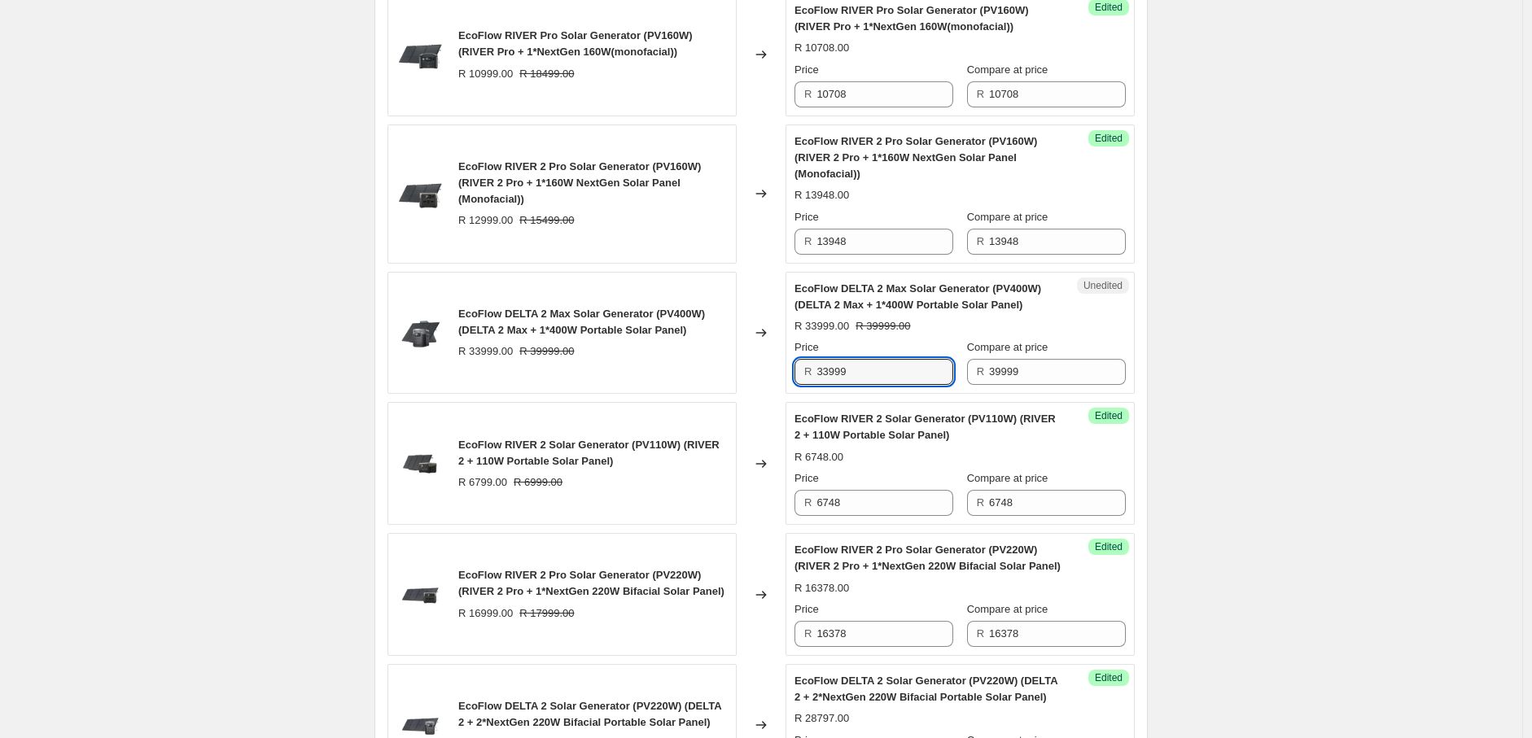
drag, startPoint x: 861, startPoint y: 392, endPoint x: 807, endPoint y: 389, distance: 53.8
click at [807, 385] on div "R 33999" at bounding box center [873, 372] width 159 height 26
paste input "4198"
type input "34198"
click at [1039, 385] on input "39999" at bounding box center [1057, 372] width 137 height 26
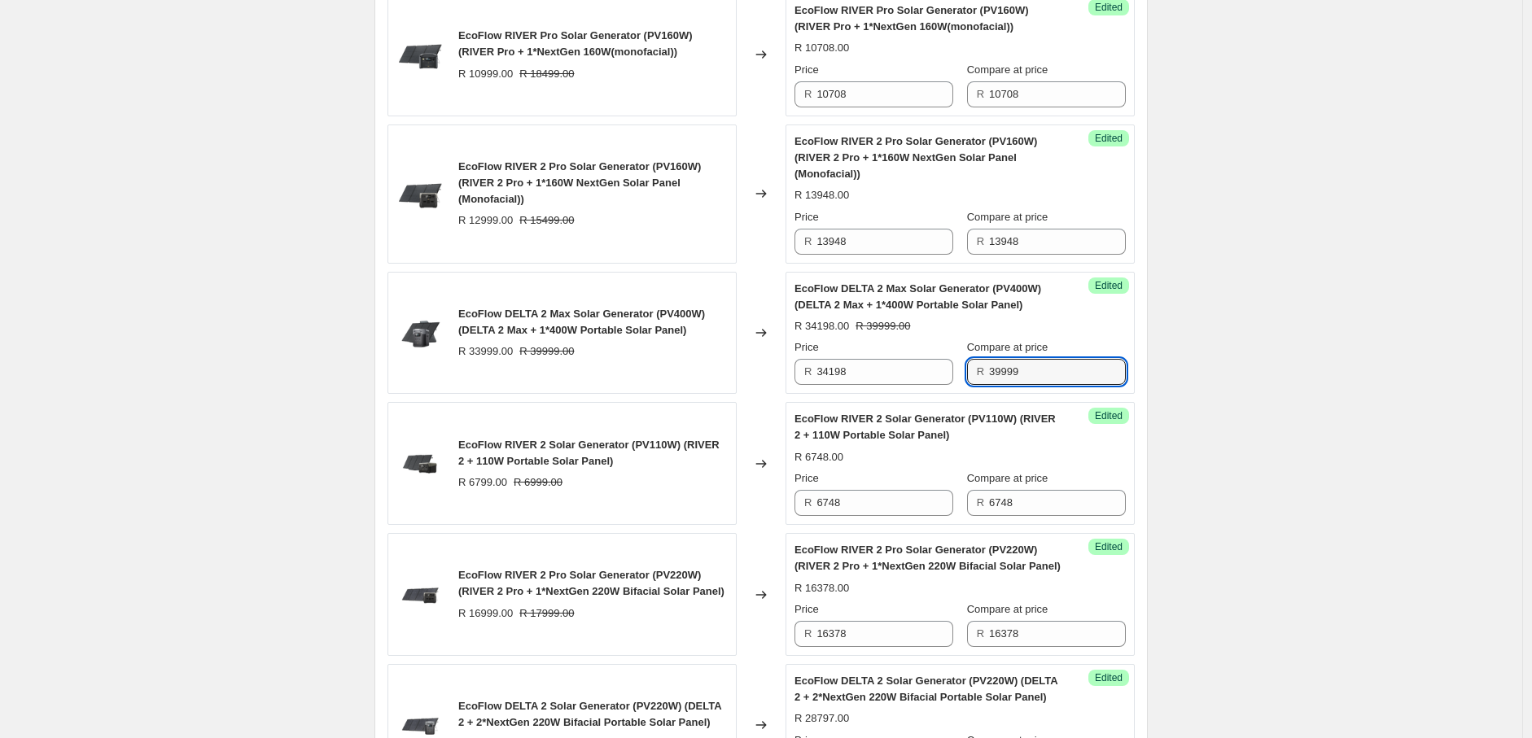
drag, startPoint x: 1038, startPoint y: 390, endPoint x: 985, endPoint y: 397, distance: 53.4
click at [985, 385] on div "R 39999" at bounding box center [1046, 372] width 159 height 26
paste input "4198"
type input "34198"
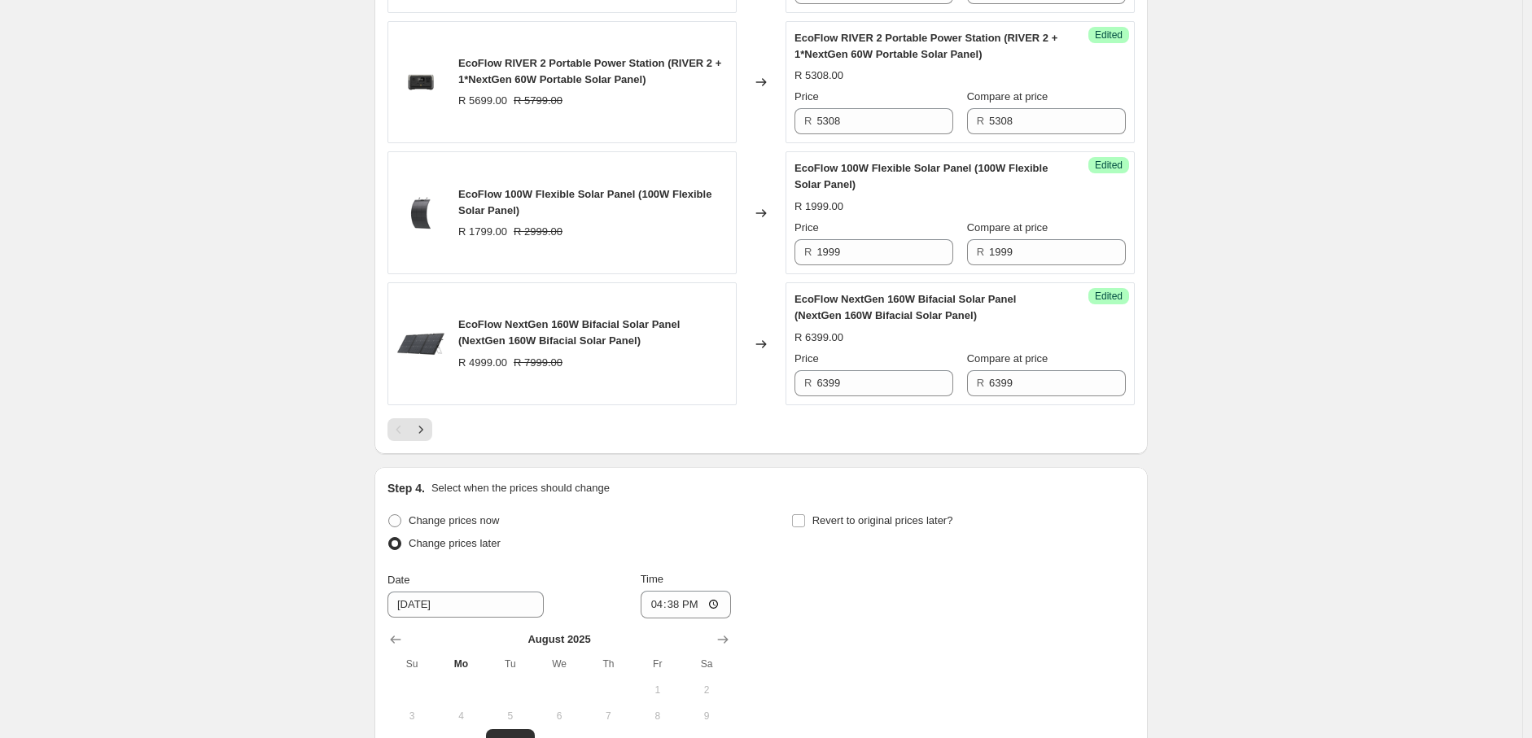
scroll to position [2903, 0]
click at [429, 436] on icon "Next" at bounding box center [421, 428] width 16 height 16
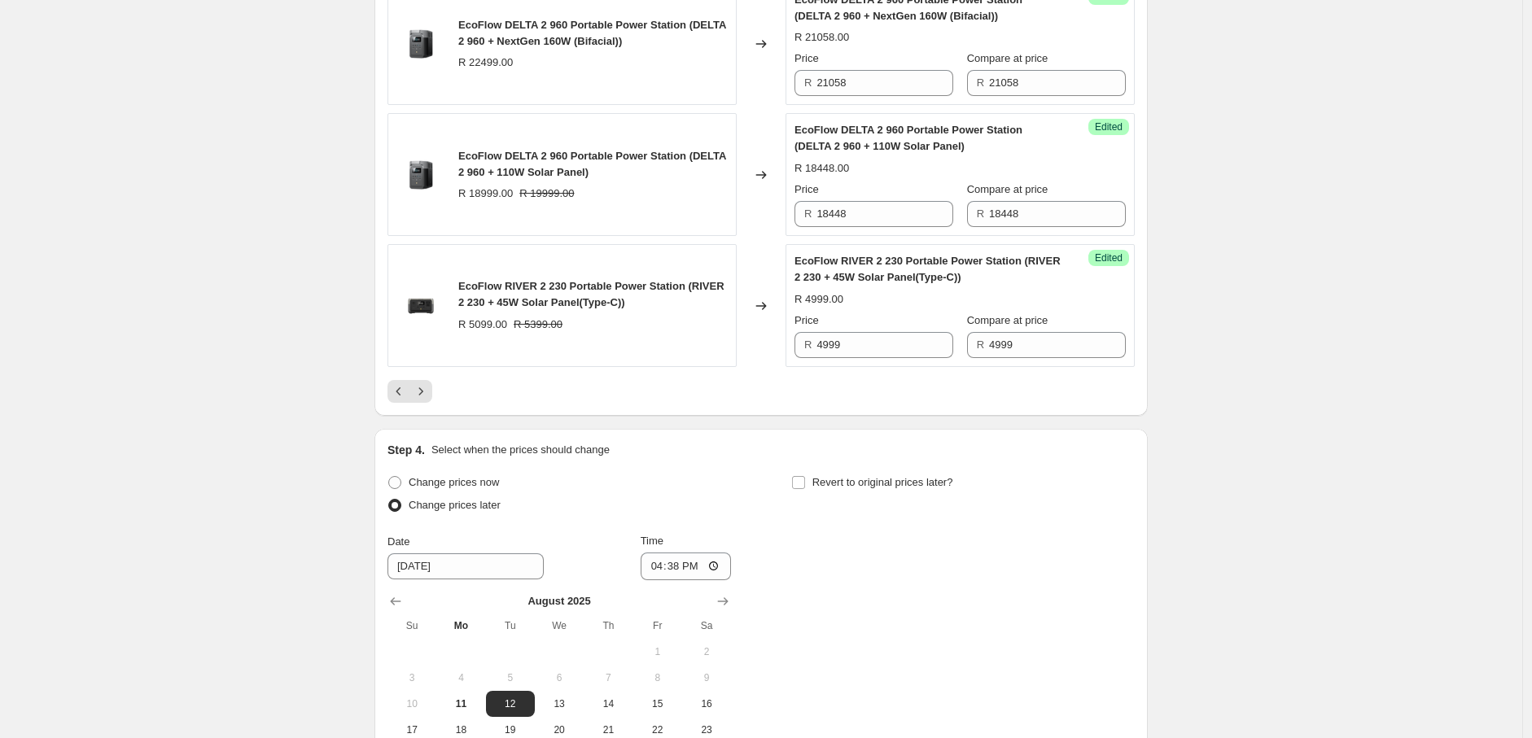
scroll to position [2940, 0]
click at [432, 379] on button "Next" at bounding box center [420, 390] width 23 height 23
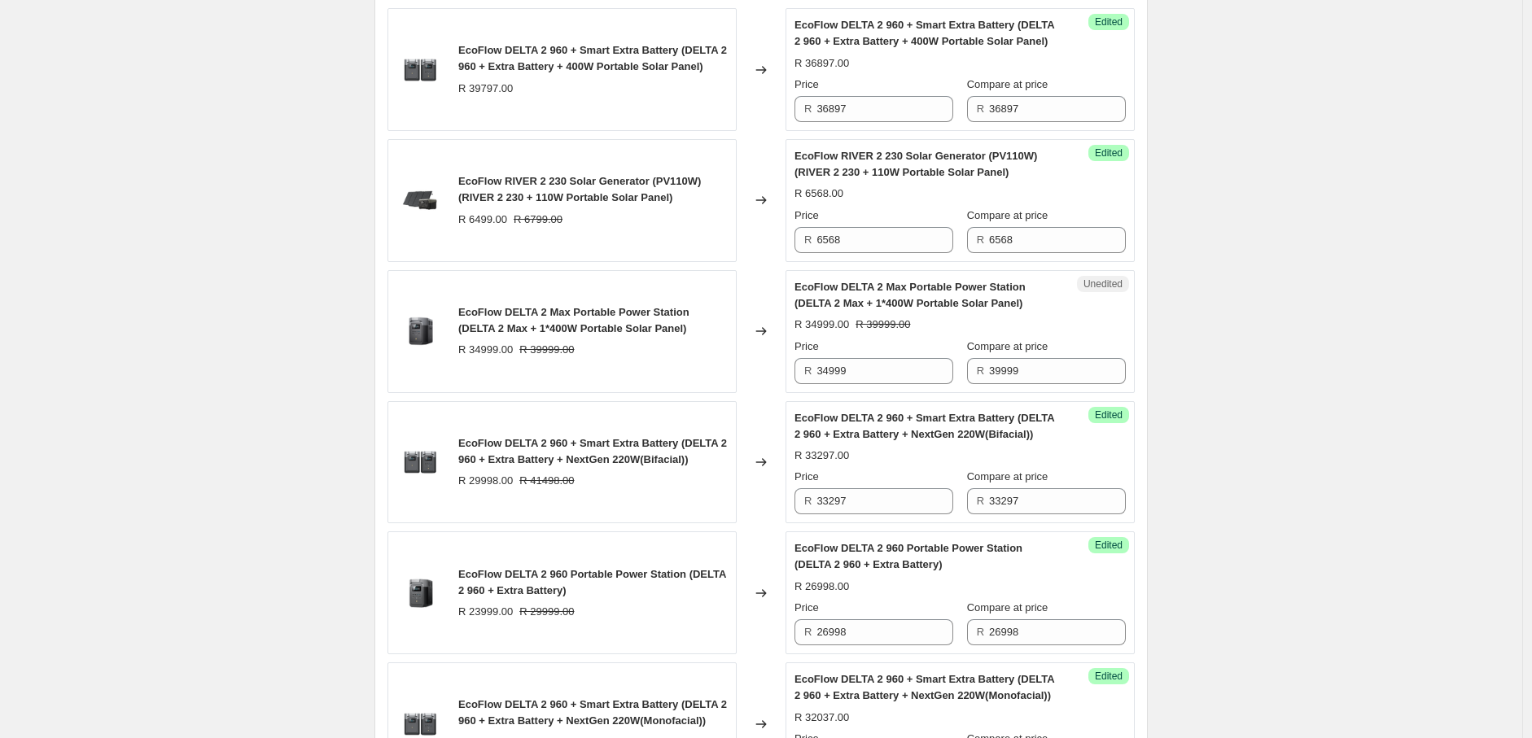
scroll to position [1341, 0]
drag, startPoint x: 865, startPoint y: 367, endPoint x: 807, endPoint y: 374, distance: 58.2
click at [807, 373] on div "R 34999" at bounding box center [873, 373] width 159 height 26
paste input "198"
type input "34198"
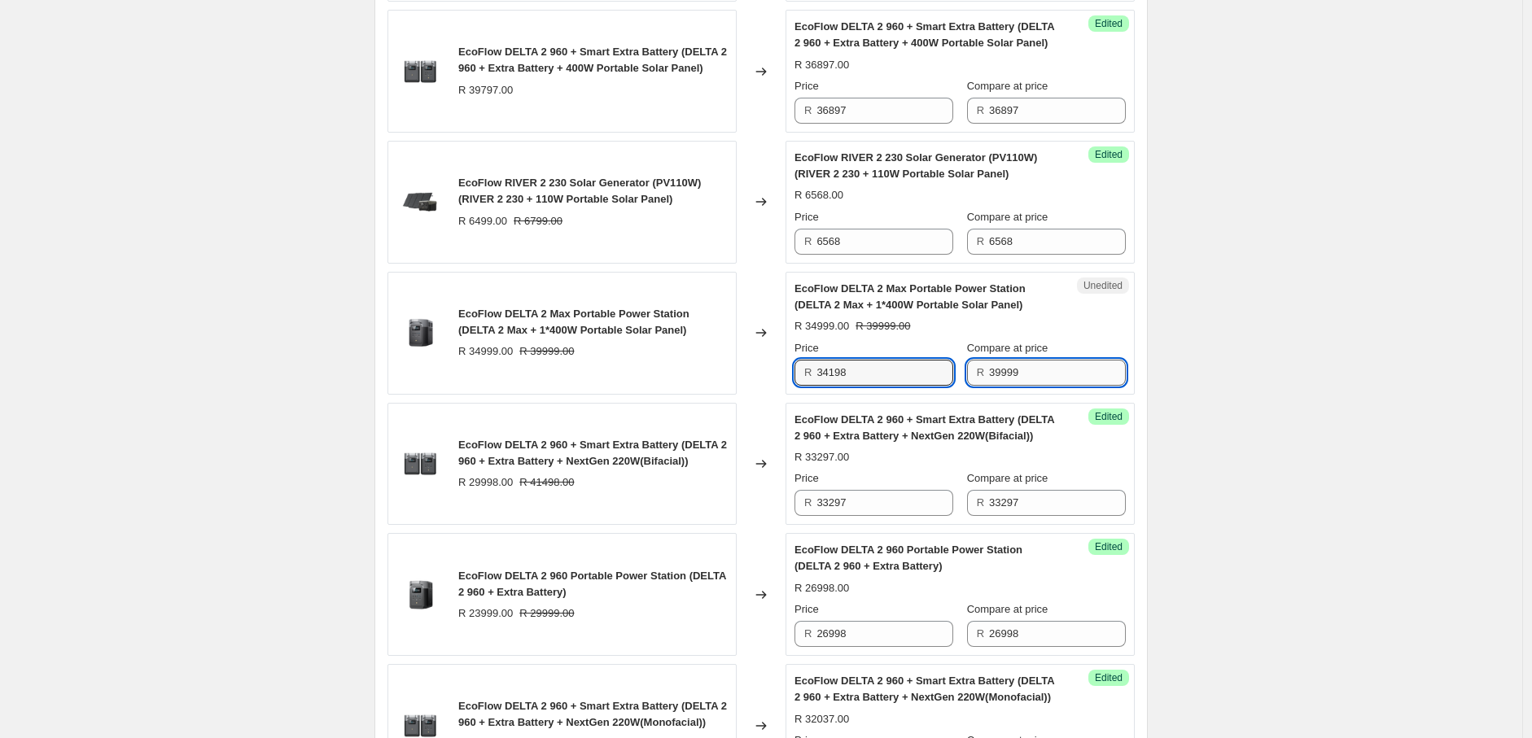
click at [1048, 374] on input "39999" at bounding box center [1057, 373] width 137 height 26
drag, startPoint x: 1048, startPoint y: 374, endPoint x: 980, endPoint y: 378, distance: 67.7
click at [980, 378] on div "R 39999" at bounding box center [1046, 373] width 159 height 26
paste input "4198"
type input "34198"
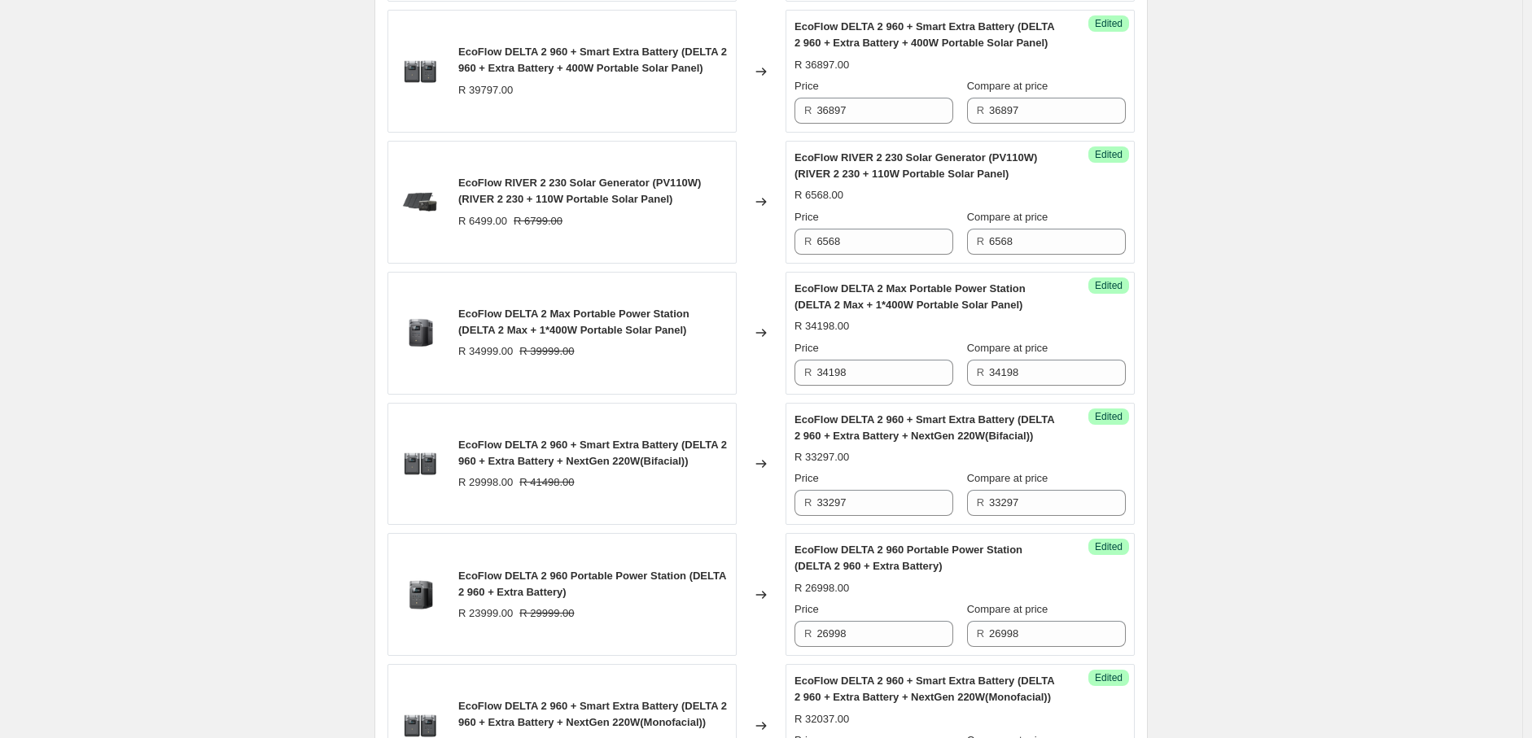
click at [1225, 369] on div "2025年8月南非新价格-AO价-Solar panel+Bundle. This page is ready 2025年8月南非新价格-AO价-Solar …" at bounding box center [761, 631] width 1522 height 3944
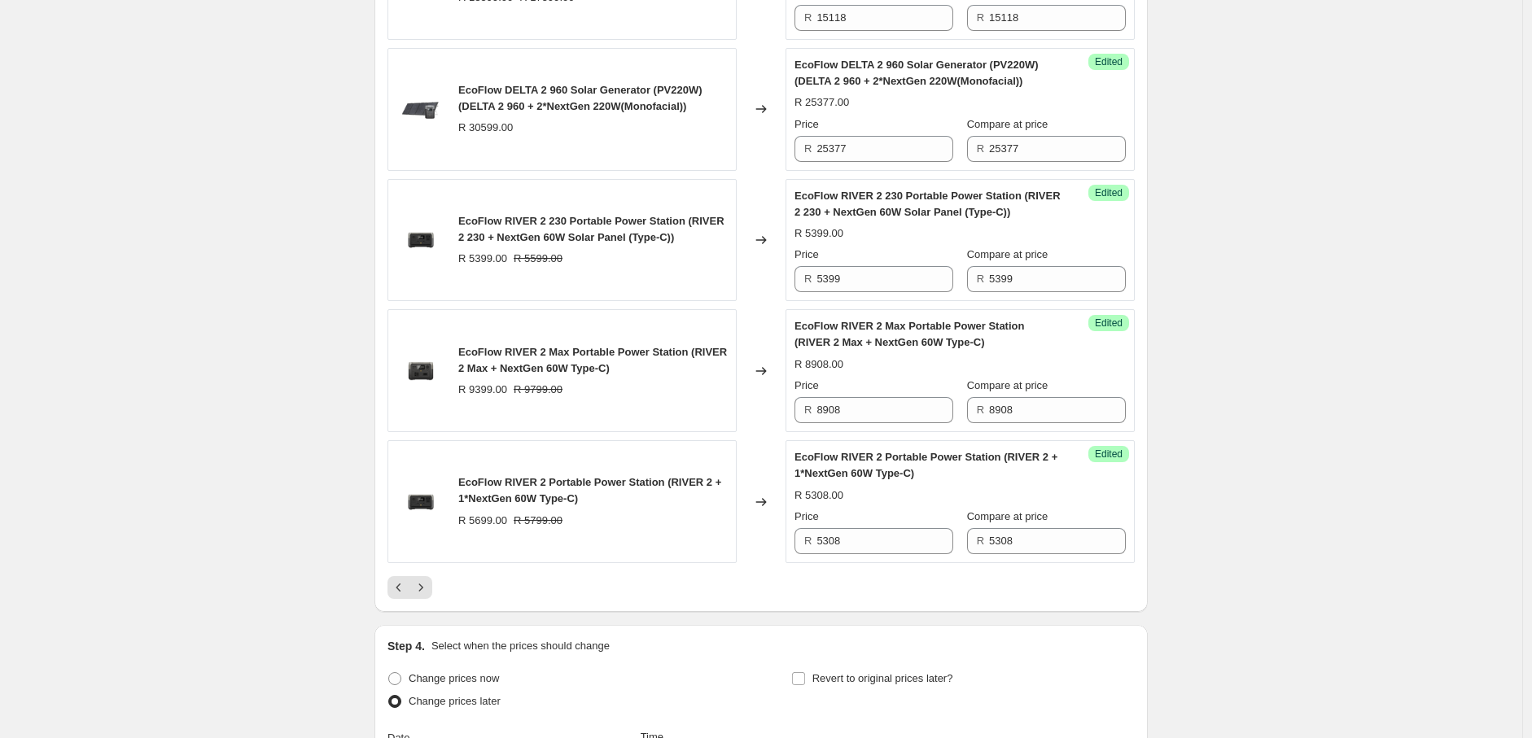
scroll to position [2972, 0]
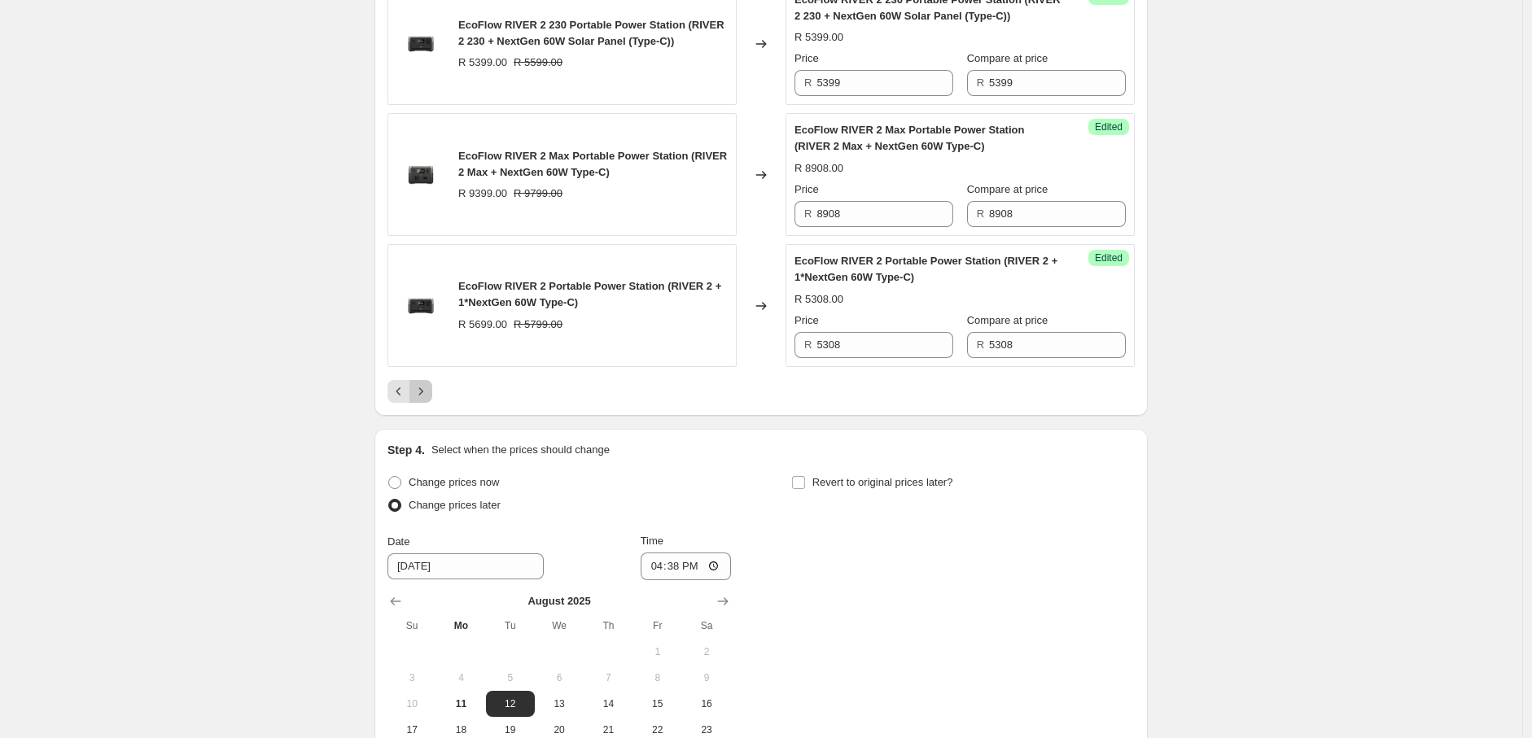
click at [429, 384] on icon "Next" at bounding box center [421, 391] width 16 height 16
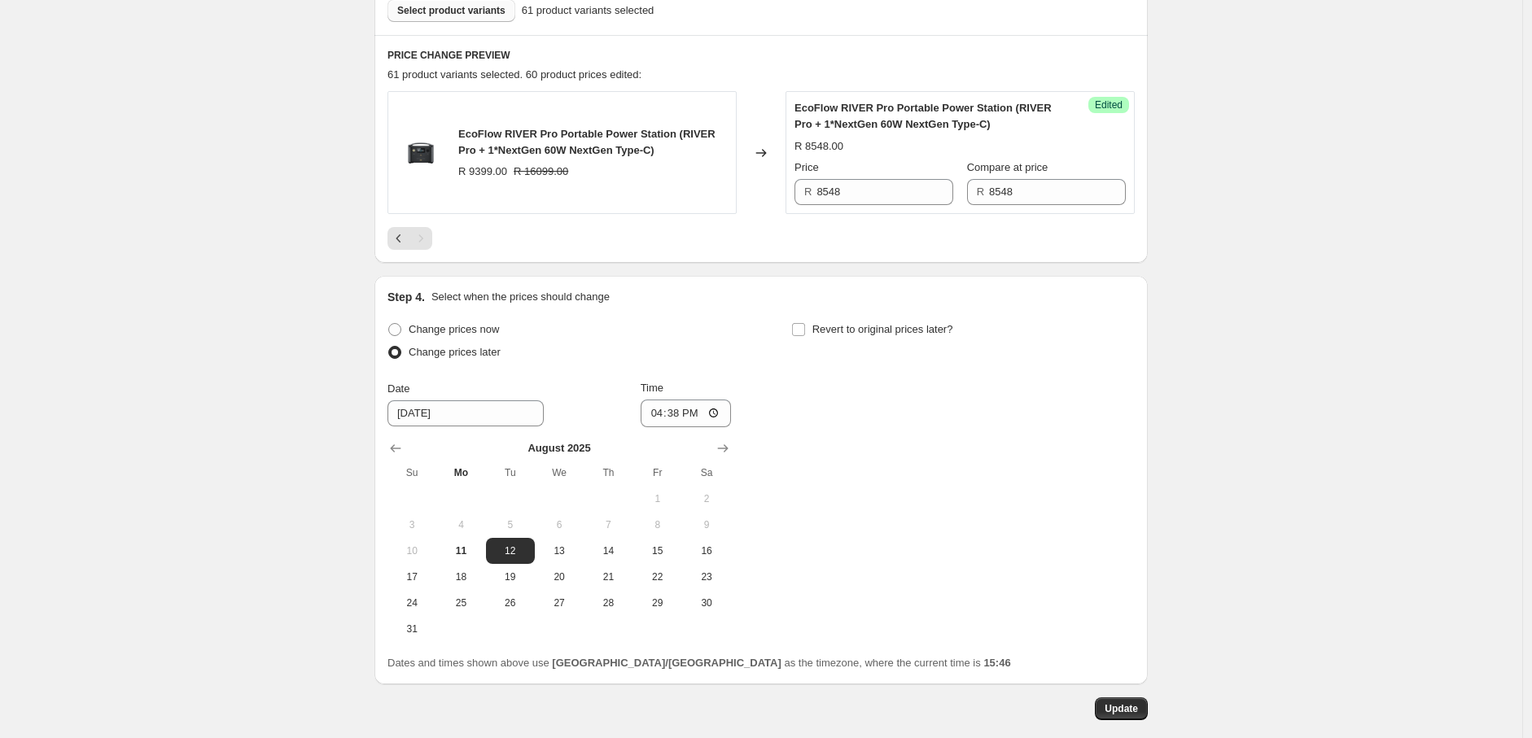
scroll to position [339, 0]
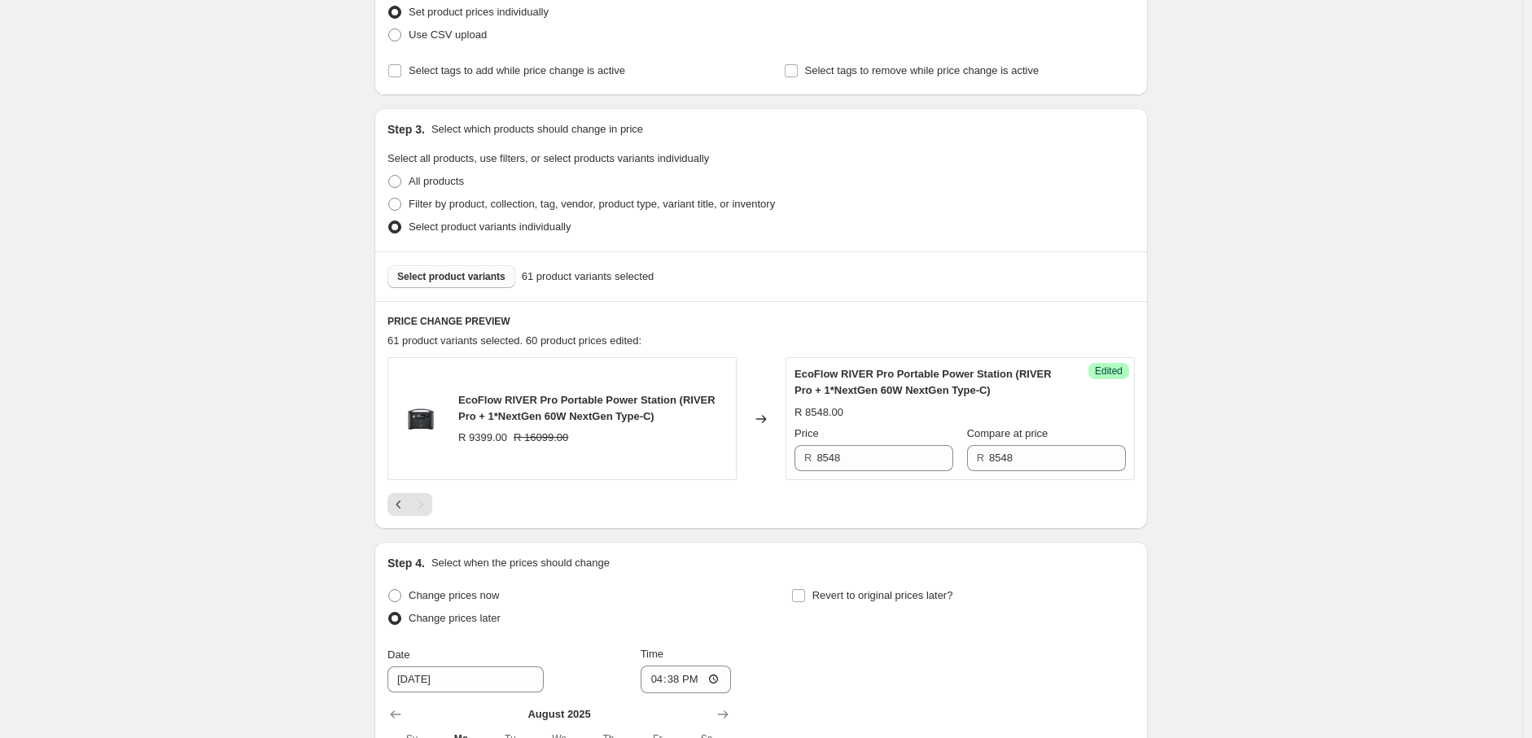
click at [462, 273] on span "Select product variants" at bounding box center [451, 276] width 108 height 13
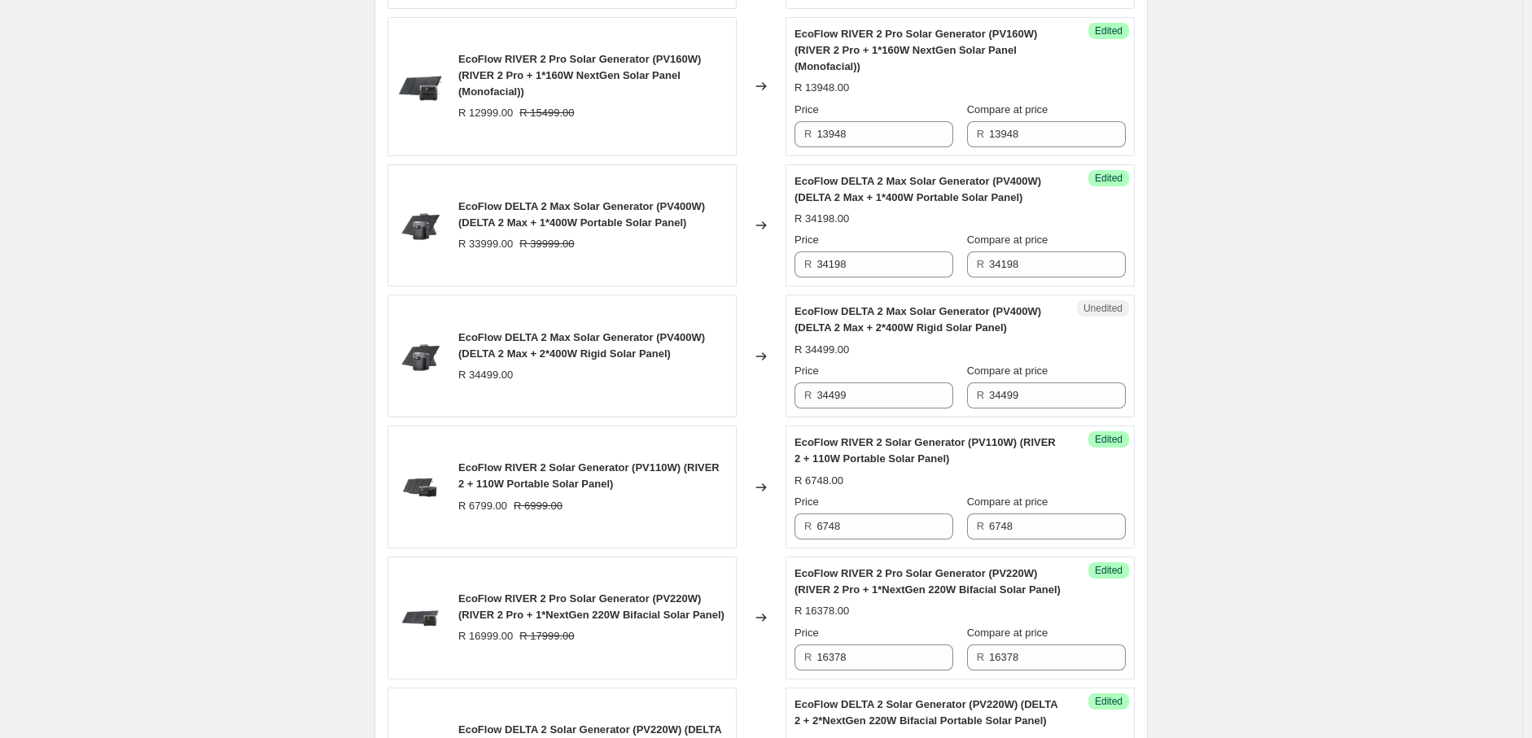
scroll to position [2235, 0]
drag, startPoint x: 865, startPoint y: 419, endPoint x: 814, endPoint y: 416, distance: 51.4
click at [814, 408] on div "R 34499" at bounding box center [873, 395] width 159 height 26
paste input "3298"
type input "33298"
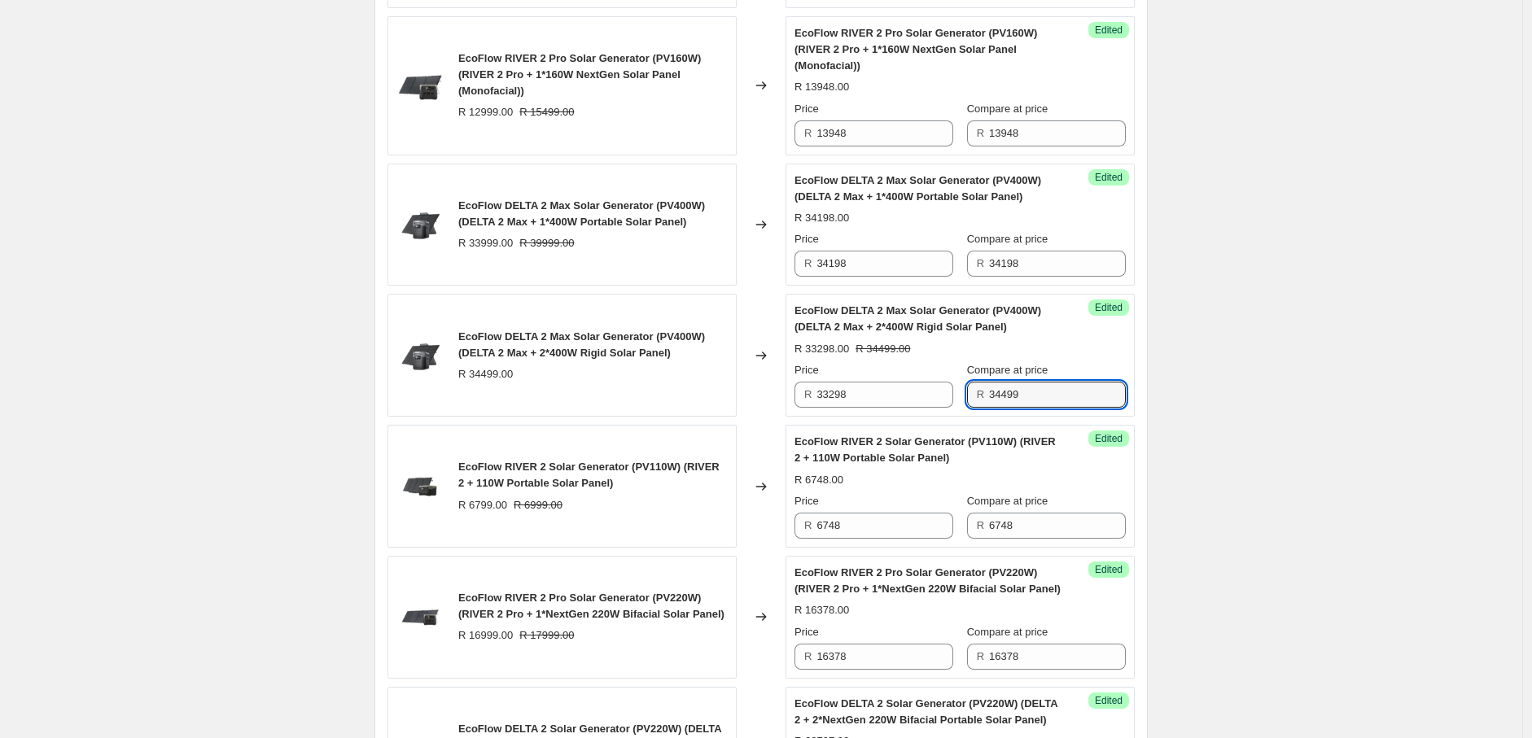
drag, startPoint x: 1040, startPoint y: 414, endPoint x: 977, endPoint y: 425, distance: 64.4
click at [977, 408] on div "R 34499" at bounding box center [1046, 395] width 159 height 26
paste input "3298"
type input "33298"
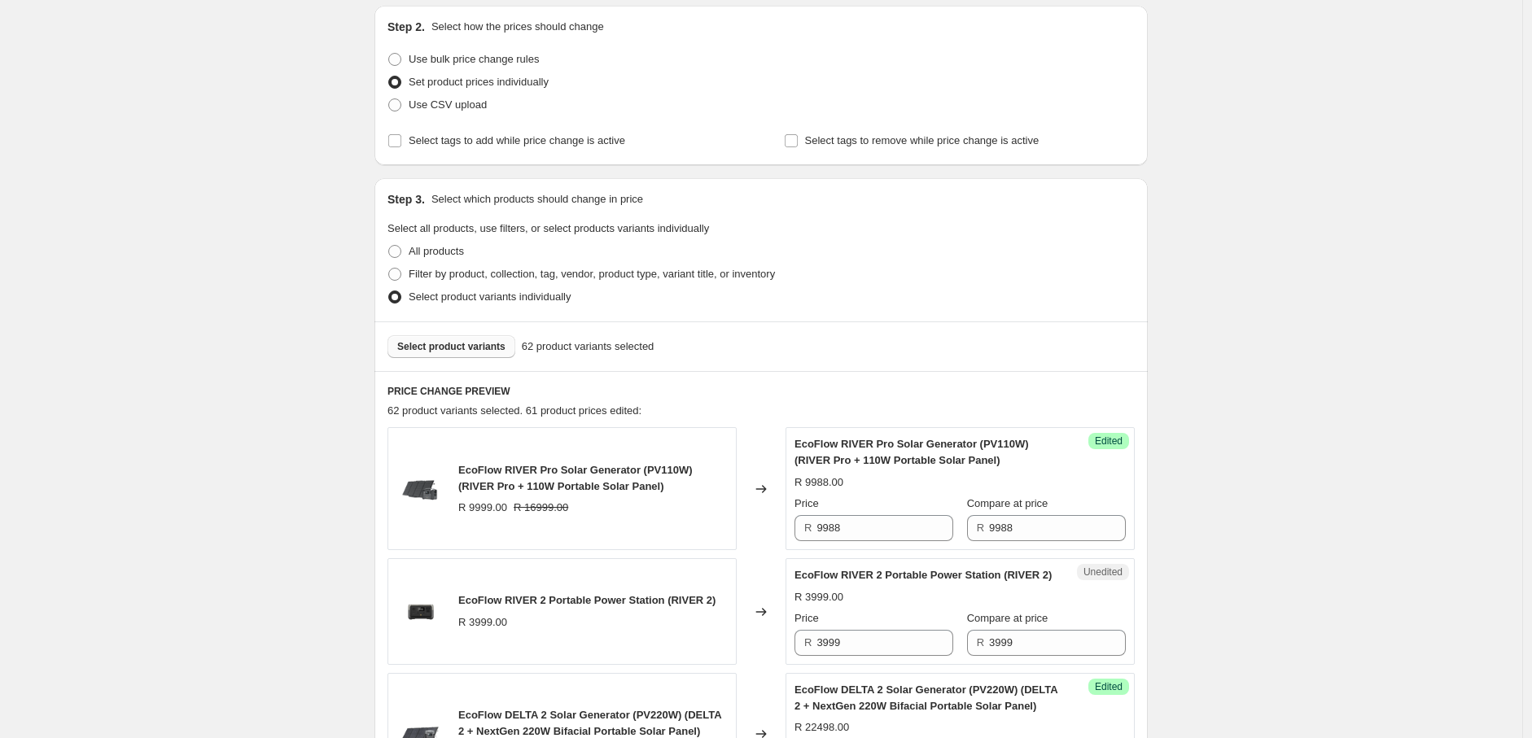
scroll to position [269, 0]
click at [462, 344] on span "Select product variants" at bounding box center [451, 347] width 108 height 13
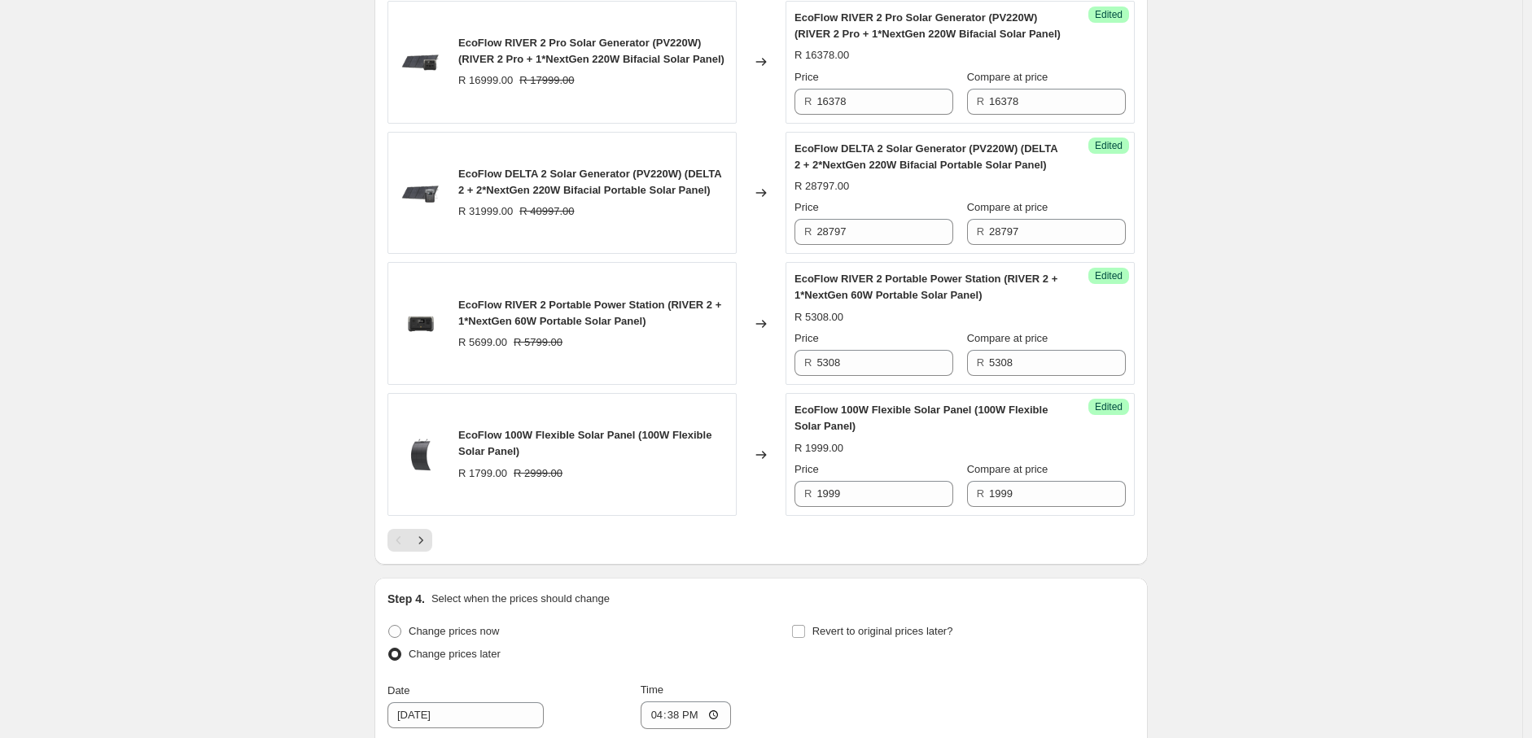
scroll to position [2793, 0]
click at [421, 546] on icon "Next" at bounding box center [421, 538] width 16 height 16
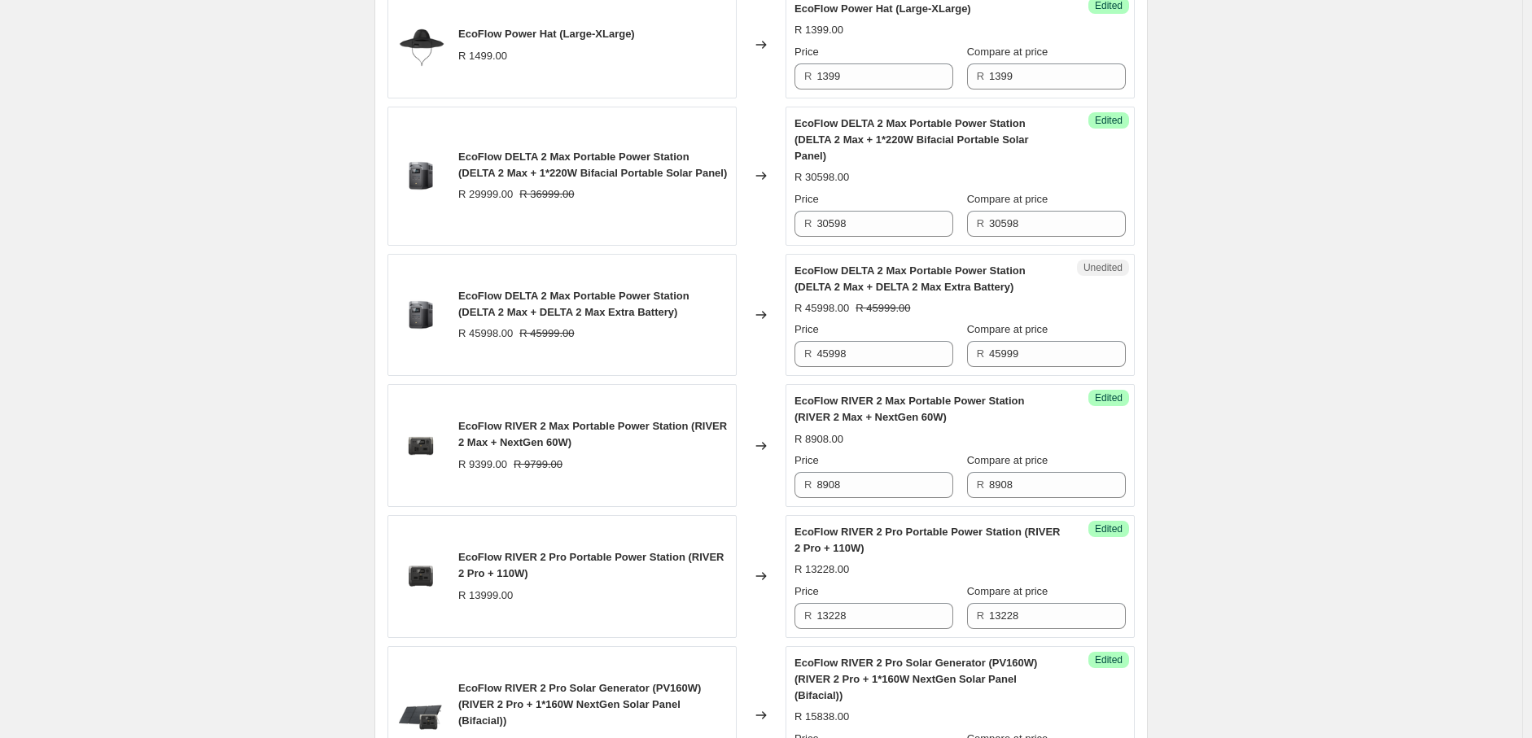
scroll to position [950, 0]
click at [852, 342] on input "45998" at bounding box center [884, 355] width 137 height 26
drag, startPoint x: 852, startPoint y: 339, endPoint x: 794, endPoint y: 346, distance: 59.1
click at [794, 346] on div "Unedited EcoFlow DELTA 2 Max Portable Power Station (DELTA 2 Max + DELTA 2 Max …" at bounding box center [959, 316] width 349 height 123
type input "45898"
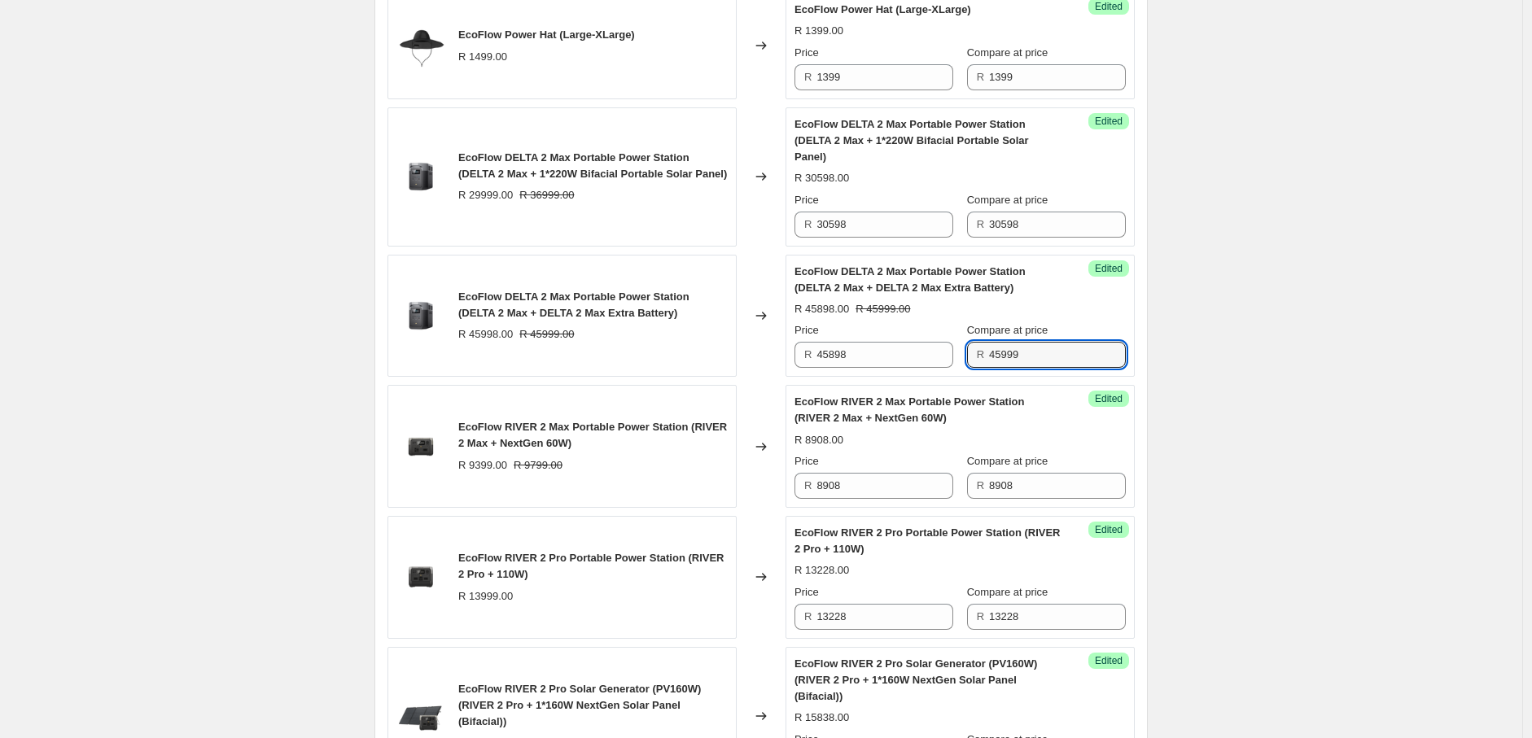
drag, startPoint x: 1051, startPoint y: 345, endPoint x: 961, endPoint y: 343, distance: 89.6
click at [961, 343] on div "Price R 45898 Compare at price R 45999" at bounding box center [959, 345] width 331 height 46
paste input "898"
type input "45898"
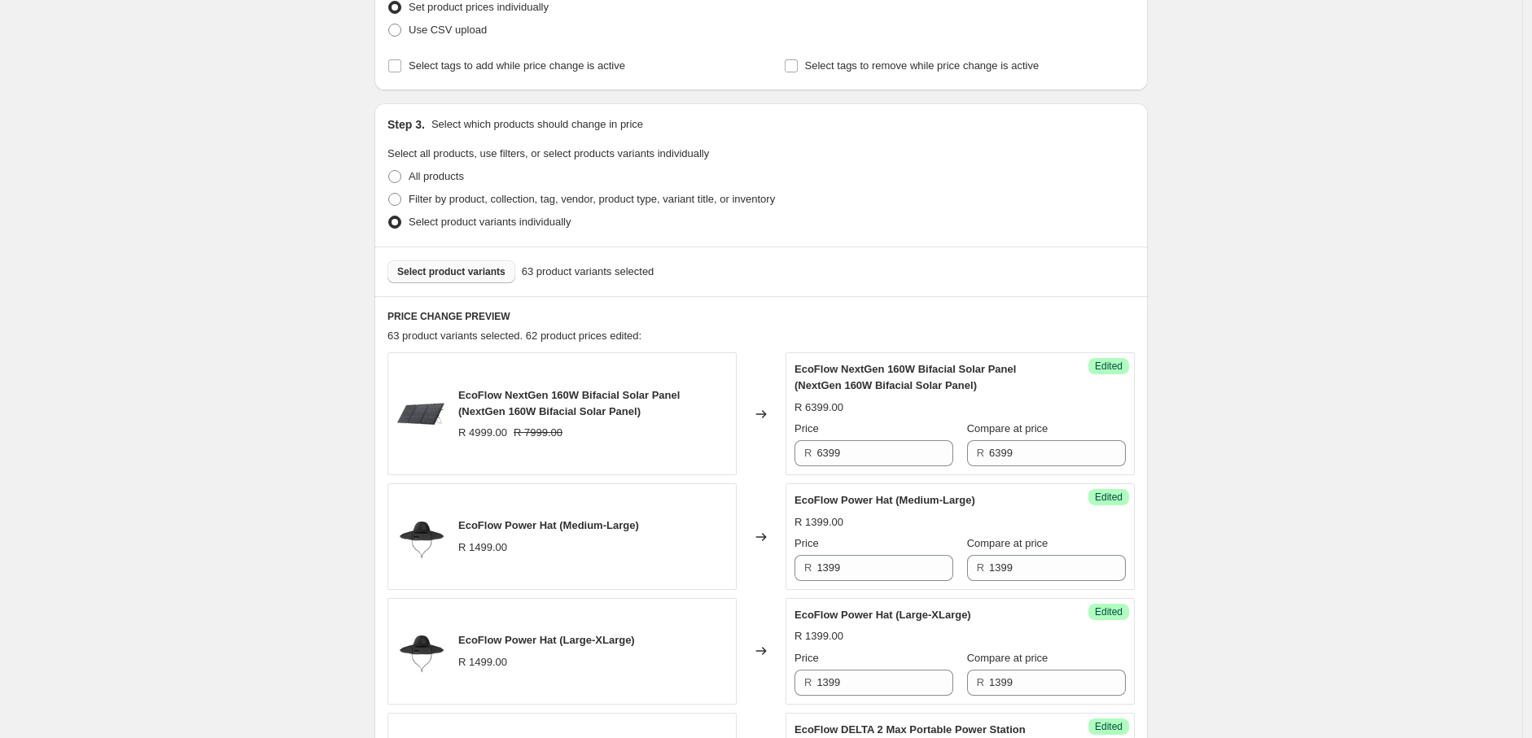
scroll to position [347, 0]
click at [446, 265] on span "Select product variants" at bounding box center [451, 269] width 108 height 13
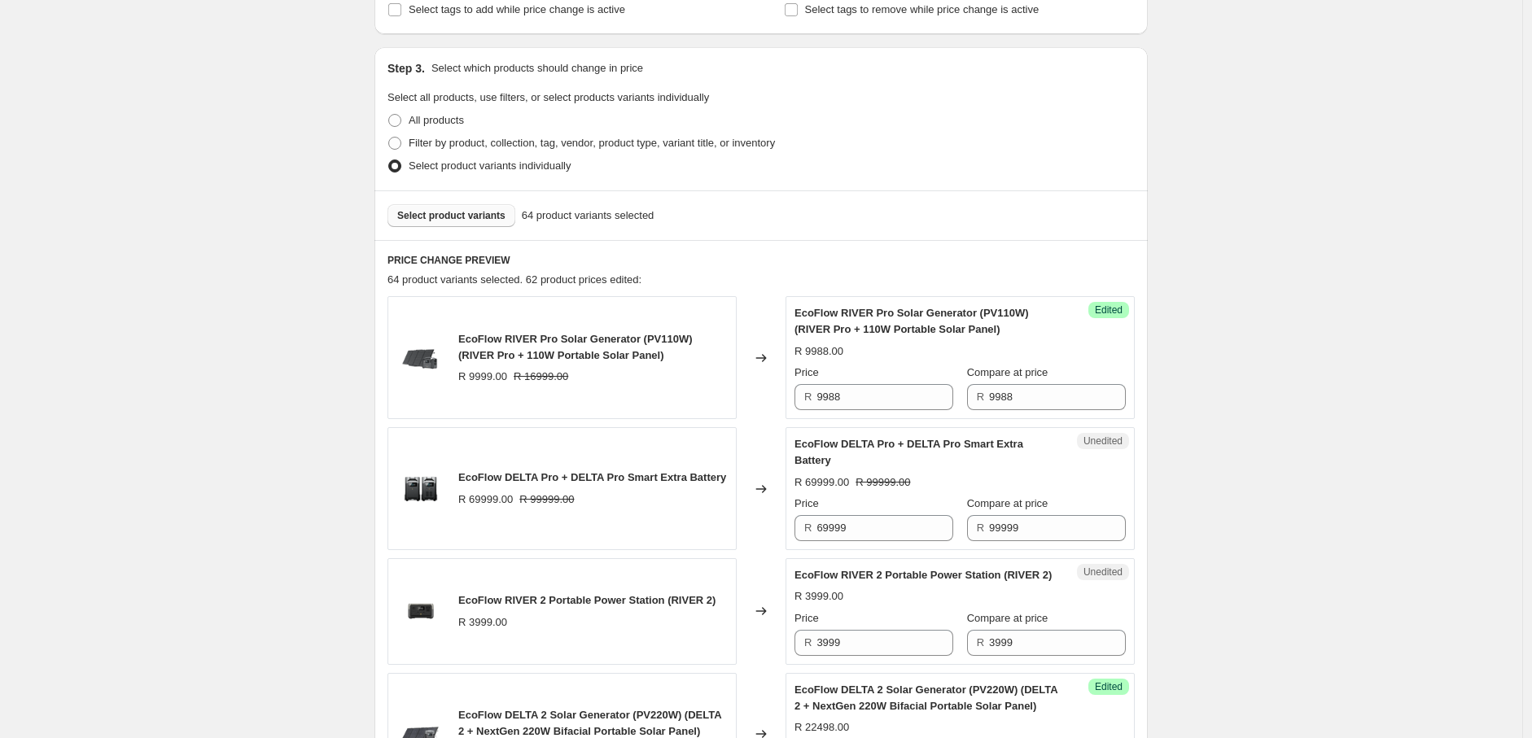
scroll to position [444, 0]
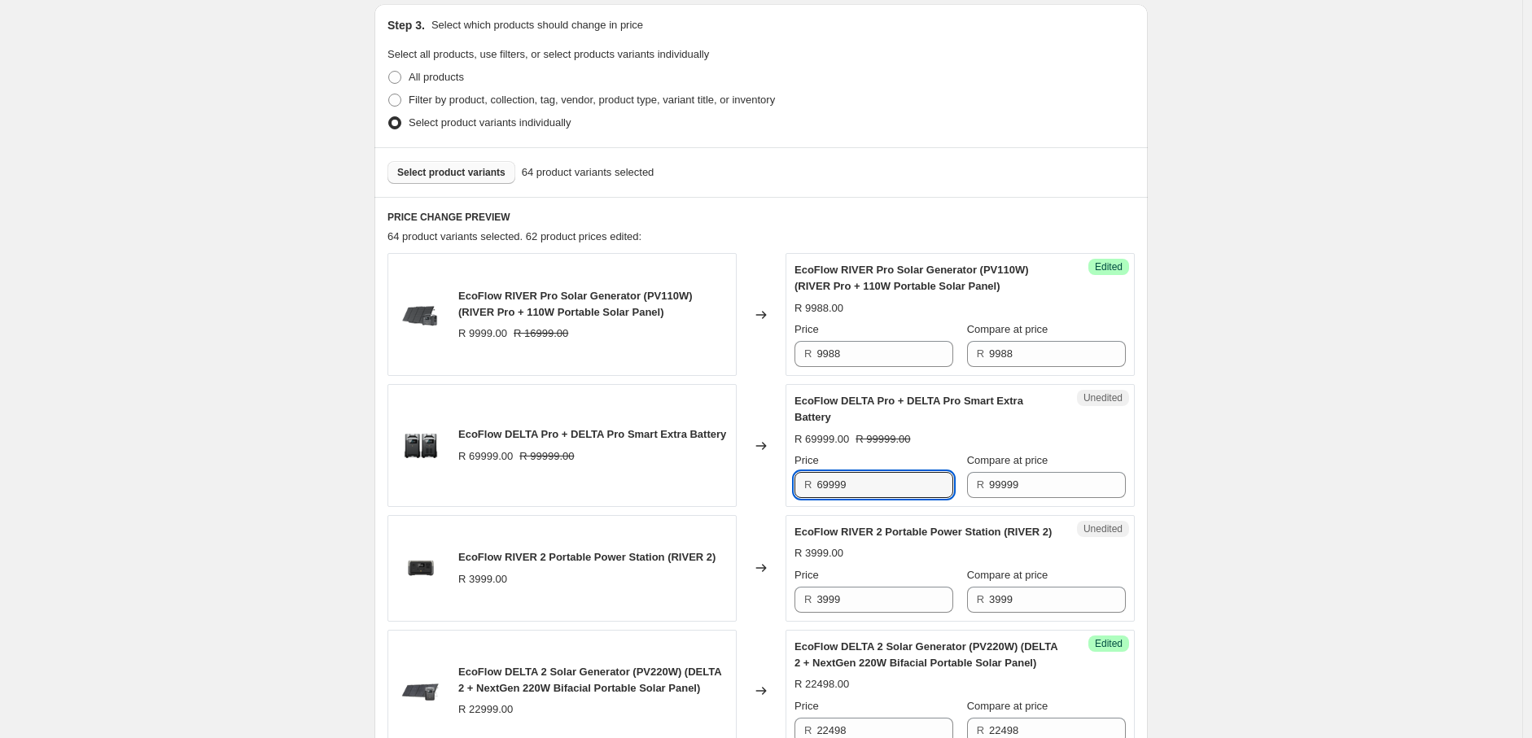
drag, startPoint x: 860, startPoint y: 487, endPoint x: 794, endPoint y: 492, distance: 66.2
click at [794, 492] on div "Unedited EcoFlow DELTA Pro + DELTA Pro Smart Extra Battery R 69999.00 R 99999.0…" at bounding box center [959, 445] width 349 height 123
type input "98998"
click at [1010, 492] on input "99999" at bounding box center [1057, 485] width 137 height 26
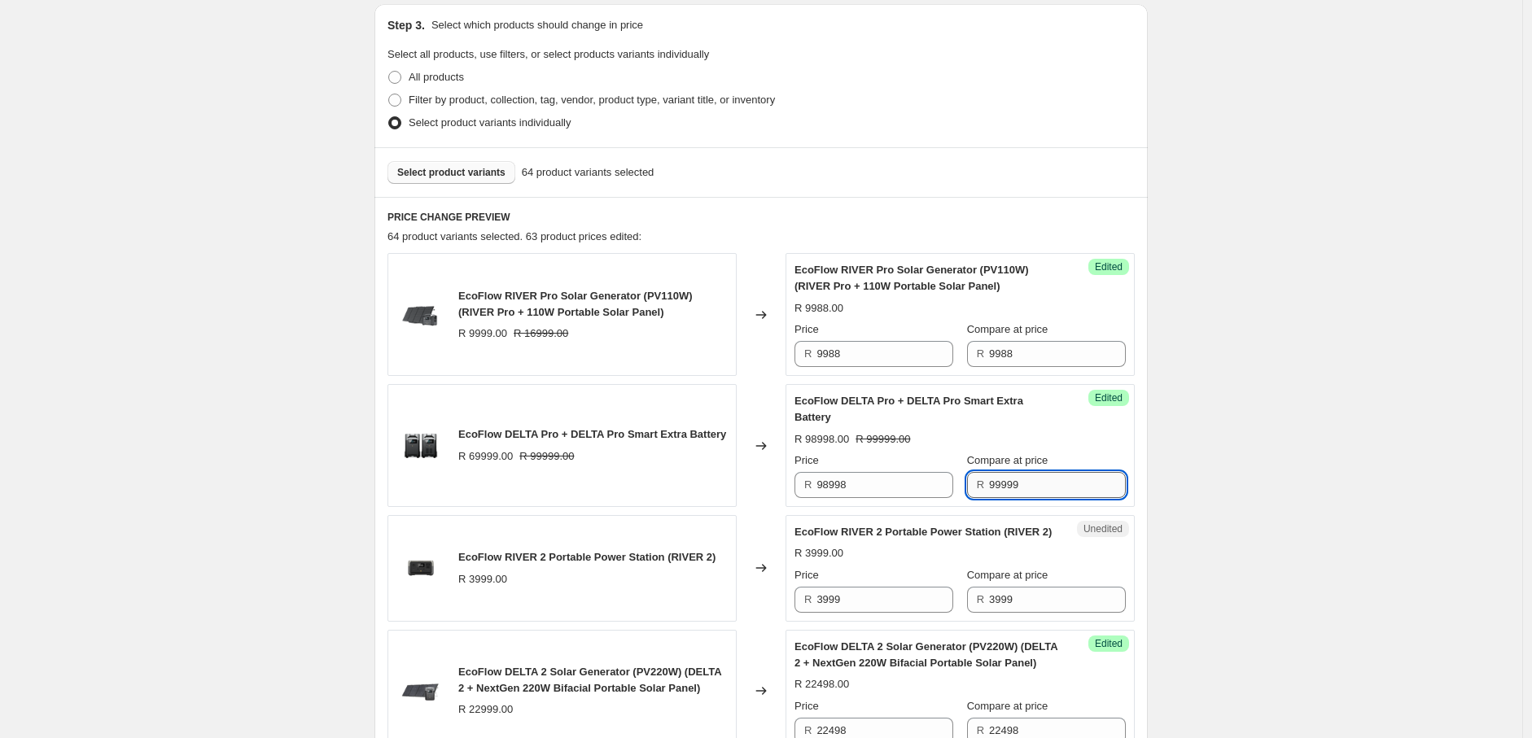
drag, startPoint x: 985, startPoint y: 489, endPoint x: 1030, endPoint y: 485, distance: 45.0
click at [1030, 485] on input "99999" at bounding box center [1057, 485] width 137 height 26
type input "98998"
click at [466, 170] on span "Select product variants" at bounding box center [451, 172] width 108 height 13
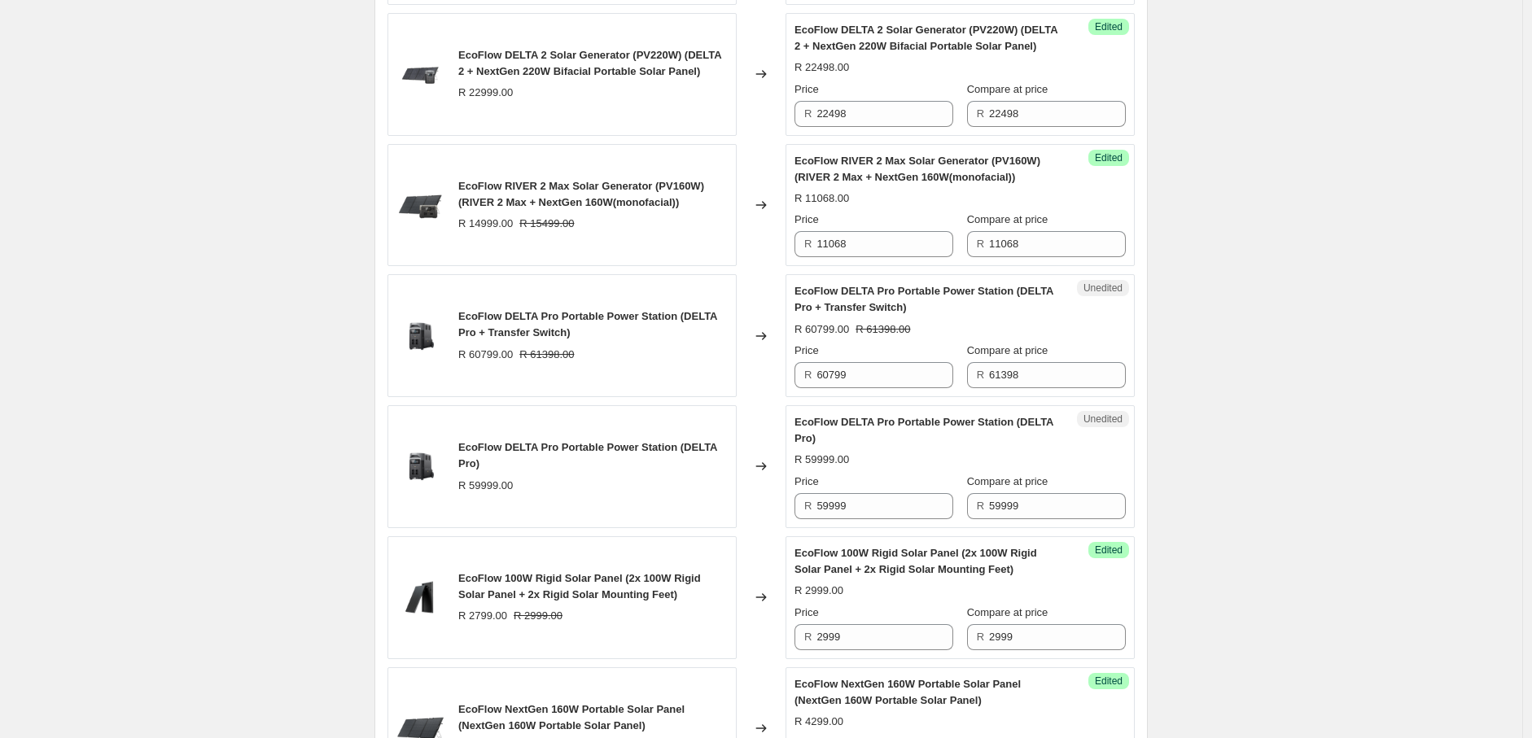
scroll to position [1061, 0]
click at [859, 387] on input "60799" at bounding box center [884, 374] width 137 height 26
drag, startPoint x: 875, startPoint y: 393, endPoint x: 795, endPoint y: 389, distance: 79.9
click at [795, 388] on div "Unedited EcoFlow DELTA Pro Portable Power Station (DELTA Pro + Transfer Switch)…" at bounding box center [959, 334] width 349 height 123
paste input "49238"
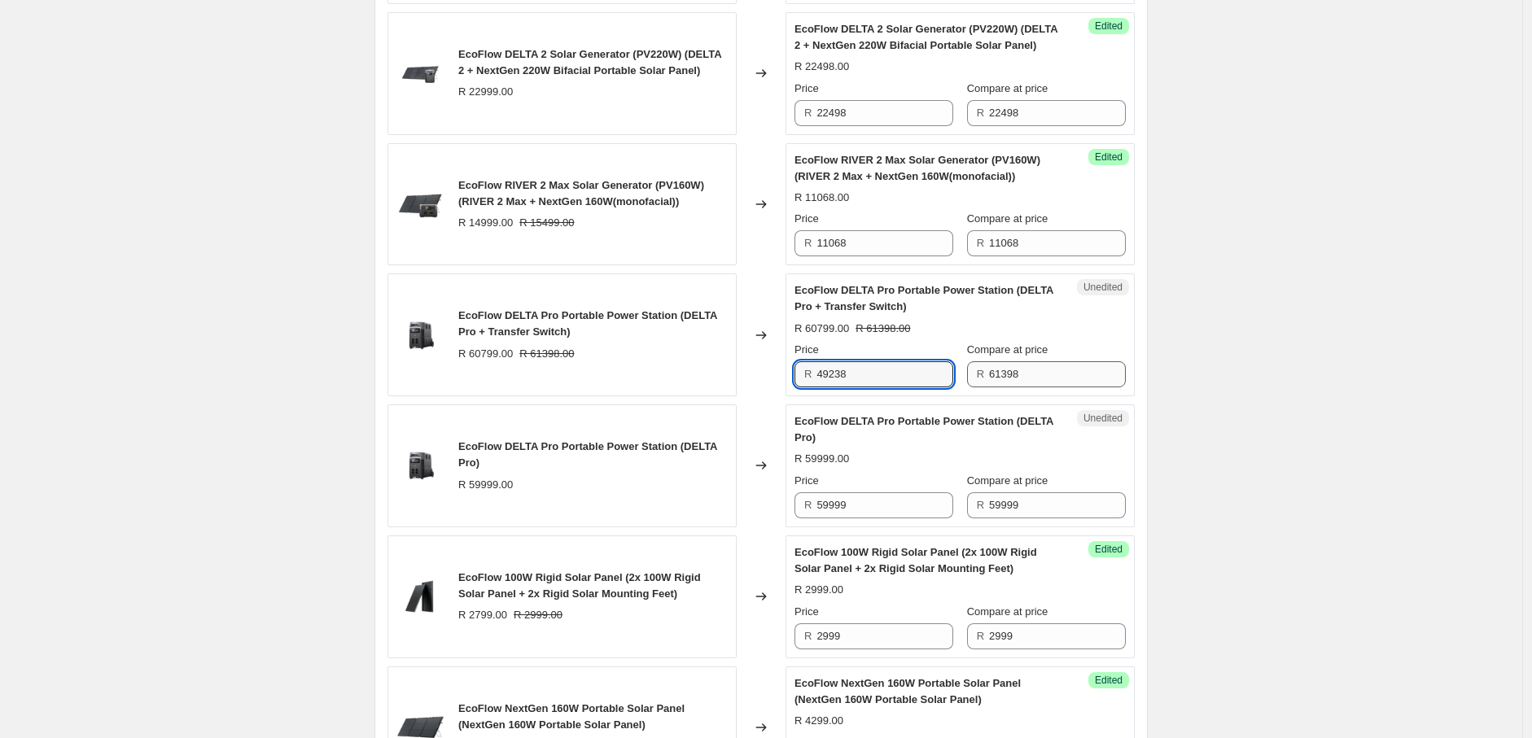
type input "49238"
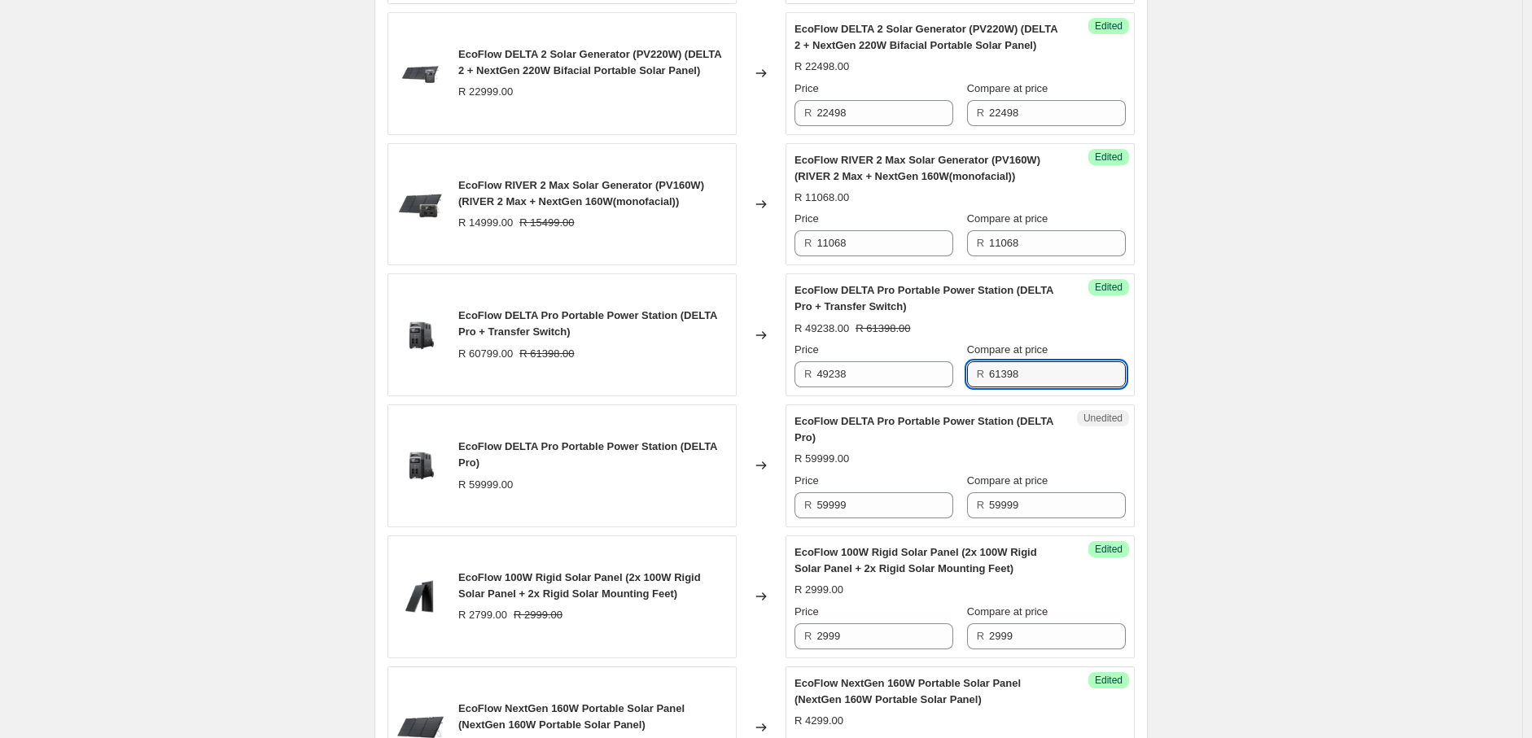
drag, startPoint x: 1053, startPoint y: 391, endPoint x: 978, endPoint y: 388, distance: 74.9
click at [978, 387] on div "R 61398" at bounding box center [1046, 374] width 159 height 26
paste input "4923"
type input "49238"
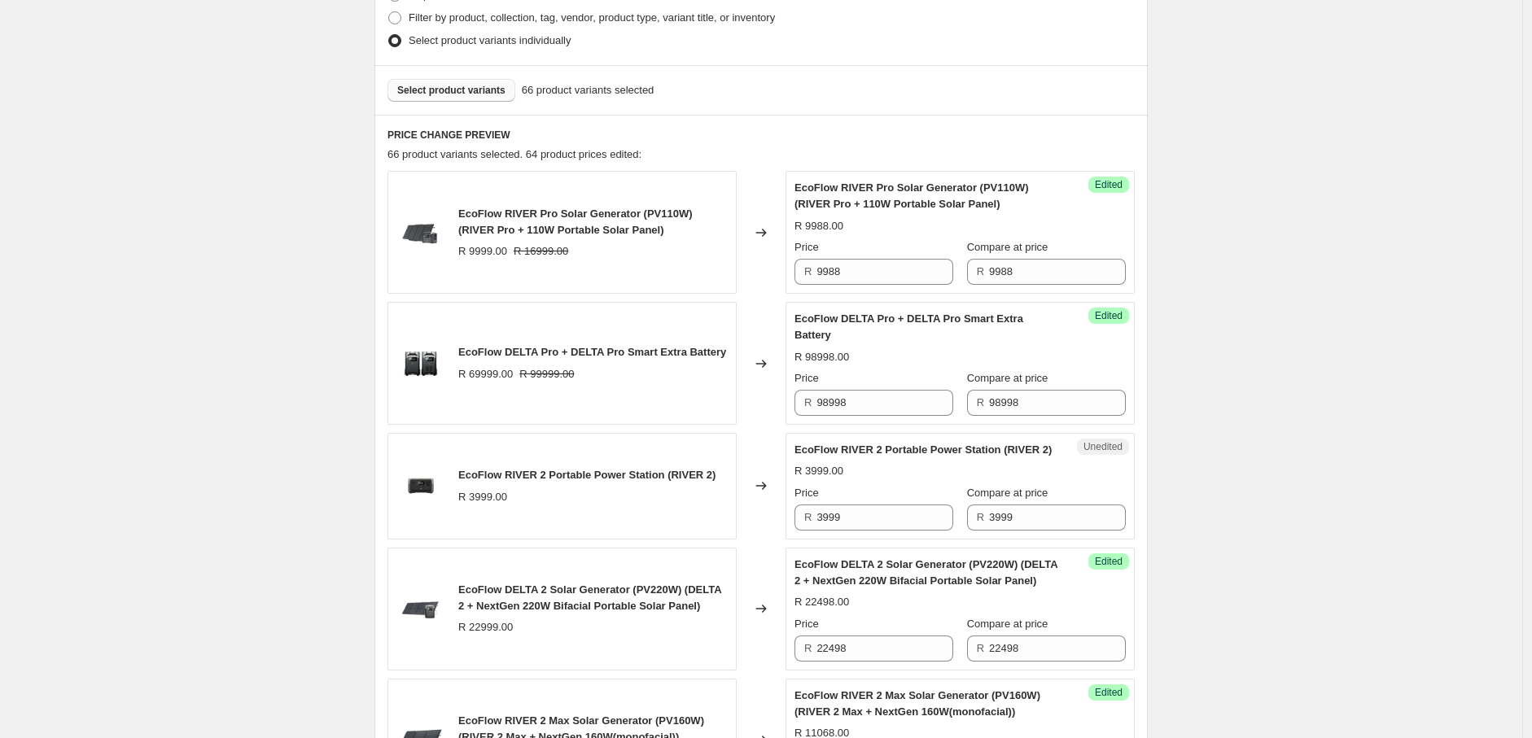
scroll to position [433, 0]
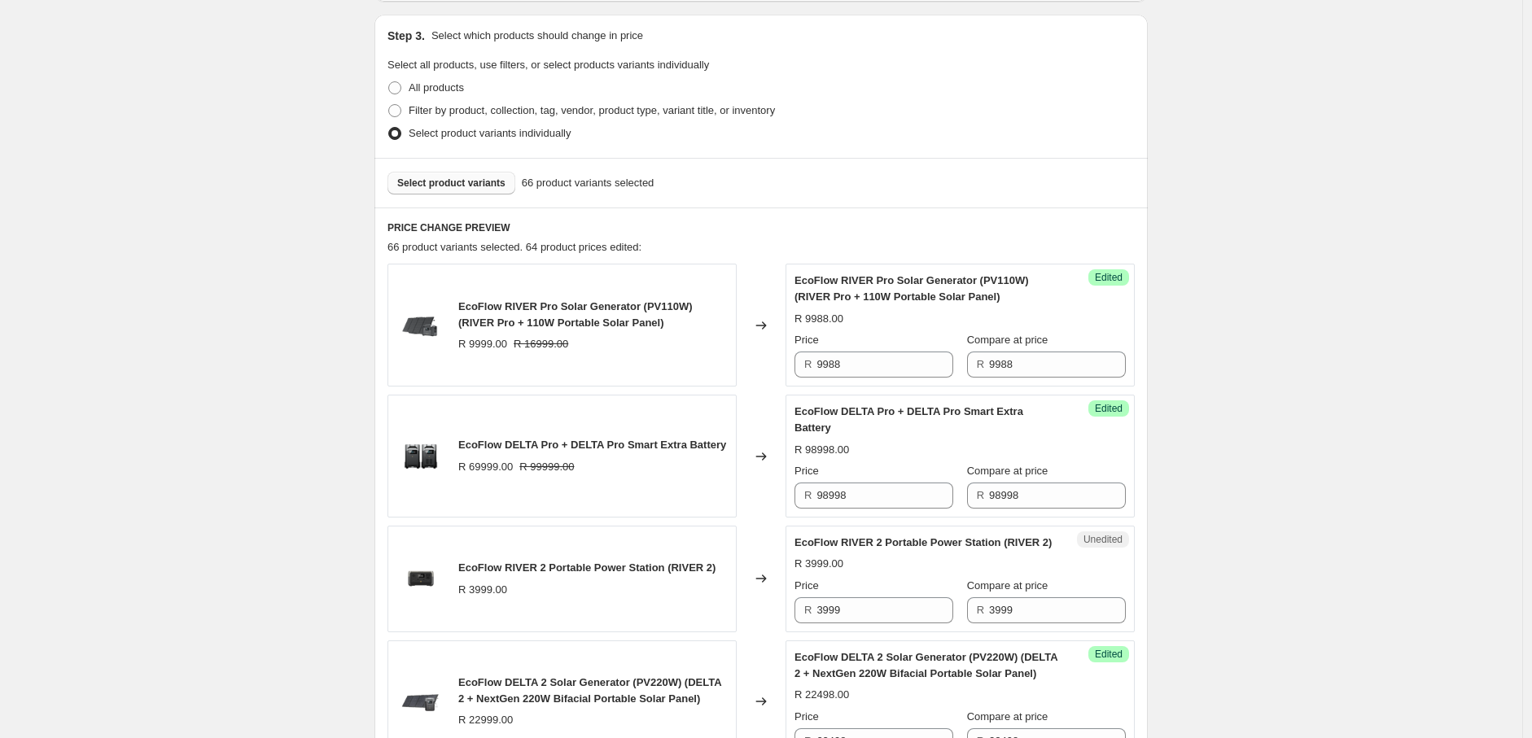
click at [459, 187] on span "Select product variants" at bounding box center [451, 183] width 108 height 13
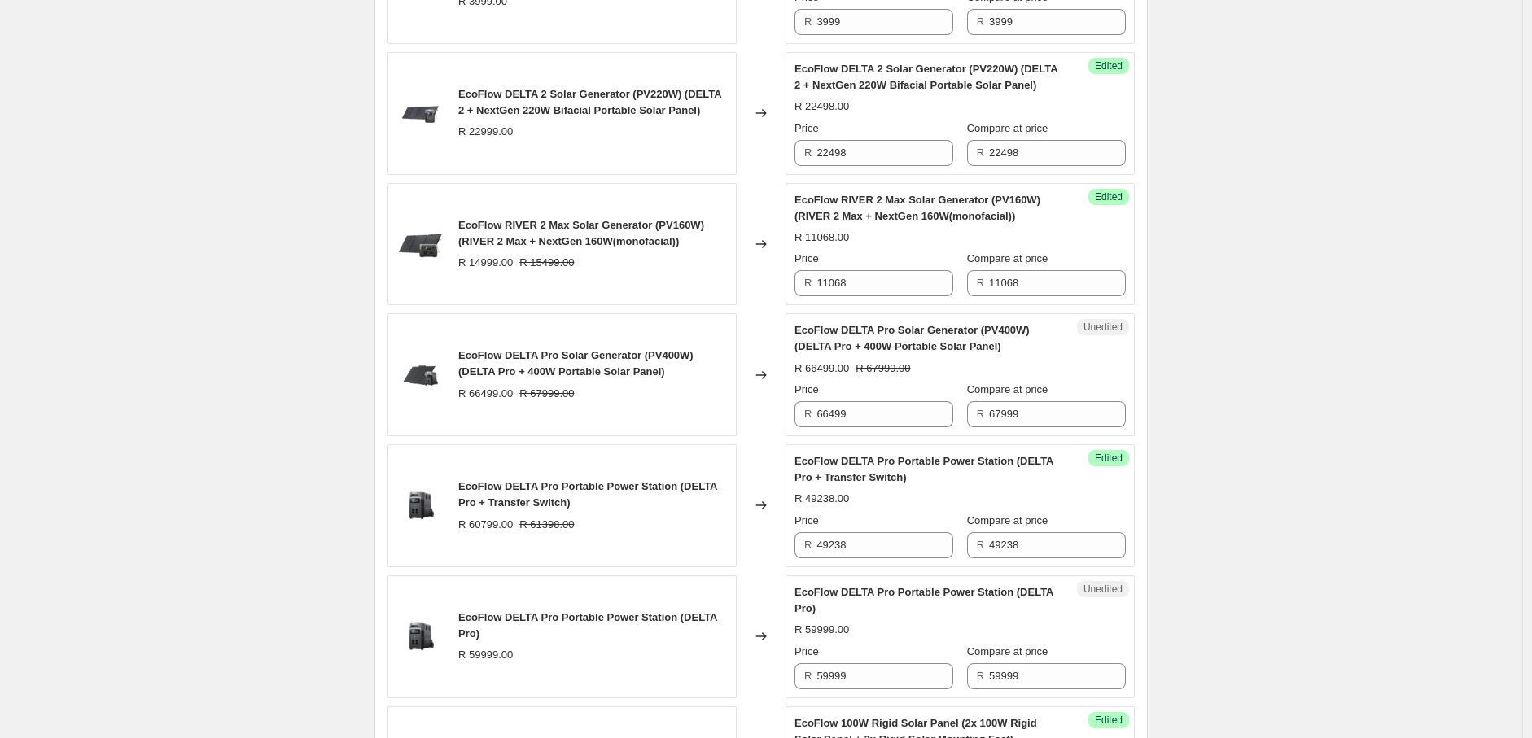
scroll to position [1026, 0]
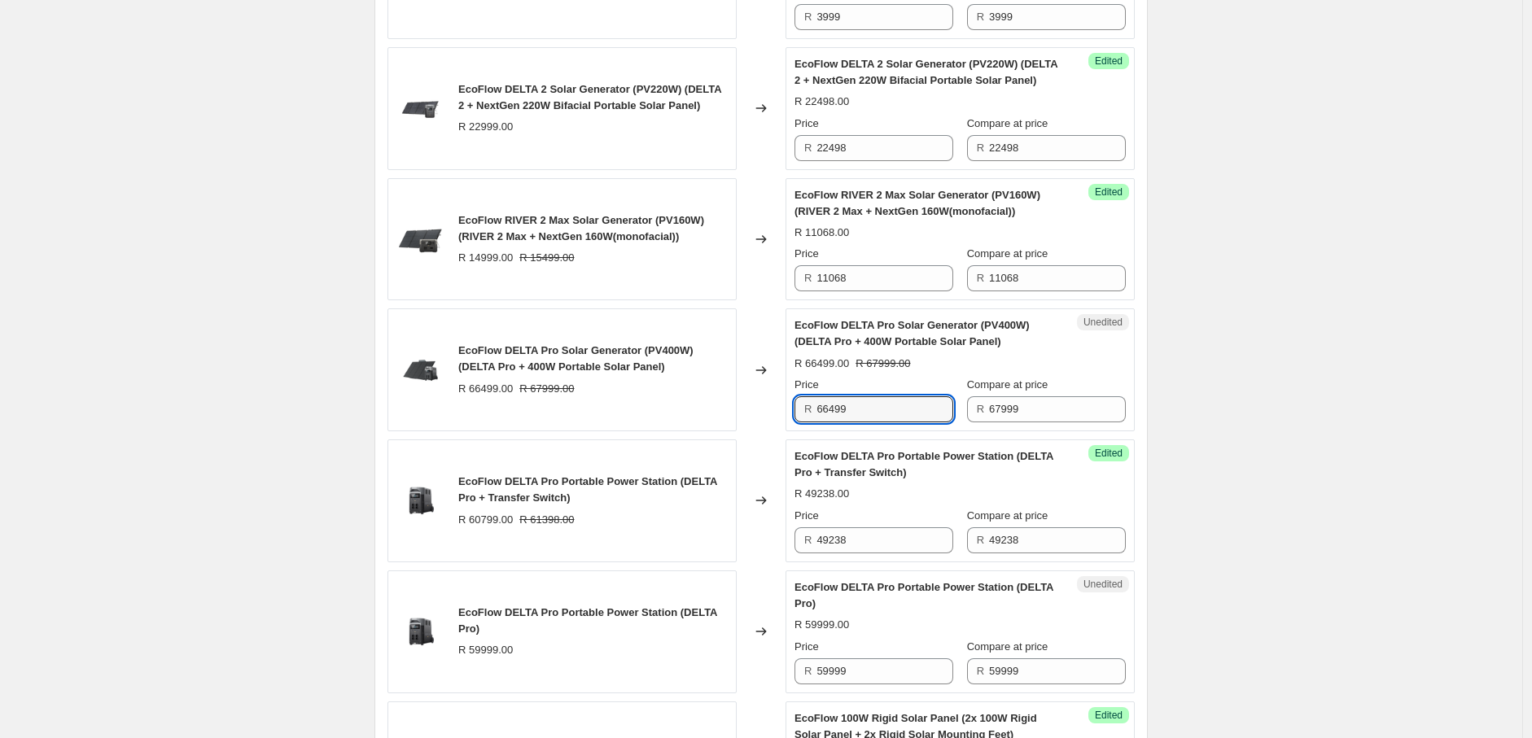
drag, startPoint x: 856, startPoint y: 424, endPoint x: 807, endPoint y: 430, distance: 50.0
click at [807, 422] on div "R 66499" at bounding box center [873, 409] width 159 height 26
paste input "3898"
type input "63898"
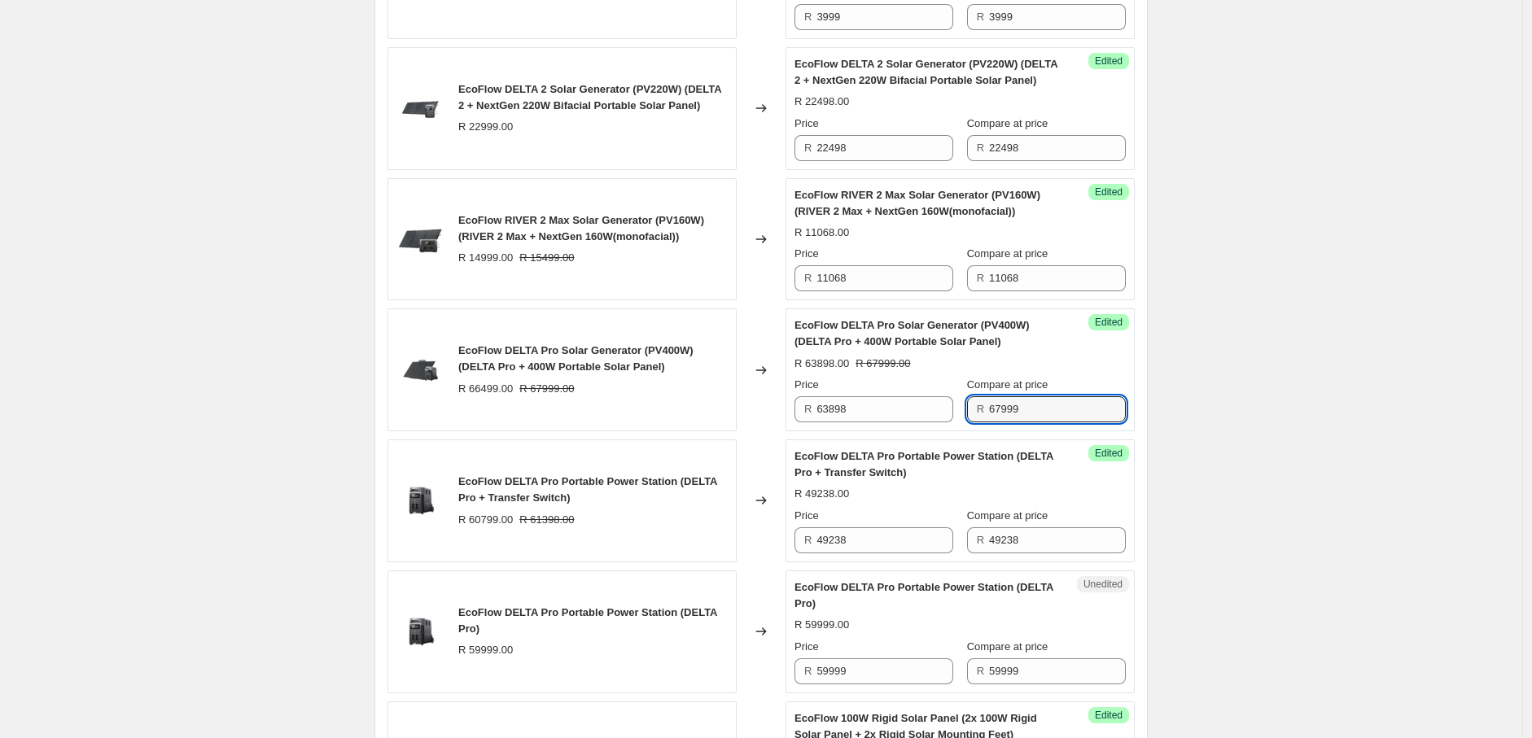
drag, startPoint x: 1031, startPoint y: 428, endPoint x: 979, endPoint y: 428, distance: 52.1
click at [979, 422] on div "R 67999" at bounding box center [1046, 409] width 159 height 26
paste input "3898"
type input "63898"
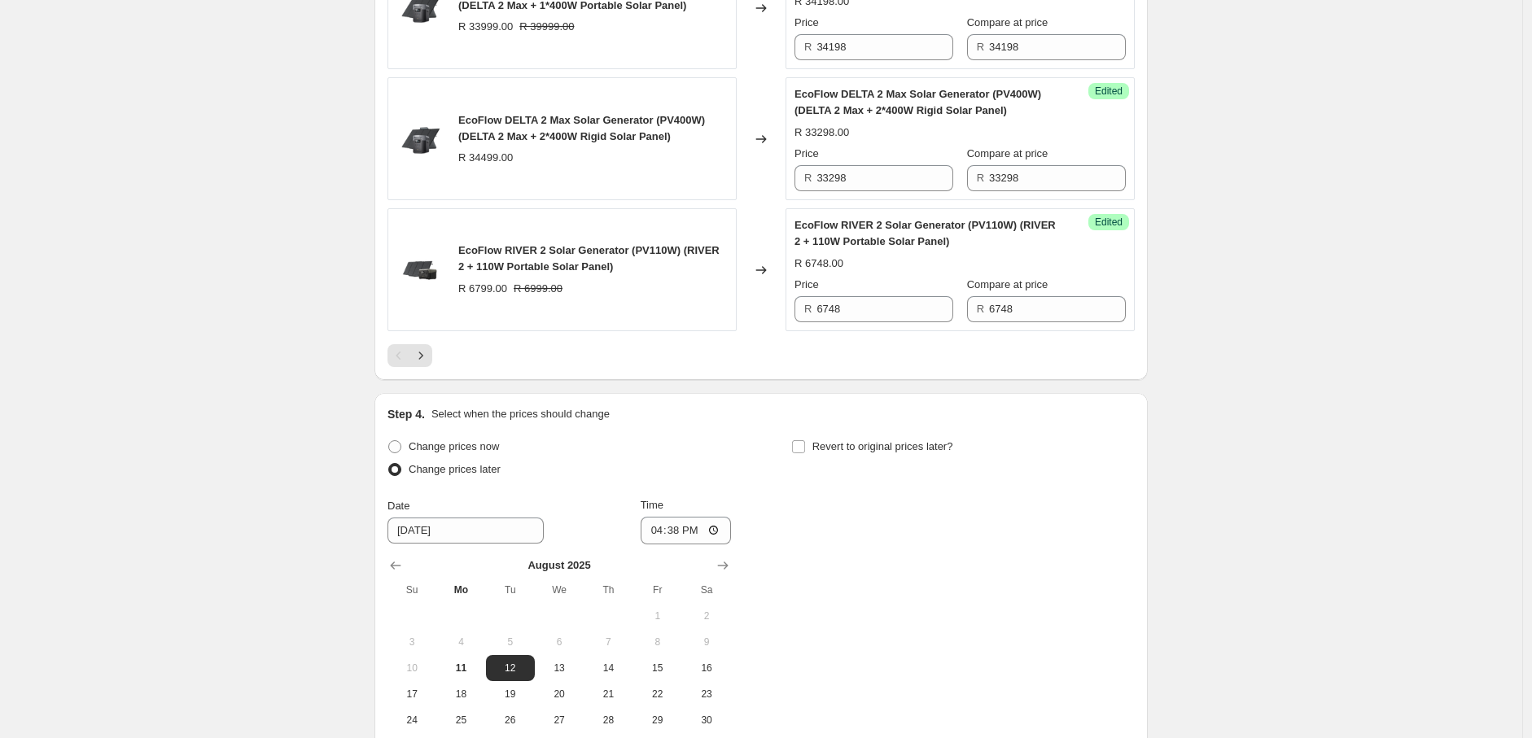
scroll to position [2977, 0]
click at [428, 362] on icon "Next" at bounding box center [421, 354] width 16 height 16
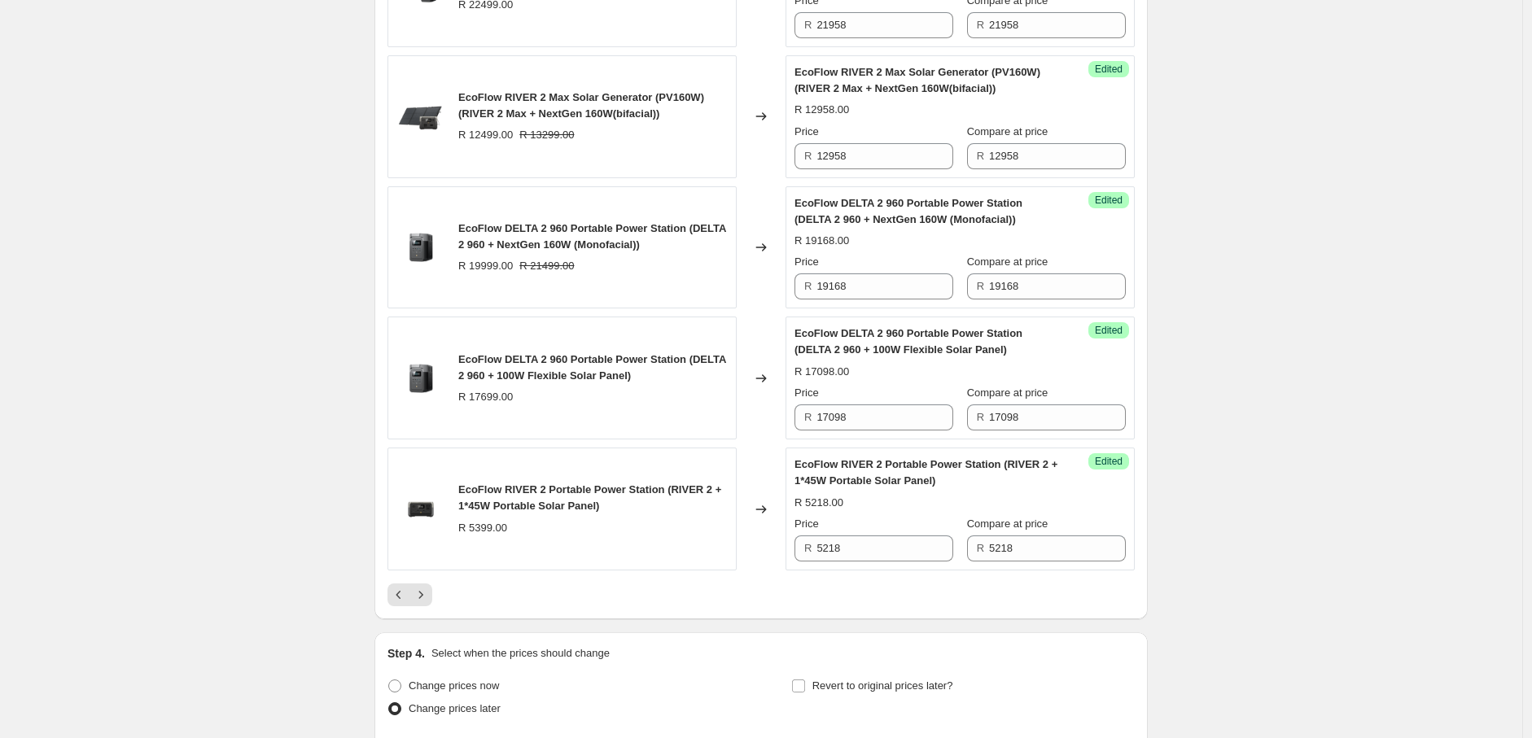
scroll to position [2736, 0]
click at [425, 590] on button "Next" at bounding box center [420, 594] width 23 height 23
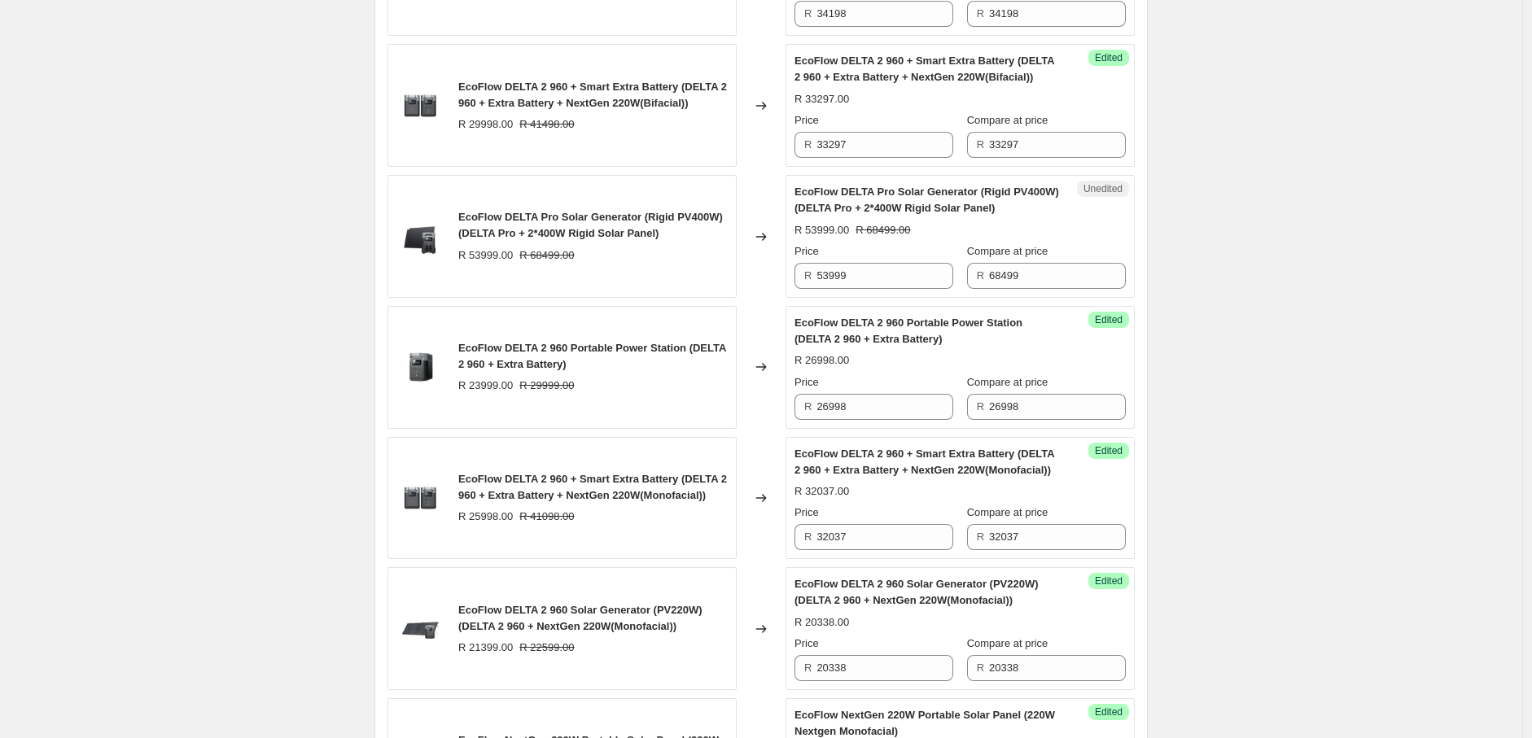
scroll to position [2486, 0]
drag, startPoint x: 865, startPoint y: 278, endPoint x: 795, endPoint y: 287, distance: 70.6
click at [795, 287] on div "Unedited EcoFlow DELTA Pro Solar Generator (Rigid PV400W) (DELTA Pro + 2*400W R…" at bounding box center [959, 235] width 349 height 123
paste input "64398"
type input "64398"
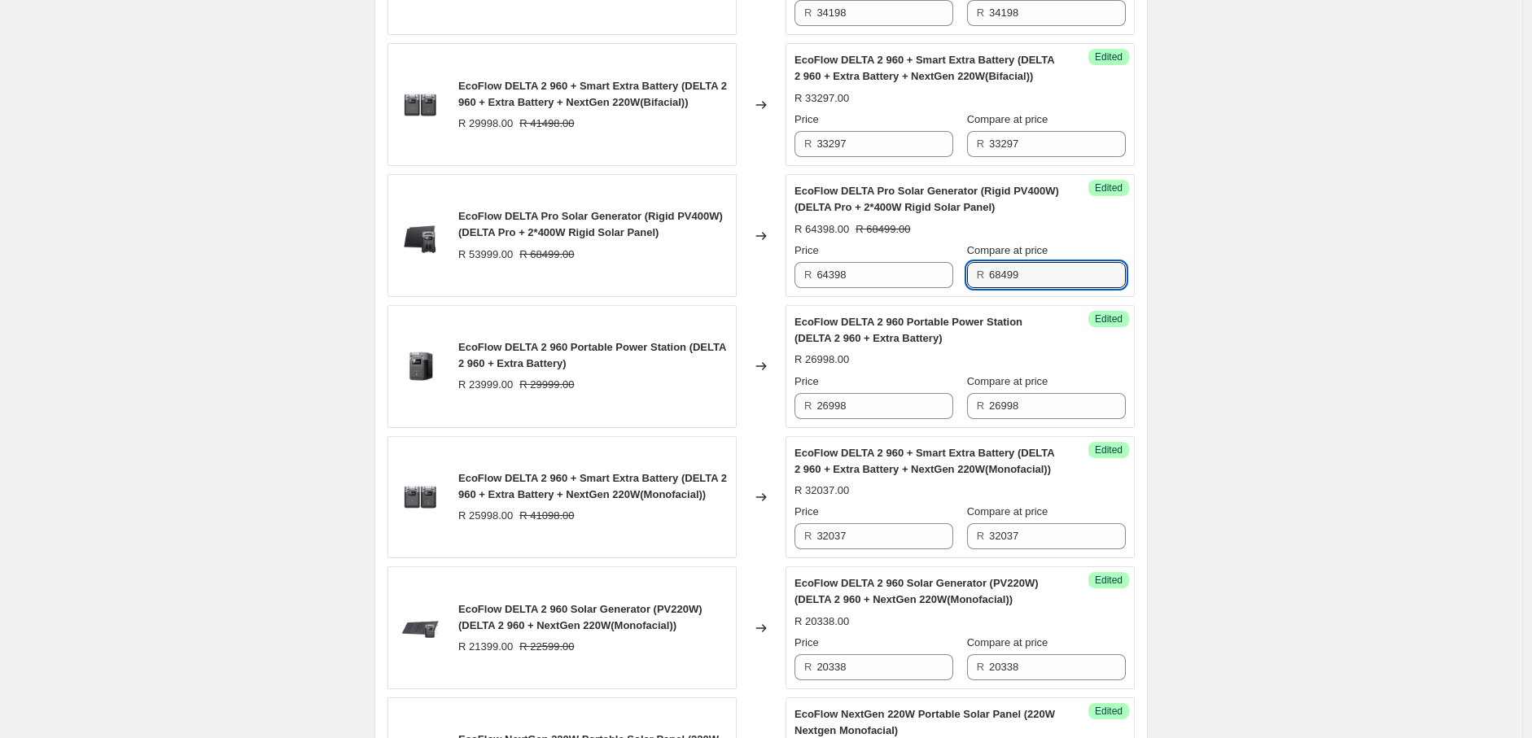
drag, startPoint x: 1039, startPoint y: 280, endPoint x: 965, endPoint y: 278, distance: 74.1
click at [965, 278] on div "Price R 64398 Compare at price R 68499" at bounding box center [959, 266] width 331 height 46
paste input "4398"
type input "64398"
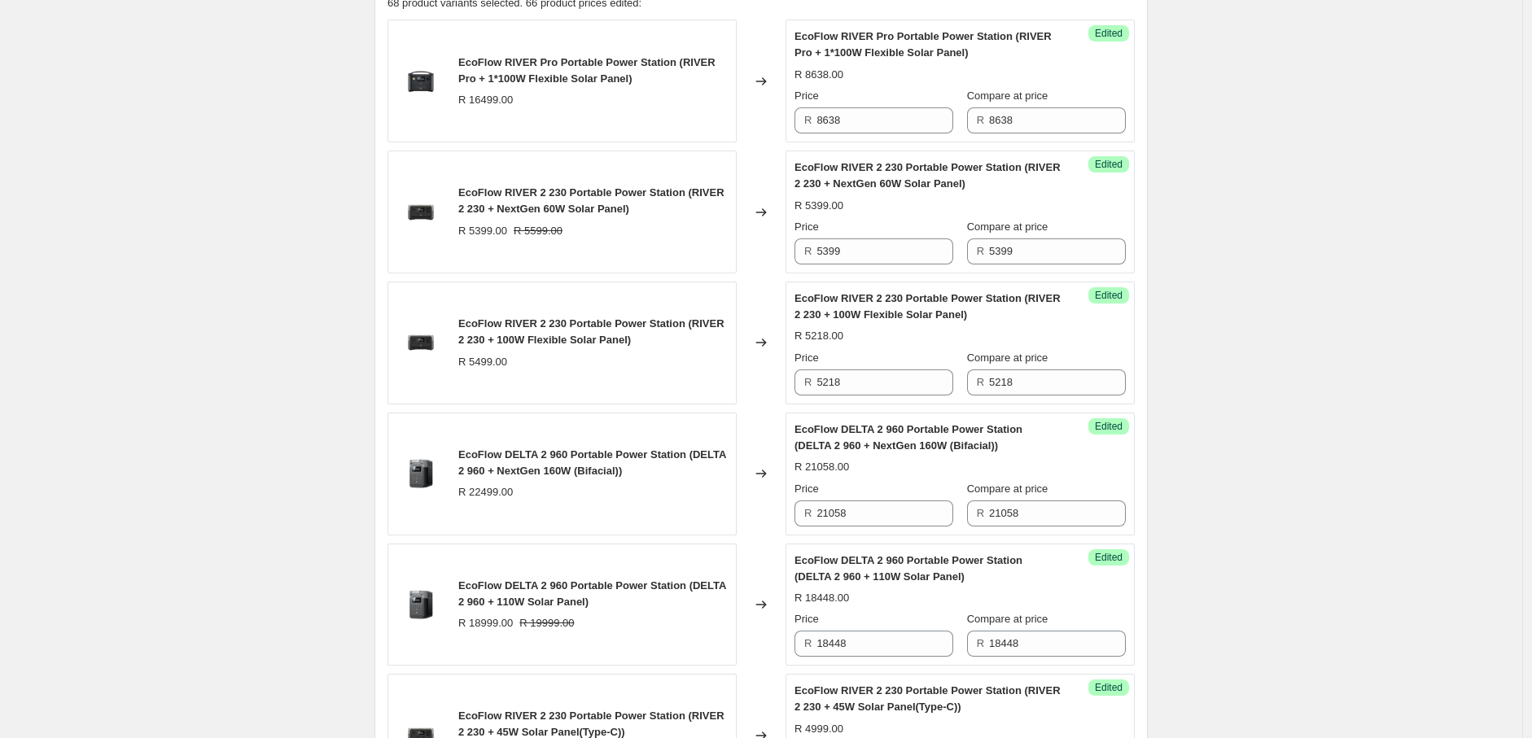
scroll to position [315, 0]
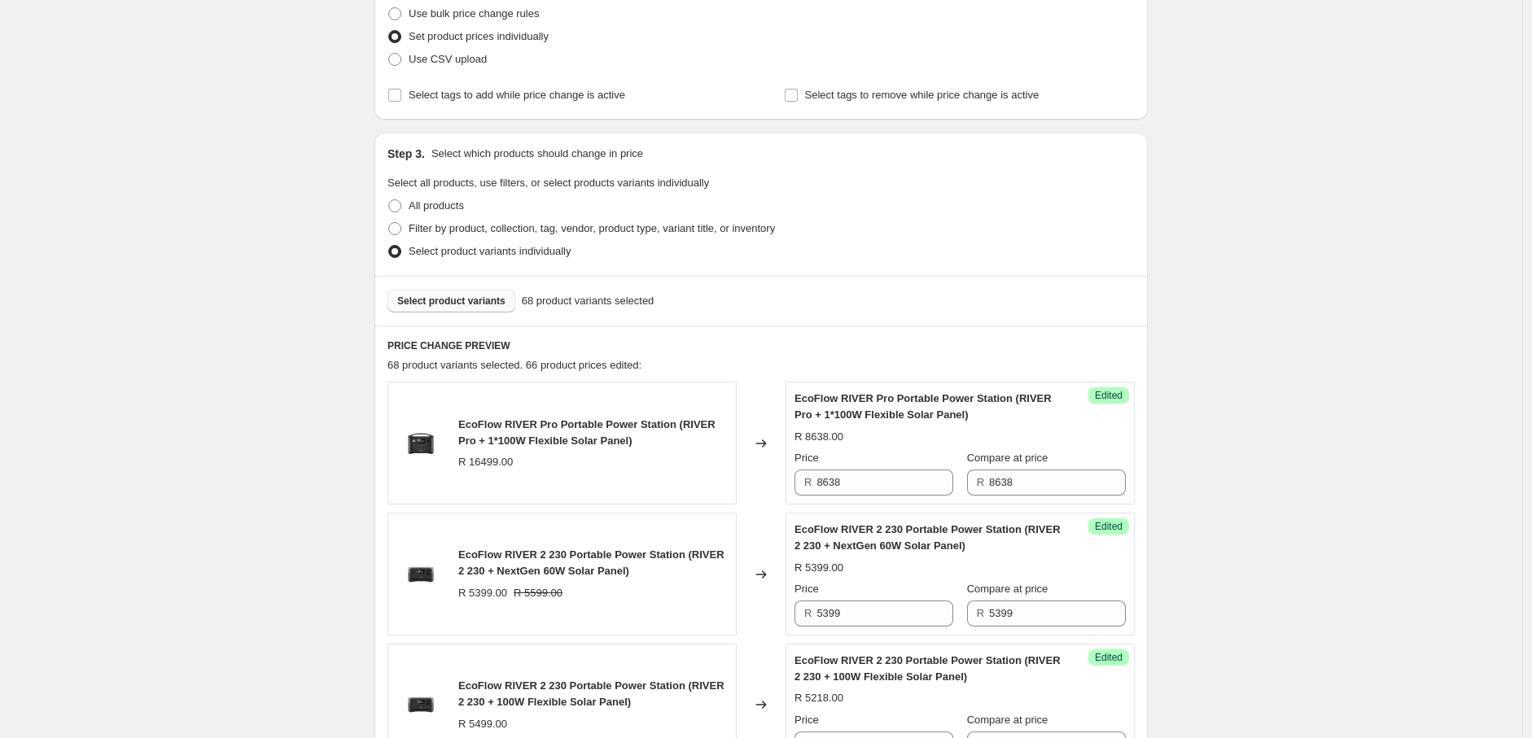
click at [467, 298] on span "Select product variants" at bounding box center [451, 301] width 108 height 13
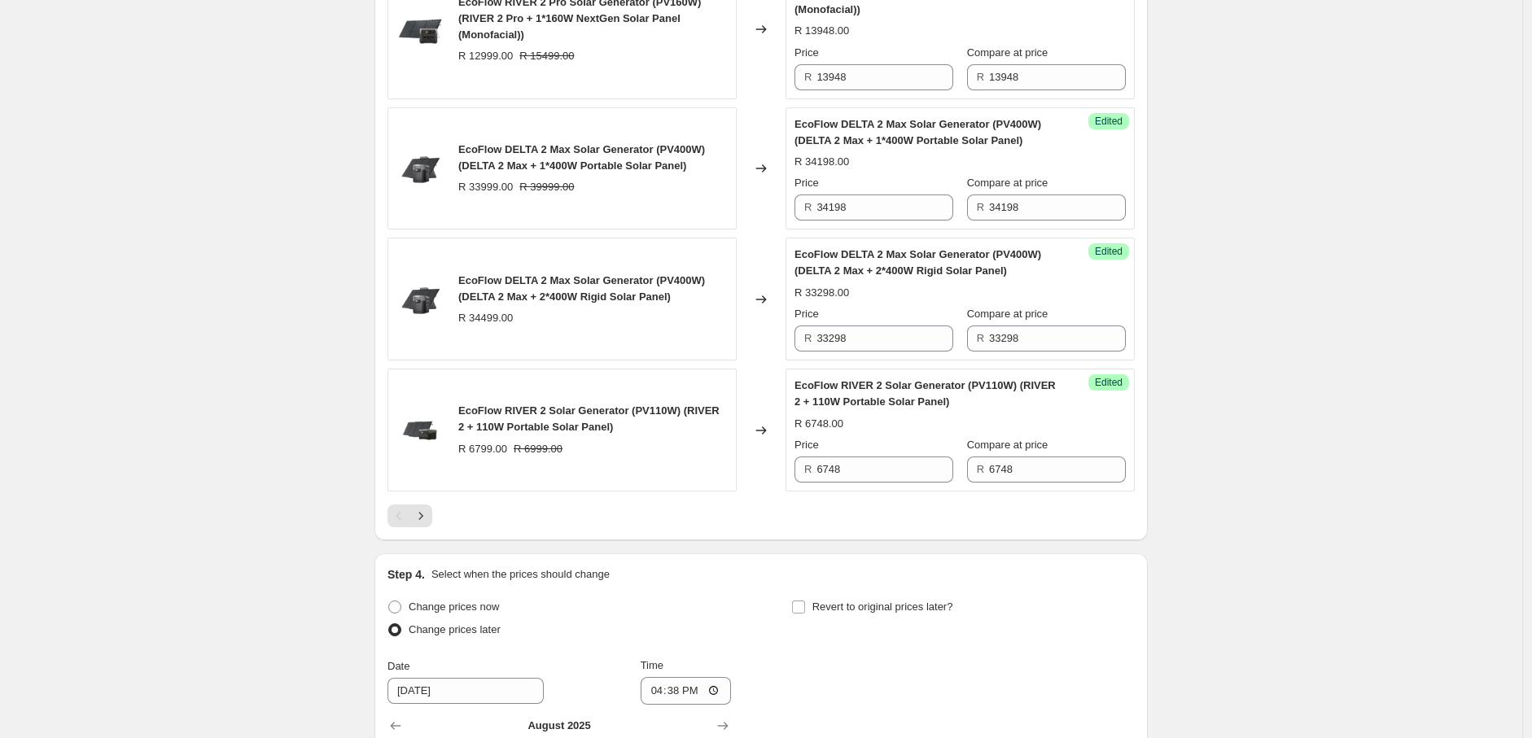
scroll to position [2847, 0]
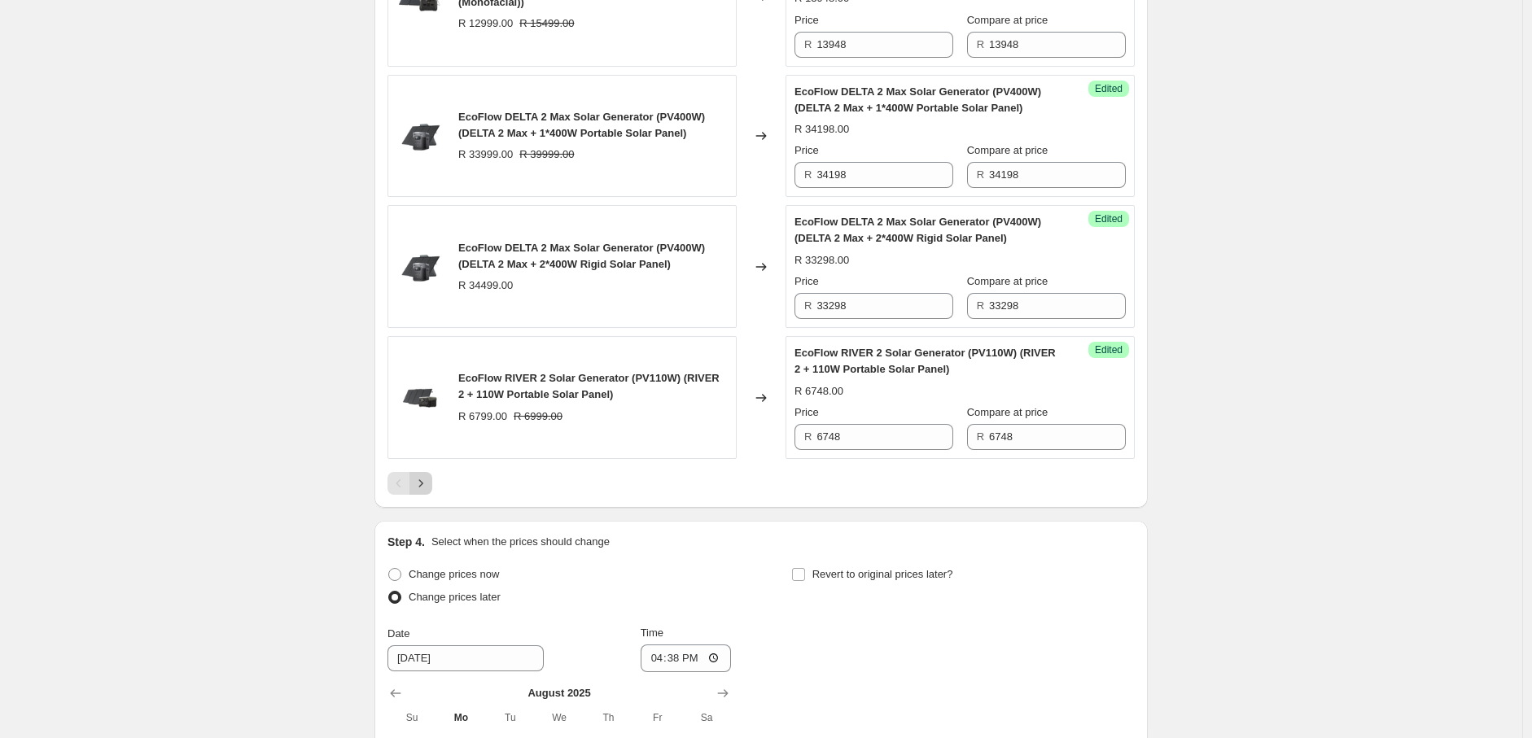
click at [425, 492] on icon "Next" at bounding box center [421, 483] width 16 height 16
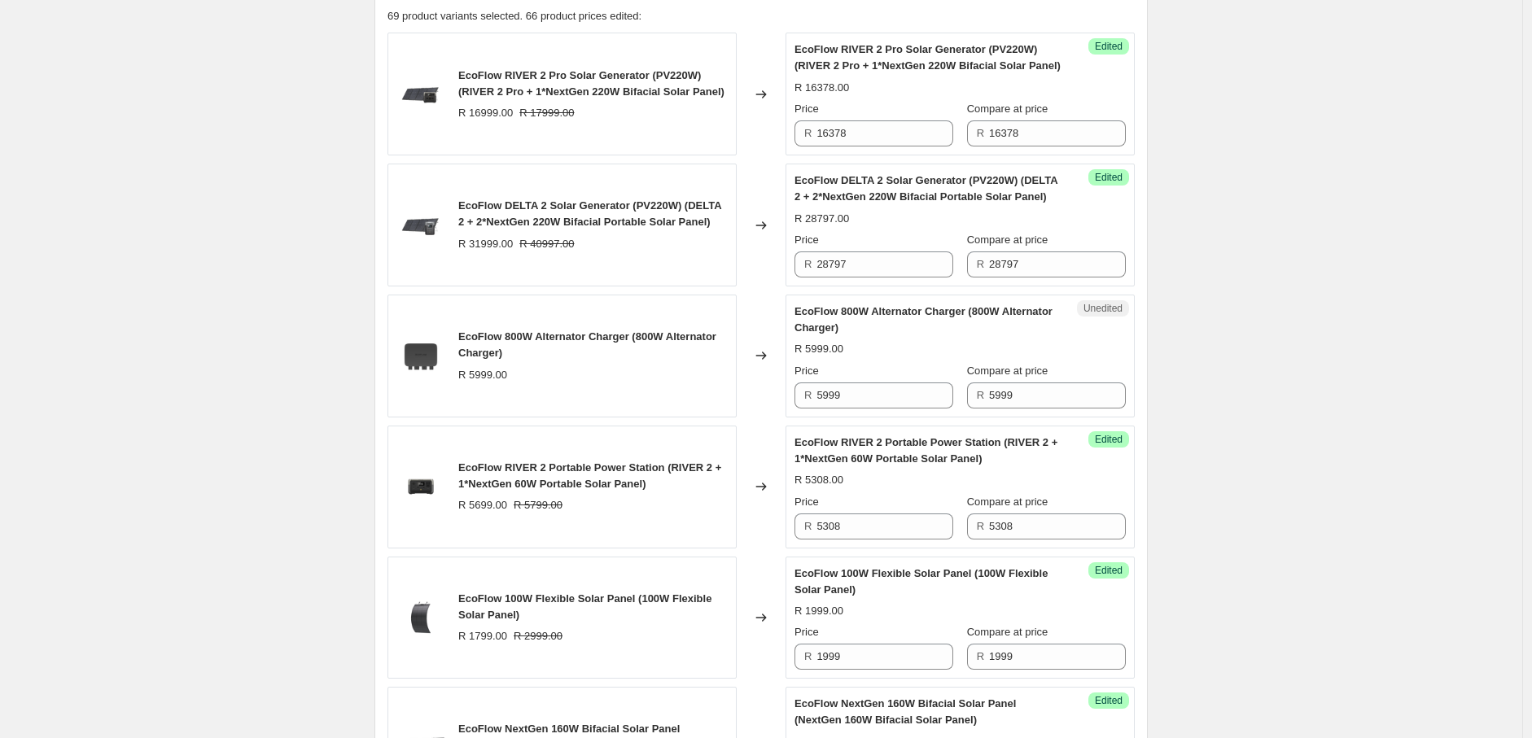
scroll to position [677, 0]
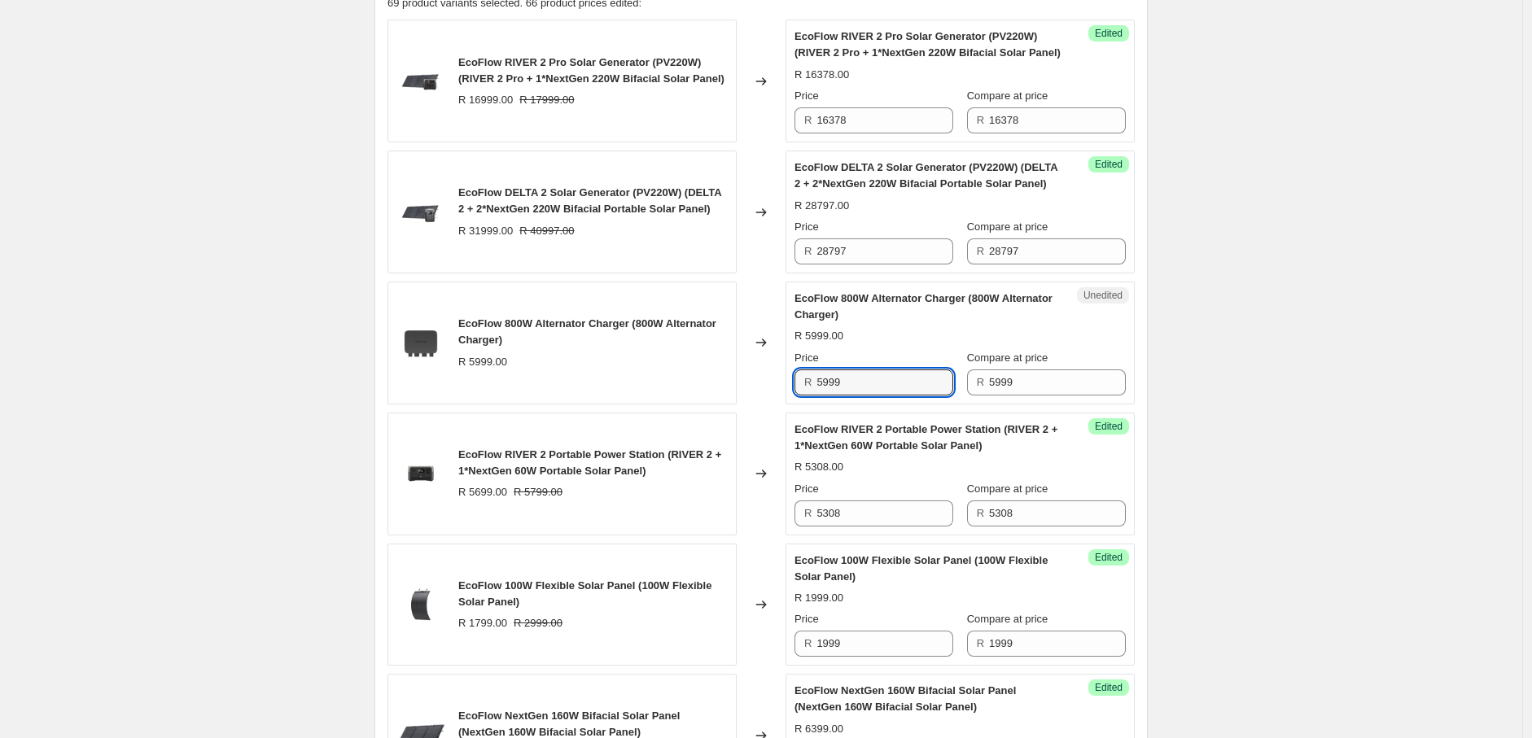
click at [818, 384] on div "R 5999" at bounding box center [873, 383] width 159 height 26
click at [872, 382] on input "6999" at bounding box center [884, 383] width 137 height 26
type input "6999"
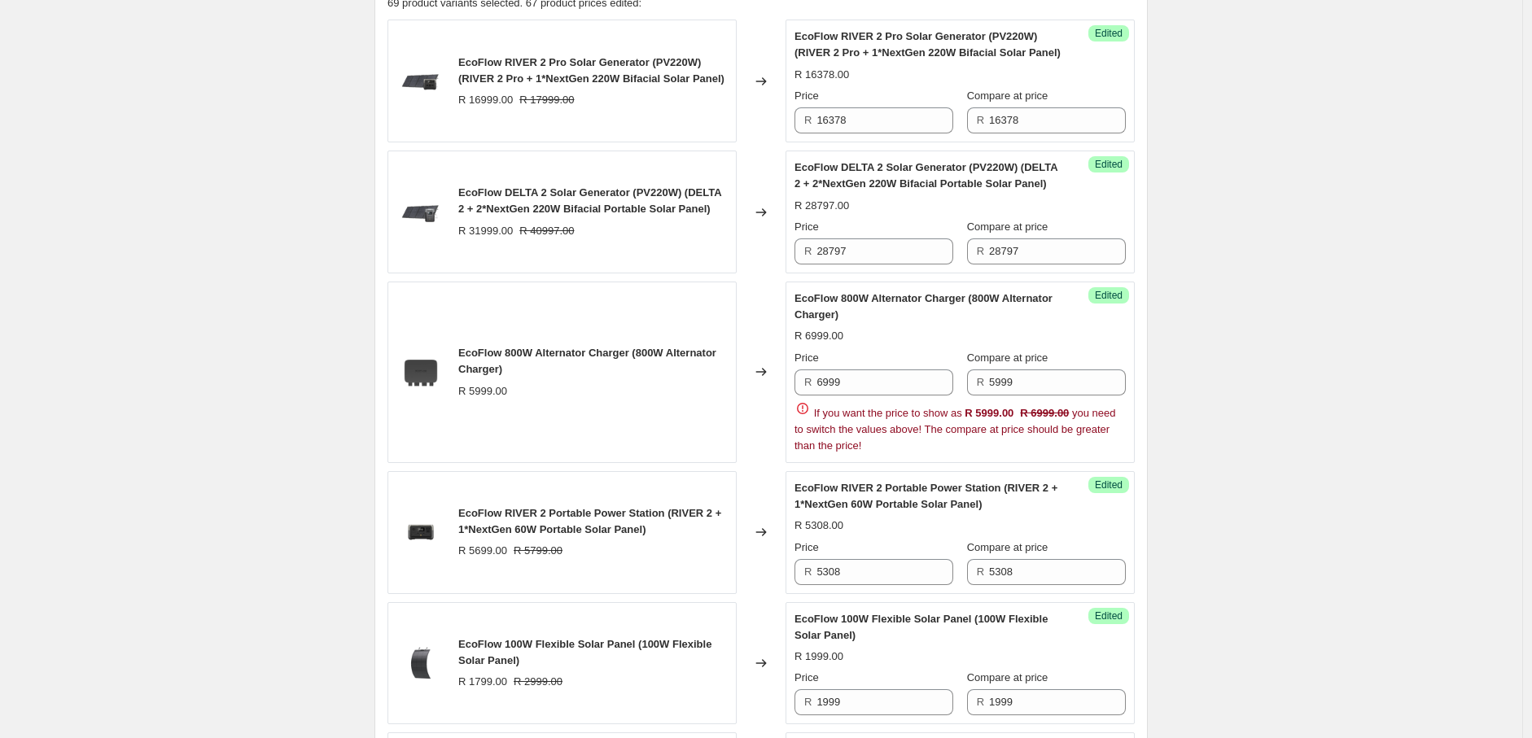
click at [990, 387] on div "R 5999" at bounding box center [1046, 383] width 159 height 26
type input "6999"
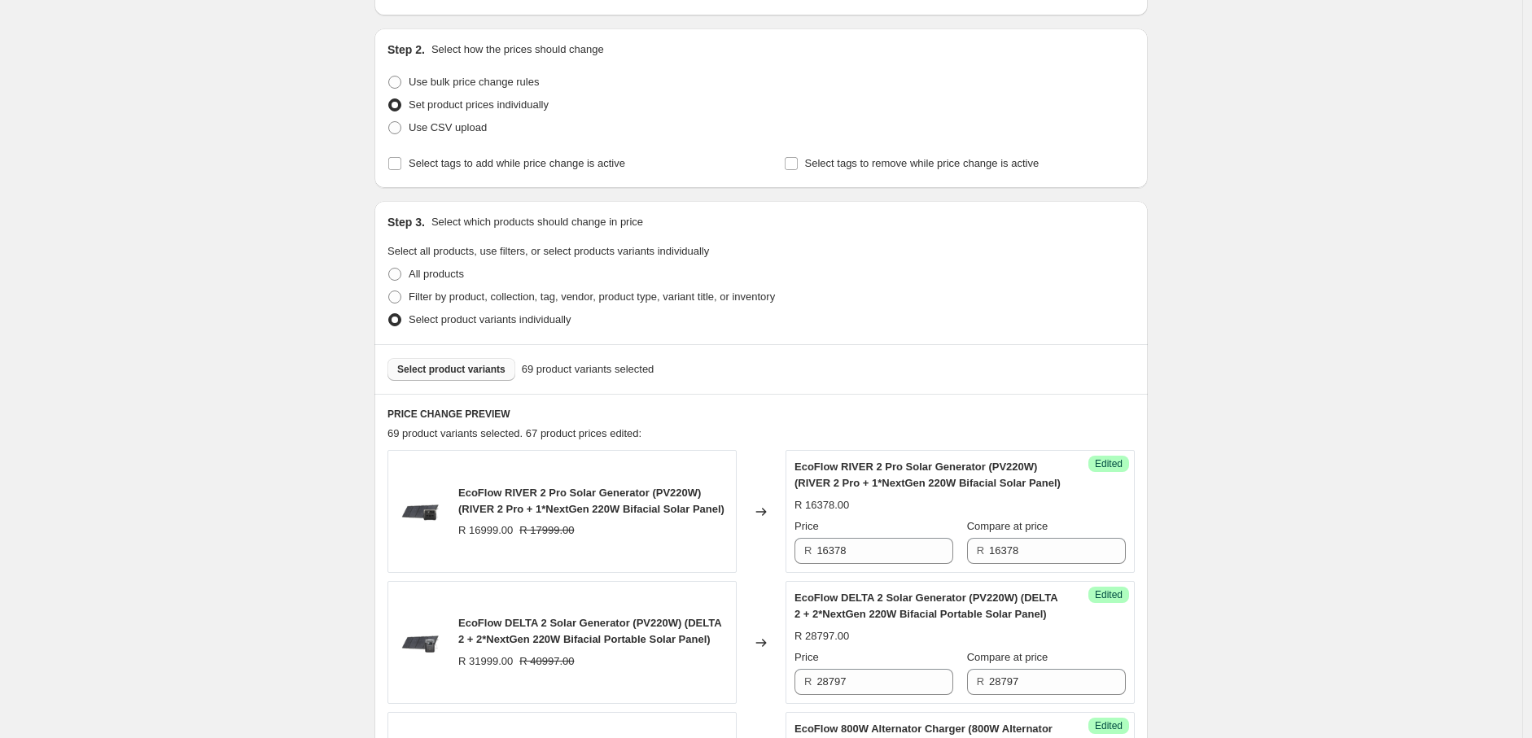
scroll to position [246, 0]
click at [475, 369] on span "Select product variants" at bounding box center [451, 370] width 108 height 13
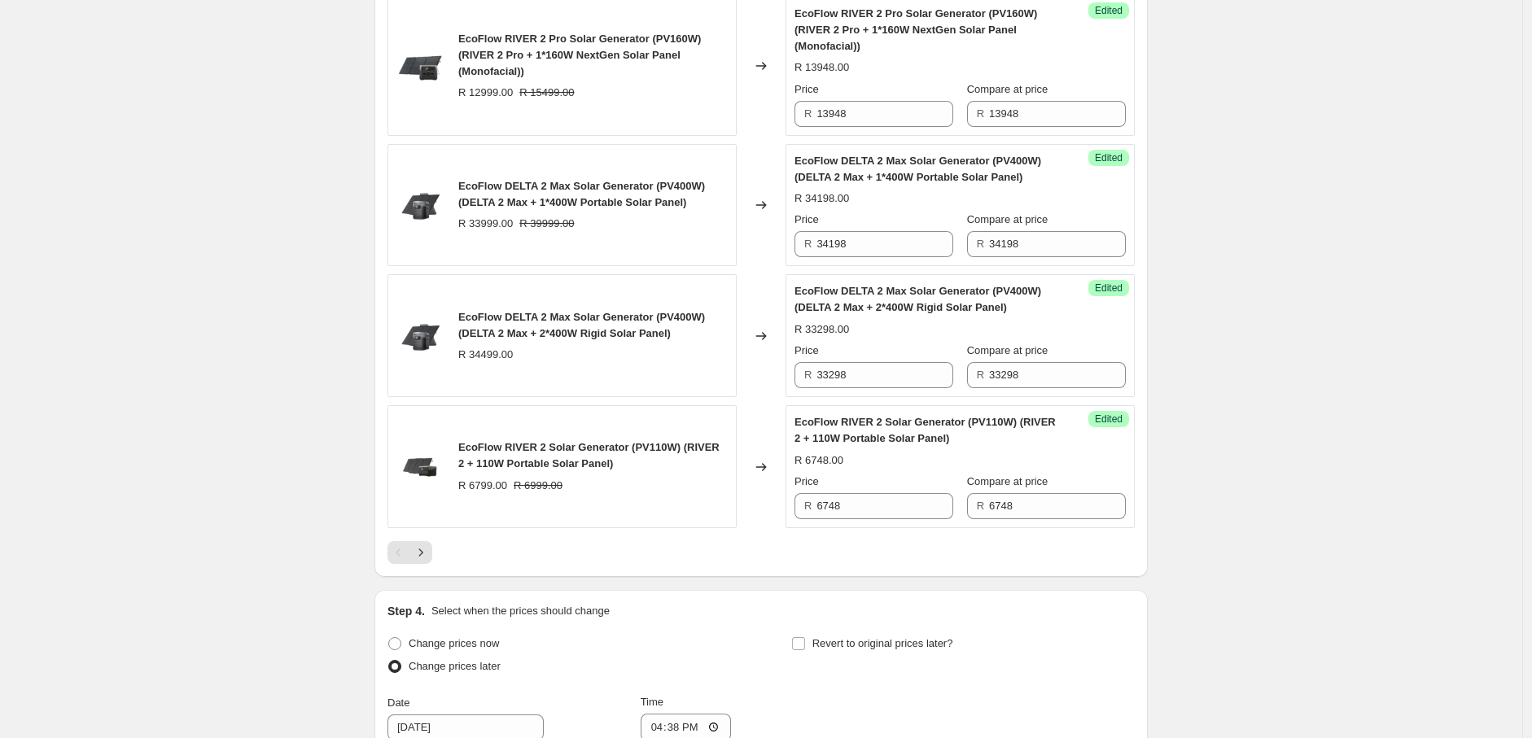
scroll to position [3139, 0]
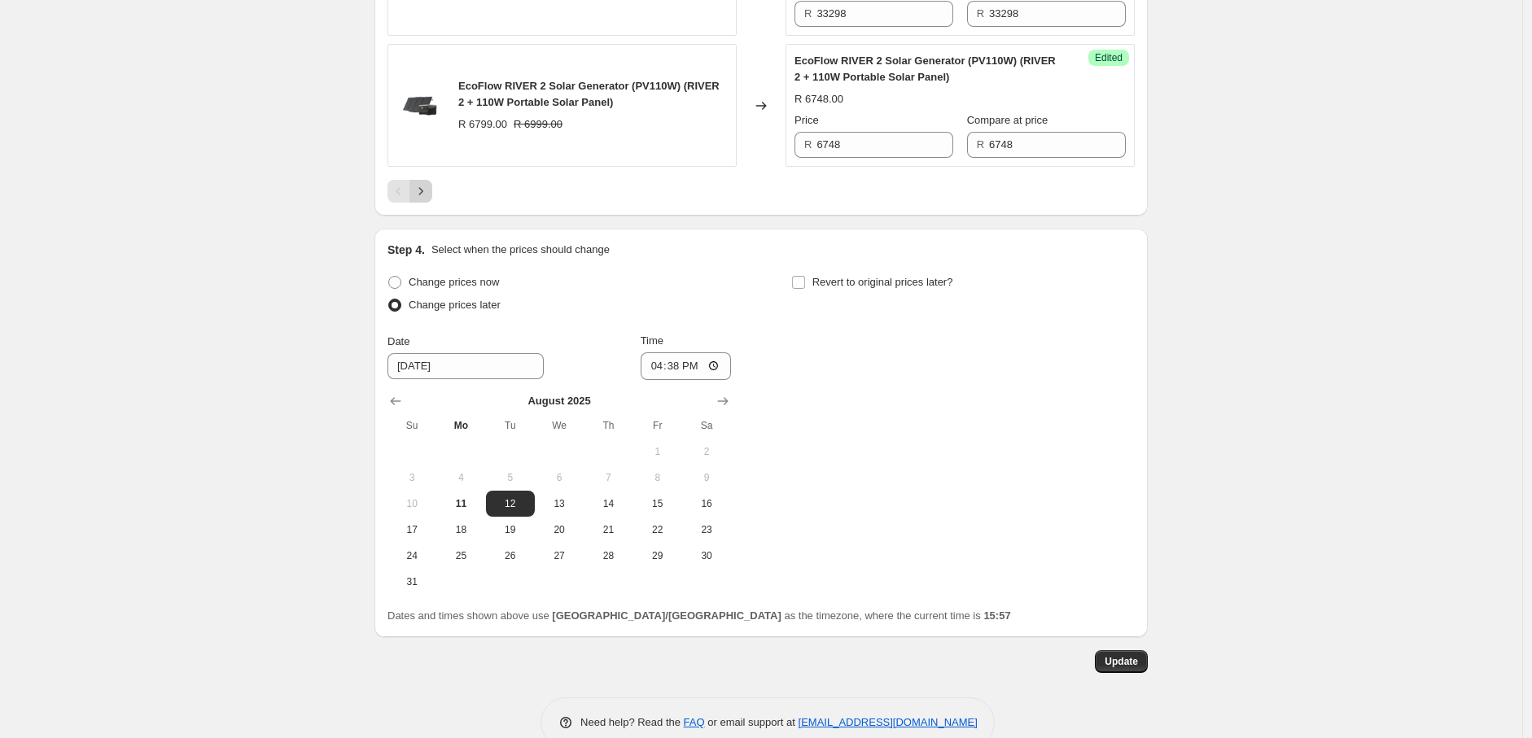
click at [432, 203] on button "Next" at bounding box center [420, 191] width 23 height 23
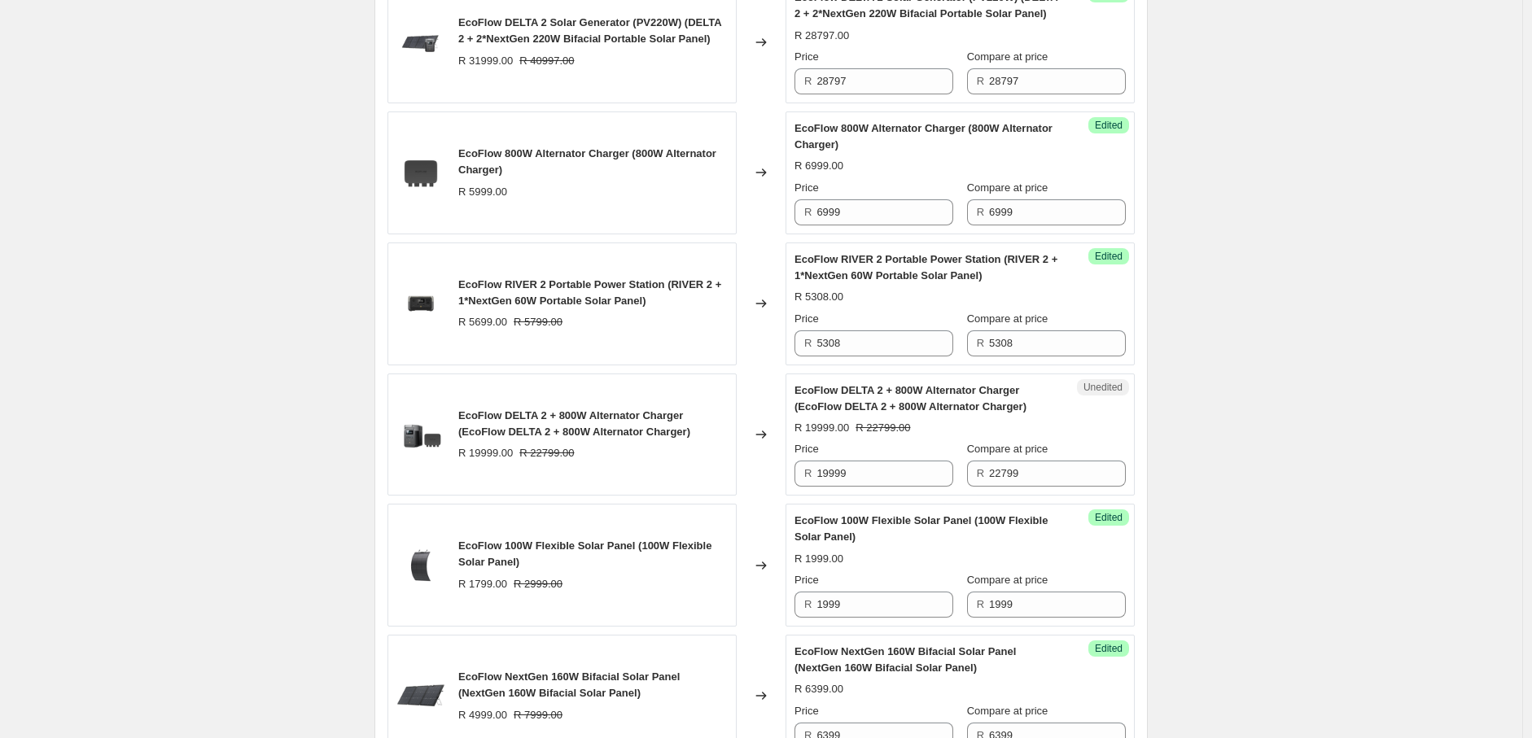
scroll to position [788, 0]
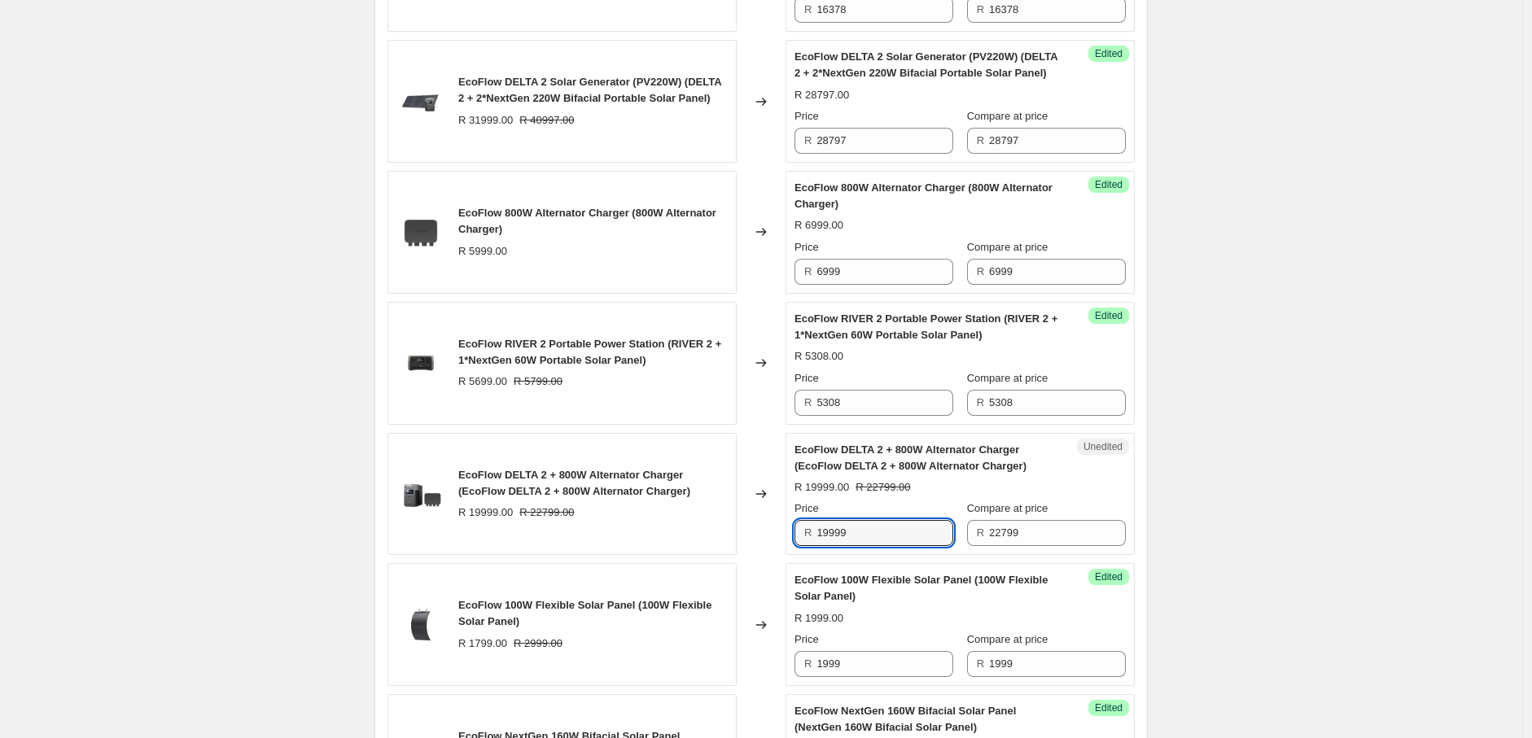
drag, startPoint x: 851, startPoint y: 530, endPoint x: 803, endPoint y: 533, distance: 48.1
click at [803, 533] on div "R 19999" at bounding box center [873, 533] width 159 height 26
paste input "22498"
type input "22498"
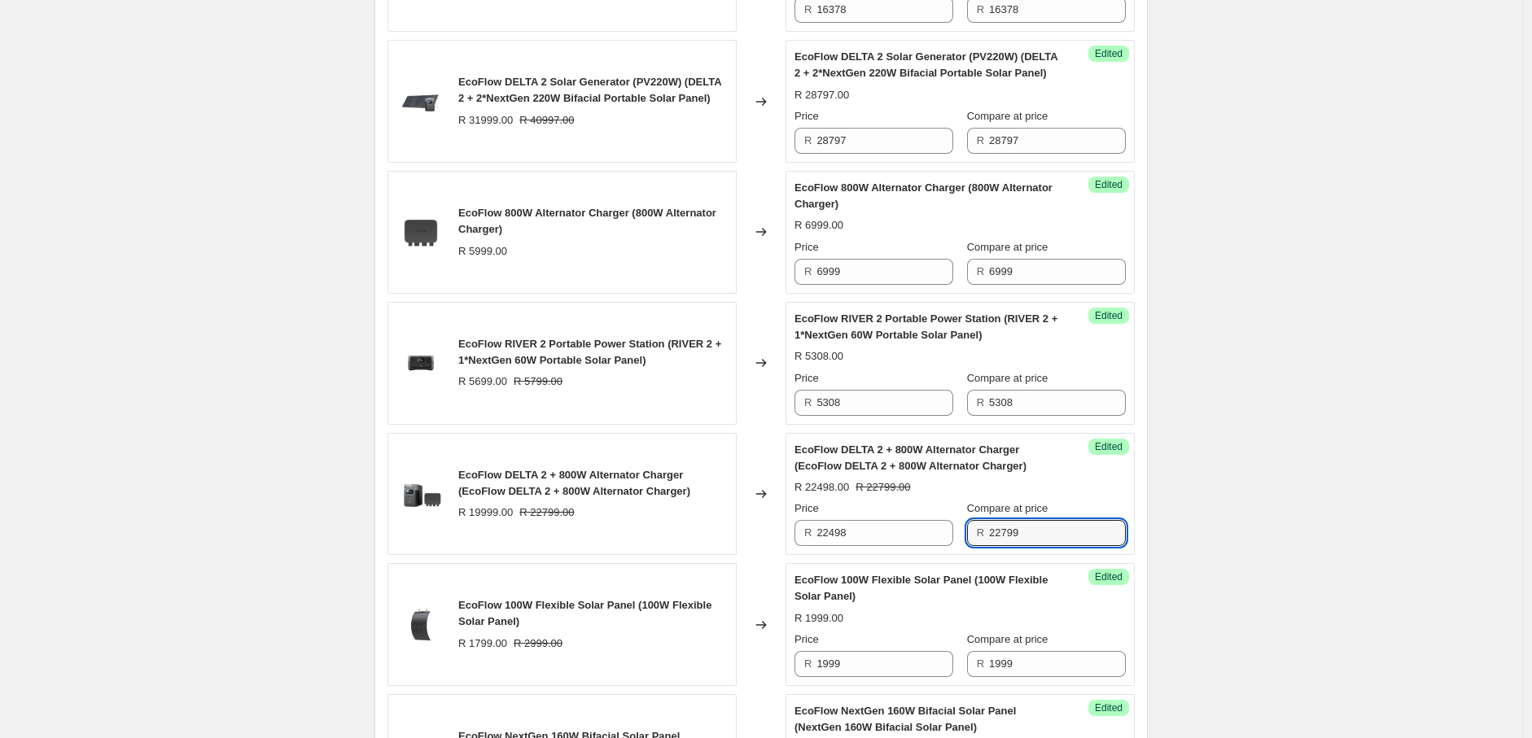
drag, startPoint x: 1052, startPoint y: 531, endPoint x: 991, endPoint y: 534, distance: 61.1
click at [991, 534] on div "R 22799" at bounding box center [1046, 533] width 159 height 26
paste input "498"
type input "22498"
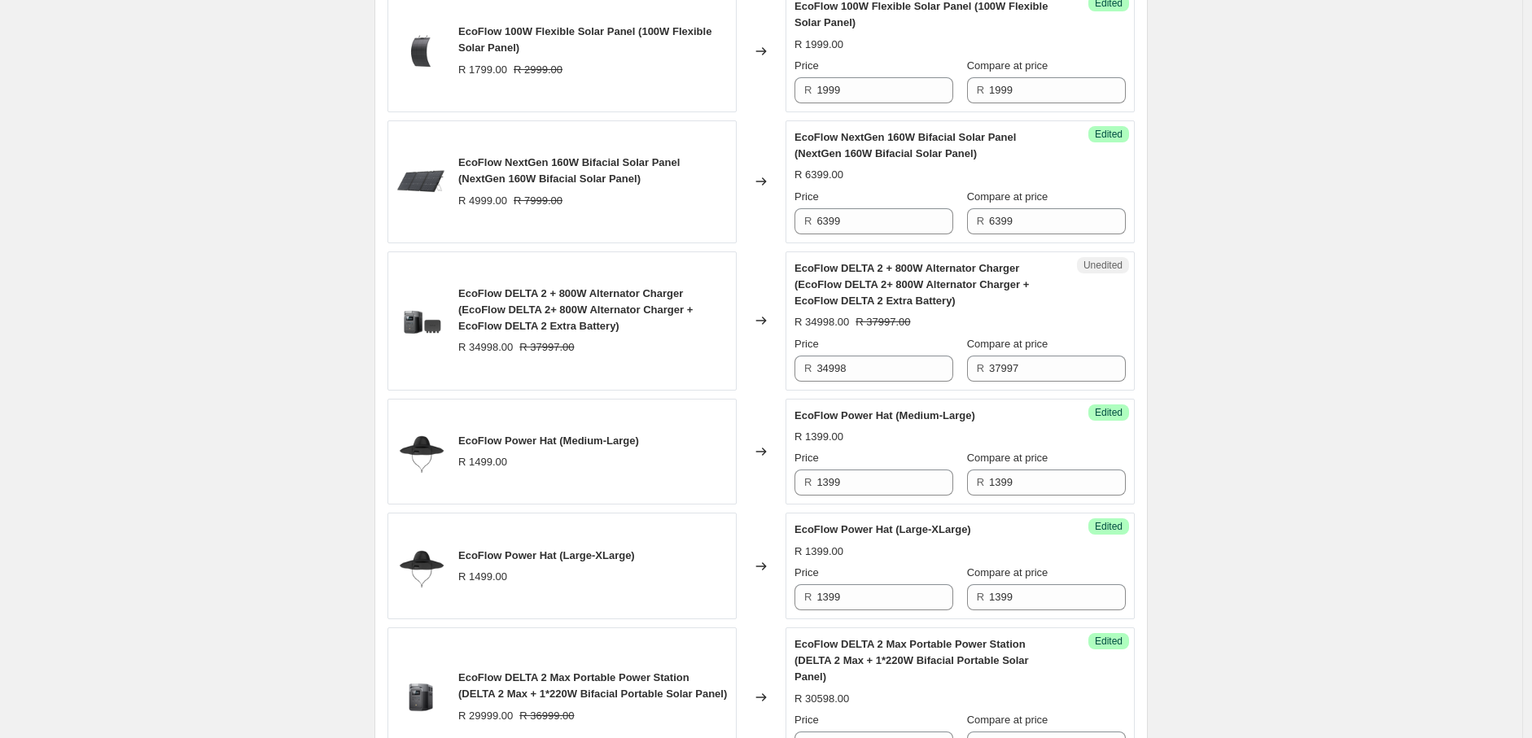
scroll to position [1331, 0]
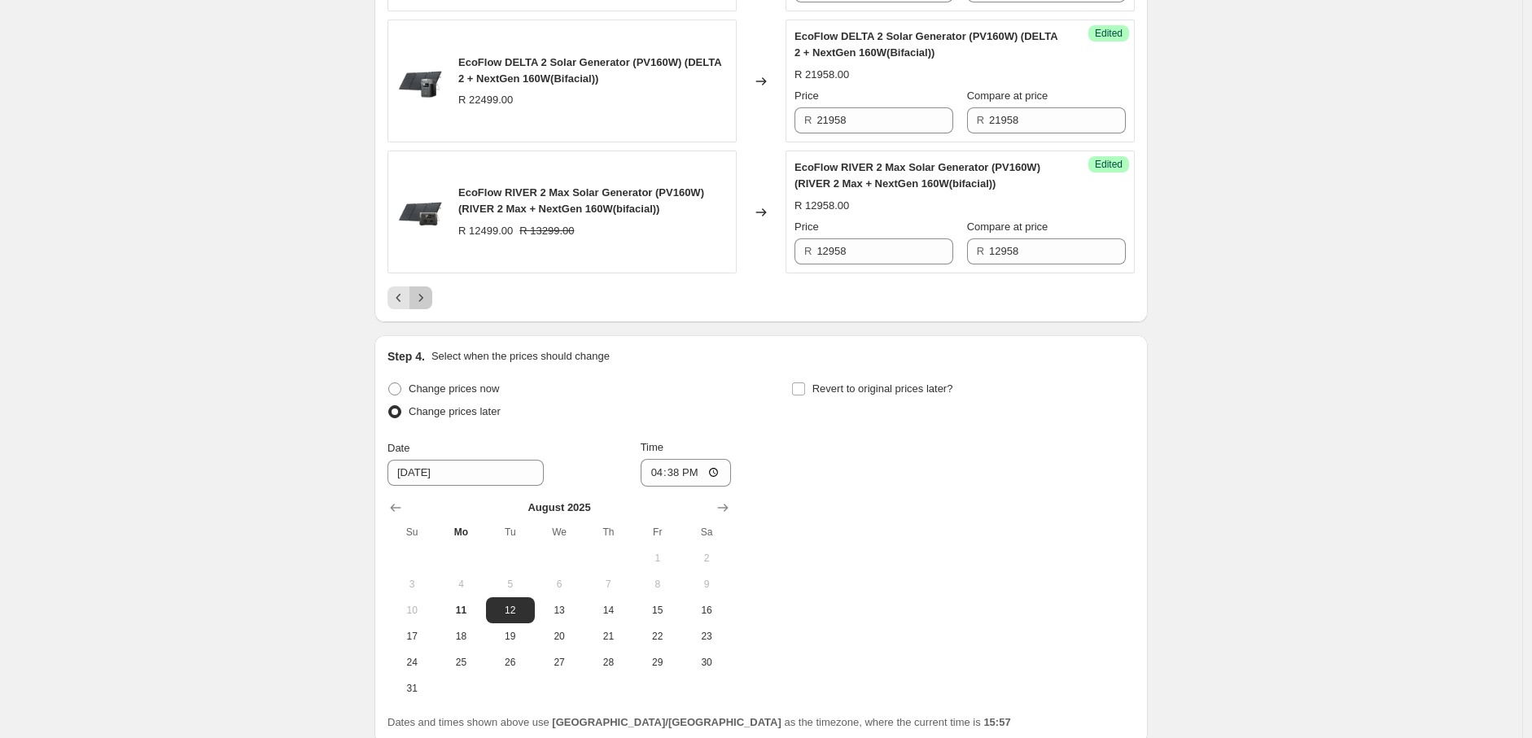
click at [413, 287] on button "Next" at bounding box center [420, 298] width 23 height 23
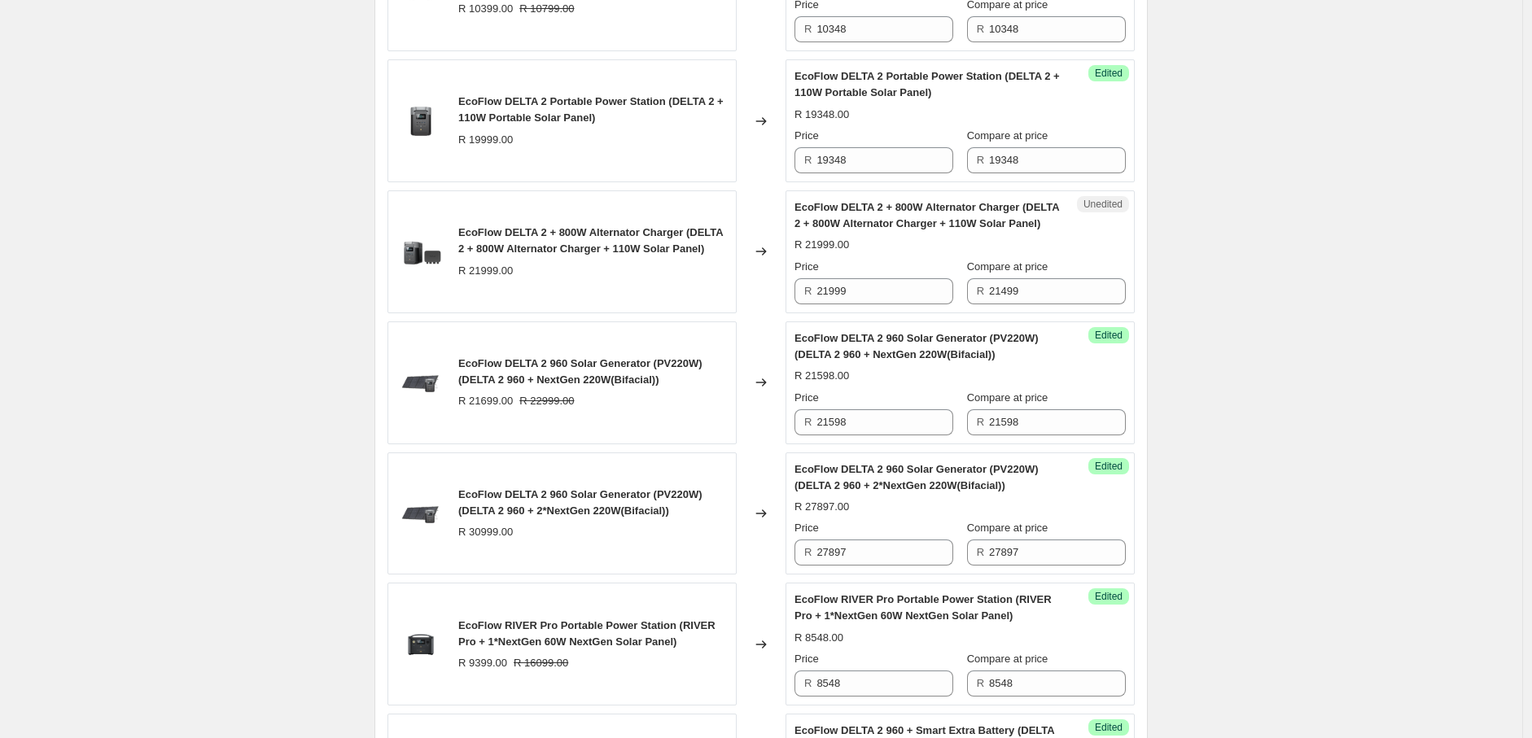
scroll to position [1856, 0]
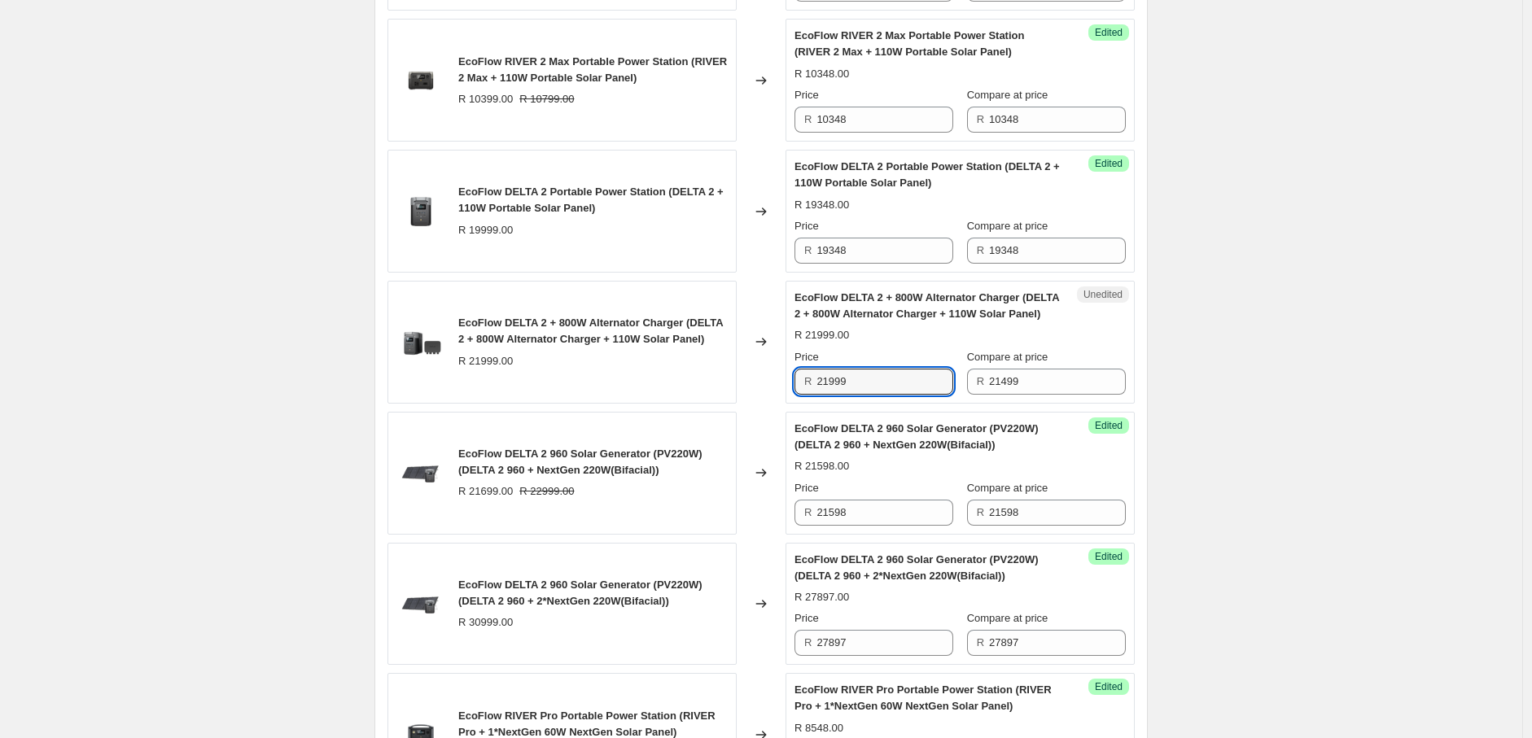
drag, startPoint x: 875, startPoint y: 390, endPoint x: 804, endPoint y: 389, distance: 70.8
click at [804, 389] on div "R 21999" at bounding box center [873, 382] width 159 height 26
paste input "5647"
type input "25647"
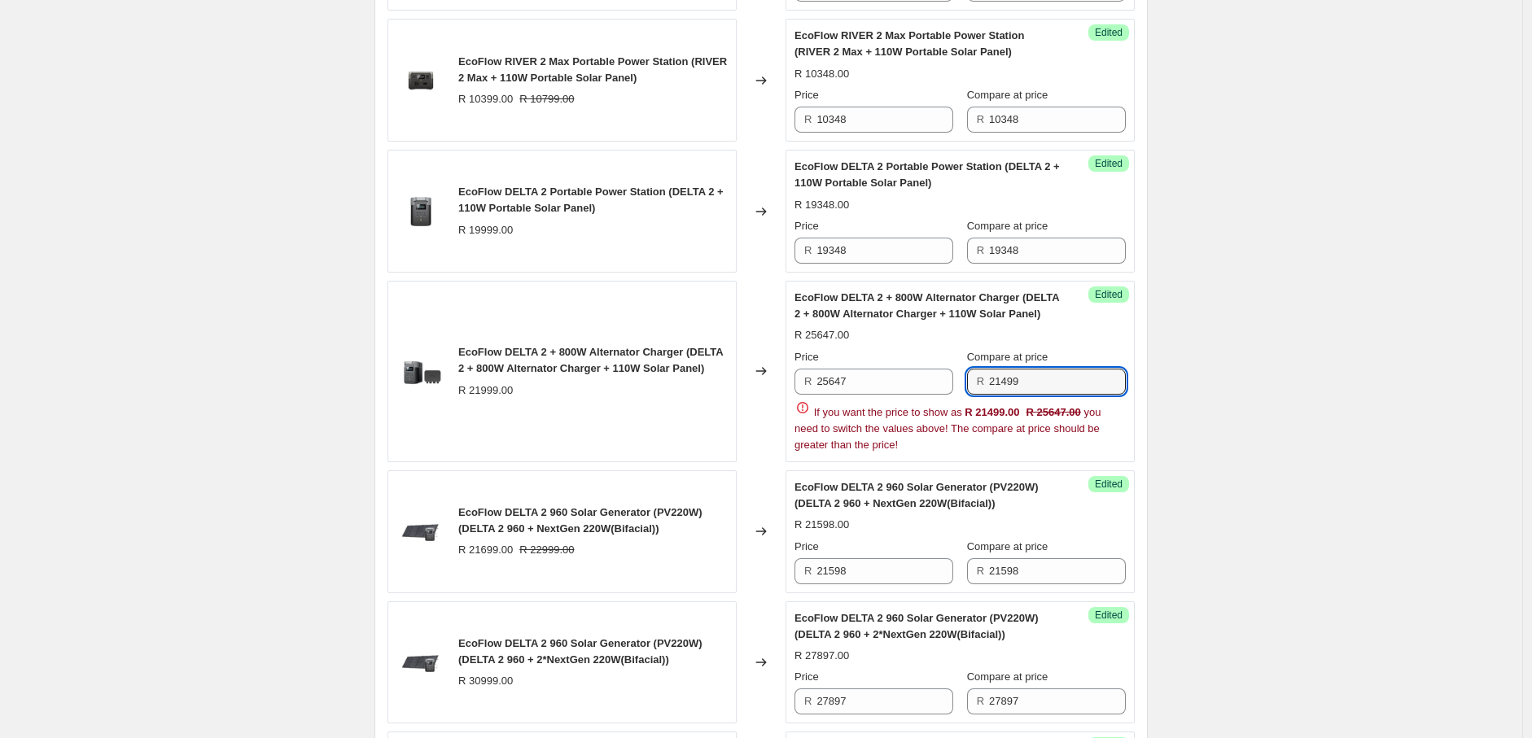
drag, startPoint x: 1031, startPoint y: 377, endPoint x: 978, endPoint y: 384, distance: 54.2
click at [978, 384] on div "R 21499" at bounding box center [1046, 382] width 159 height 26
paste input "5647"
type input "25647"
click at [1280, 358] on div "2025年8月南非新价格-AO价-Solar panel+Bundle. This page is ready 2025年8月南非新价格-AO价-Solar …" at bounding box center [761, 129] width 1522 height 3970
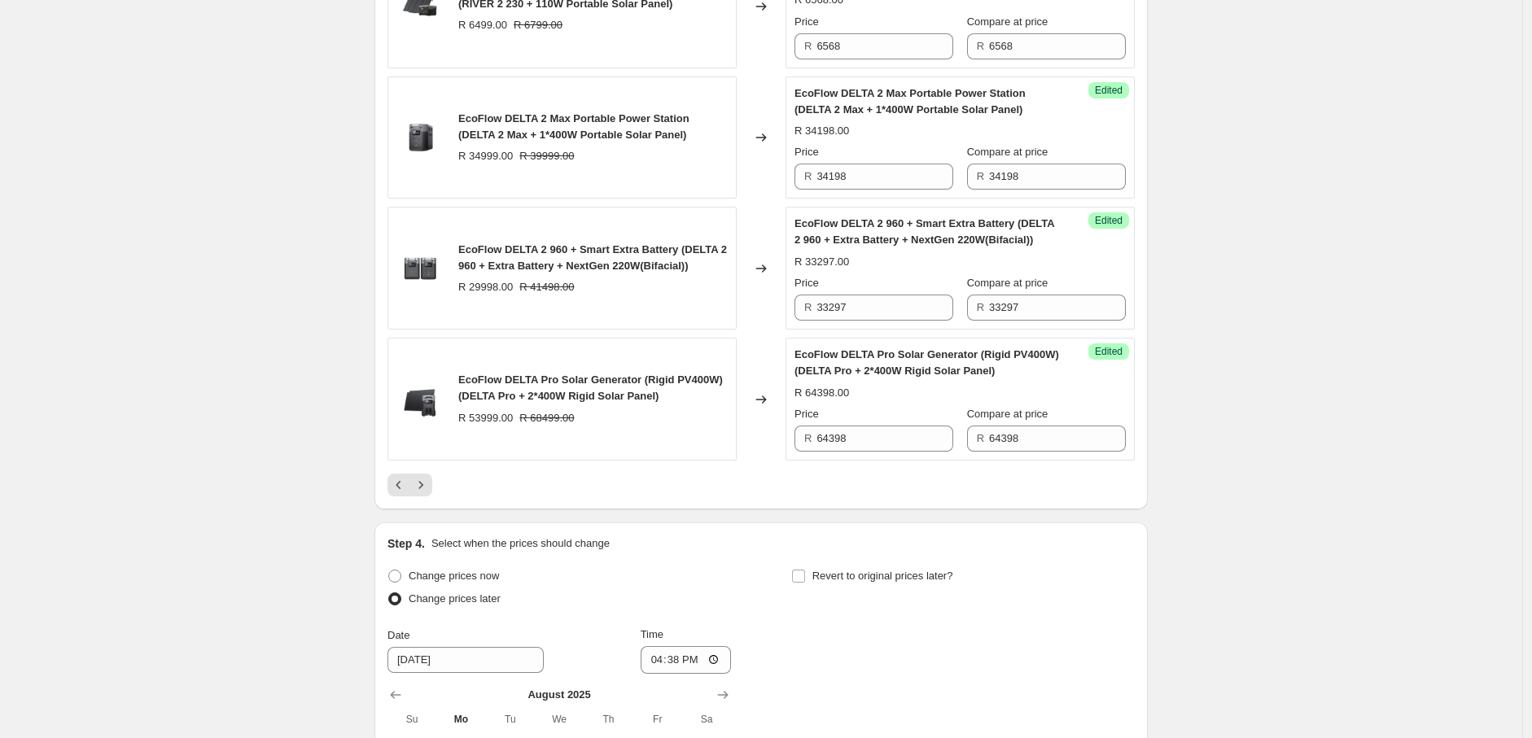
scroll to position [3031, 0]
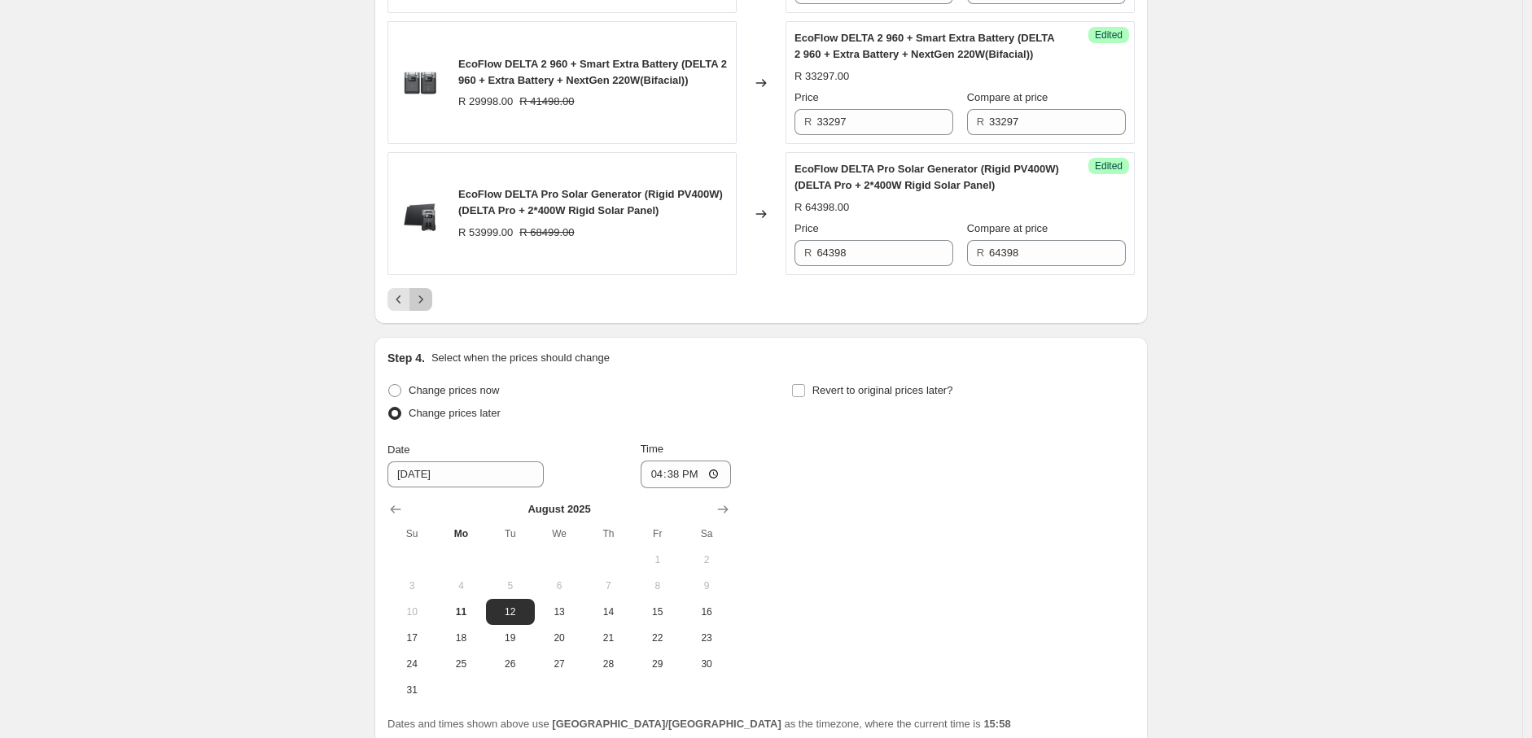
click at [429, 298] on icon "Next" at bounding box center [421, 299] width 16 height 16
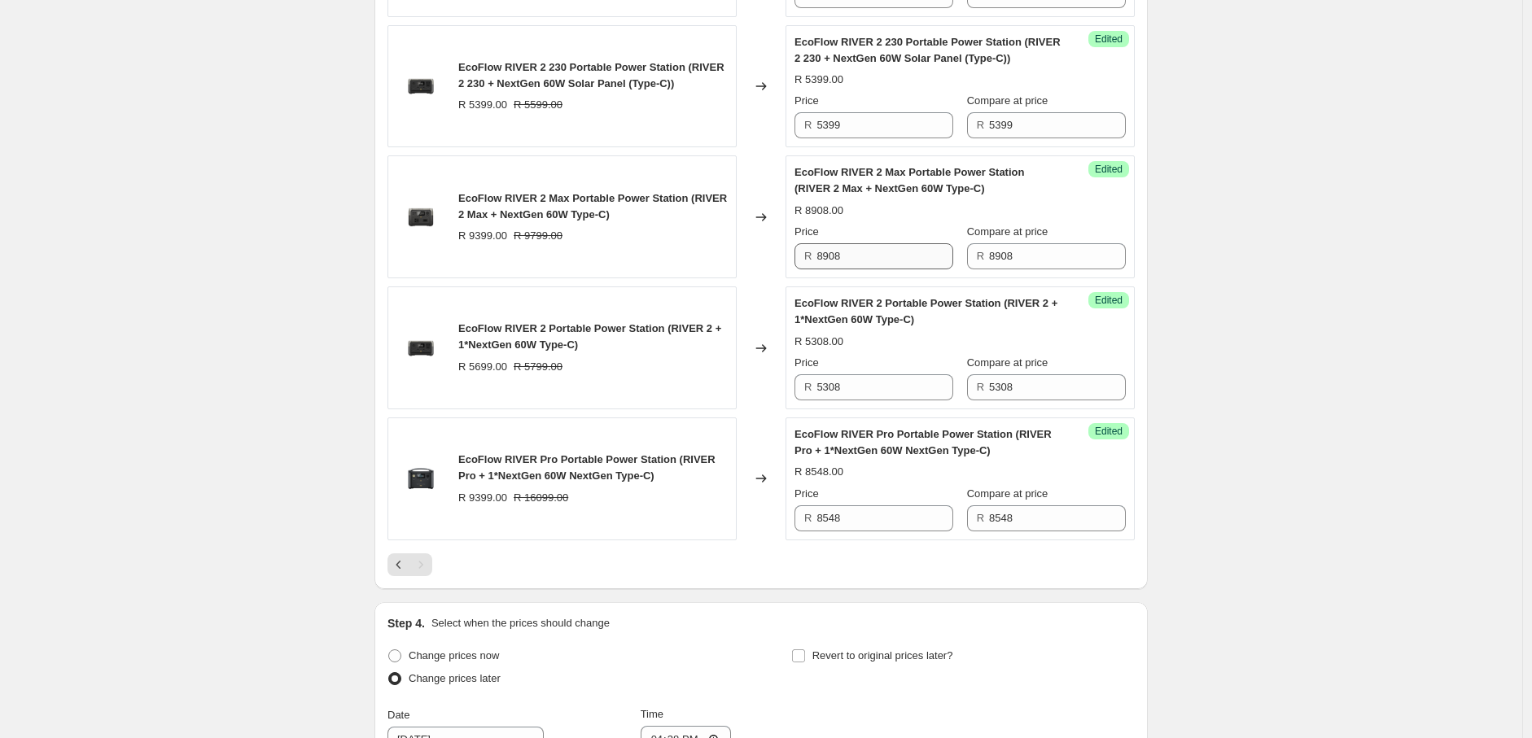
scroll to position [1968, 0]
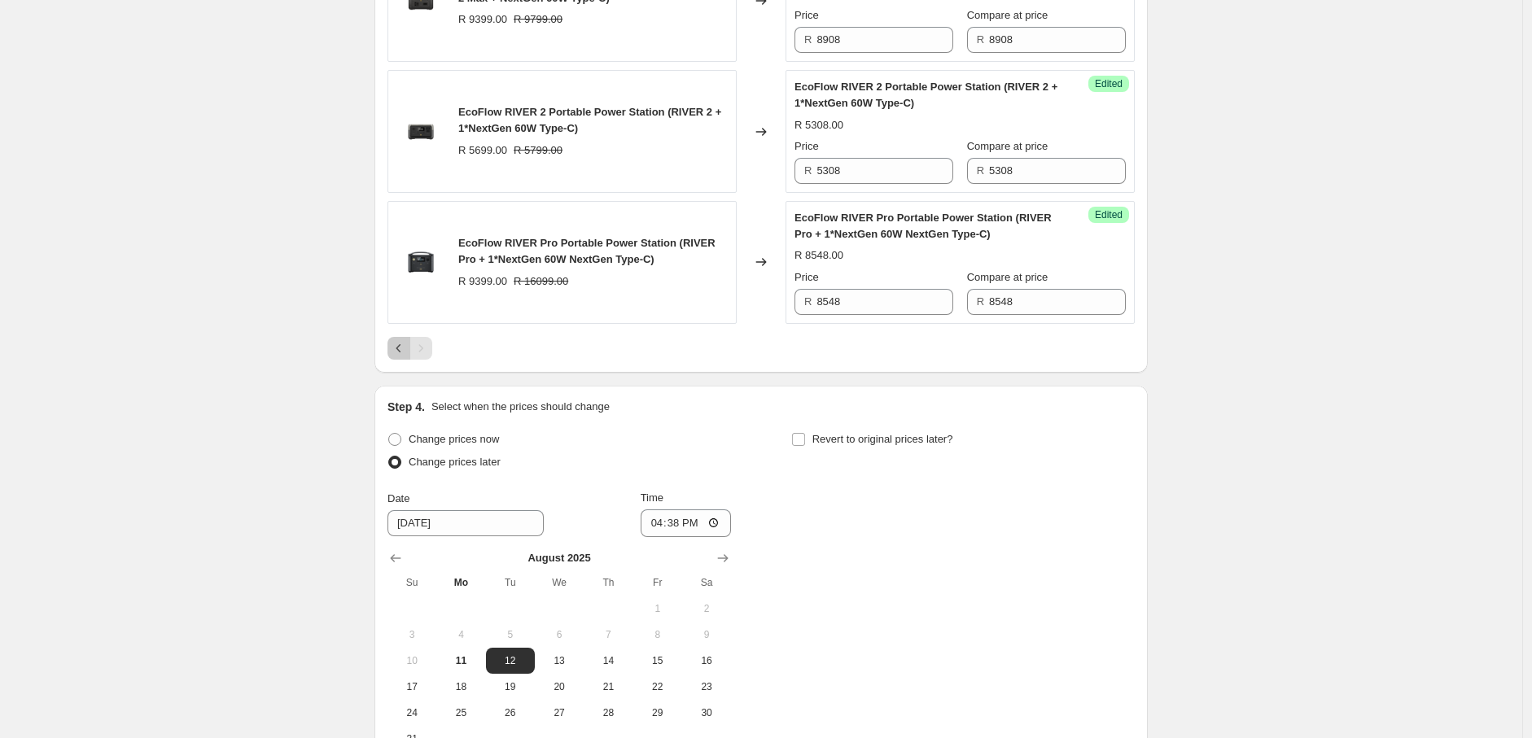
click at [403, 340] on icon "Previous" at bounding box center [399, 348] width 16 height 16
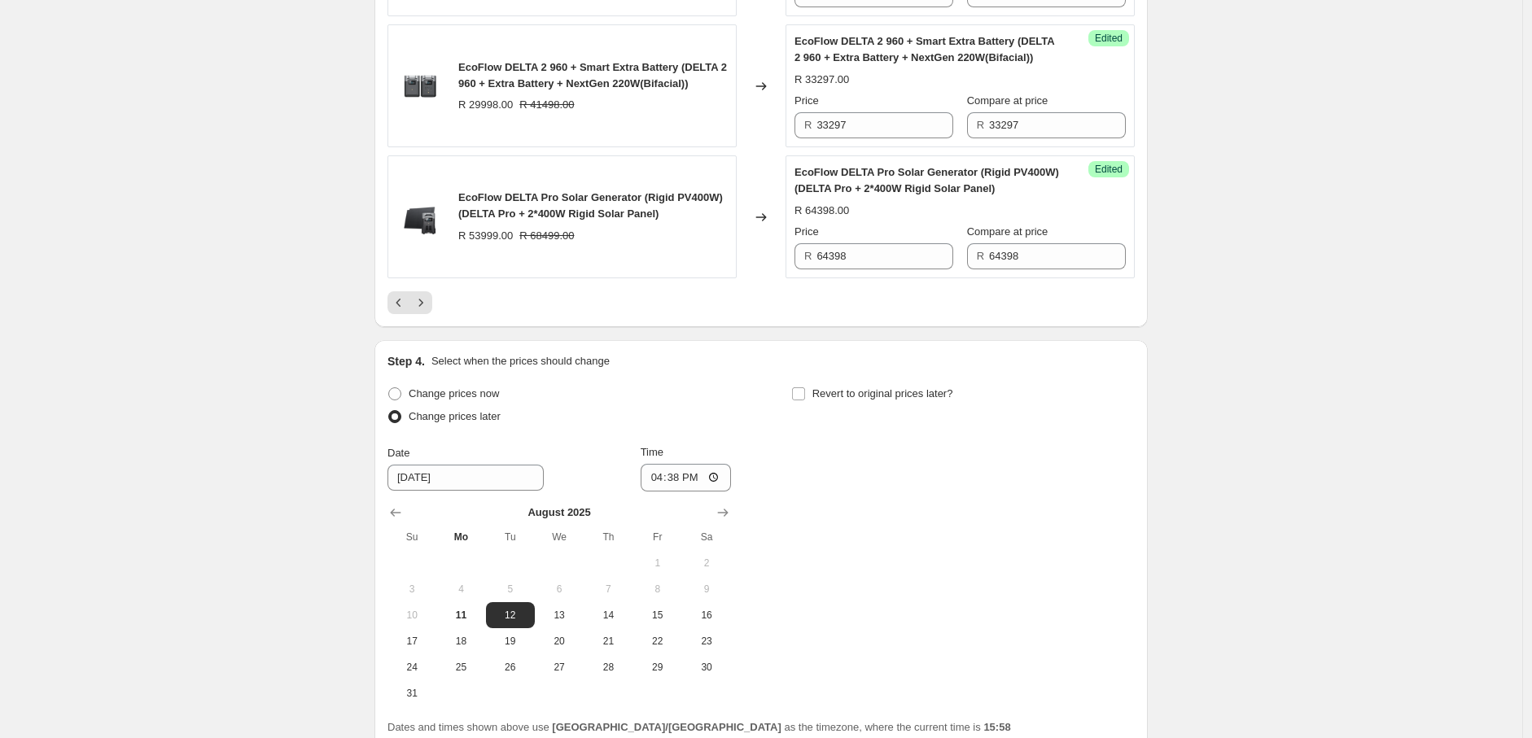
scroll to position [3054, 0]
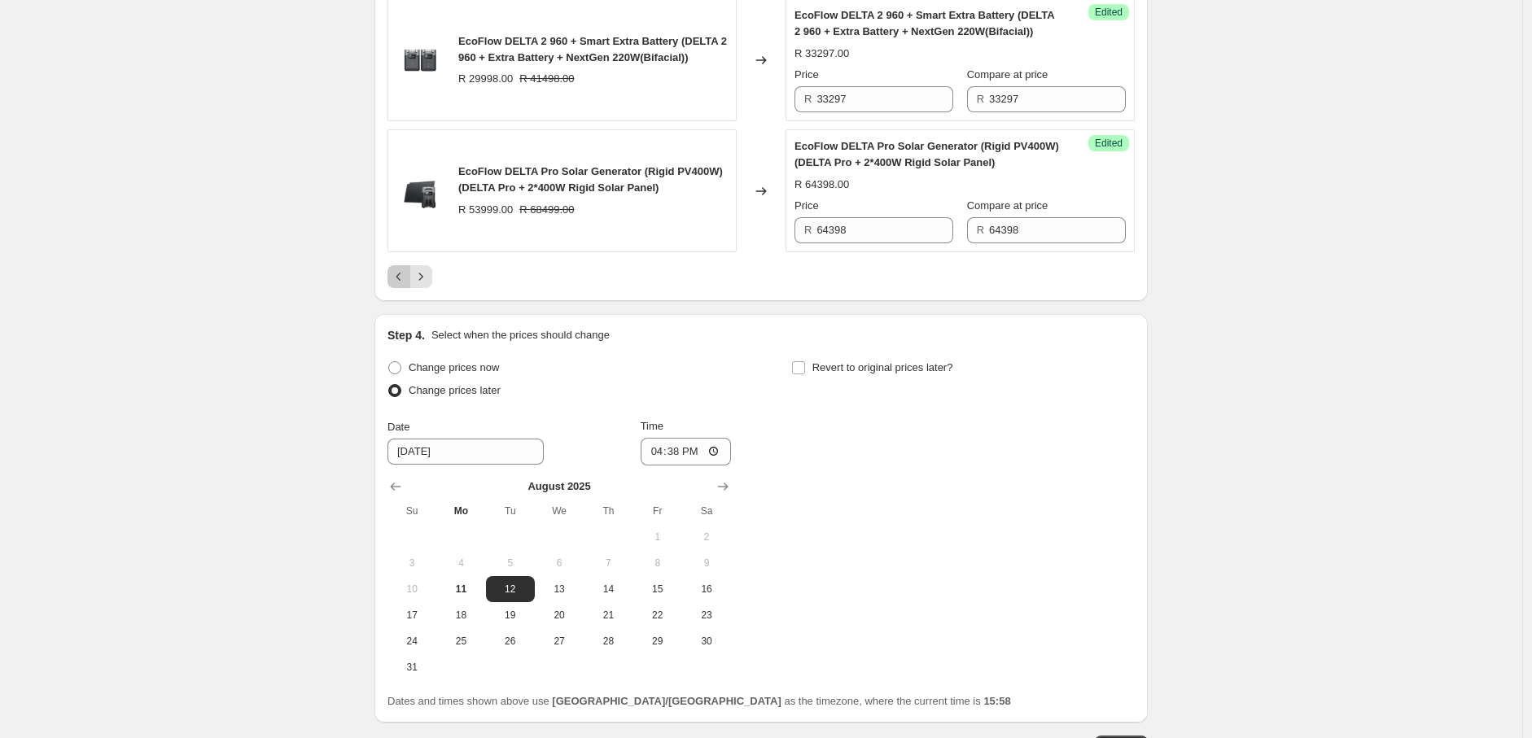
click at [397, 277] on icon "Previous" at bounding box center [399, 277] width 16 height 16
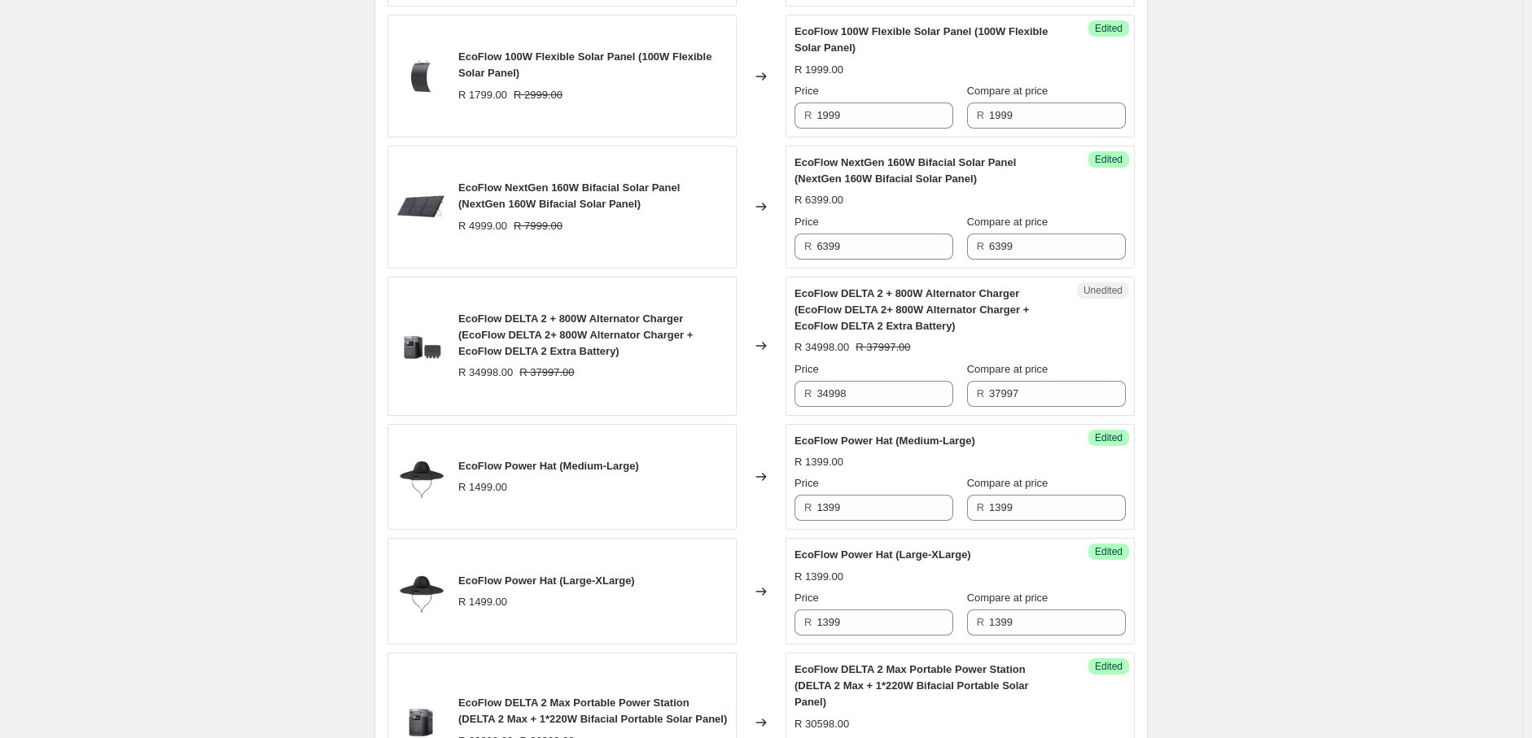
scroll to position [1336, 0]
drag, startPoint x: 834, startPoint y: 399, endPoint x: 816, endPoint y: 401, distance: 18.9
click at [816, 401] on div "R 34998" at bounding box center [873, 395] width 159 height 26
paste input "197"
type input "34197"
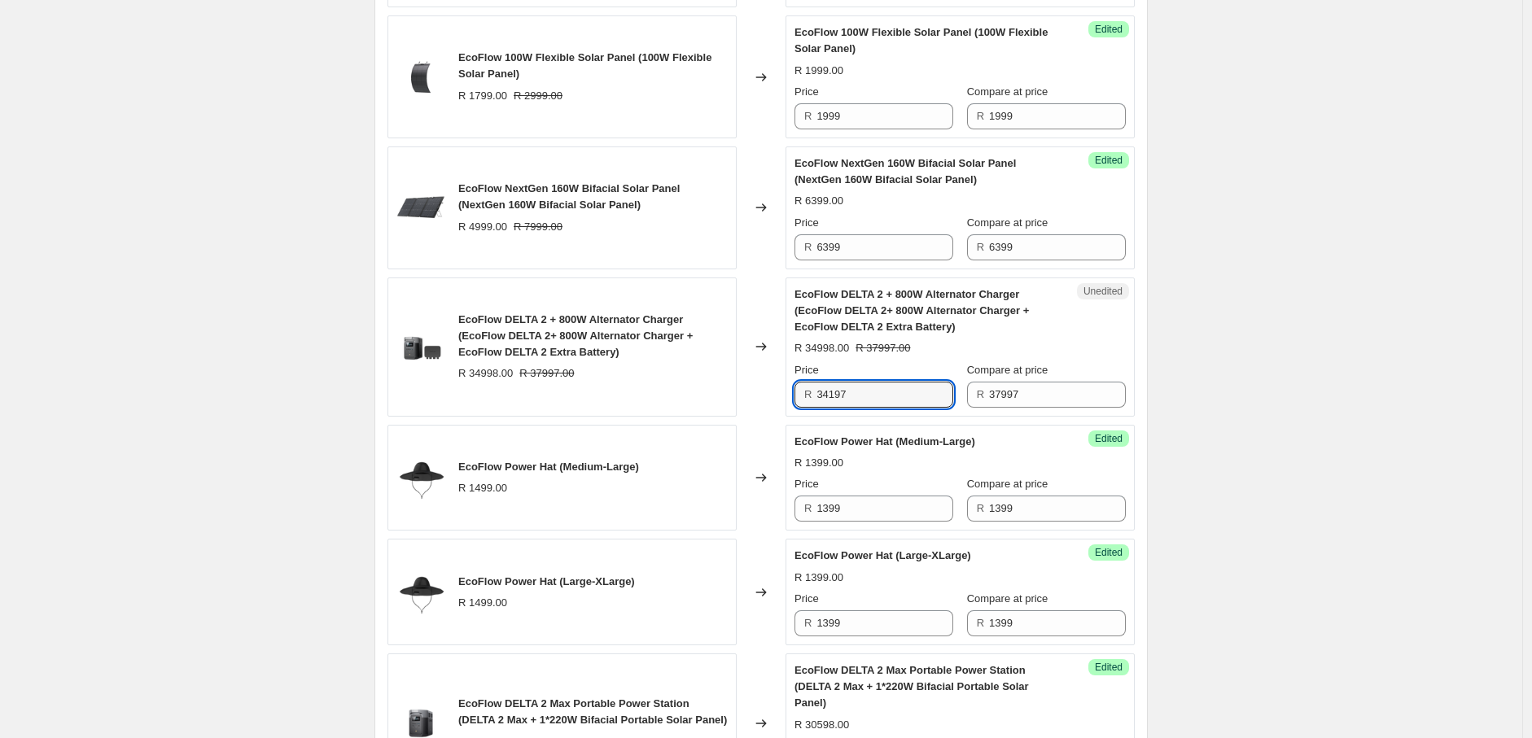
click at [1250, 382] on div "2025年8月南非新价格-AO价-Solar panel+Bundle. This page is ready 2025年8月南非新价格-AO价-Solar …" at bounding box center [761, 628] width 1522 height 3928
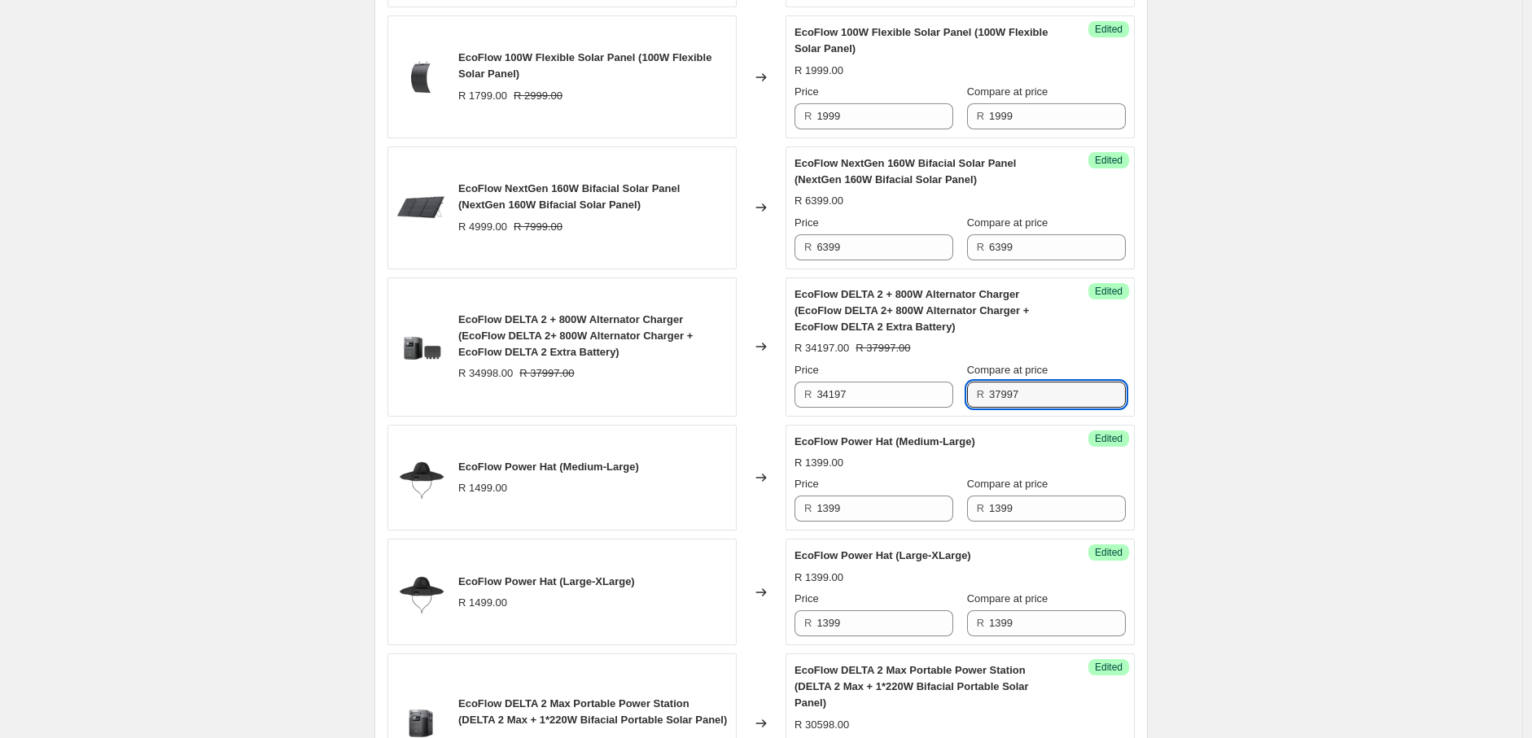
drag, startPoint x: 1037, startPoint y: 399, endPoint x: 982, endPoint y: 399, distance: 54.5
click at [983, 399] on div "R 37997" at bounding box center [1046, 395] width 159 height 26
paste input "41"
type input "34197"
click at [1278, 368] on div "2025年8月南非新价格-AO价-Solar panel+Bundle. This page is ready 2025年8月南非新价格-AO价-Solar …" at bounding box center [761, 628] width 1522 height 3928
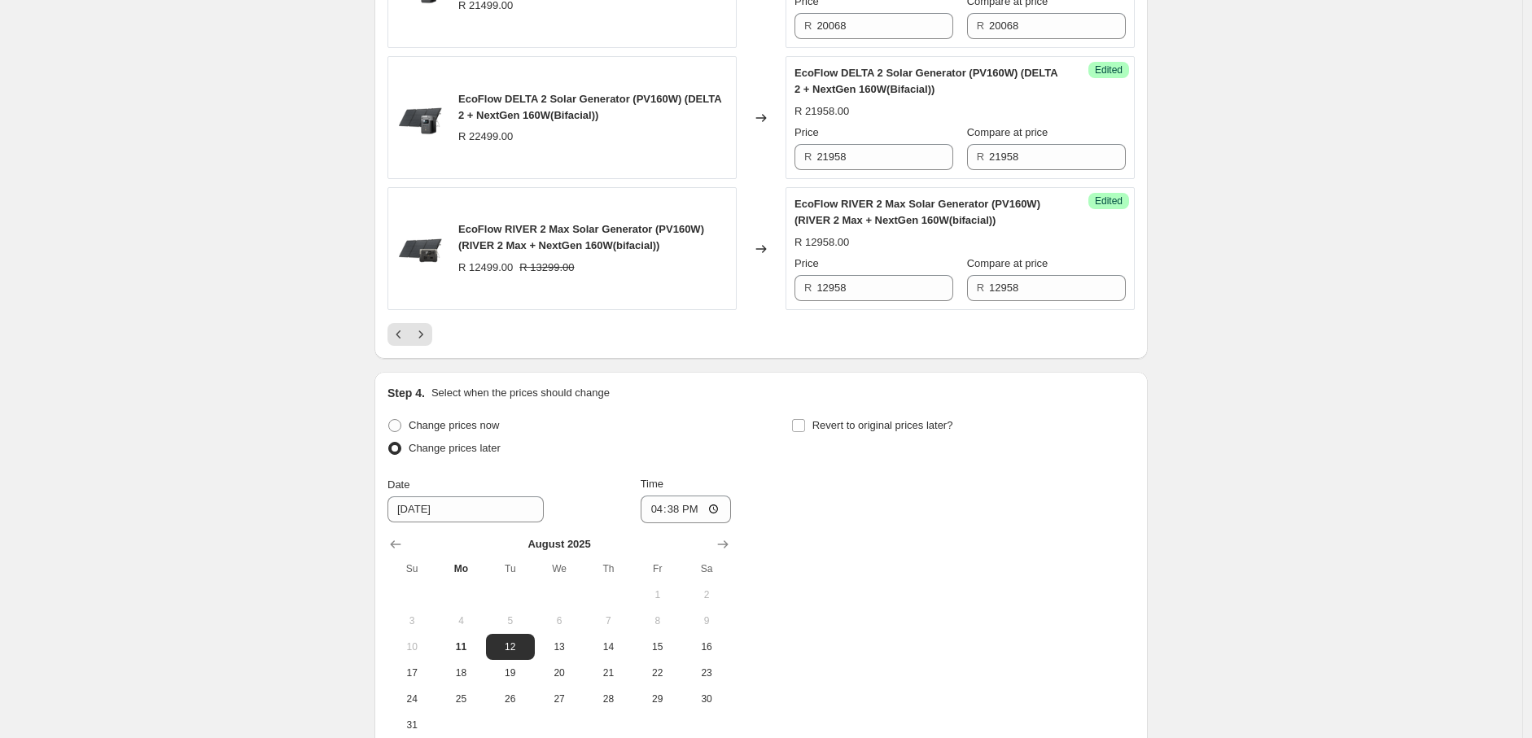
scroll to position [3176, 0]
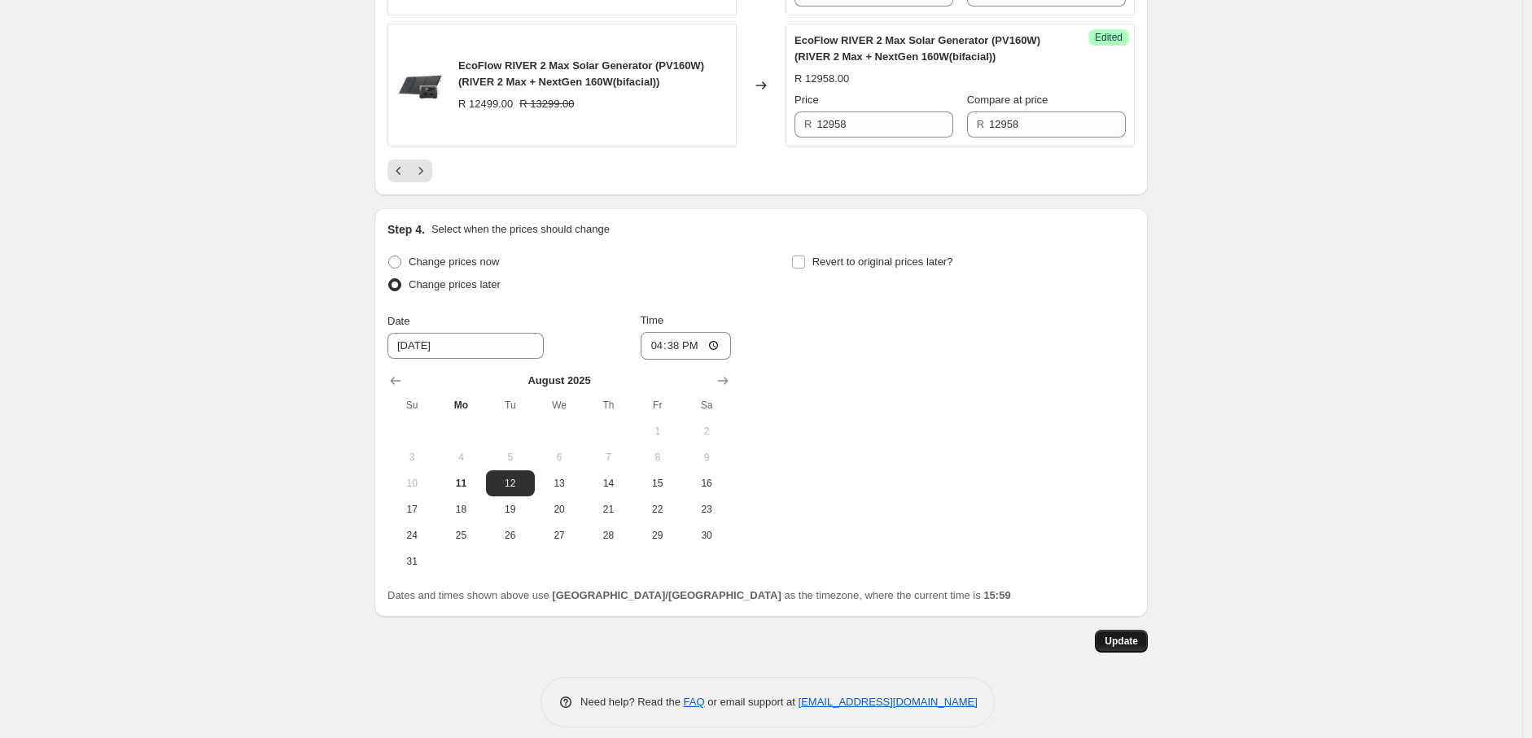
click at [1128, 635] on span "Update" at bounding box center [1121, 641] width 33 height 13
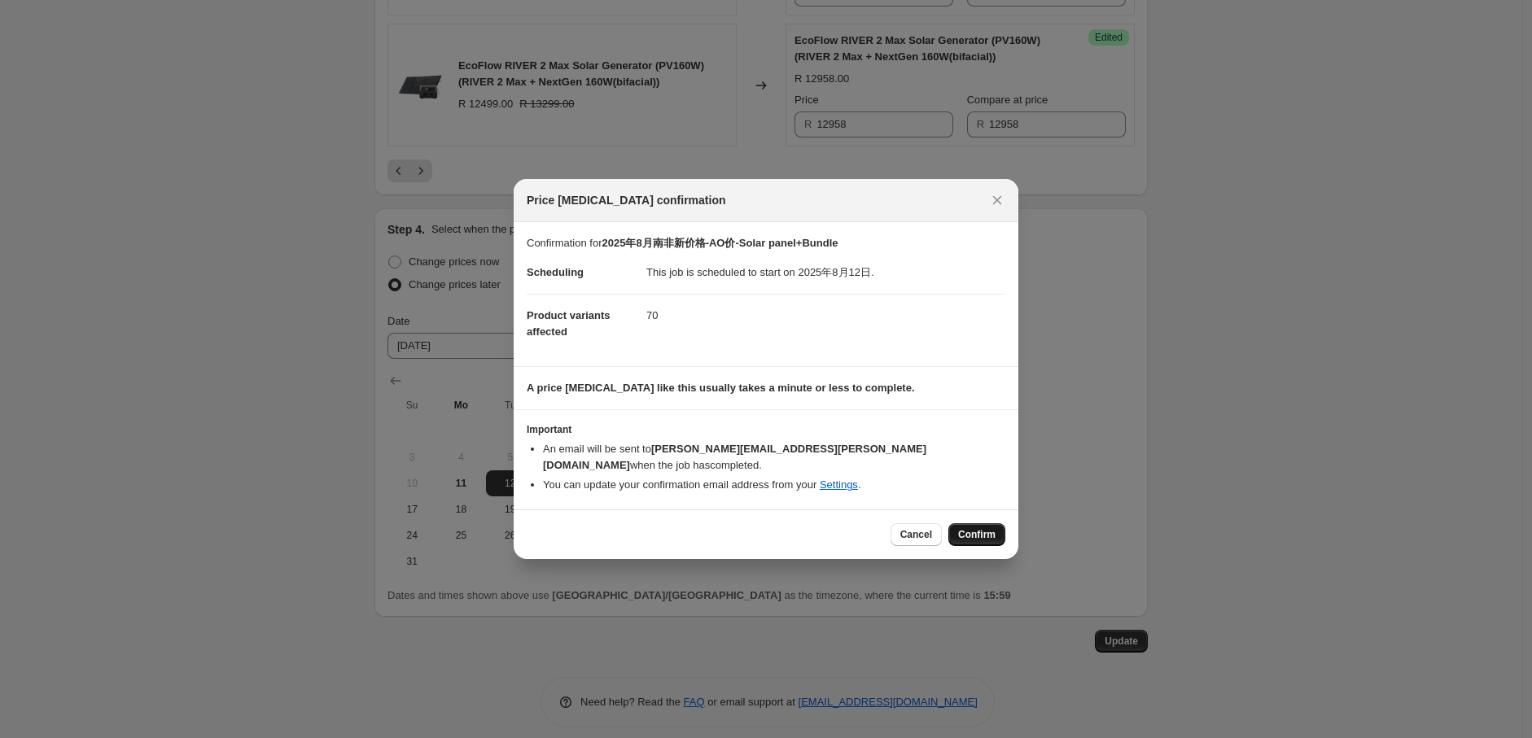
click at [980, 528] on span "Confirm" at bounding box center [976, 534] width 37 height 13
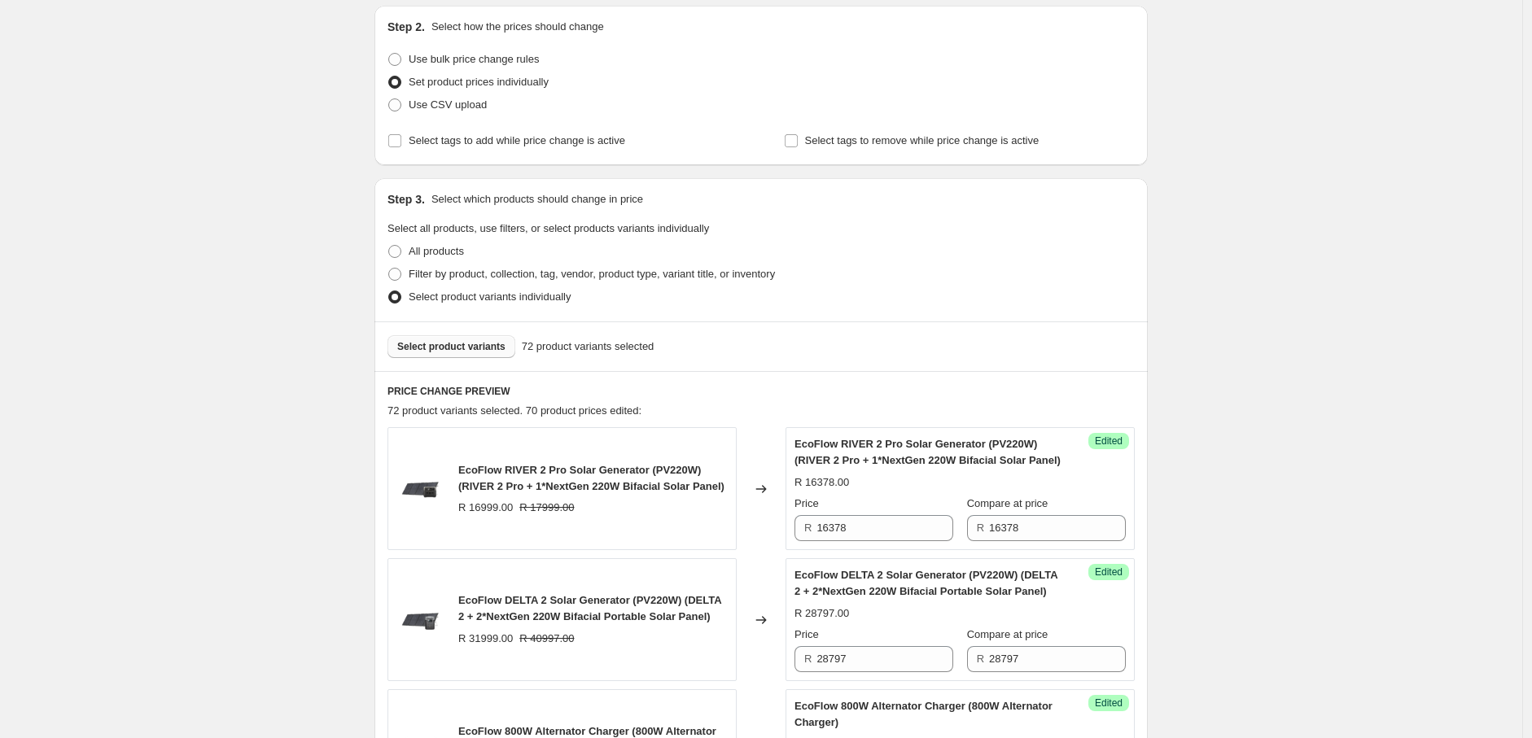
scroll to position [269, 0]
click at [474, 341] on span "Select product variants" at bounding box center [451, 347] width 108 height 13
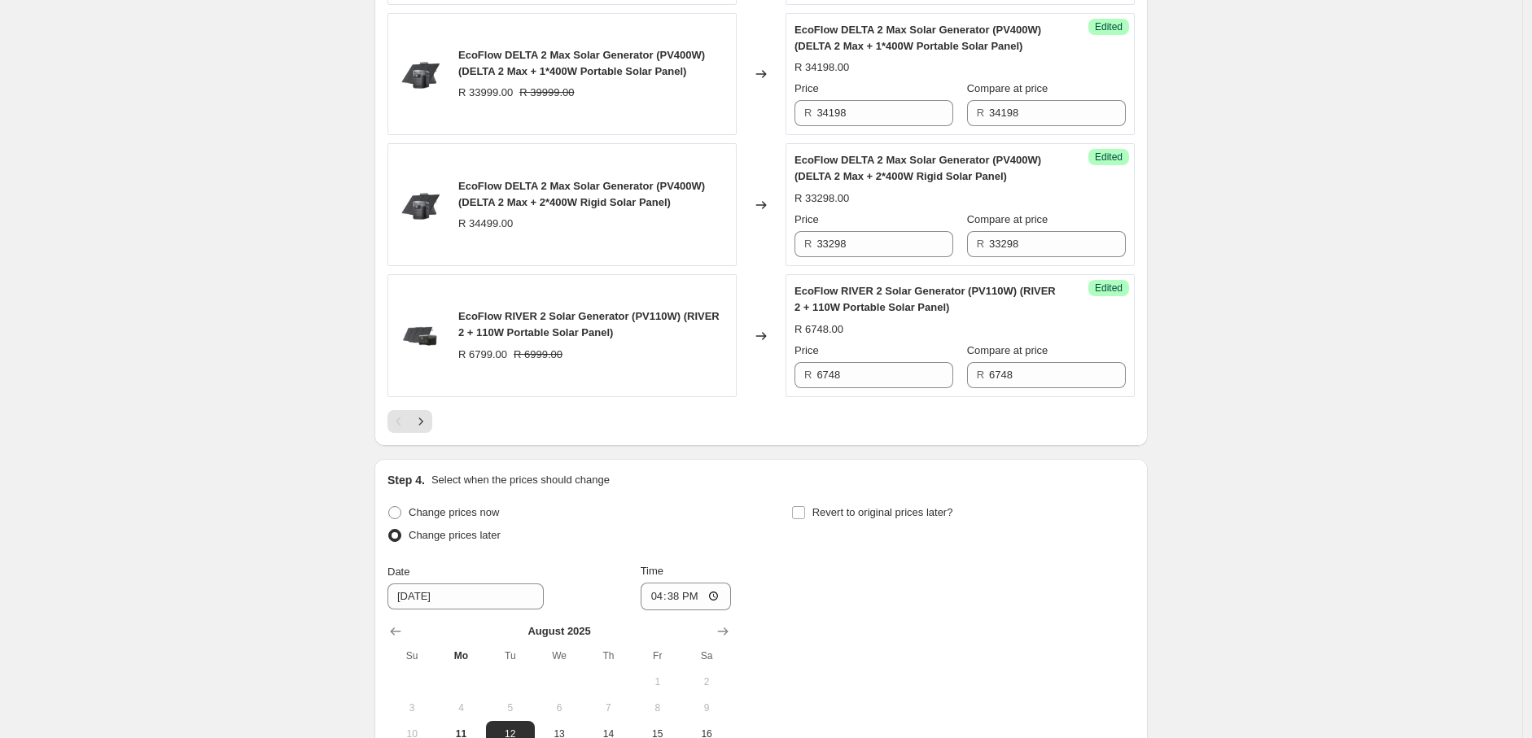
scroll to position [2939, 0]
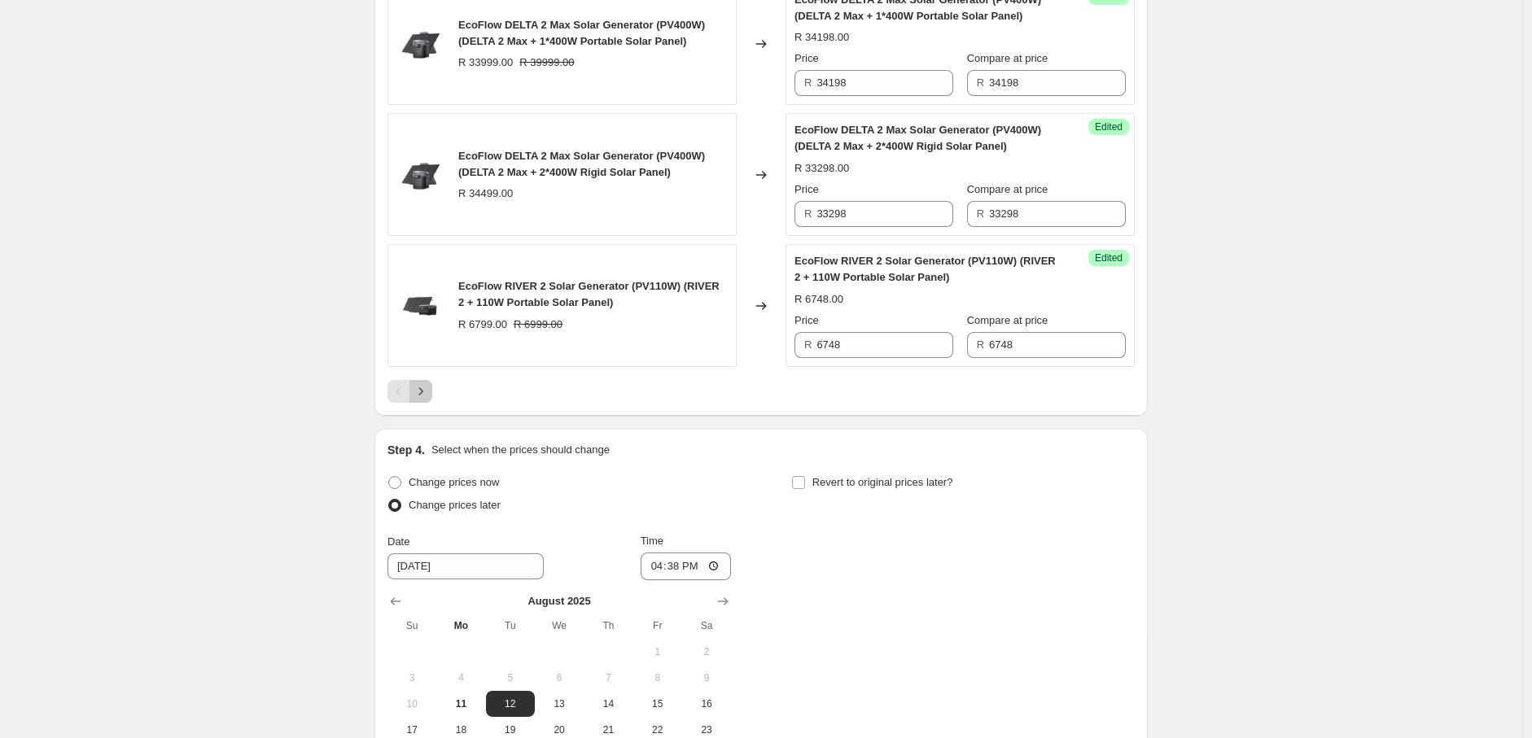
click at [424, 400] on icon "Next" at bounding box center [421, 391] width 16 height 16
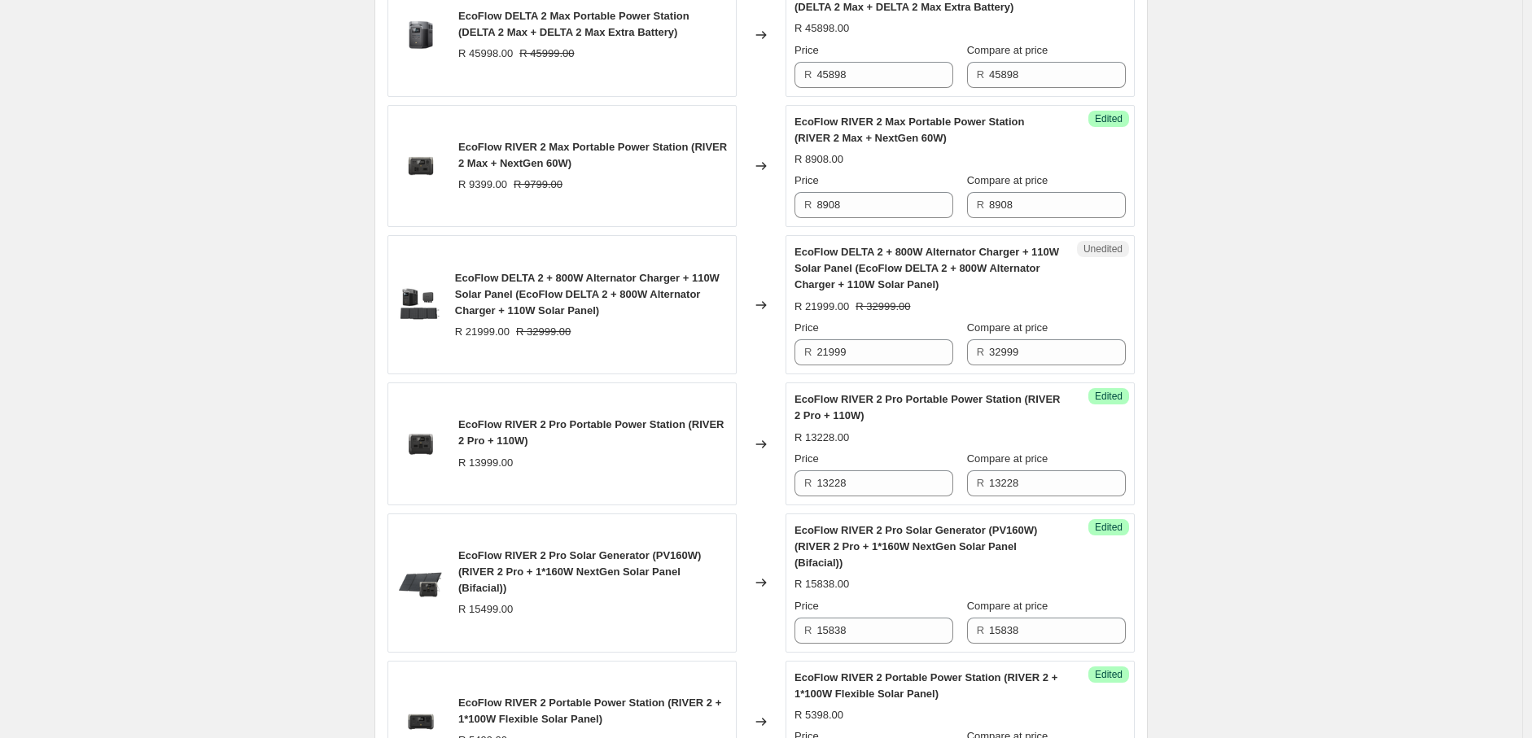
scroll to position [2316, 0]
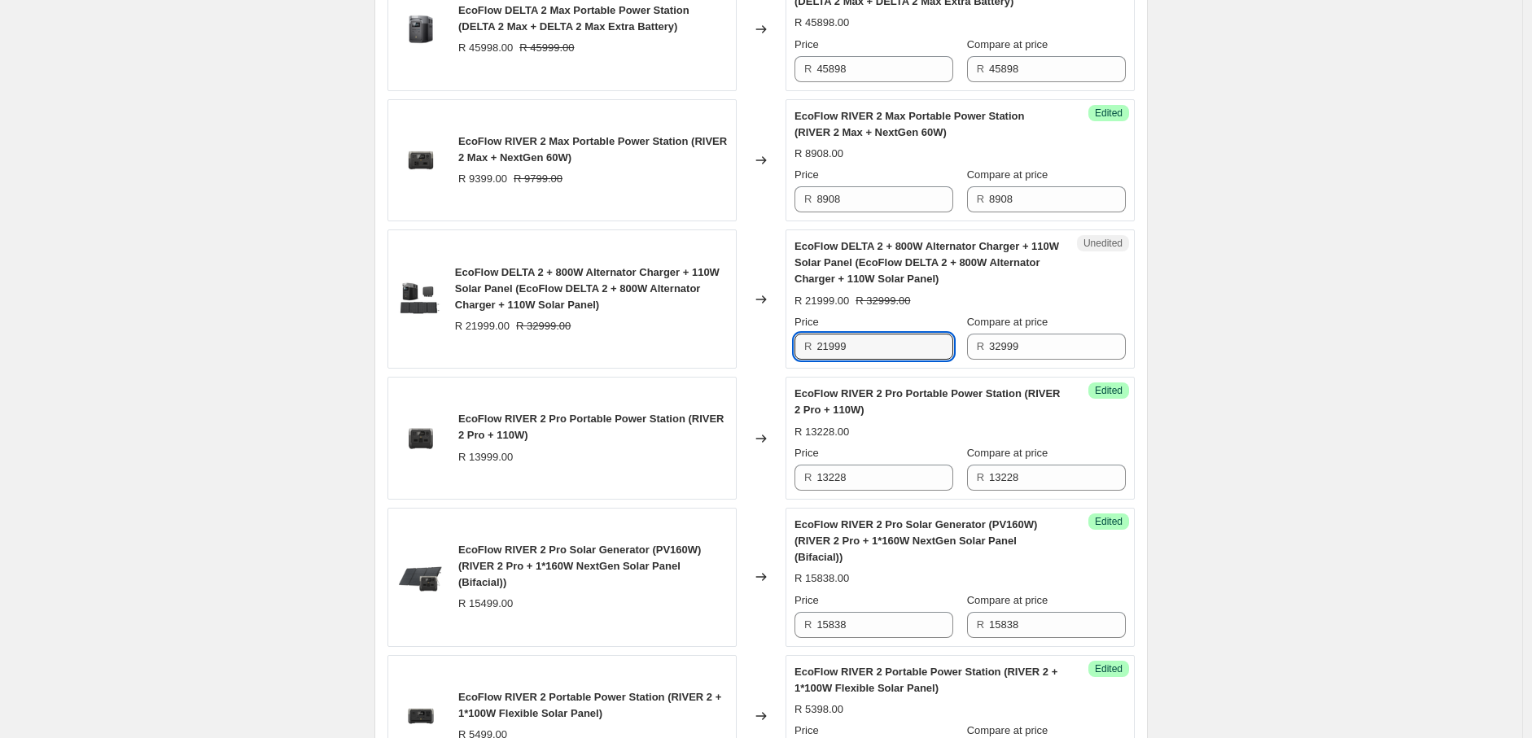
drag, startPoint x: 879, startPoint y: 333, endPoint x: 811, endPoint y: 342, distance: 69.0
click at [811, 342] on div "R 21999" at bounding box center [873, 347] width 159 height 26
paste input "5647"
type input "25647"
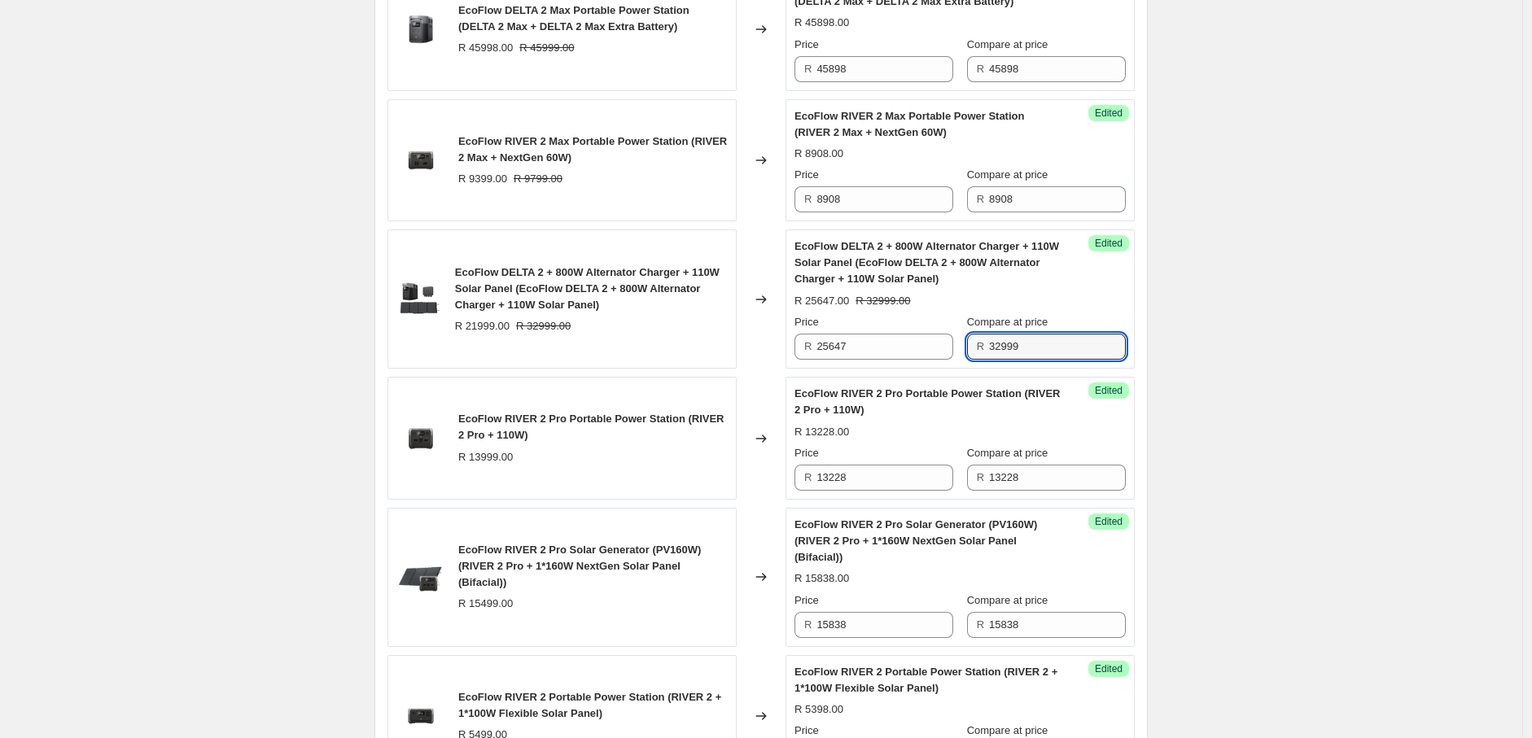
drag, startPoint x: 1024, startPoint y: 335, endPoint x: 960, endPoint y: 335, distance: 63.5
click at [960, 335] on div "Price R 25647 Compare at price R 32999" at bounding box center [959, 337] width 331 height 46
paste input "25647"
type input "25647"
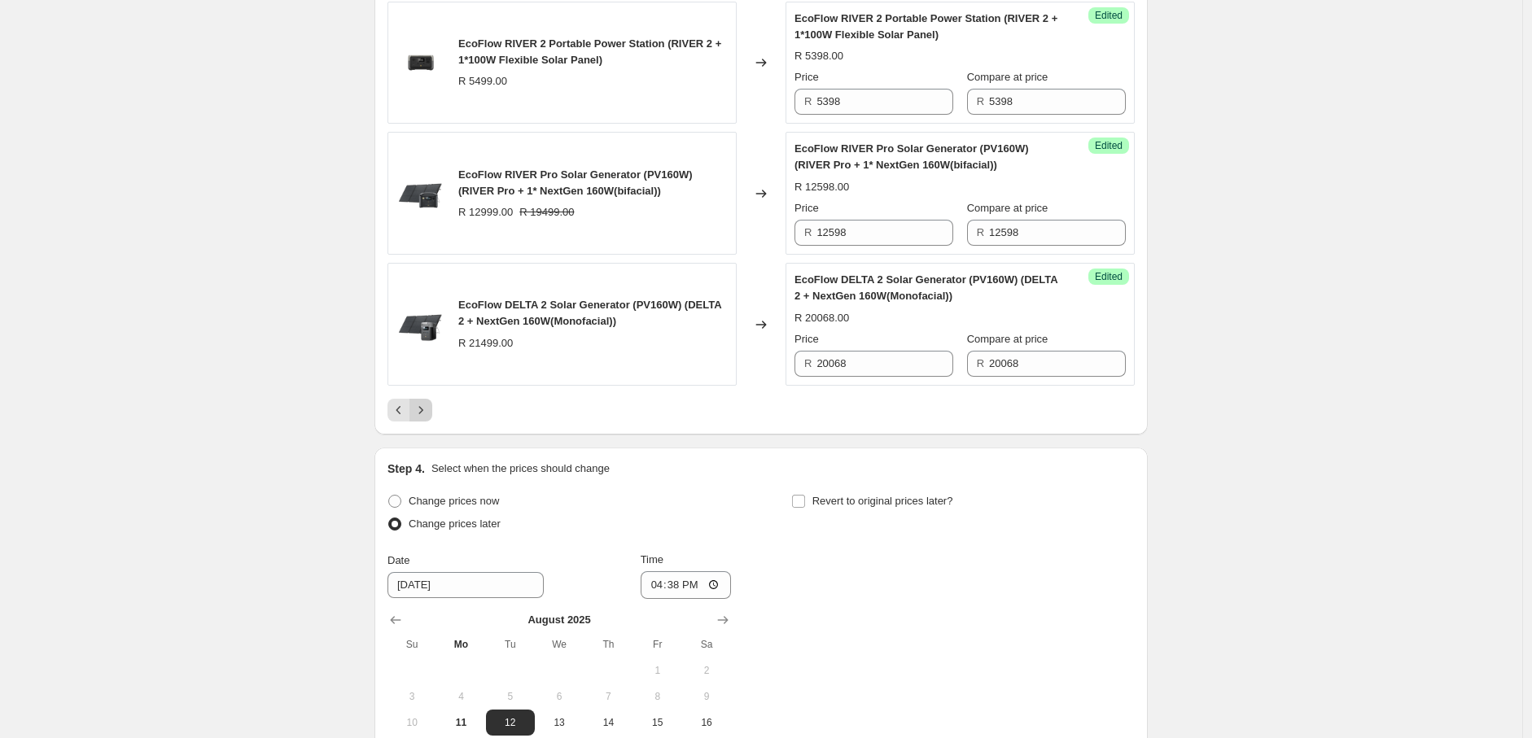
click at [428, 402] on icon "Next" at bounding box center [421, 410] width 16 height 16
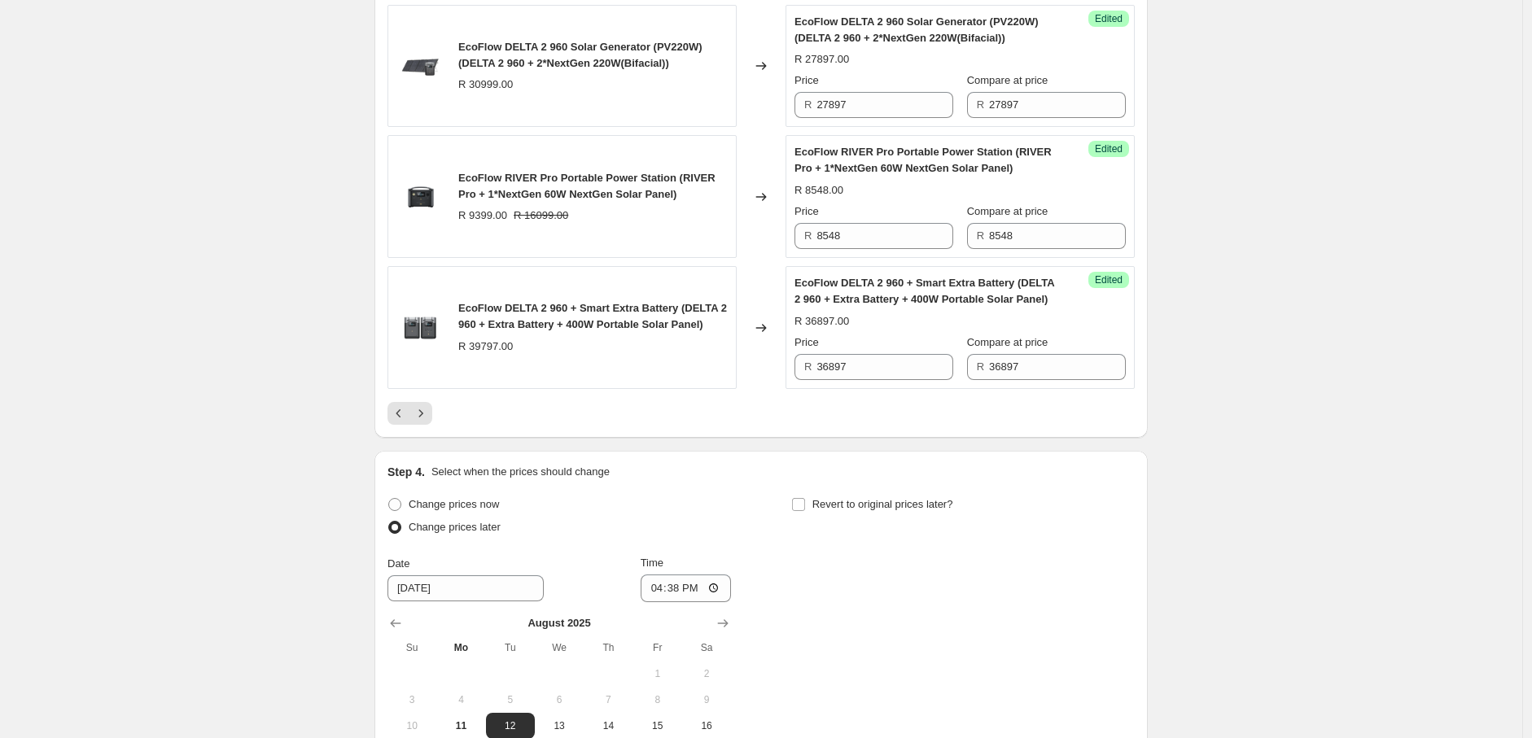
scroll to position [2951, 0]
click at [424, 406] on button "Next" at bounding box center [420, 411] width 23 height 23
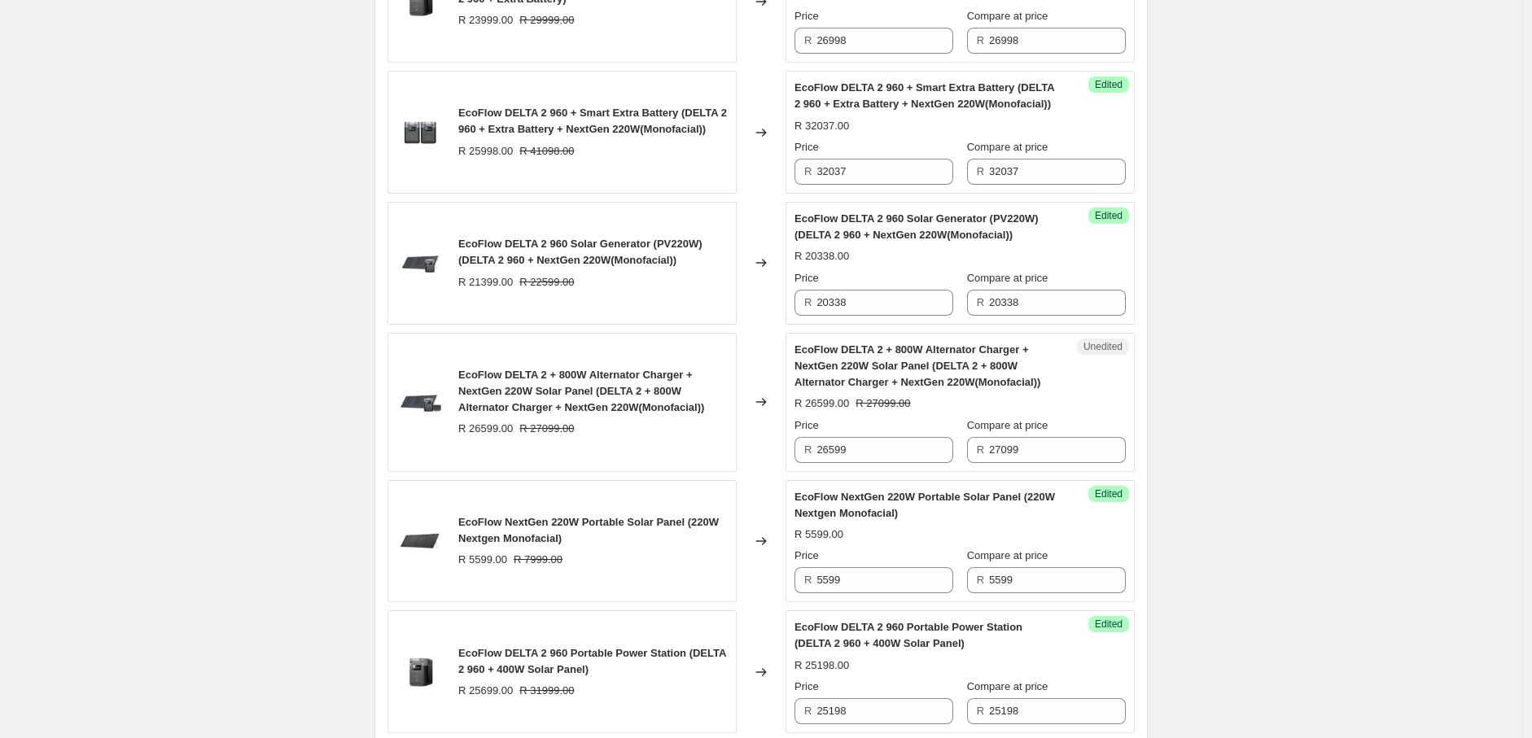
scroll to position [1284, 0]
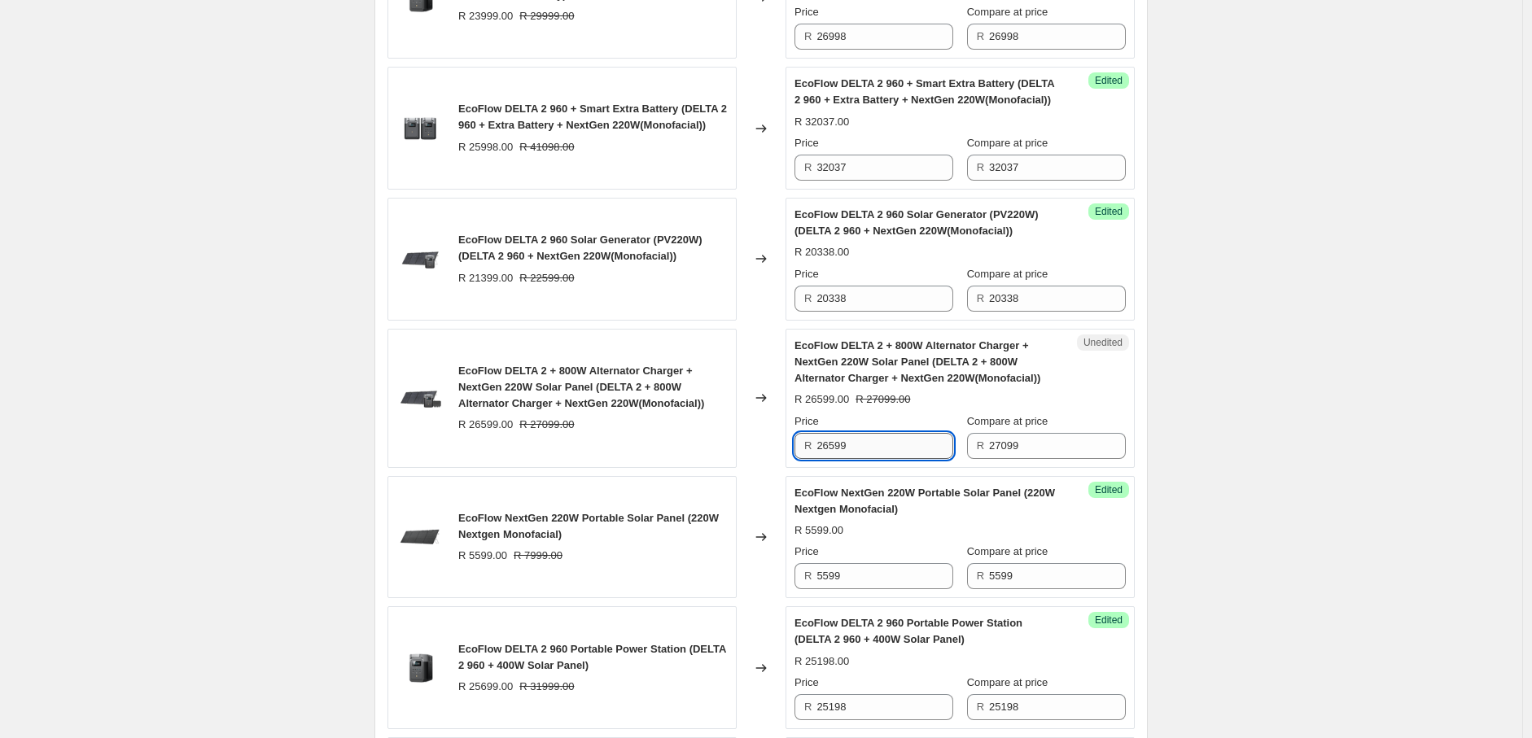
drag, startPoint x: 827, startPoint y: 450, endPoint x: 881, endPoint y: 448, distance: 53.8
click at [881, 448] on input "26599" at bounding box center [884, 446] width 137 height 26
drag, startPoint x: 881, startPoint y: 448, endPoint x: 790, endPoint y: 446, distance: 91.2
click at [790, 446] on div "Unedited EcoFlow DELTA 2 + 800W Alternator Charger + NextGen 220W Solar Panel (…" at bounding box center [959, 398] width 349 height 139
type input "27537"
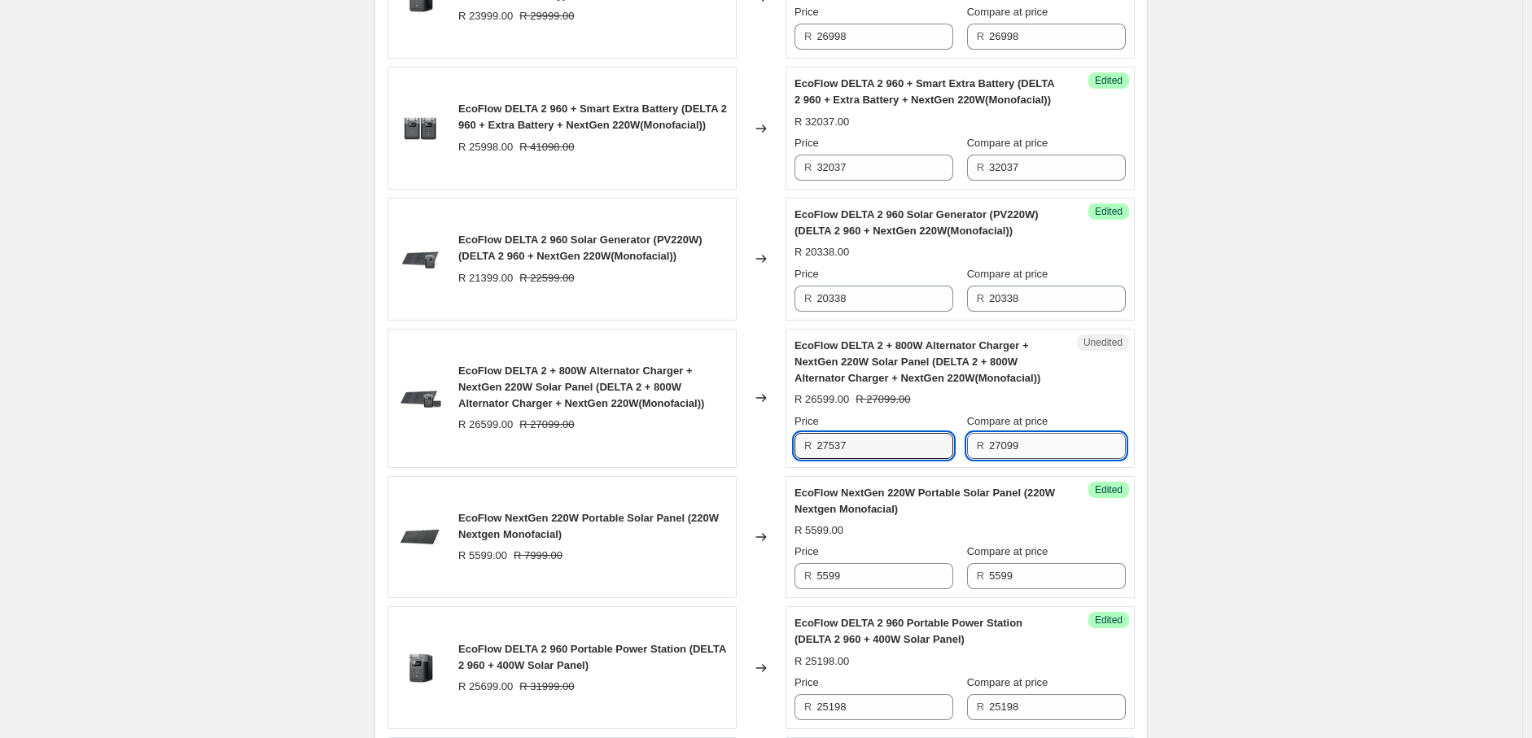
click at [1039, 457] on input "27099" at bounding box center [1057, 446] width 137 height 26
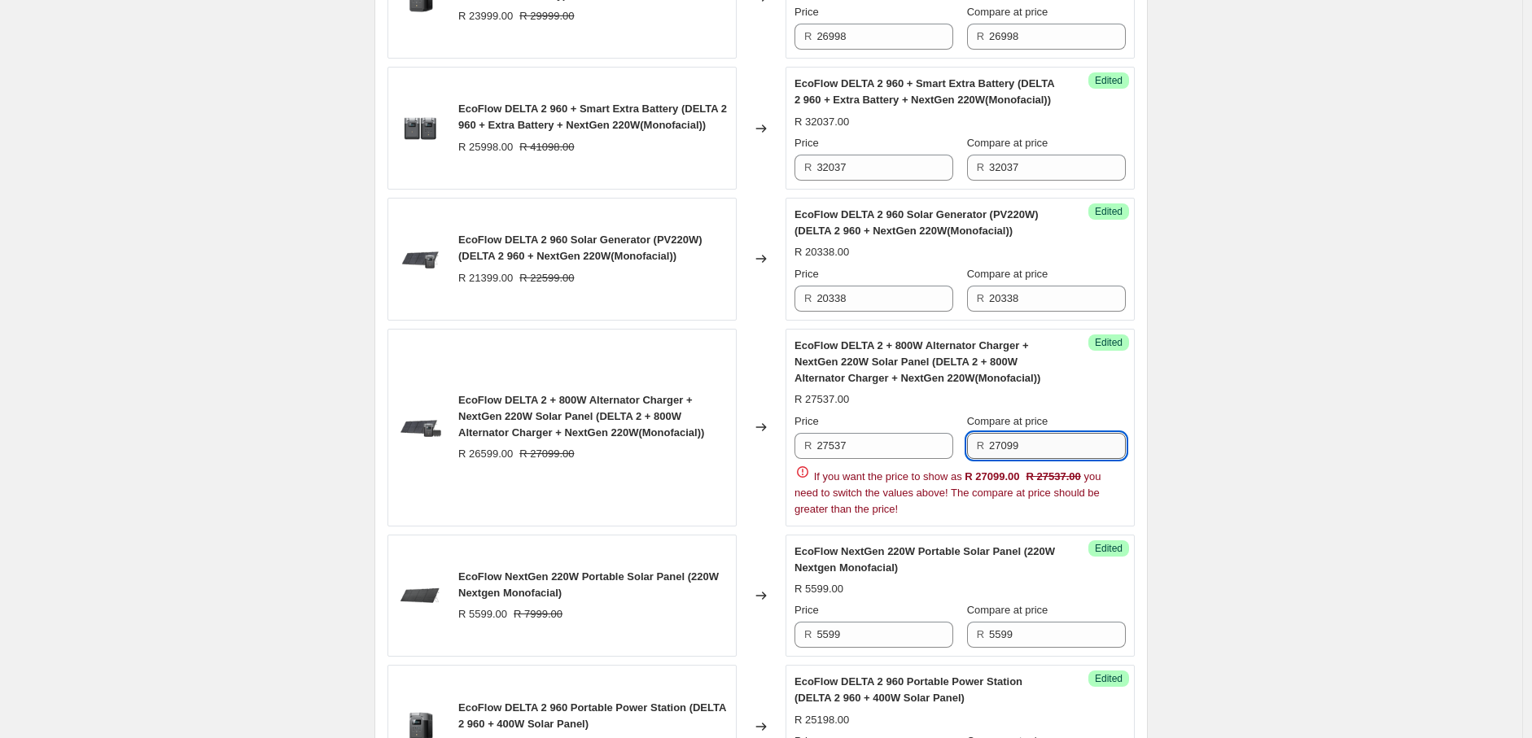
drag, startPoint x: 1039, startPoint y: 448, endPoint x: 991, endPoint y: 446, distance: 48.1
click at [991, 446] on input "27099" at bounding box center [1057, 446] width 137 height 26
paste input "537"
type input "27537"
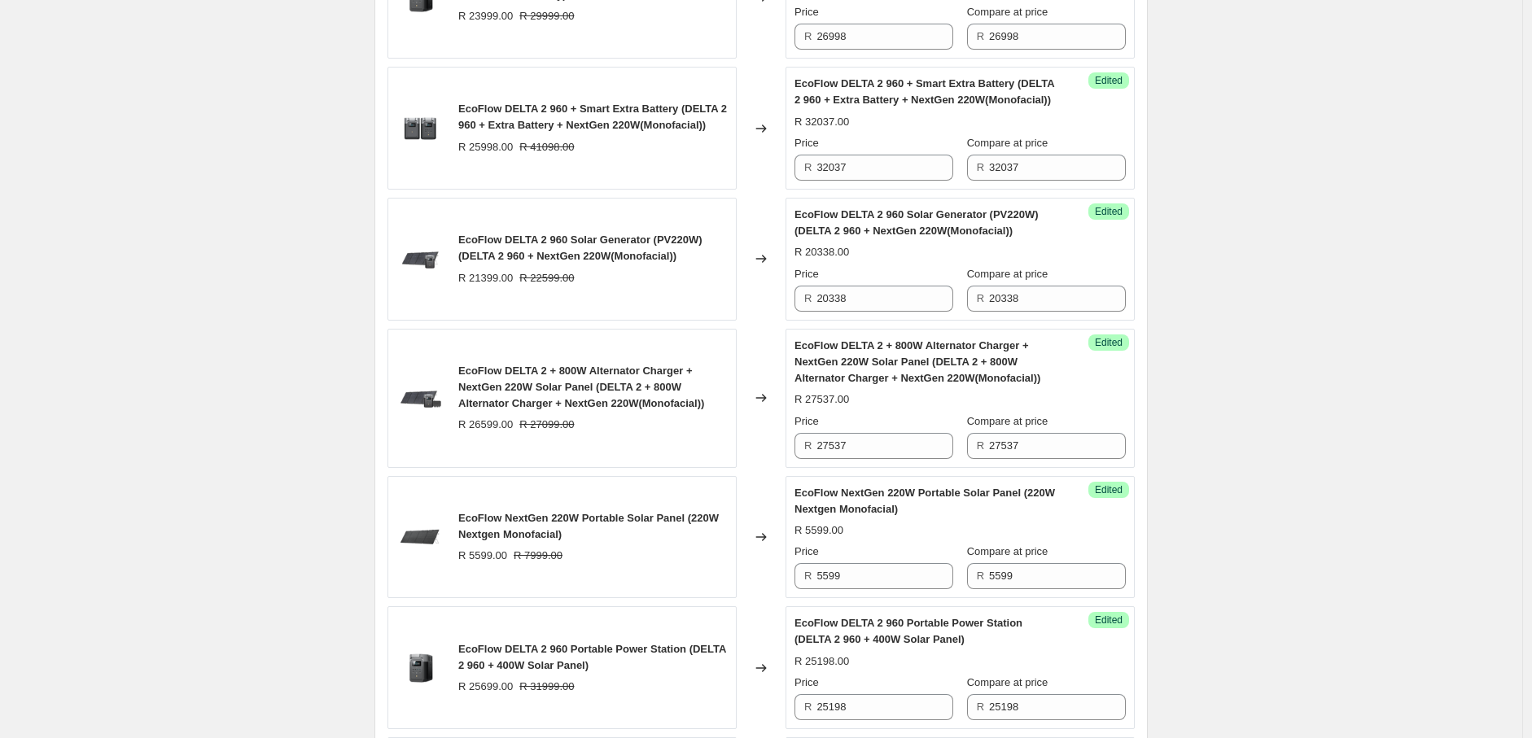
click at [1148, 452] on div "PRICE CHANGE PREVIEW 77 product variants selected. 72 product prices edited: Ec…" at bounding box center [760, 541] width 773 height 2371
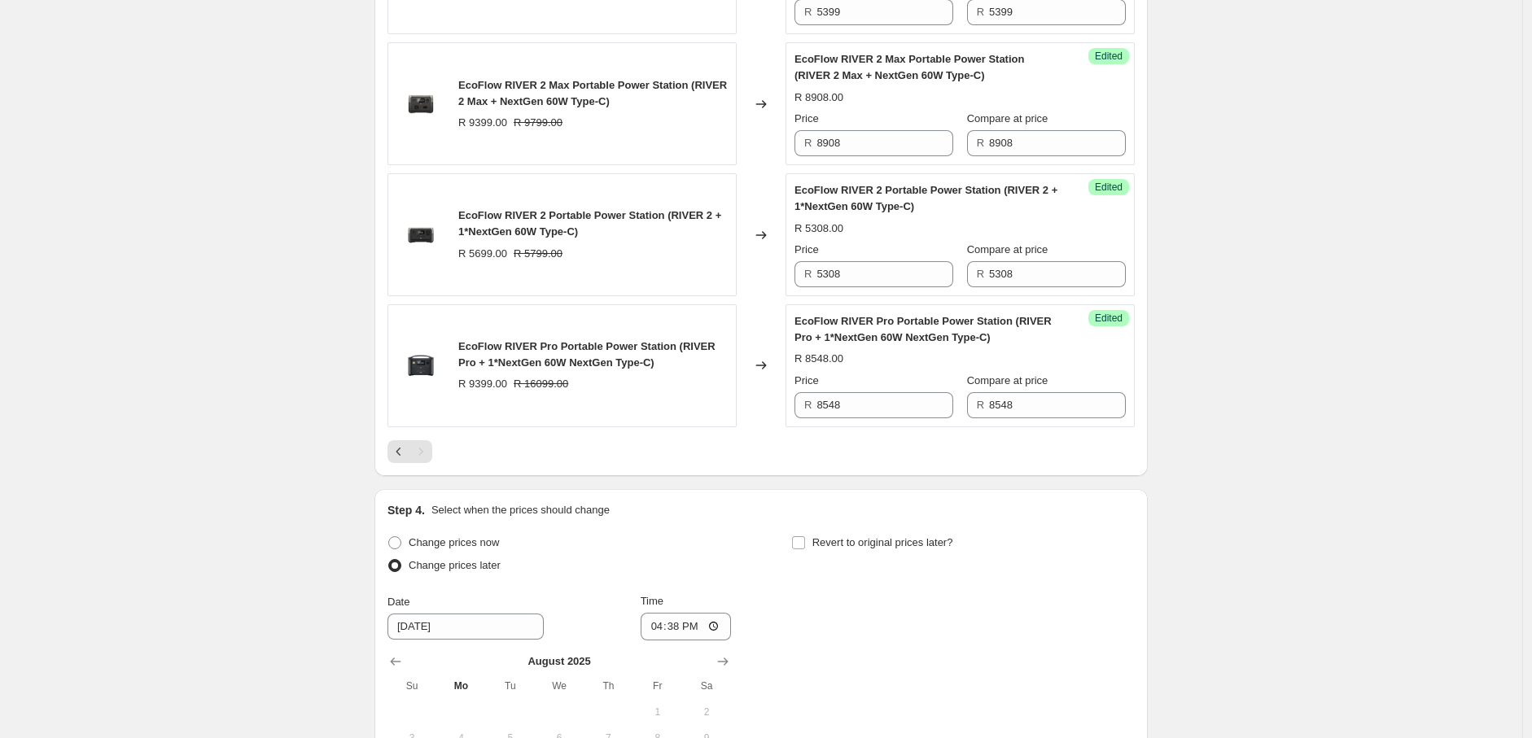
scroll to position [2536, 0]
click at [403, 443] on icon "Previous" at bounding box center [399, 451] width 16 height 16
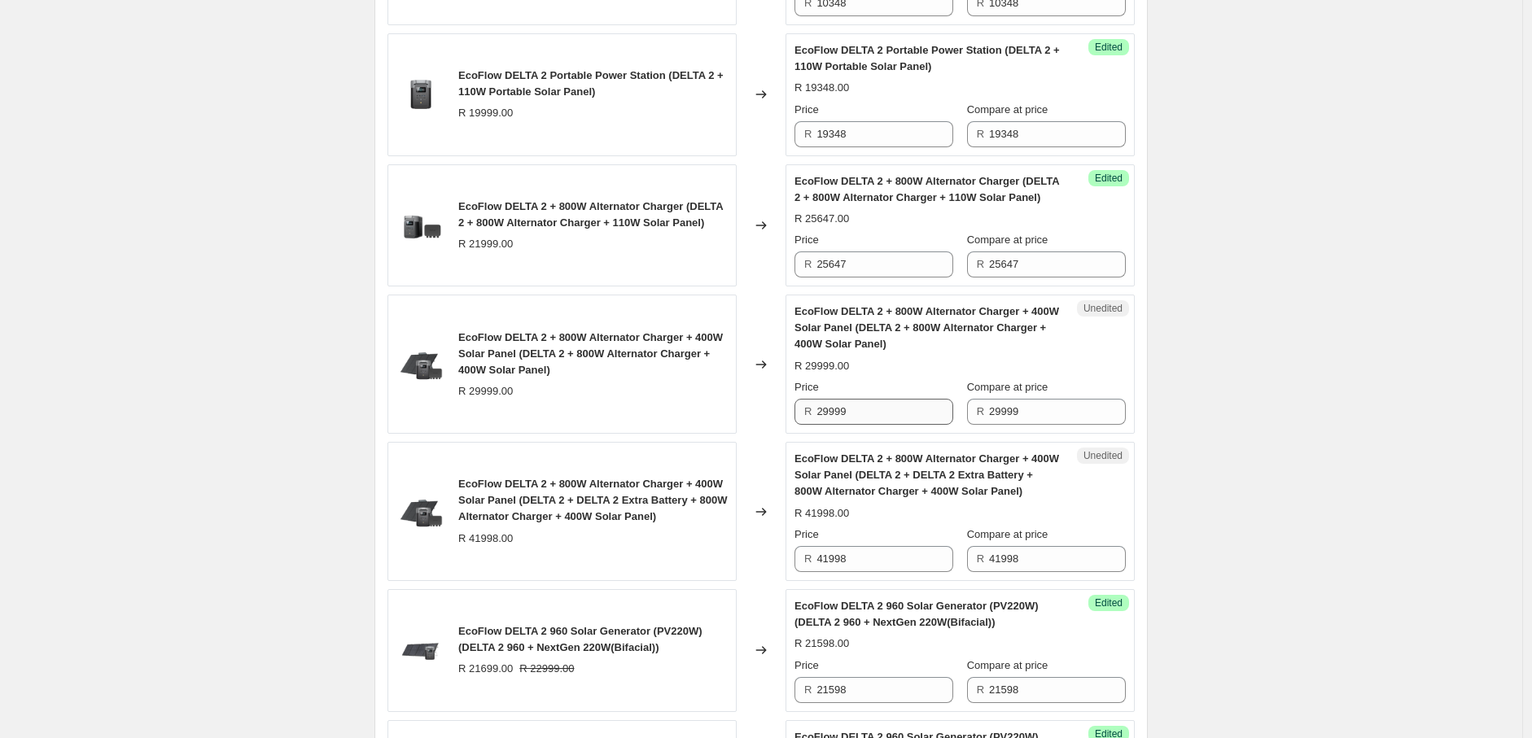
scroll to position [2283, 0]
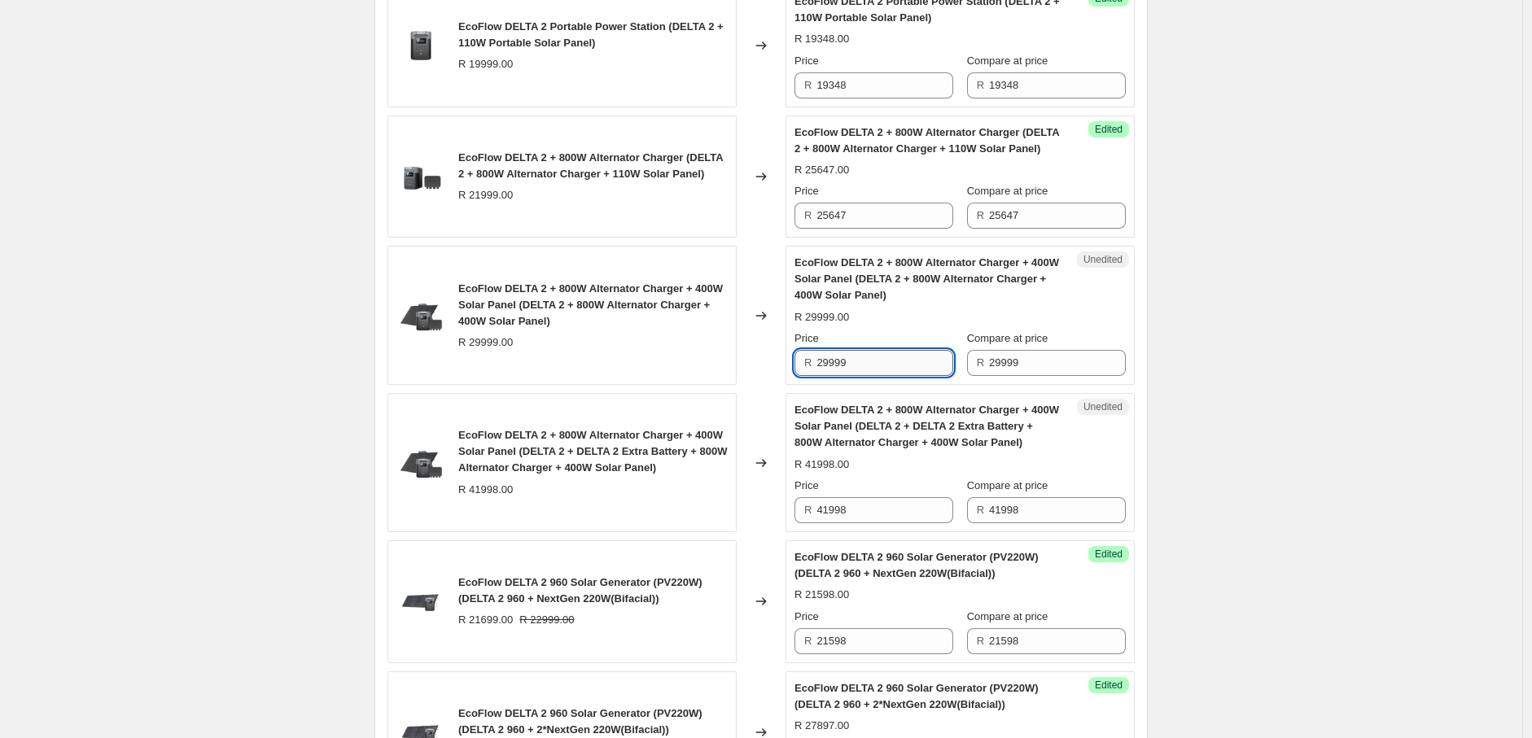
drag, startPoint x: 866, startPoint y: 365, endPoint x: 819, endPoint y: 368, distance: 47.3
click at [819, 368] on input "29999" at bounding box center [884, 363] width 137 height 26
paste input "32397"
type input "32397"
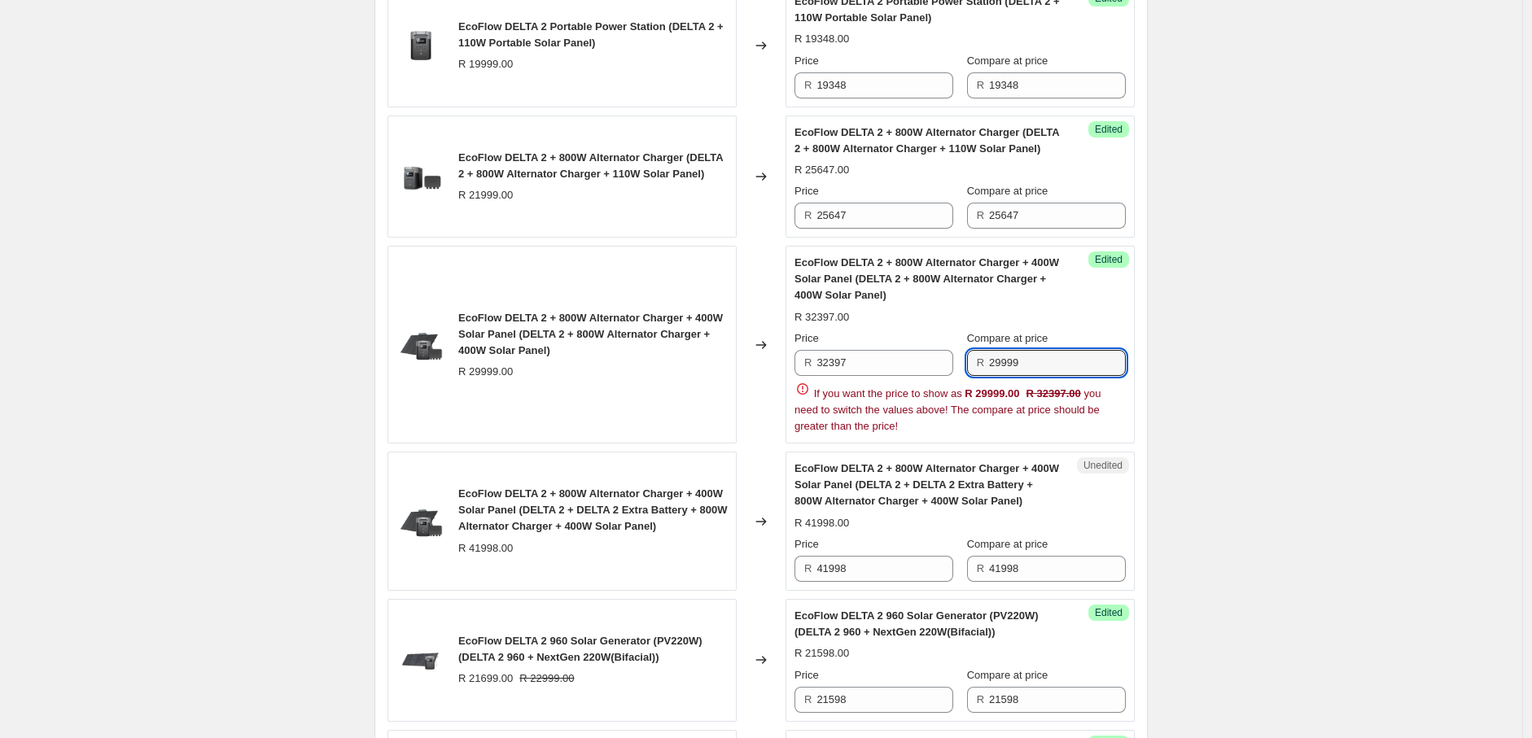
drag, startPoint x: 1031, startPoint y: 365, endPoint x: 971, endPoint y: 371, distance: 60.6
click at [971, 371] on div "R 29999" at bounding box center [1046, 363] width 159 height 26
paste input "32397"
type input "32397"
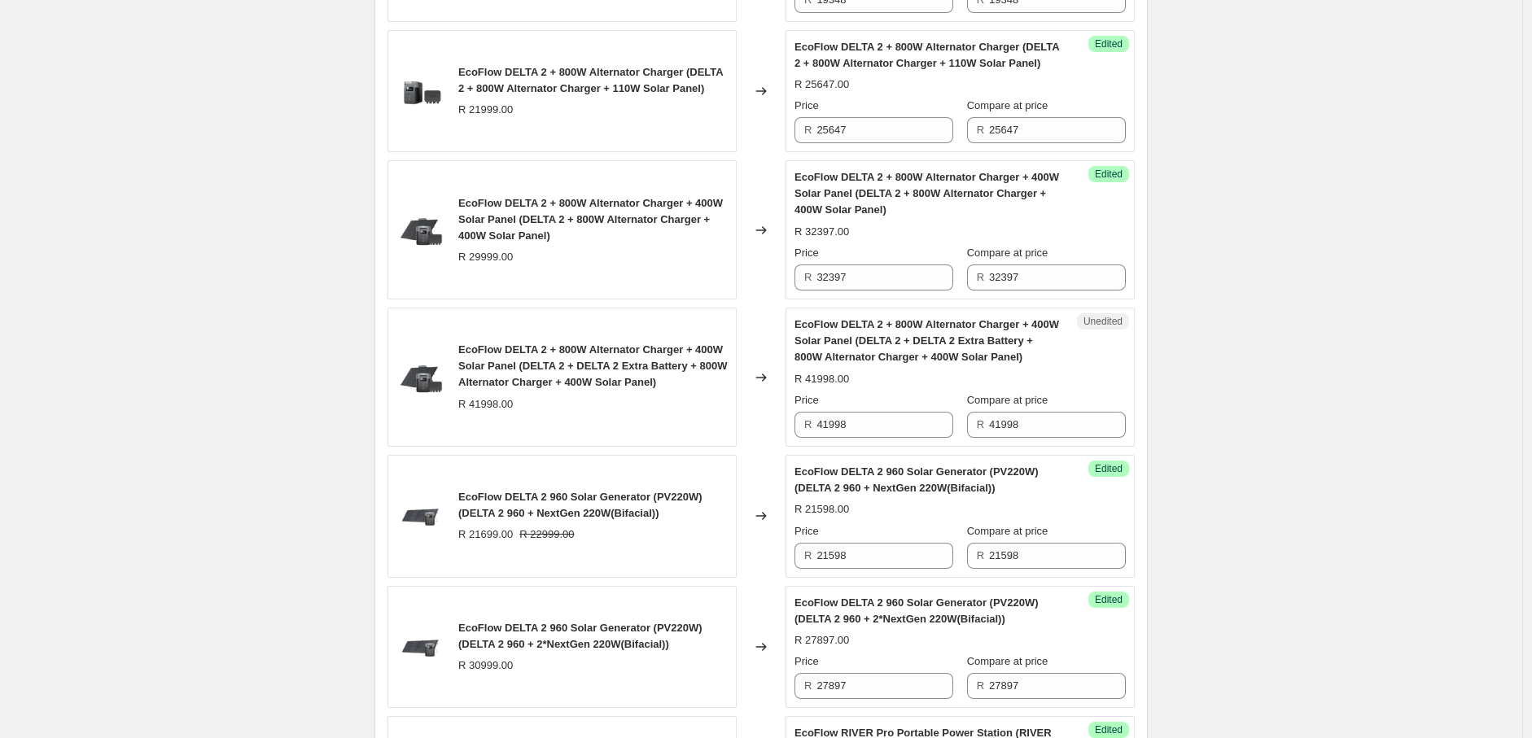
scroll to position [2370, 0]
drag, startPoint x: 868, startPoint y: 419, endPoint x: 804, endPoint y: 441, distance: 67.2
click at [804, 441] on div "Unedited EcoFlow DELTA 2 + 800W Alternator Charger + 400W Solar Panel (DELTA 2 …" at bounding box center [959, 375] width 349 height 139
paste input "4096"
type input "44096"
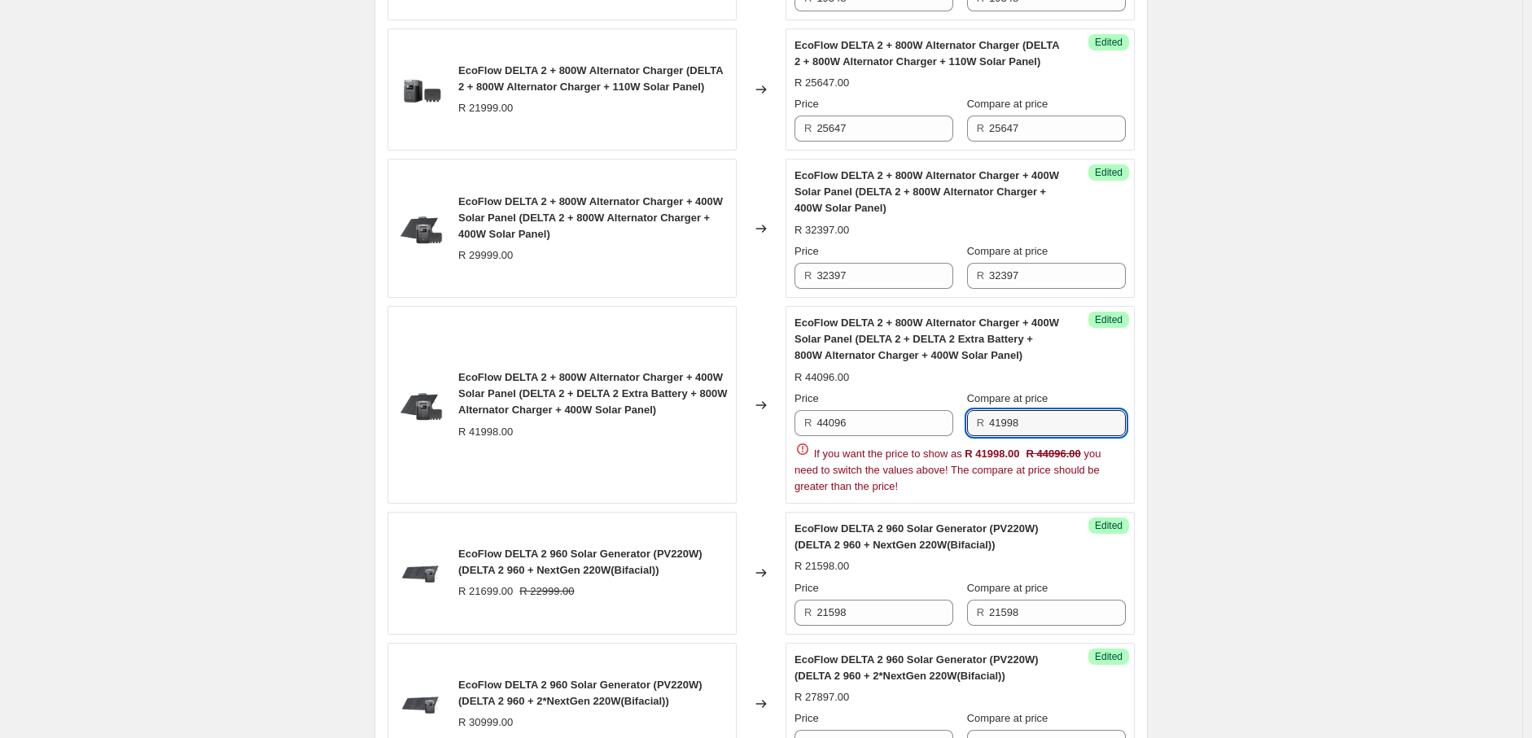
drag, startPoint x: 1030, startPoint y: 428, endPoint x: 963, endPoint y: 431, distance: 66.8
click at [963, 431] on div "Price R 44096 Compare at price R 41998" at bounding box center [959, 414] width 331 height 46
paste input "4096"
type input "44096"
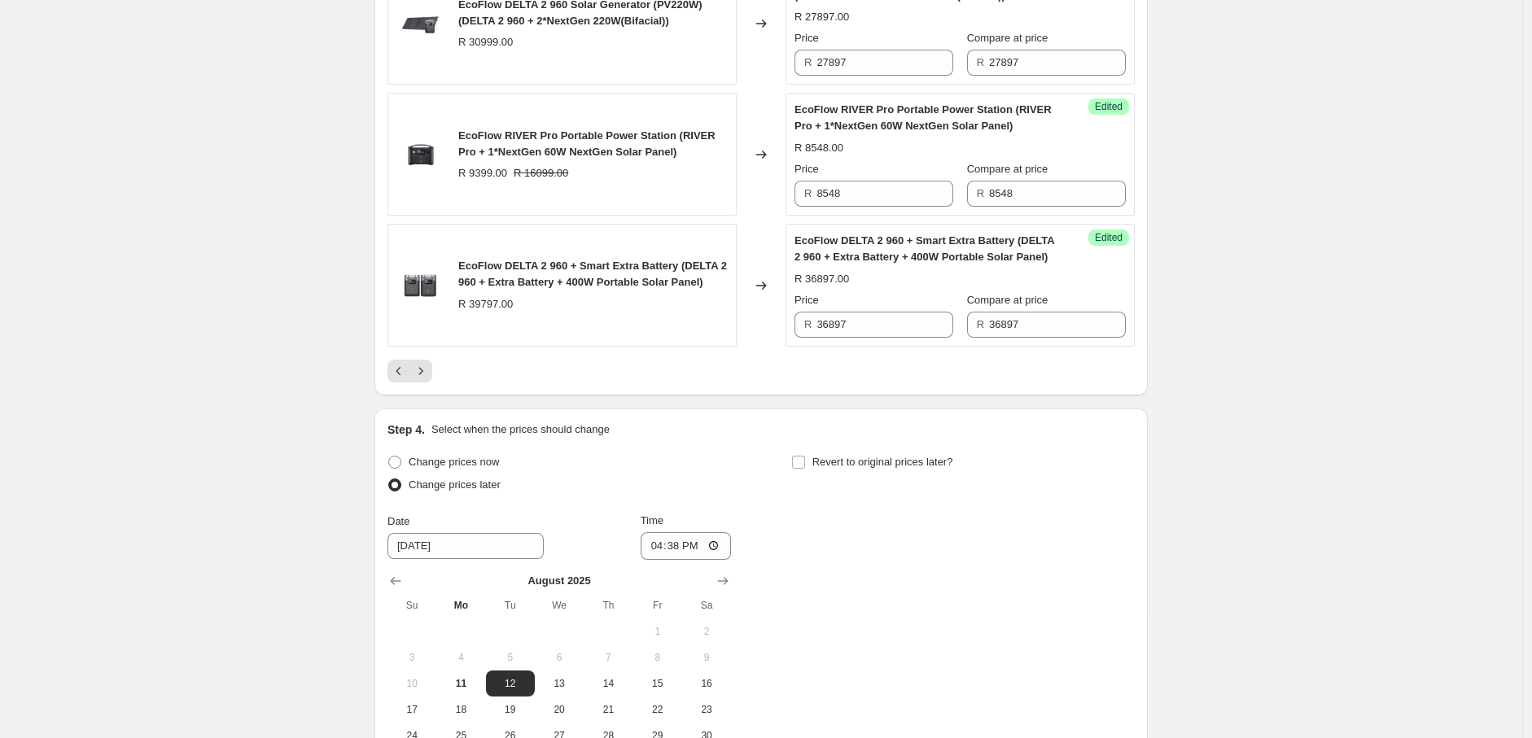
scroll to position [3024, 0]
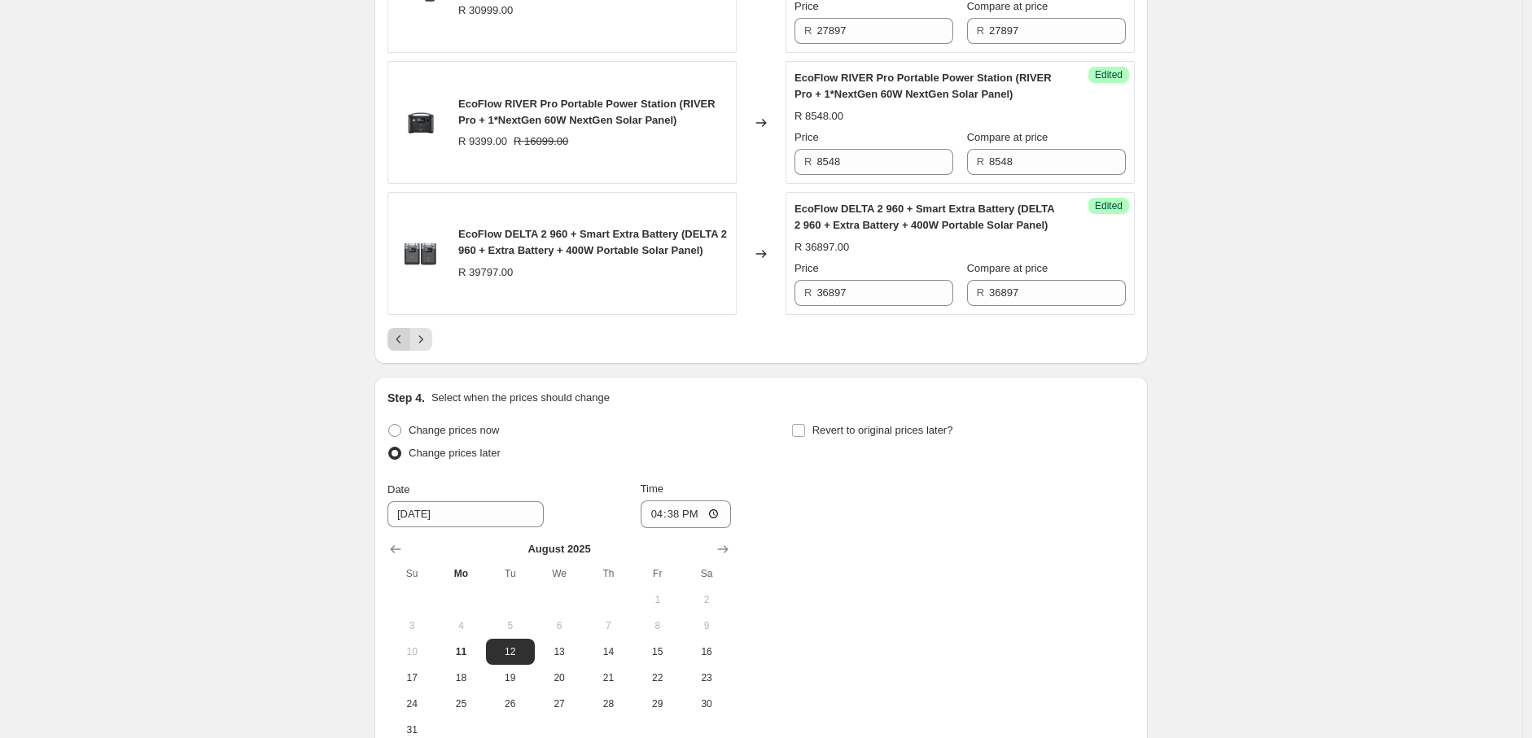
click at [401, 341] on icon "Previous" at bounding box center [399, 339] width 16 height 16
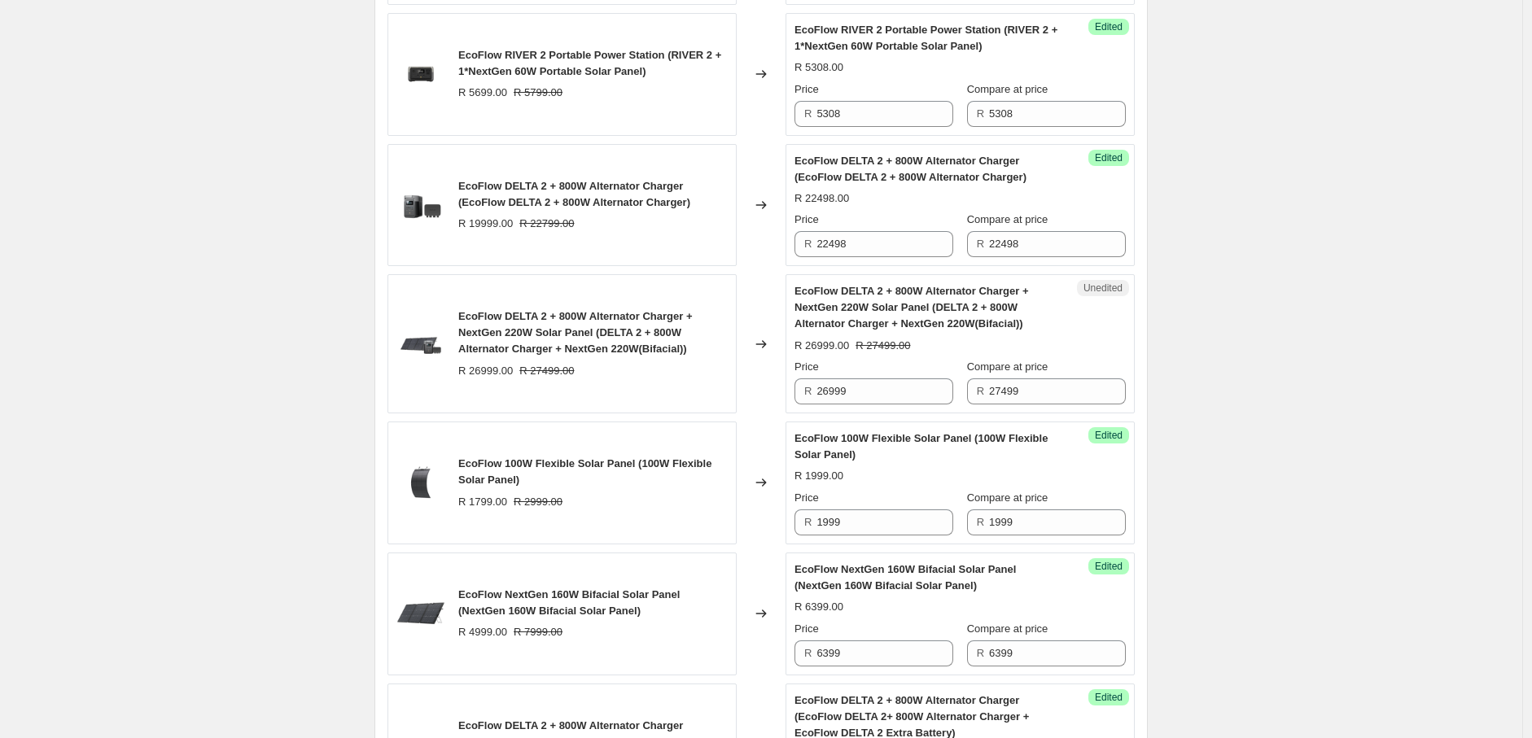
scroll to position [1076, 0]
drag, startPoint x: 857, startPoint y: 391, endPoint x: 794, endPoint y: 399, distance: 64.0
click at [794, 399] on div "Unedited EcoFlow DELTA 2 + 800W Alternator Charger + NextGen 220W Solar Panel (…" at bounding box center [959, 344] width 349 height 139
paste input "8797"
type input "28797"
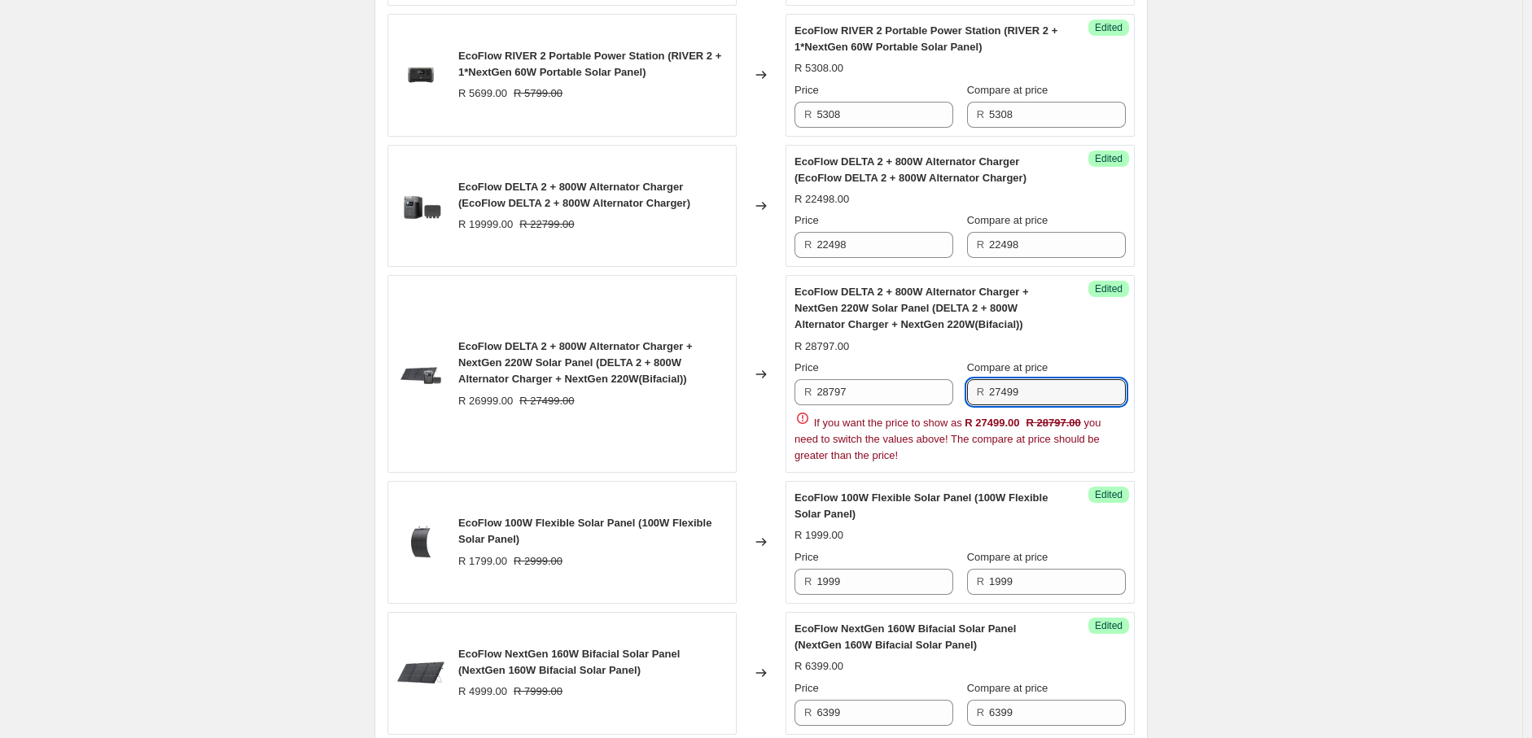
drag, startPoint x: 1030, startPoint y: 392, endPoint x: 971, endPoint y: 403, distance: 59.7
click at [971, 403] on div "R 27499" at bounding box center [1046, 392] width 159 height 26
paste input "8797"
type input "28797"
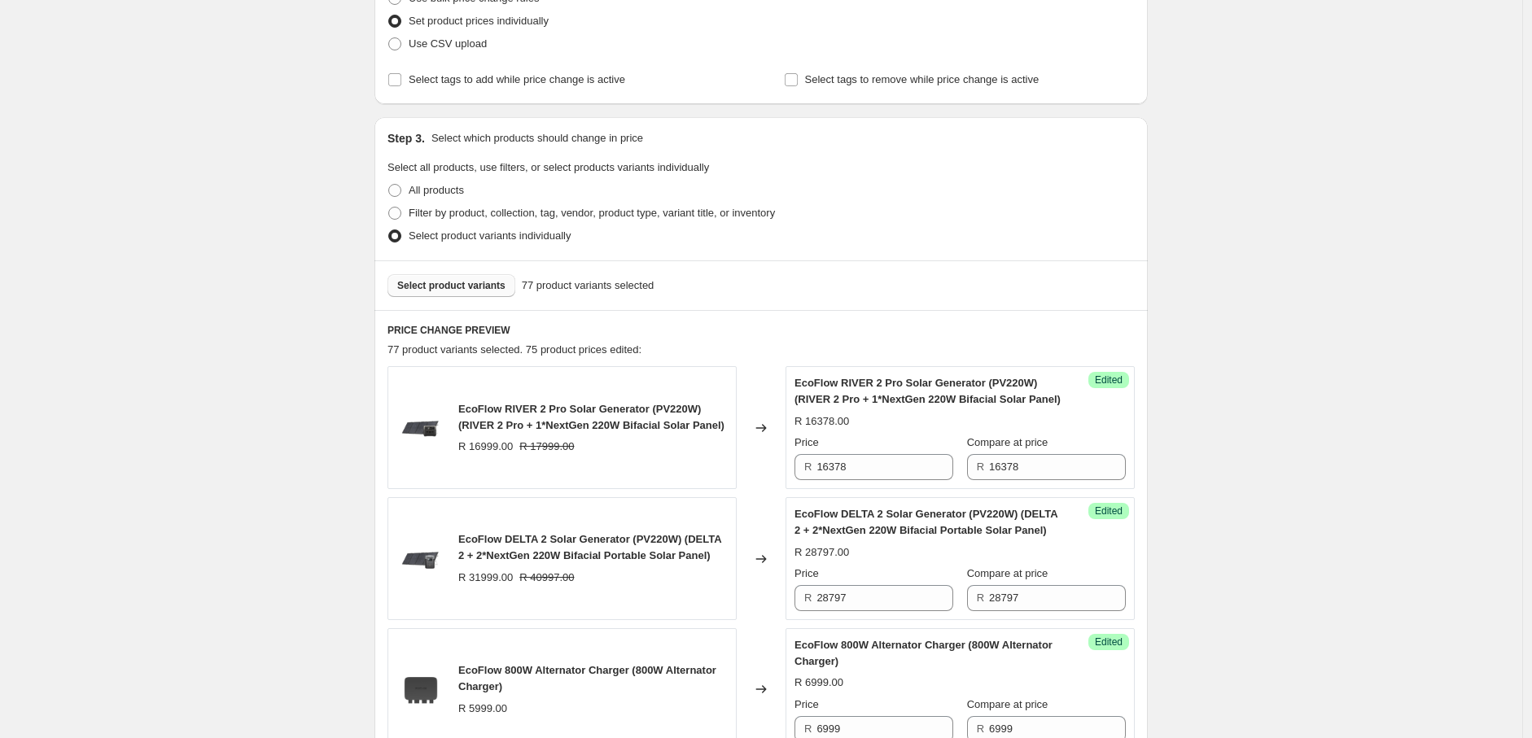
scroll to position [336, 0]
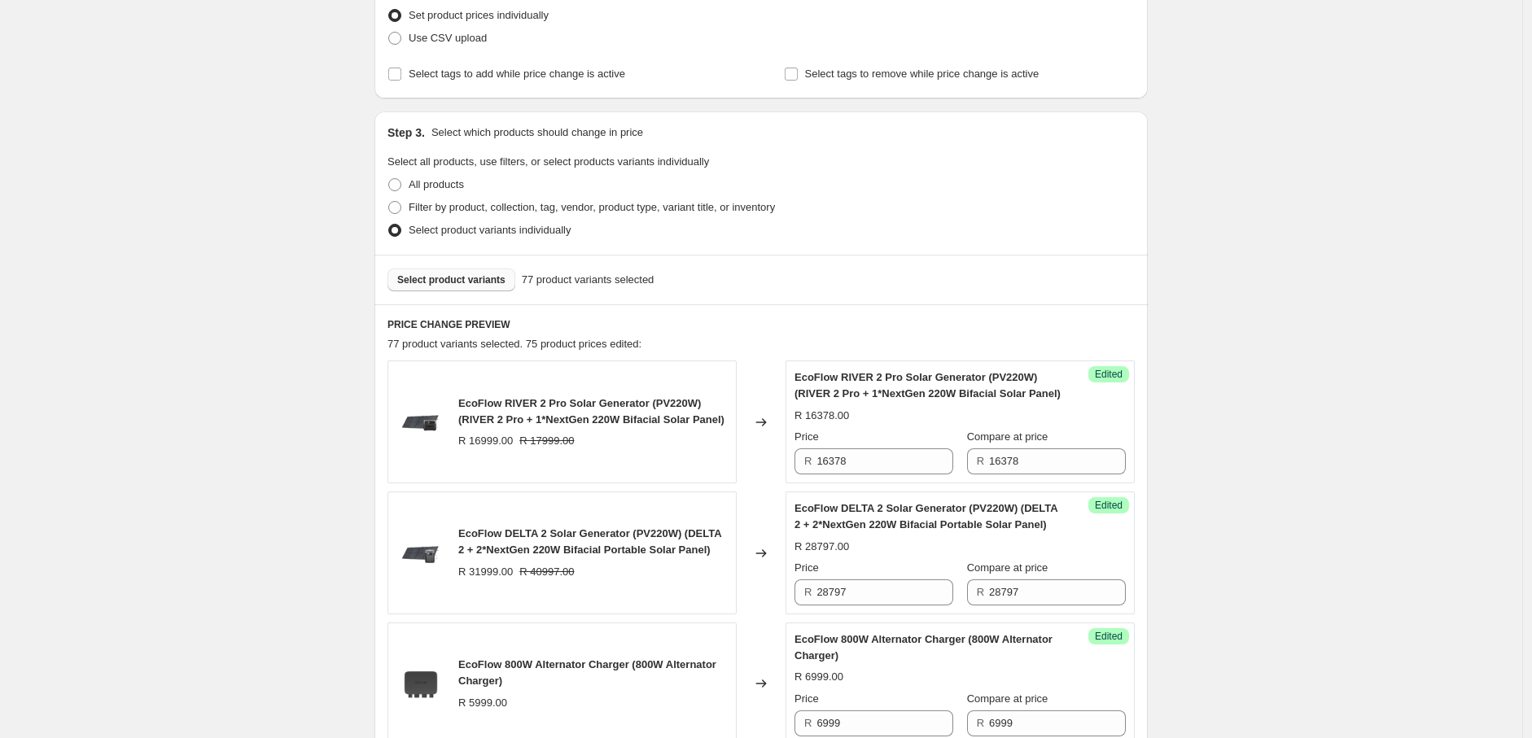
click at [451, 276] on span "Select product variants" at bounding box center [451, 279] width 108 height 13
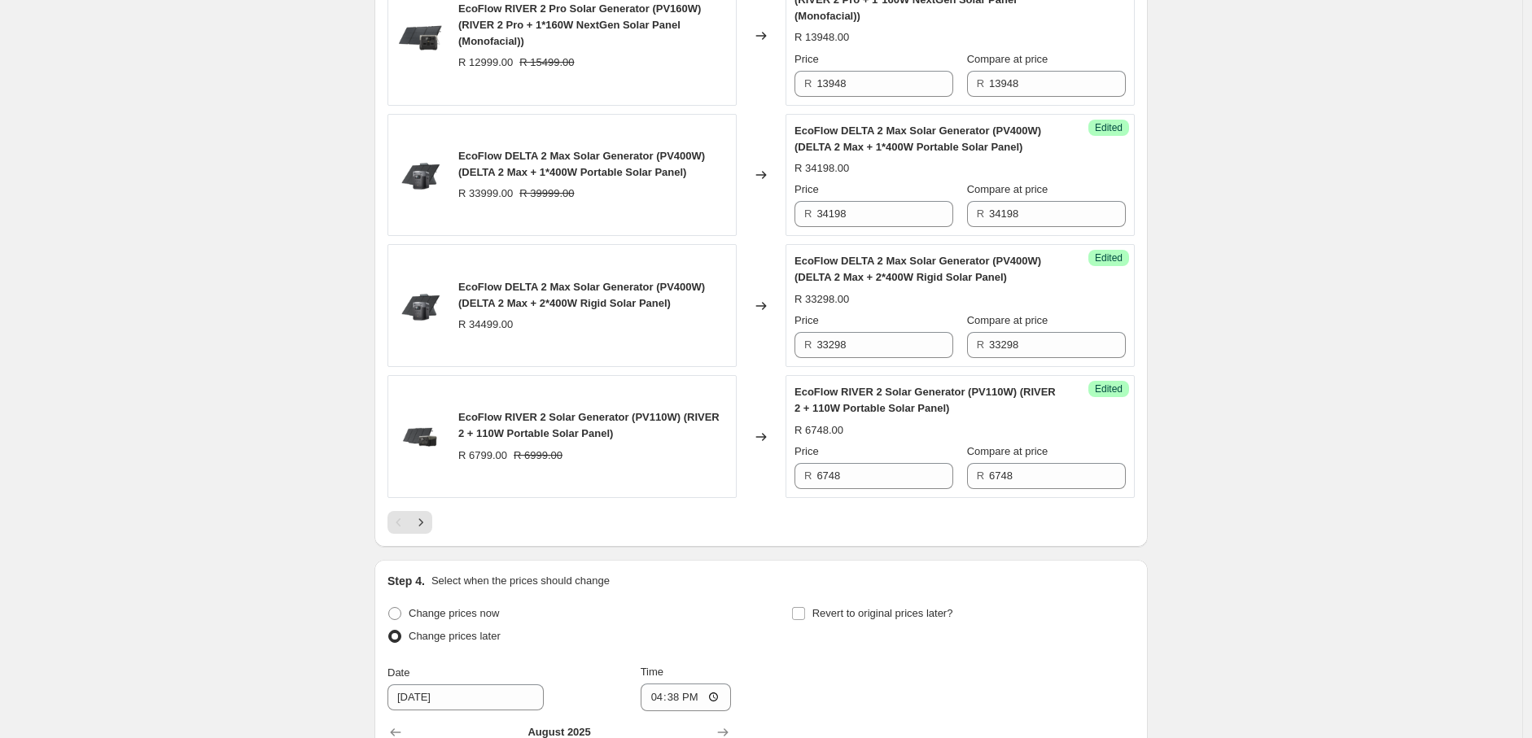
scroll to position [2810, 0]
click at [427, 529] on icon "Next" at bounding box center [421, 521] width 16 height 16
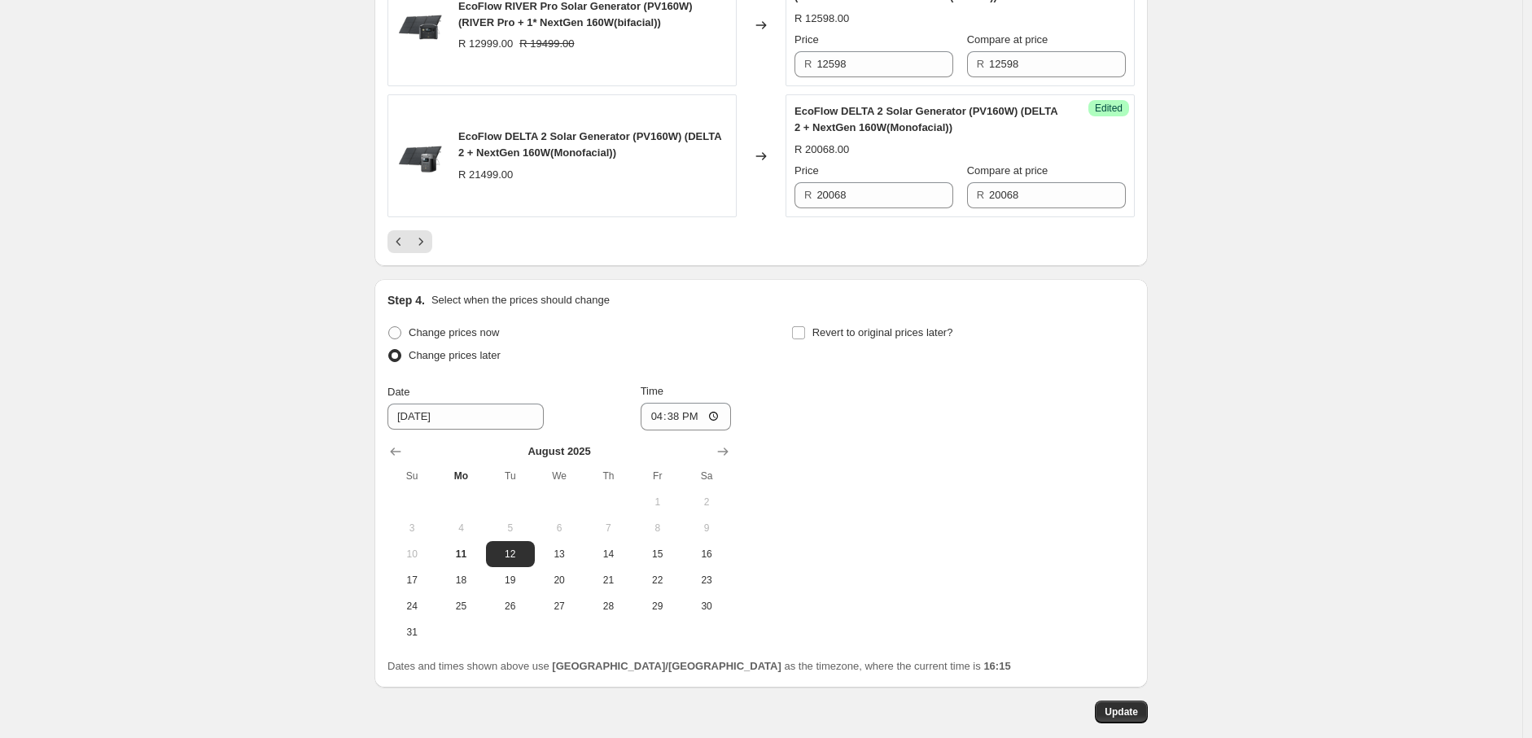
scroll to position [3139, 0]
click at [427, 232] on icon "Next" at bounding box center [421, 240] width 16 height 16
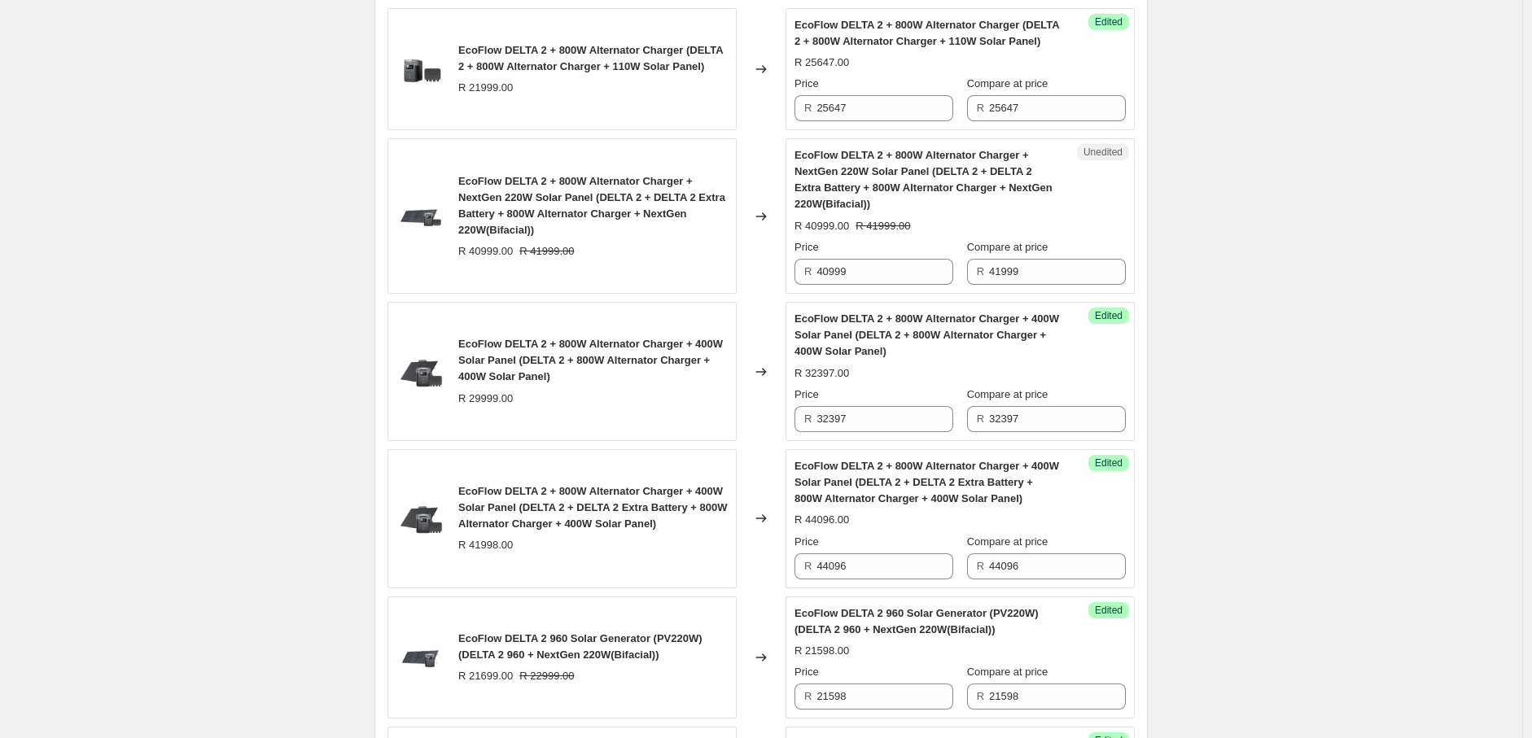
scroll to position [2391, 0]
drag, startPoint x: 829, startPoint y: 276, endPoint x: 868, endPoint y: 275, distance: 39.1
click at [868, 274] on input "40999" at bounding box center [884, 271] width 137 height 26
drag, startPoint x: 859, startPoint y: 267, endPoint x: 807, endPoint y: 275, distance: 51.9
click at [807, 275] on div "R 40496" at bounding box center [873, 271] width 159 height 26
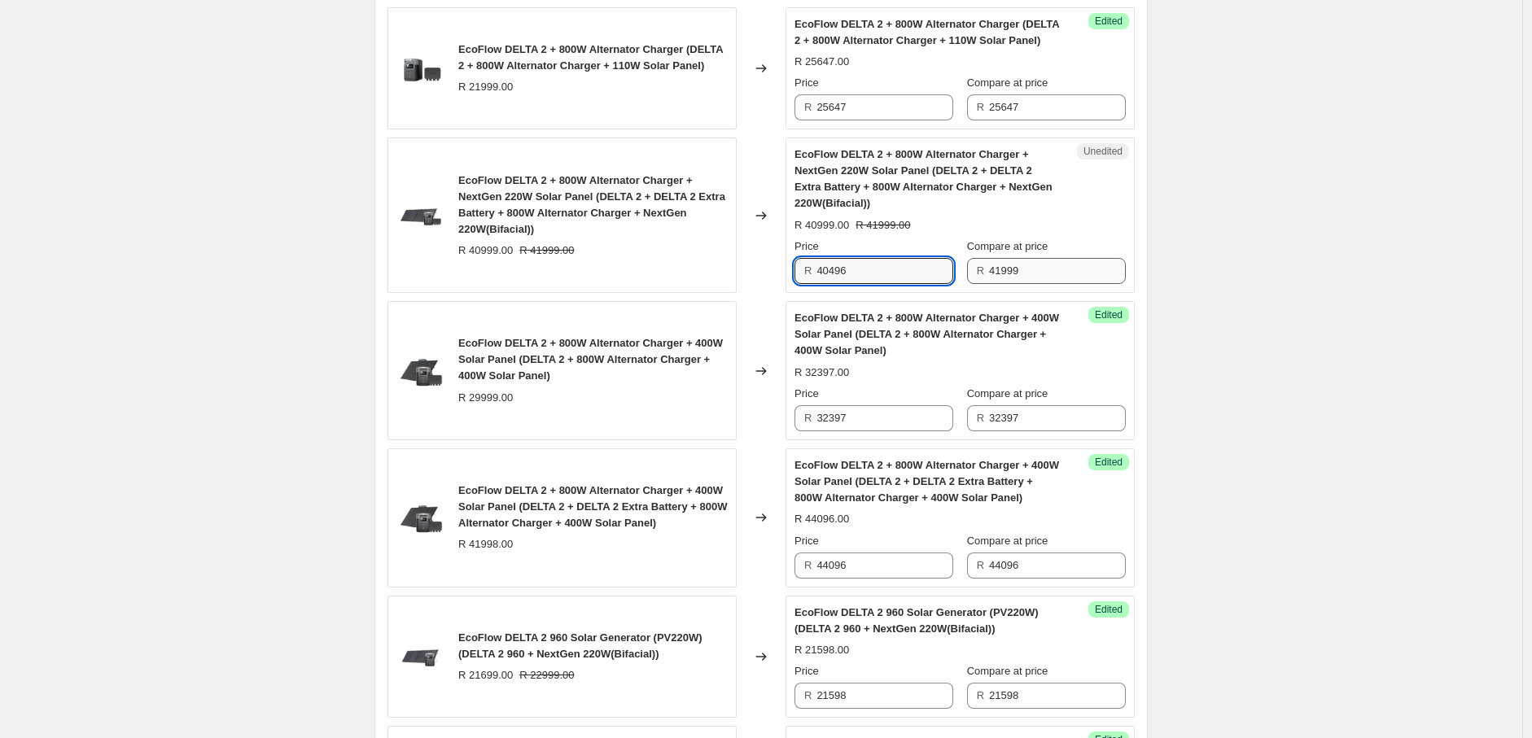
type input "40496"
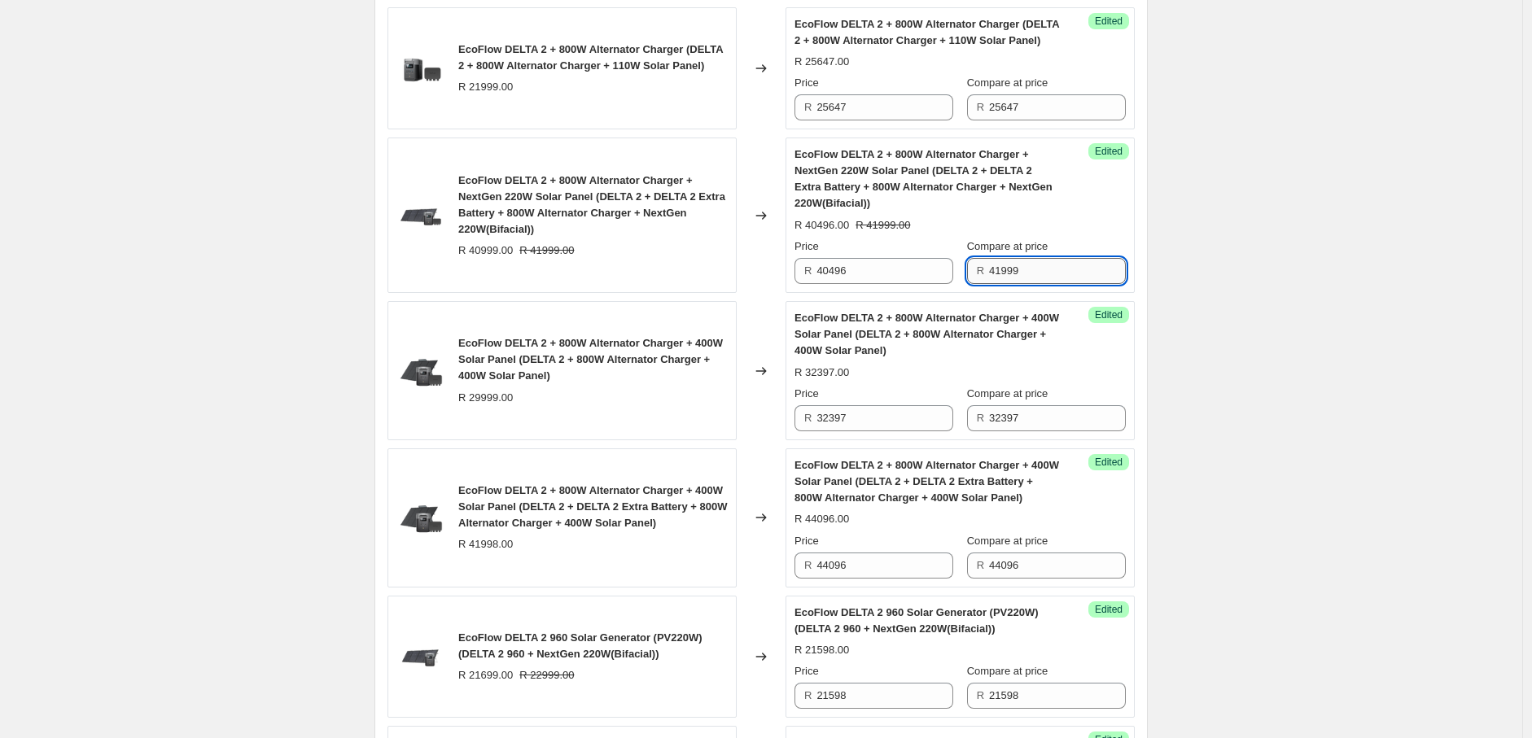
click at [1042, 276] on input "41999" at bounding box center [1057, 271] width 137 height 26
drag, startPoint x: 1042, startPoint y: 276, endPoint x: 956, endPoint y: 286, distance: 86.8
click at [956, 286] on div "Success Edited EcoFlow DELTA 2 + 800W Alternator Charger + NextGen 220W Solar P…" at bounding box center [959, 215] width 349 height 155
paste input "0496"
type input "40496"
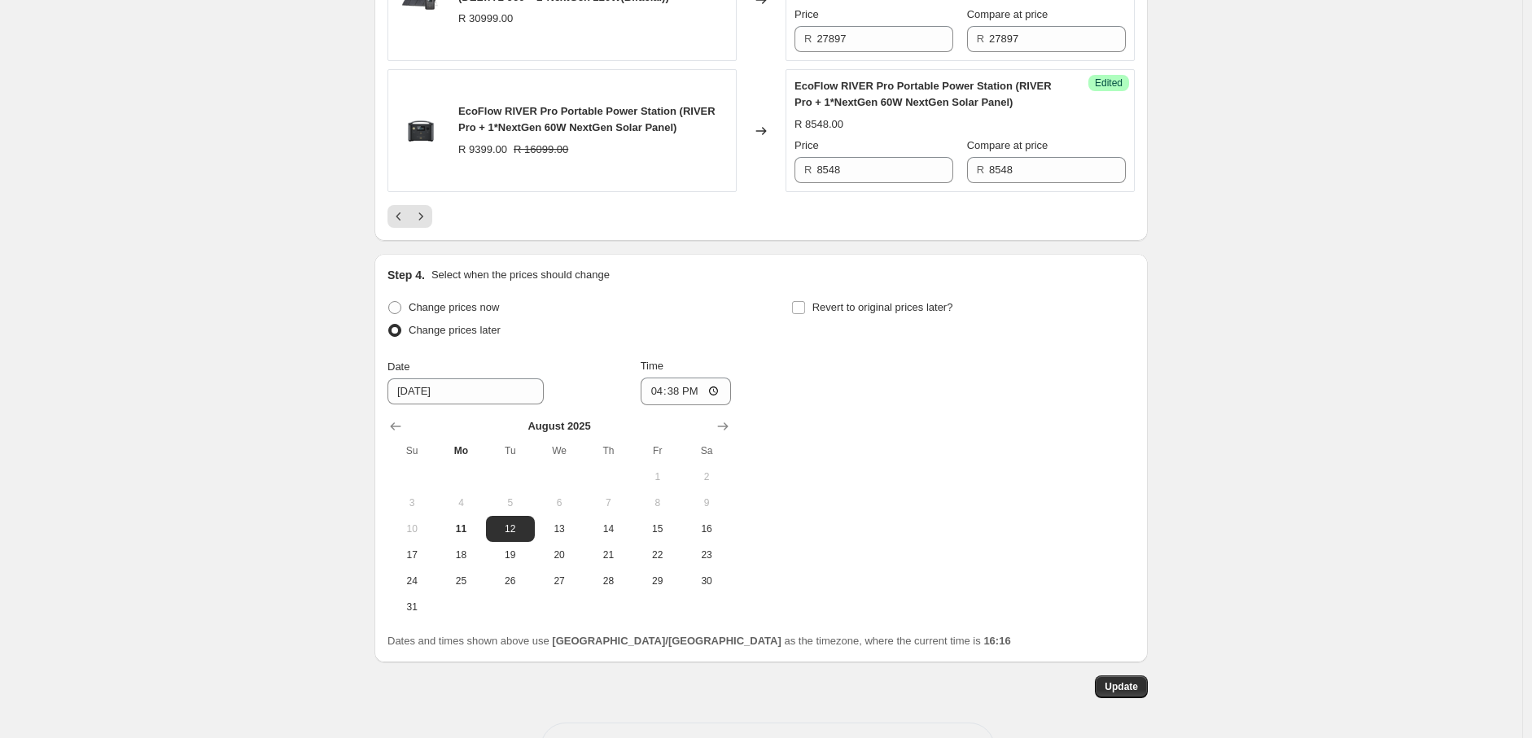
scroll to position [3180, 0]
click at [429, 224] on icon "Next" at bounding box center [421, 216] width 16 height 16
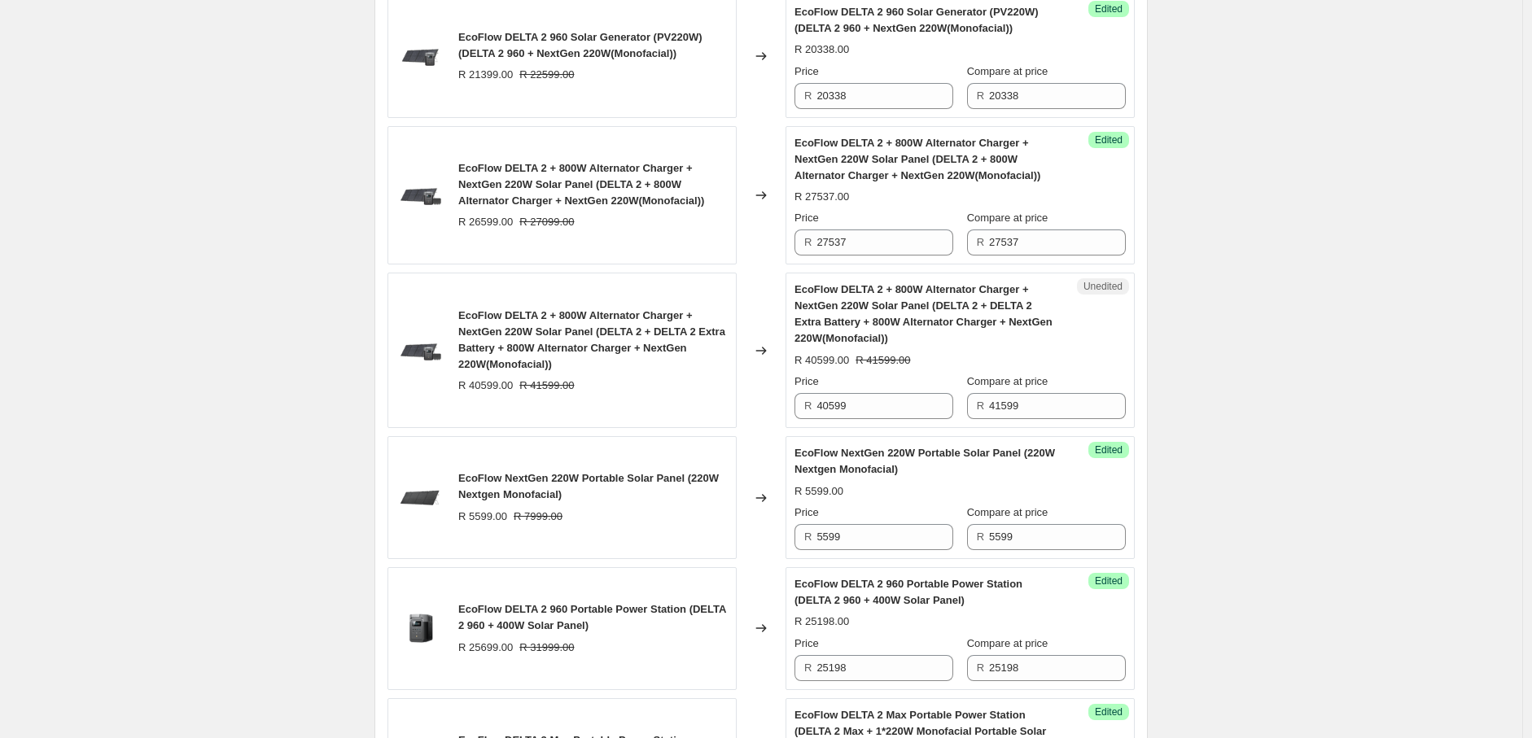
scroll to position [1621, 0]
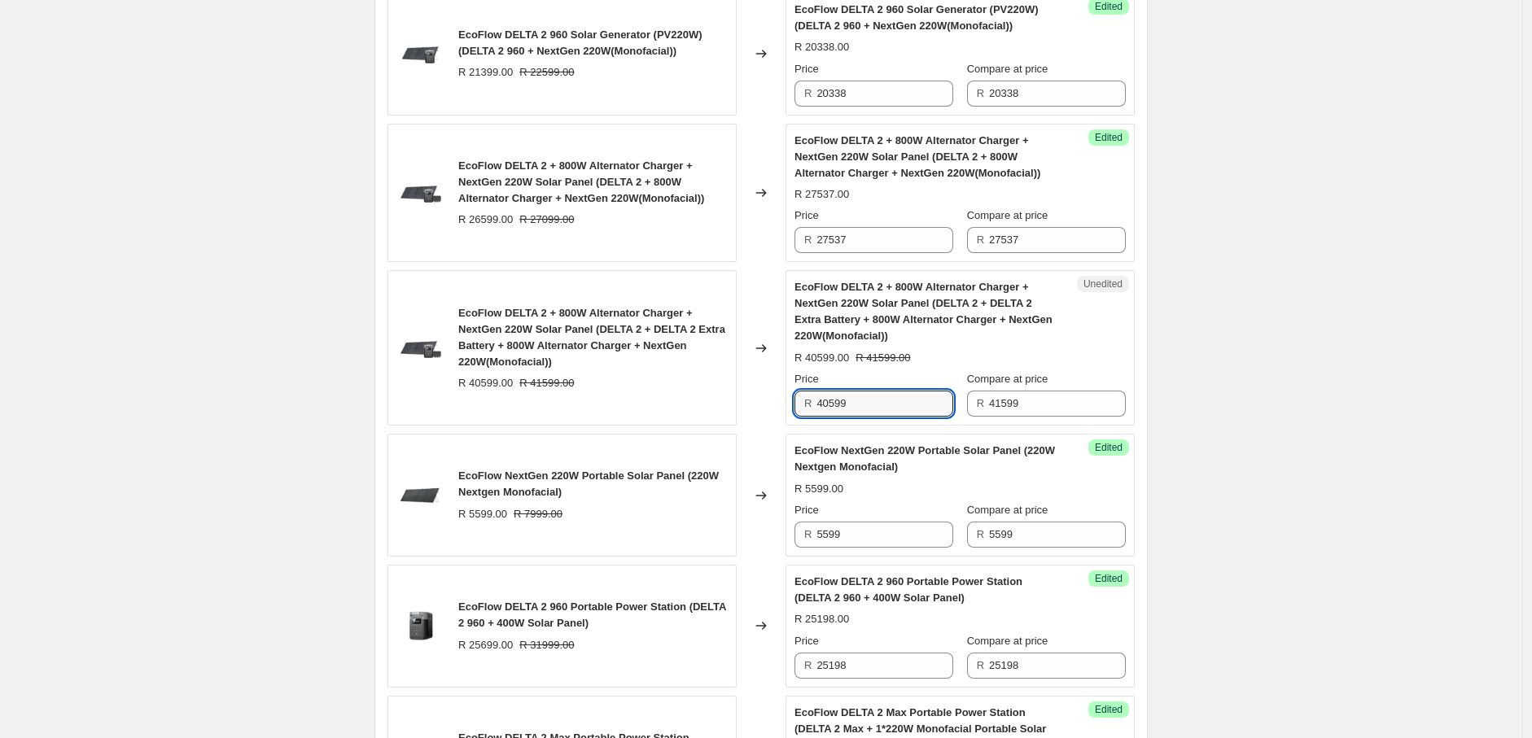
drag, startPoint x: 859, startPoint y: 404, endPoint x: 815, endPoint y: 409, distance: 44.3
click at [815, 409] on div "R 40599" at bounding box center [873, 404] width 159 height 26
paste input "39236"
type input "39236"
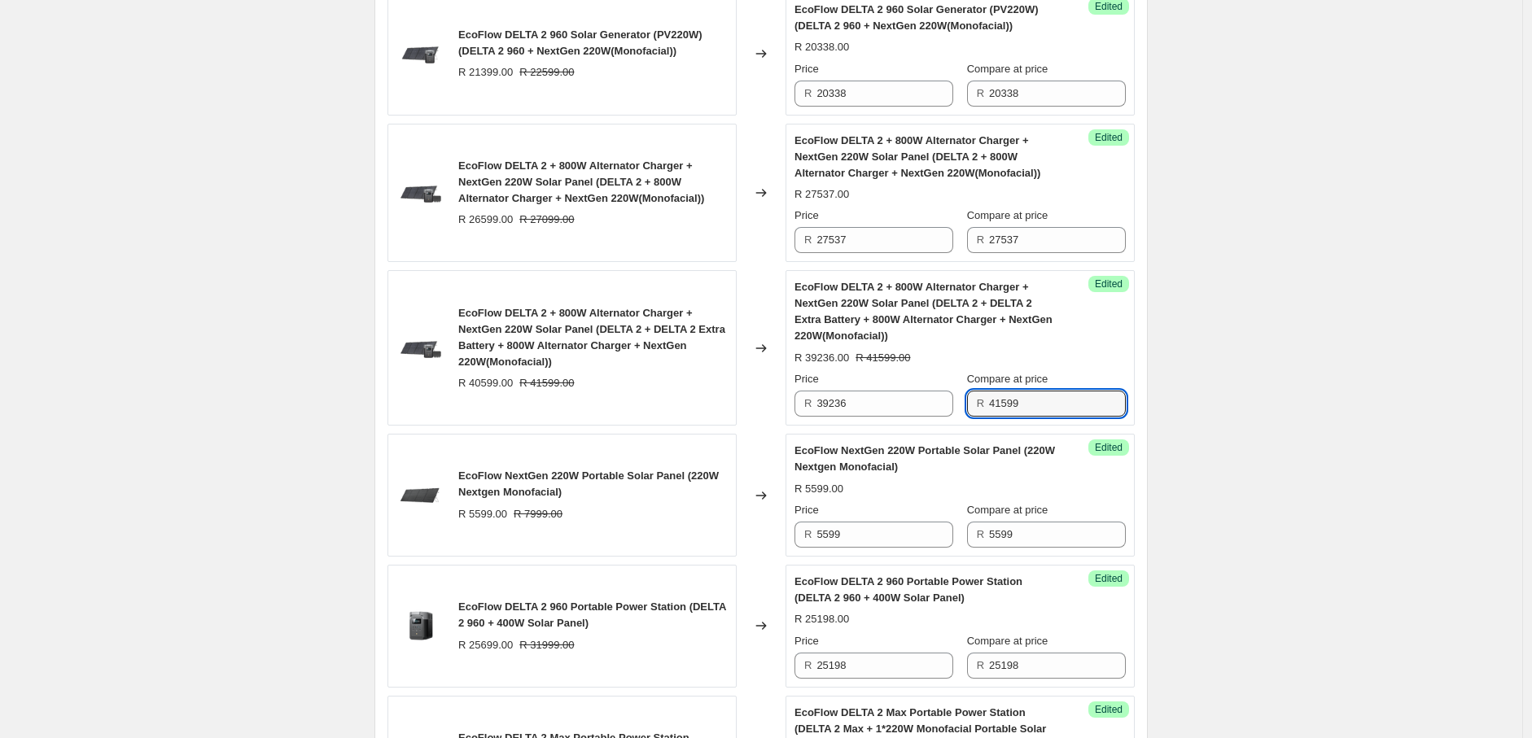
drag, startPoint x: 1048, startPoint y: 411, endPoint x: 961, endPoint y: 411, distance: 87.1
click at [961, 411] on div "Price R 39236 Compare at price R 41599" at bounding box center [959, 394] width 331 height 46
paste input "39236"
type input "39236"
click at [1262, 402] on div "2025年8月南非新价格-AO价-Solar panel+Bundle. This page is ready 2025年8月南非新价格-AO价-Solar …" at bounding box center [761, 310] width 1522 height 3862
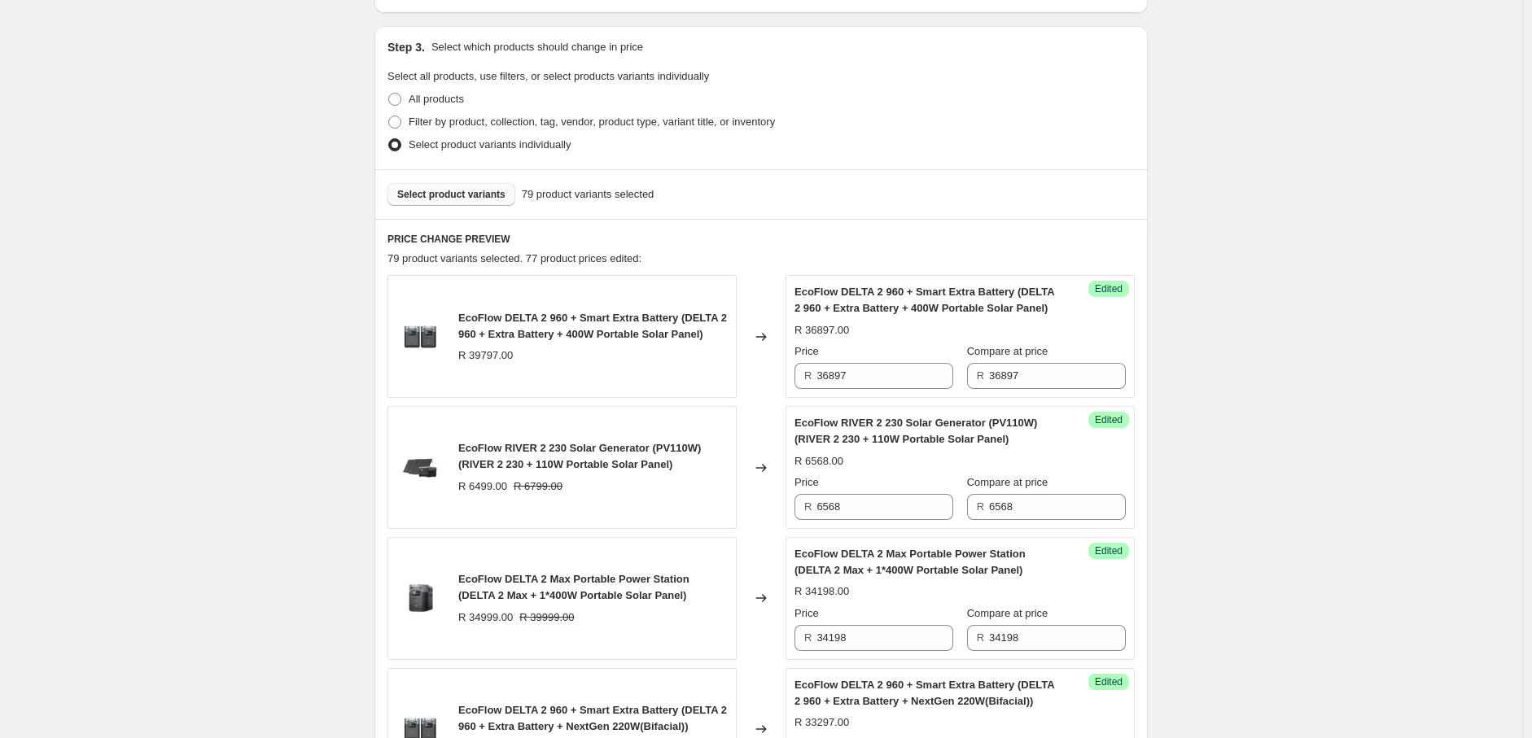
scroll to position [446, 0]
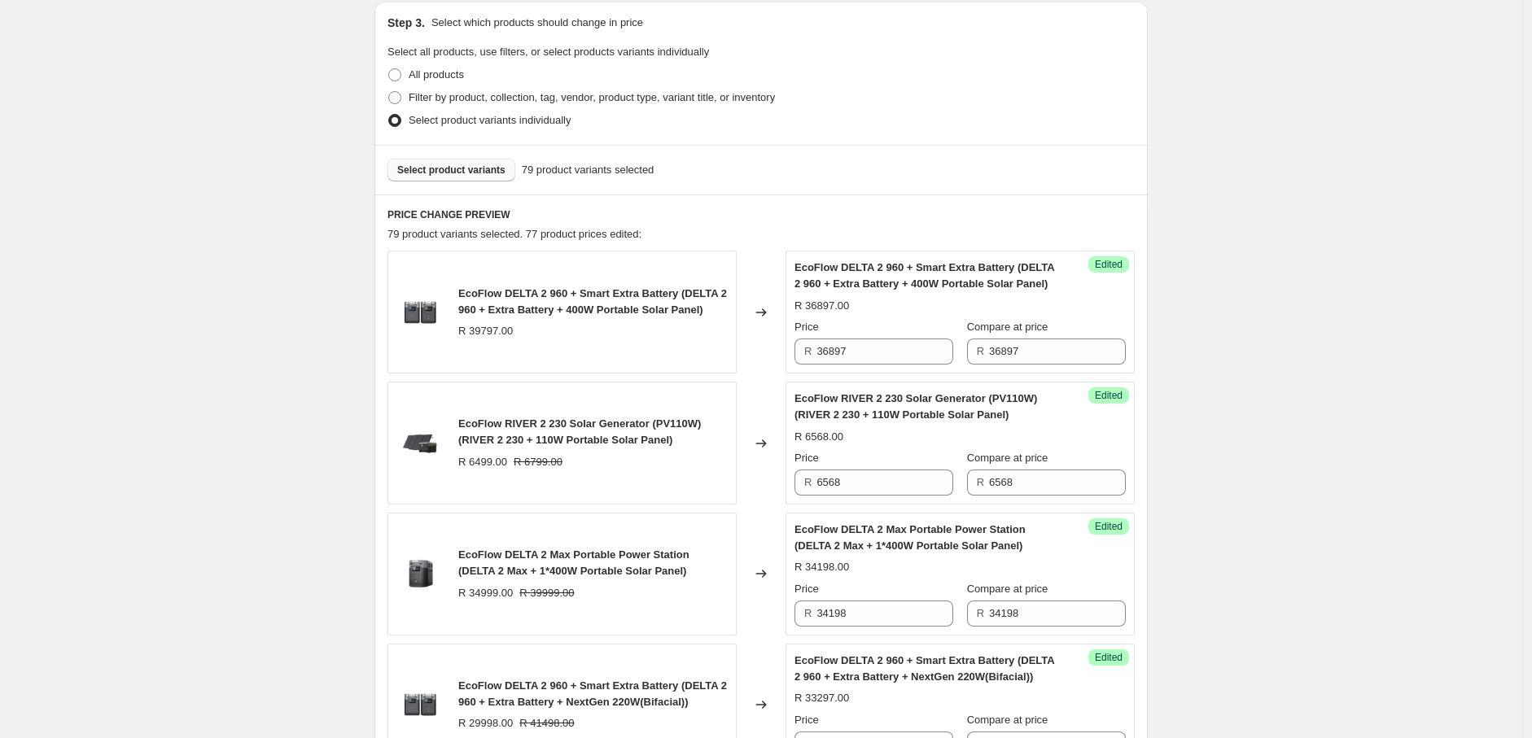
click at [462, 175] on span "Select product variants" at bounding box center [451, 170] width 108 height 13
click at [472, 165] on span "Select product variants" at bounding box center [451, 170] width 108 height 13
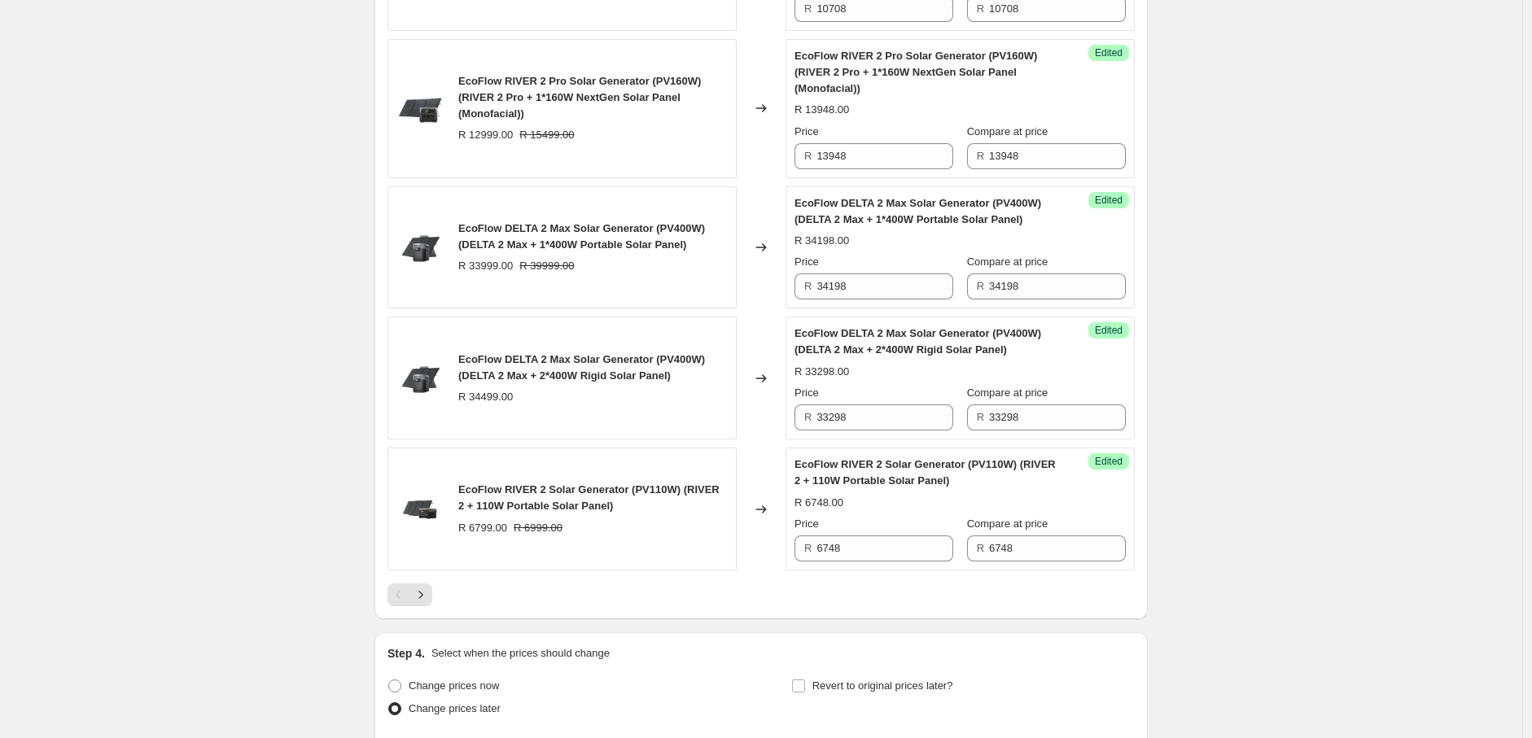
scroll to position [3192, 0]
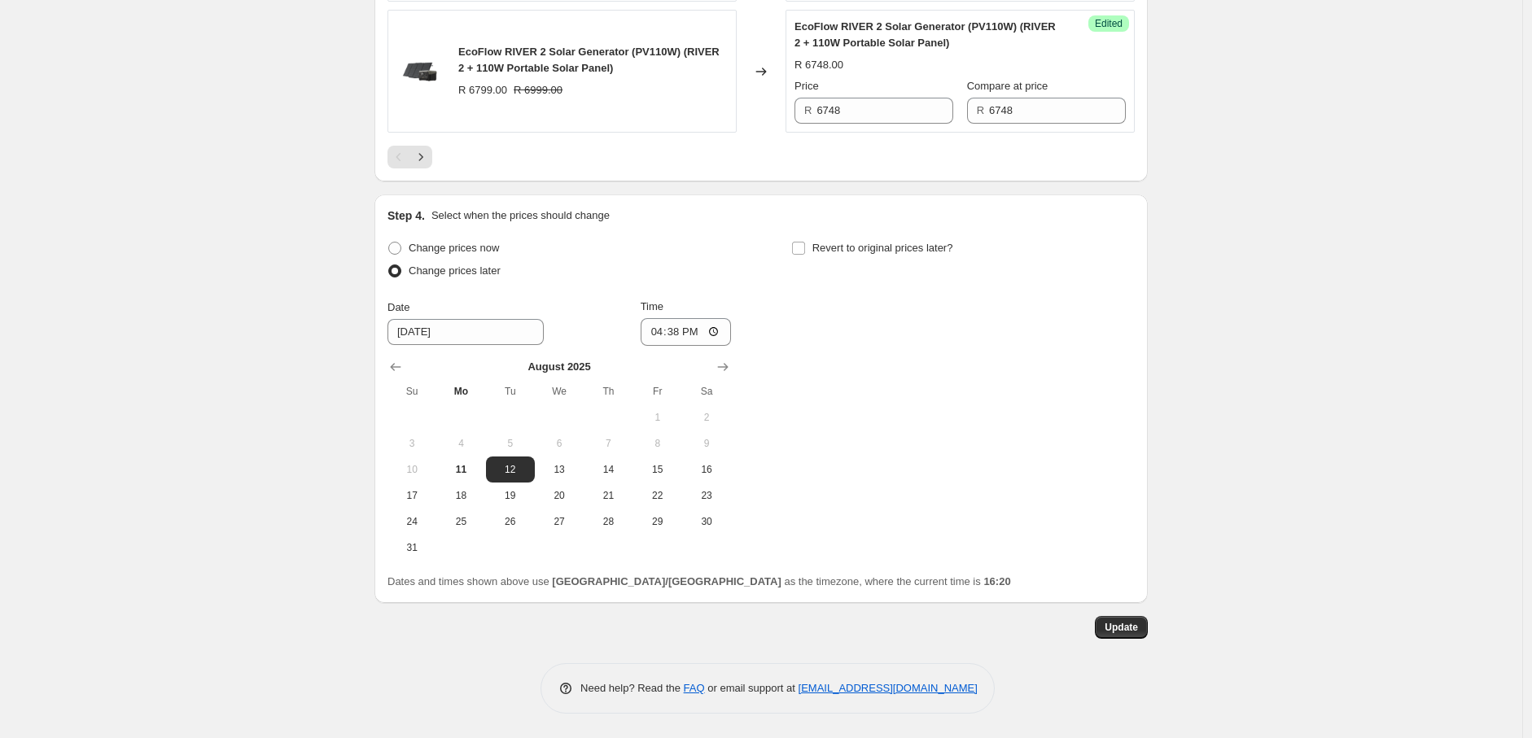
click at [429, 165] on icon "Next" at bounding box center [421, 157] width 16 height 16
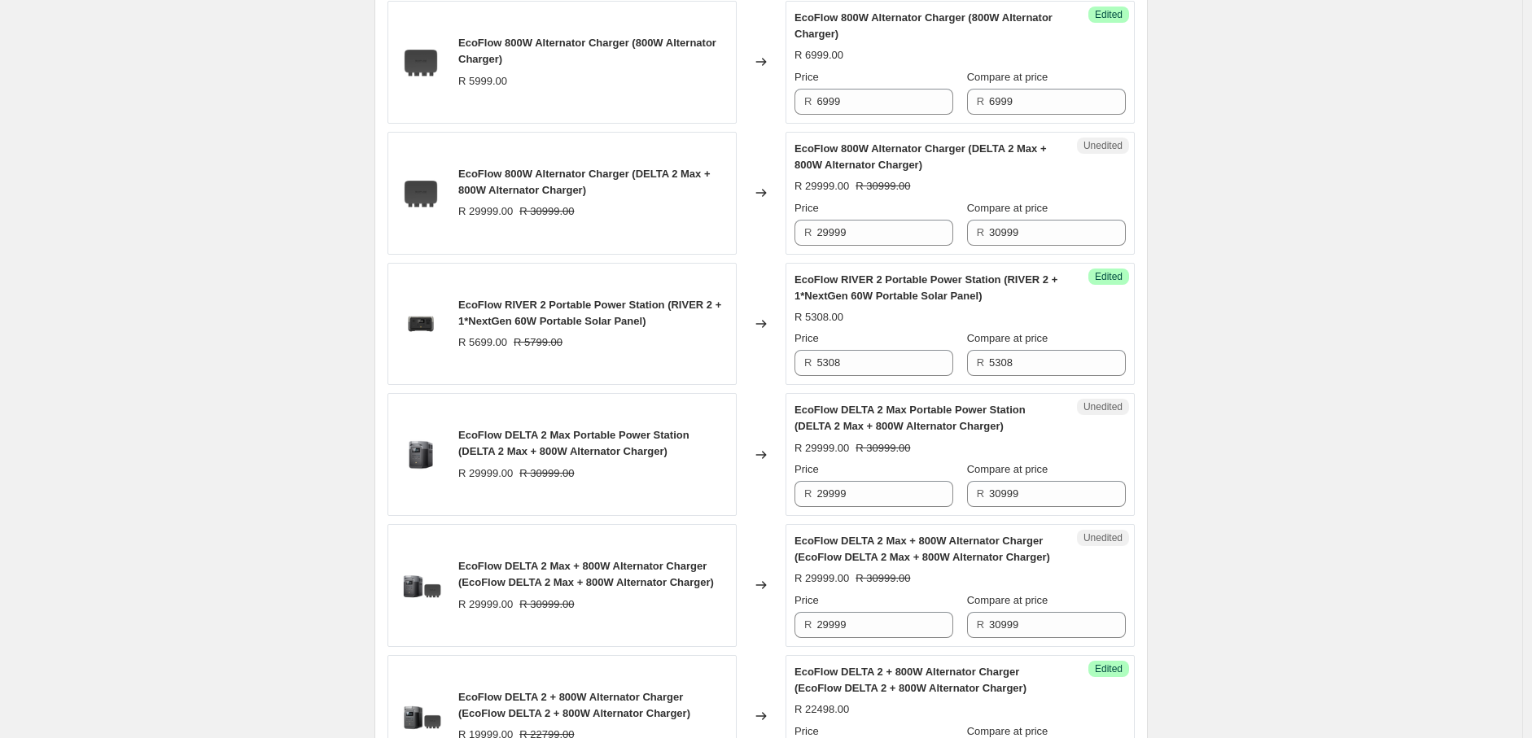
scroll to position [932, 0]
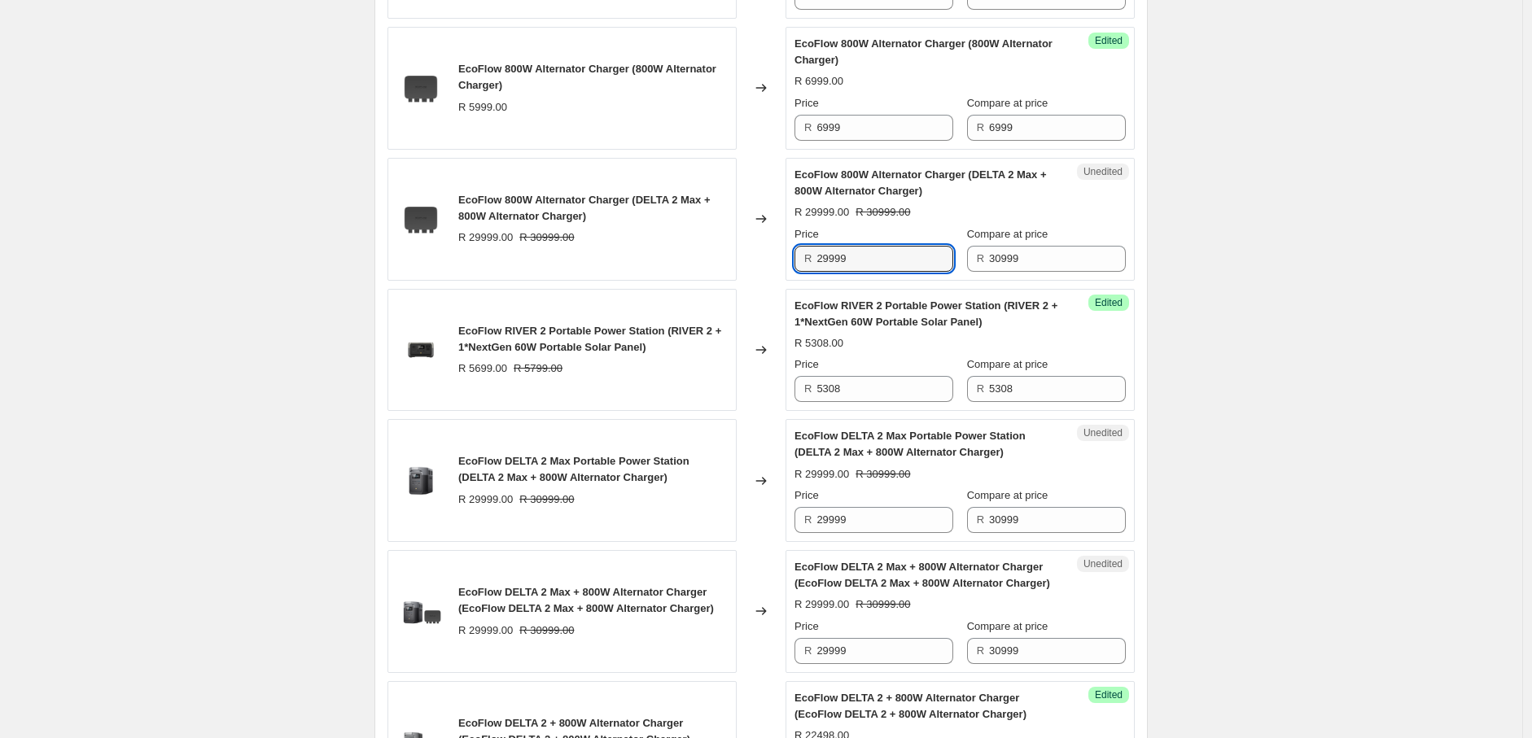
drag, startPoint x: 861, startPoint y: 260, endPoint x: 804, endPoint y: 265, distance: 57.3
click at [804, 265] on div "R 29999" at bounding box center [873, 259] width 159 height 26
paste input "30598"
type input "30598"
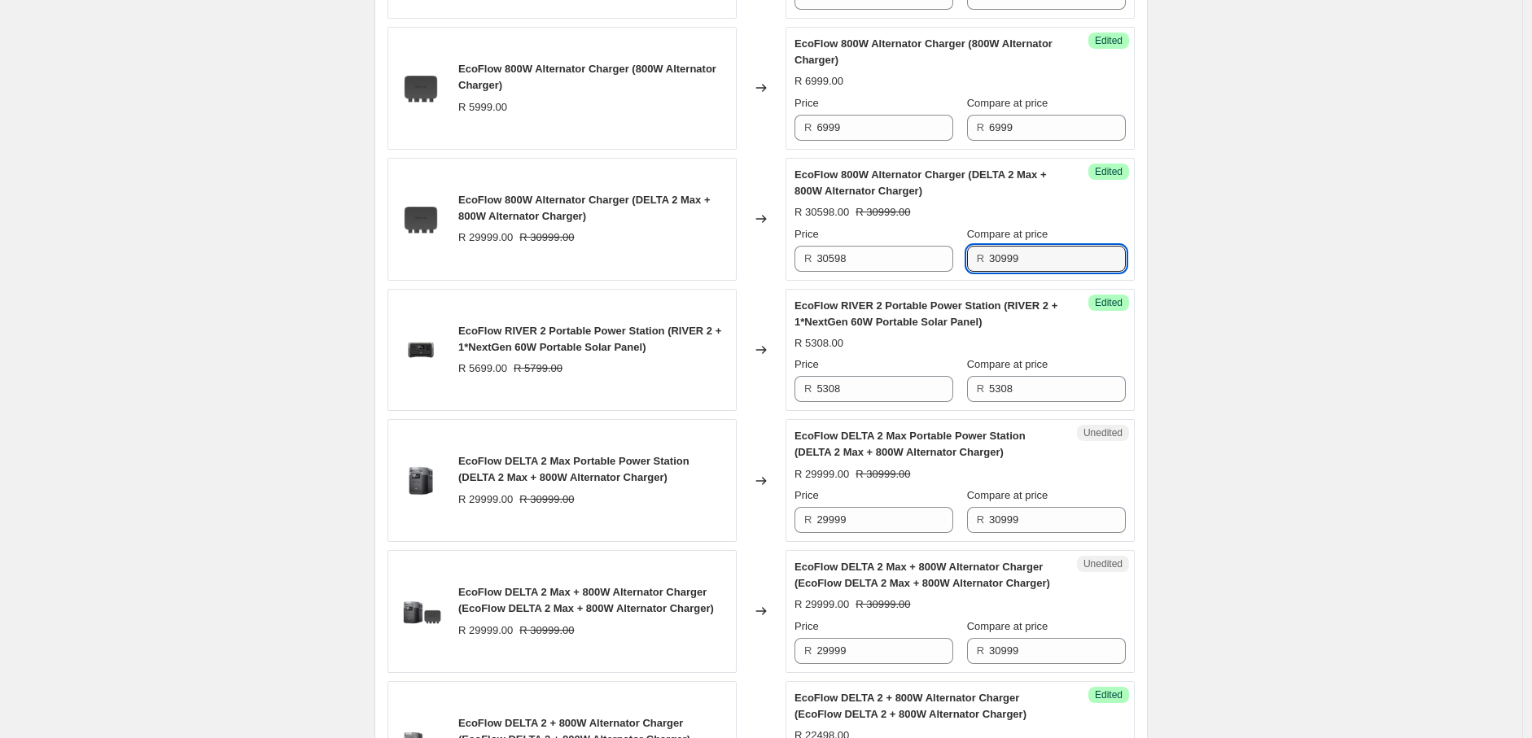
drag, startPoint x: 1043, startPoint y: 254, endPoint x: 974, endPoint y: 262, distance: 68.9
click at [974, 262] on div "R 30999" at bounding box center [1046, 259] width 159 height 26
paste input "598"
type input "30598"
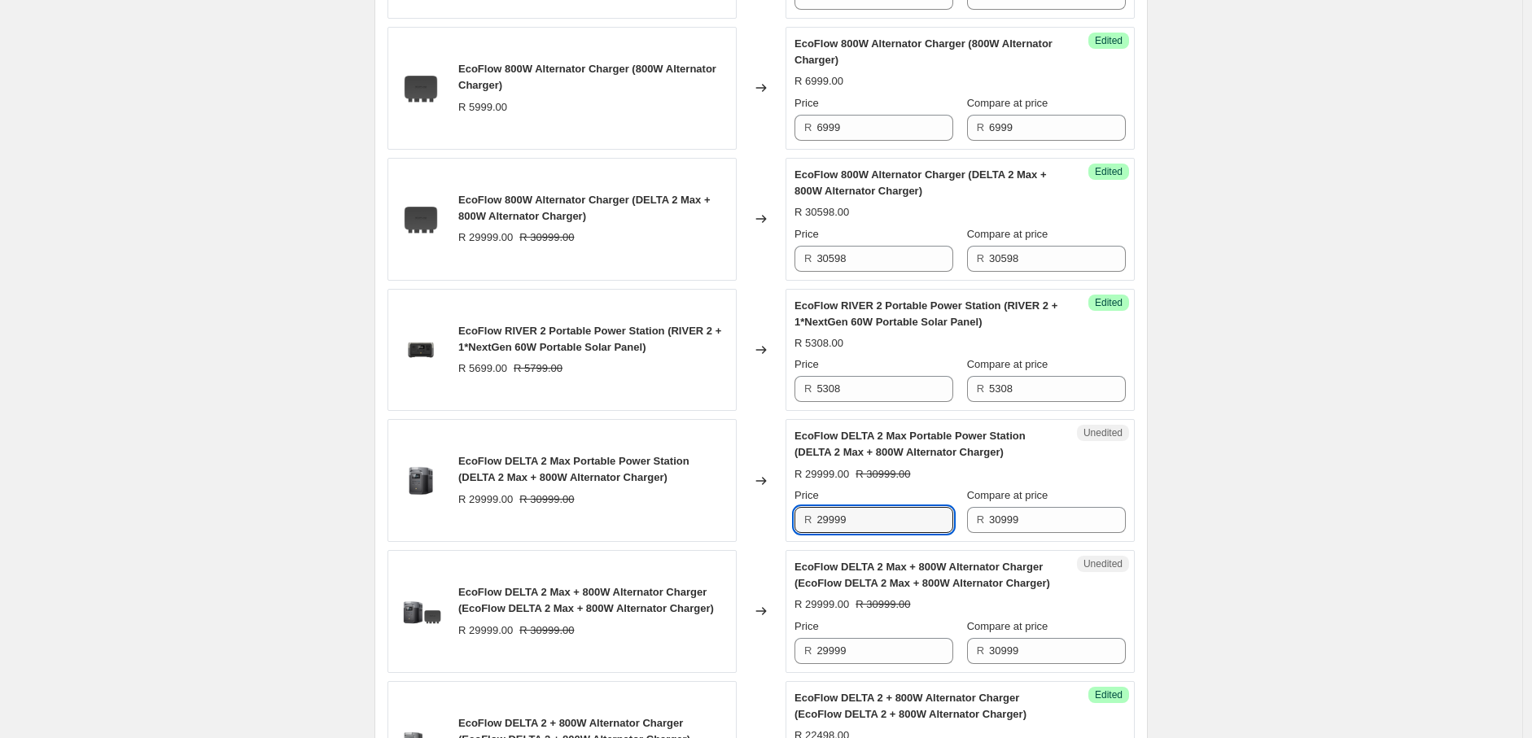
drag, startPoint x: 873, startPoint y: 529, endPoint x: 788, endPoint y: 532, distance: 84.7
click at [788, 532] on div "EcoFlow DELTA 2 Max Portable Power Station (DELTA 2 Max + 800W Alternator Charg…" at bounding box center [760, 480] width 747 height 123
paste input "30598"
type input "30598"
click at [1034, 513] on input "30999" at bounding box center [1057, 520] width 137 height 26
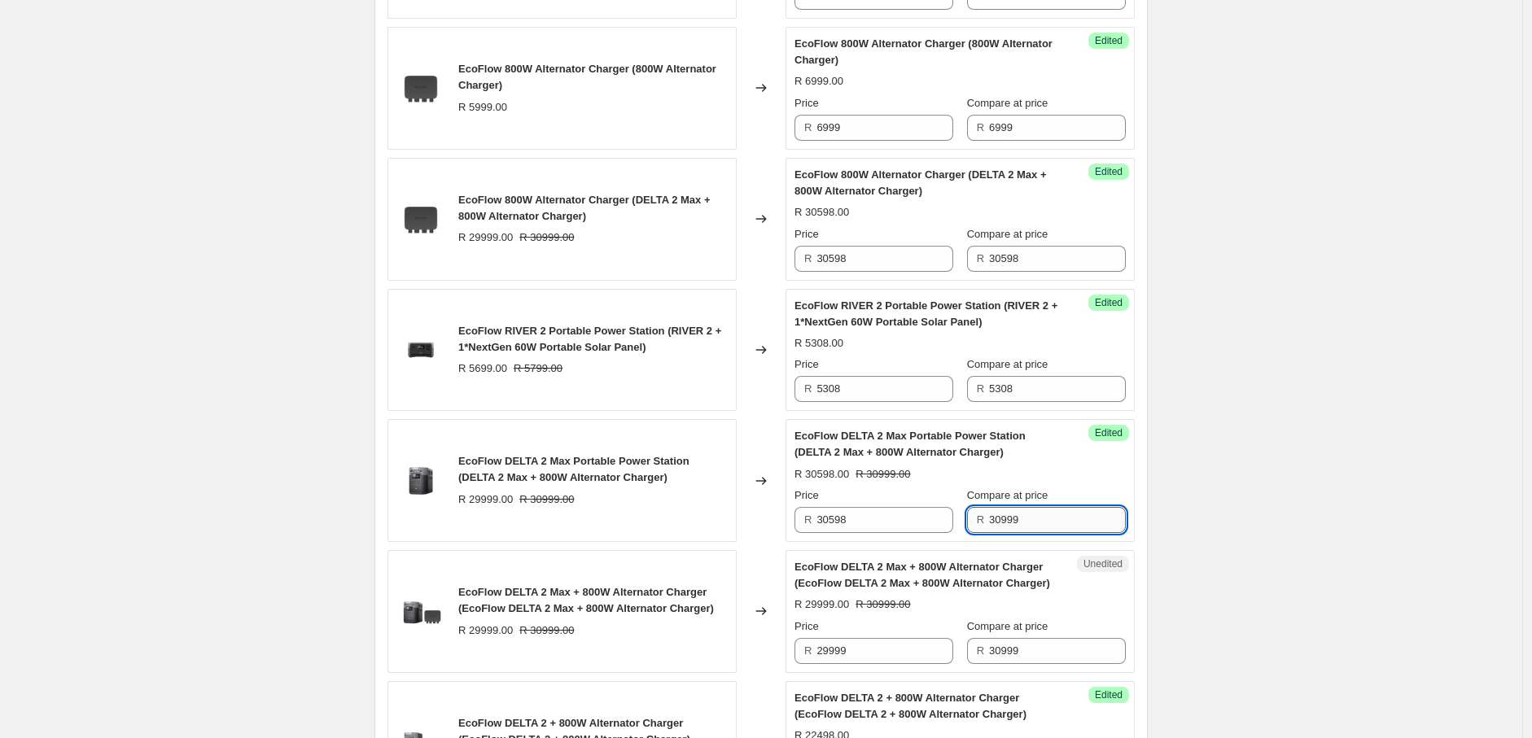
click at [1034, 513] on input "30999" at bounding box center [1057, 520] width 137 height 26
drag, startPoint x: 1034, startPoint y: 513, endPoint x: 982, endPoint y: 521, distance: 52.7
click at [982, 521] on div "R 30999" at bounding box center [1046, 520] width 159 height 26
paste input "598"
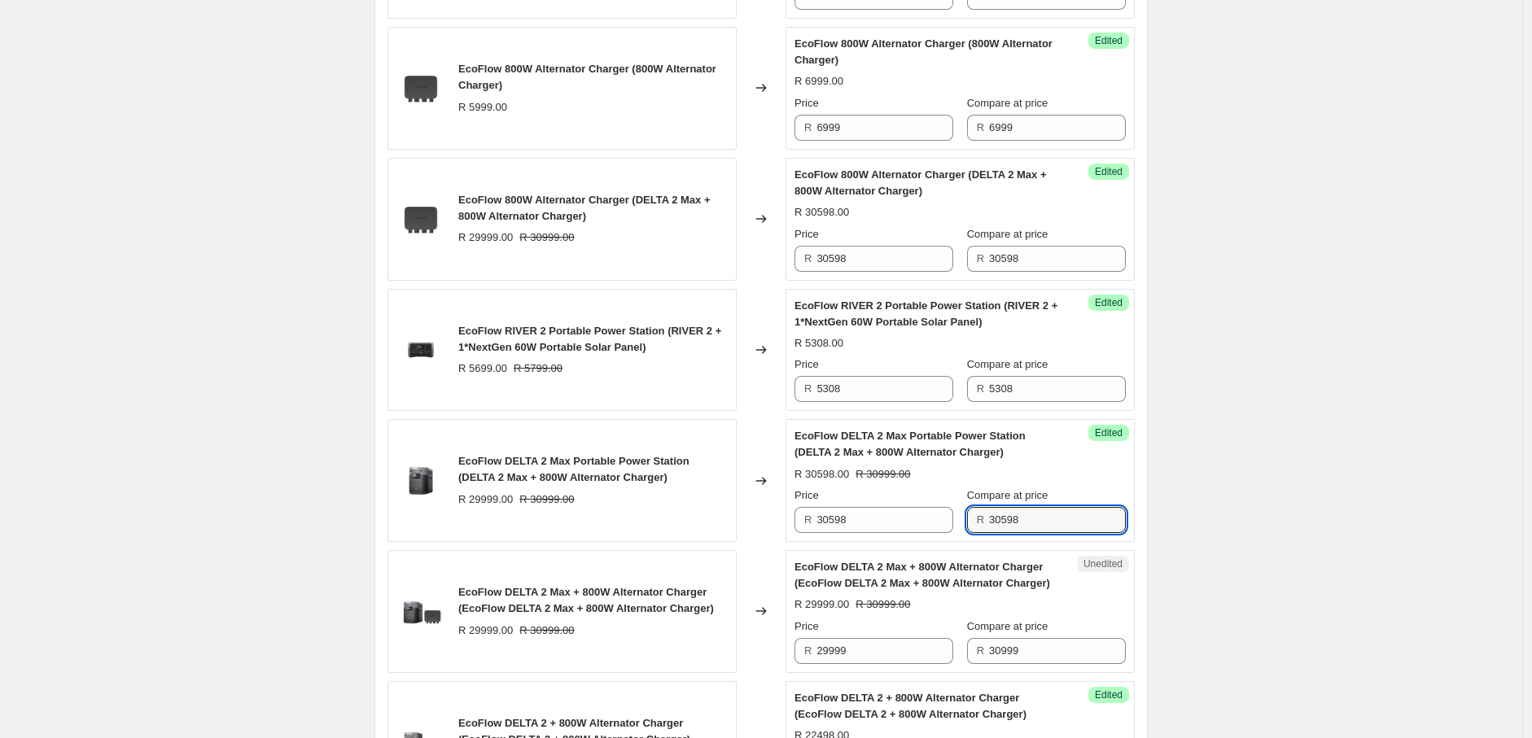
type input "30598"
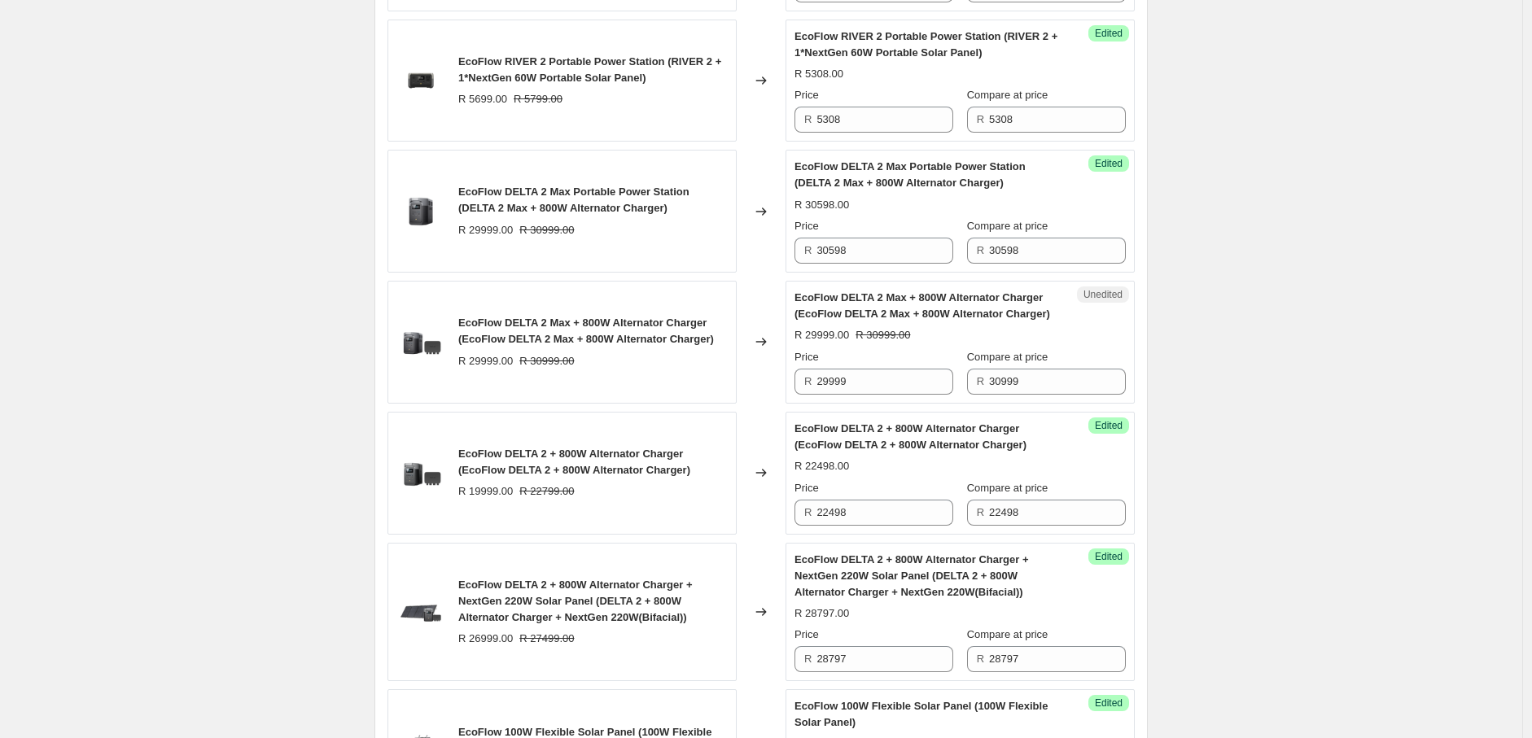
scroll to position [1203, 0]
drag, startPoint x: 866, startPoint y: 378, endPoint x: 779, endPoint y: 384, distance: 87.3
click at [779, 384] on div "EcoFlow DELTA 2 Max + 800W Alternator Charger (EcoFlow DELTA 2 Max + 800W Alter…" at bounding box center [760, 340] width 747 height 123
paste input "30598"
type input "30598"
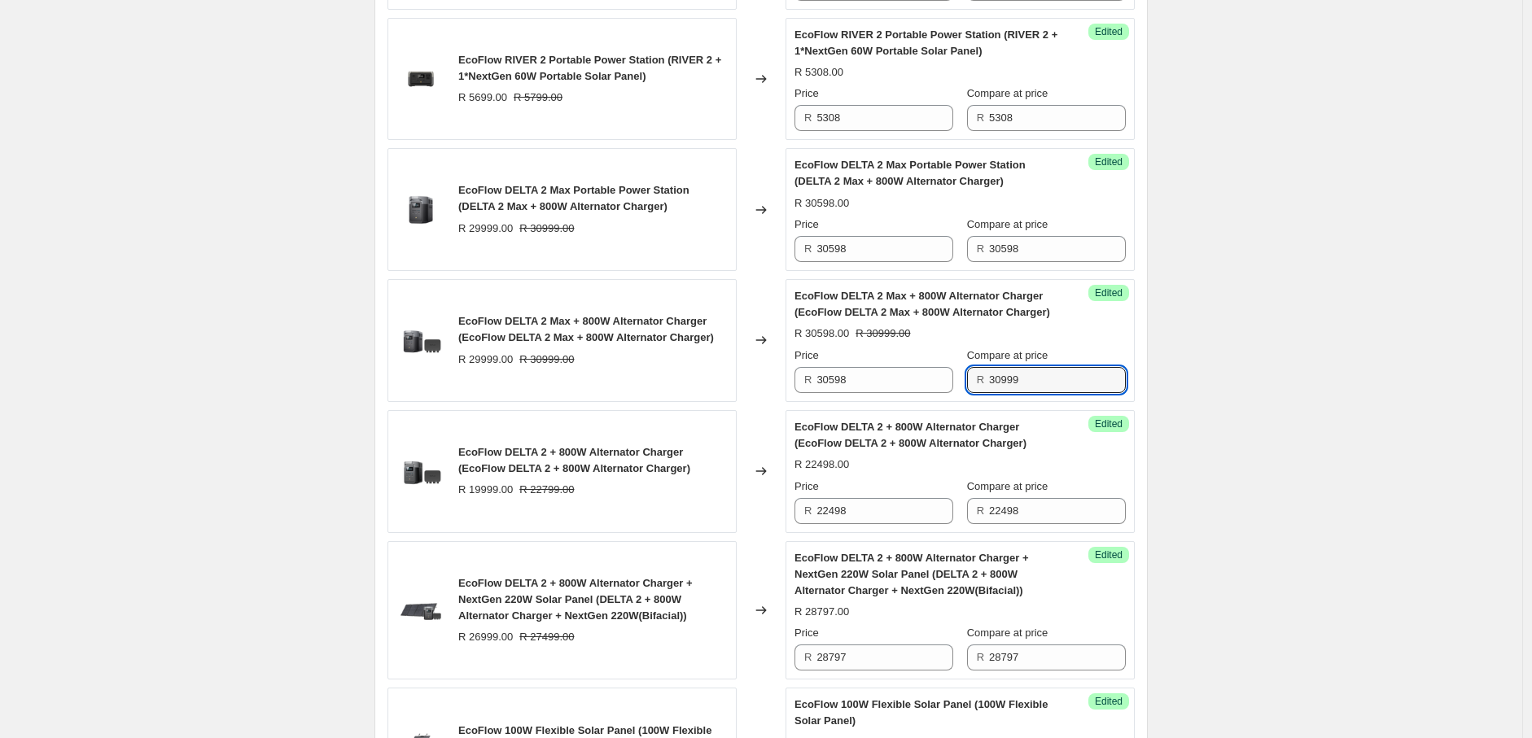
drag, startPoint x: 1029, startPoint y: 384, endPoint x: 965, endPoint y: 387, distance: 63.6
click at [965, 387] on div "Price R 30598 Compare at price R 30999" at bounding box center [959, 371] width 331 height 46
paste input "598"
type input "30598"
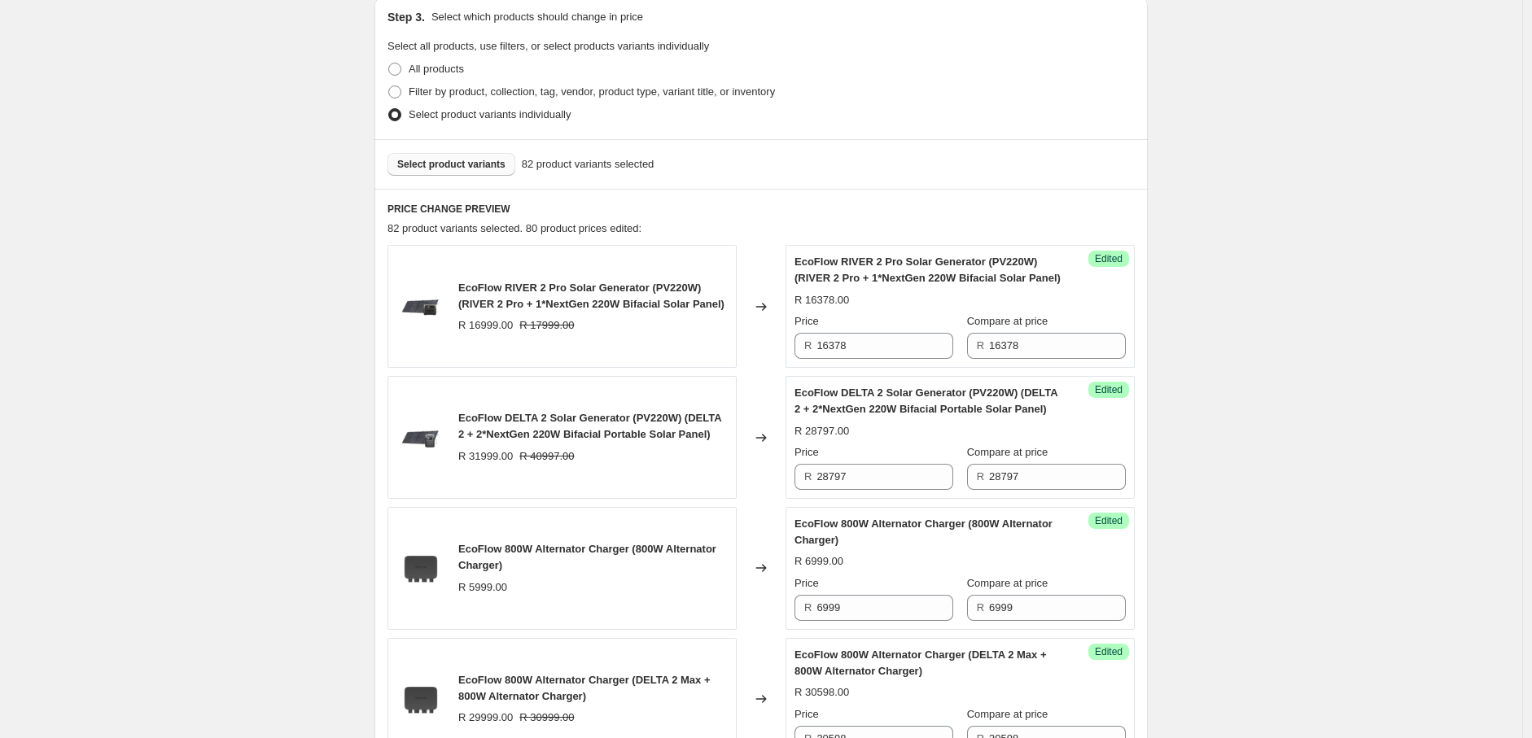
scroll to position [456, 0]
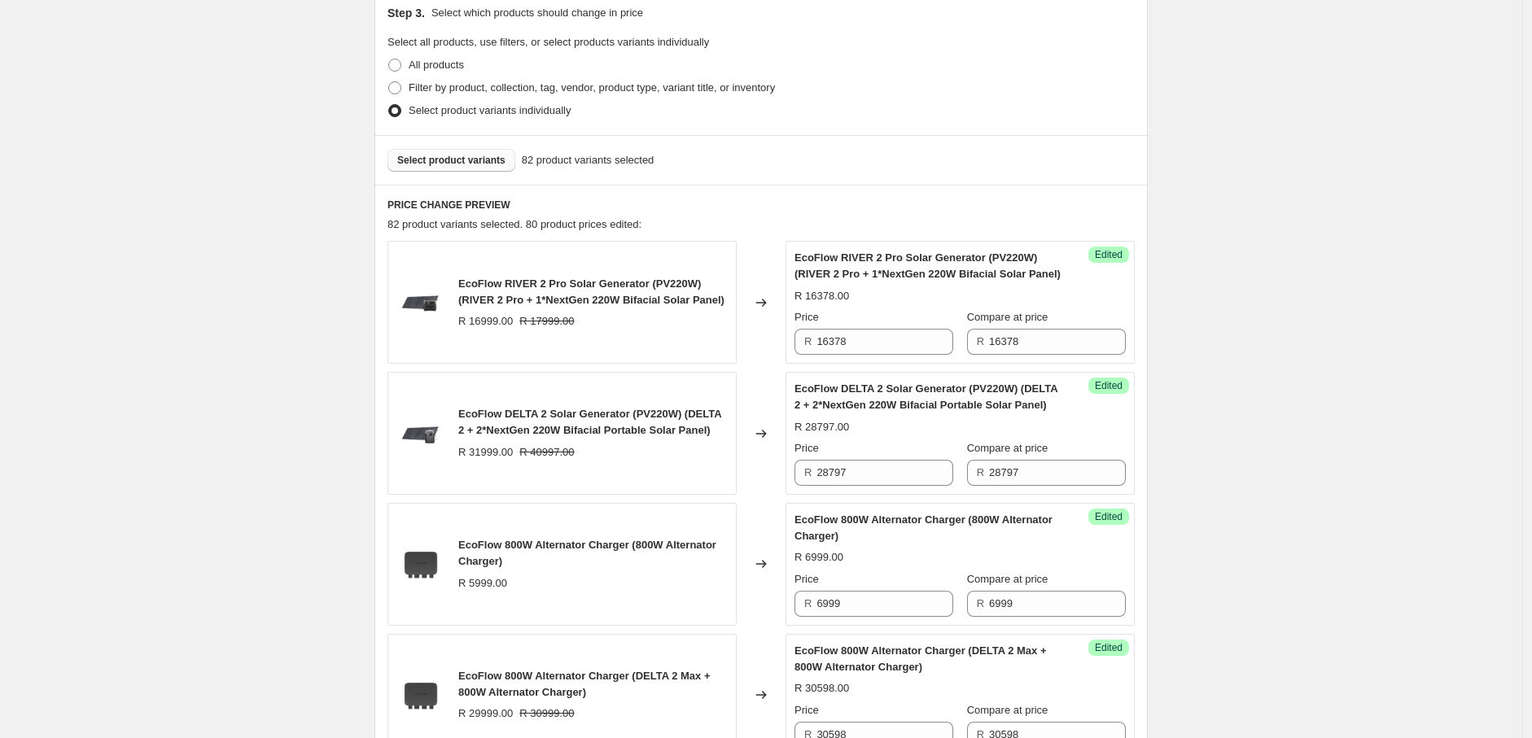
click at [462, 162] on span "Select product variants" at bounding box center [451, 160] width 108 height 13
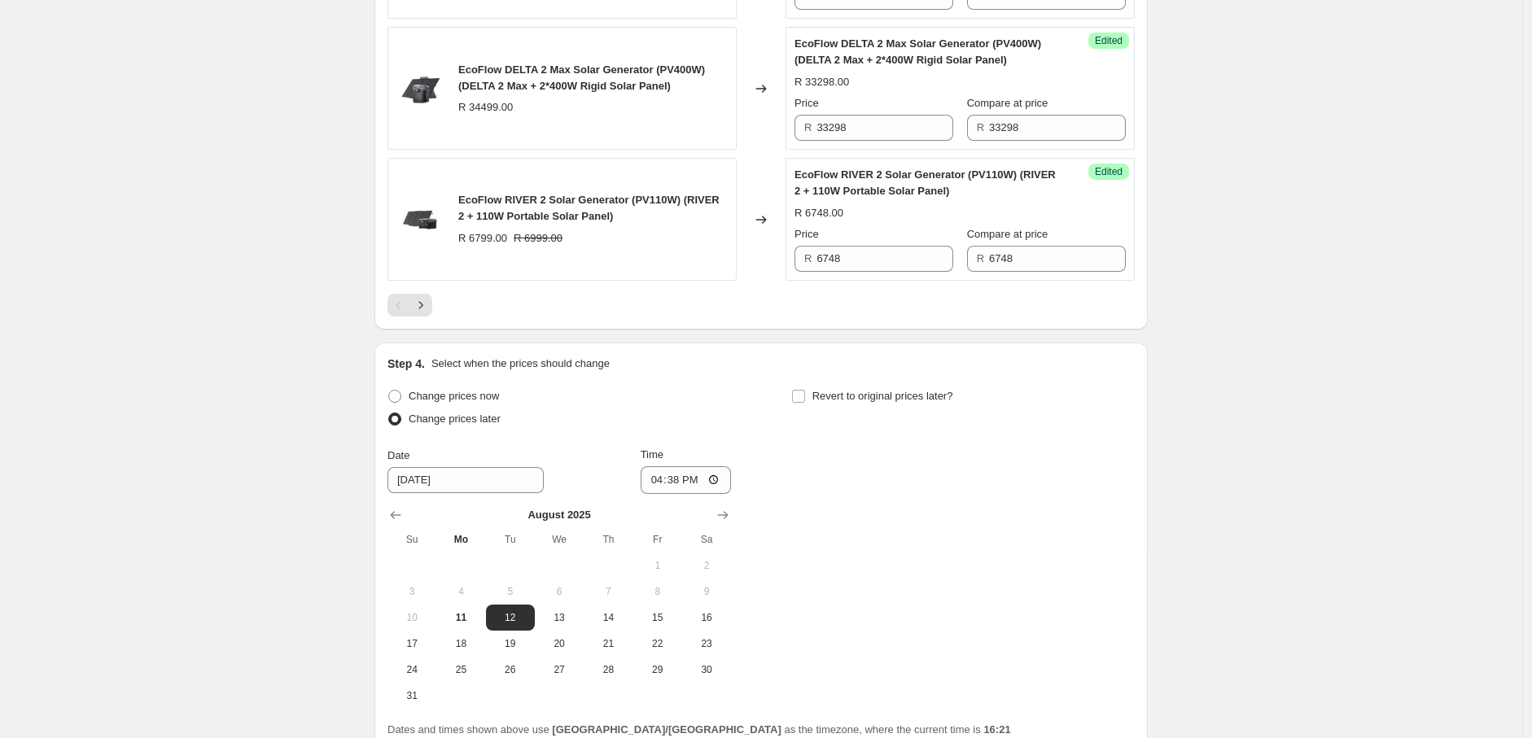
scroll to position [3026, 0]
click at [429, 313] on icon "Next" at bounding box center [421, 304] width 16 height 16
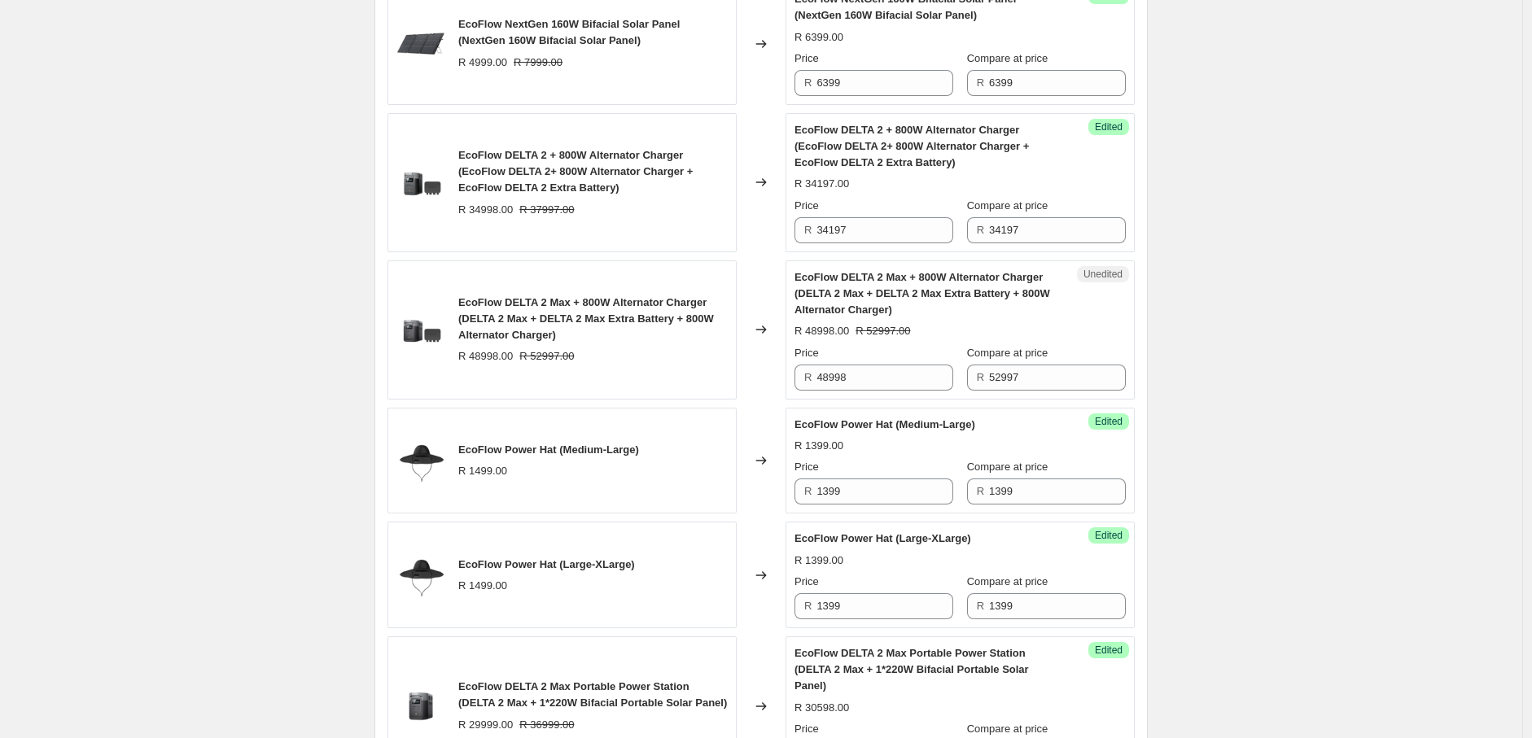
scroll to position [2041, 0]
drag, startPoint x: 873, startPoint y: 384, endPoint x: 801, endPoint y: 383, distance: 71.6
click at [801, 383] on div "R 48998" at bounding box center [873, 377] width 159 height 26
paste input "52197"
type input "52197"
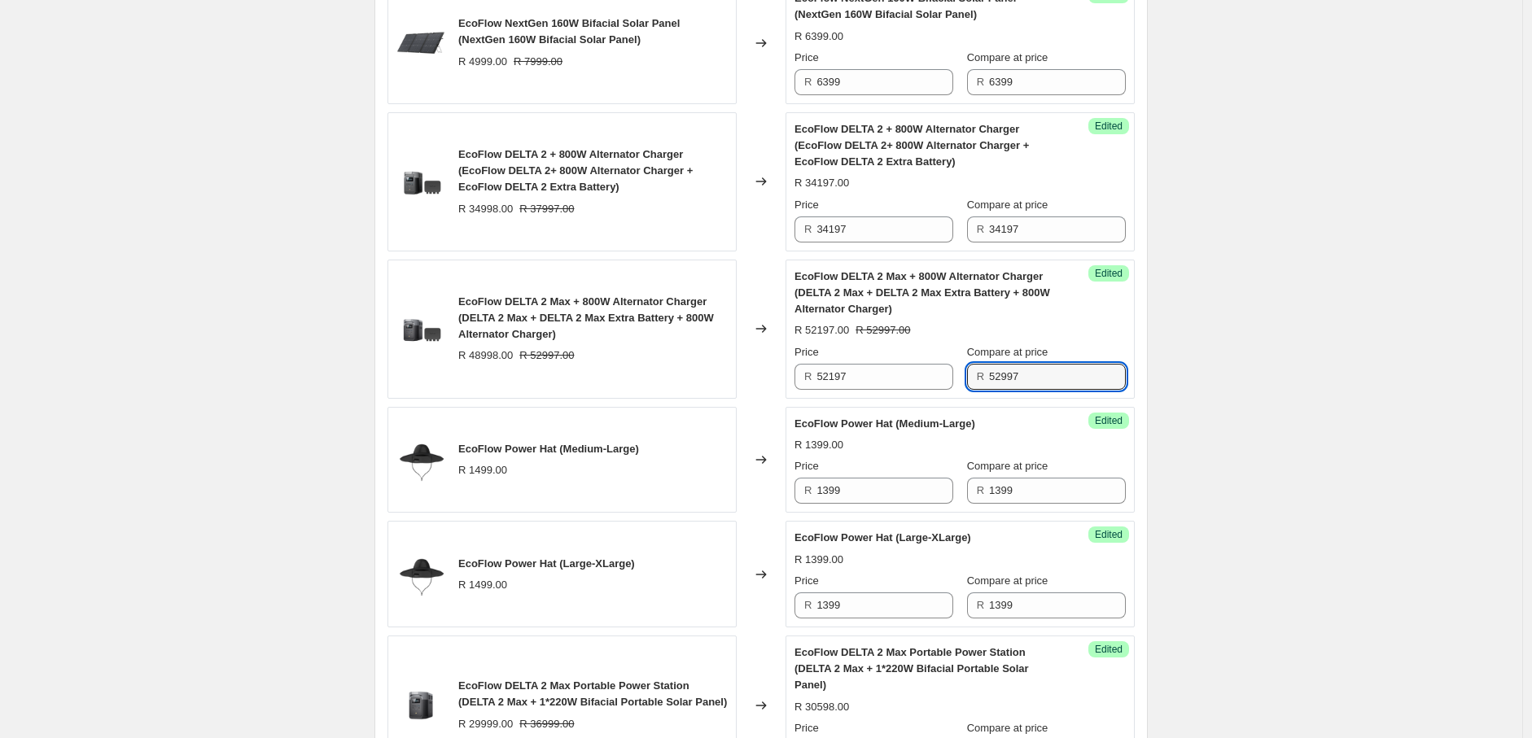
drag, startPoint x: 1027, startPoint y: 375, endPoint x: 974, endPoint y: 383, distance: 53.5
click at [974, 383] on div "R 52997" at bounding box center [1046, 377] width 159 height 26
paste input "1"
type input "52197"
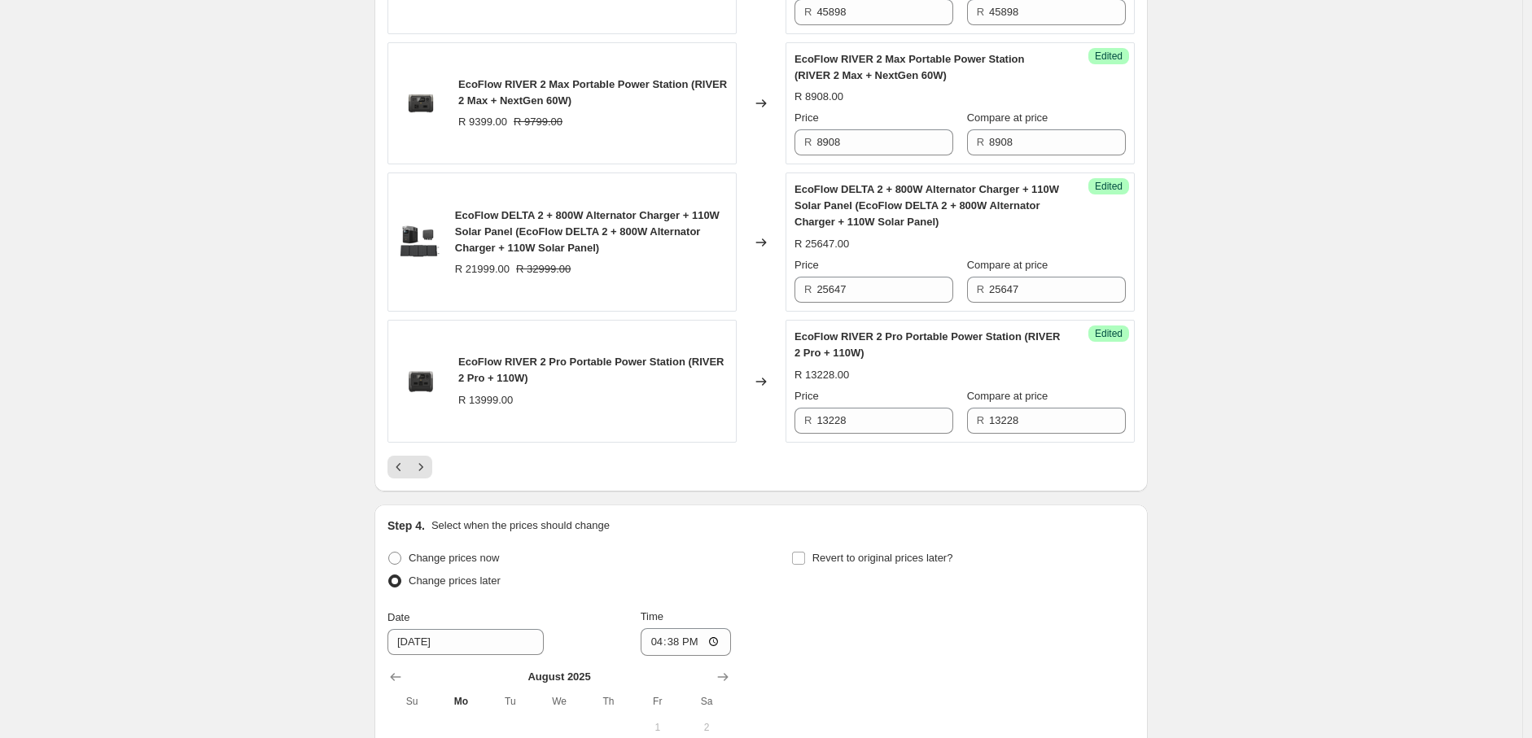
scroll to position [2915, 0]
click at [425, 457] on icon "Next" at bounding box center [421, 465] width 16 height 16
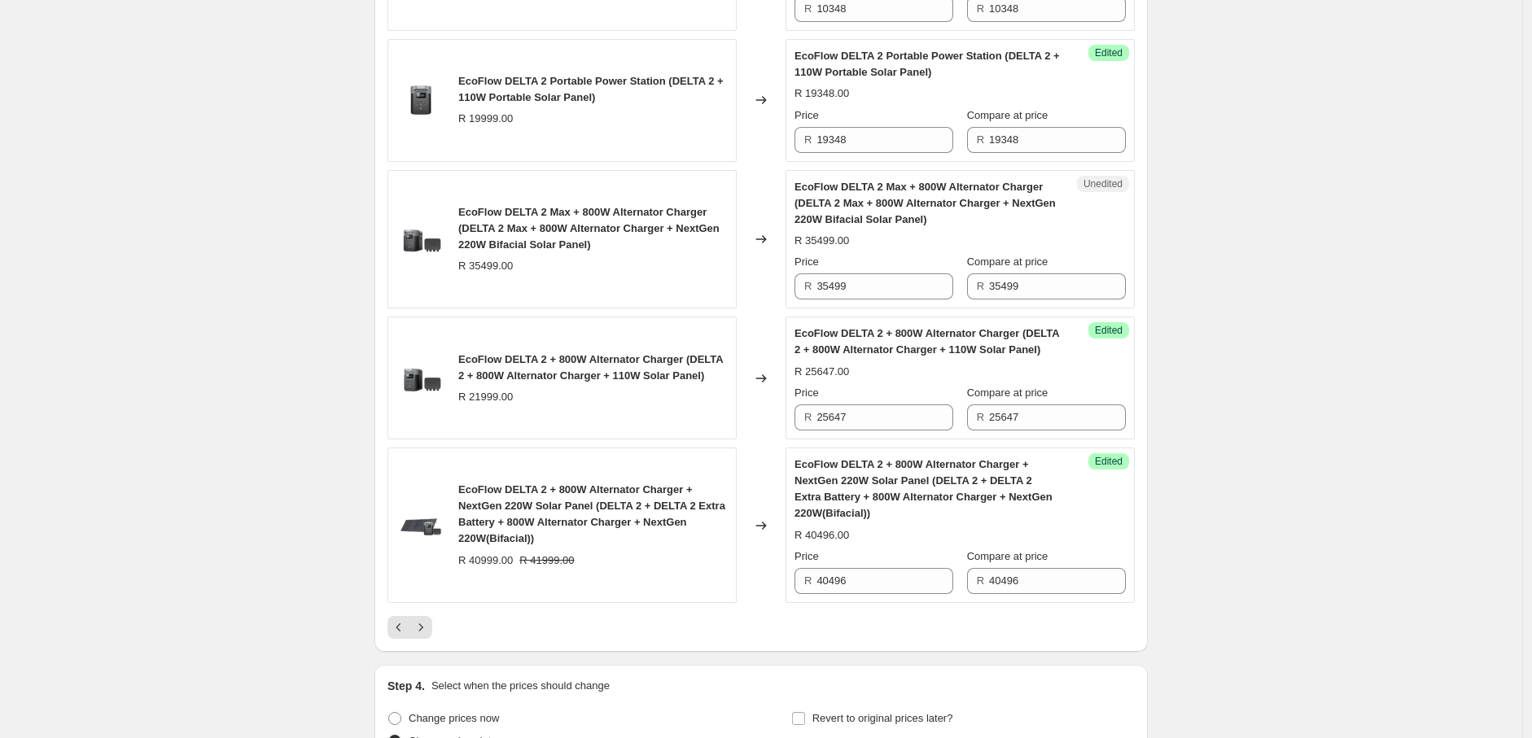
scroll to position [2769, 0]
click at [426, 633] on icon "Next" at bounding box center [421, 627] width 16 height 16
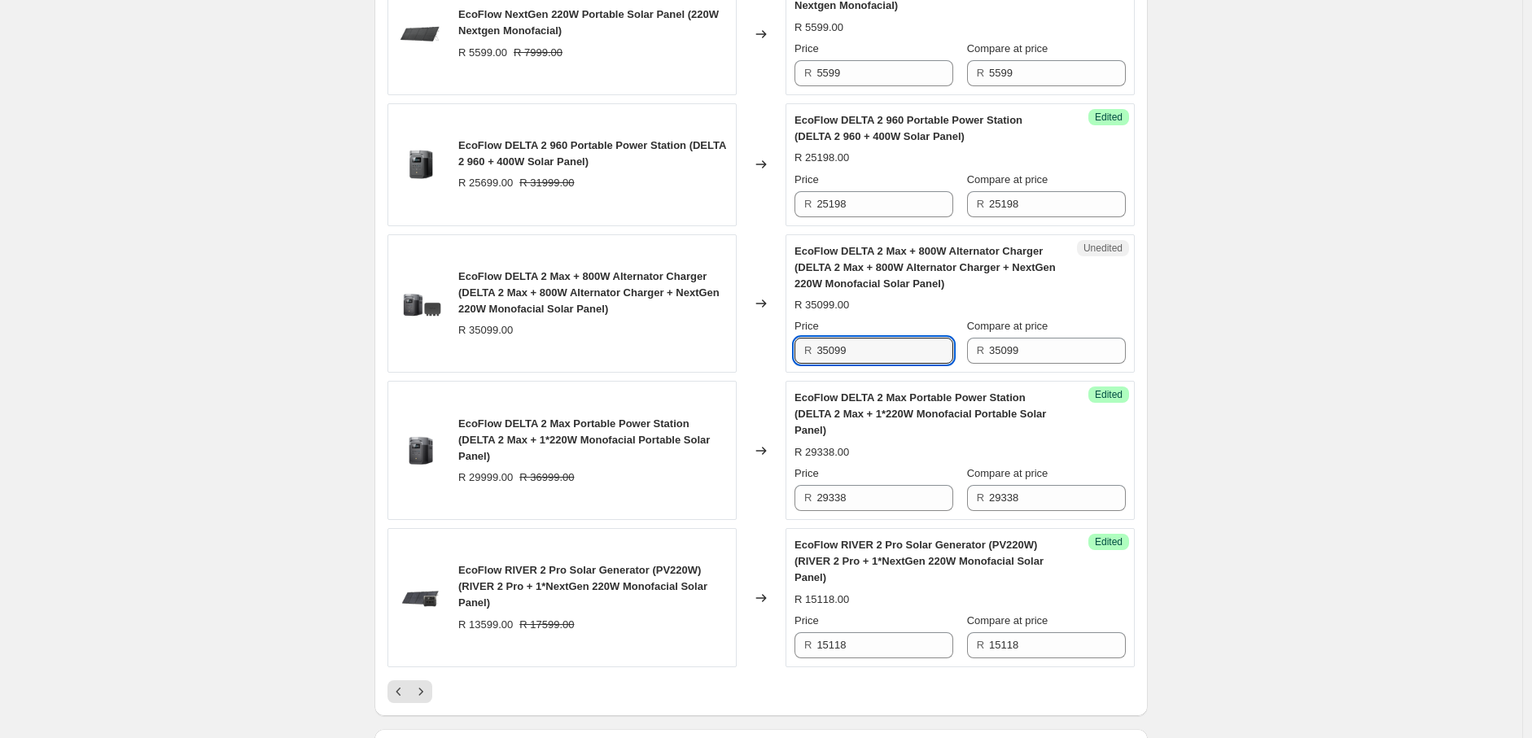
drag, startPoint x: 860, startPoint y: 357, endPoint x: 801, endPoint y: 360, distance: 59.5
click at [801, 360] on div "R 35099" at bounding box center [873, 351] width 159 height 26
paste input "29415"
type input "29415"
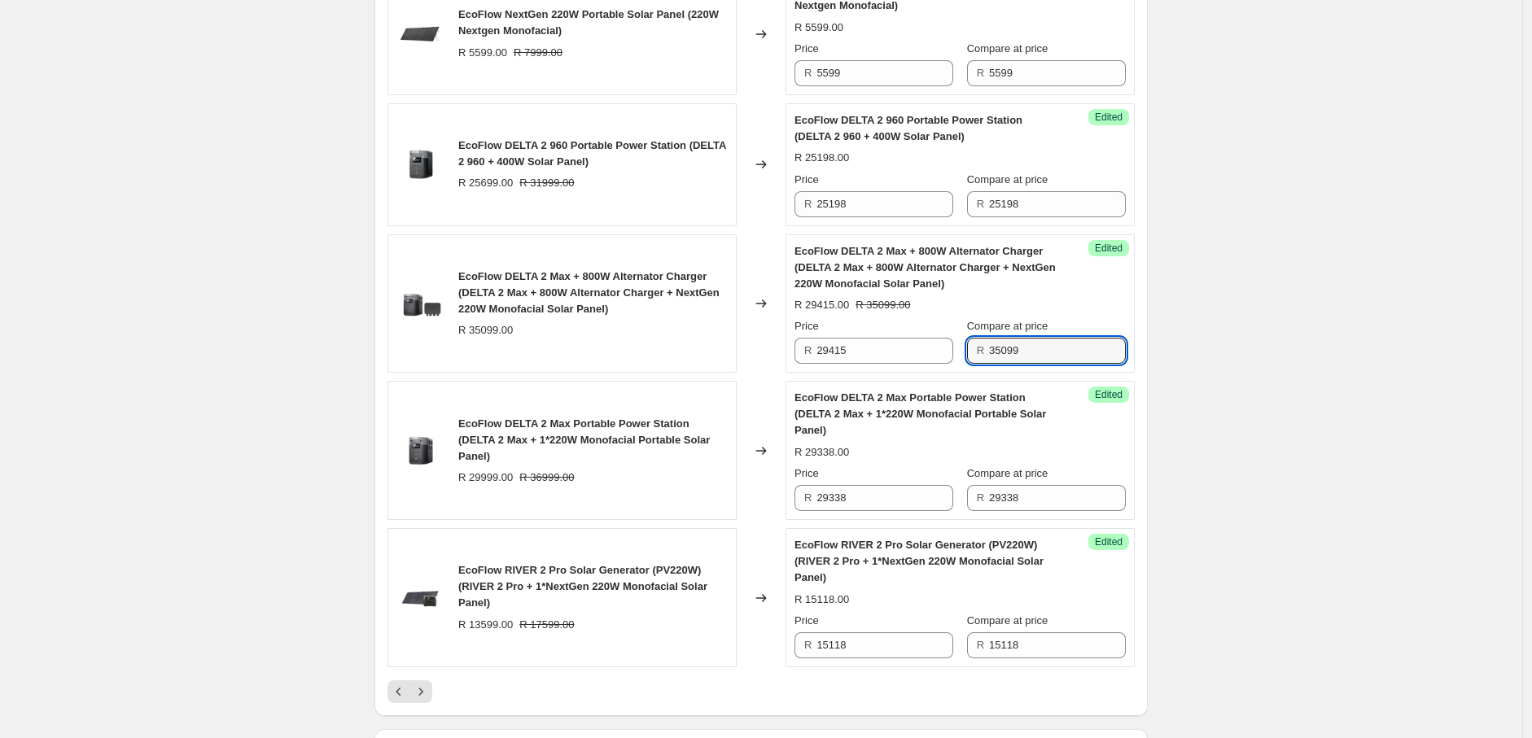
drag, startPoint x: 1036, startPoint y: 358, endPoint x: 980, endPoint y: 361, distance: 56.2
click at [980, 361] on div "R 35099" at bounding box center [1046, 351] width 159 height 26
paste input "29415"
type input "29415"
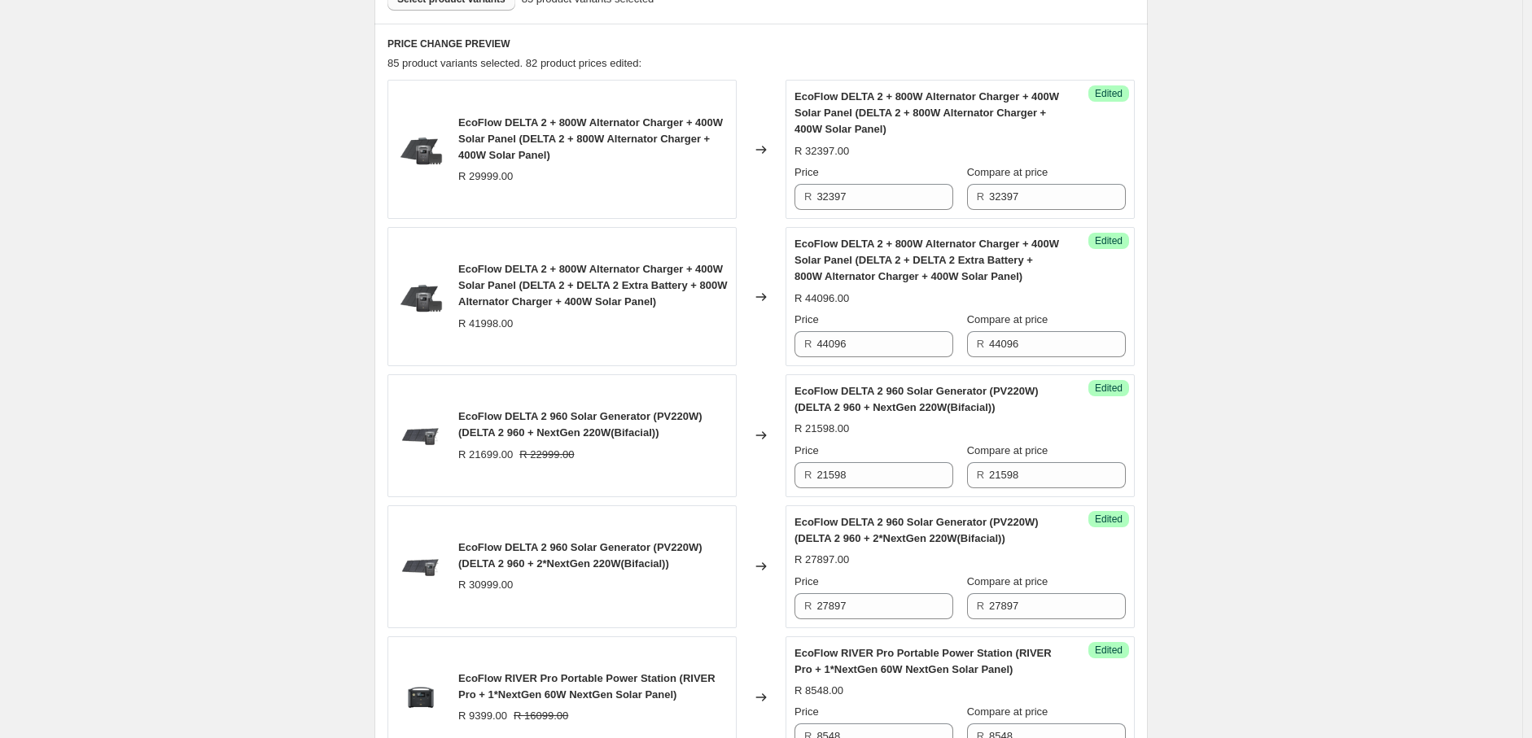
scroll to position [375, 0]
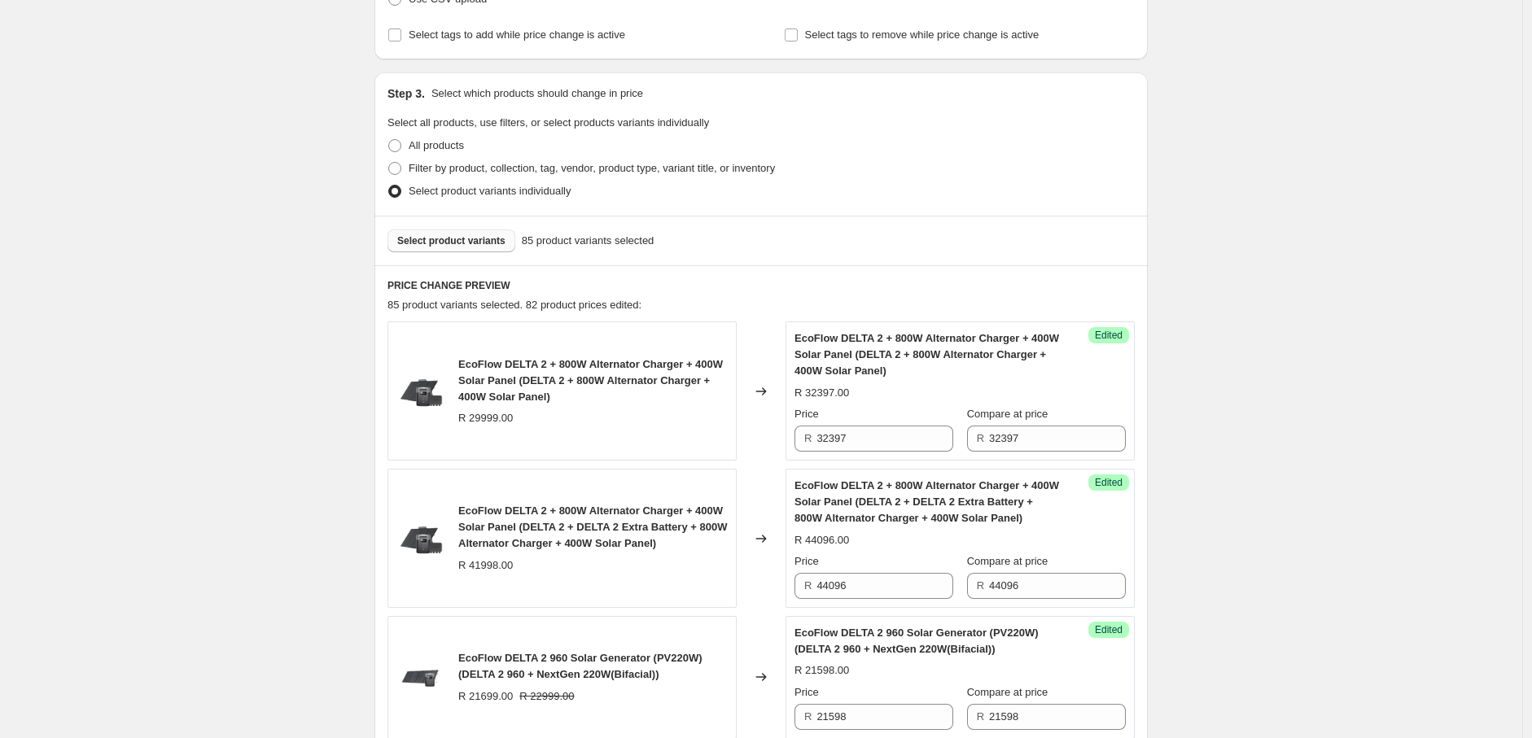
click at [460, 247] on button "Select product variants" at bounding box center [451, 241] width 128 height 23
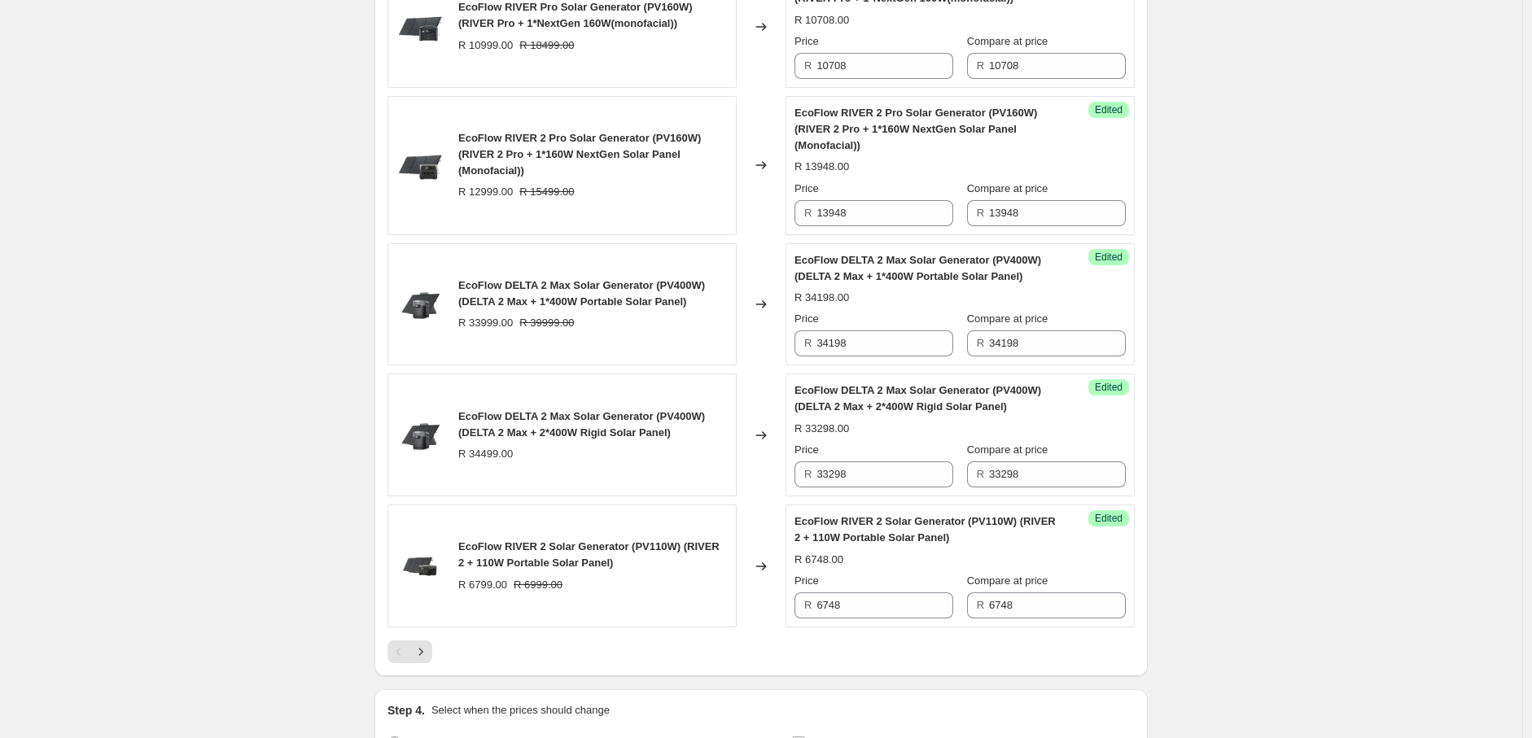
scroll to position [2833, 0]
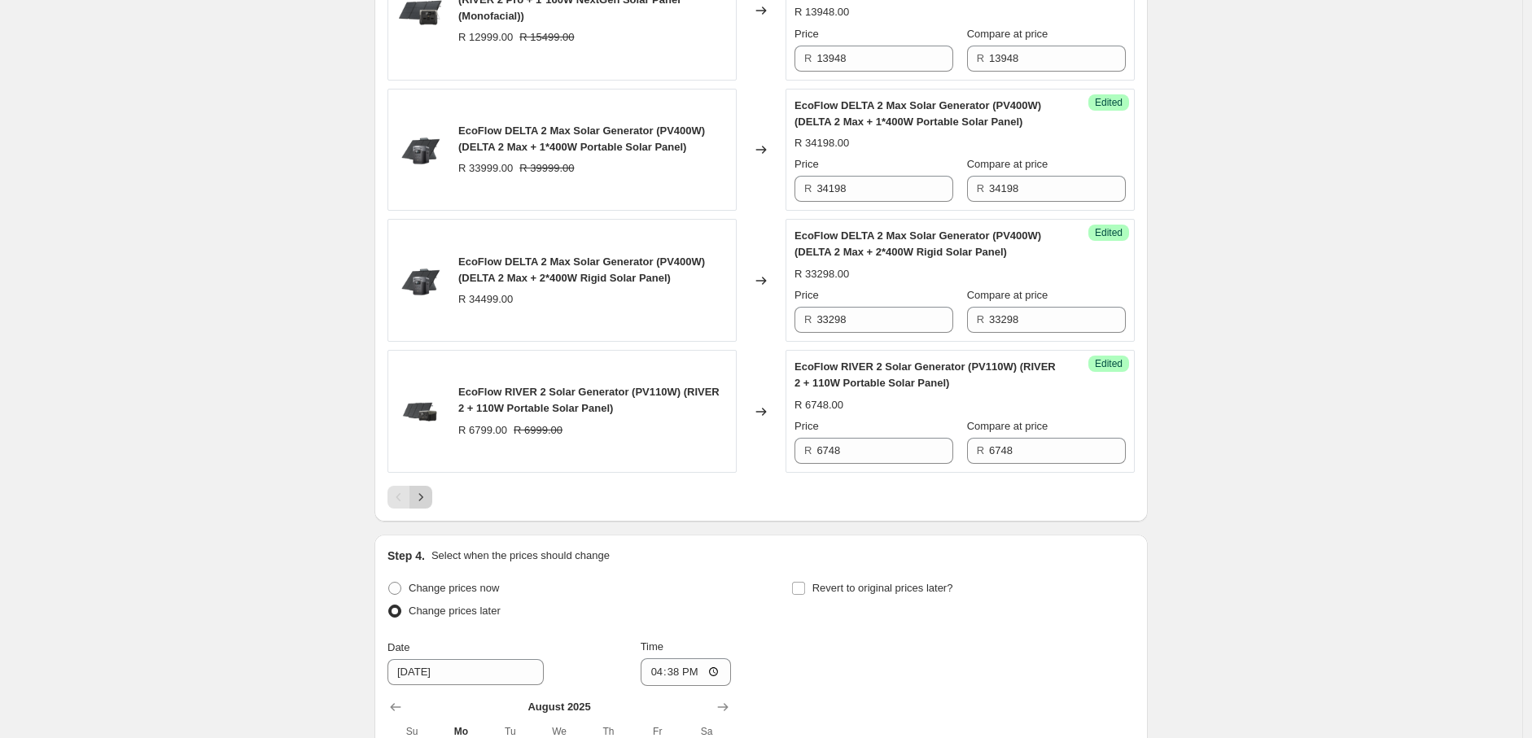
click at [426, 505] on icon "Next" at bounding box center [421, 497] width 16 height 16
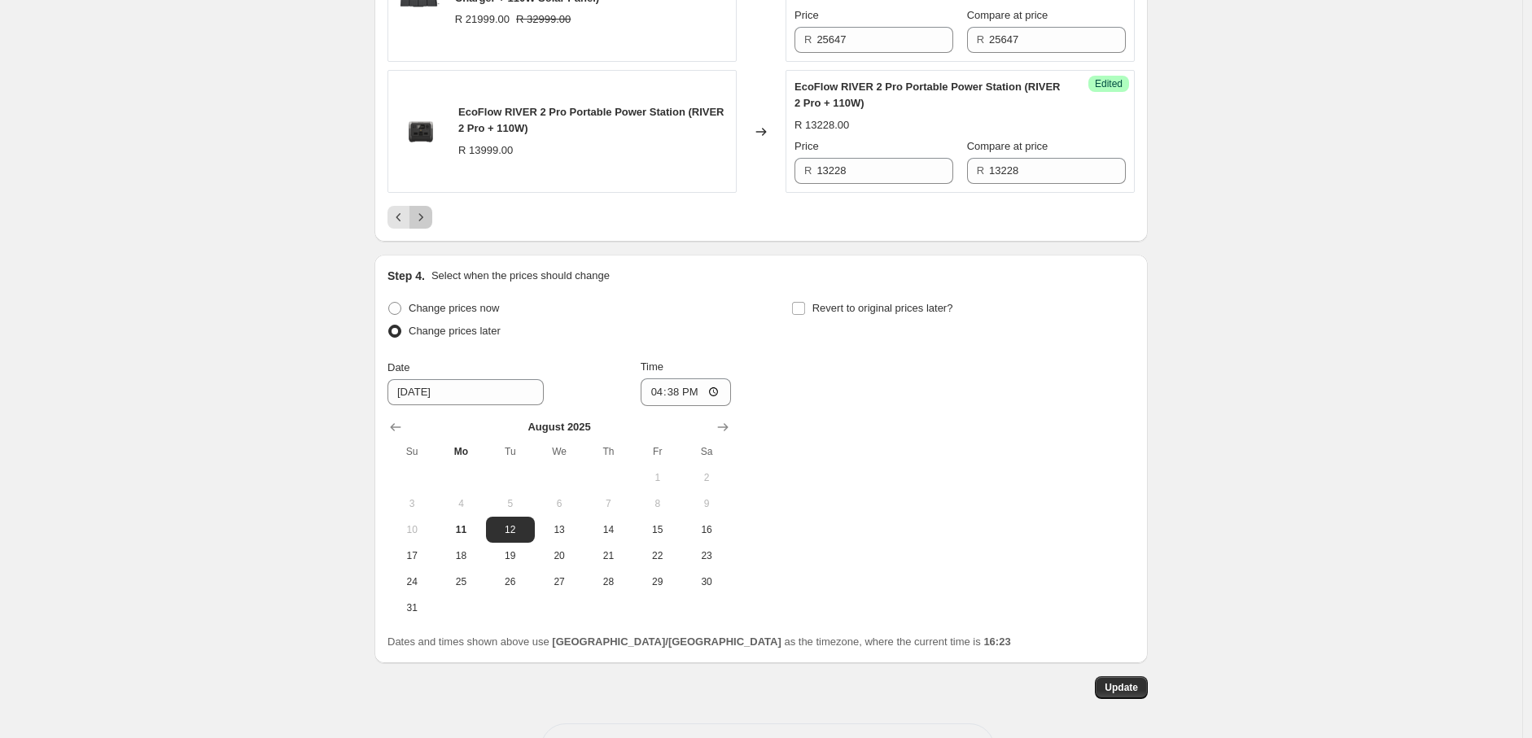
click at [417, 209] on icon "Next" at bounding box center [421, 217] width 16 height 16
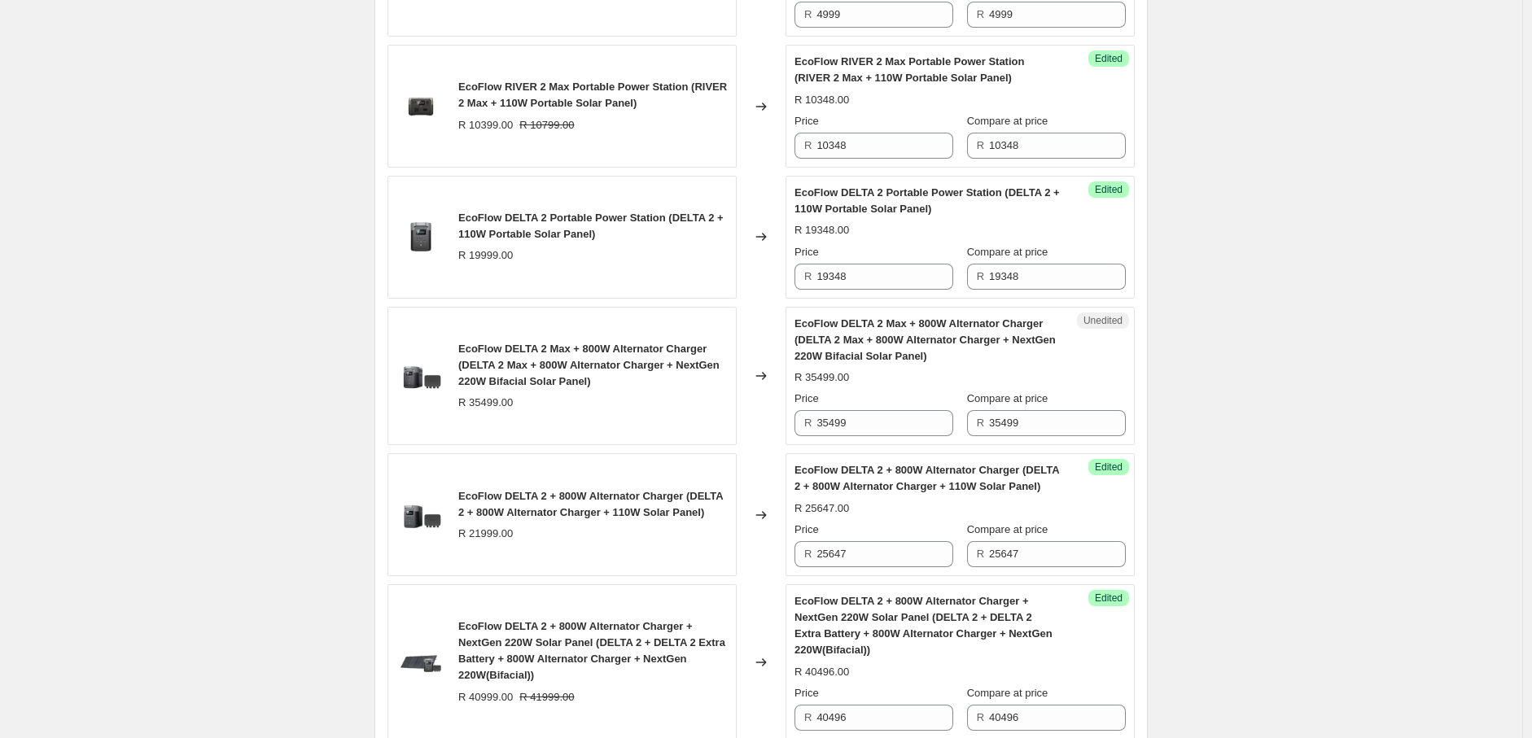
scroll to position [2626, 0]
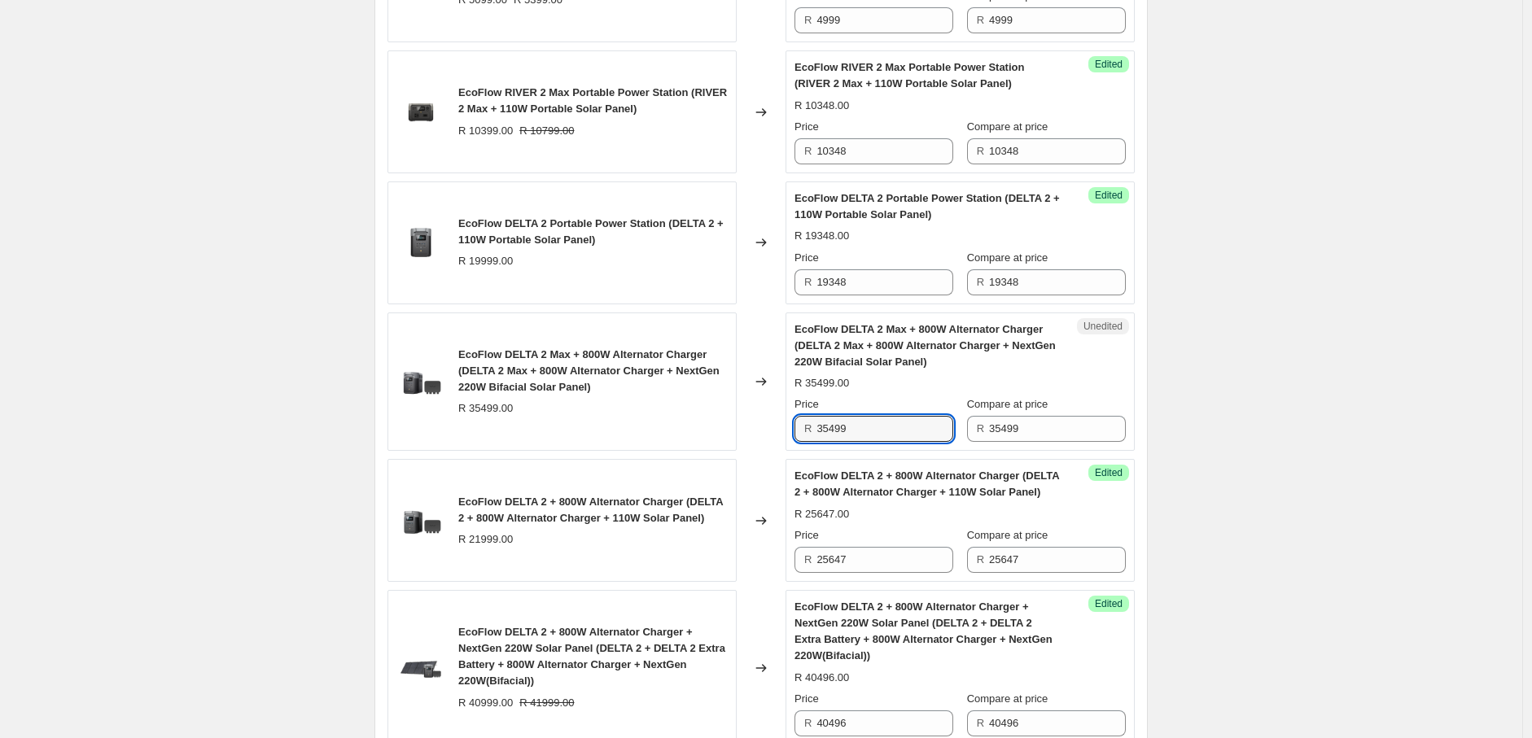
drag, startPoint x: 864, startPoint y: 435, endPoint x: 796, endPoint y: 437, distance: 68.4
click at [796, 437] on div "Unedited EcoFlow DELTA 2 Max + 800W Alternator Charger (DELTA 2 Max + 800W Alte…" at bounding box center [959, 382] width 349 height 139
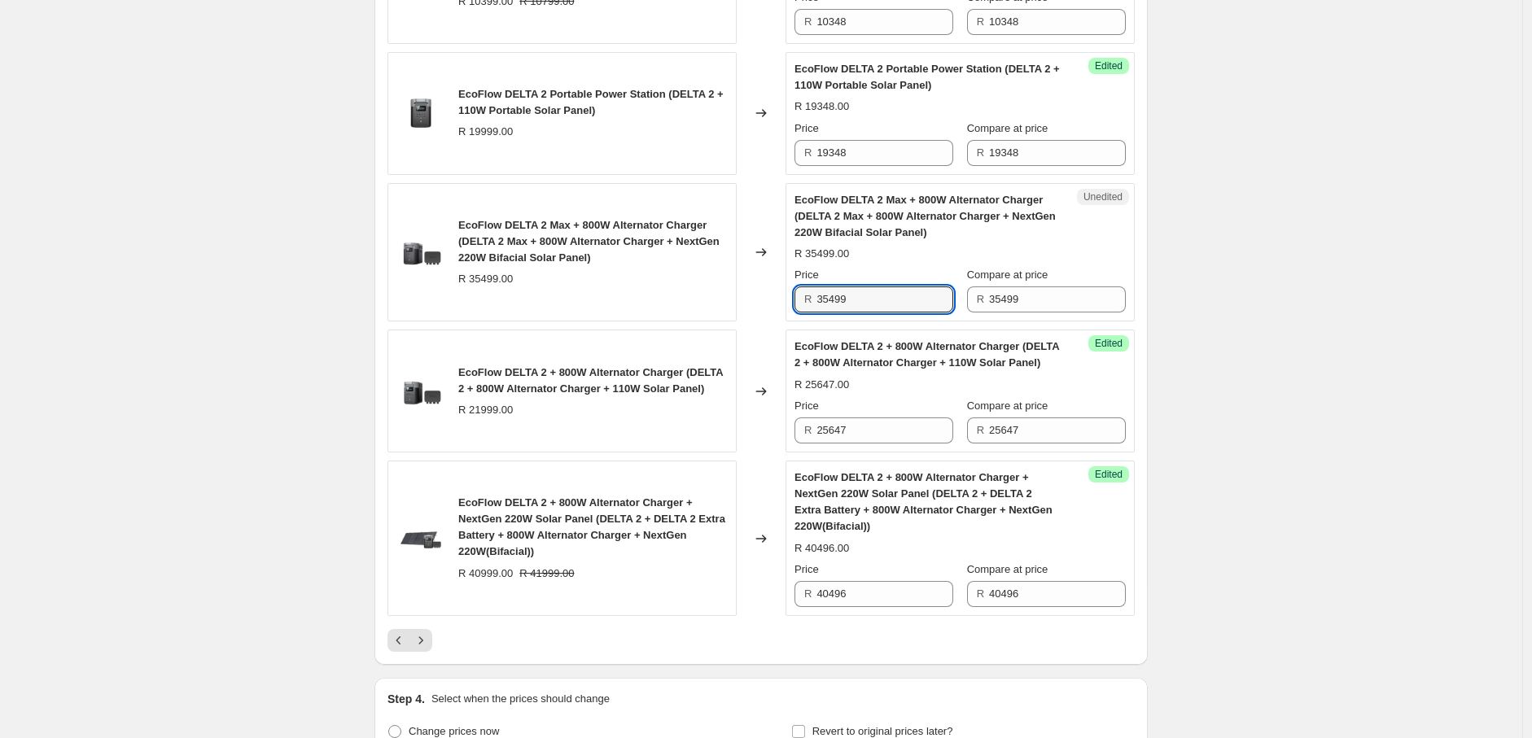
scroll to position [2756, 0]
click at [432, 637] on button "Next" at bounding box center [420, 639] width 23 height 23
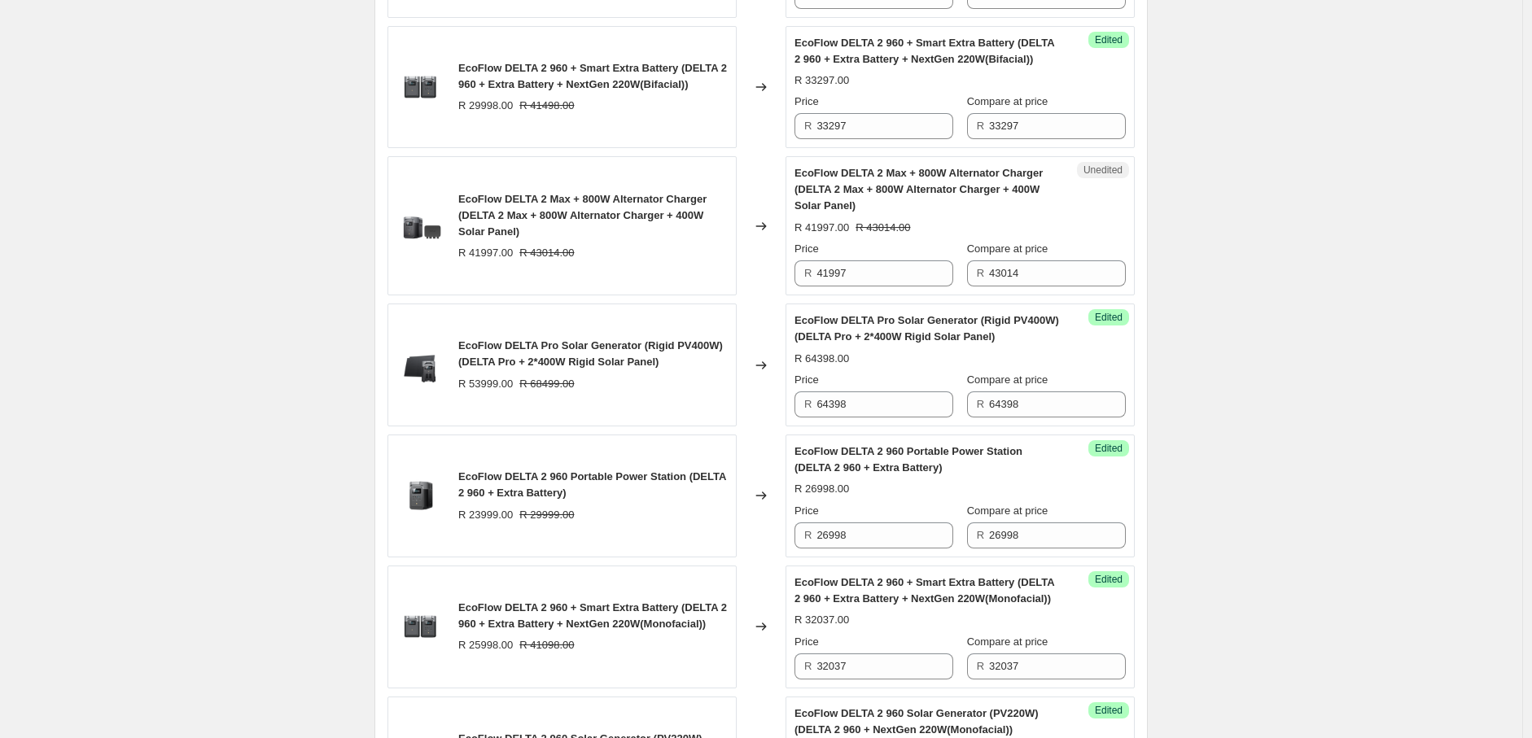
scroll to position [1750, 0]
drag, startPoint x: 864, startPoint y: 279, endPoint x: 796, endPoint y: 279, distance: 67.6
click at [796, 279] on div "Unedited EcoFlow DELTA 2 Max + 800W Alternator Charger (DELTA 2 Max + 800W Alte…" at bounding box center [959, 226] width 349 height 139
paste input "34275"
type input "34275"
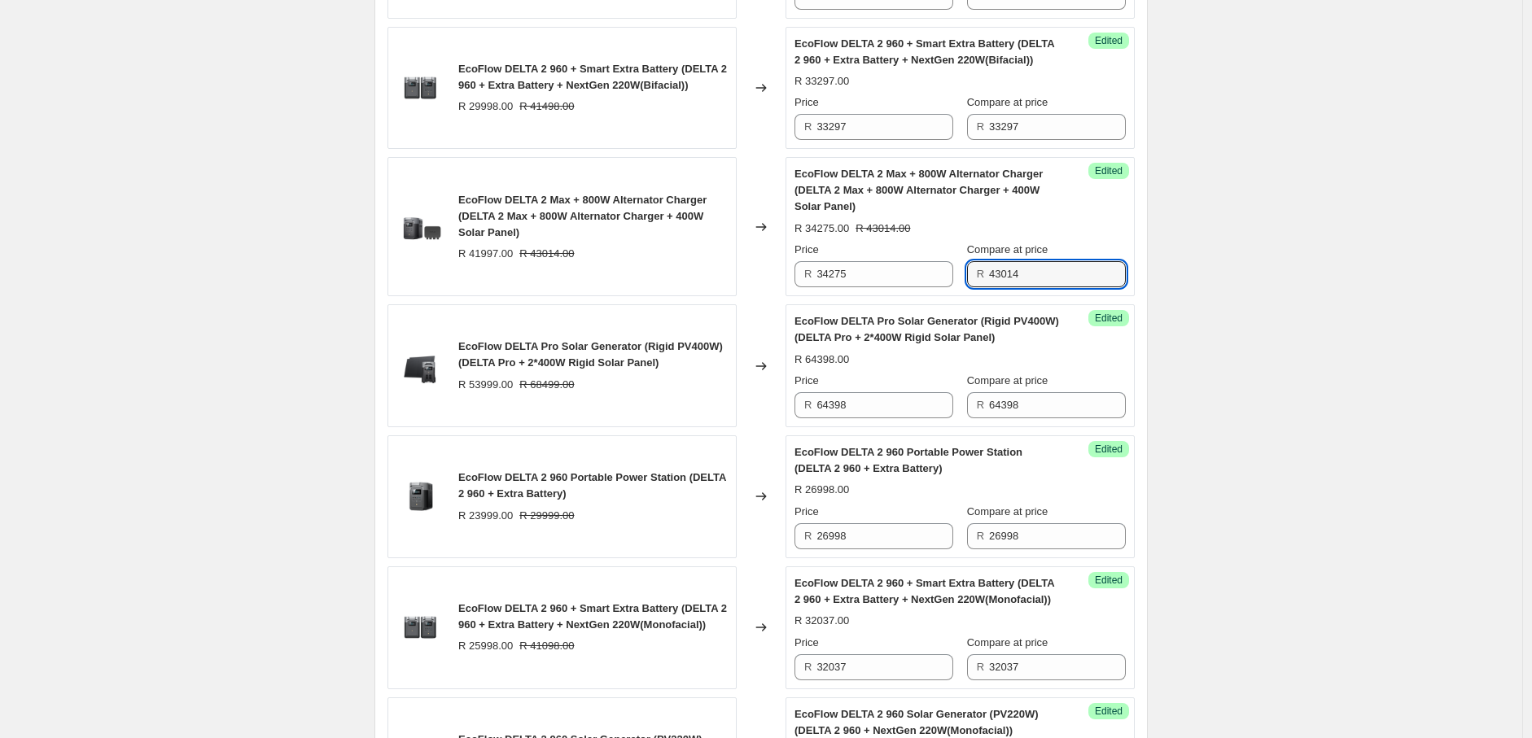
drag, startPoint x: 1057, startPoint y: 275, endPoint x: 965, endPoint y: 291, distance: 93.3
click at [965, 291] on div "Success Edited EcoFlow DELTA 2 Max + 800W Alternator Charger (DELTA 2 Max + 800…" at bounding box center [959, 226] width 349 height 139
paste input "34275"
type input "34275"
click at [1298, 297] on div "2025年8月南非新价格-AO价-Solar panel+Bundle. This page is ready 2025年8月南非新价格-AO价-Solar …" at bounding box center [761, 271] width 1522 height 4042
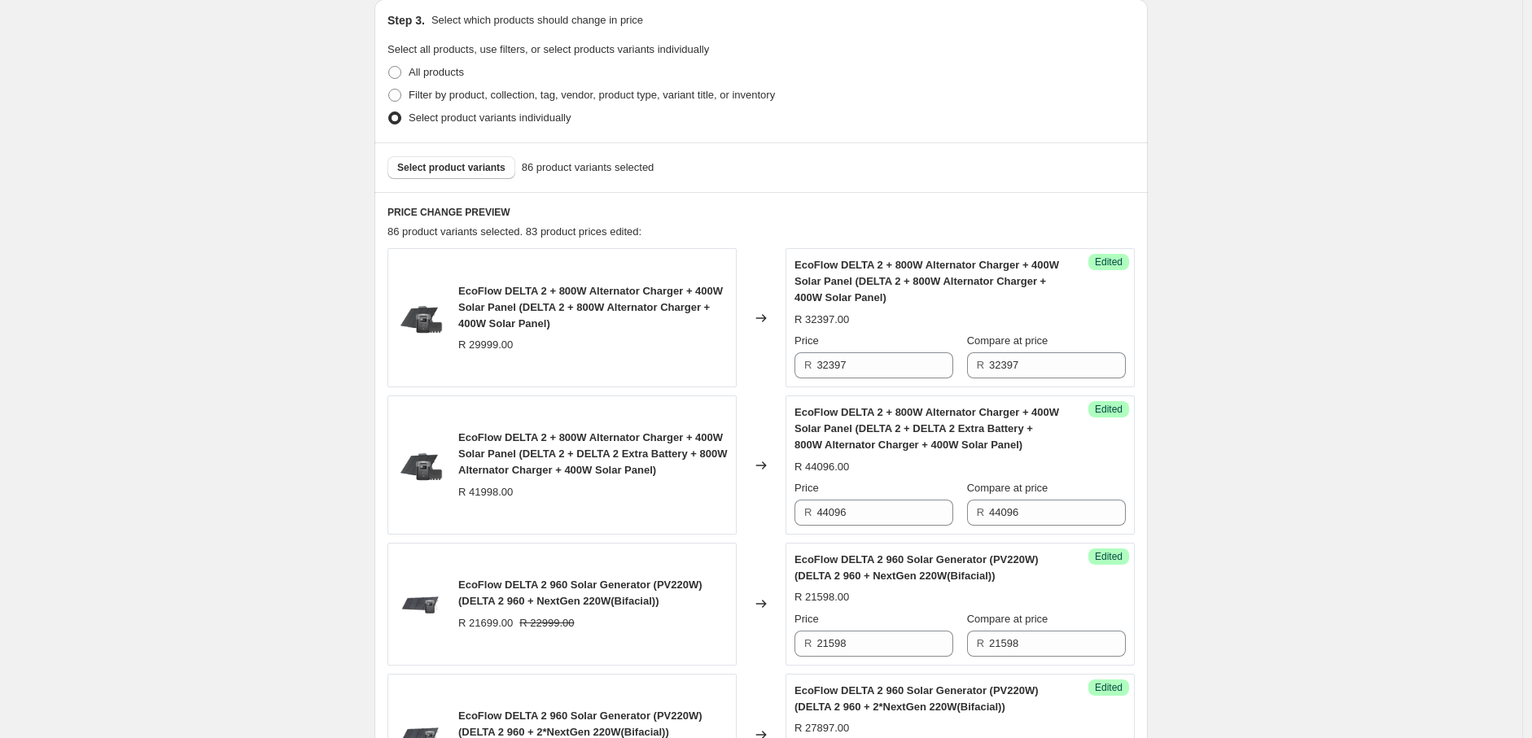
scroll to position [446, 0]
click at [482, 161] on button "Select product variants" at bounding box center [451, 170] width 128 height 23
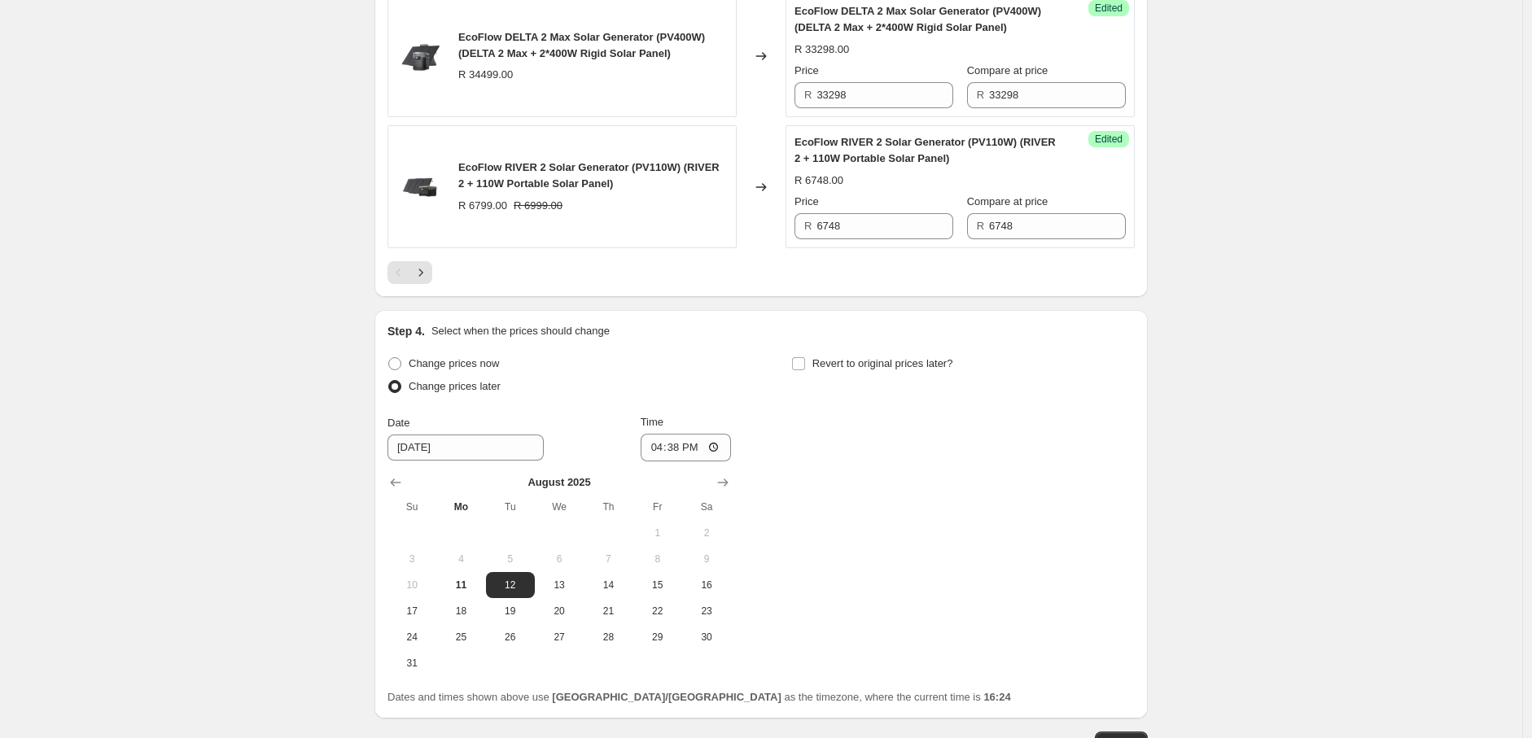
scroll to position [3061, 0]
click at [426, 278] on icon "Next" at bounding box center [421, 269] width 16 height 16
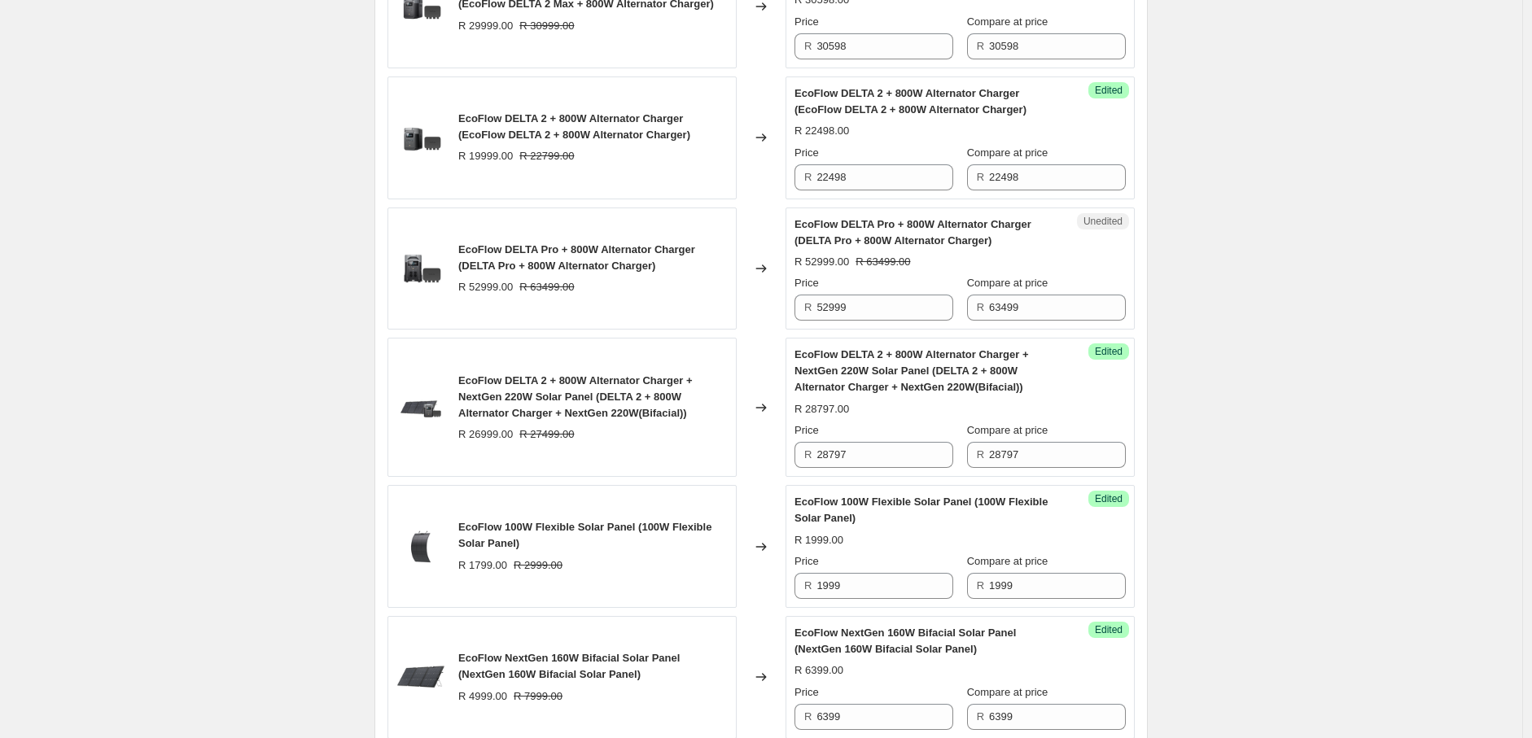
scroll to position [1548, 0]
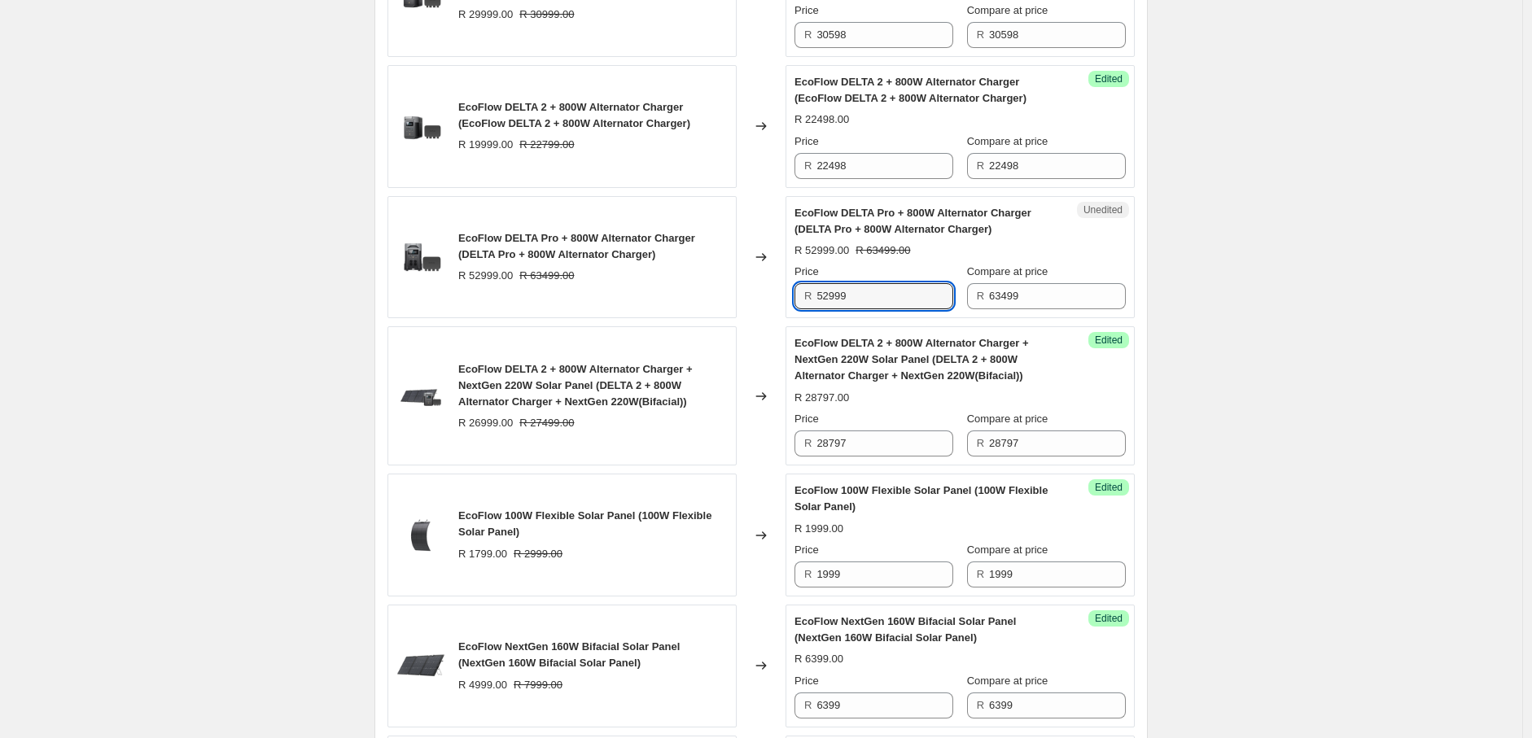
drag, startPoint x: 855, startPoint y: 302, endPoint x: 809, endPoint y: 305, distance: 46.5
click at [809, 305] on div "R 52999" at bounding box center [873, 296] width 159 height 26
drag, startPoint x: 860, startPoint y: 302, endPoint x: 803, endPoint y: 297, distance: 56.4
click at [803, 297] on div "R 60298" at bounding box center [873, 296] width 159 height 26
type input "60298"
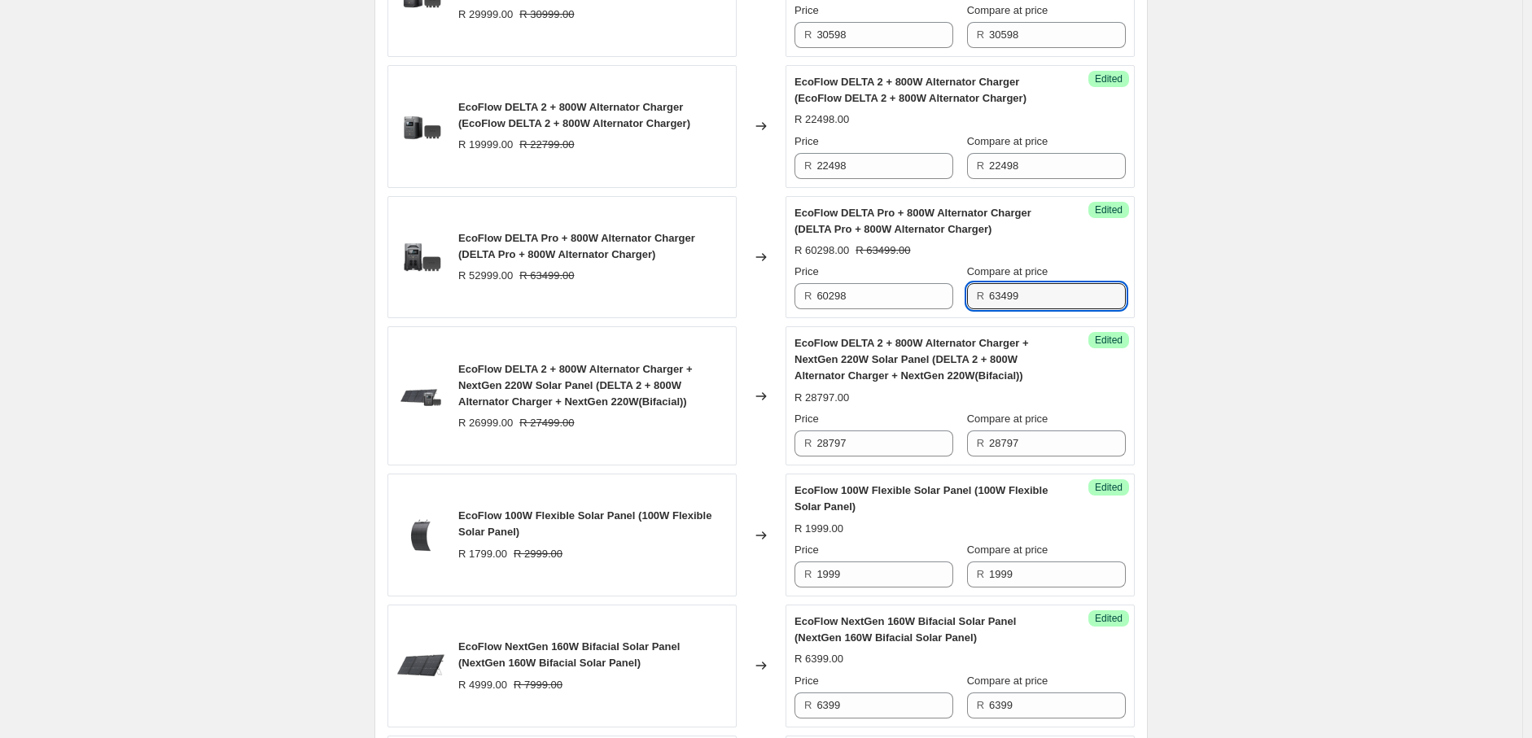
drag, startPoint x: 1028, startPoint y: 295, endPoint x: 987, endPoint y: 301, distance: 42.0
click at [987, 301] on div "R 63499" at bounding box center [1046, 296] width 159 height 26
paste input "0298"
type input "60298"
click at [1295, 322] on div "2025年8月南非新价格-AO价-Solar panel+Bundle. This page is ready 2025年8月南非新价格-AO价-Solar …" at bounding box center [761, 432] width 1522 height 3961
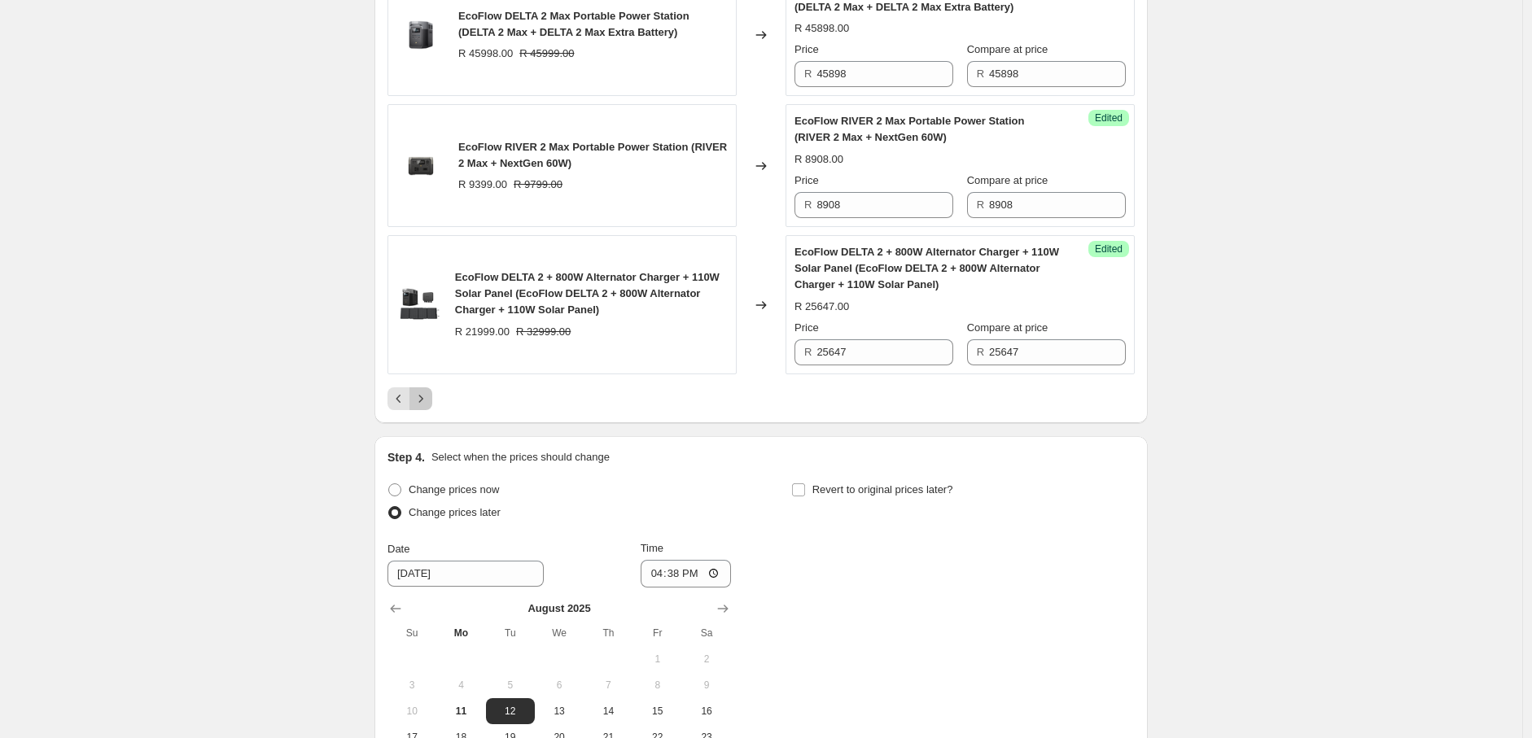
click at [425, 395] on button "Next" at bounding box center [420, 398] width 23 height 23
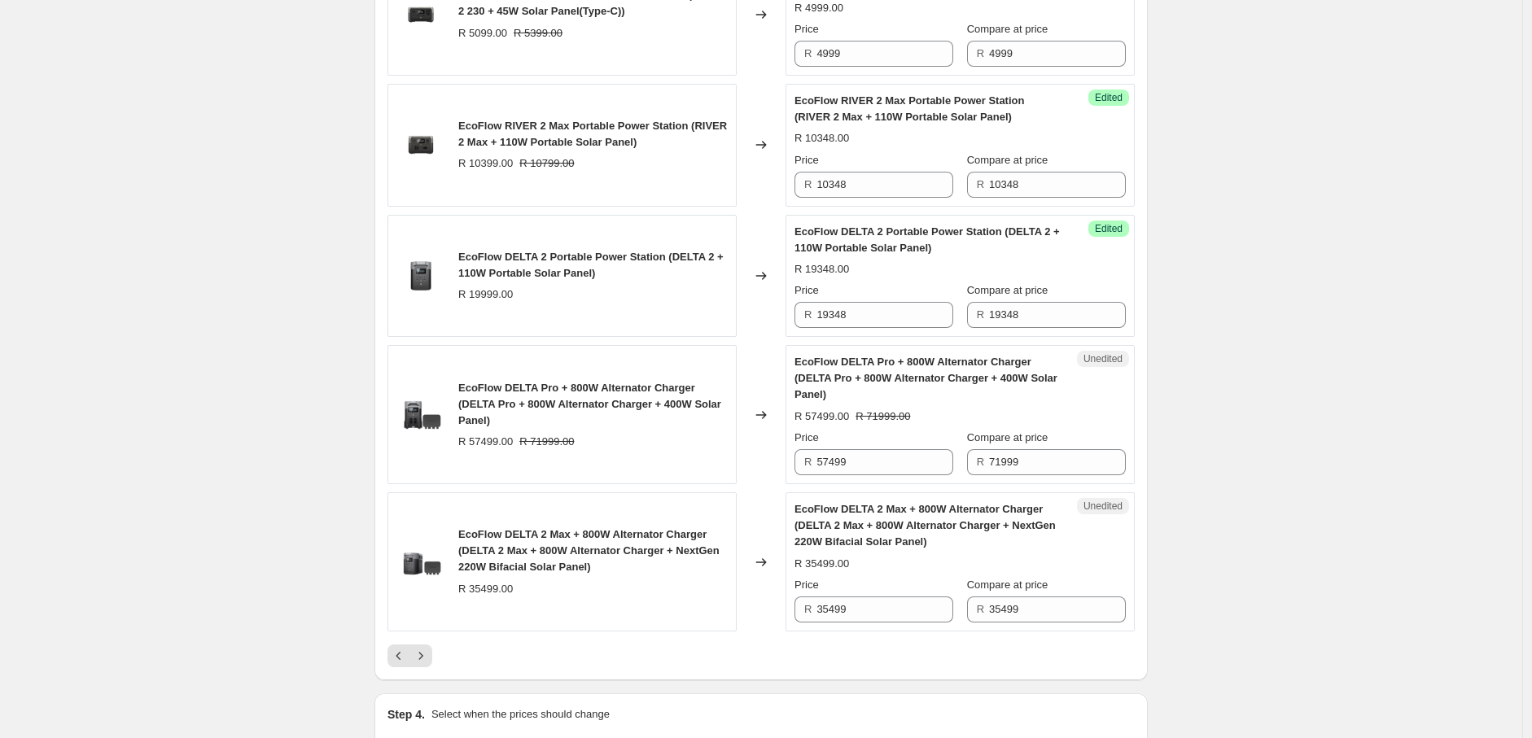
scroll to position [2724, 0]
drag, startPoint x: 860, startPoint y: 466, endPoint x: 765, endPoint y: 469, distance: 94.4
click at [765, 469] on div "EcoFlow DELTA Pro + 800W Alternator Charger (DELTA Pro + 800W Alternator Charge…" at bounding box center [760, 413] width 747 height 139
drag, startPoint x: 852, startPoint y: 466, endPoint x: 815, endPoint y: 462, distance: 37.6
click at [815, 462] on div "R 70197" at bounding box center [873, 461] width 159 height 26
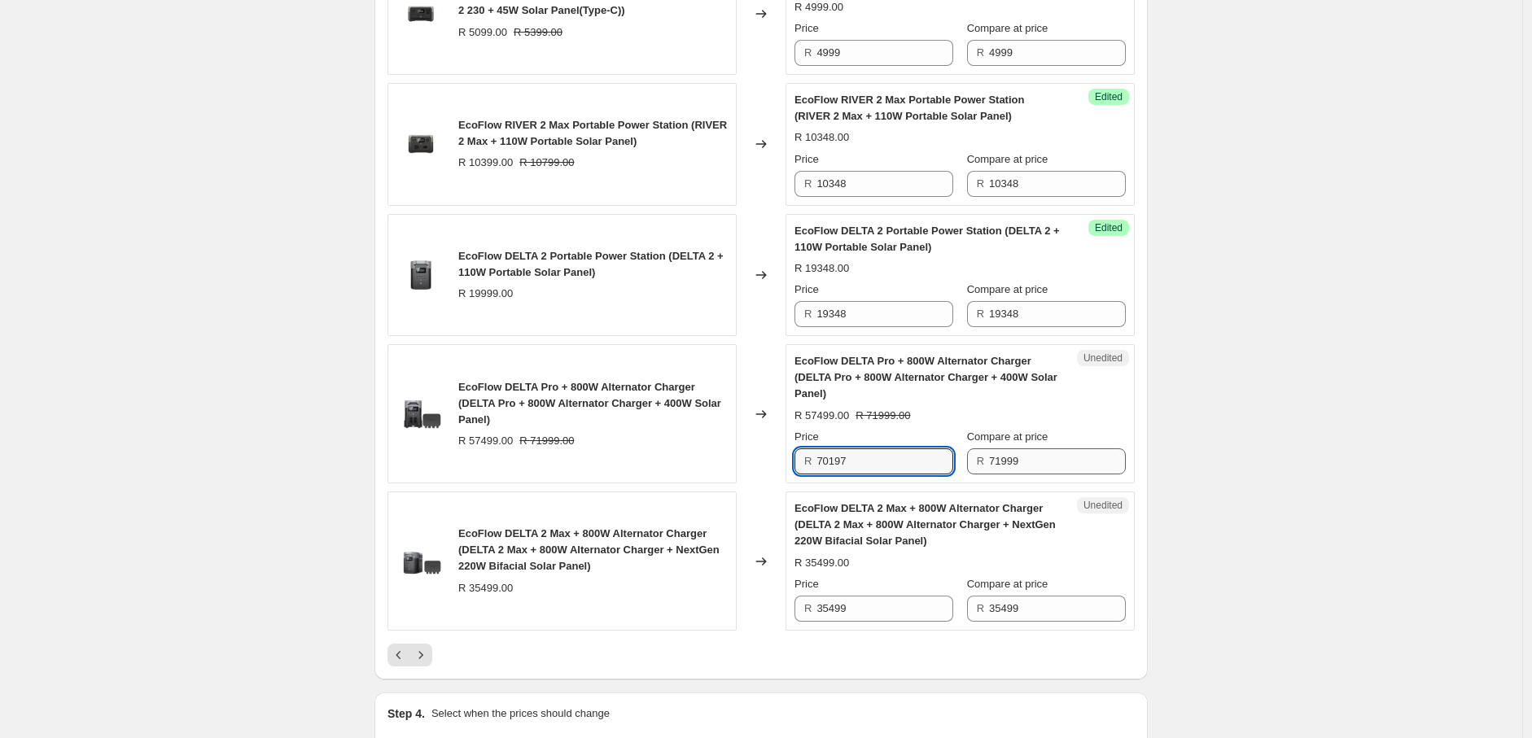
type input "70197"
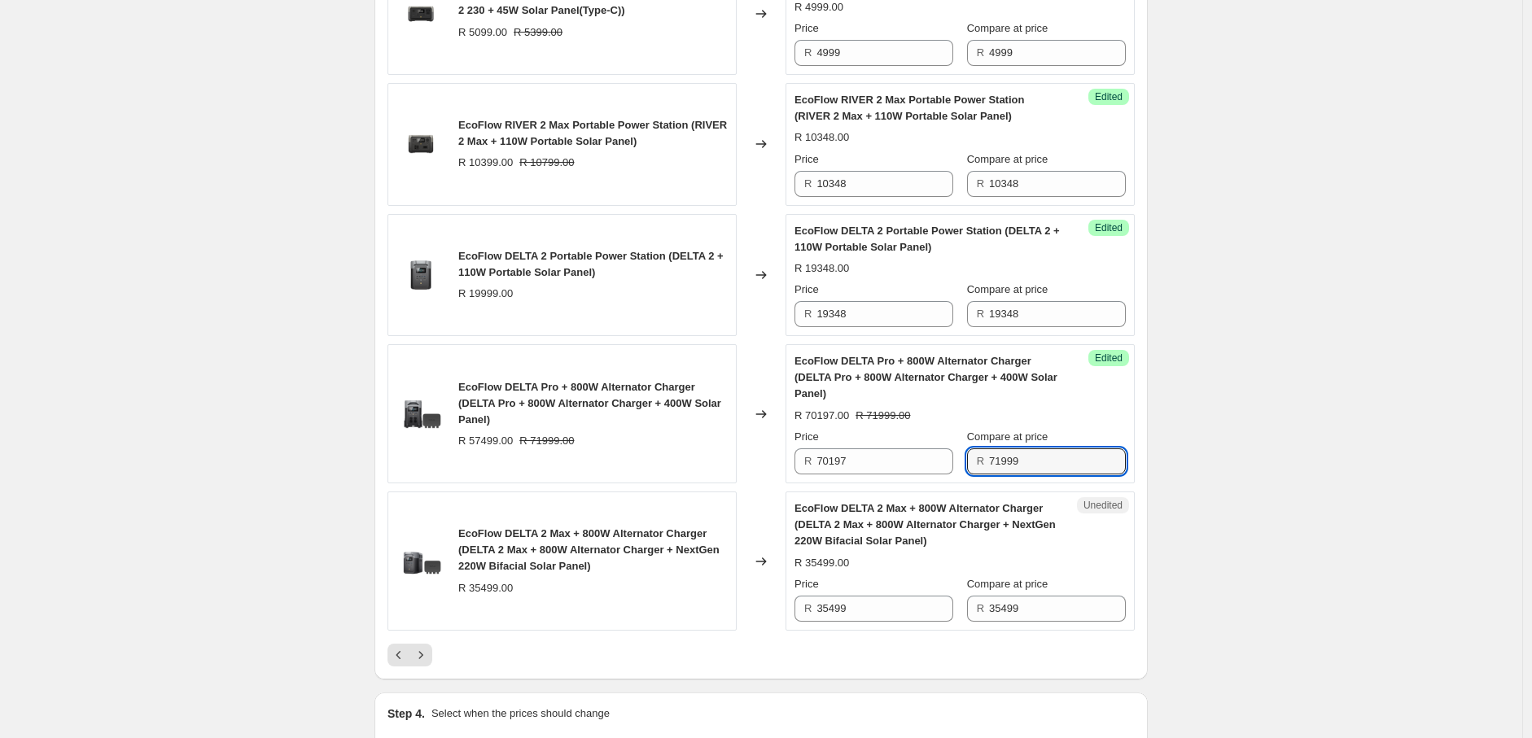
drag, startPoint x: 1031, startPoint y: 462, endPoint x: 979, endPoint y: 466, distance: 52.2
click at [979, 466] on div "R 71999" at bounding box center [1046, 461] width 159 height 26
paste input "0197"
type input "70197"
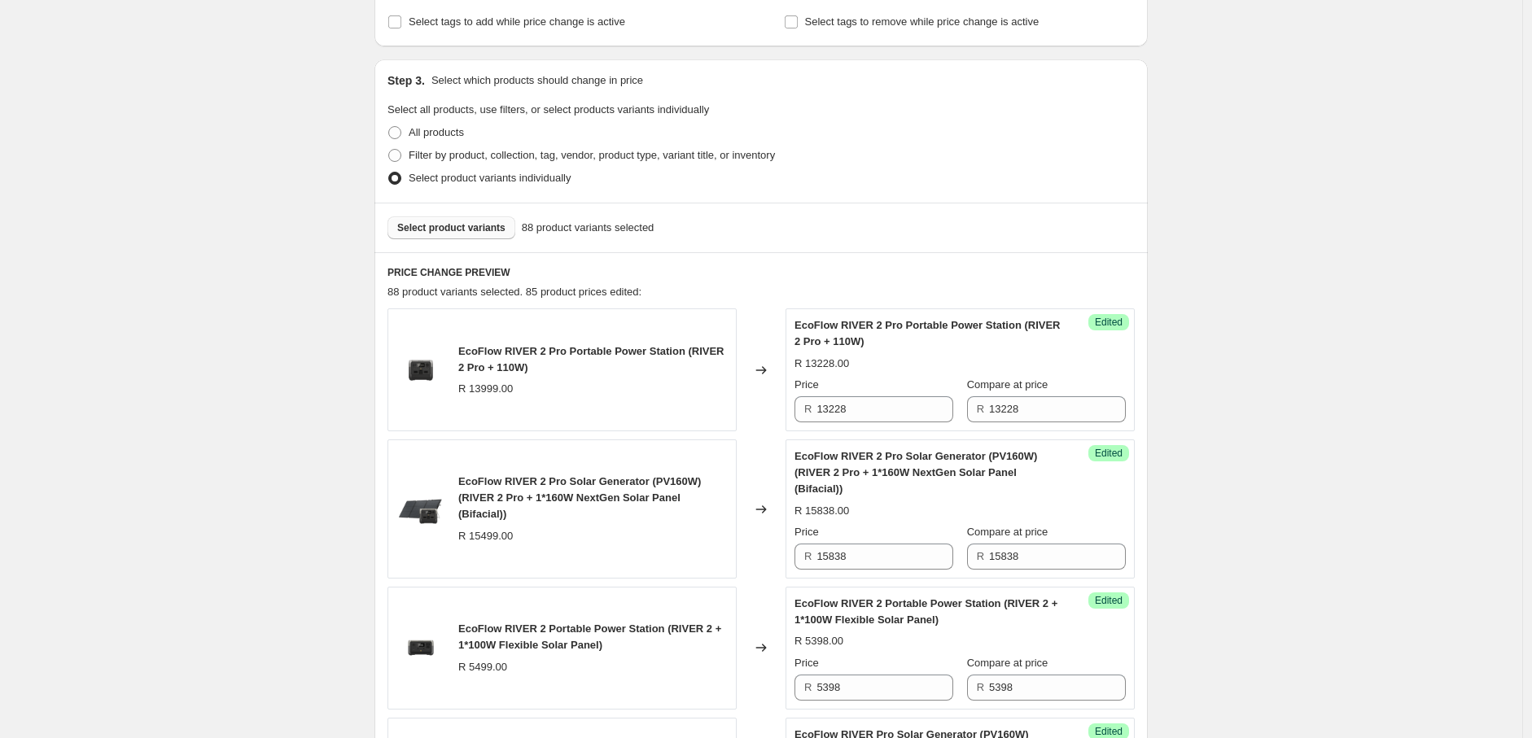
scroll to position [408, 0]
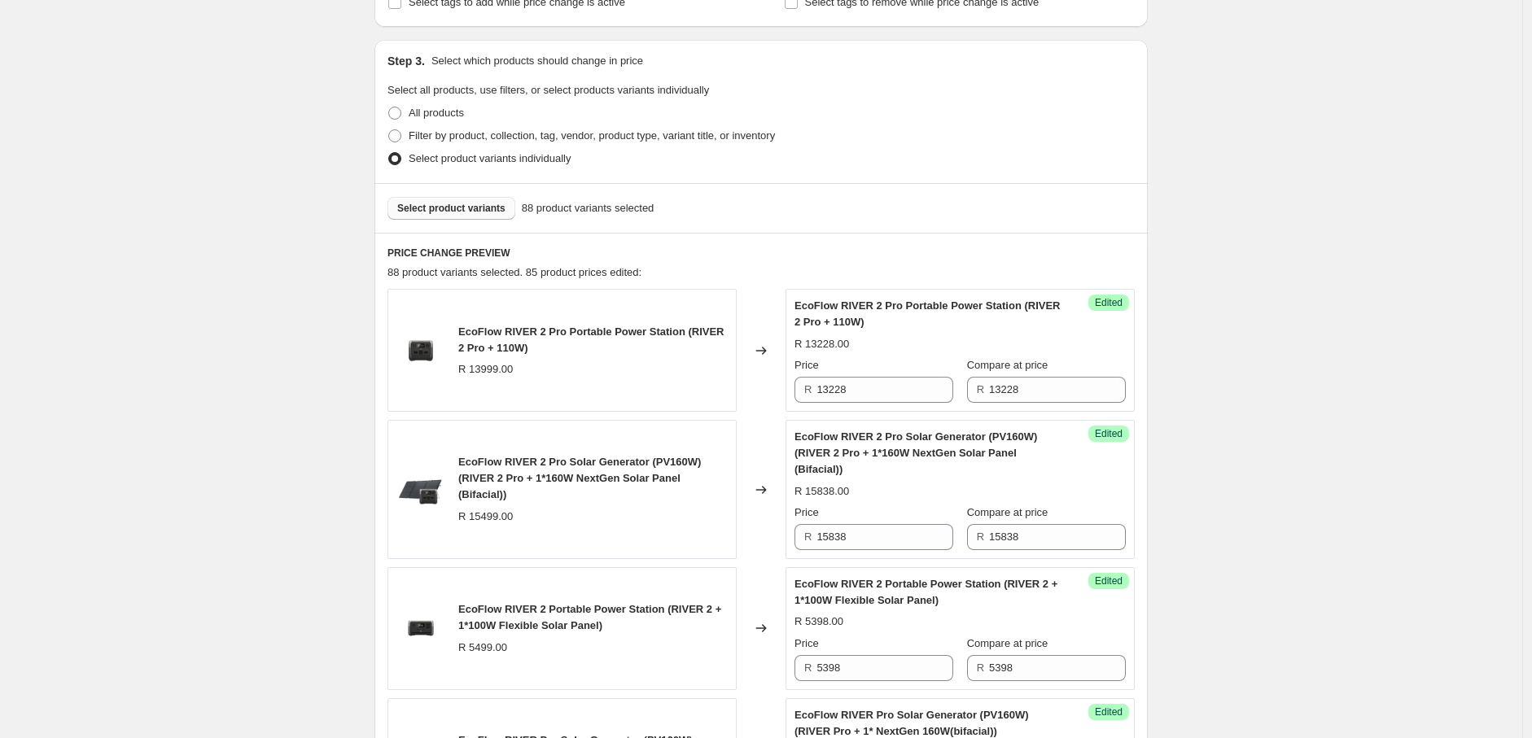
click at [466, 208] on span "Select product variants" at bounding box center [451, 208] width 108 height 13
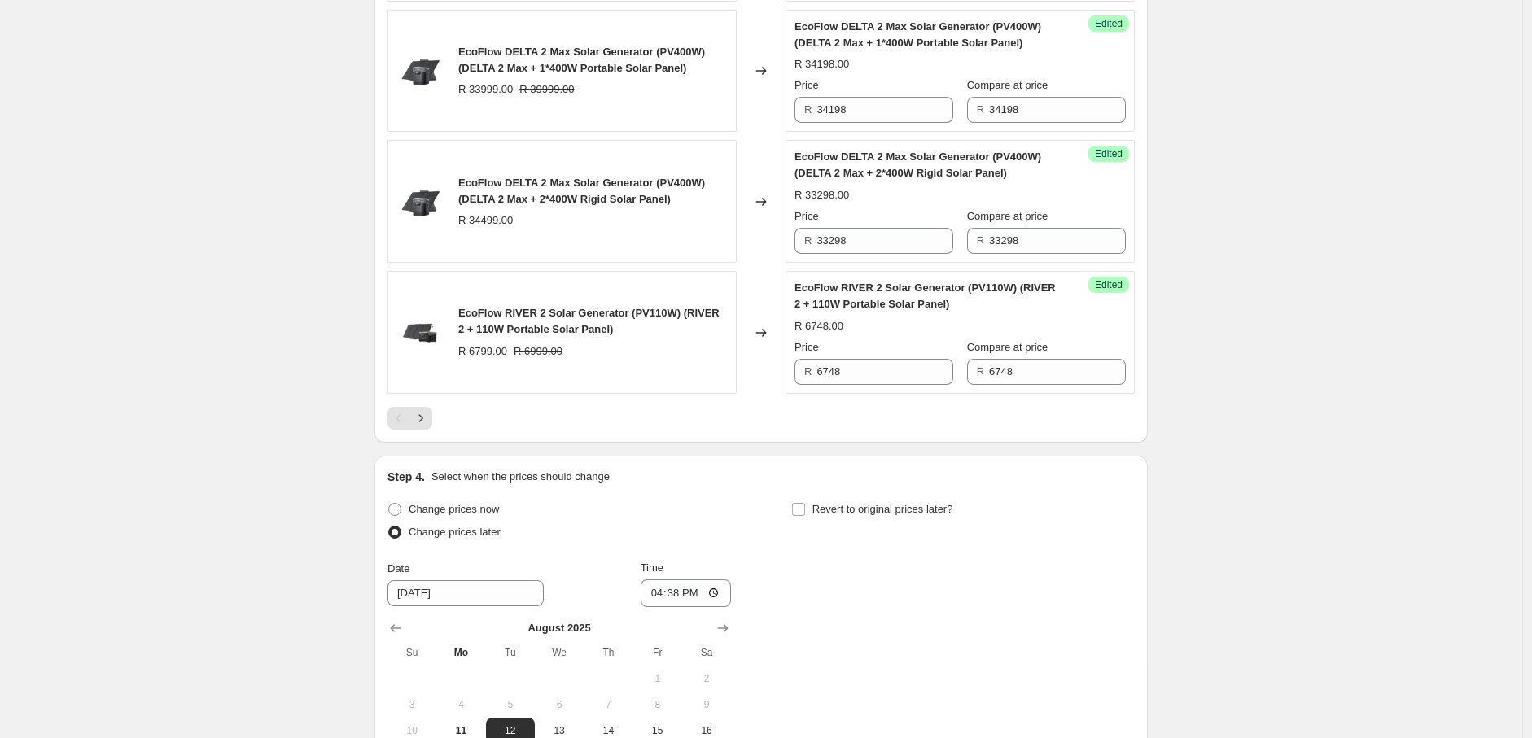
scroll to position [2914, 0]
click at [424, 425] on icon "Next" at bounding box center [421, 417] width 16 height 16
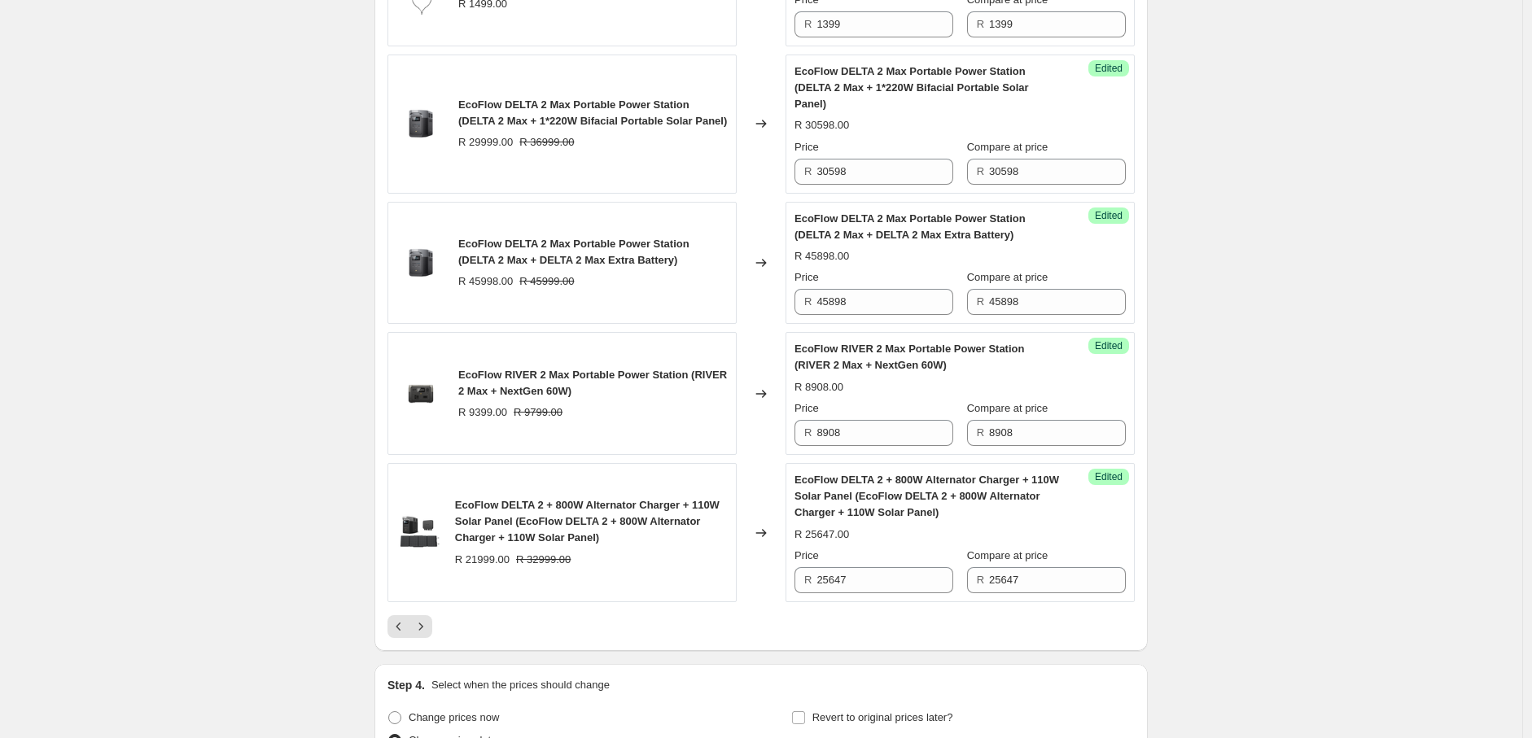
scroll to position [2901, 0]
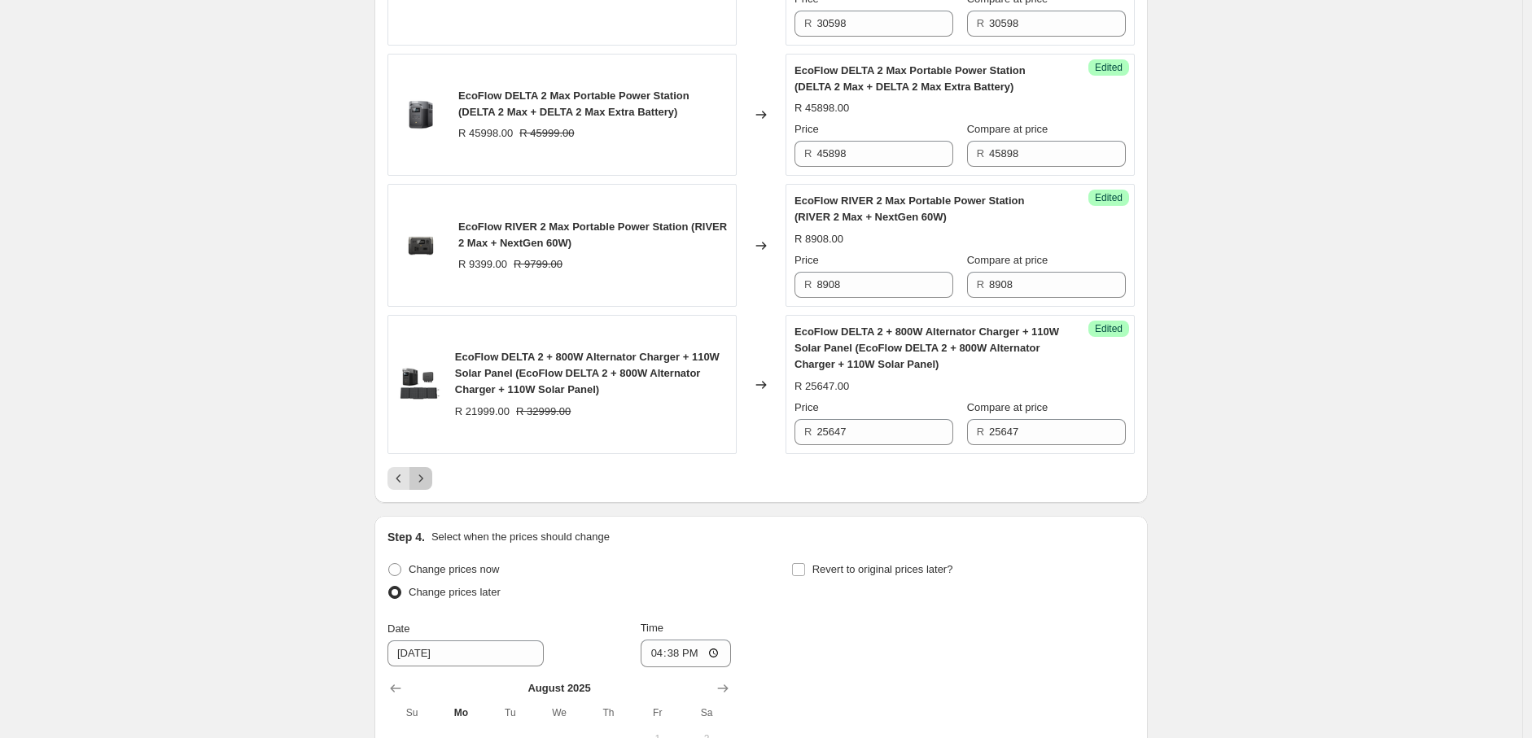
click at [420, 470] on icon "Next" at bounding box center [421, 478] width 16 height 16
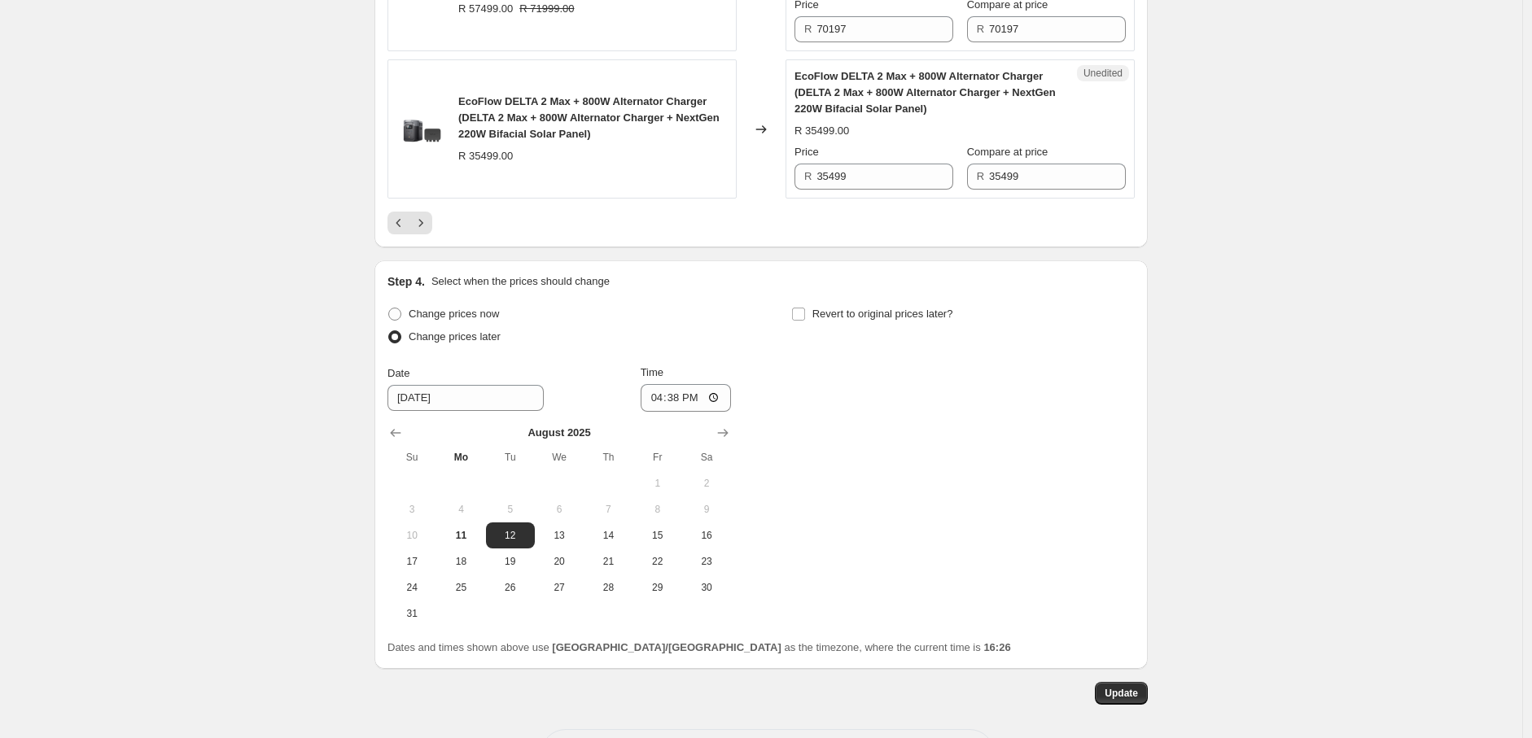
scroll to position [3158, 0]
click at [423, 223] on icon "Next" at bounding box center [421, 221] width 16 height 16
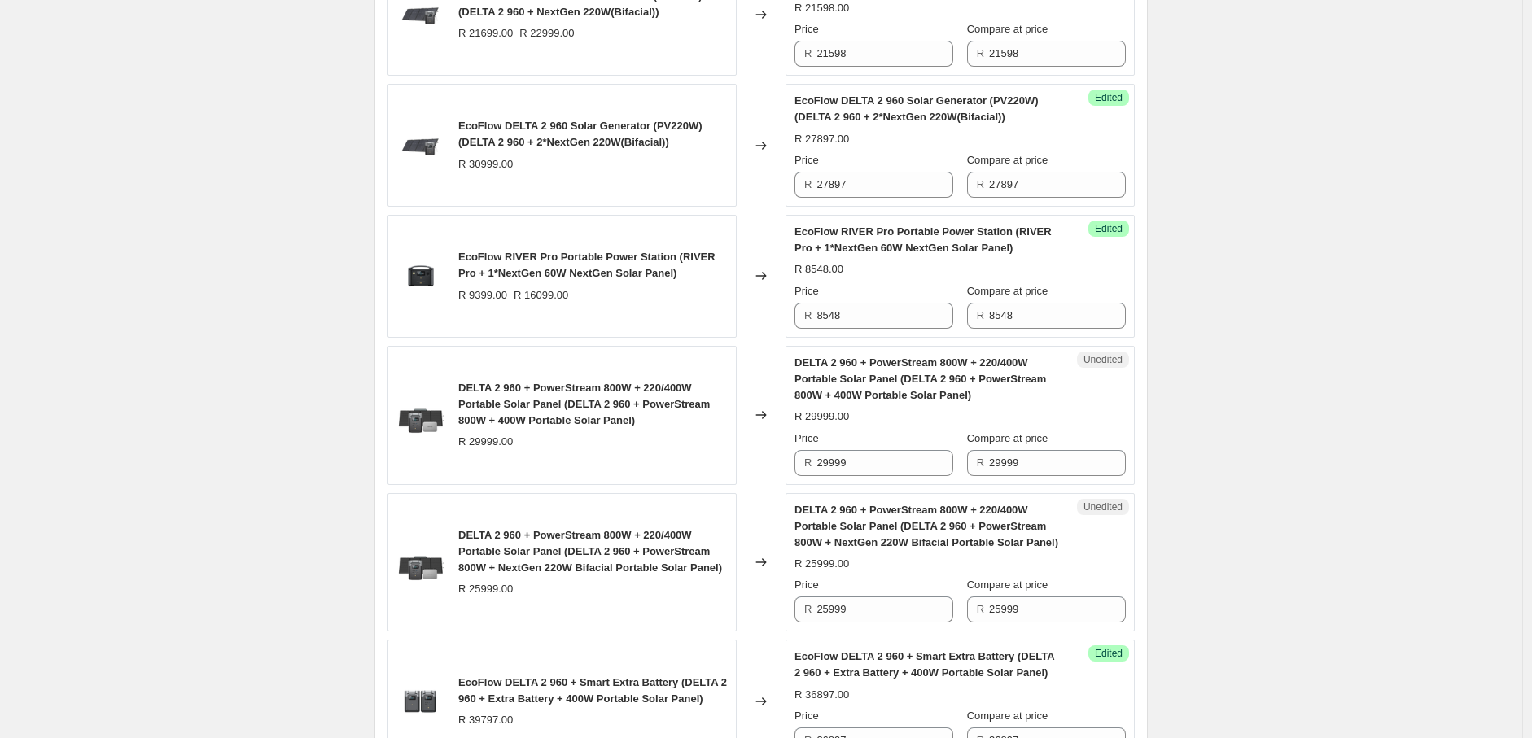
scroll to position [1332, 0]
drag, startPoint x: 866, startPoint y: 458, endPoint x: 791, endPoint y: 466, distance: 75.3
click at [791, 466] on div "Unedited DELTA 2 960 + PowerStream 800W + 220/400W Portable Solar Panel (DELTA …" at bounding box center [959, 416] width 349 height 139
click at [860, 464] on input "31497" at bounding box center [884, 464] width 137 height 26
drag, startPoint x: 860, startPoint y: 464, endPoint x: 818, endPoint y: 466, distance: 41.6
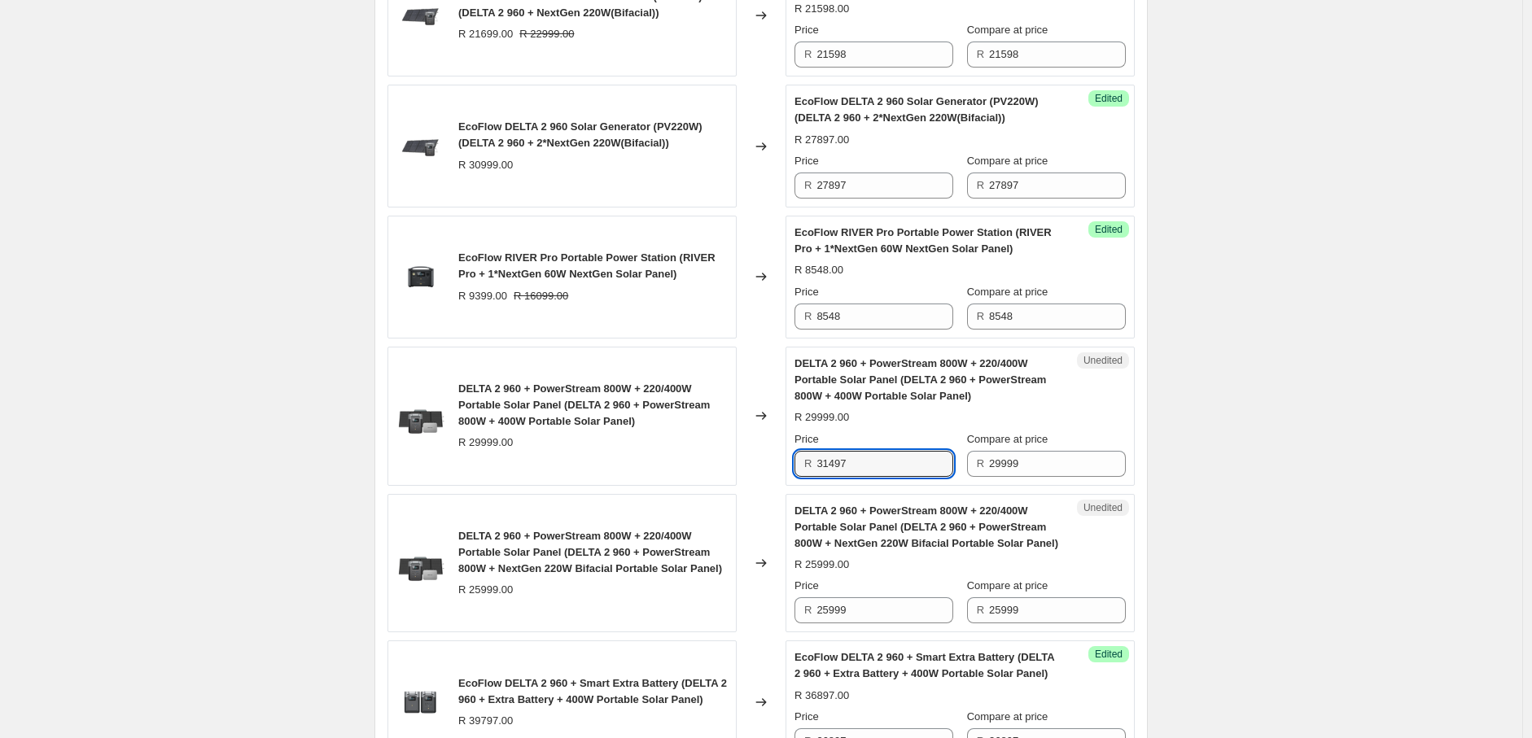
click at [818, 466] on div "R 31497" at bounding box center [873, 464] width 159 height 26
type input "31497"
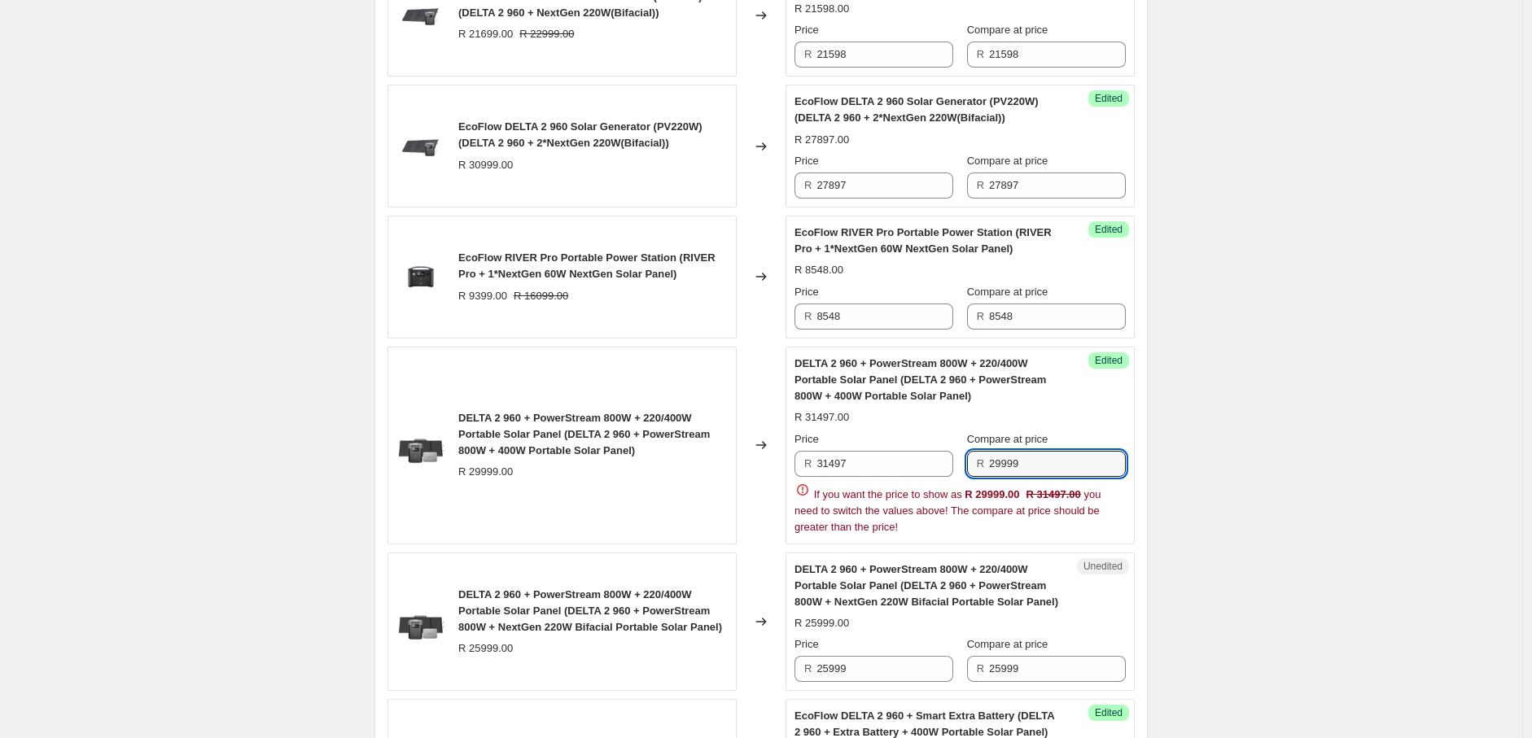
drag, startPoint x: 1038, startPoint y: 459, endPoint x: 971, endPoint y: 466, distance: 67.1
click at [971, 466] on div "R 29999" at bounding box center [1046, 464] width 159 height 26
paste input "31497"
type input "31497"
click at [1223, 509] on div "2025年8月南非新价格-AO价-Solar panel+Bundle. This page is ready 2025年8月南非新价格-AO价-Solar …" at bounding box center [761, 734] width 1522 height 4133
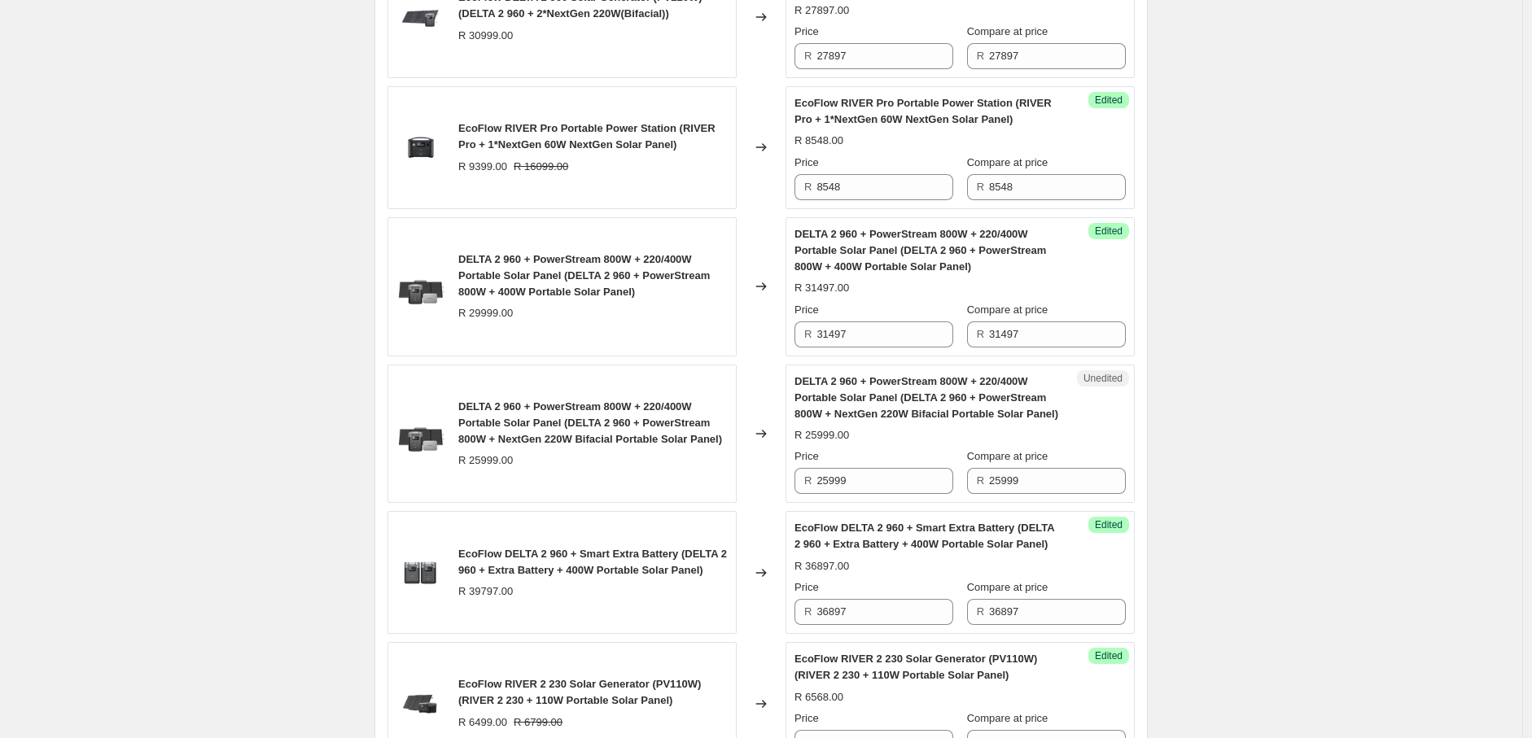
scroll to position [1463, 0]
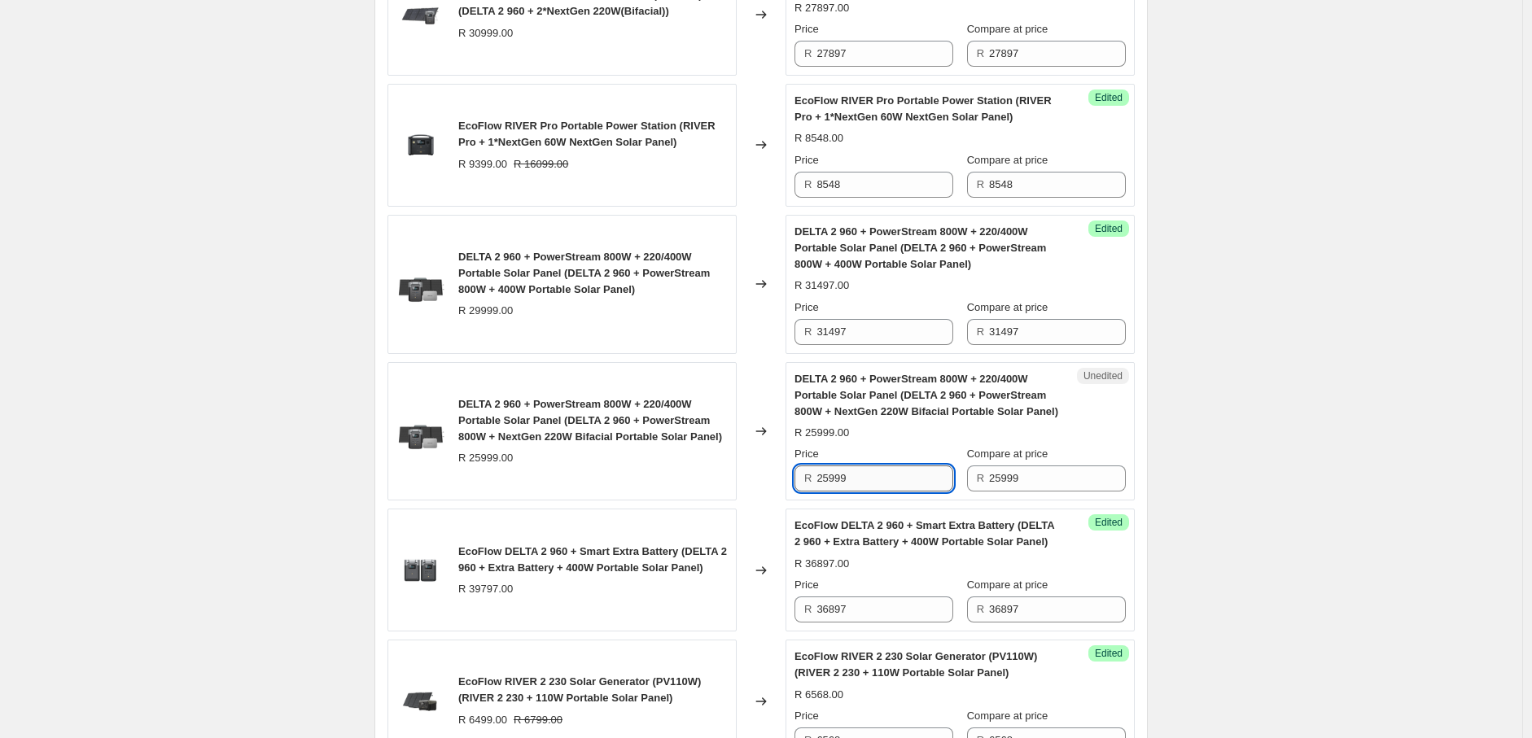
click at [857, 479] on input "25999" at bounding box center [884, 479] width 137 height 26
drag, startPoint x: 861, startPoint y: 479, endPoint x: 796, endPoint y: 476, distance: 65.2
click at [796, 476] on div "Unedited DELTA 2 960 + PowerStream 800W + 220/400W Portable Solar Panel (DELTA …" at bounding box center [959, 431] width 349 height 139
type input "27897"
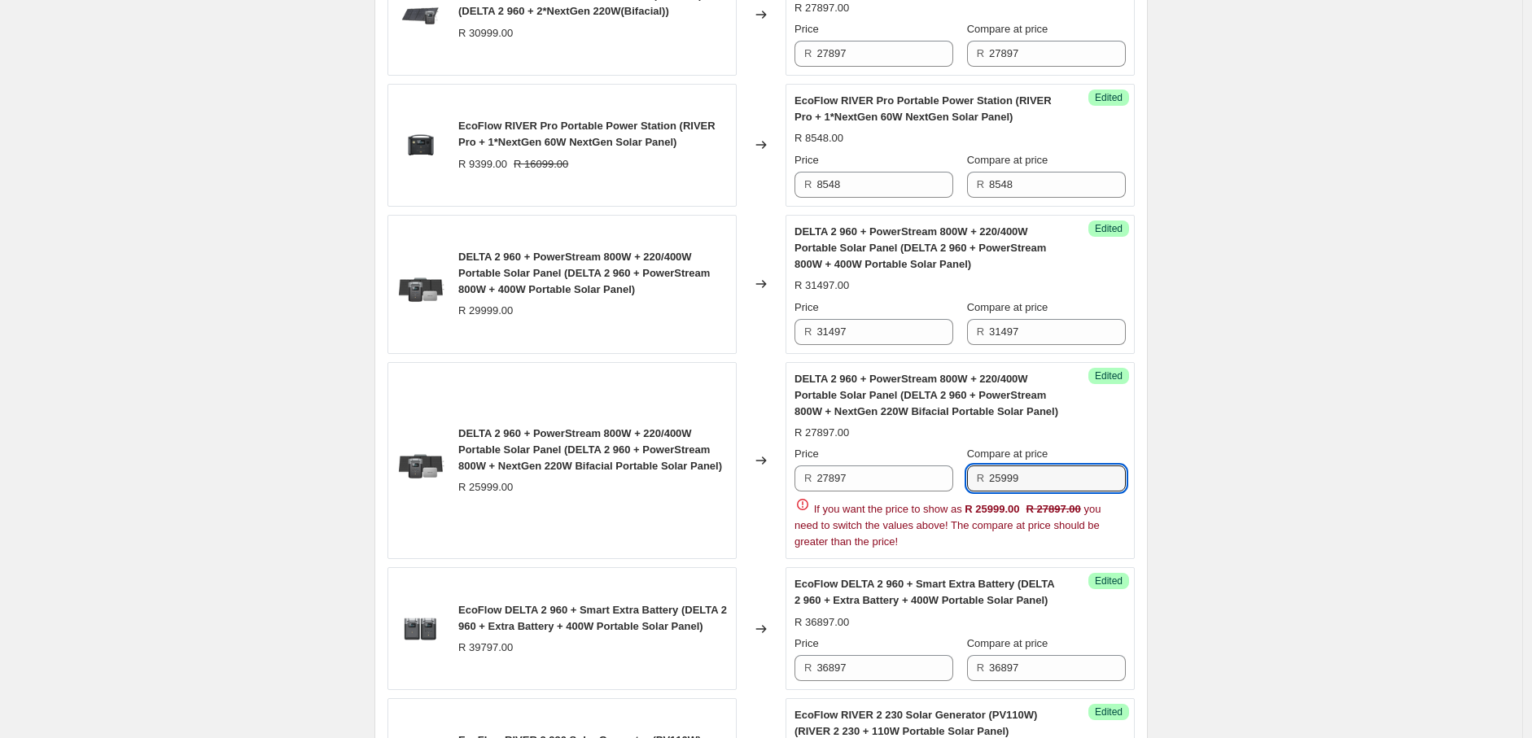
drag, startPoint x: 1043, startPoint y: 481, endPoint x: 977, endPoint y: 483, distance: 66.8
click at [977, 483] on div "R 25999" at bounding box center [1046, 479] width 159 height 26
paste input "7897"
type input "27897"
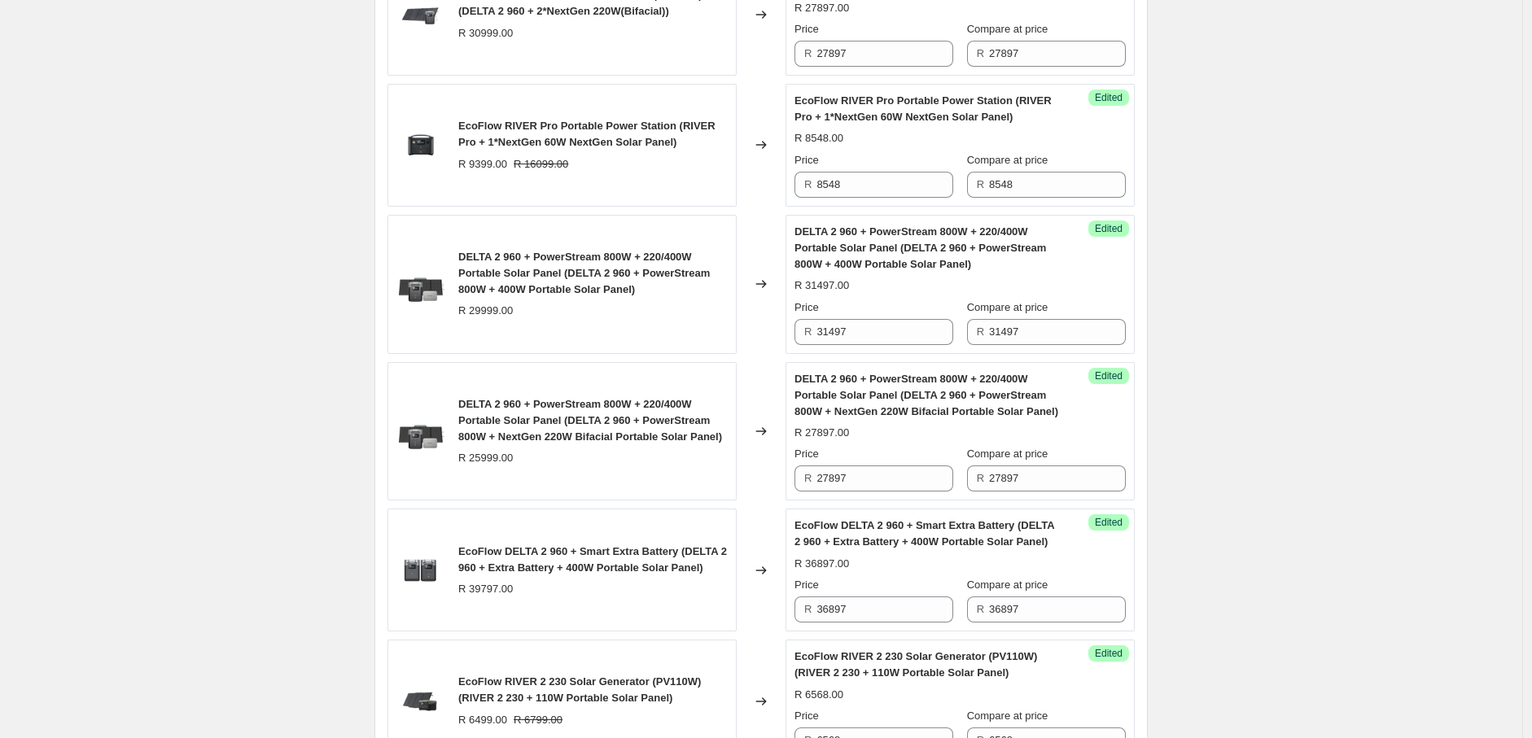
click at [1314, 475] on div "2025年8月南非新价格-AO价-Solar panel+Bundle. This page is ready 2025年8月南非新价格-AO价-Solar …" at bounding box center [761, 574] width 1522 height 4075
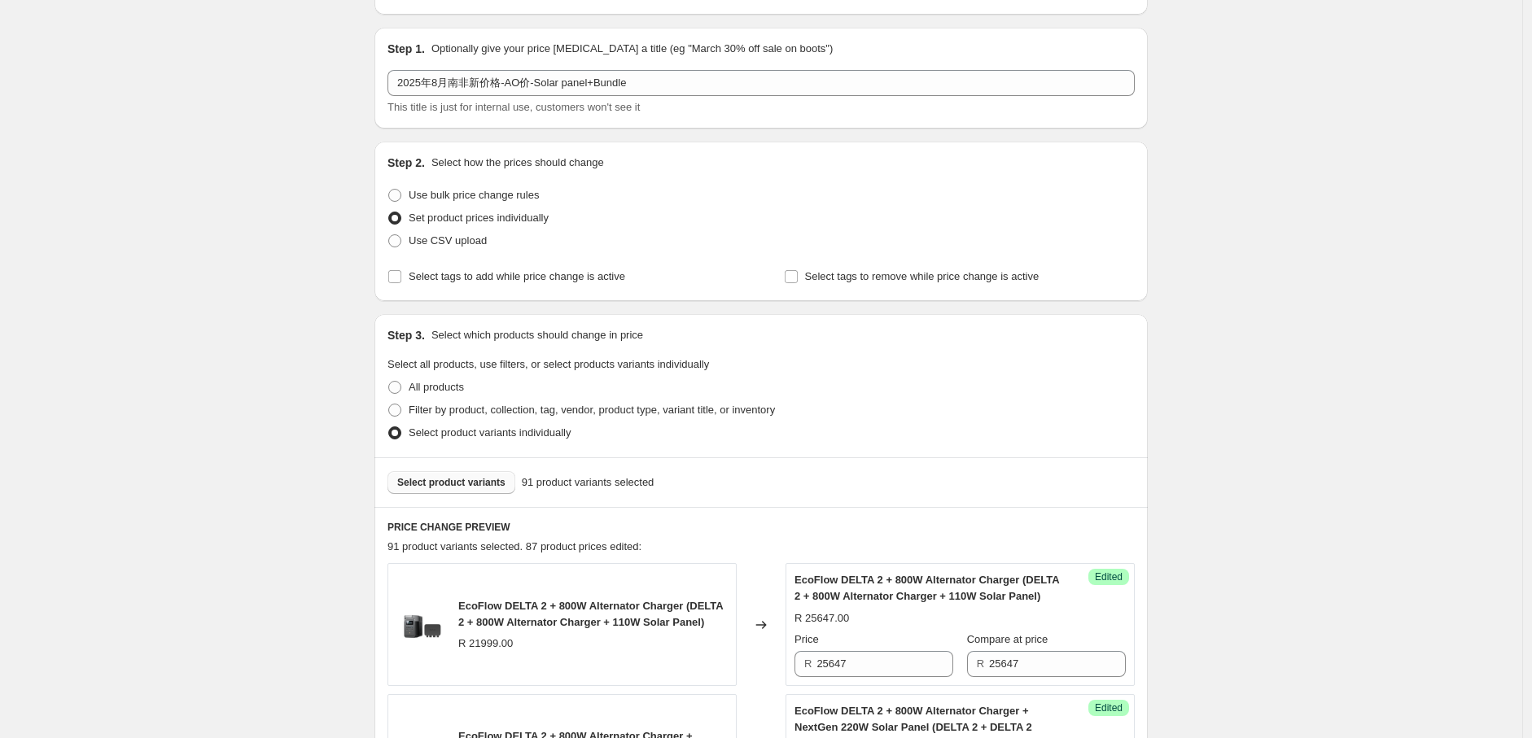
scroll to position [133, 0]
click at [472, 481] on span "Select product variants" at bounding box center [451, 483] width 108 height 13
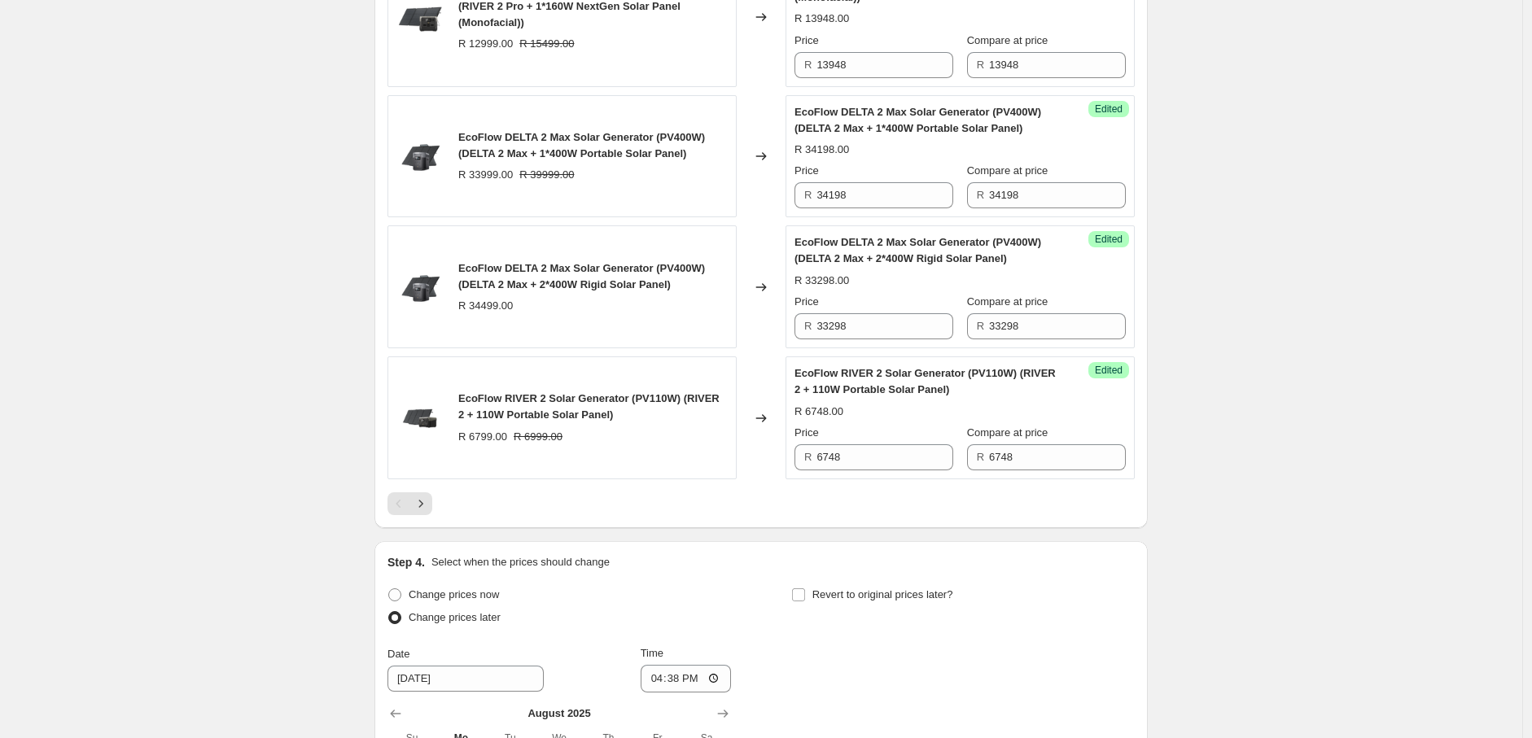
scroll to position [2830, 0]
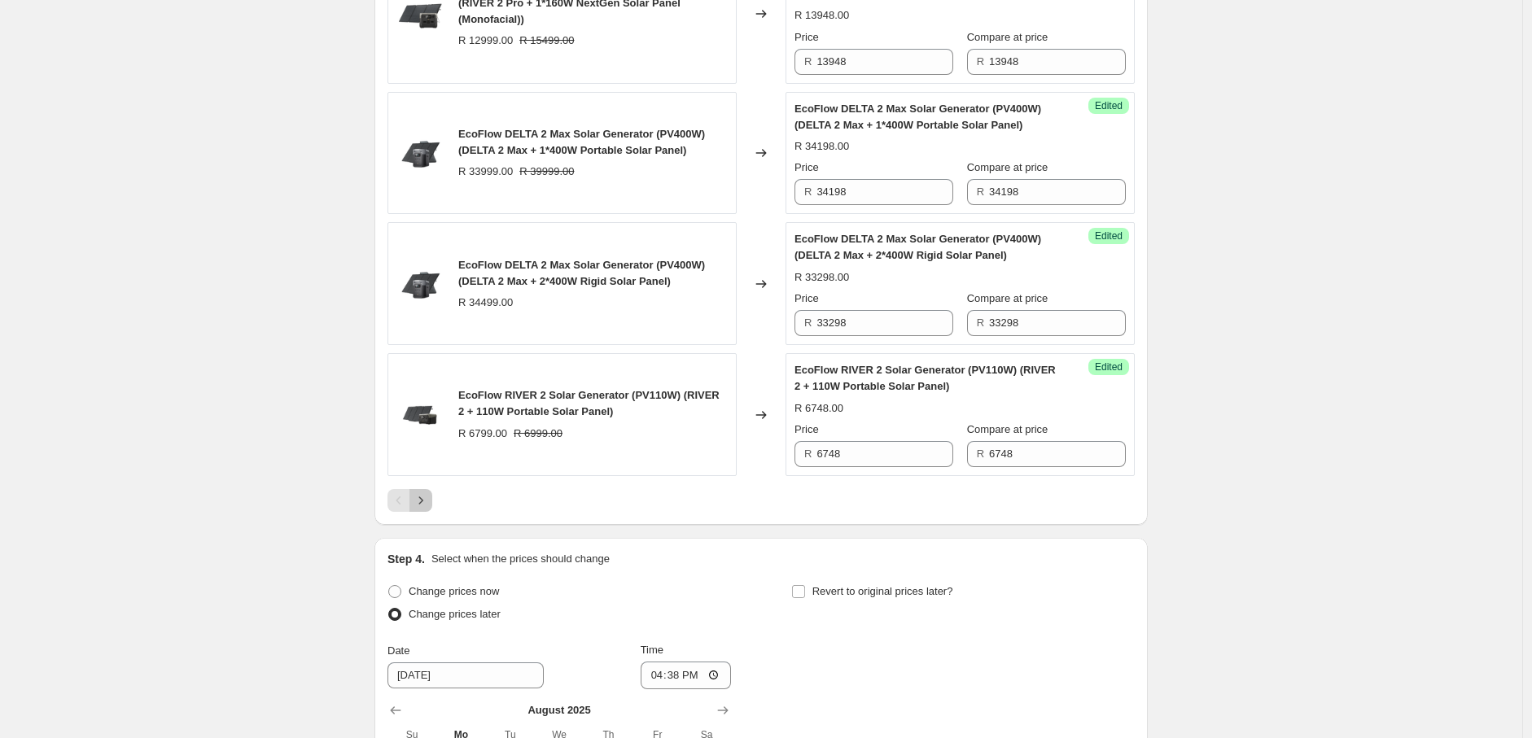
click at [429, 509] on icon "Next" at bounding box center [421, 500] width 16 height 16
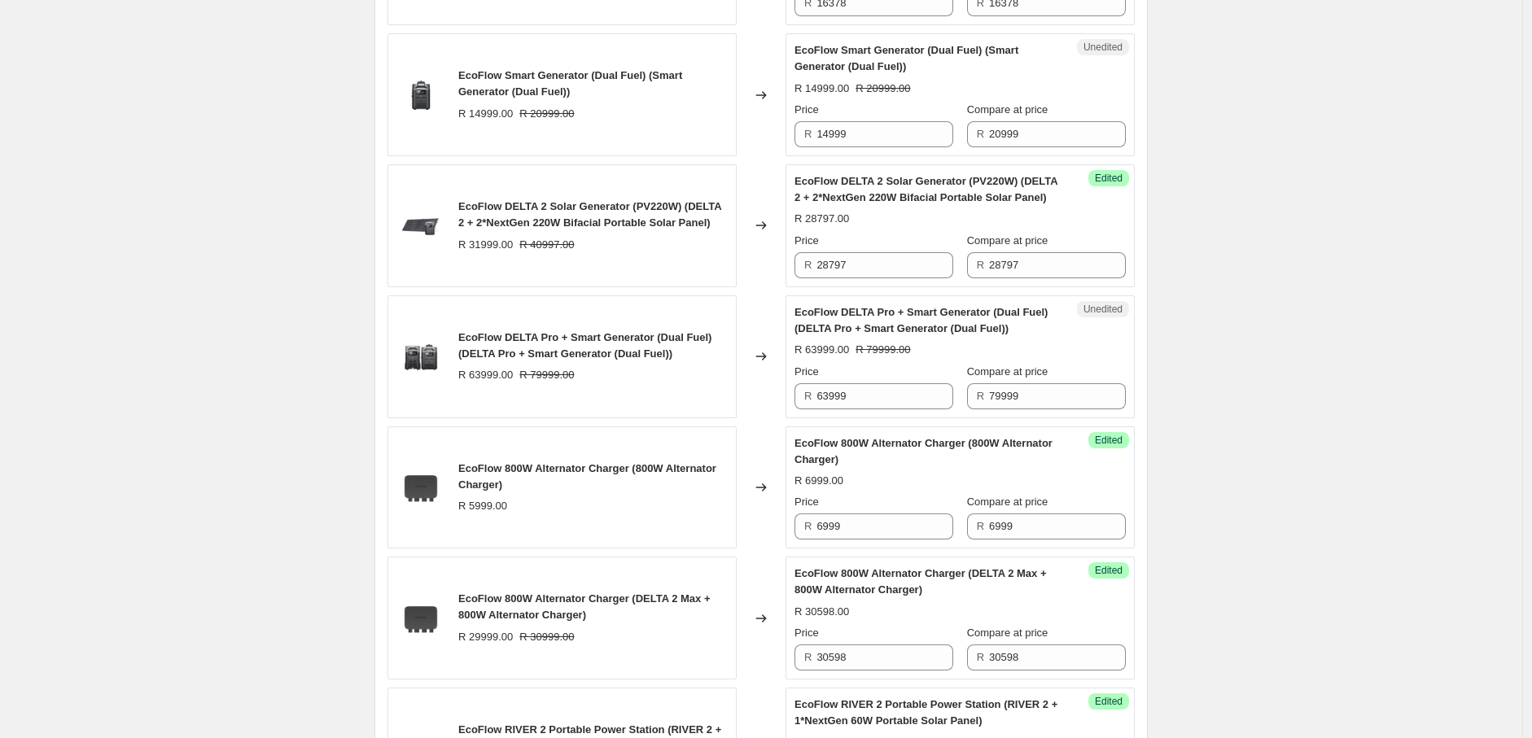
scroll to position [794, 0]
drag, startPoint x: 826, startPoint y: 398, endPoint x: 877, endPoint y: 398, distance: 50.5
click at [877, 397] on input "63999" at bounding box center [884, 397] width 137 height 26
drag, startPoint x: 869, startPoint y: 396, endPoint x: 798, endPoint y: 399, distance: 70.9
click at [798, 399] on div "R 67498" at bounding box center [873, 397] width 159 height 26
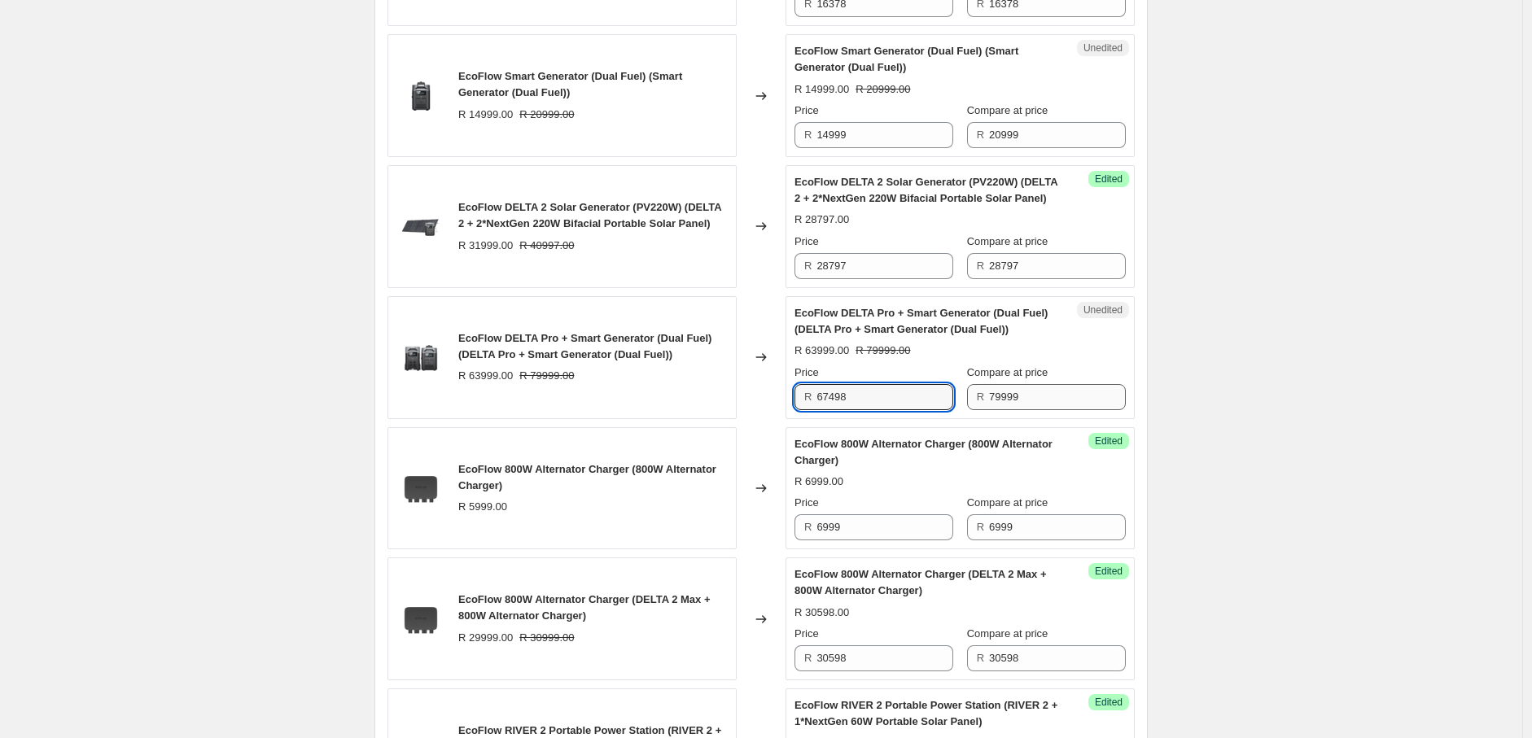
type input "67498"
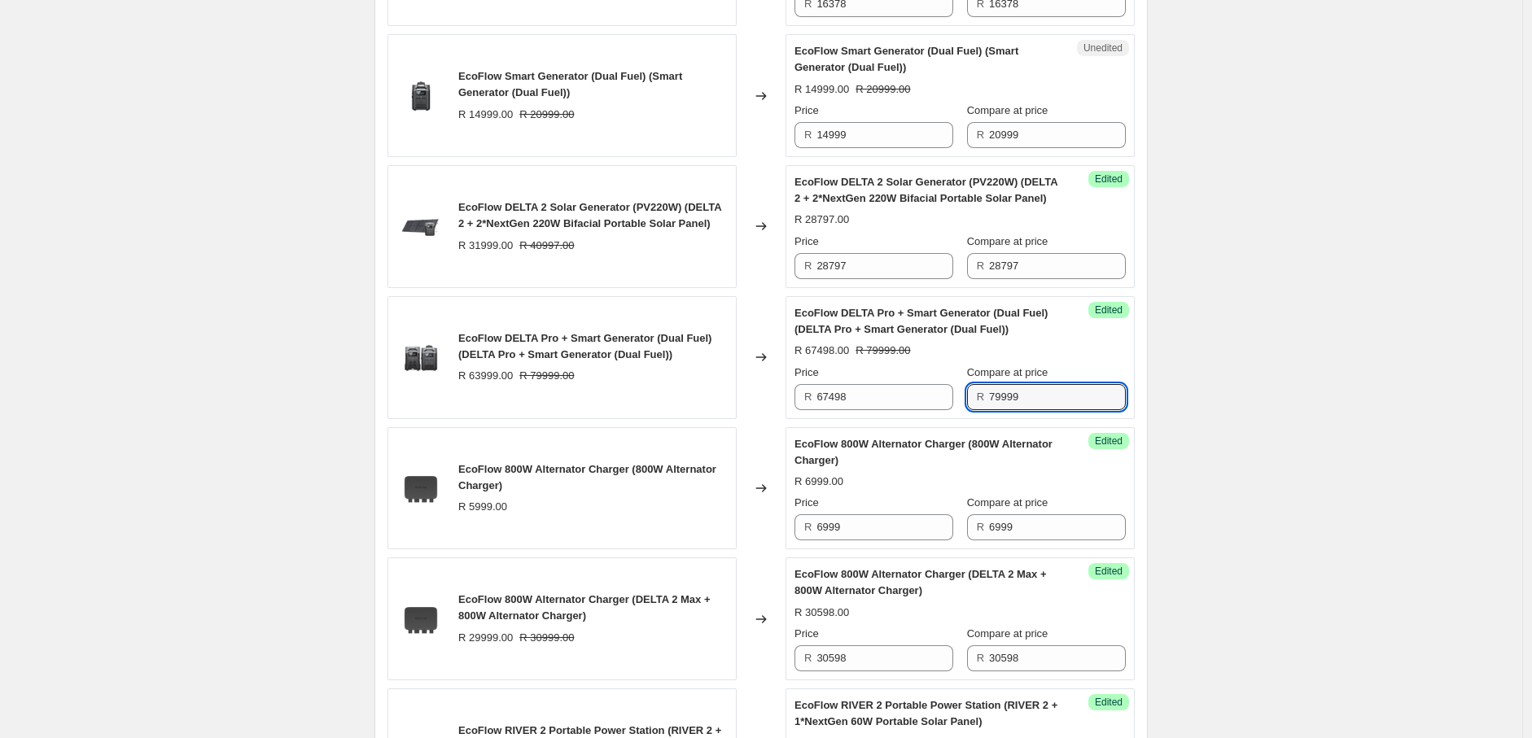
drag, startPoint x: 1030, startPoint y: 399, endPoint x: 969, endPoint y: 399, distance: 61.9
click at [969, 399] on div "Price R 67498 Compare at price R 79999" at bounding box center [959, 388] width 331 height 46
paste input "67498"
type input "67498"
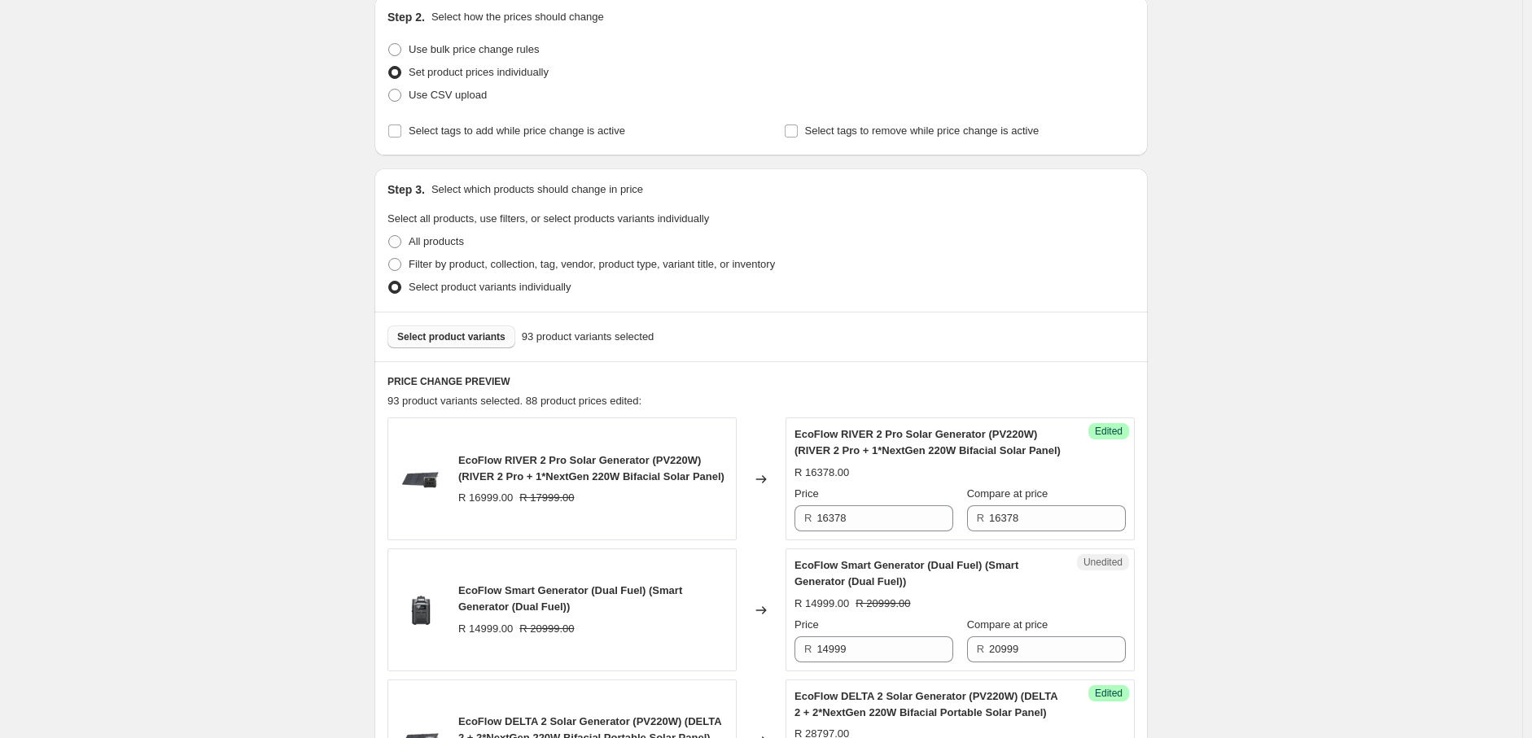
scroll to position [256, 0]
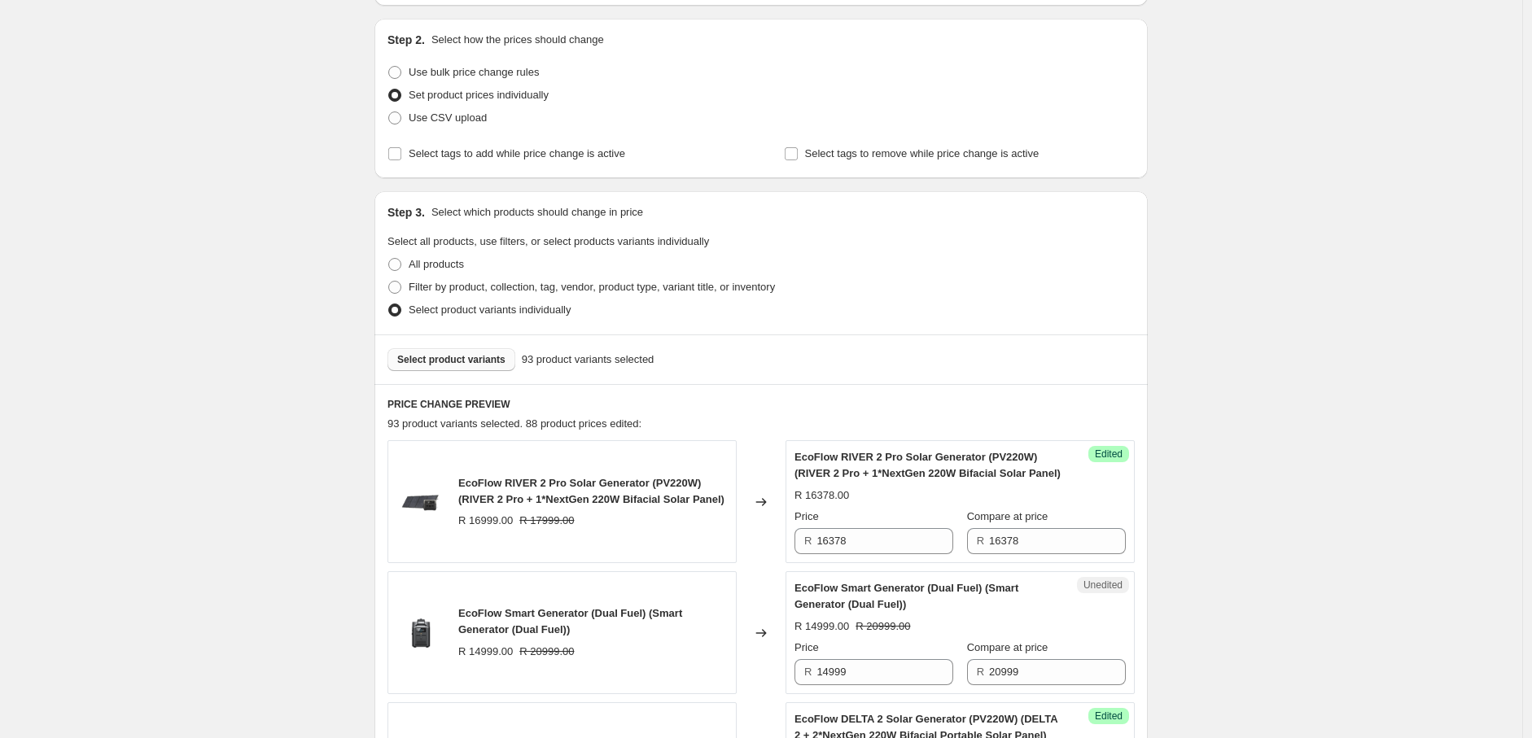
click at [449, 365] on span "Select product variants" at bounding box center [451, 359] width 108 height 13
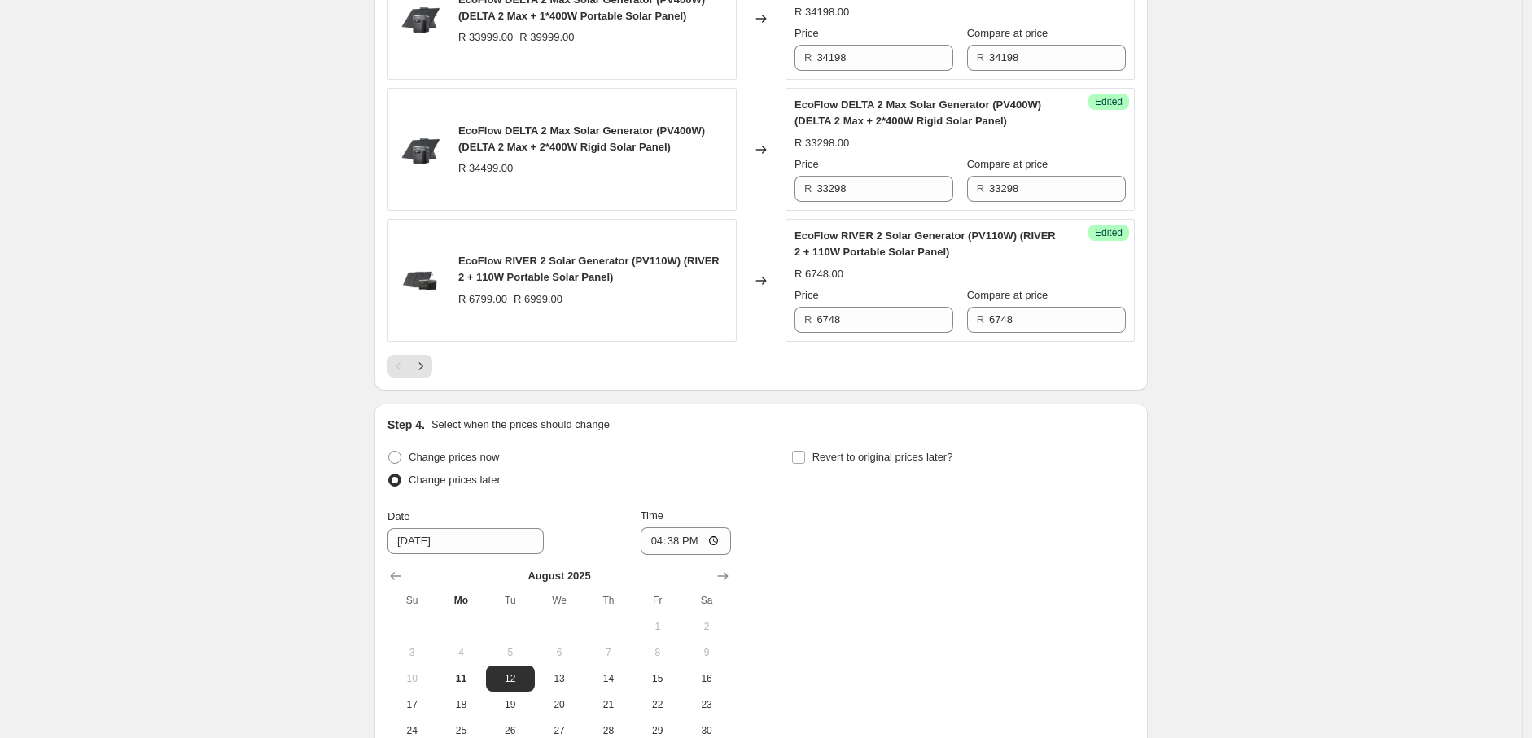
scroll to position [2965, 0]
click at [423, 374] on icon "Next" at bounding box center [421, 365] width 16 height 16
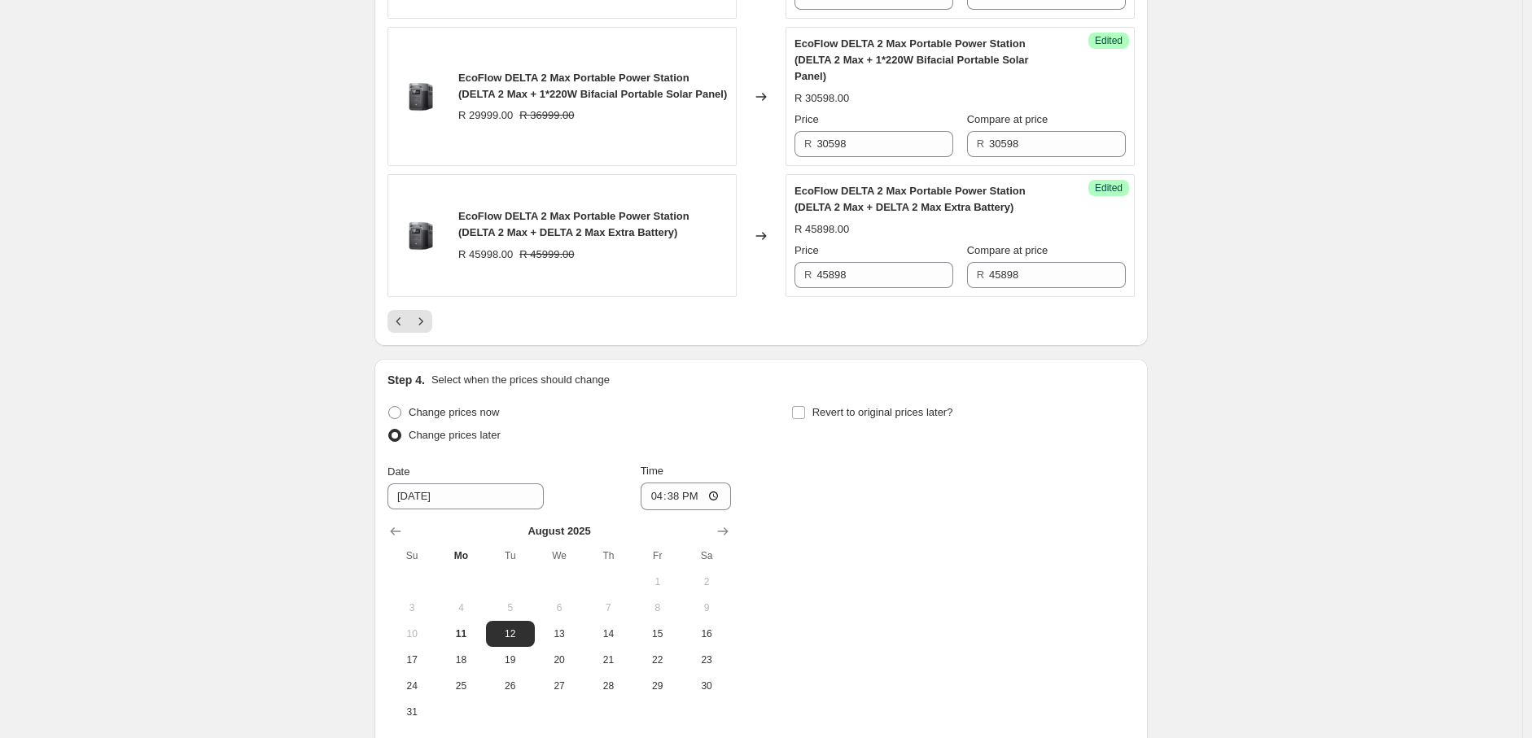
scroll to position [3128, 0]
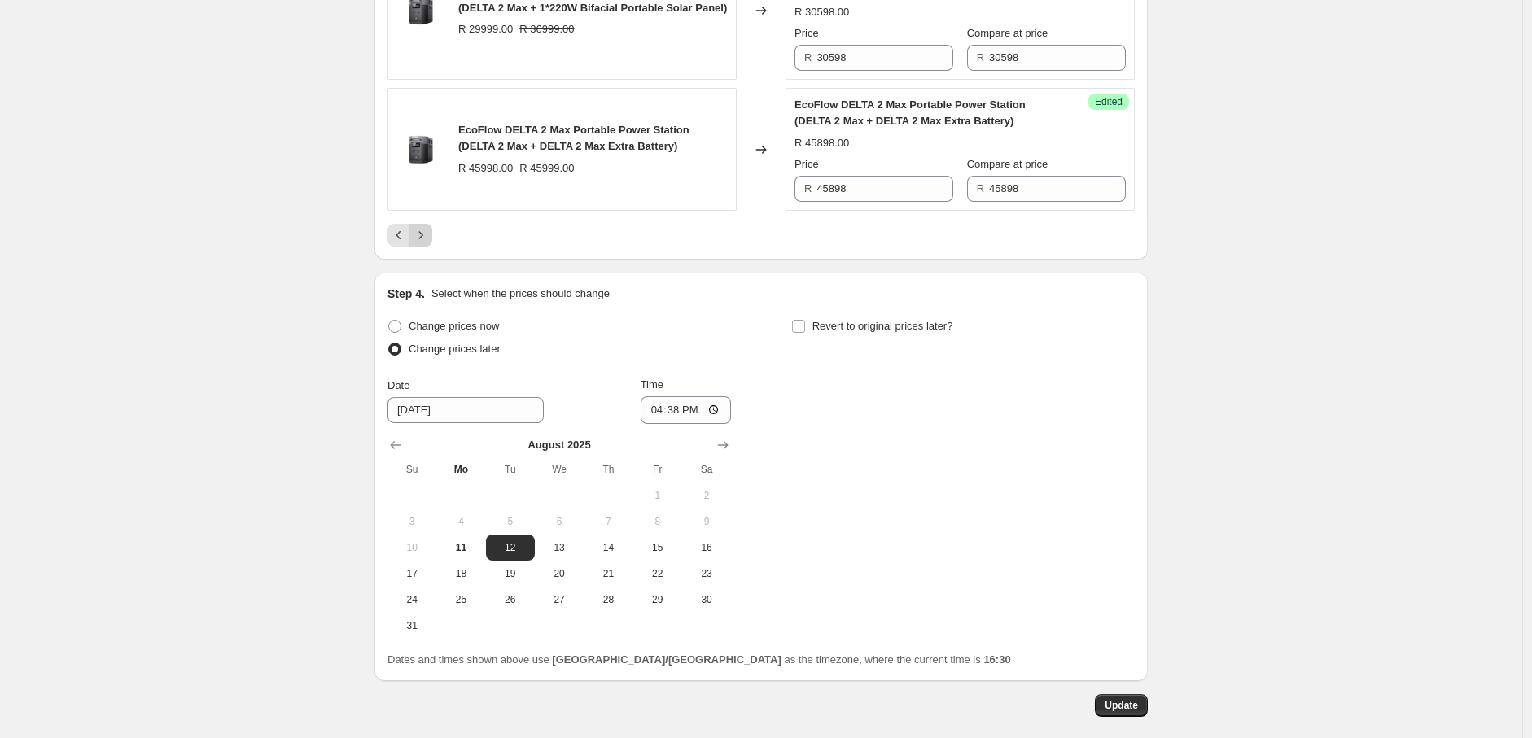
click at [429, 227] on icon "Next" at bounding box center [421, 235] width 16 height 16
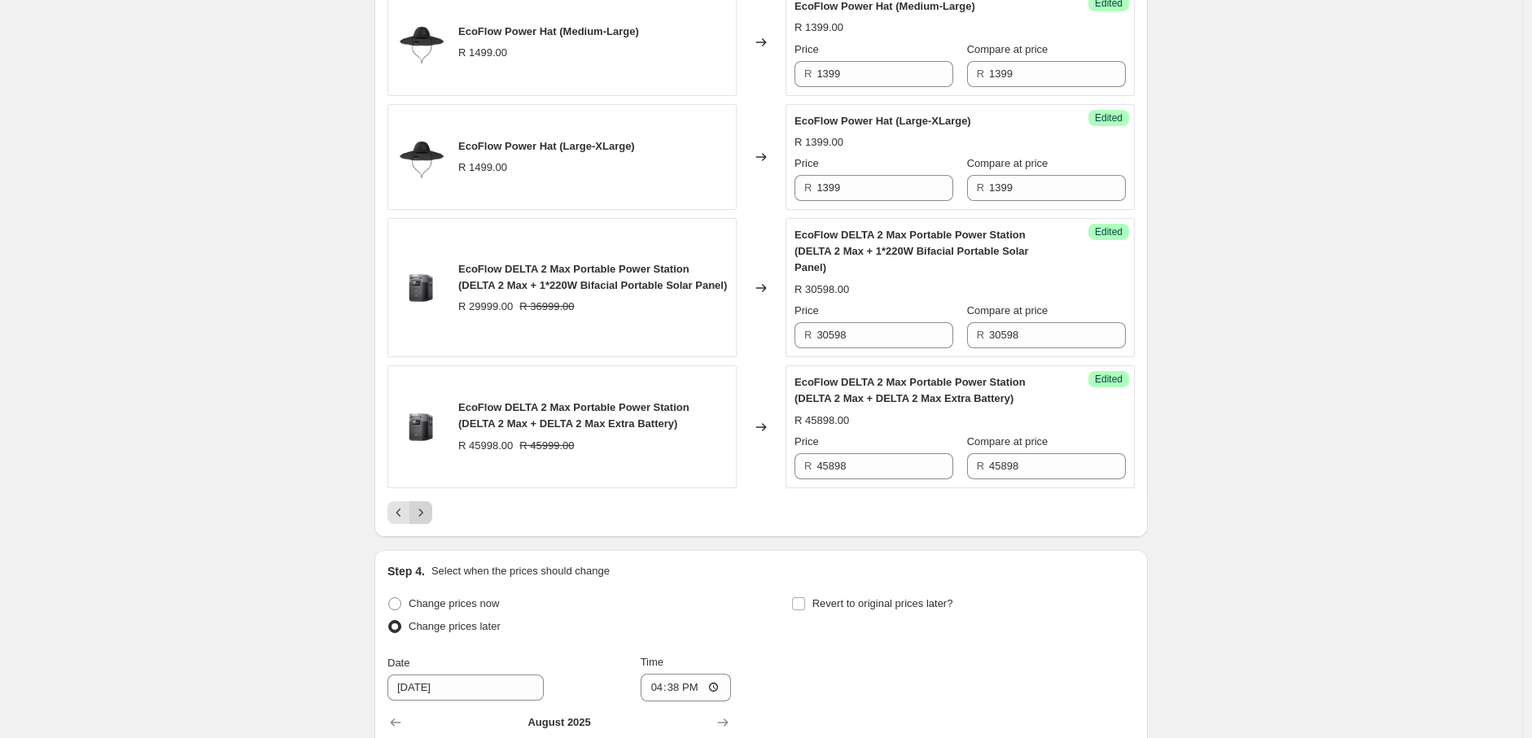
click at [431, 563] on div "Step 4. Select when the prices should change" at bounding box center [760, 571] width 747 height 16
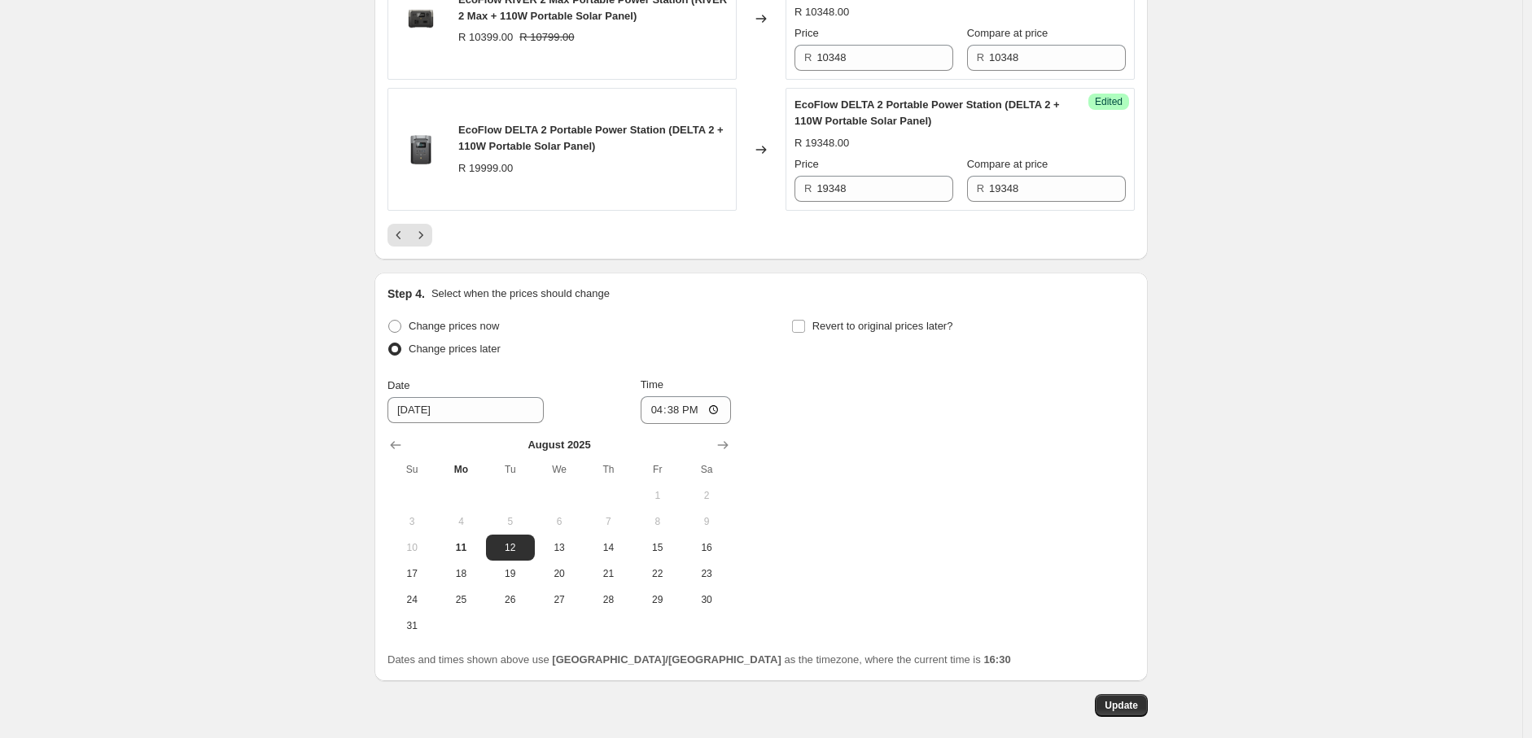
click at [890, 232] on div at bounding box center [760, 235] width 747 height 23
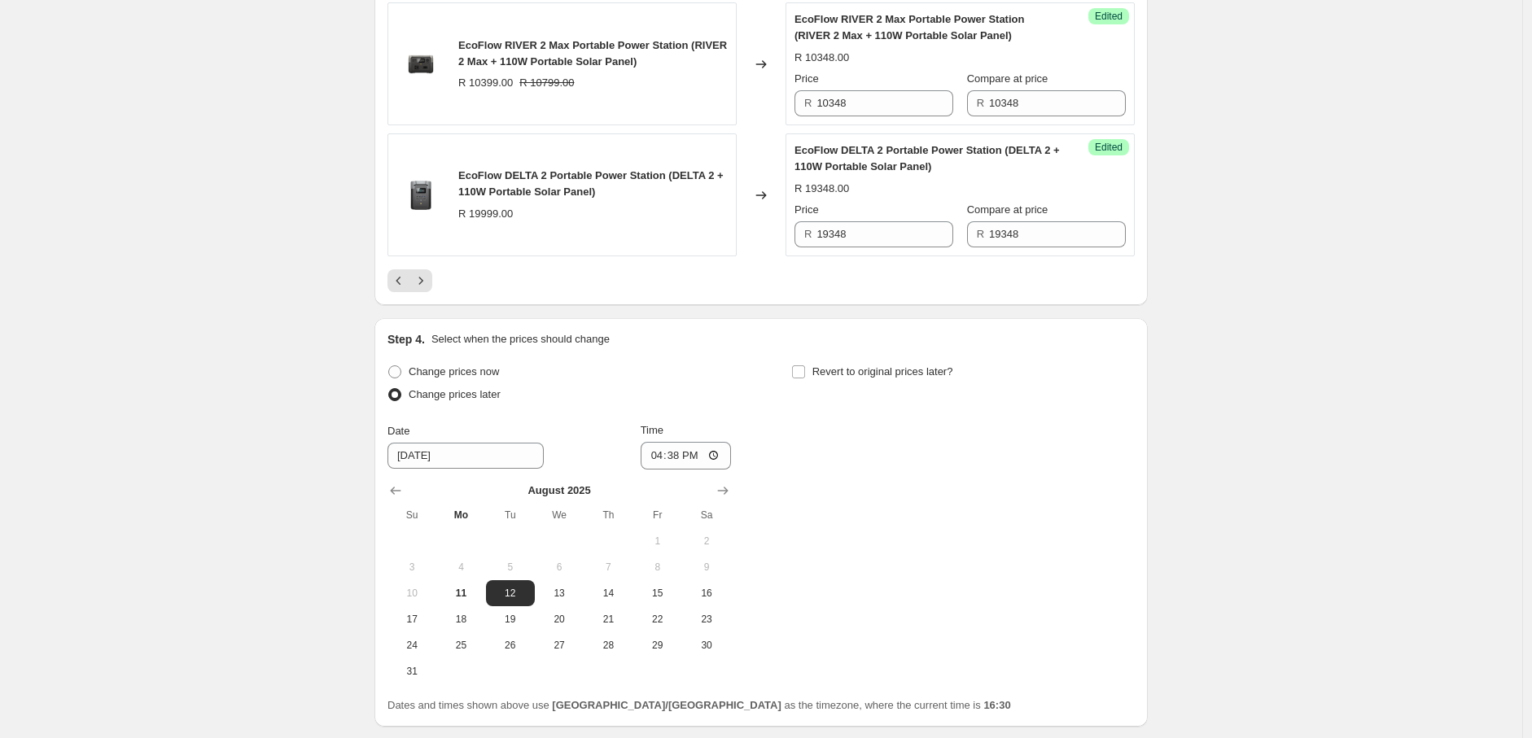
scroll to position [3209, 0]
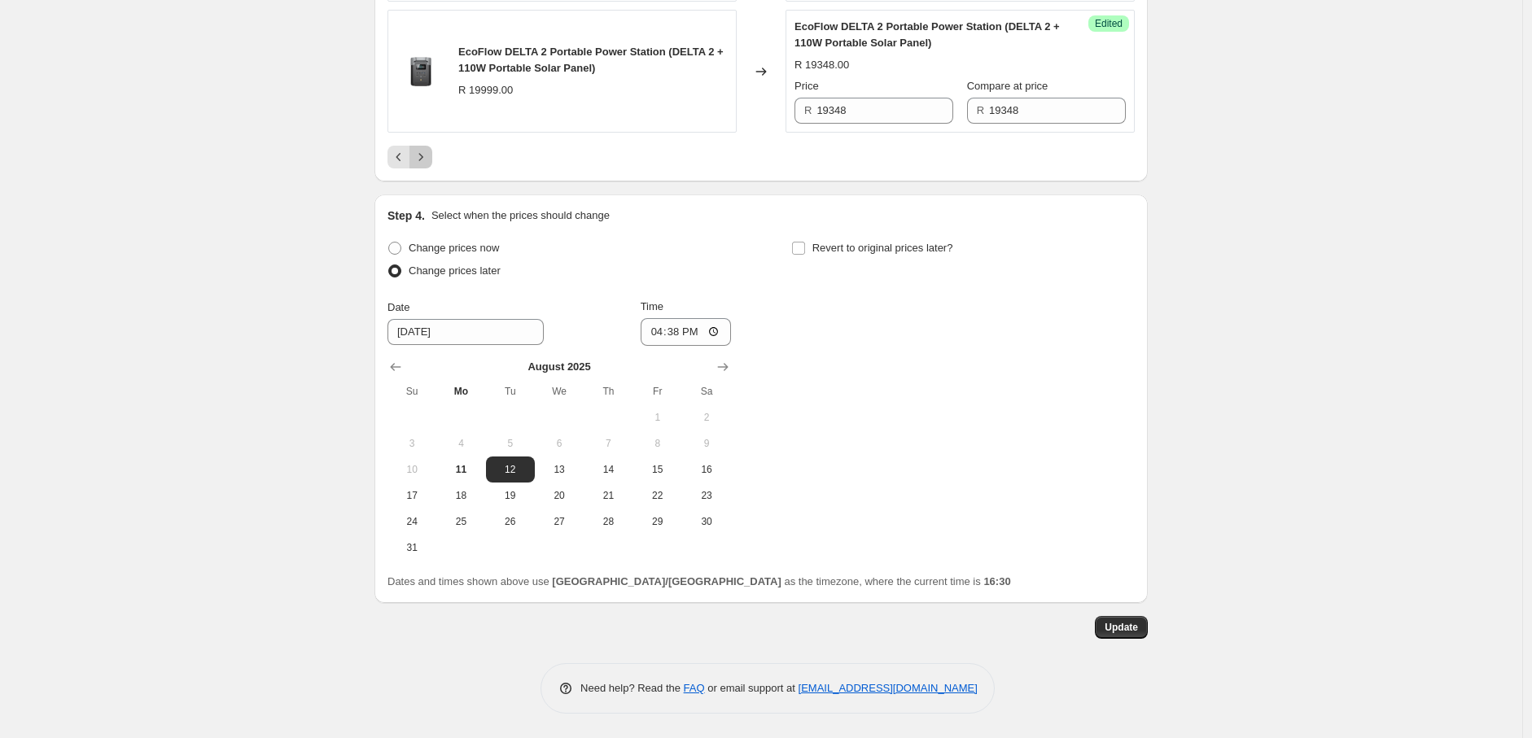
click at [429, 155] on icon "Next" at bounding box center [421, 157] width 16 height 16
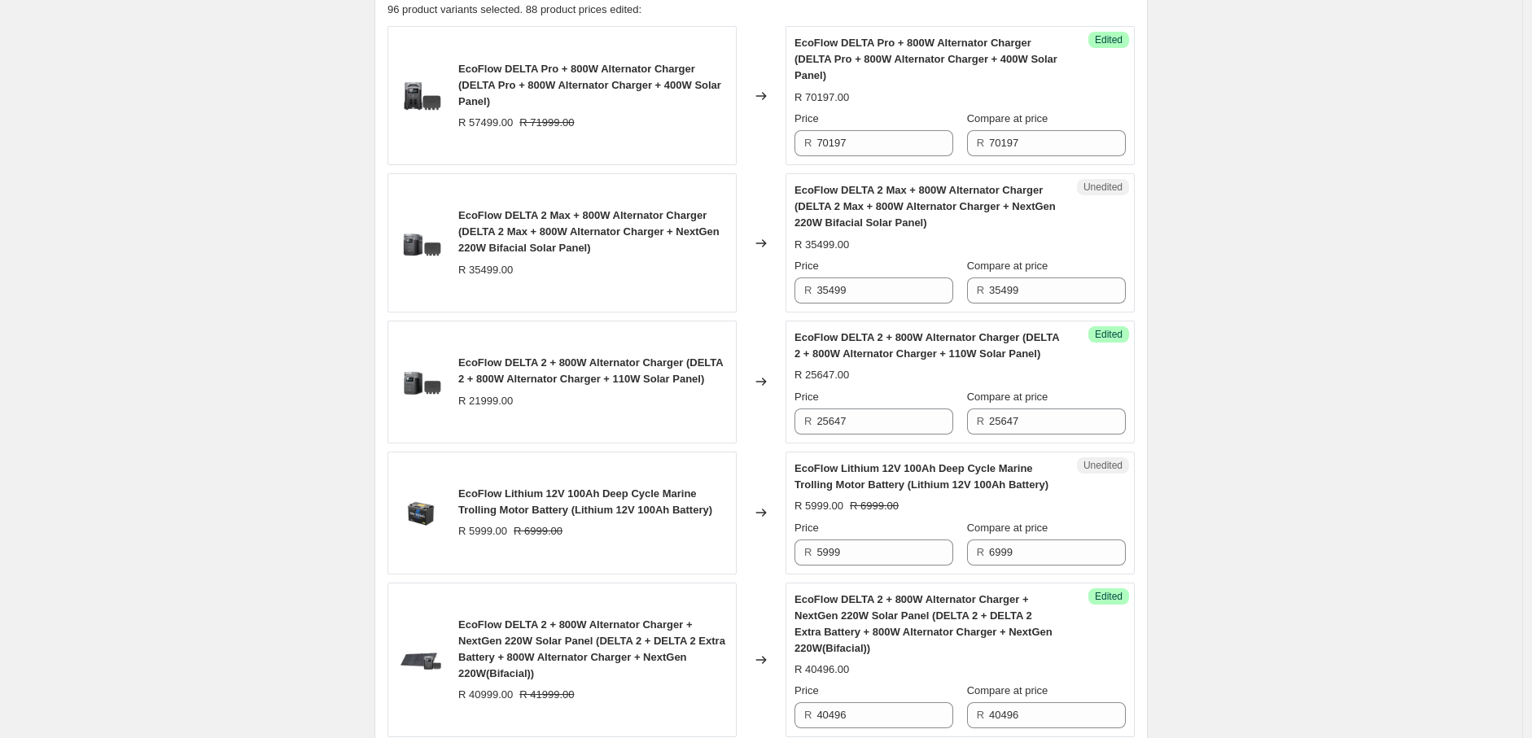
scroll to position [670, 0]
drag, startPoint x: 825, startPoint y: 554, endPoint x: 814, endPoint y: 549, distance: 11.7
click at [814, 549] on div "R 5999" at bounding box center [873, 553] width 159 height 26
type input "7999"
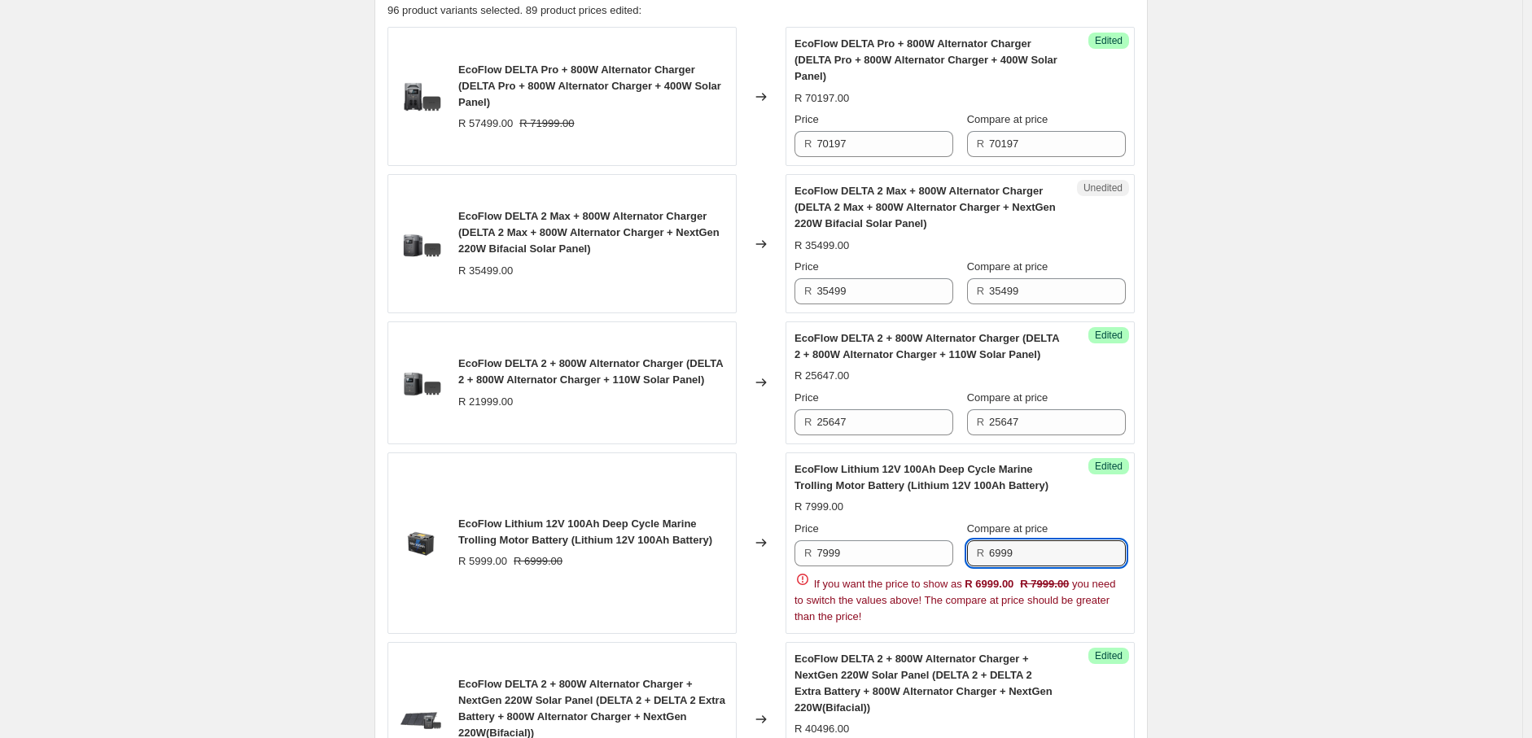
drag, startPoint x: 1000, startPoint y: 553, endPoint x: 990, endPoint y: 554, distance: 9.9
click at [990, 554] on div "R 6999" at bounding box center [1046, 553] width 159 height 26
click at [1112, 558] on input "7999" at bounding box center [1057, 553] width 137 height 26
type input "7999"
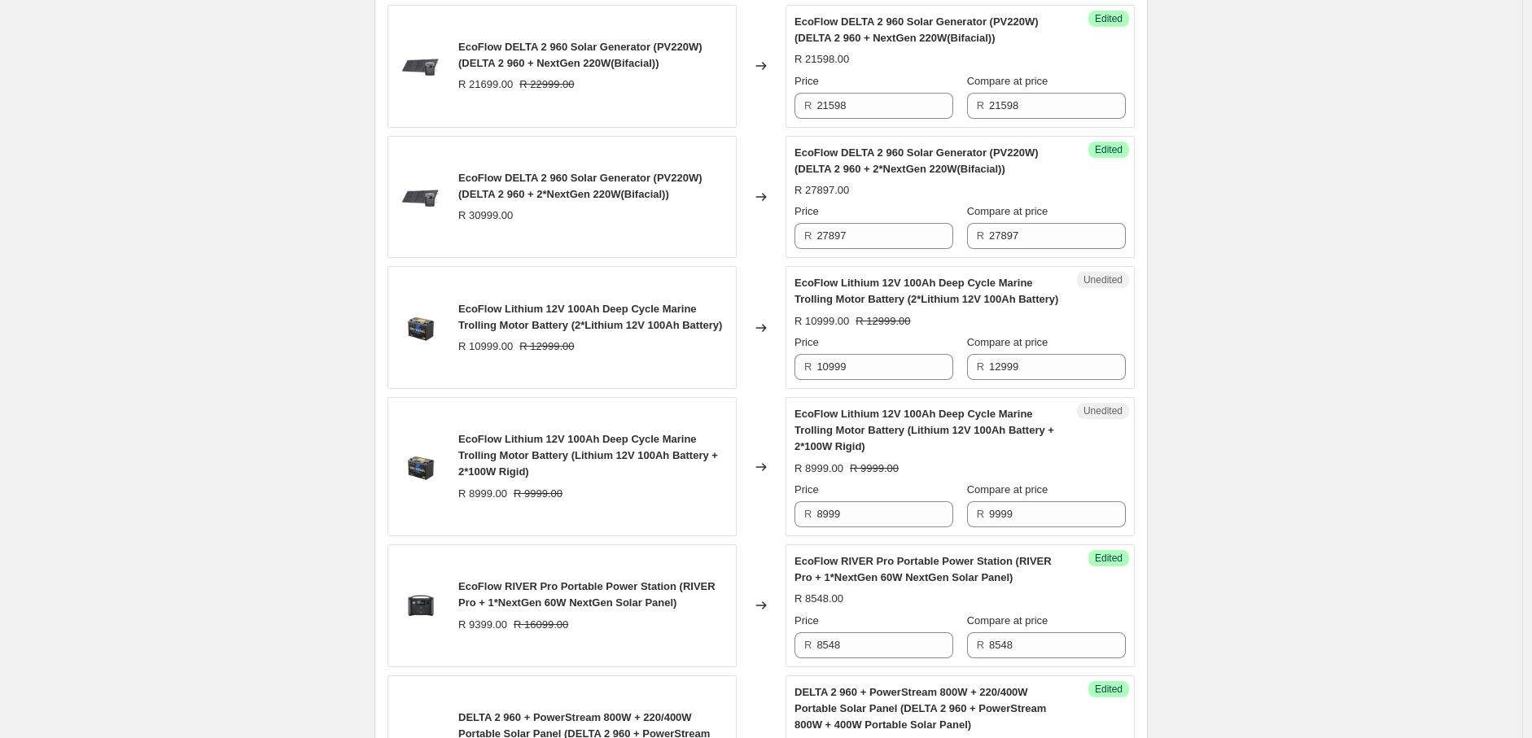
scroll to position [1736, 0]
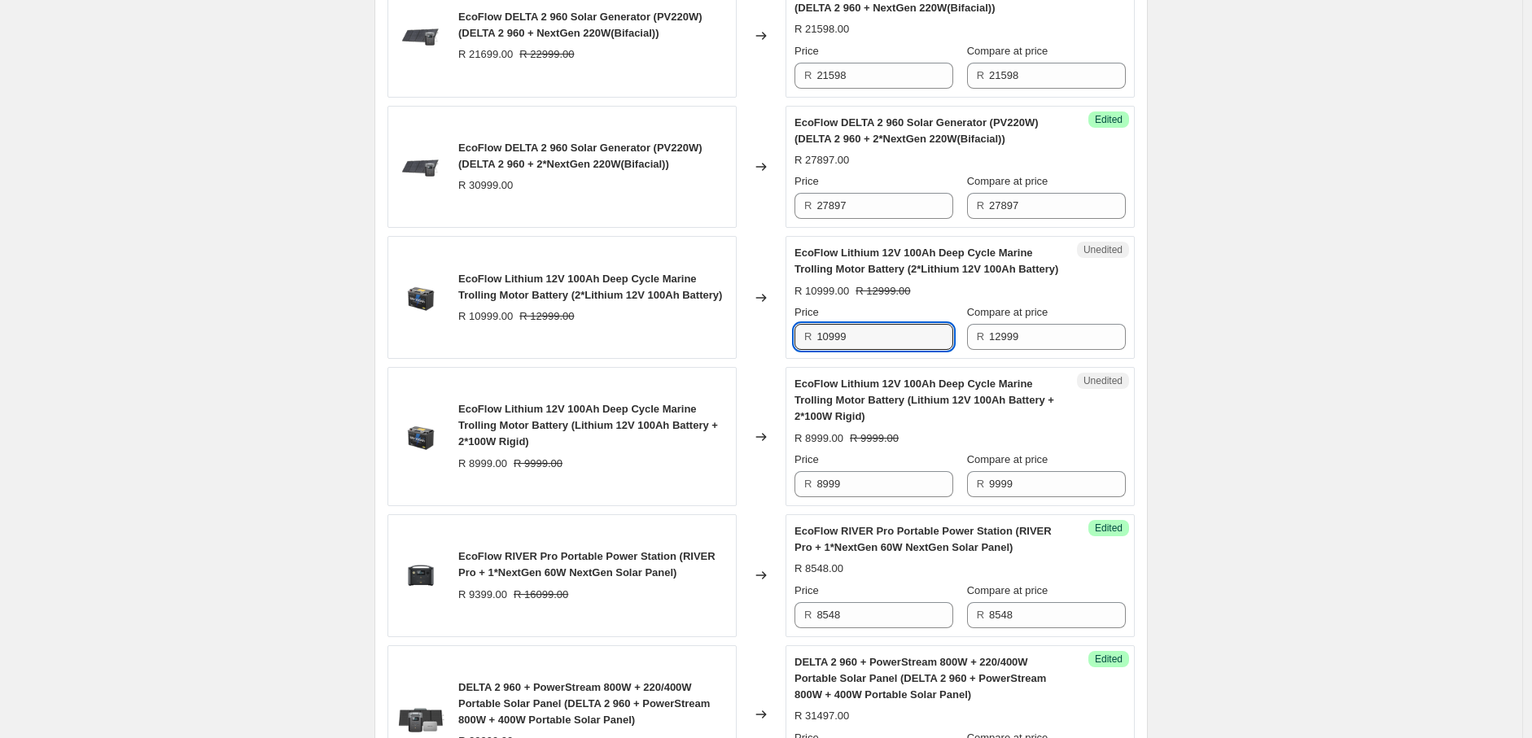
drag, startPoint x: 832, startPoint y: 358, endPoint x: 807, endPoint y: 360, distance: 24.5
click at [807, 350] on div "R 10999" at bounding box center [873, 337] width 159 height 26
click at [873, 350] on input "143999" at bounding box center [884, 337] width 137 height 26
type input "14399"
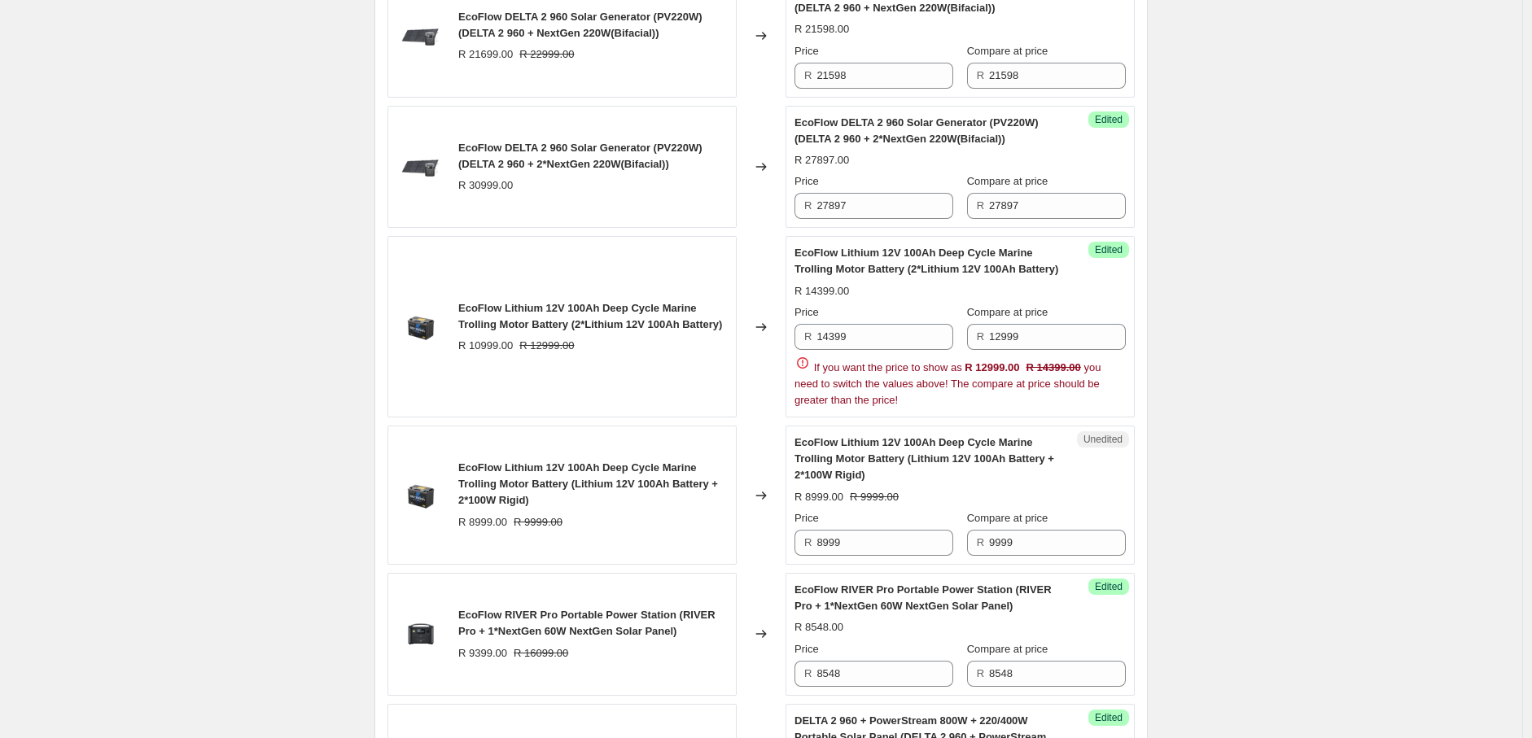
click at [1349, 343] on div "2025年8月南非新价格-AO价-Solar panel+Bundle. This page is ready 2025年8月南非新价格-AO价-Solar …" at bounding box center [761, 330] width 1522 height 4133
drag, startPoint x: 864, startPoint y: 357, endPoint x: 782, endPoint y: 313, distance: 93.2
click at [801, 350] on div "R 14399" at bounding box center [873, 337] width 159 height 26
drag, startPoint x: 1030, startPoint y: 361, endPoint x: 975, endPoint y: 361, distance: 54.5
click at [975, 350] on div "R 12999" at bounding box center [1046, 337] width 159 height 26
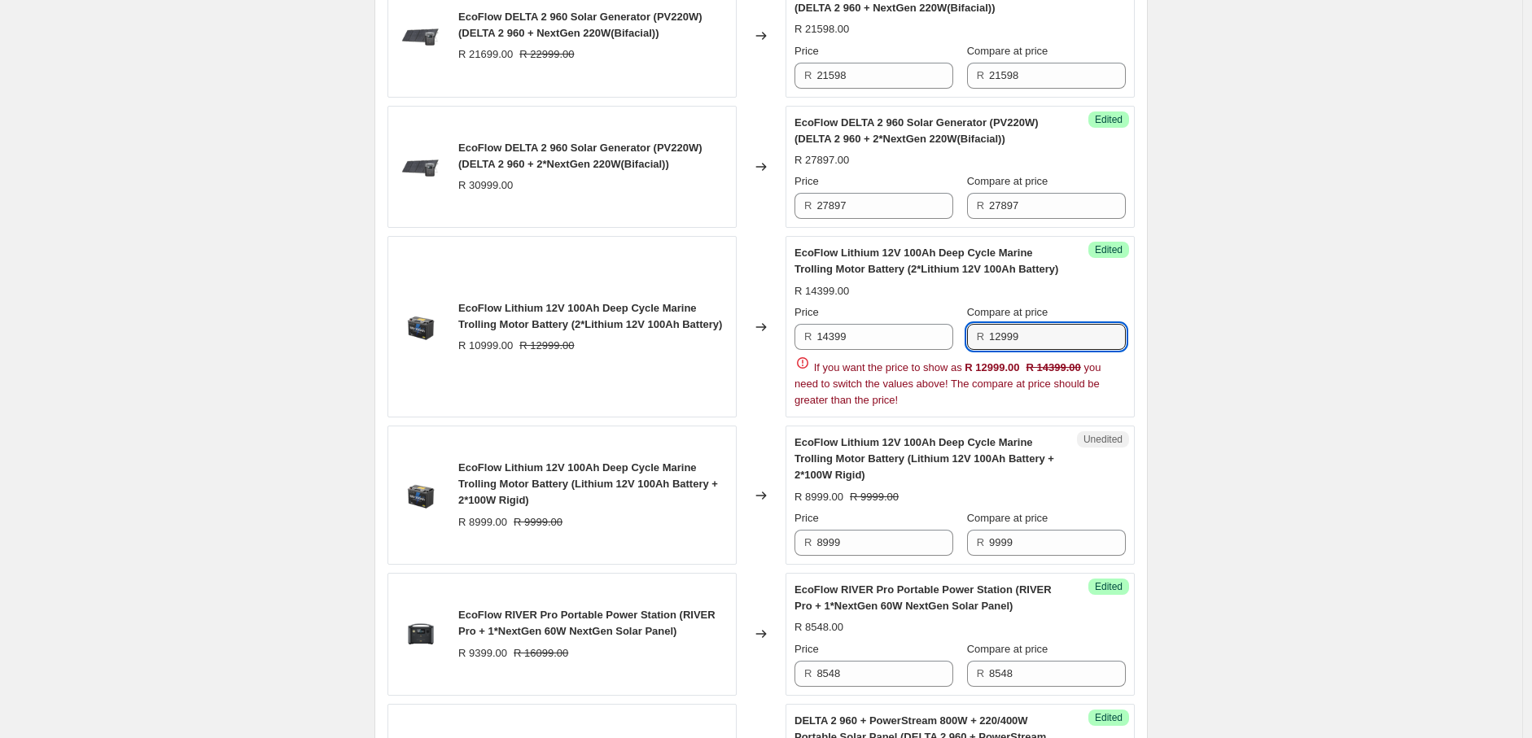
paste input "43"
type input "14399"
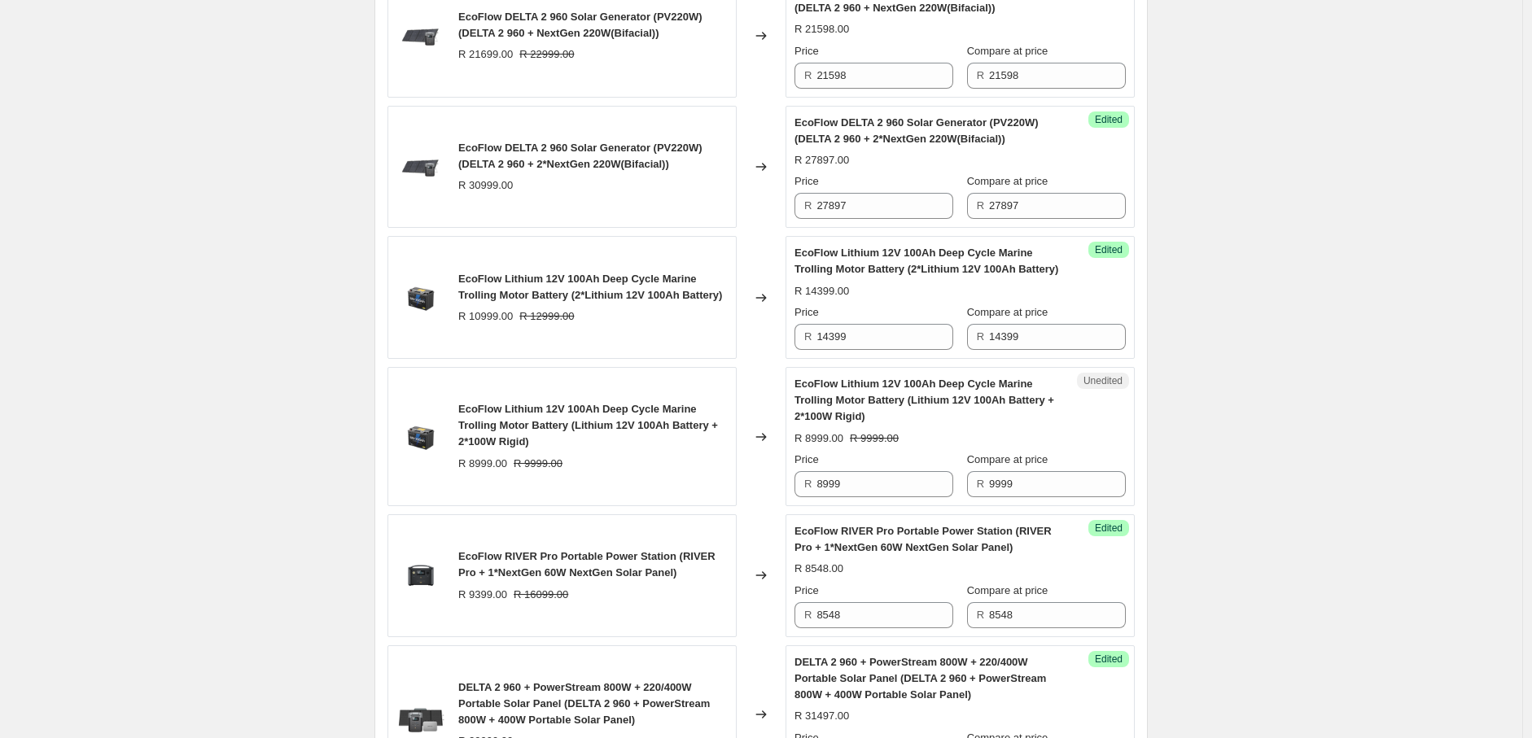
click at [1301, 392] on div "2025年8月南非新价格-AO价-Solar panel+Bundle. This page is ready 2025年8月南非新价格-AO价-Solar …" at bounding box center [761, 301] width 1522 height 4075
click at [820, 497] on input "8999" at bounding box center [884, 484] width 137 height 26
type input "12999"
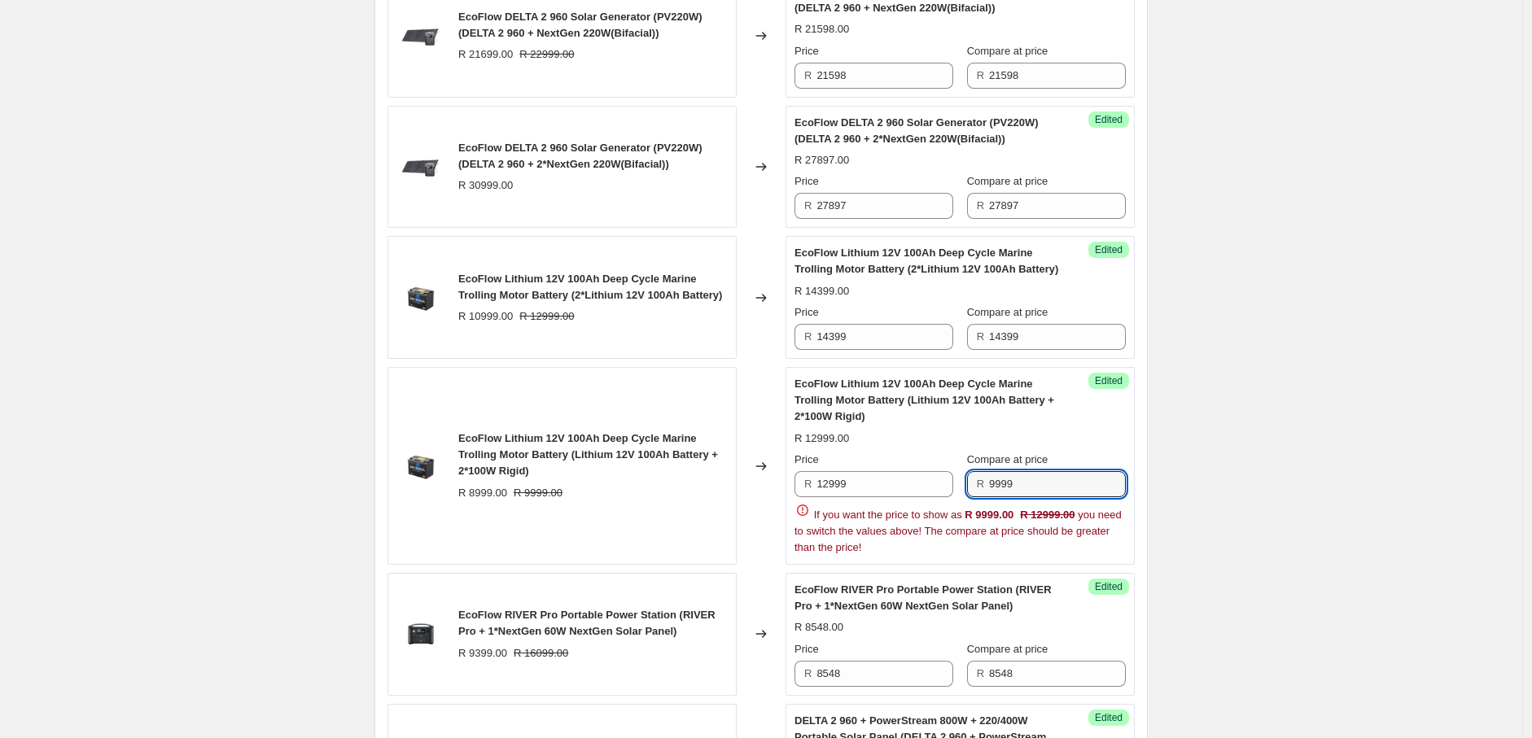
drag, startPoint x: 998, startPoint y: 500, endPoint x: 989, endPoint y: 501, distance: 9.0
click at [989, 497] on div "R 9999" at bounding box center [1046, 484] width 159 height 26
type input "12999"
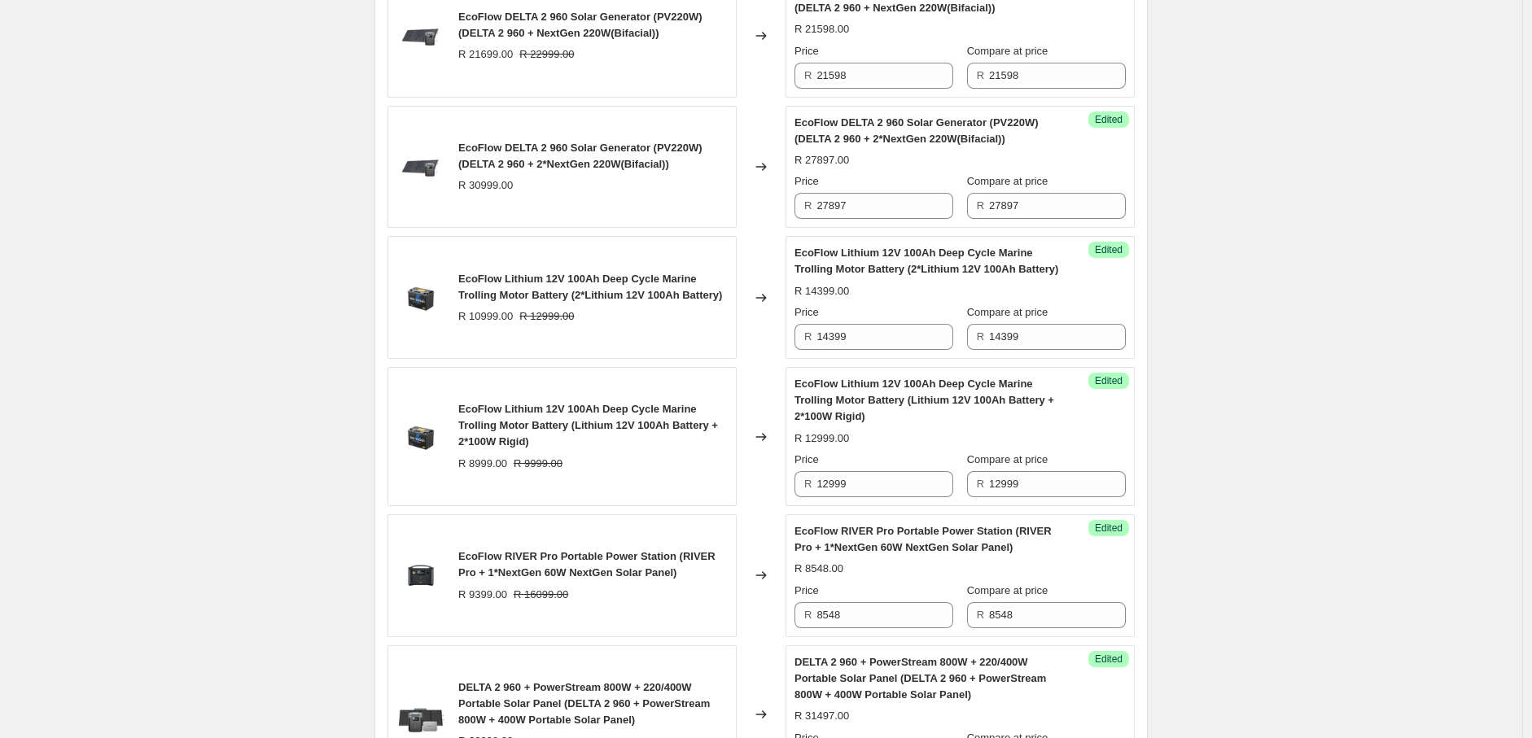
click at [1161, 501] on div "2025年8月南非新价格-AO价-Solar panel+Bundle. This page is ready 2025年8月南非新价格-AO价-Solar …" at bounding box center [761, 301] width 812 height 4075
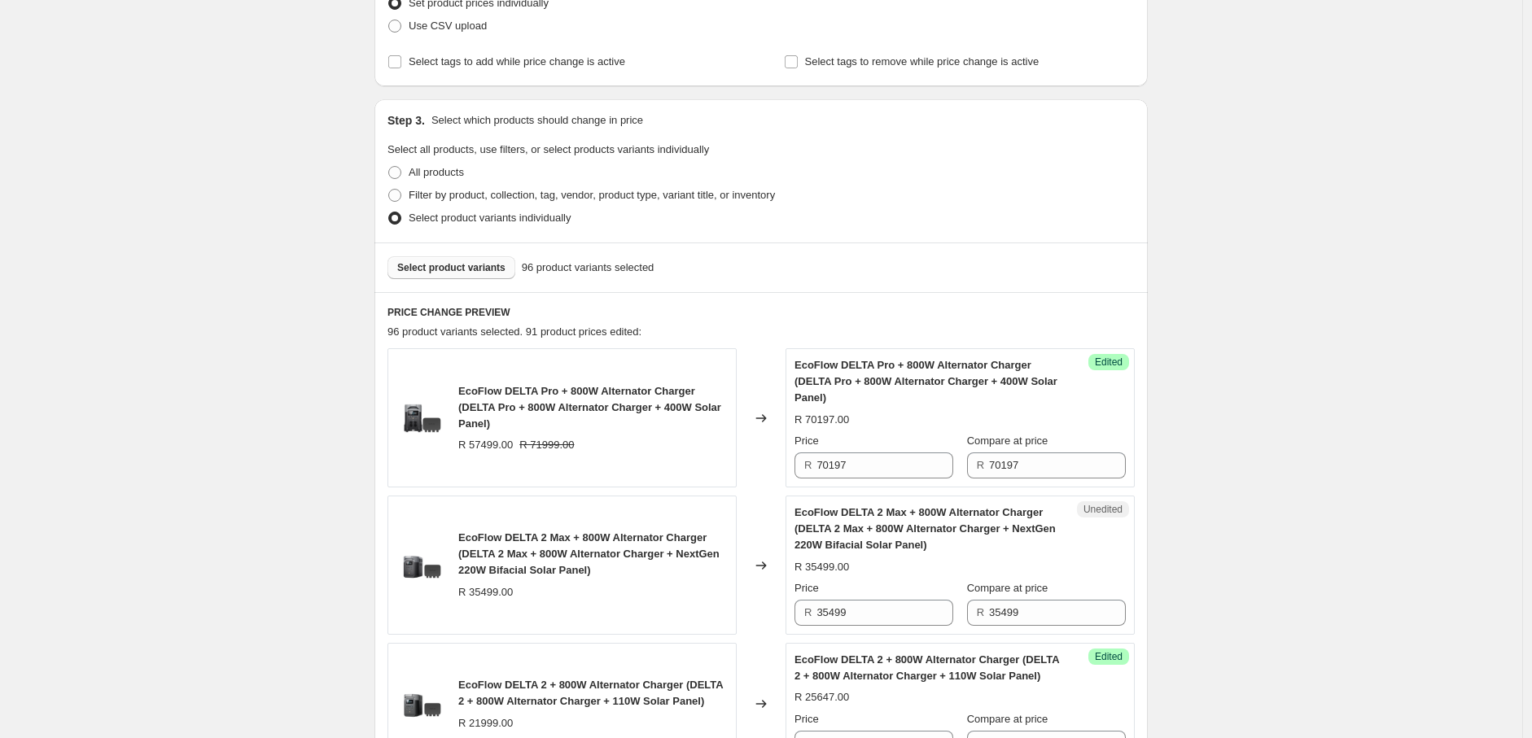
scroll to position [351, 0]
click at [462, 276] on button "Select product variants" at bounding box center [451, 265] width 128 height 23
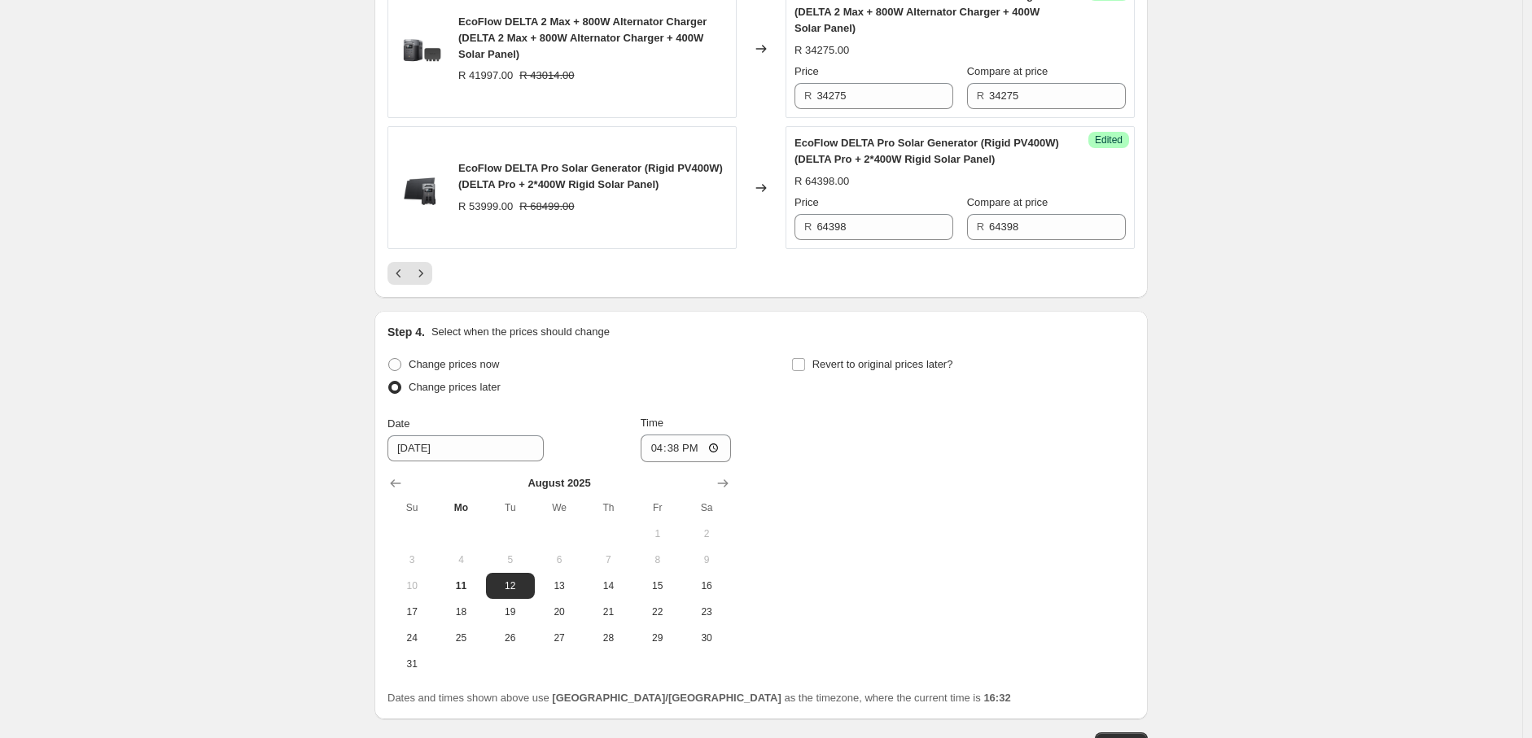
scroll to position [3355, 0]
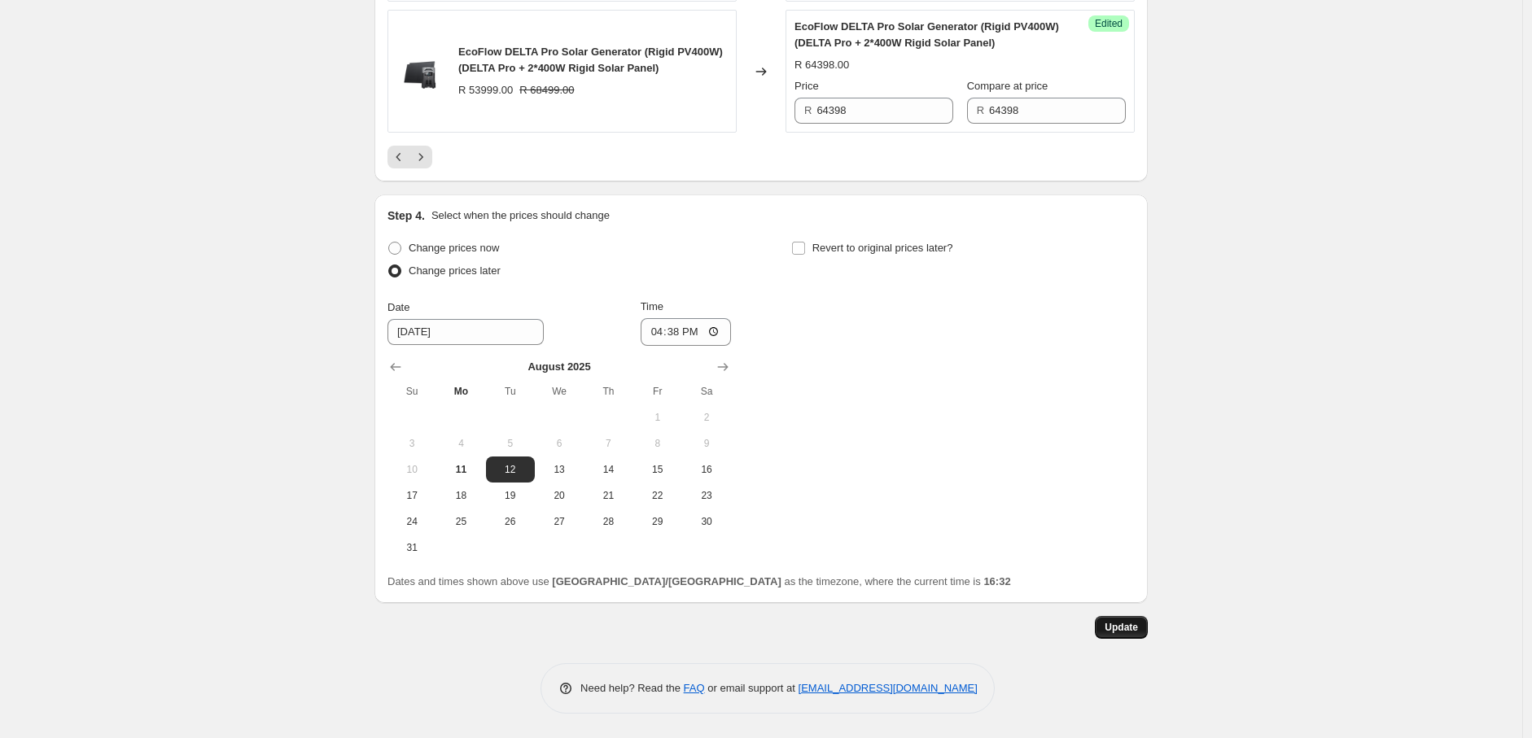
click at [1128, 631] on span "Update" at bounding box center [1121, 627] width 33 height 13
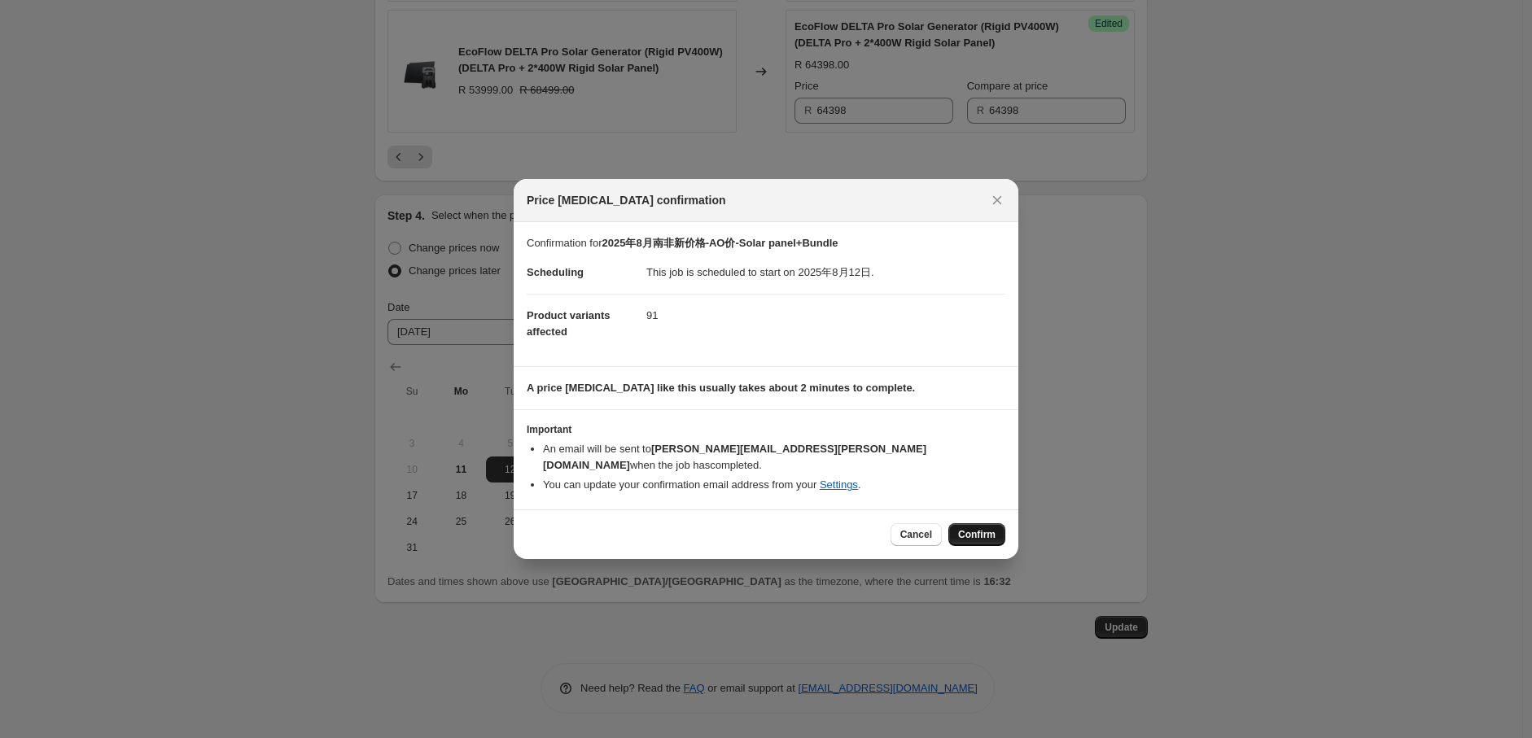
click at [973, 532] on span "Confirm" at bounding box center [976, 534] width 37 height 13
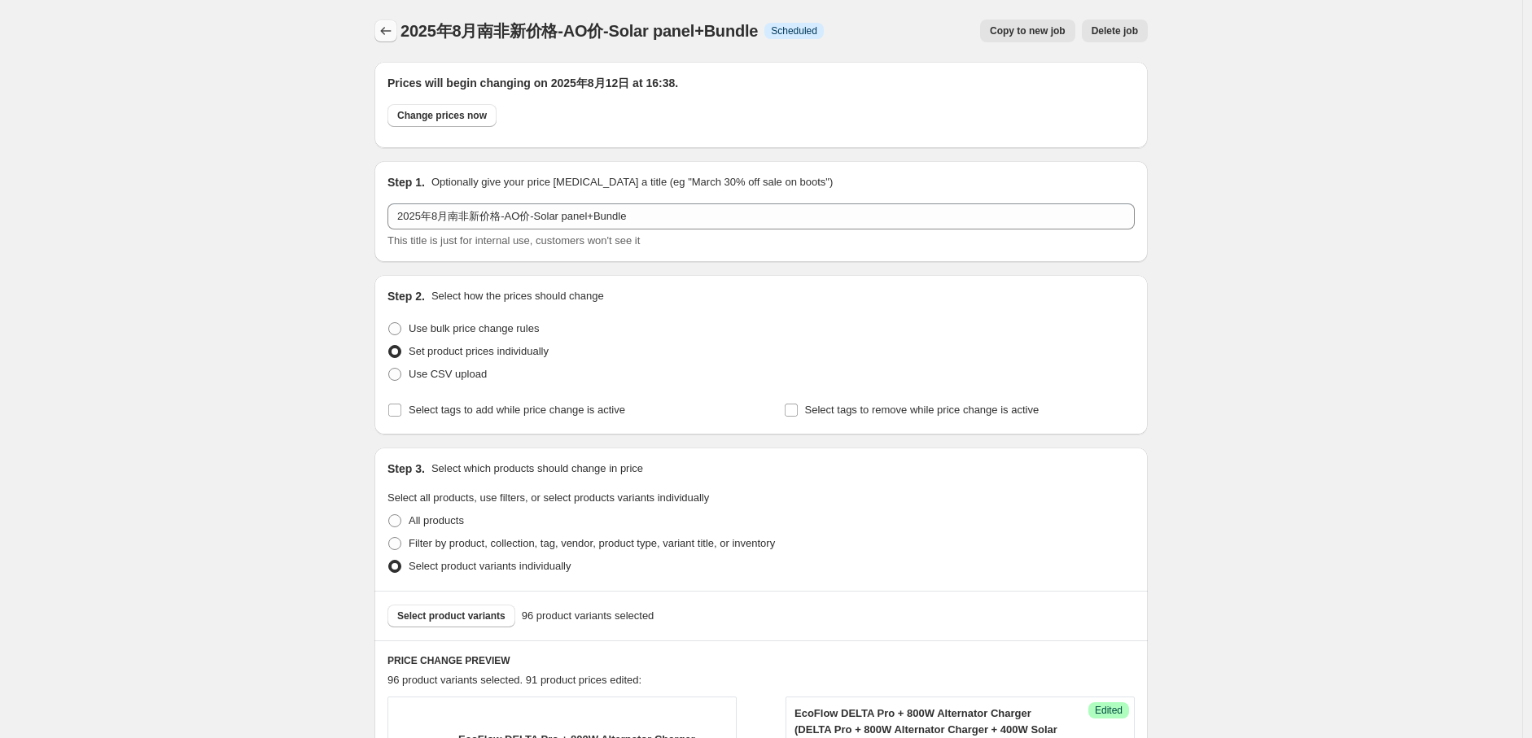
click at [392, 33] on icon "Price change jobs" at bounding box center [386, 31] width 16 height 16
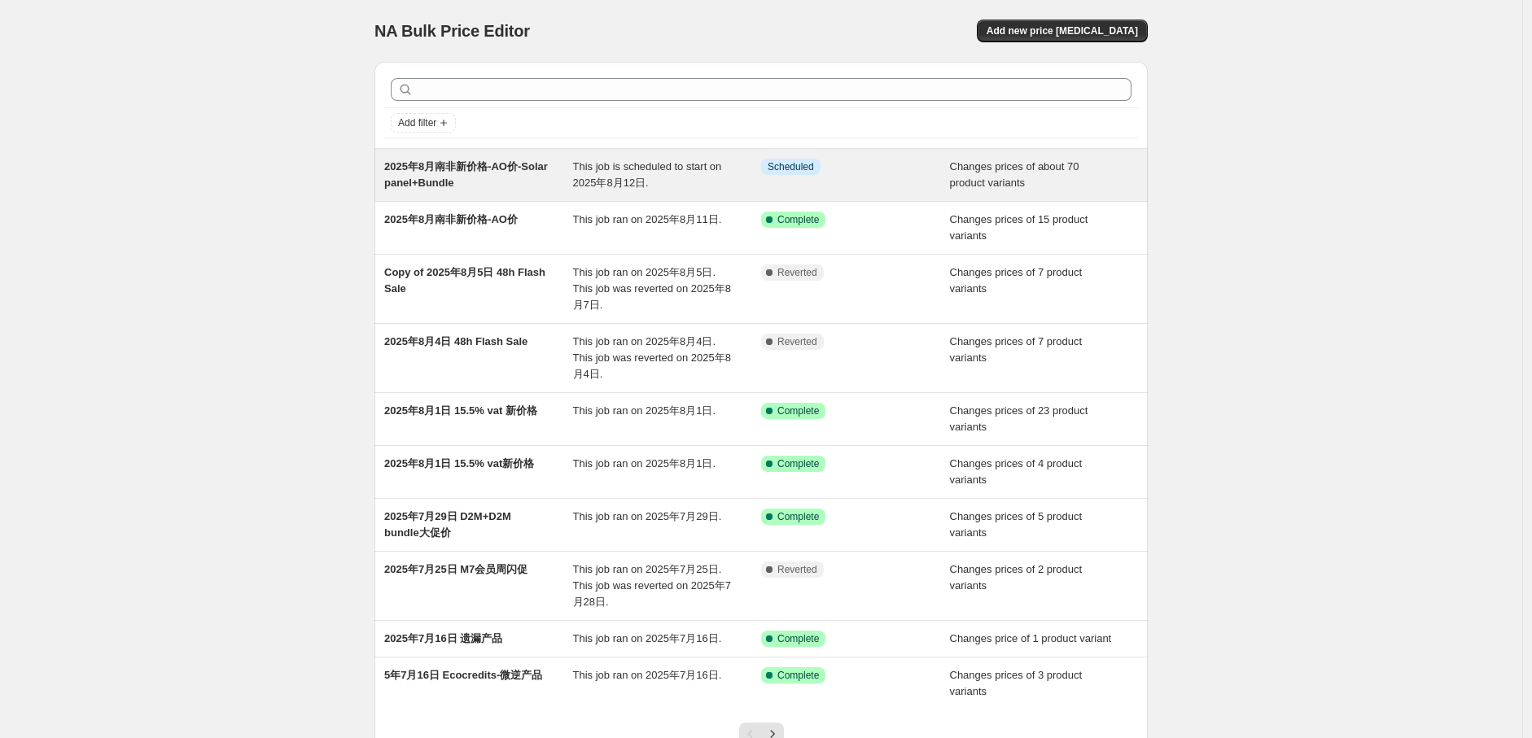
click at [388, 164] on span "2025年8月南非新价格-AO价-Solar panel+Bundle" at bounding box center [466, 174] width 164 height 28
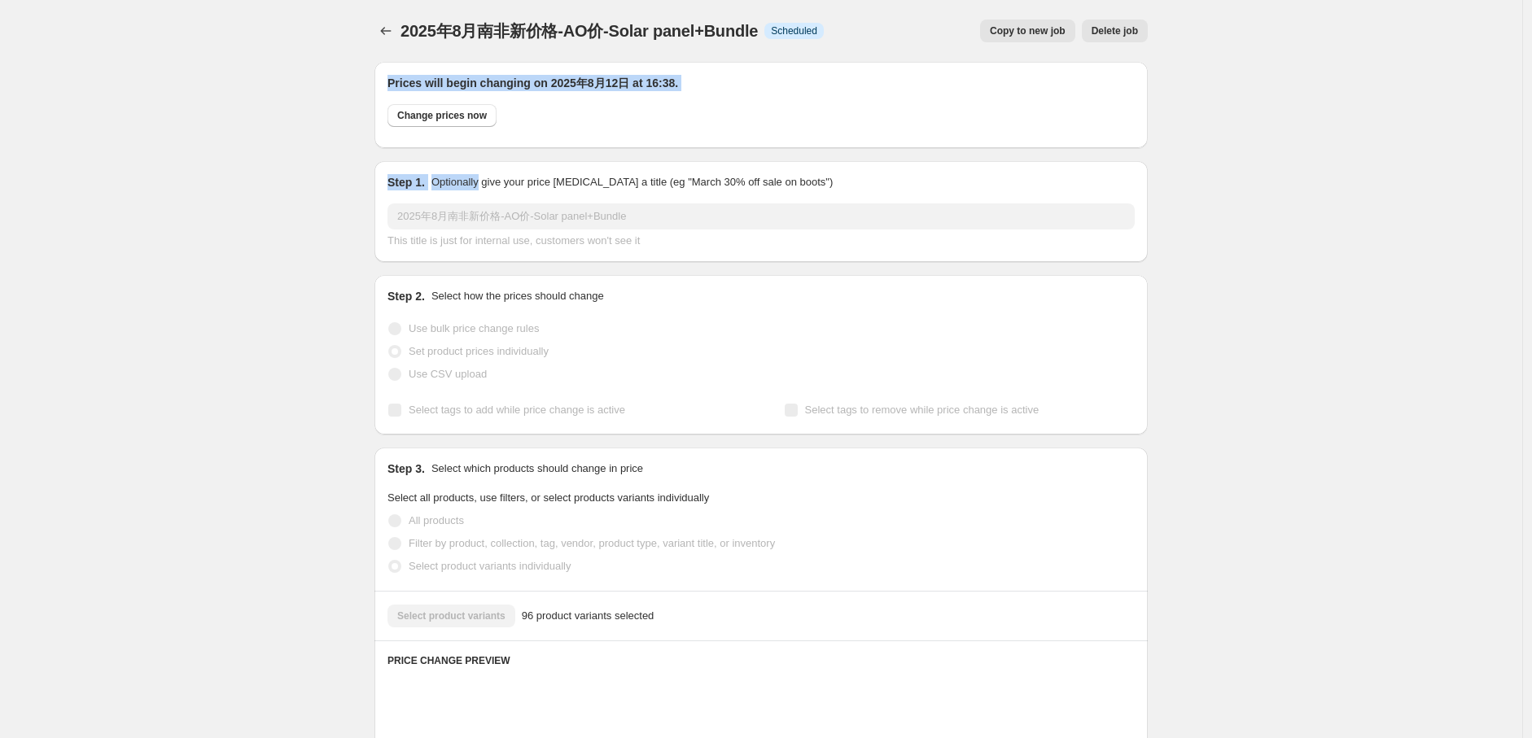
drag, startPoint x: 388, startPoint y: 164, endPoint x: 444, endPoint y: 181, distance: 58.5
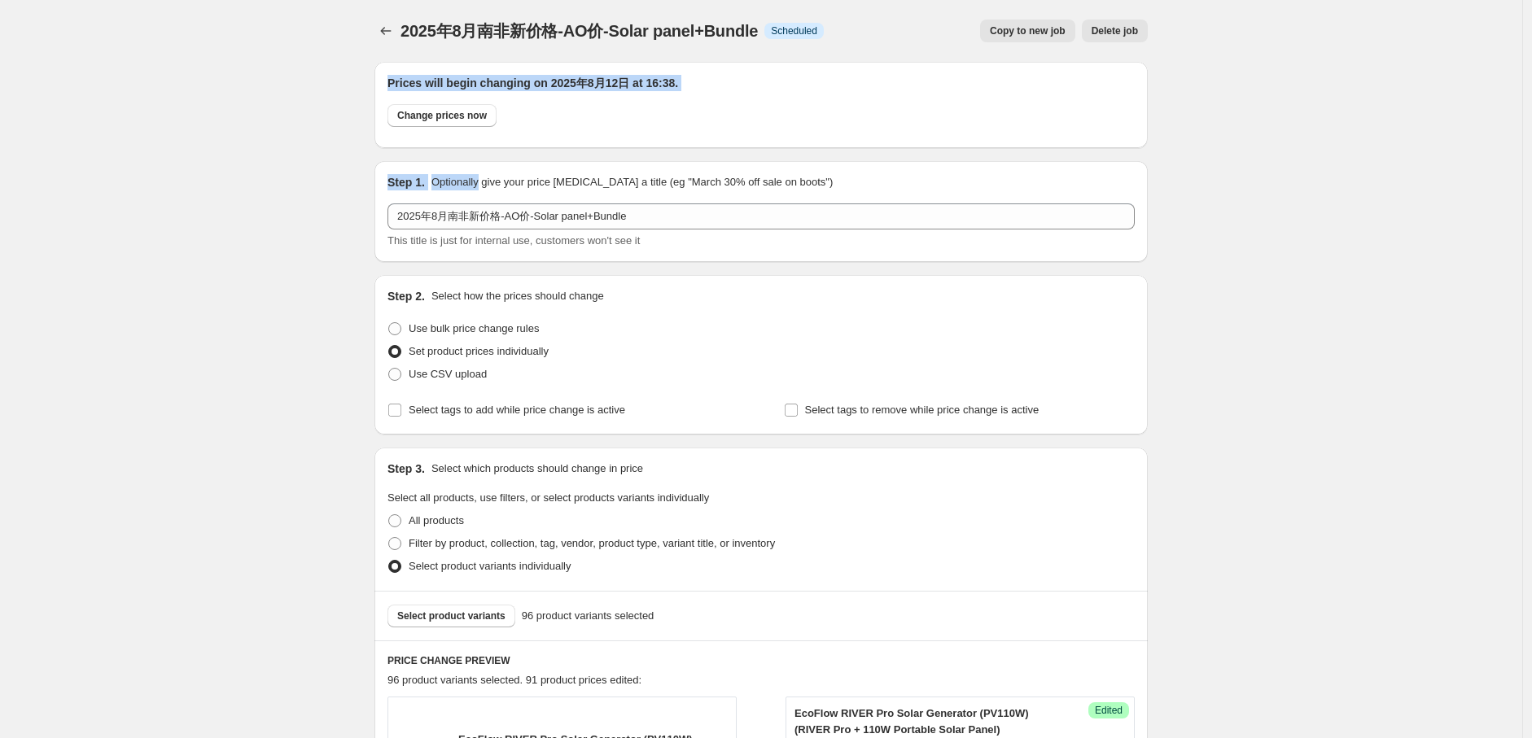
click at [654, 126] on div "Change prices now" at bounding box center [760, 119] width 747 height 31
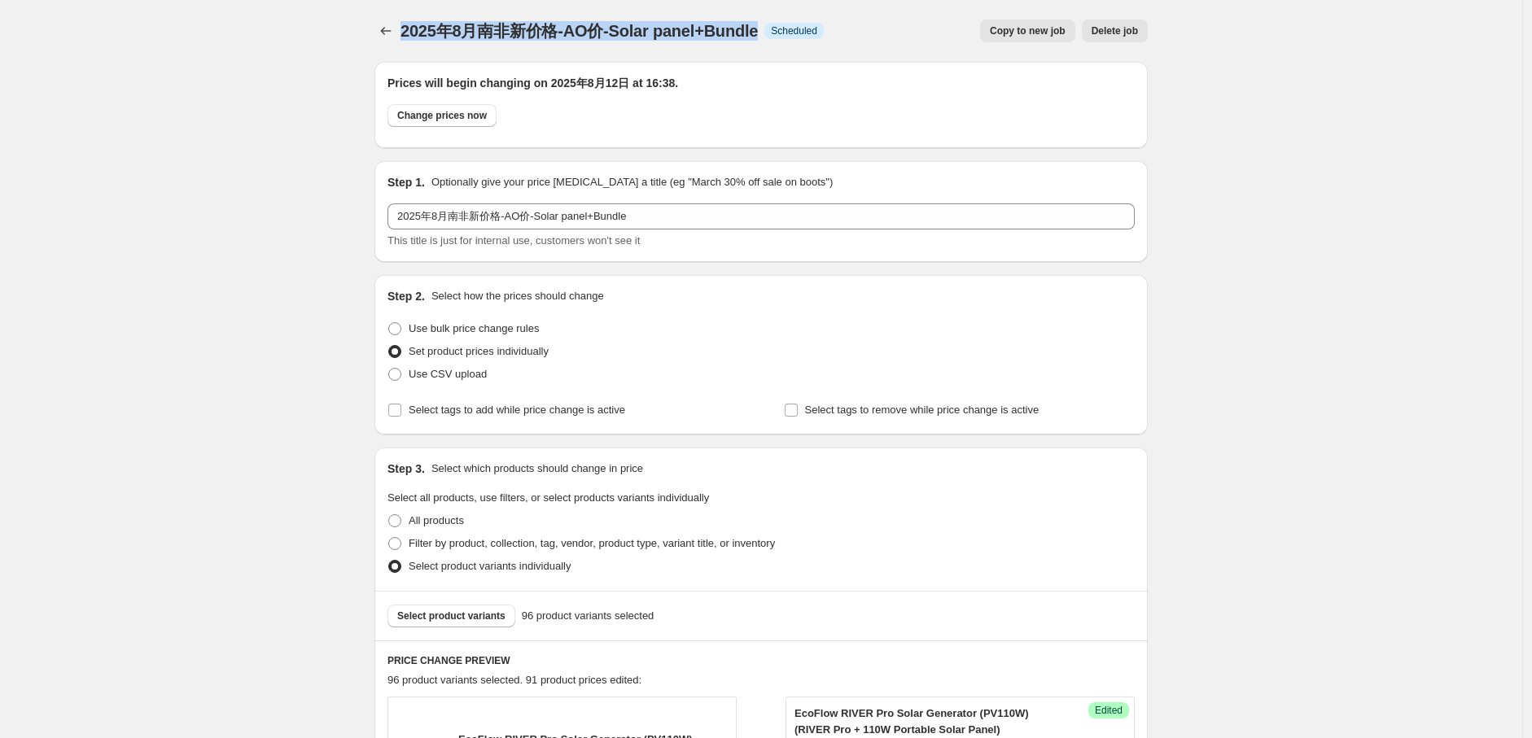
drag, startPoint x: 761, startPoint y: 32, endPoint x: 408, endPoint y: 28, distance: 353.3
click at [408, 28] on span "2025年8月南非新价格-AO价-Solar panel+Bundle" at bounding box center [578, 31] width 357 height 18
copy span "2025年8月南非新价格-AO价-Solar panel+Bundle"
click at [386, 28] on icon "Price change jobs" at bounding box center [386, 31] width 16 height 16
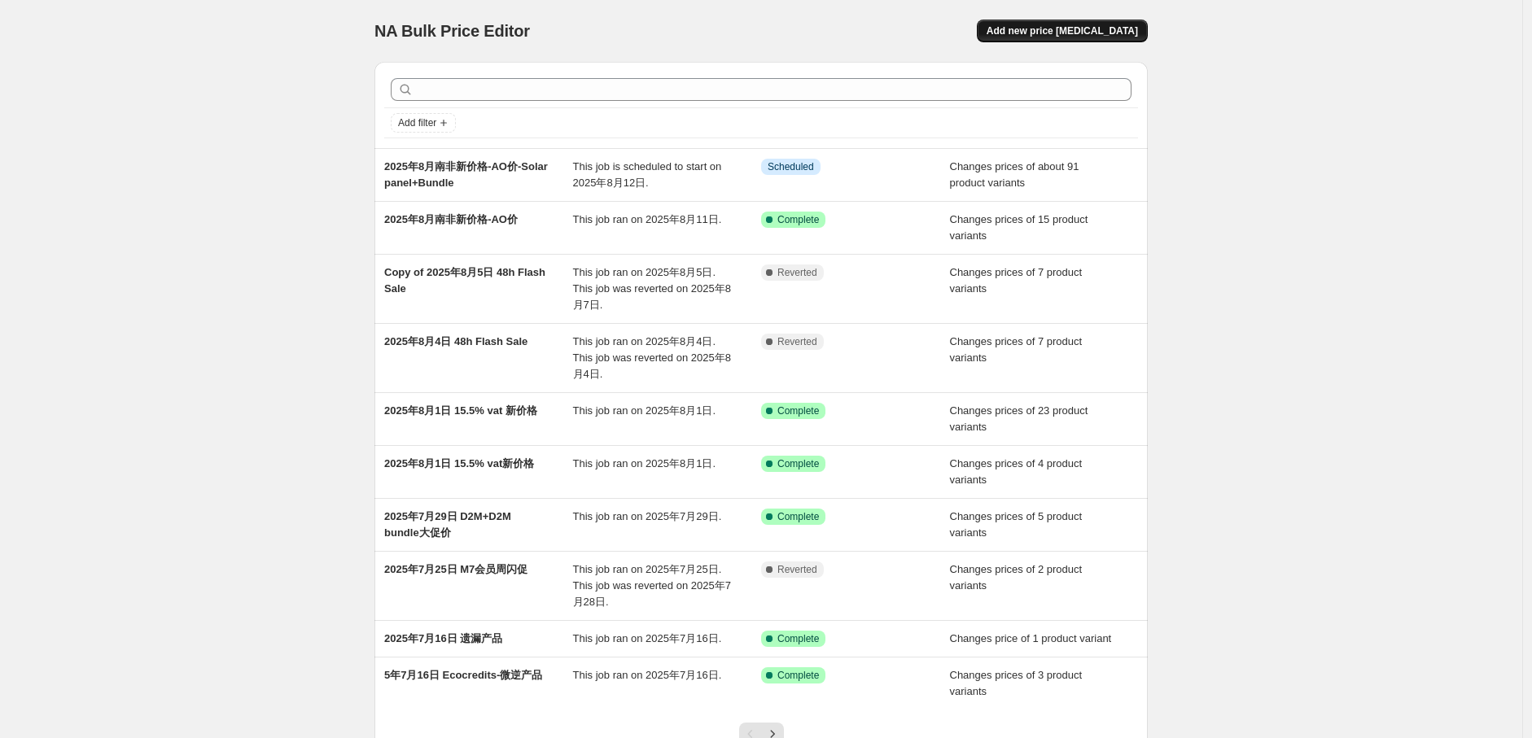
click at [1088, 31] on span "Add new price [MEDICAL_DATA]" at bounding box center [1062, 30] width 151 height 13
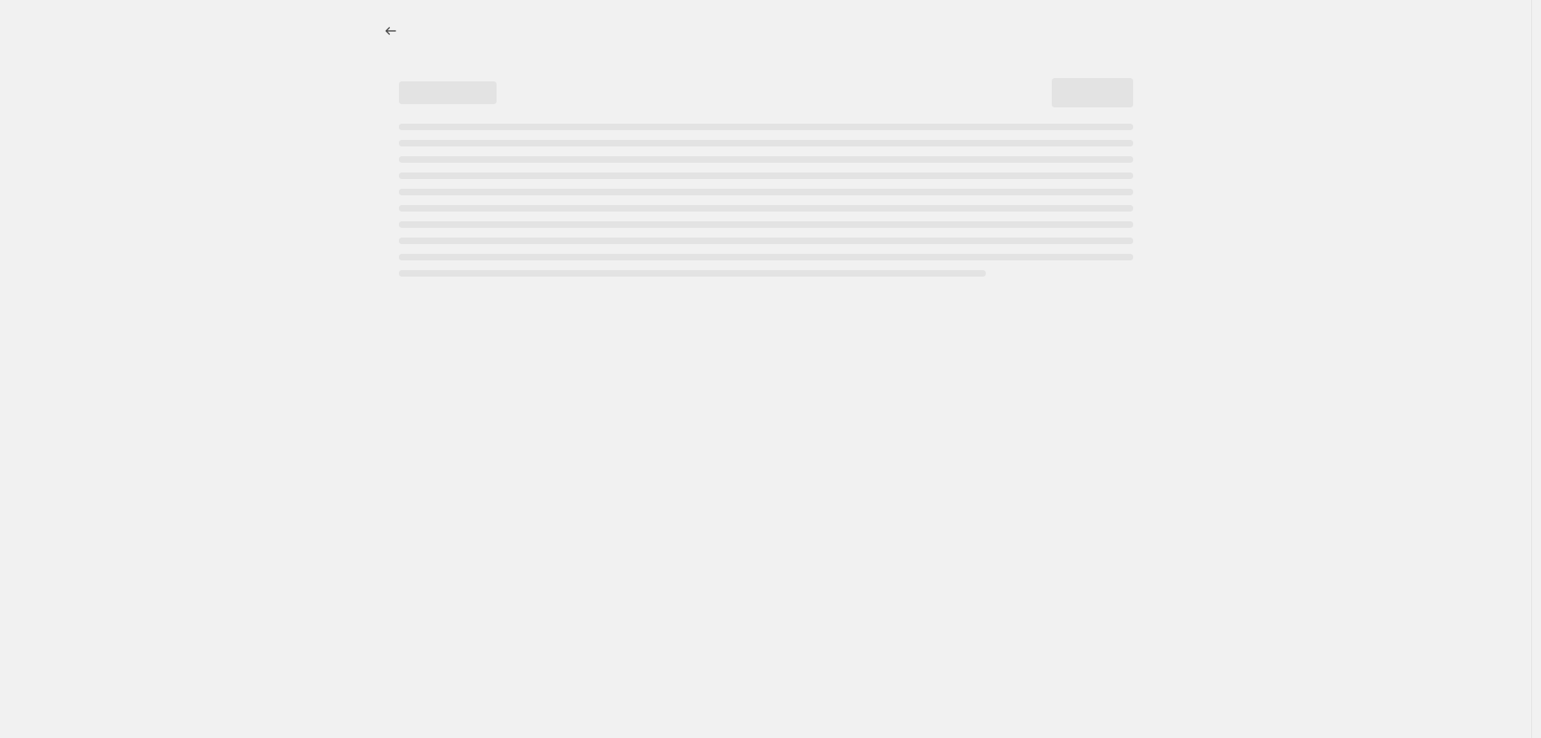
select select "percentage"
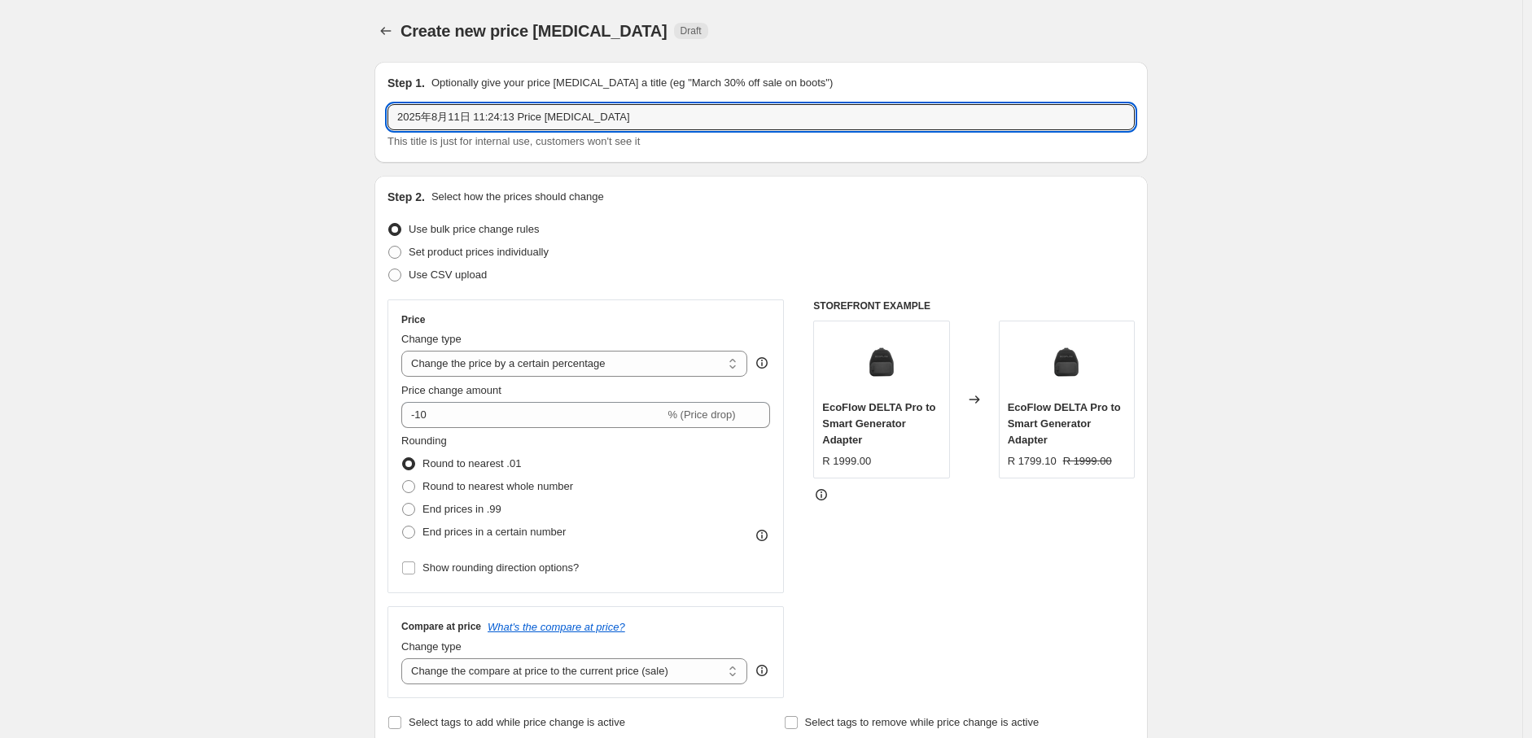
drag, startPoint x: 403, startPoint y: 120, endPoint x: 715, endPoint y: 130, distance: 311.9
click at [715, 130] on div "2025年8月11日 11:24:13 Price [MEDICAL_DATA] This title is just for internal use, c…" at bounding box center [760, 127] width 747 height 46
paste input "南非新价格-AO价-Solar panel+Bundle"
drag, startPoint x: 537, startPoint y: 121, endPoint x: 711, endPoint y: 118, distance: 173.4
click at [711, 118] on input "2025年8月南非新价格-AO价-Solar panel+Bundle" at bounding box center [760, 117] width 747 height 26
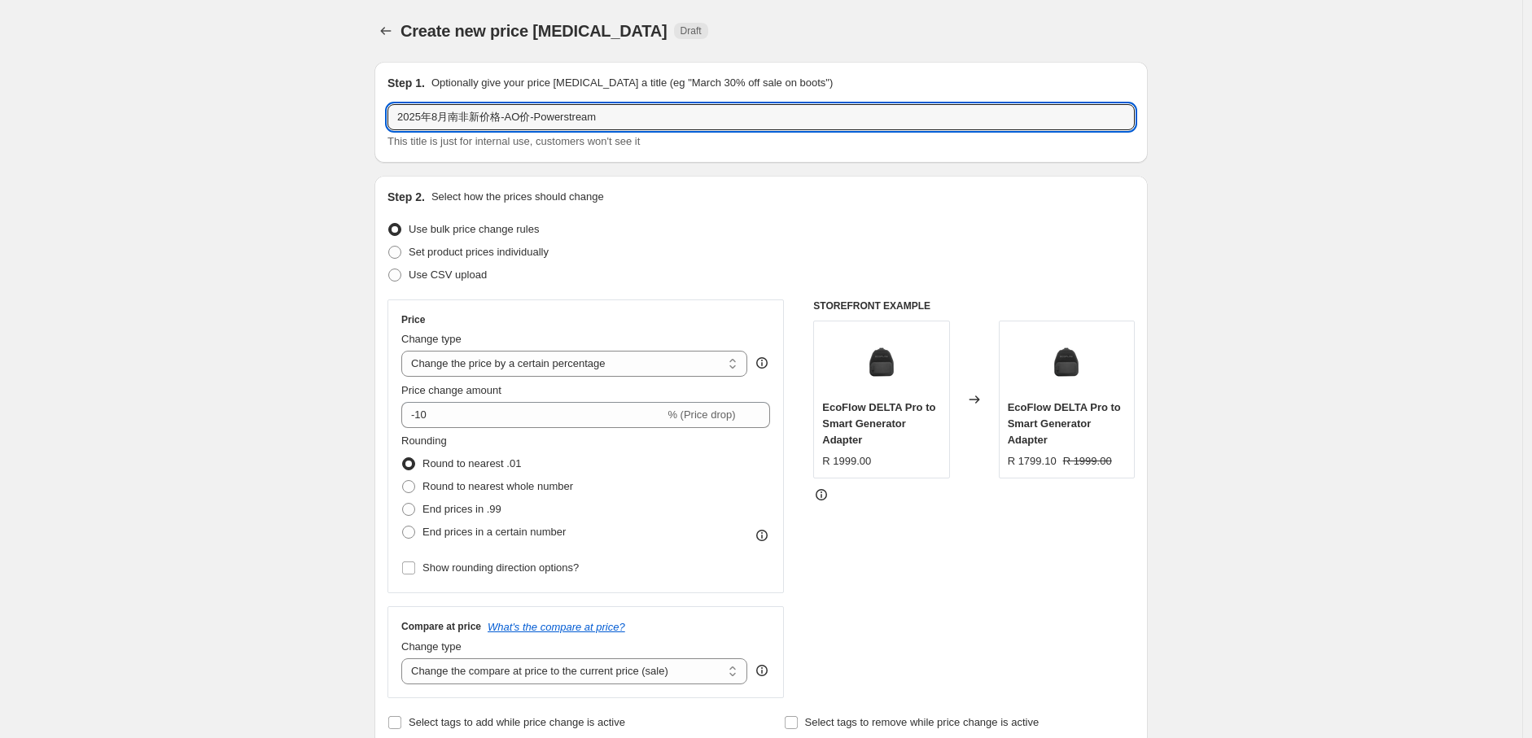
type input "2025年8月南非新价格-AO价-Powerstream"
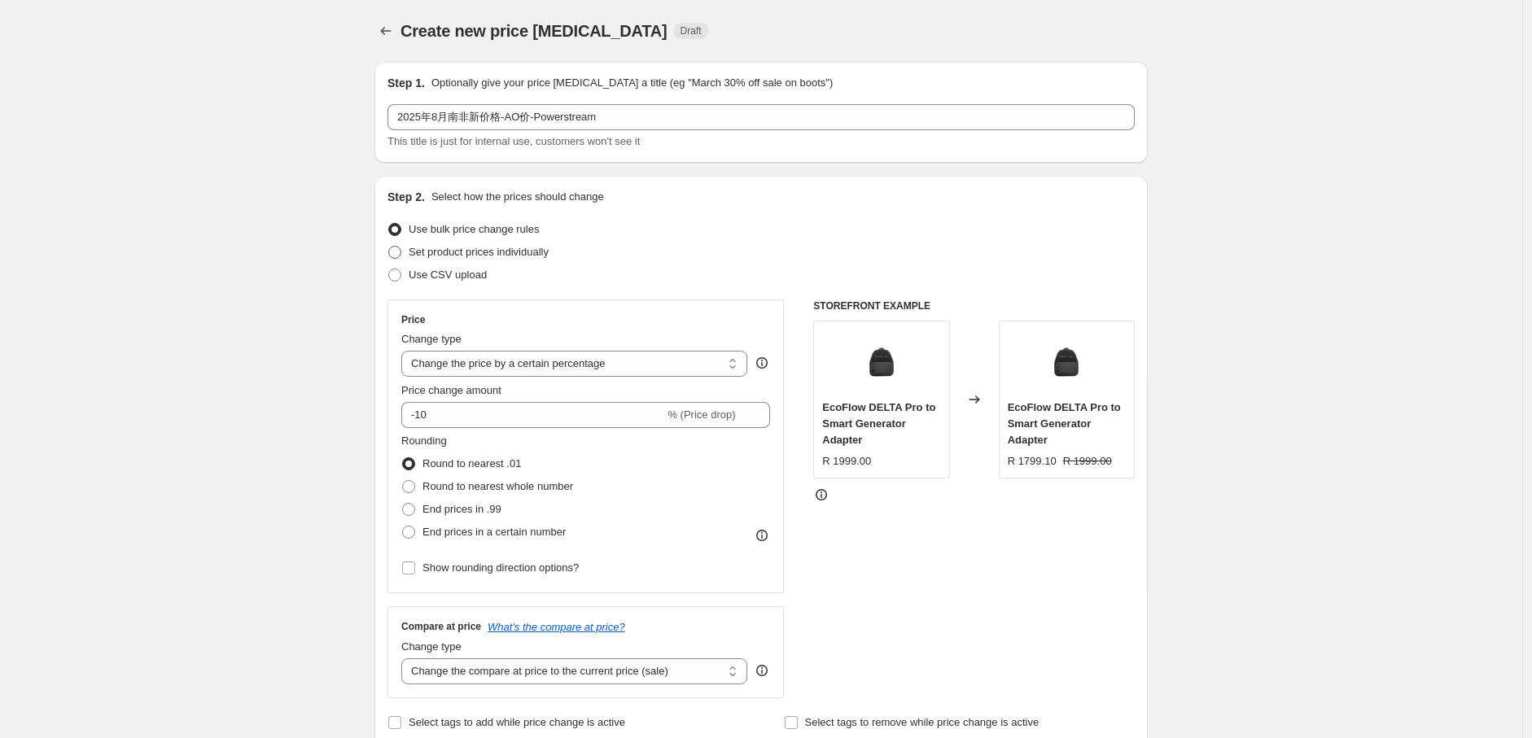
click at [401, 256] on span at bounding box center [394, 252] width 13 height 13
click at [389, 247] on input "Set product prices individually" at bounding box center [388, 246] width 1 height 1
radio input "true"
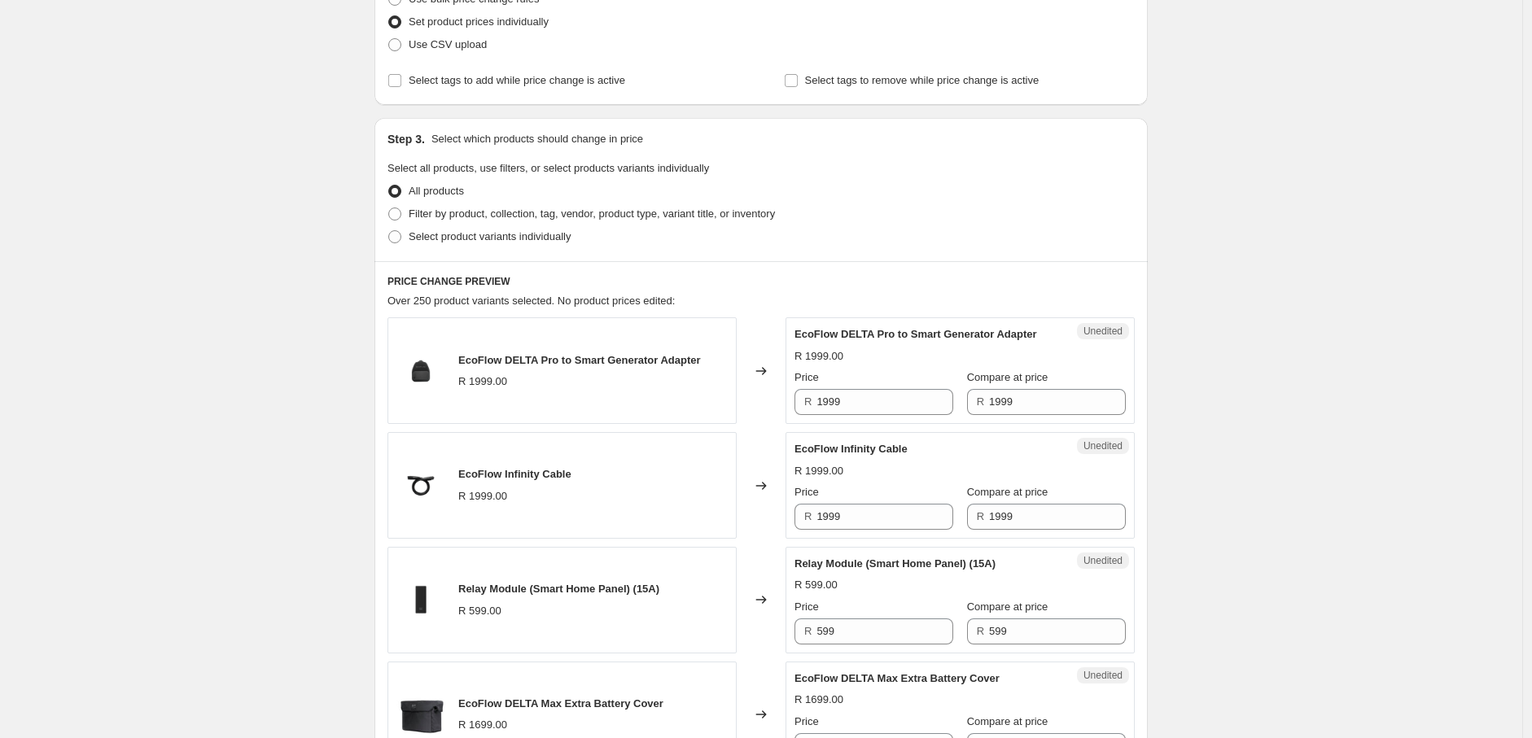
scroll to position [236, 0]
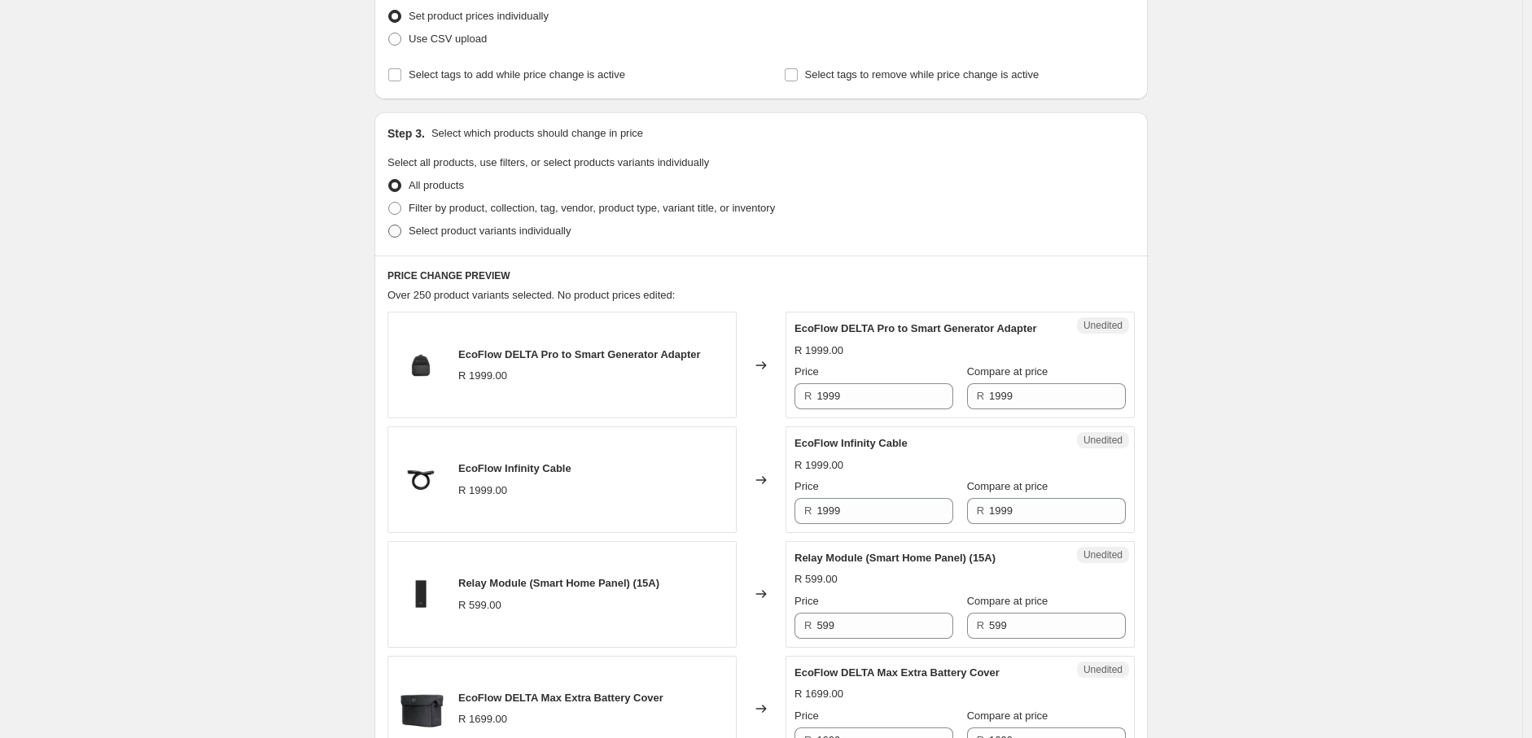
click at [401, 234] on span at bounding box center [394, 231] width 13 height 13
click at [389, 225] on input "Select product variants individually" at bounding box center [388, 225] width 1 height 1
radio input "true"
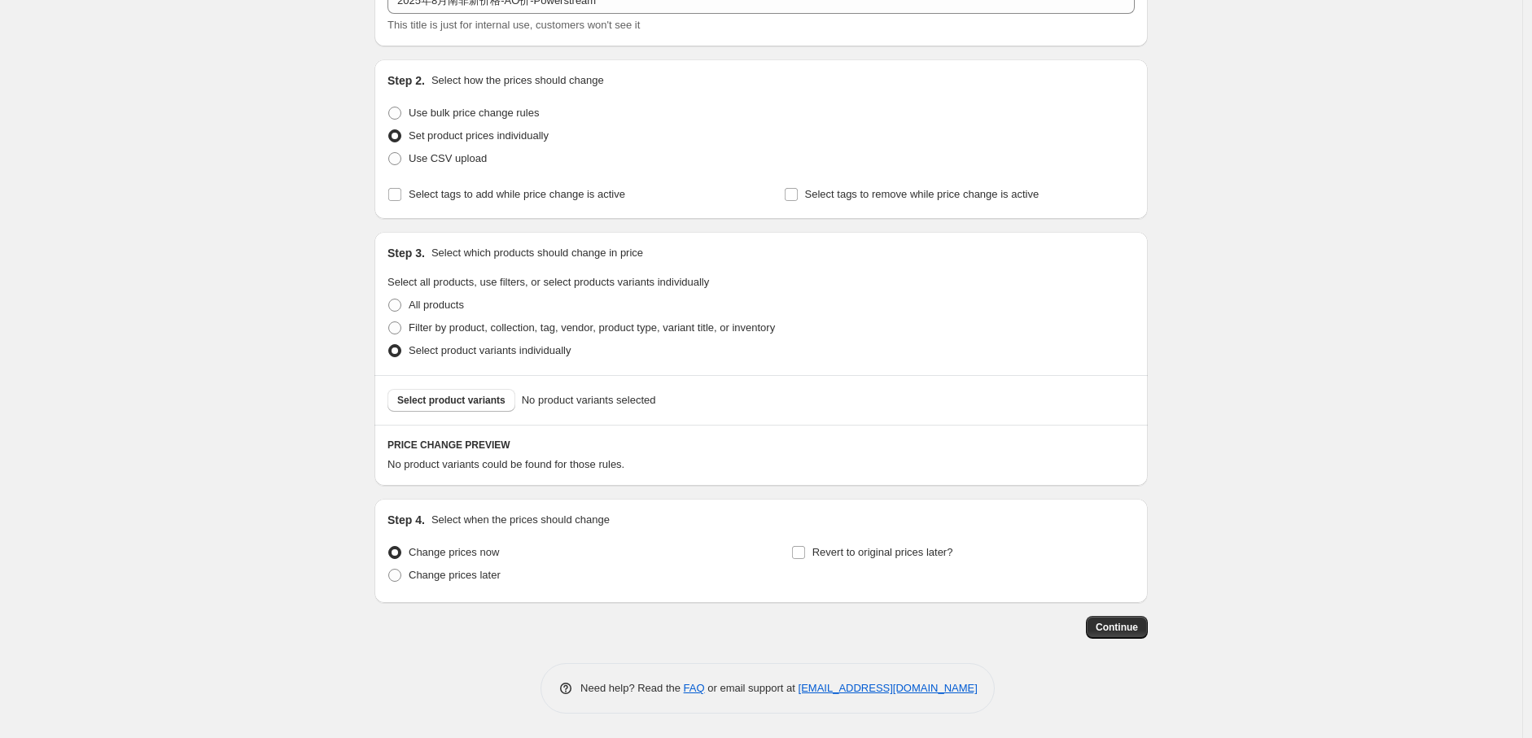
scroll to position [116, 0]
click at [461, 408] on button "Select product variants" at bounding box center [451, 401] width 128 height 23
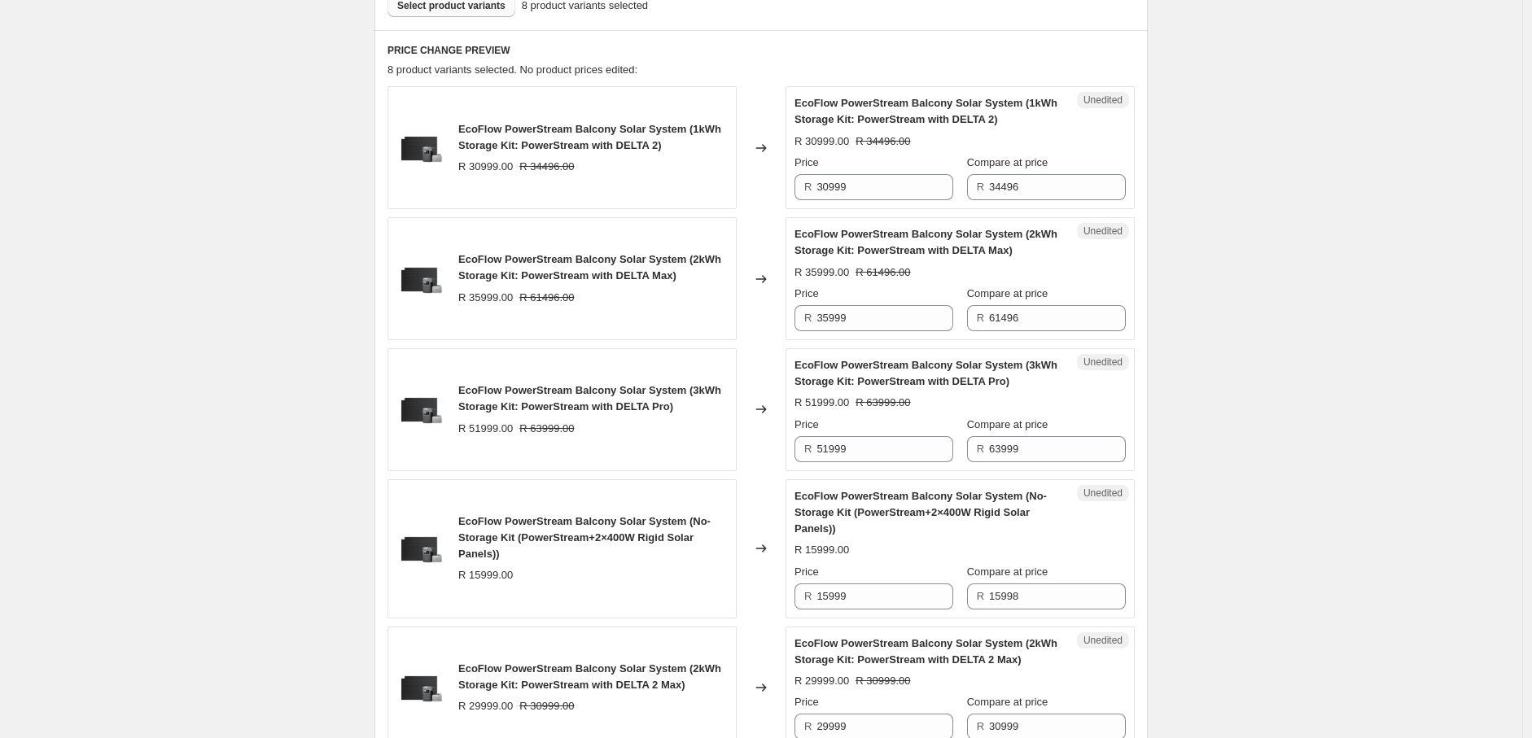
scroll to position [513, 0]
drag, startPoint x: 865, startPoint y: 448, endPoint x: 807, endPoint y: 451, distance: 58.7
click at [807, 451] on div "R 51999" at bounding box center [873, 448] width 159 height 26
paste input "70837"
type input "70837"
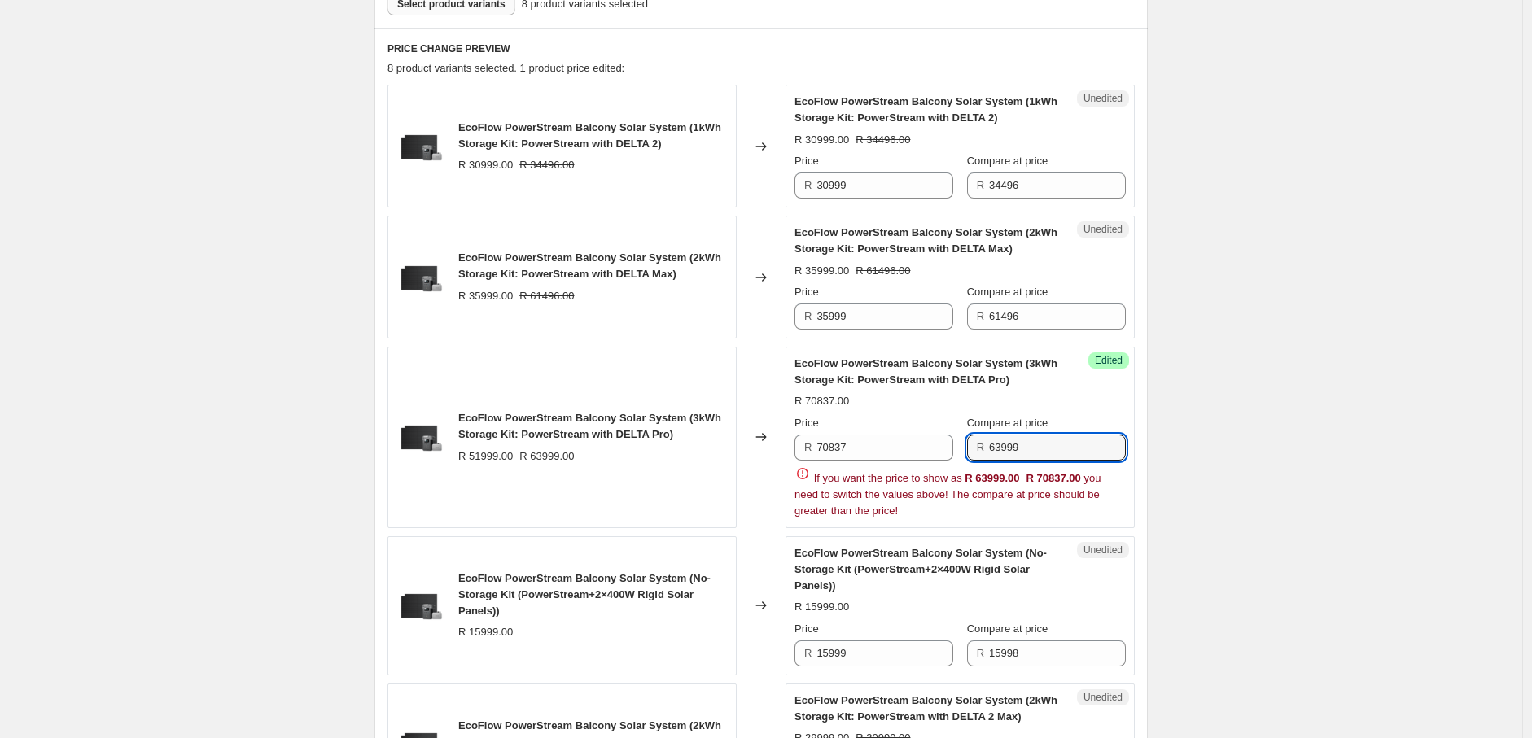
drag, startPoint x: 1030, startPoint y: 447, endPoint x: 972, endPoint y: 449, distance: 58.7
click at [972, 449] on div "R 63999" at bounding box center [1046, 448] width 159 height 26
paste input "70837"
type input "70837"
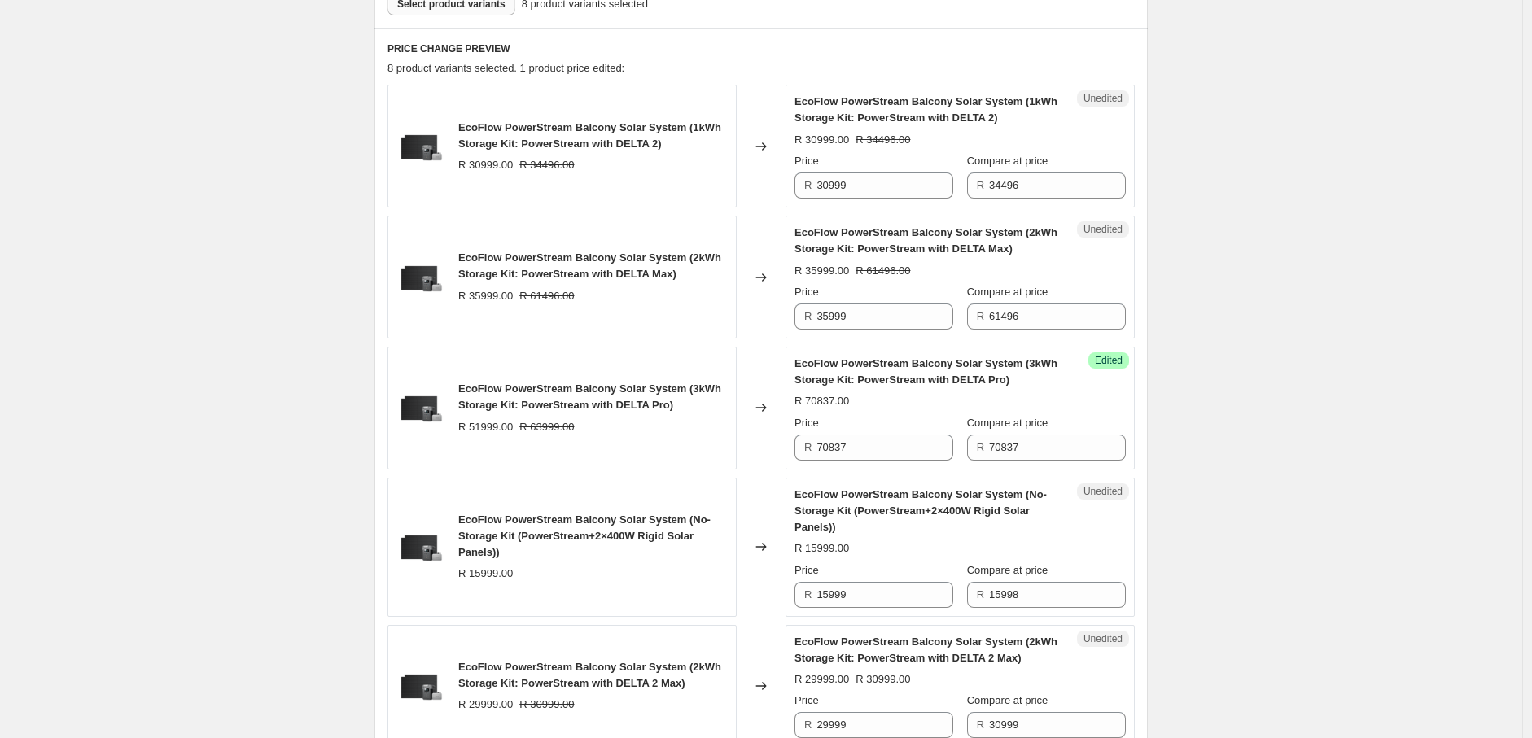
click at [1340, 489] on div "Create new price [MEDICAL_DATA]. This page is ready Create new price [MEDICAL_D…" at bounding box center [761, 480] width 1522 height 1987
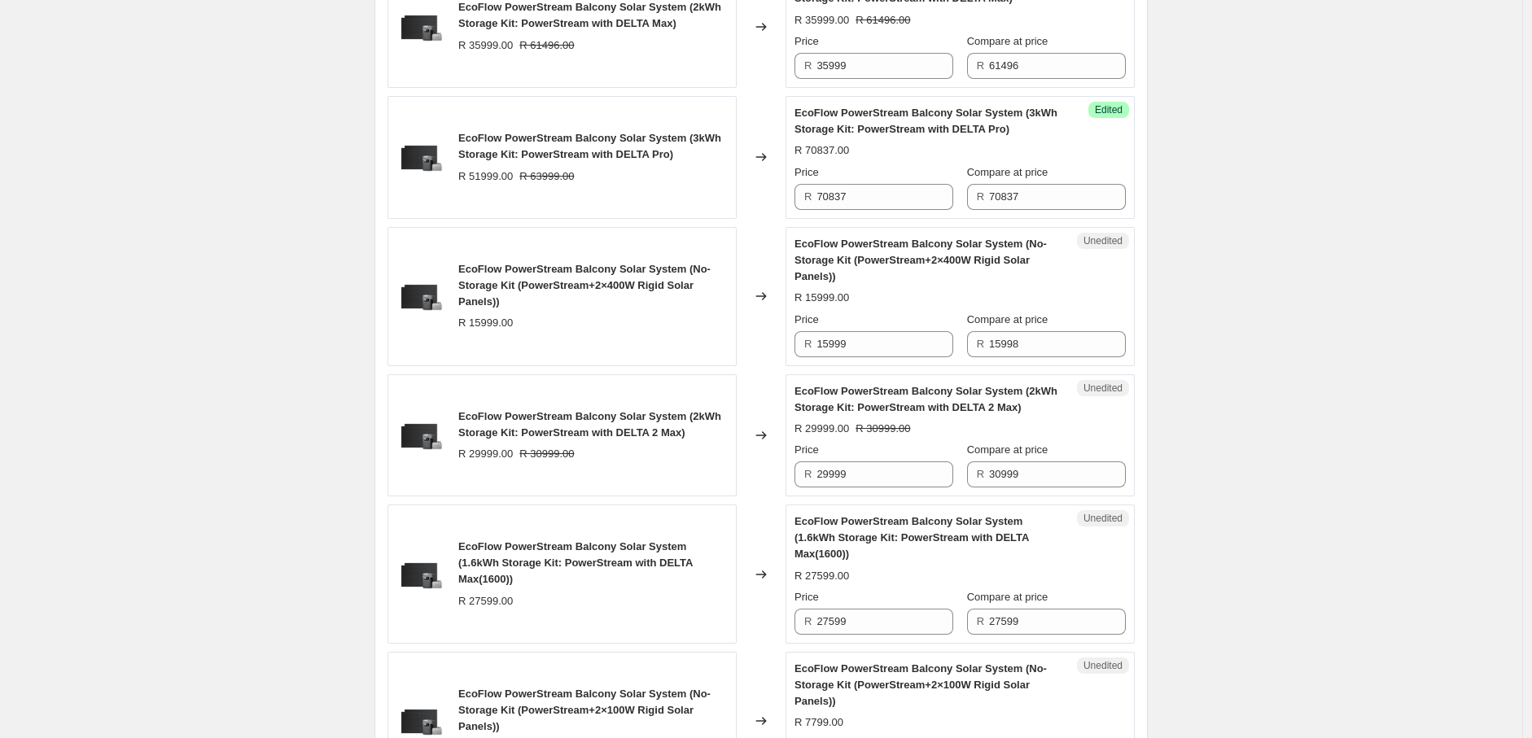
scroll to position [765, 0]
drag, startPoint x: 871, startPoint y: 475, endPoint x: 812, endPoint y: 477, distance: 59.4
click at [812, 477] on div "R 29999" at bounding box center [873, 473] width 159 height 26
paste input "39597"
type input "39597"
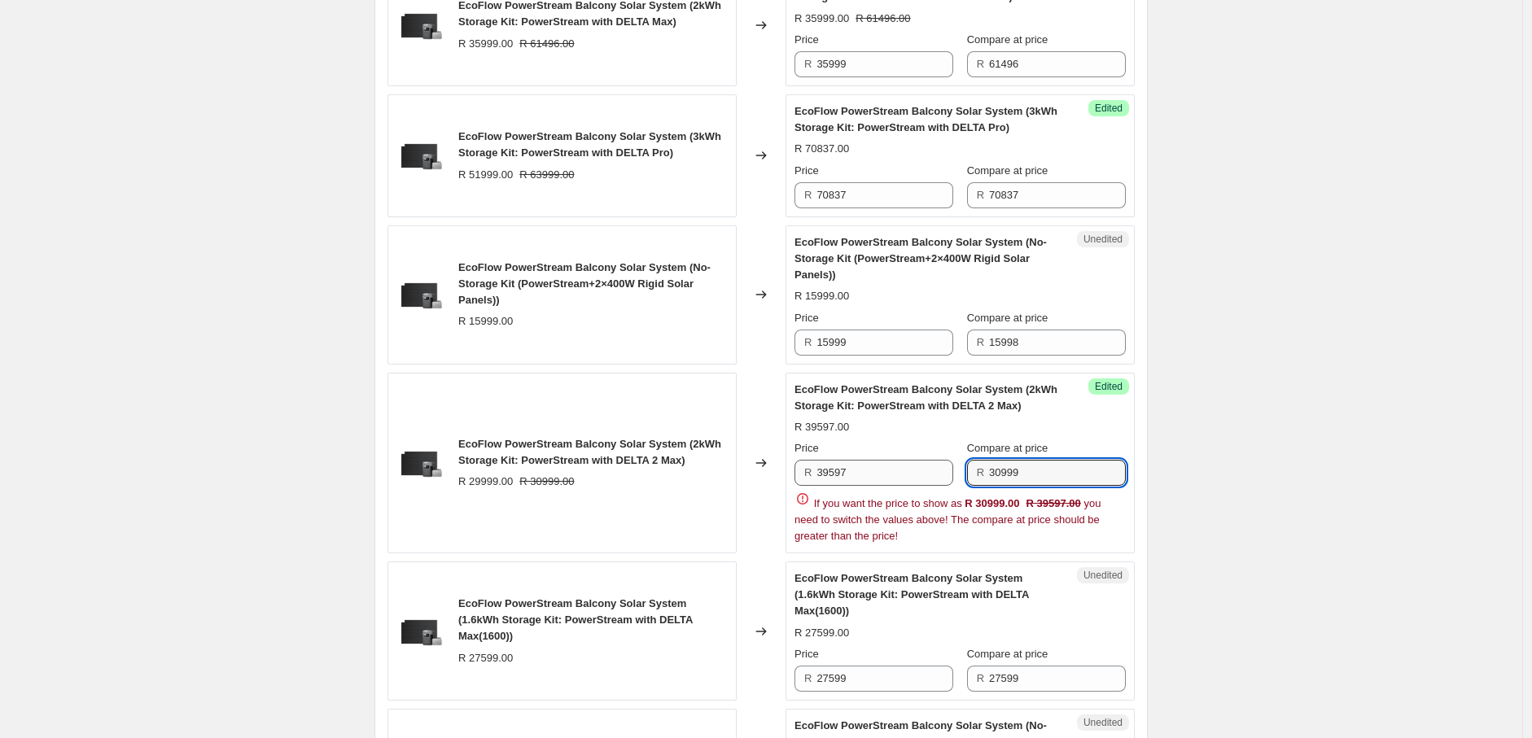
drag, startPoint x: 1043, startPoint y: 467, endPoint x: 955, endPoint y: 481, distance: 89.8
click at [955, 481] on div "Price R 39597 Compare at price R 30999" at bounding box center [959, 463] width 331 height 46
paste input "9597"
type input "39597"
click at [1259, 534] on div "Create new price [MEDICAL_DATA]. This page is ready Create new price [MEDICAL_D…" at bounding box center [761, 257] width 1522 height 2045
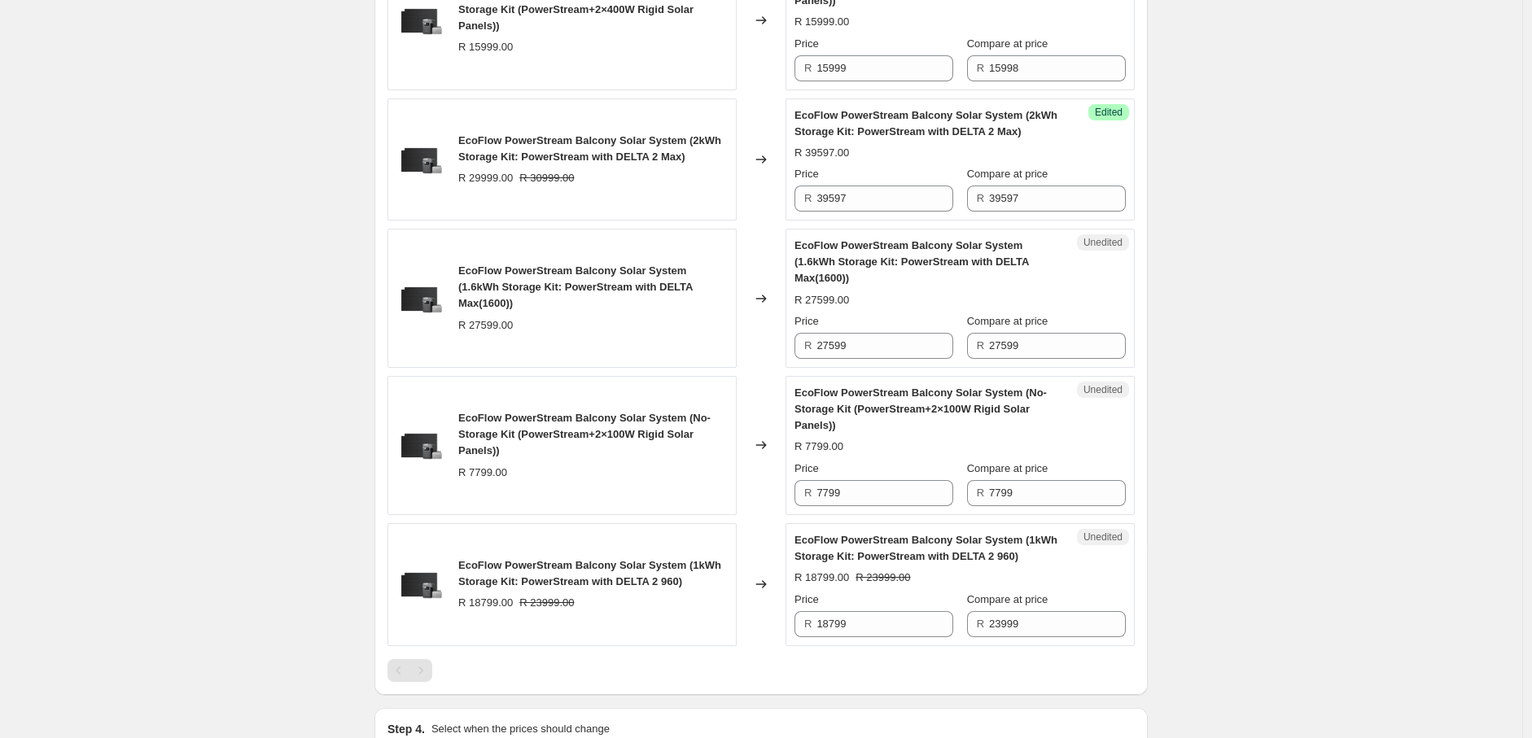
scroll to position [1042, 0]
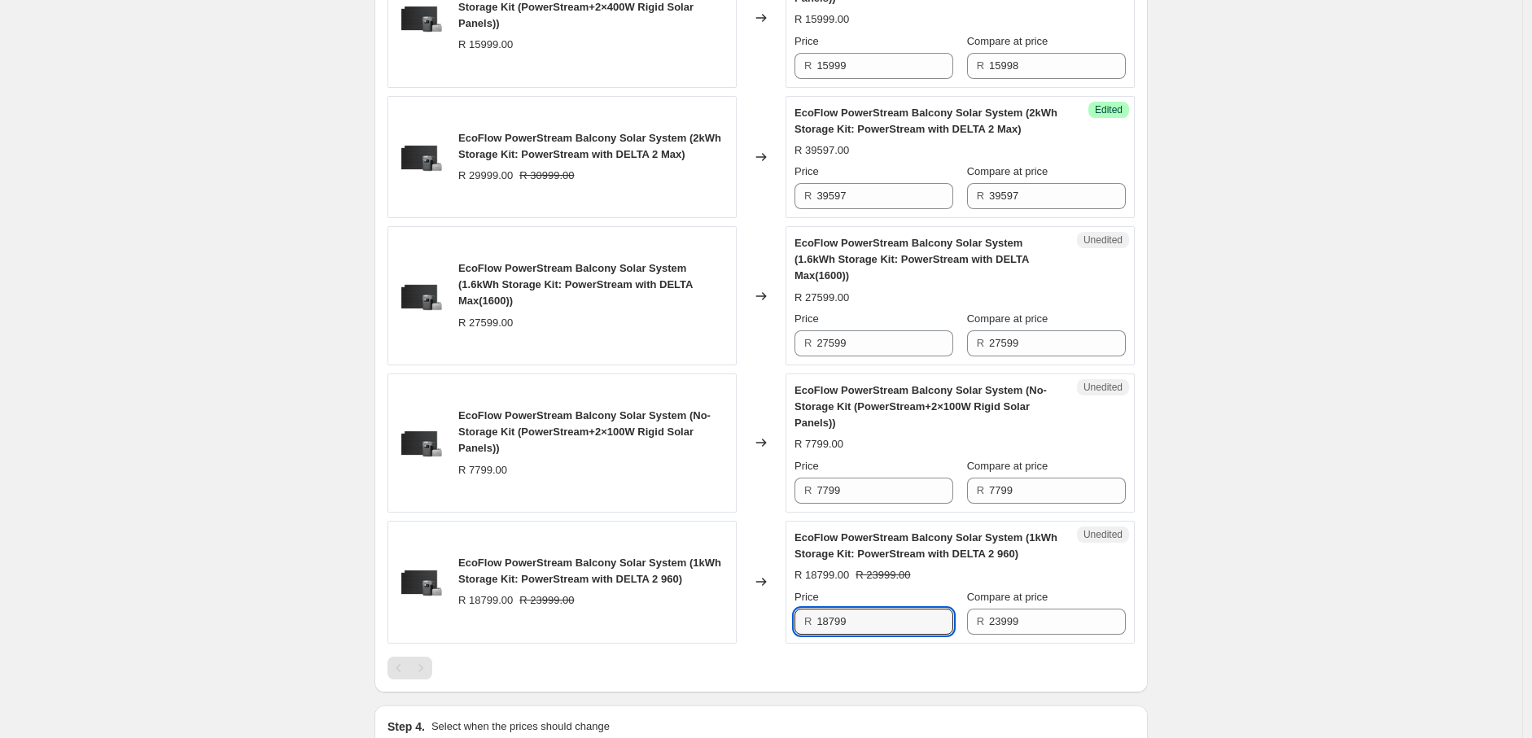
drag, startPoint x: 863, startPoint y: 609, endPoint x: 816, endPoint y: 614, distance: 47.5
click at [816, 614] on div "R 18799" at bounding box center [873, 622] width 159 height 26
paste input "24297"
type input "24297"
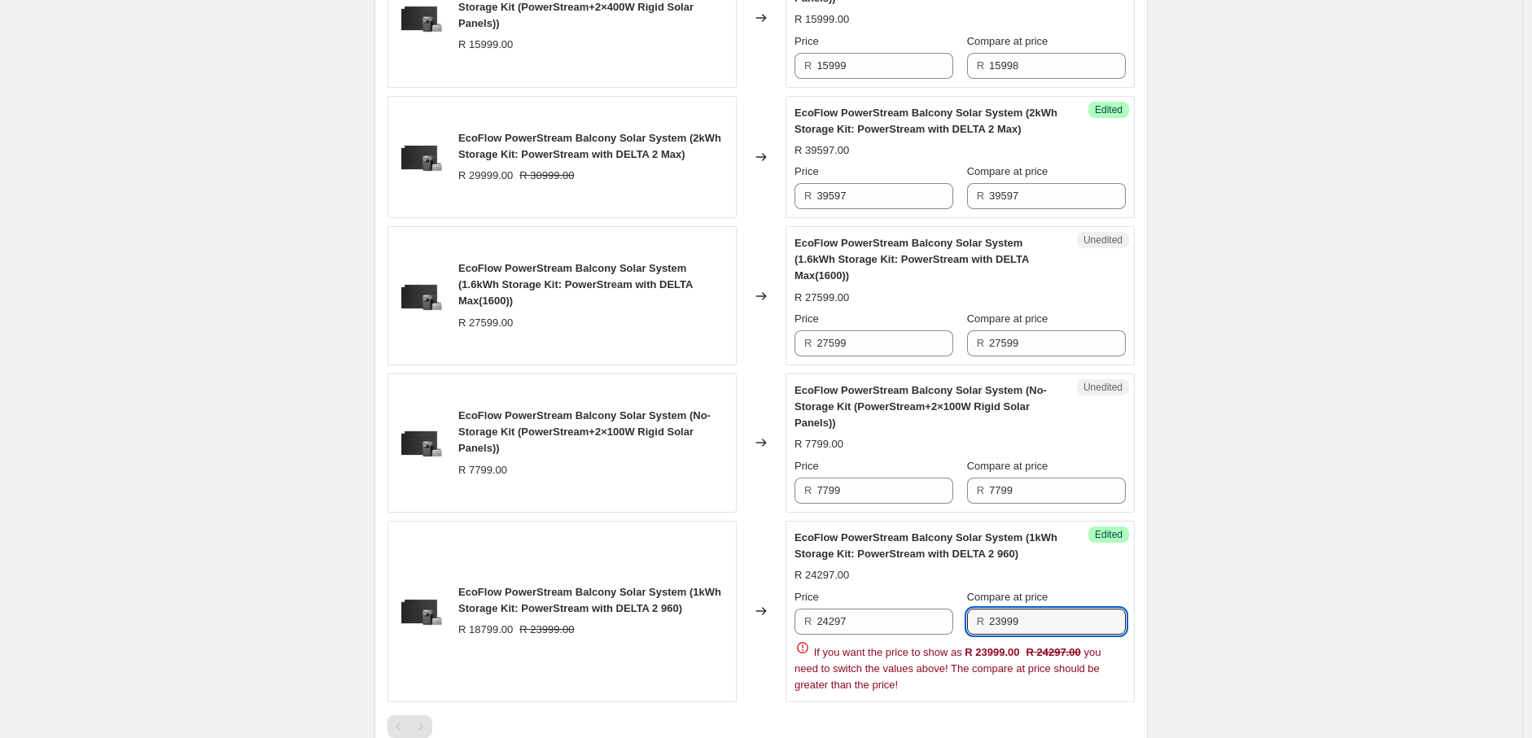
drag, startPoint x: 1055, startPoint y: 605, endPoint x: 970, endPoint y: 606, distance: 84.7
click at [970, 609] on div "R 23999" at bounding box center [1046, 622] width 159 height 26
paste input "4297"
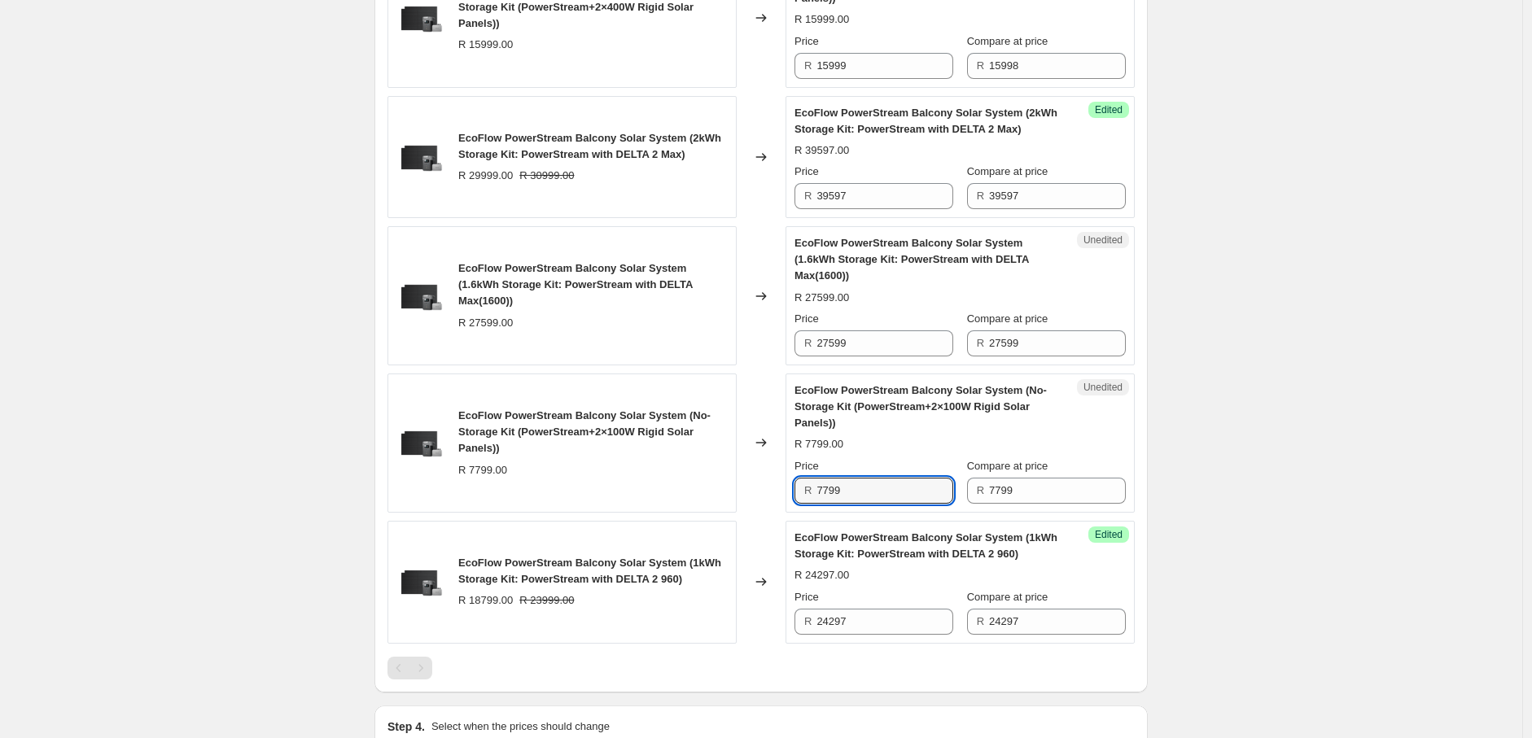
drag, startPoint x: 847, startPoint y: 475, endPoint x: 808, endPoint y: 480, distance: 38.7
click at [808, 480] on div "R 7799" at bounding box center [873, 491] width 159 height 26
drag, startPoint x: 850, startPoint y: 477, endPoint x: 818, endPoint y: 477, distance: 31.7
click at [818, 478] on div "R 8998" at bounding box center [873, 491] width 159 height 26
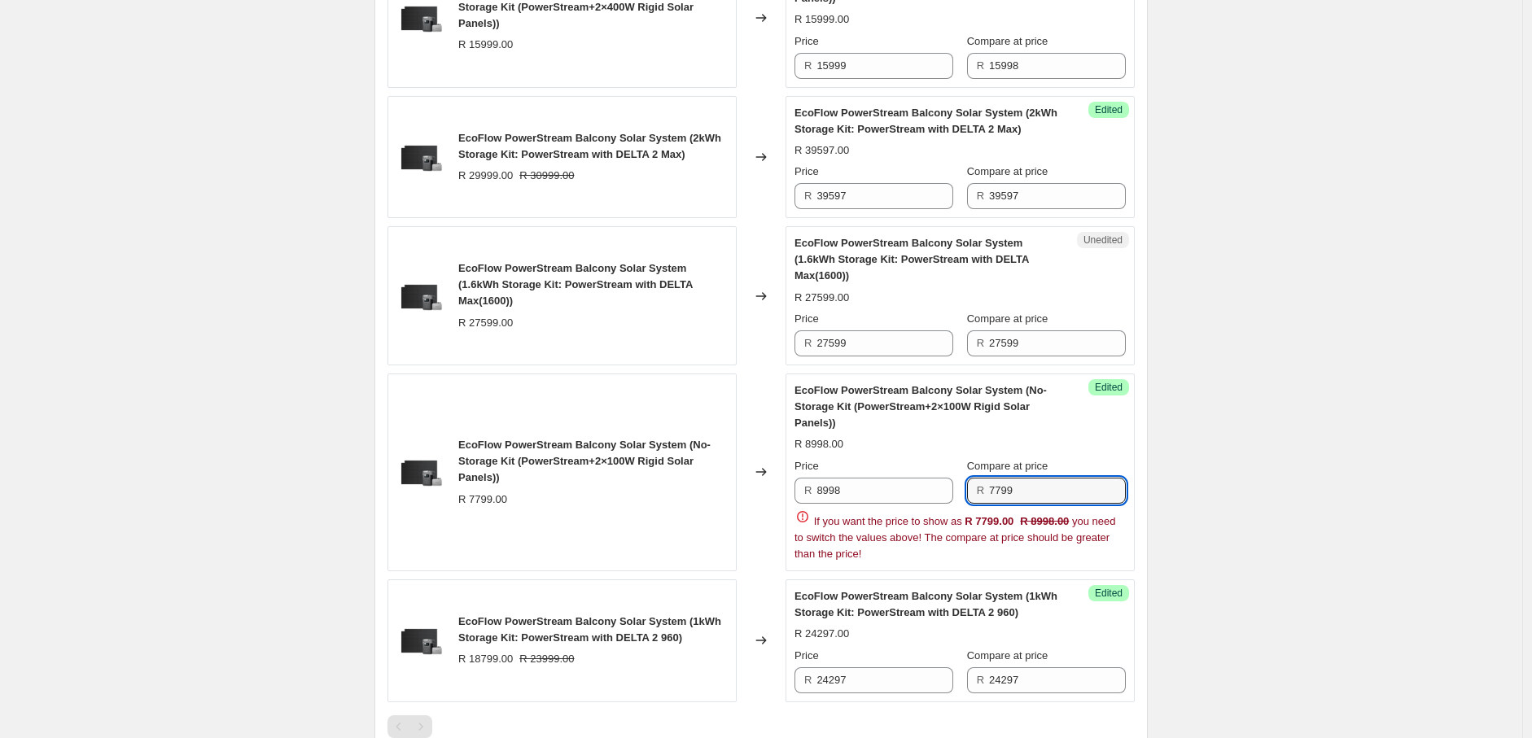
drag, startPoint x: 1031, startPoint y: 474, endPoint x: 973, endPoint y: 479, distance: 58.1
click at [973, 479] on div "R 7799" at bounding box center [1046, 491] width 159 height 26
paste input "8998"
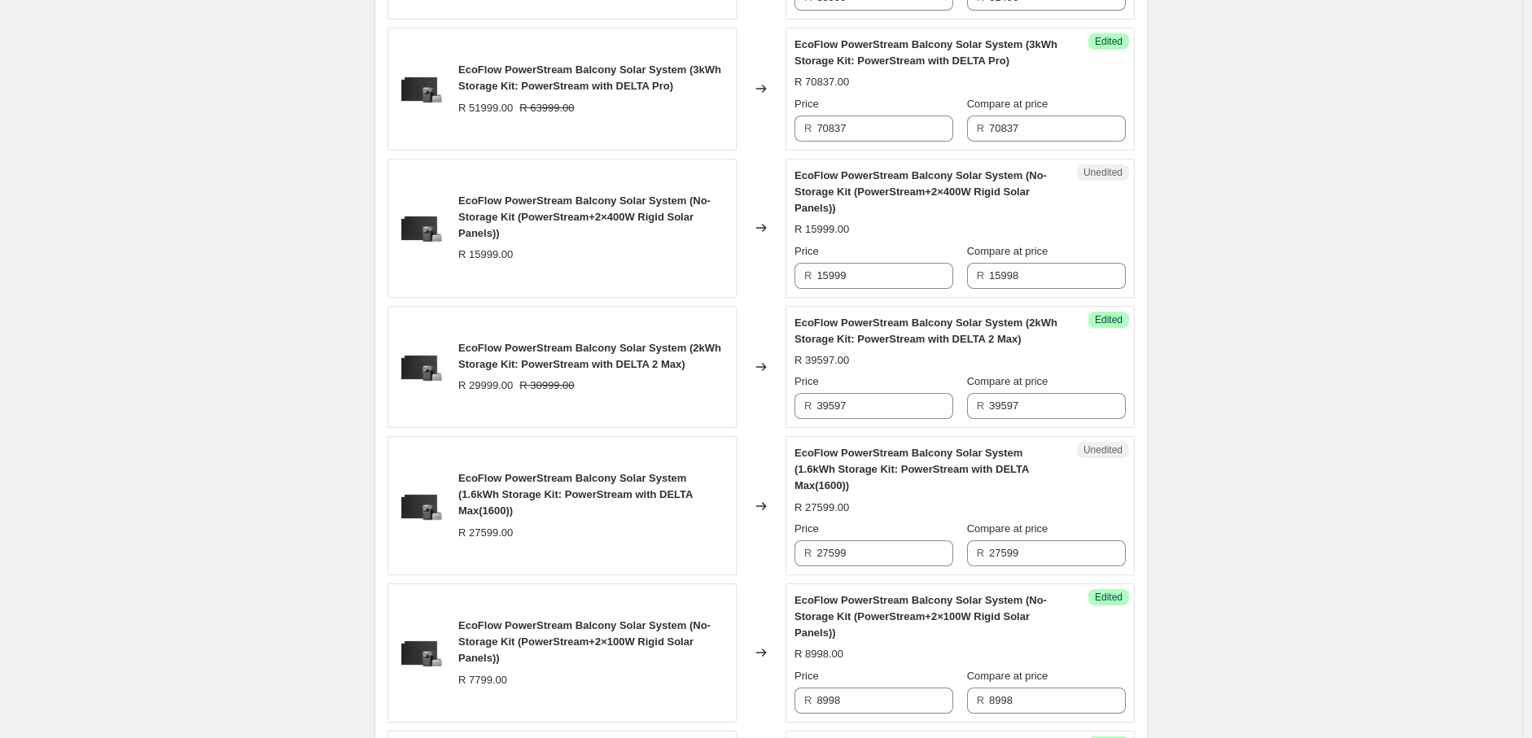
scroll to position [779, 0]
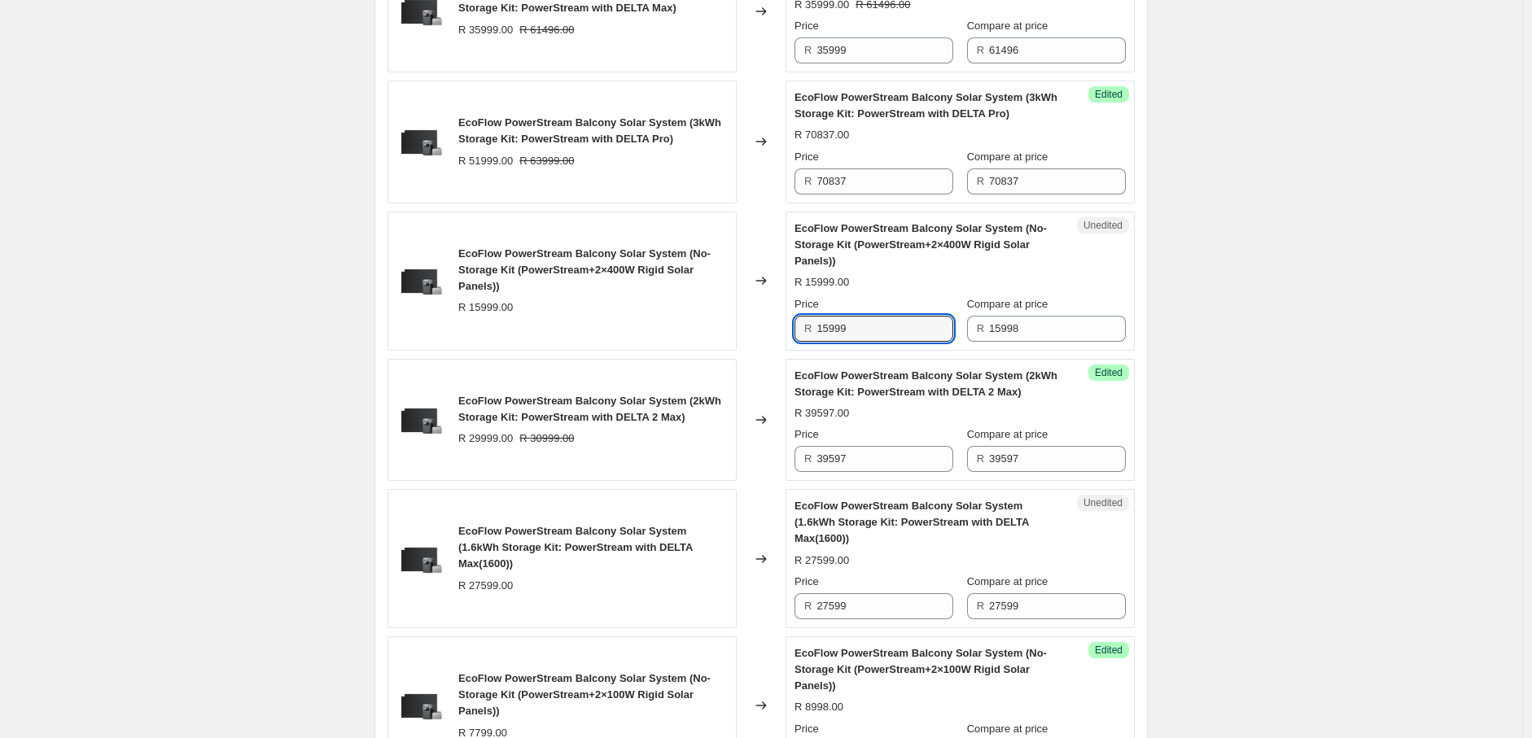
drag, startPoint x: 863, startPoint y: 329, endPoint x: 792, endPoint y: 330, distance: 70.8
click at [792, 330] on div "Unedited EcoFlow PowerStream Balcony Solar System (No-Storage Kit (PowerStream+…" at bounding box center [959, 281] width 349 height 139
paste
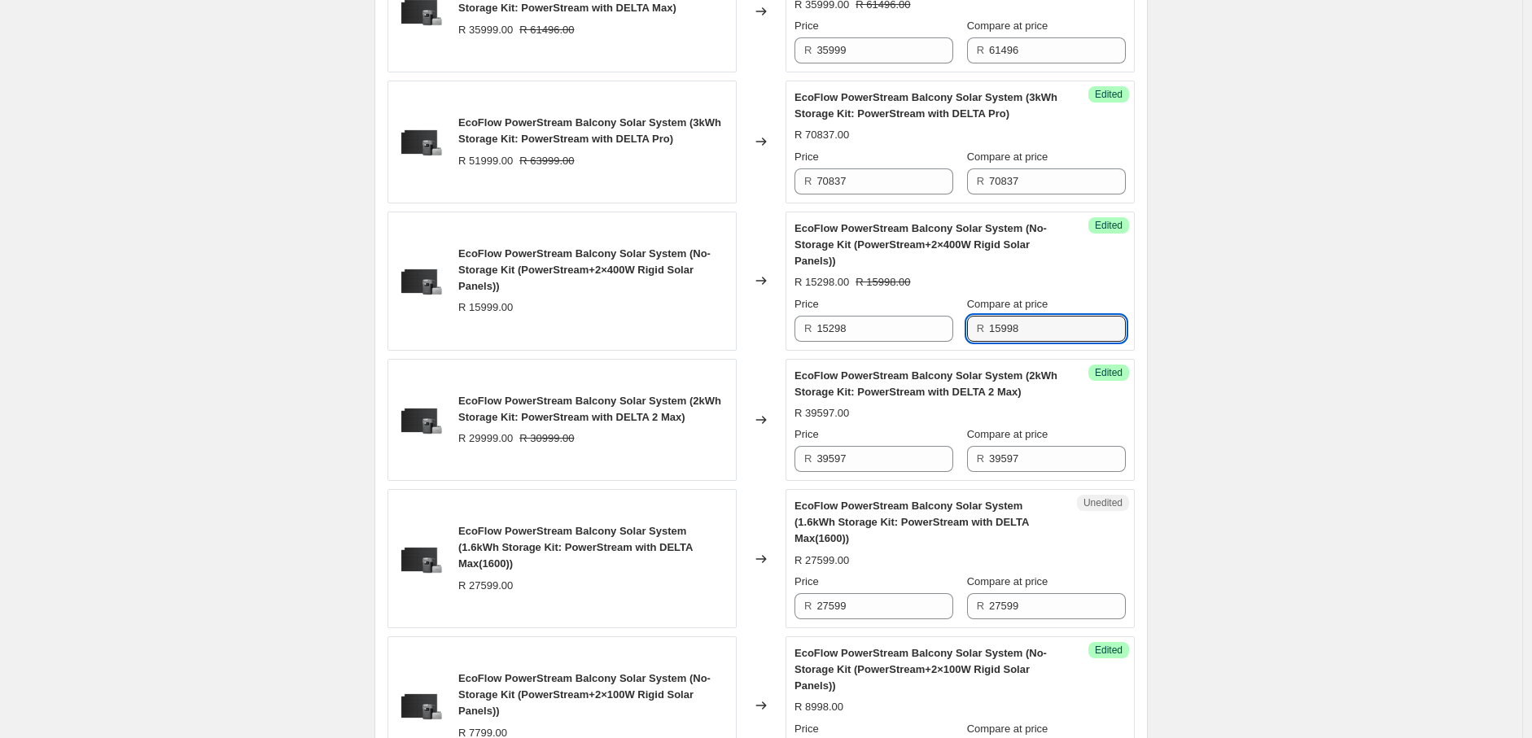
drag, startPoint x: 1038, startPoint y: 330, endPoint x: 966, endPoint y: 330, distance: 71.6
click at [966, 330] on div "Price R 15298 Compare at price R 15998" at bounding box center [959, 319] width 331 height 46
click at [1328, 374] on div "Create new price [MEDICAL_DATA]. This page is ready Create new price [MEDICAL_D…" at bounding box center [761, 214] width 1522 height 1987
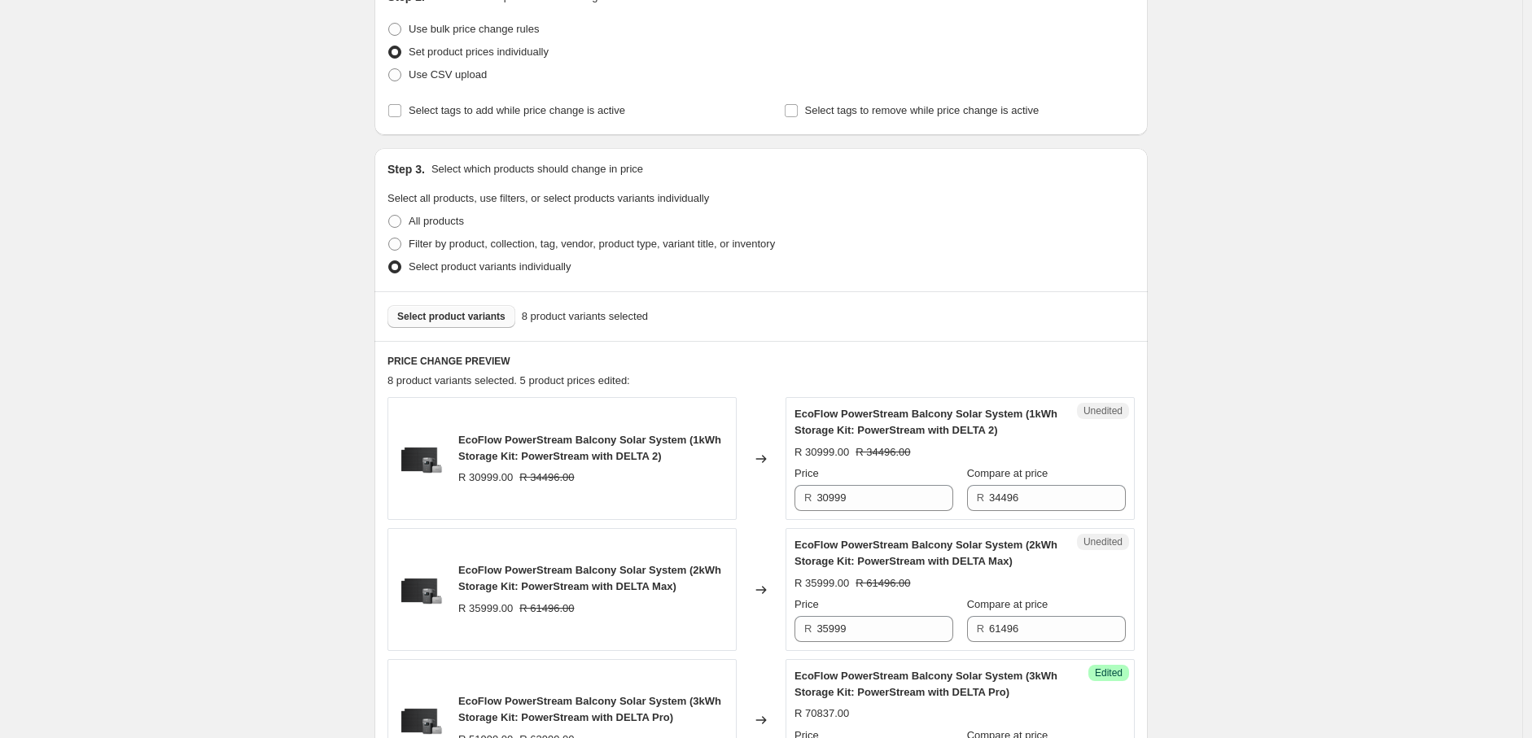
scroll to position [199, 0]
click at [478, 312] on span "Select product variants" at bounding box center [451, 317] width 108 height 13
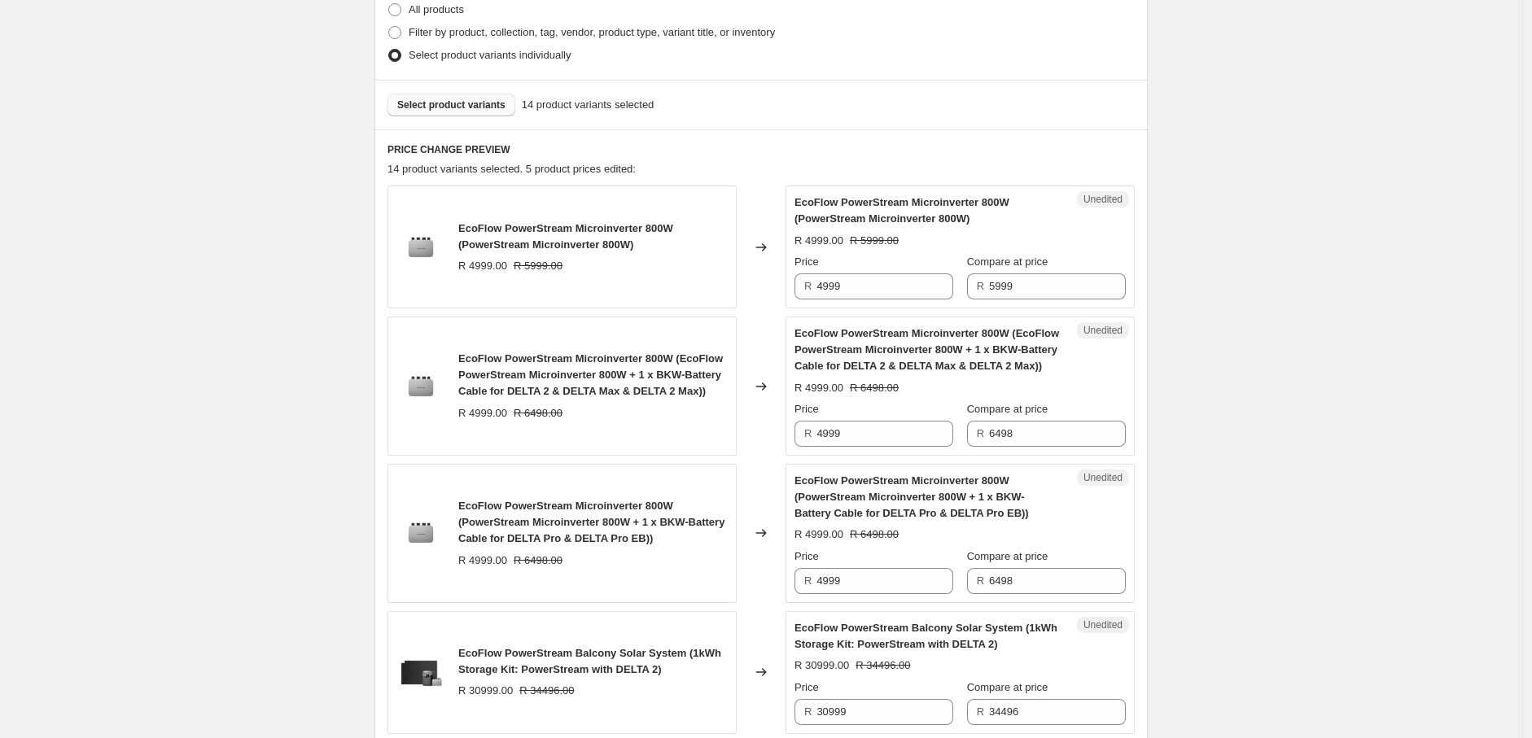
scroll to position [416, 0]
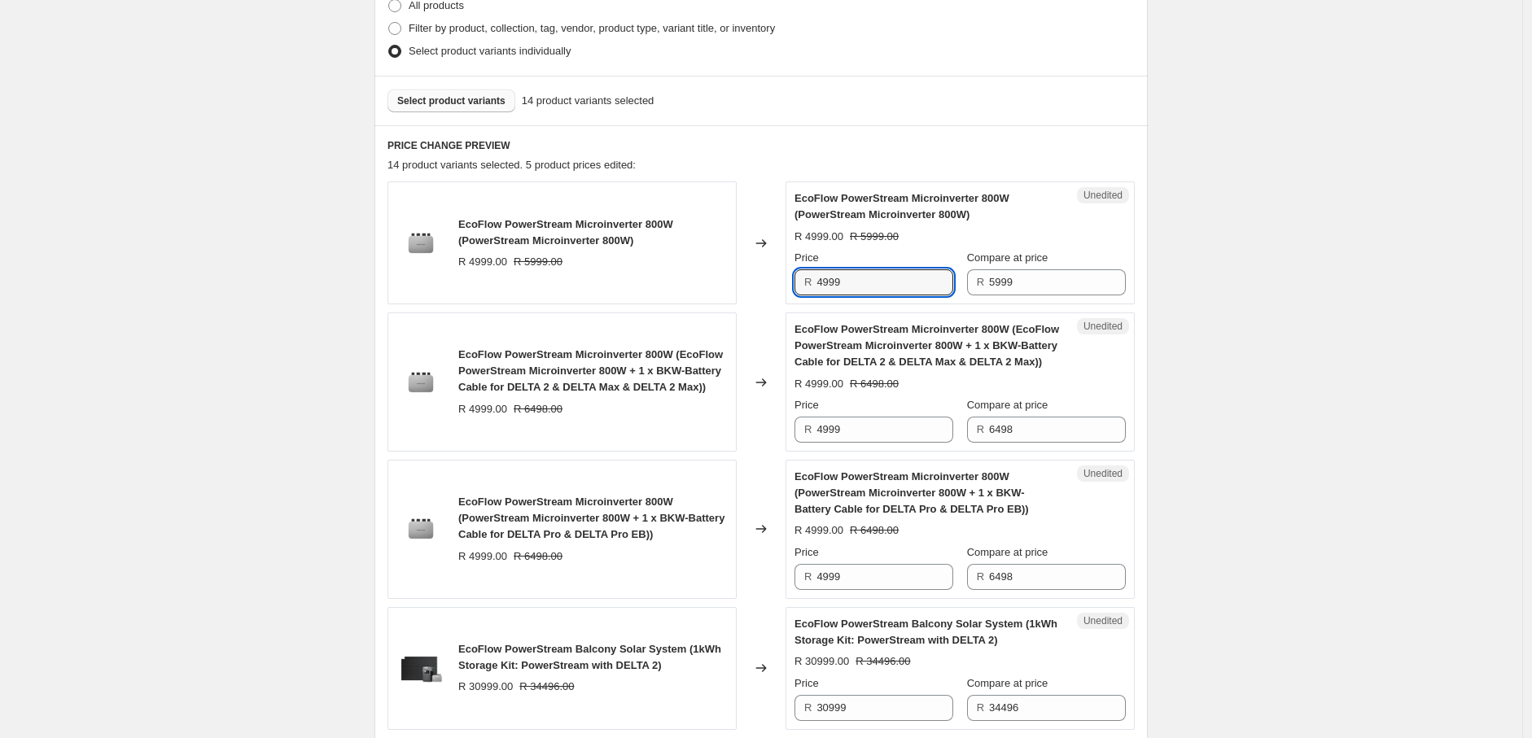
drag, startPoint x: 865, startPoint y: 285, endPoint x: 814, endPoint y: 285, distance: 51.3
click at [814, 285] on div "R 4999" at bounding box center [873, 282] width 159 height 26
drag, startPoint x: 1028, startPoint y: 289, endPoint x: 981, endPoint y: 287, distance: 47.3
click at [981, 287] on div "R 5999" at bounding box center [1046, 282] width 159 height 26
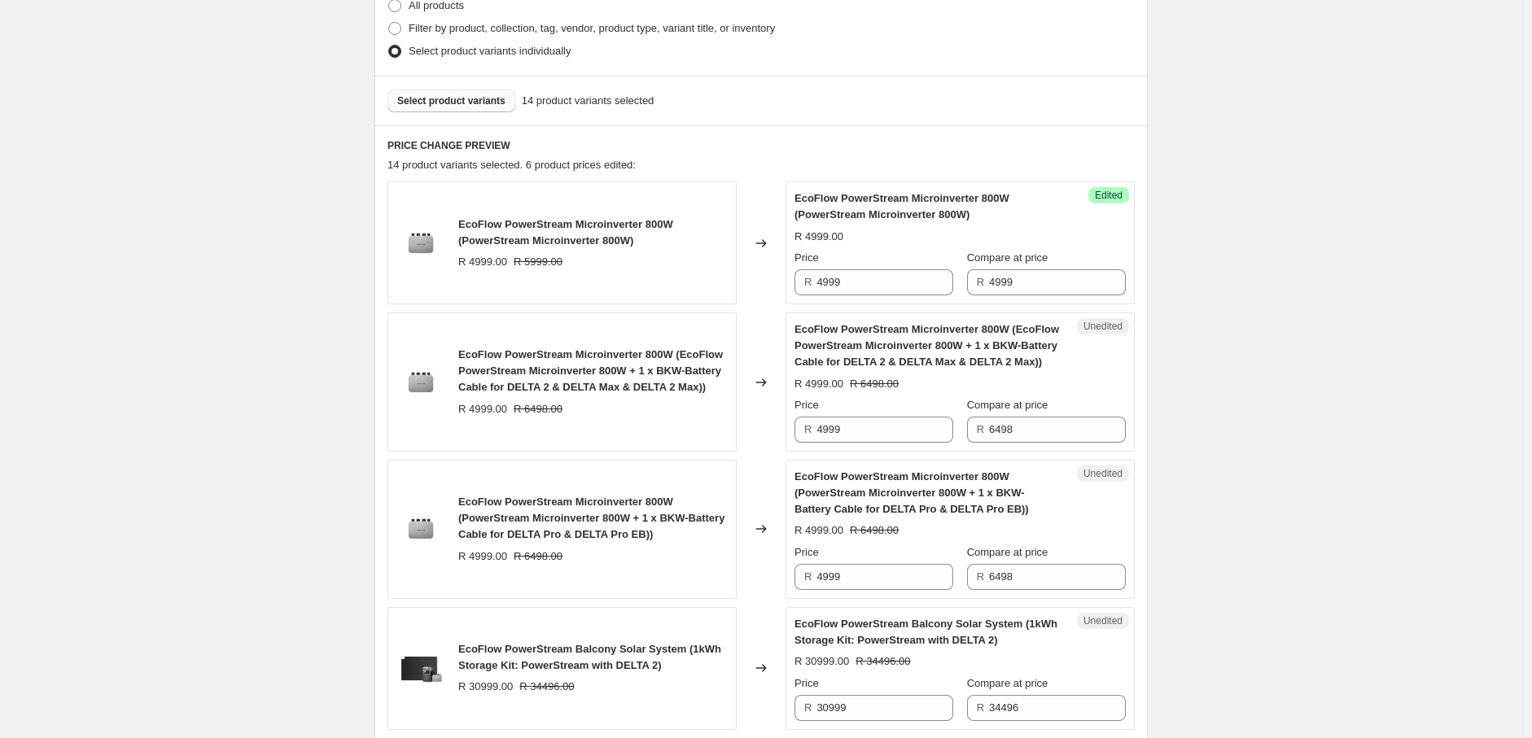
scroll to position [428, 0]
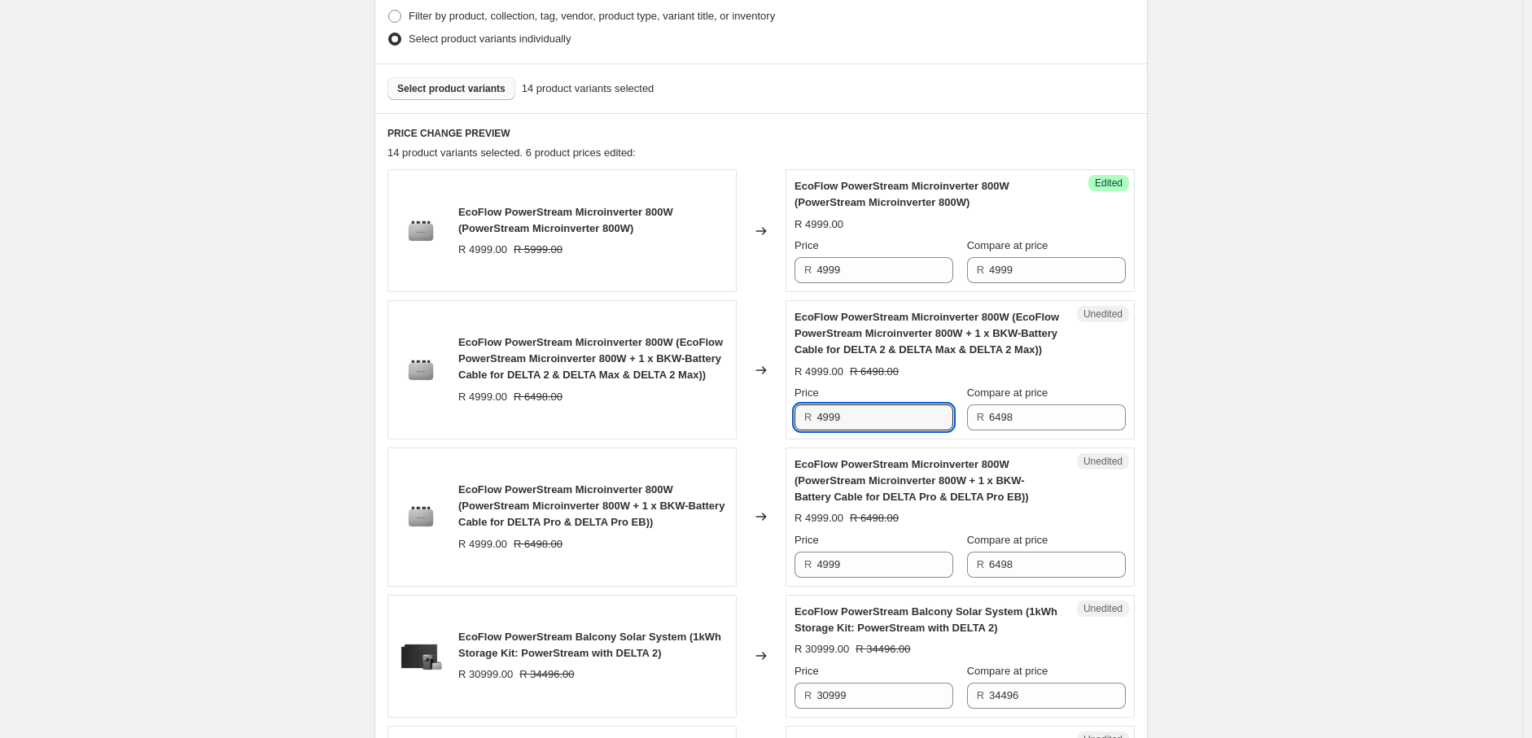
drag, startPoint x: 847, startPoint y: 417, endPoint x: 796, endPoint y: 414, distance: 51.3
click at [796, 413] on div "Unedited EcoFlow PowerStream Microinverter 800W (EcoFlow PowerStream Microinver…" at bounding box center [959, 369] width 349 height 139
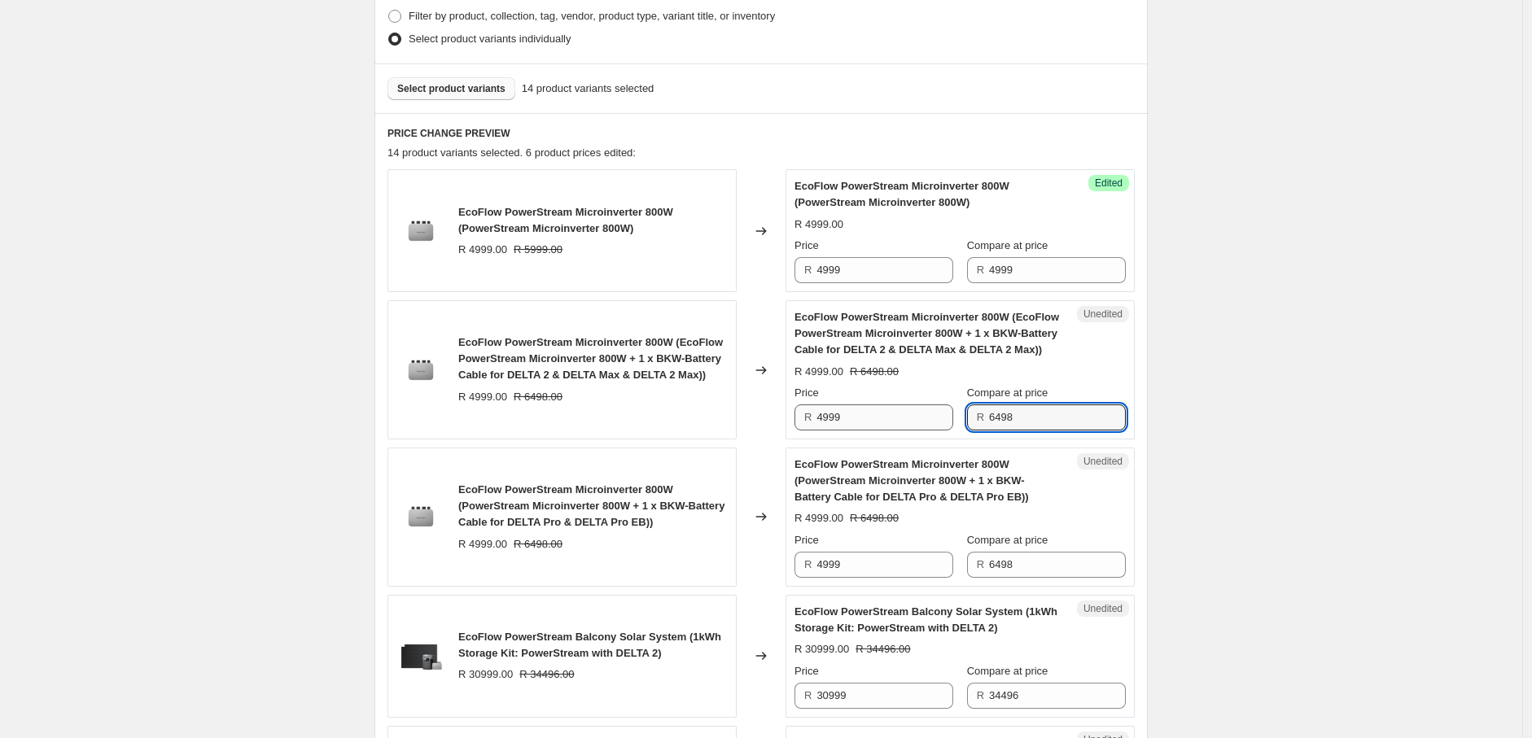
drag, startPoint x: 1036, startPoint y: 418, endPoint x: 956, endPoint y: 418, distance: 80.6
click at [956, 418] on div "Price R 4999 Compare at price R 6498" at bounding box center [959, 408] width 331 height 46
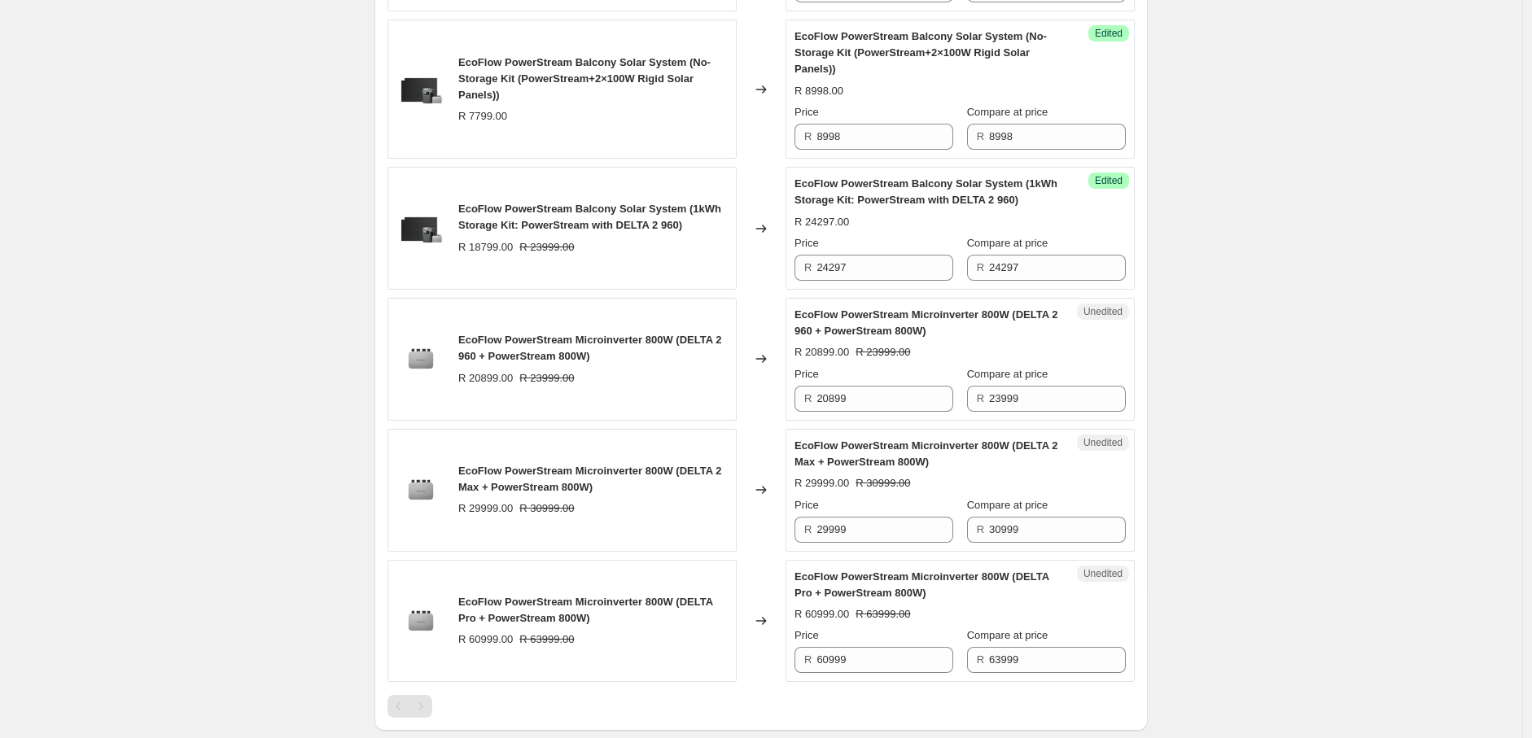
scroll to position [1822, 0]
click at [892, 256] on input "24297" at bounding box center [884, 267] width 137 height 26
click at [888, 385] on input "20899" at bounding box center [884, 398] width 137 height 26
drag, startPoint x: 866, startPoint y: 383, endPoint x: 800, endPoint y: 389, distance: 66.3
click at [800, 389] on div "R 20899" at bounding box center [873, 398] width 159 height 26
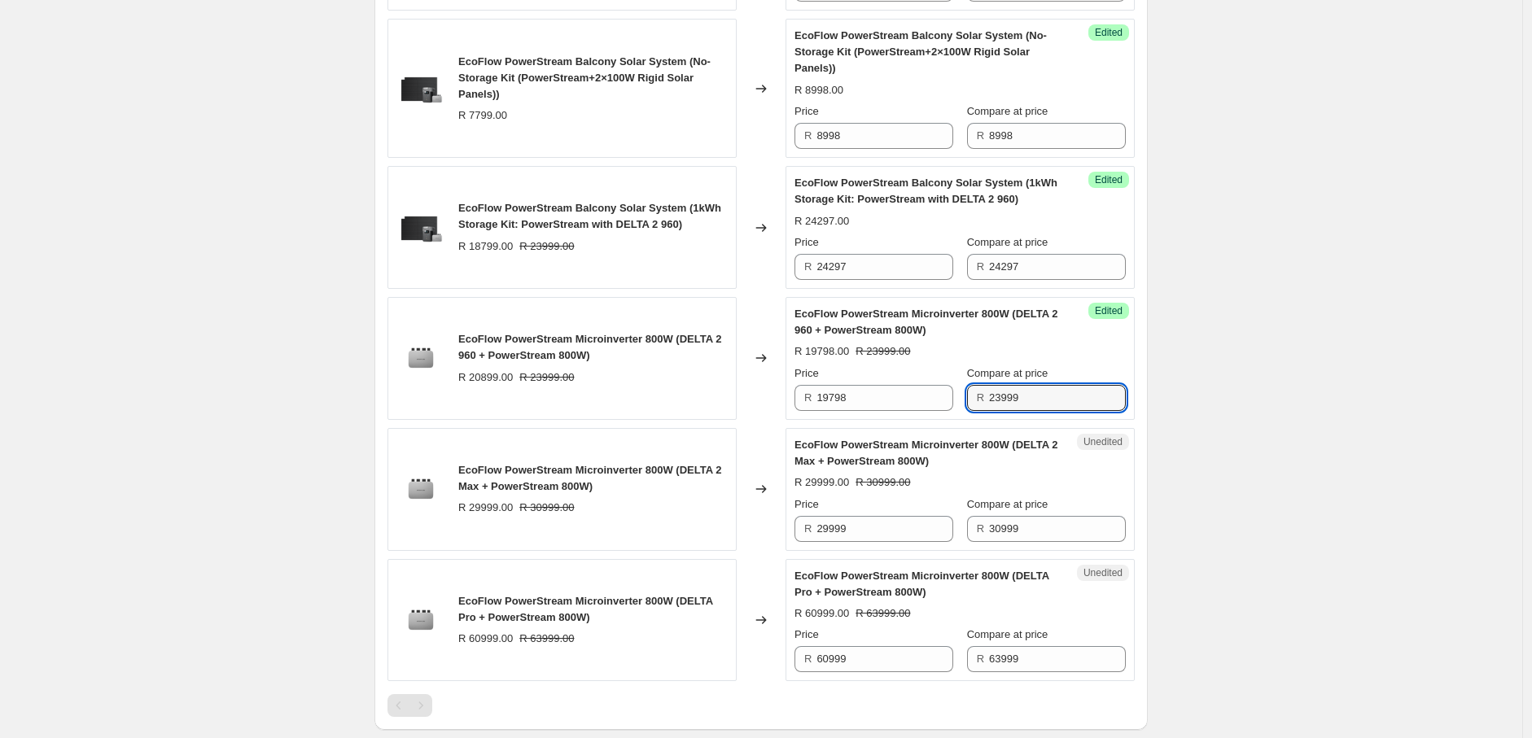
drag, startPoint x: 1035, startPoint y: 383, endPoint x: 973, endPoint y: 385, distance: 61.9
click at [973, 385] on div "R 23999" at bounding box center [1046, 398] width 159 height 26
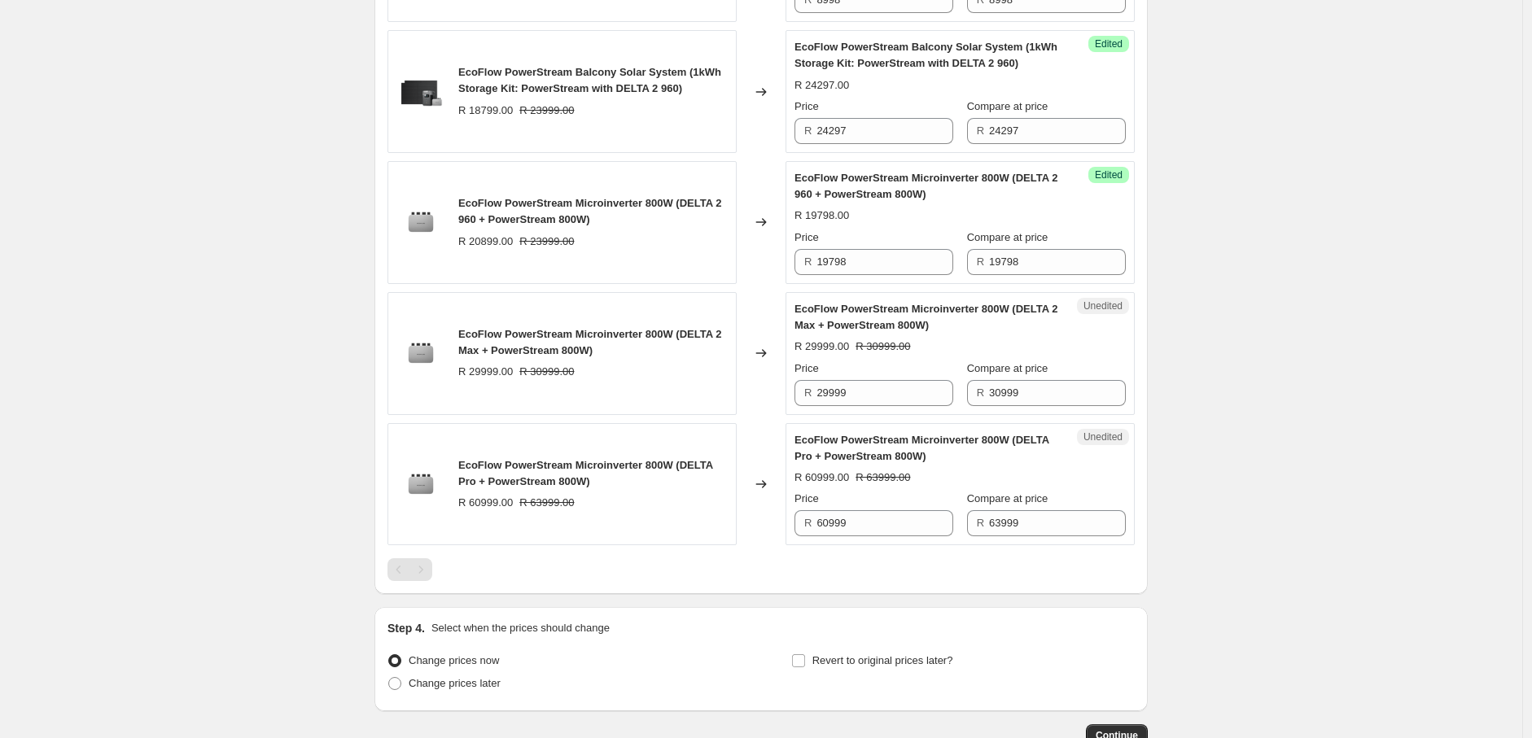
scroll to position [1974, 0]
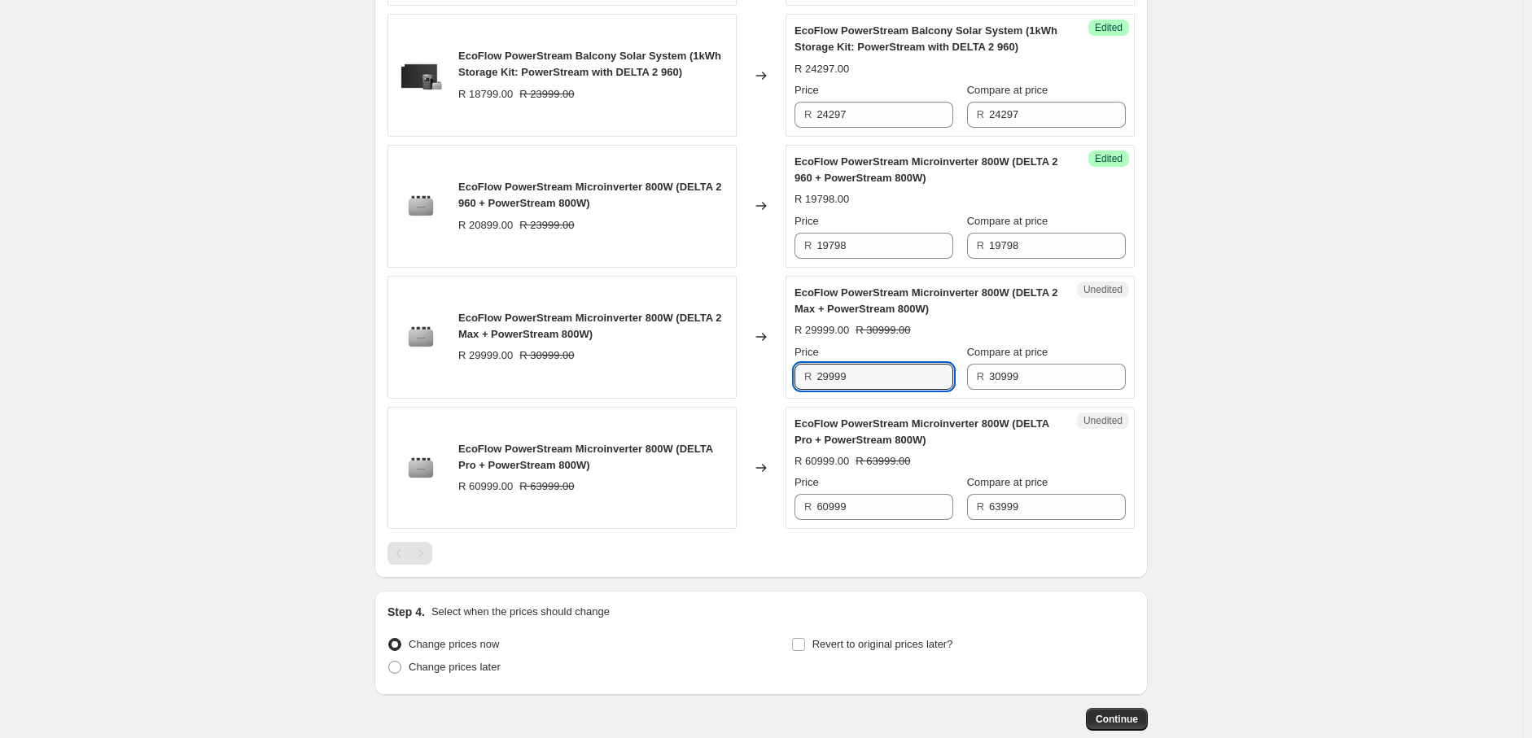
drag, startPoint x: 858, startPoint y: 361, endPoint x: 779, endPoint y: 365, distance: 79.0
click at [779, 364] on div "EcoFlow PowerStream Microinverter 800W (DELTA 2 Max + PowerStream 800W) R 29999…" at bounding box center [760, 337] width 747 height 123
drag, startPoint x: 1020, startPoint y: 363, endPoint x: 956, endPoint y: 367, distance: 63.6
click at [956, 367] on div "Price R 30598 Compare at price R 30999" at bounding box center [959, 367] width 331 height 46
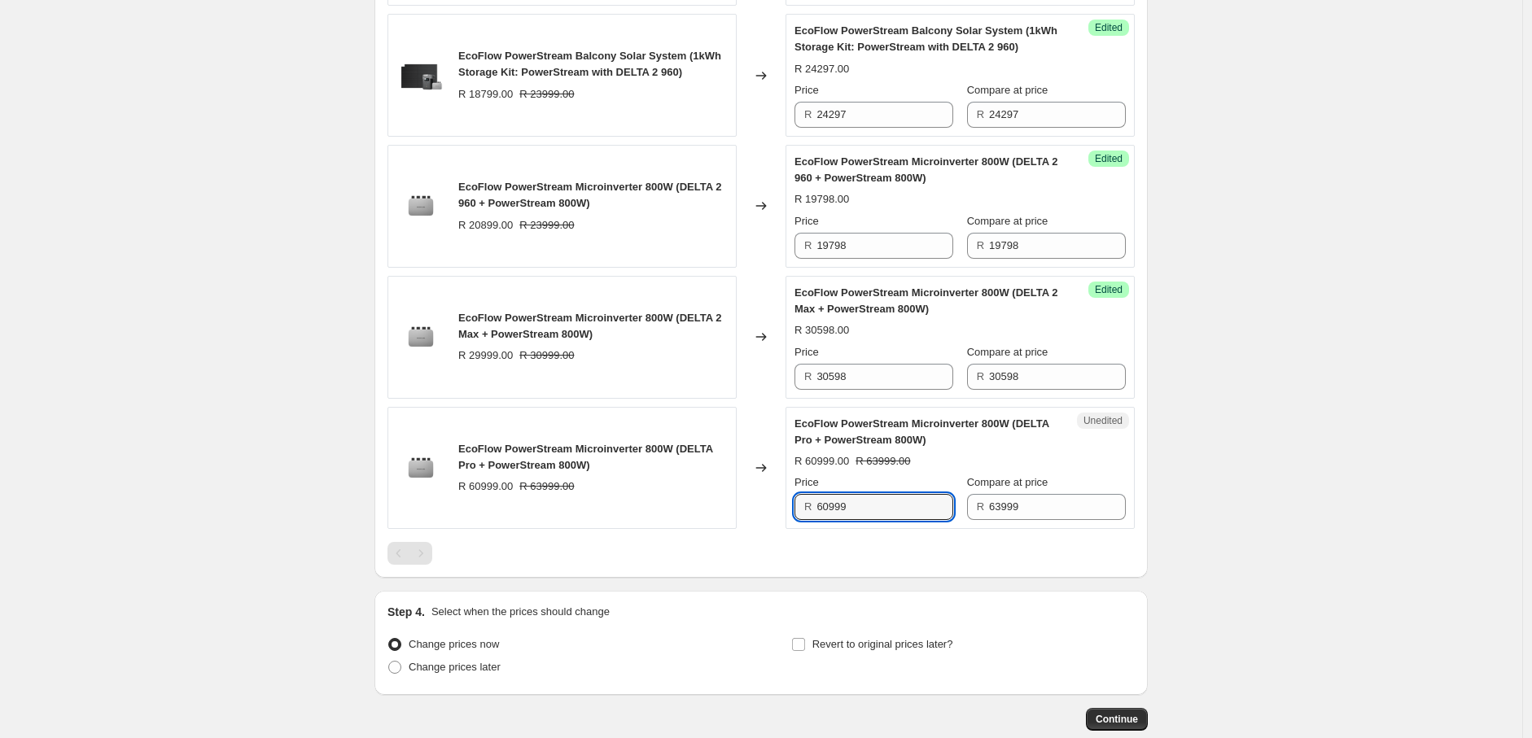
drag, startPoint x: 865, startPoint y: 499, endPoint x: 800, endPoint y: 499, distance: 65.1
click at [800, 499] on div "R 60999" at bounding box center [873, 507] width 159 height 26
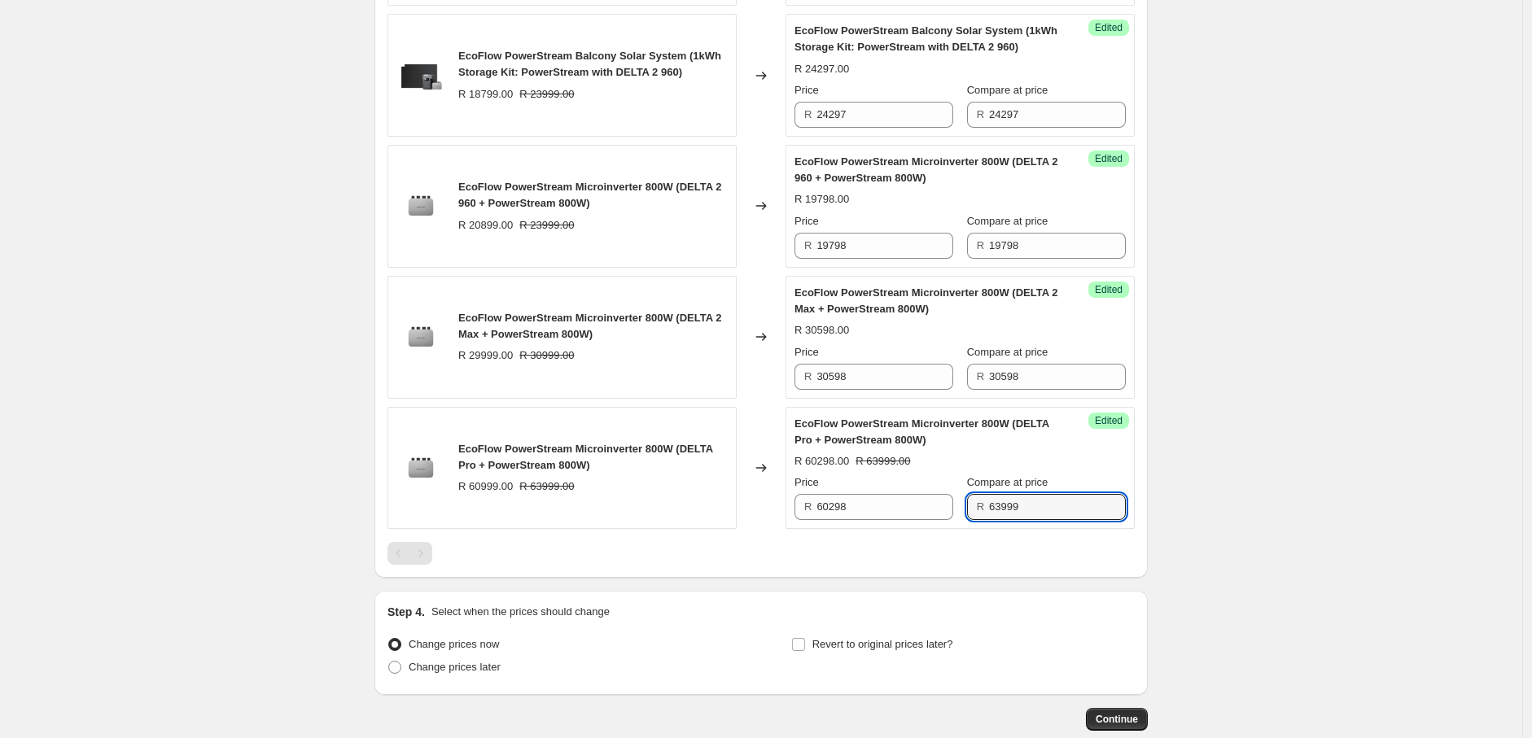
drag, startPoint x: 1045, startPoint y: 488, endPoint x: 967, endPoint y: 493, distance: 78.3
click at [967, 493] on div "Price R 60298 Compare at price R 63999" at bounding box center [959, 498] width 331 height 46
click at [1131, 713] on span "Continue" at bounding box center [1117, 719] width 42 height 13
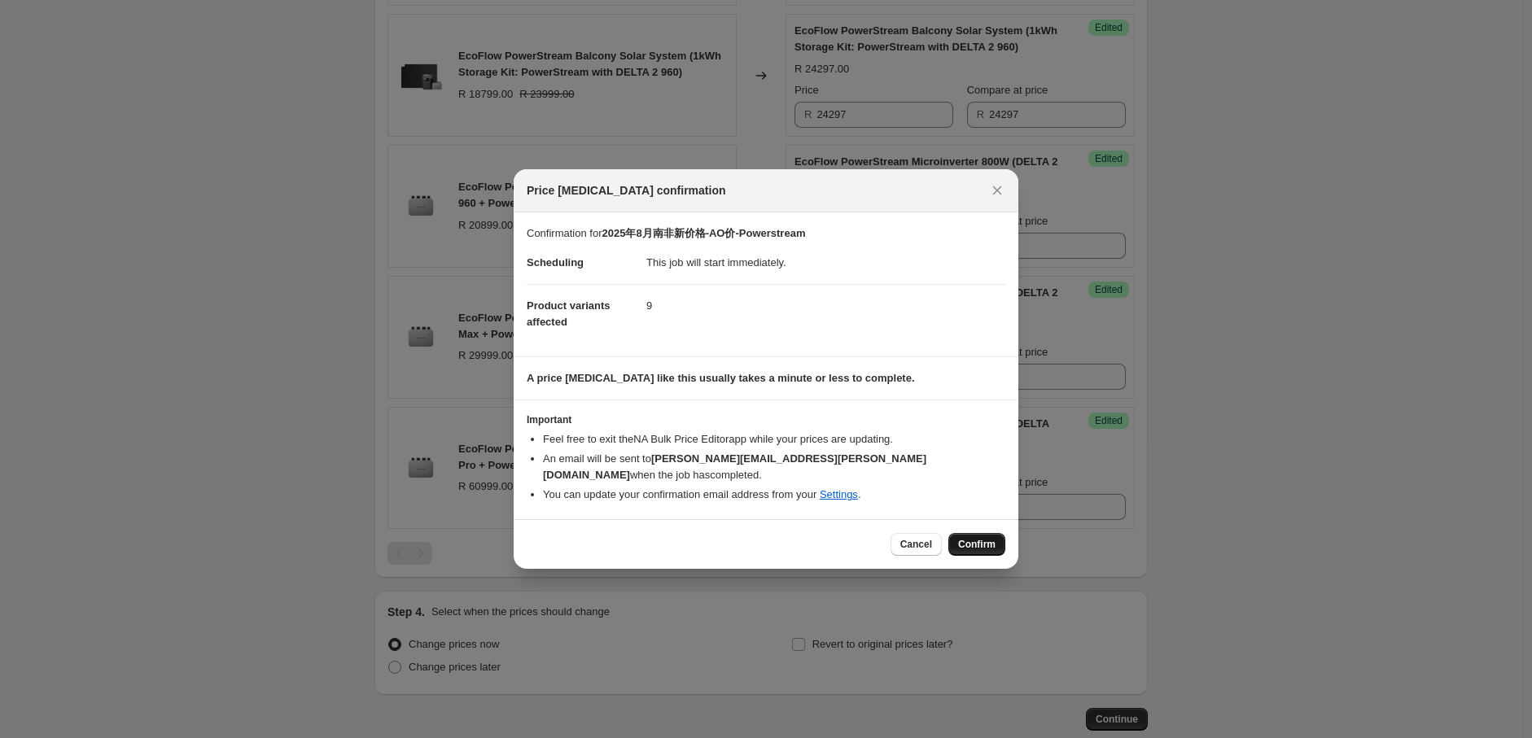
click at [975, 538] on span "Confirm" at bounding box center [976, 544] width 37 height 13
